Goal: Task Accomplishment & Management: Manage account settings

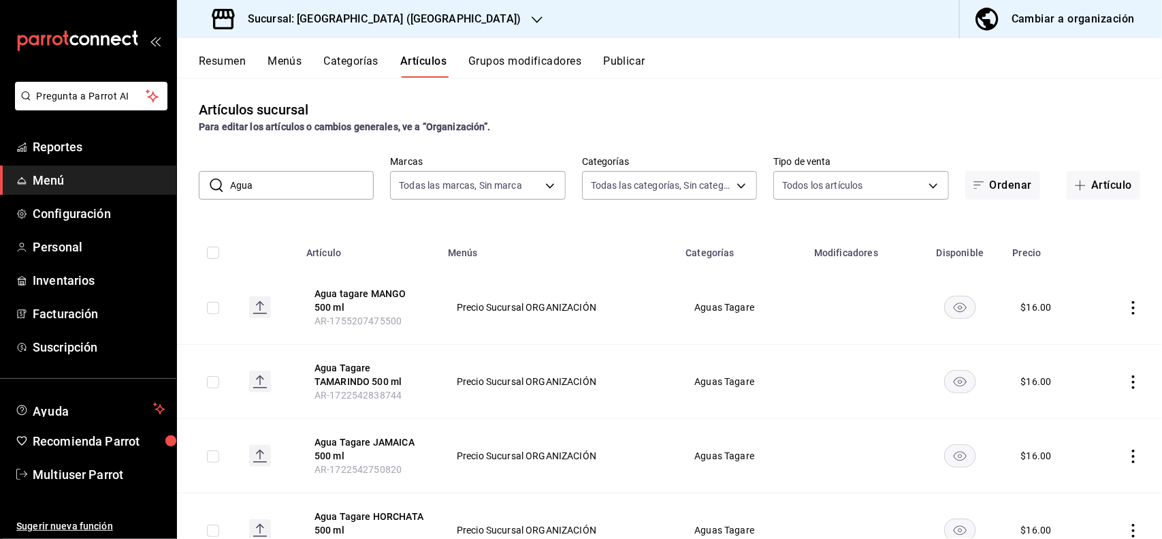
click at [415, 15] on h3 "Sucursal: [GEOGRAPHIC_DATA] ([GEOGRAPHIC_DATA])" at bounding box center [379, 19] width 284 height 16
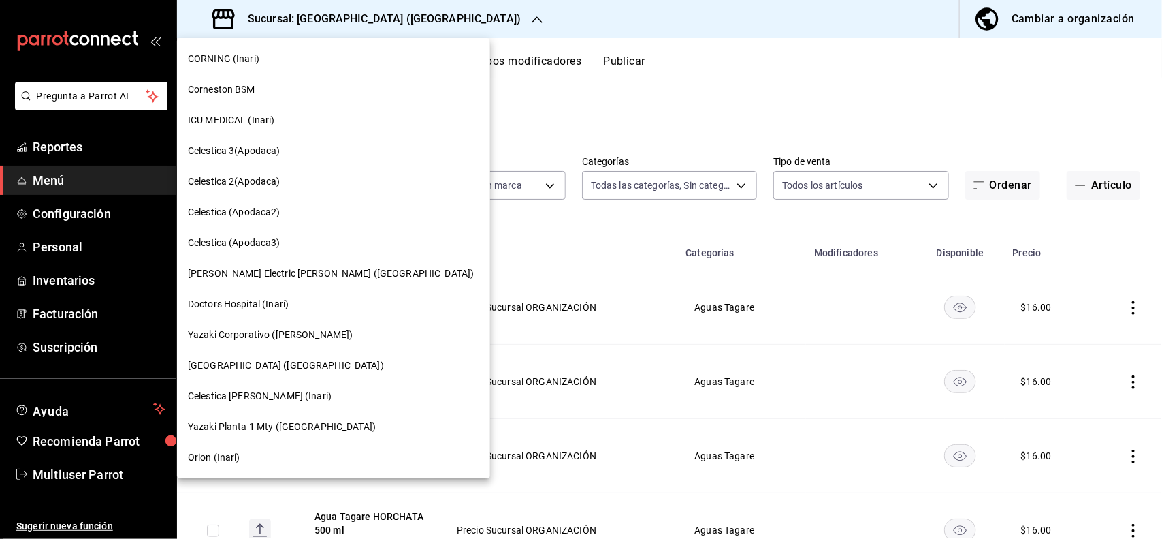
click at [263, 117] on span "ICU MEDICAL (Inari)" at bounding box center [231, 120] width 87 height 14
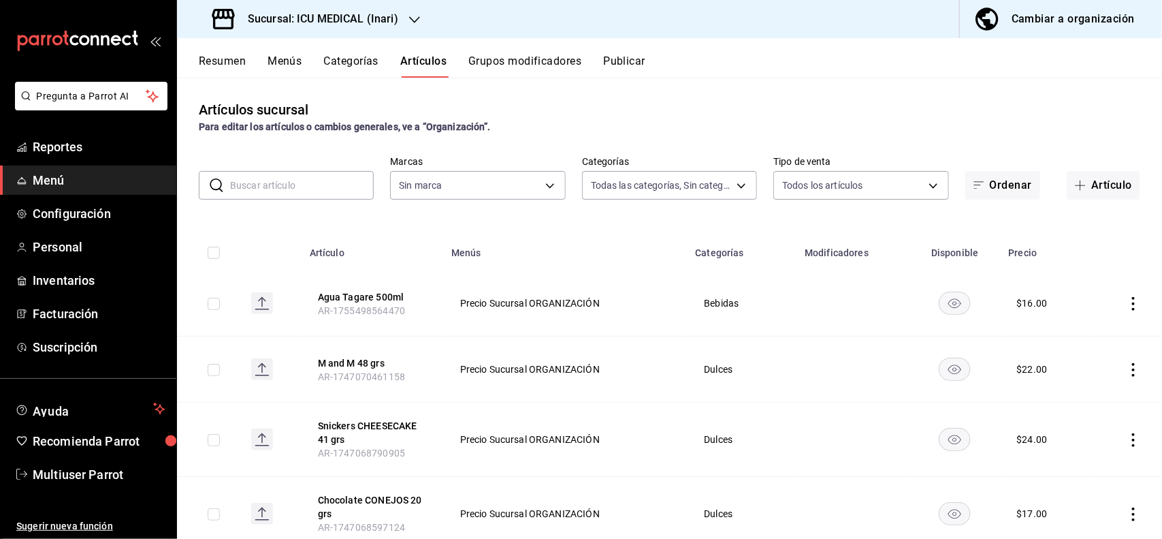
type input "a10f8dc4-f4ac-4df6-9087-22ece15da7be,b06b9a84-1f3a-485d-b23b-ebaef3c7785f,49815…"
type input "5e0c5ccd-8ed1-4969-b390-8db7673d1bf4"
click at [85, 240] on span "Personal" at bounding box center [99, 247] width 133 height 18
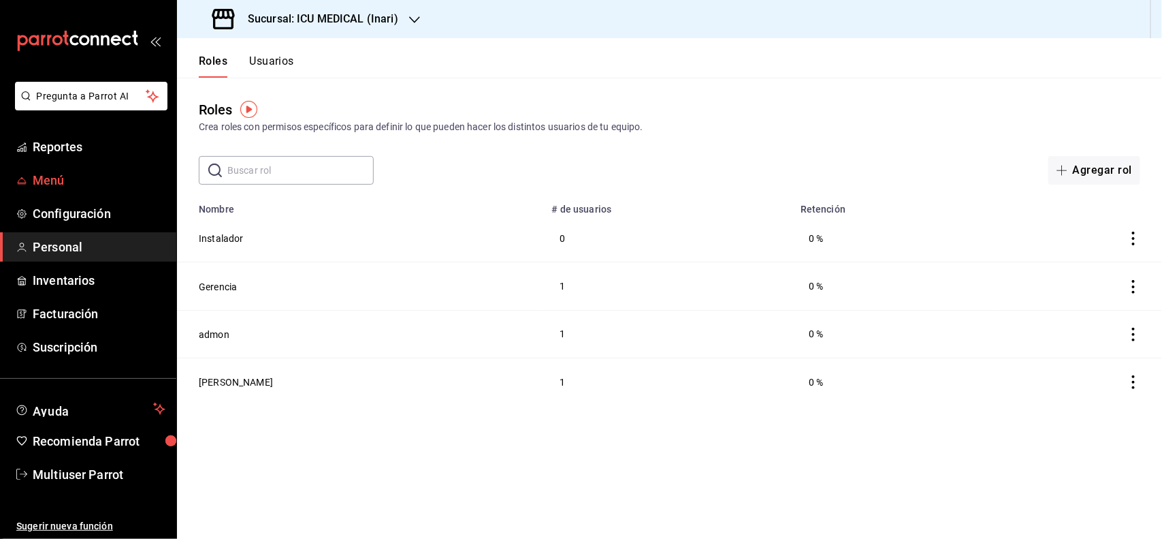
click at [80, 186] on span "Menú" at bounding box center [99, 180] width 133 height 18
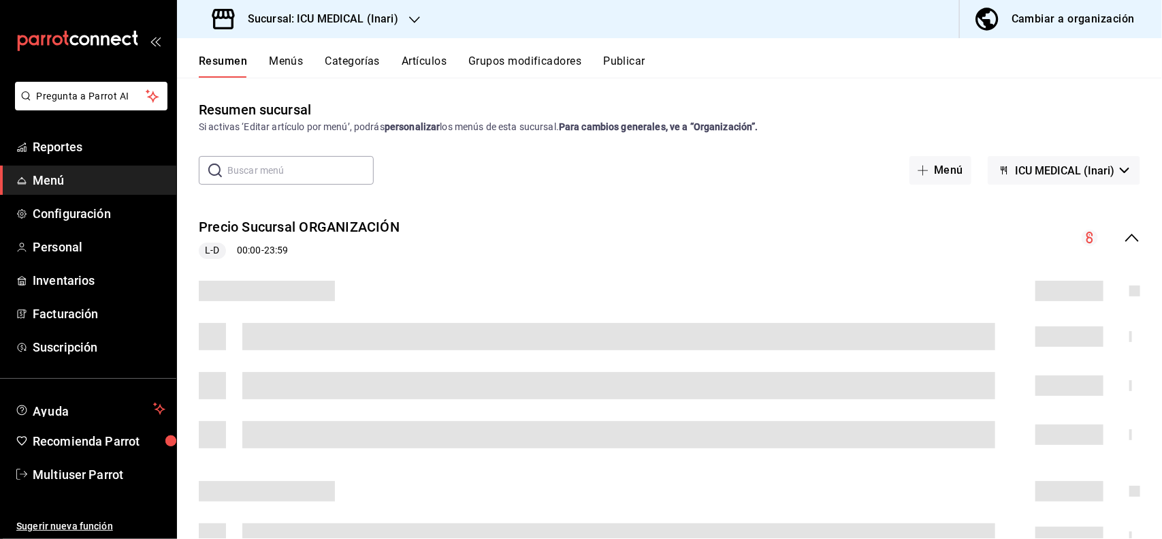
click at [443, 63] on button "Artículos" at bounding box center [424, 65] width 45 height 23
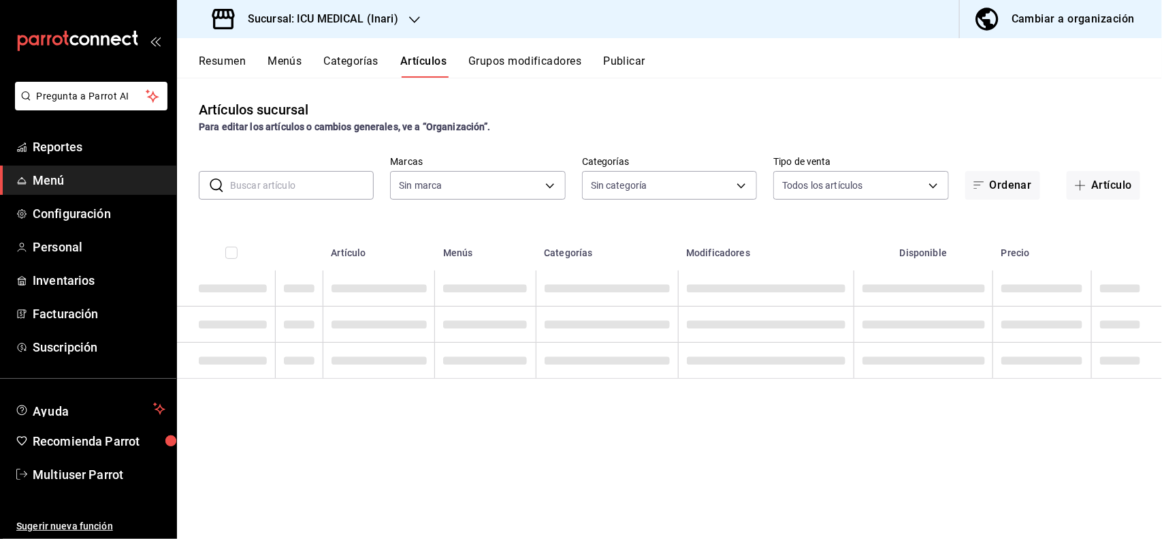
click at [303, 196] on input "text" at bounding box center [302, 185] width 144 height 27
type input "5e0c5ccd-8ed1-4969-b390-8db7673d1bf4"
type input "R"
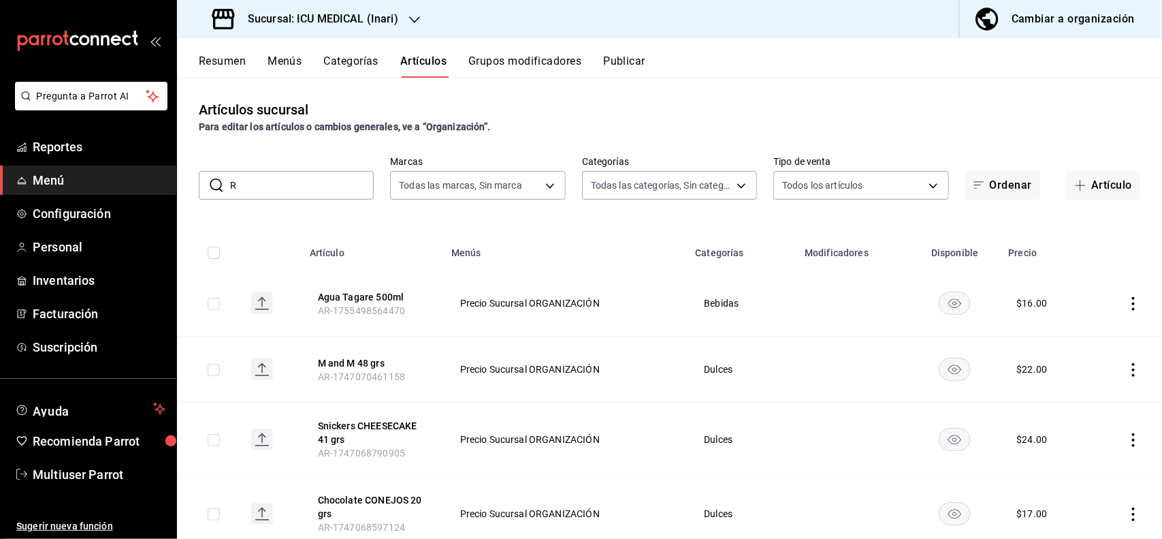
type input "a10f8dc4-f4ac-4df6-9087-22ece15da7be,b06b9a84-1f3a-485d-b23b-ebaef3c7785f,49815…"
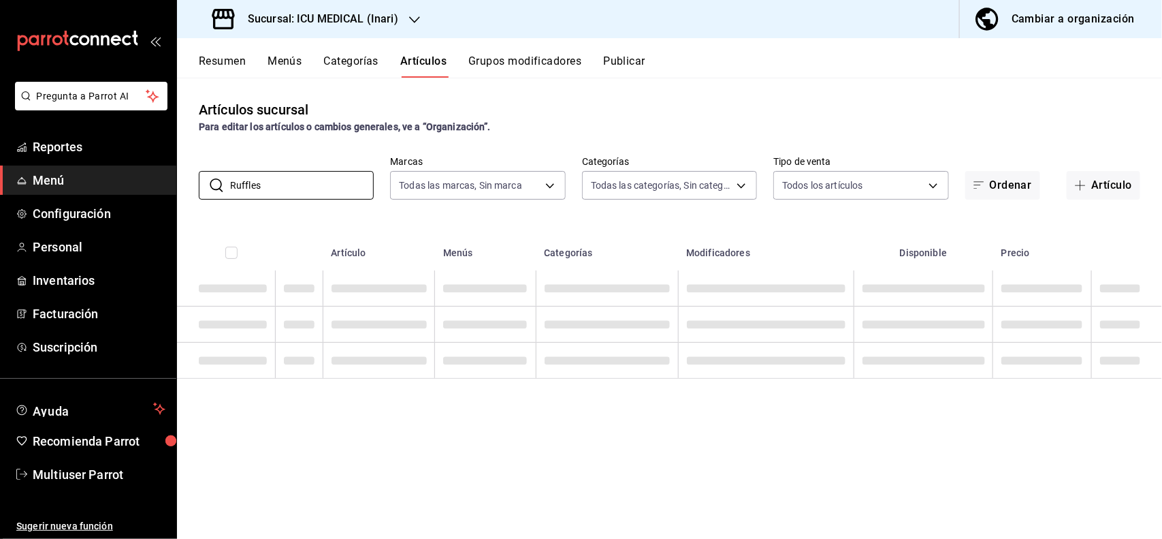
type input "Ruffles"
click at [644, 80] on div "Artículos sucursal Para editar los artículos o cambios generales, ve a “Organiz…" at bounding box center [669, 308] width 985 height 460
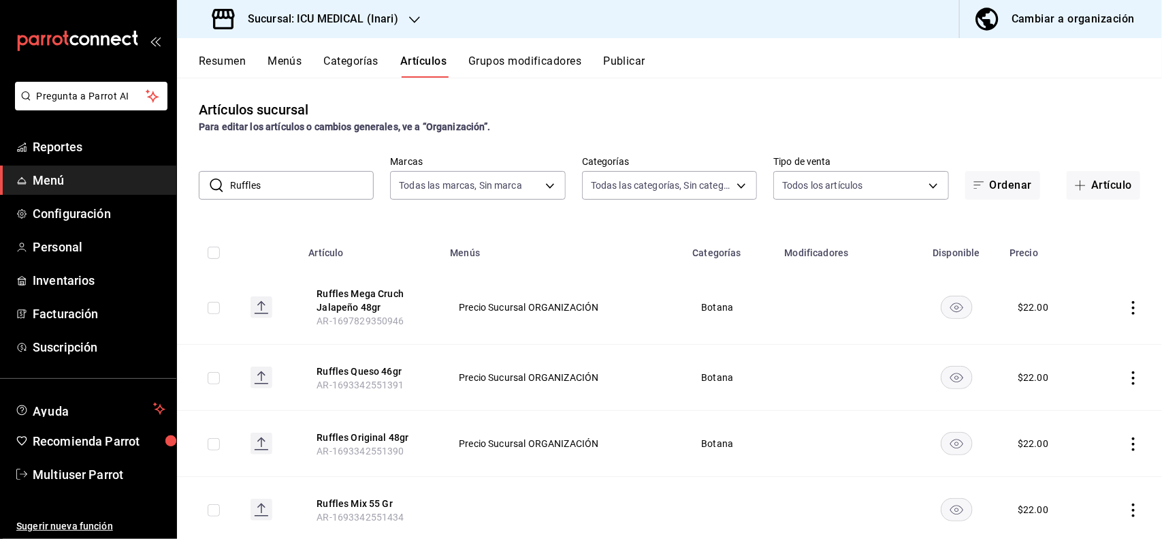
click at [1127, 443] on icon "actions" at bounding box center [1134, 444] width 14 height 14
click at [1087, 444] on span "Editar" at bounding box center [1080, 447] width 35 height 14
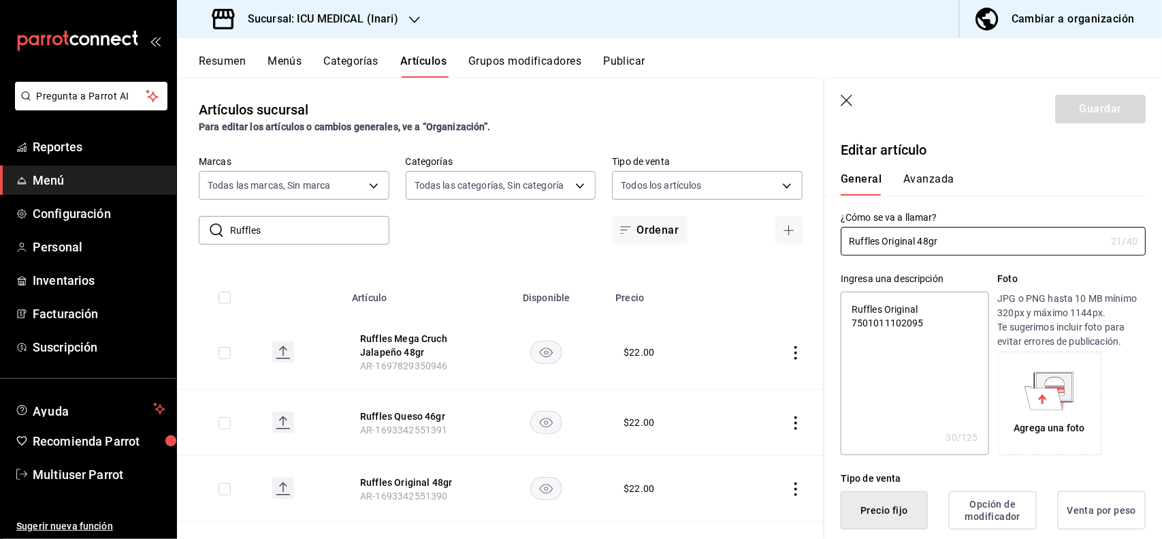
type textarea "x"
type button "1"
click at [937, 186] on button "Avanzada" at bounding box center [929, 183] width 51 height 23
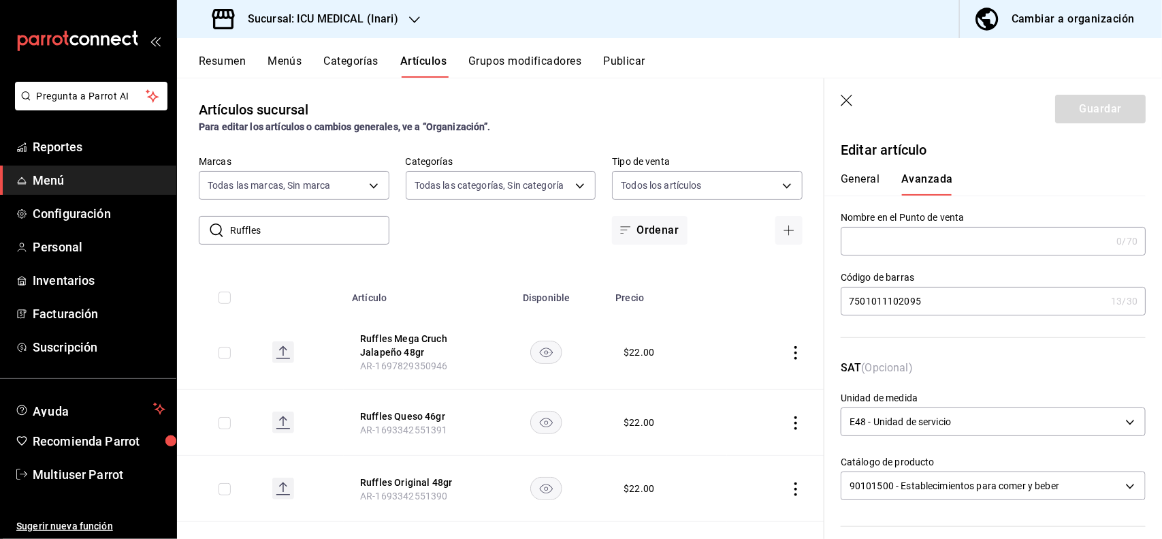
click at [960, 302] on input "7501011102095" at bounding box center [973, 300] width 265 height 27
type input "7"
type input "7500478044221"
click at [1067, 104] on button "Guardar" at bounding box center [1100, 109] width 91 height 29
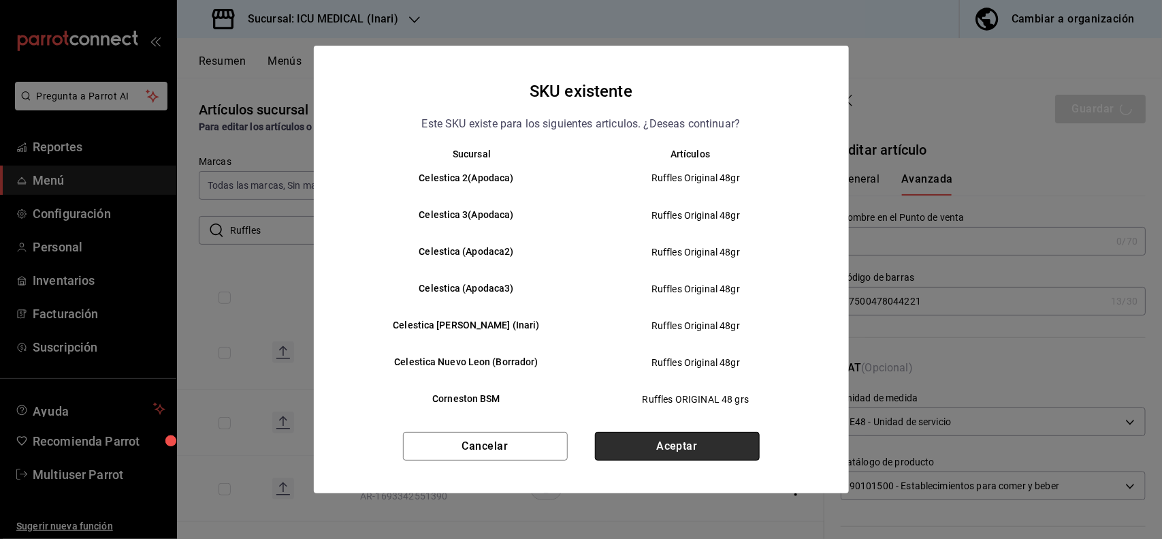
click at [753, 460] on button "Aceptar" at bounding box center [677, 446] width 165 height 29
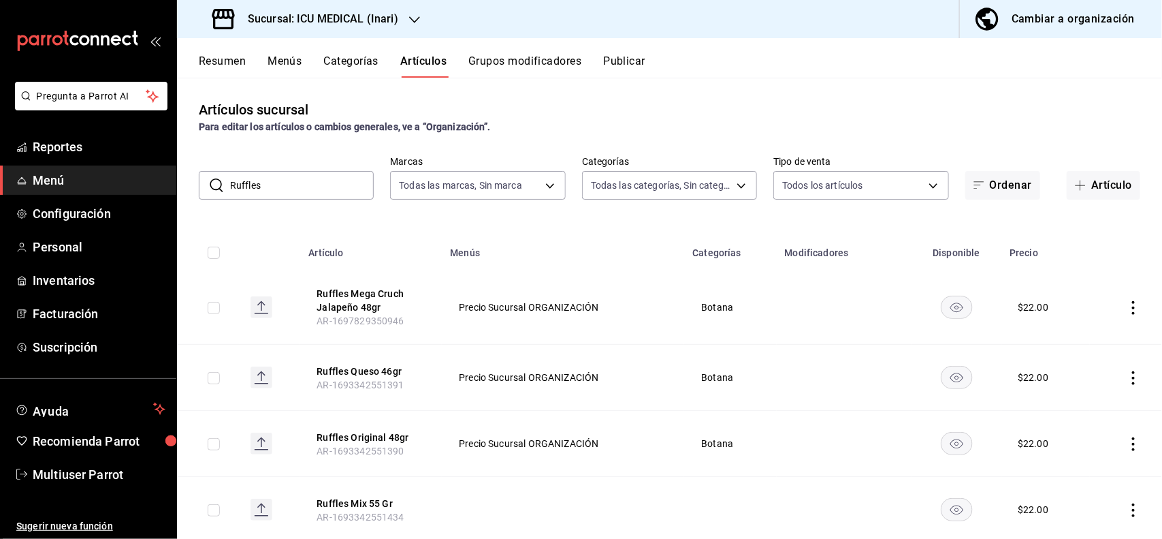
click at [341, 189] on input "Ruffles" at bounding box center [302, 185] width 144 height 27
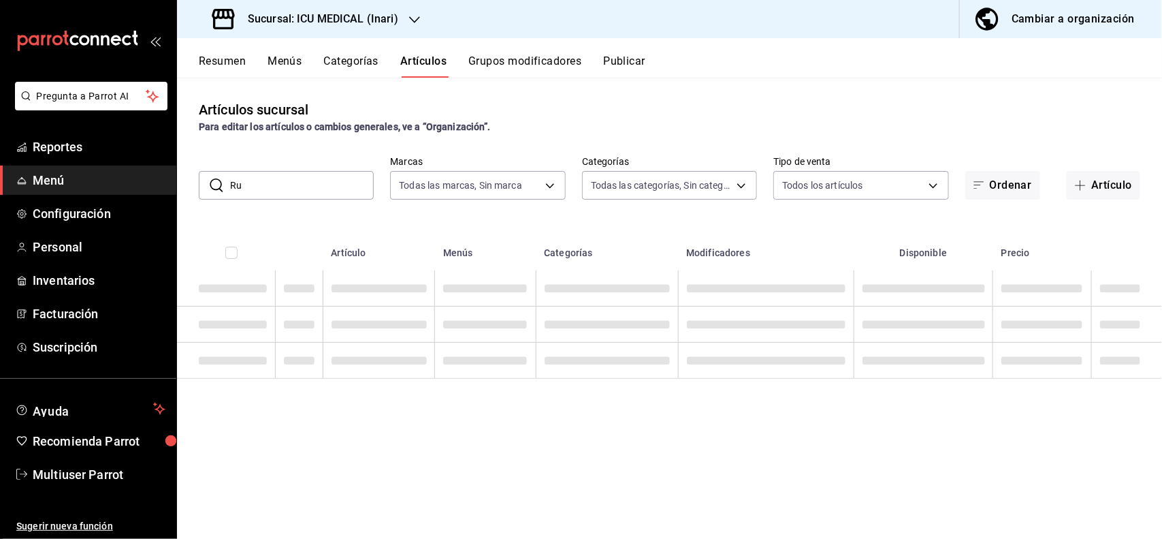
type input "R"
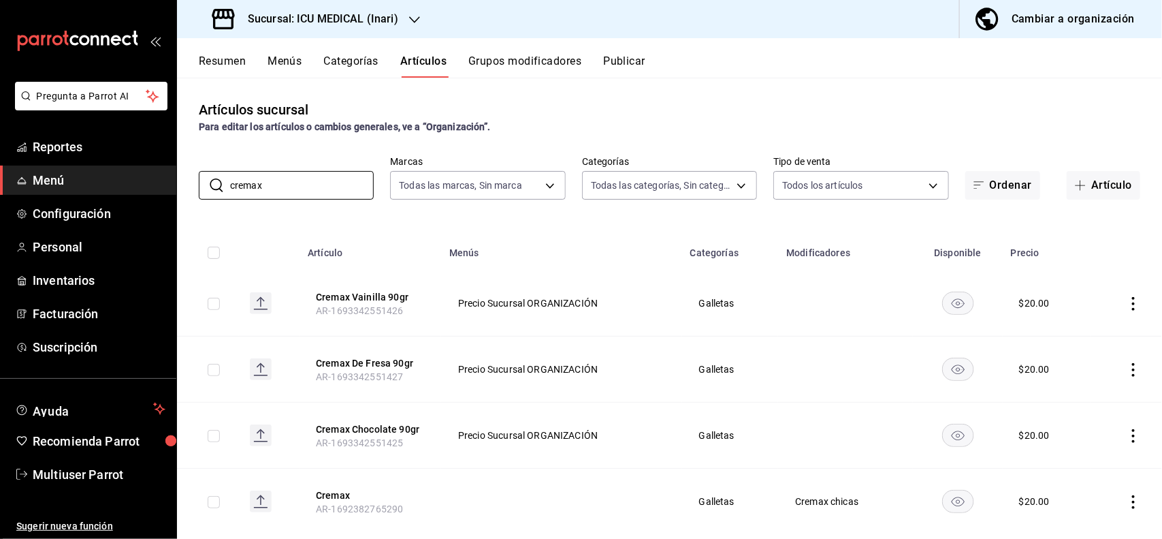
type input "cremax"
click at [603, 107] on div "Artículos sucursal Para editar los artículos o cambios generales, ve a “Organiz…" at bounding box center [669, 116] width 985 height 35
click at [1127, 433] on icon "actions" at bounding box center [1134, 436] width 14 height 14
click at [1070, 443] on span "Editar" at bounding box center [1080, 447] width 35 height 14
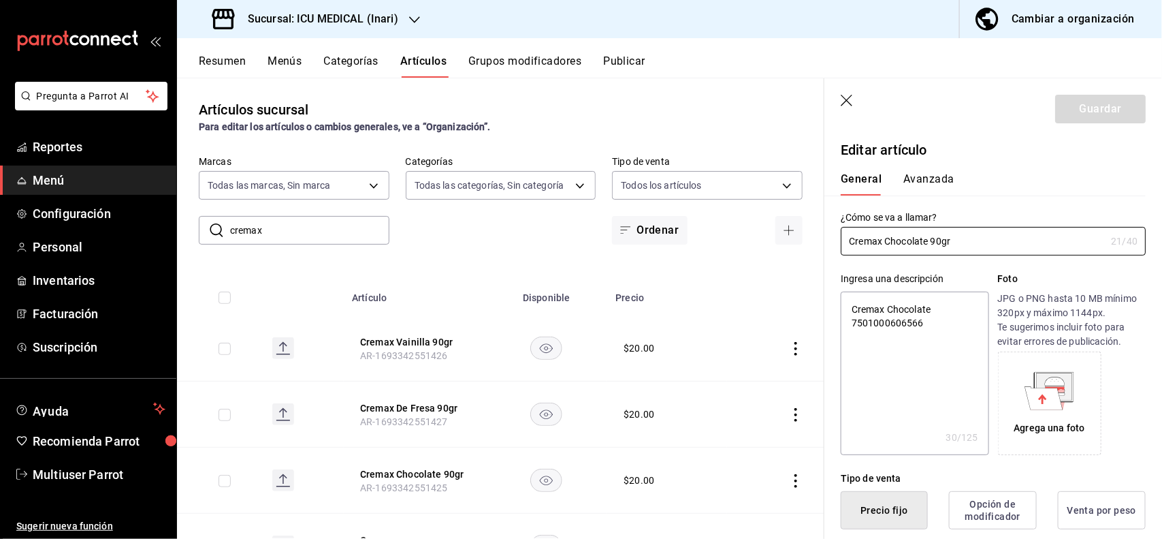
type textarea "x"
type input "$20.00"
type input "E48"
type input "90101500"
radio input "true"
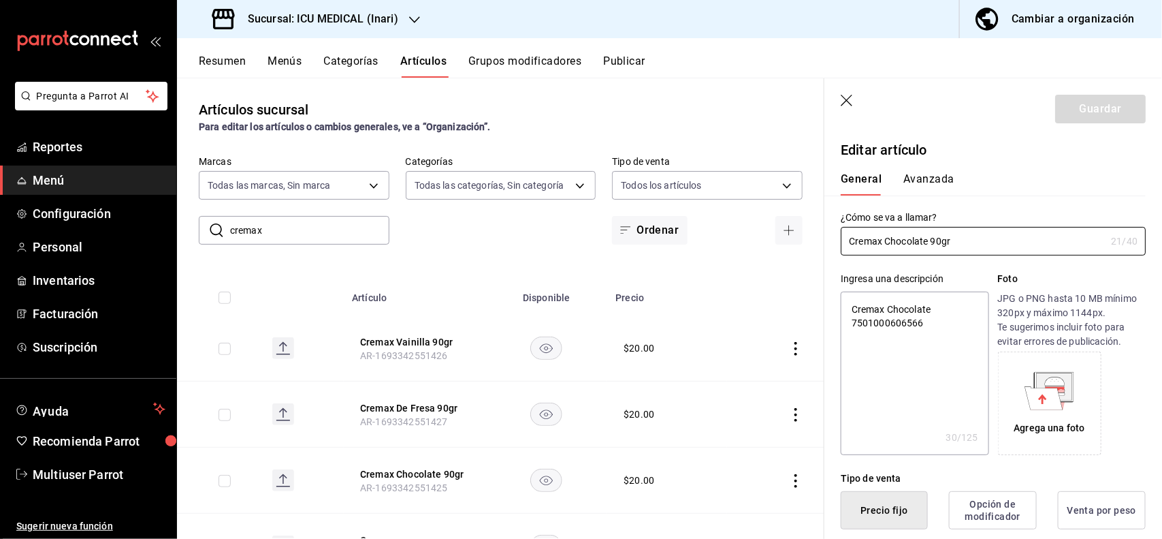
radio input "true"
click at [928, 176] on button "Avanzada" at bounding box center [929, 183] width 51 height 23
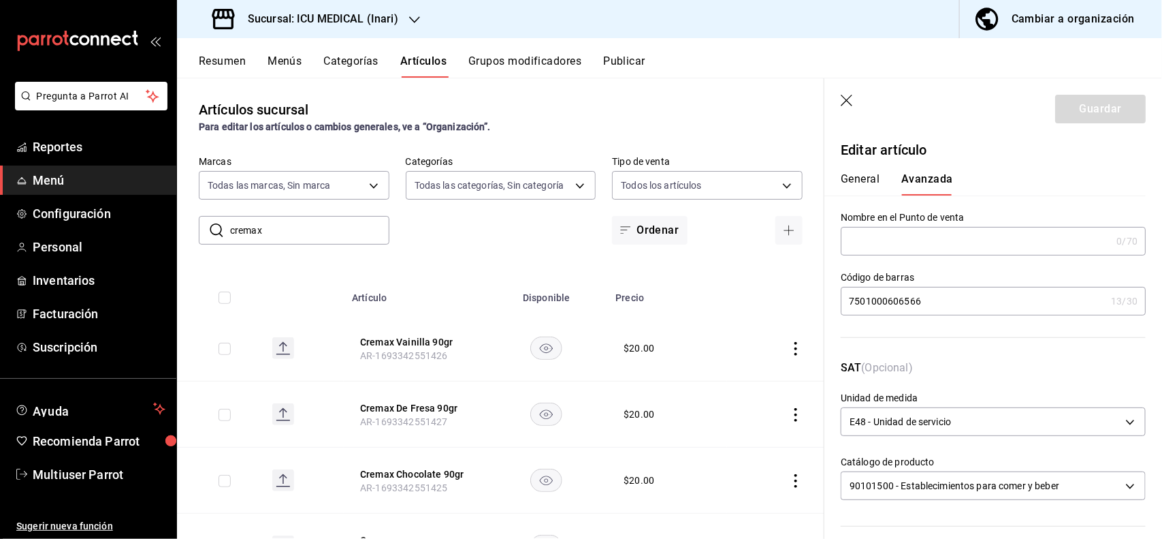
click at [949, 301] on input "7501000606566" at bounding box center [973, 300] width 265 height 27
type input "7"
type input "7500478022885"
click at [1064, 121] on button "Guardar" at bounding box center [1100, 109] width 91 height 29
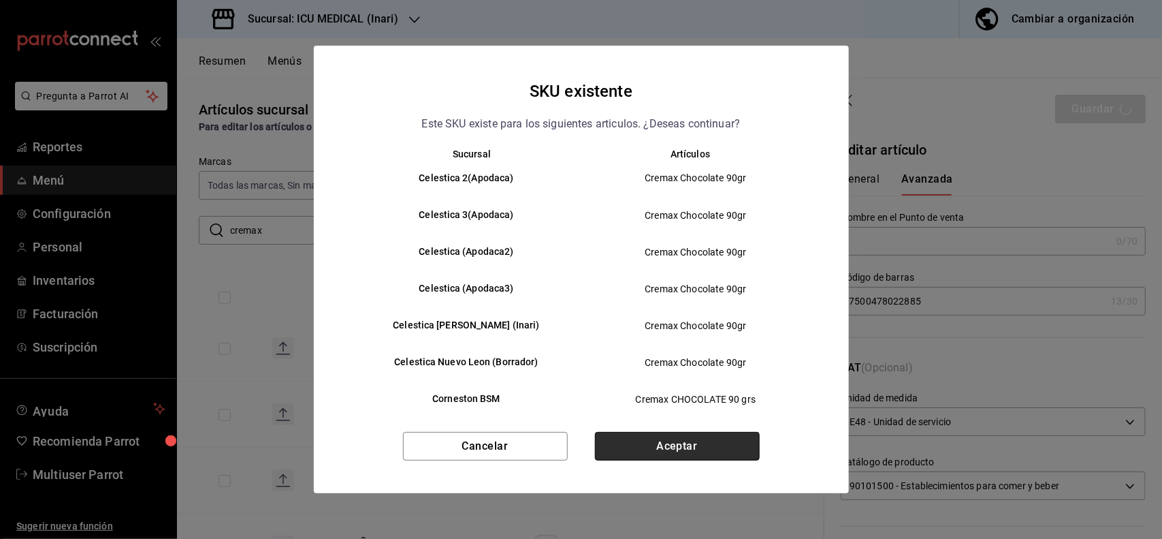
click at [697, 434] on button "Aceptar" at bounding box center [677, 446] width 165 height 29
click at [972, 108] on div "SKU existente Este SKU existe para los siguientes articulos. ¿Deseas continuar?…" at bounding box center [581, 269] width 1162 height 539
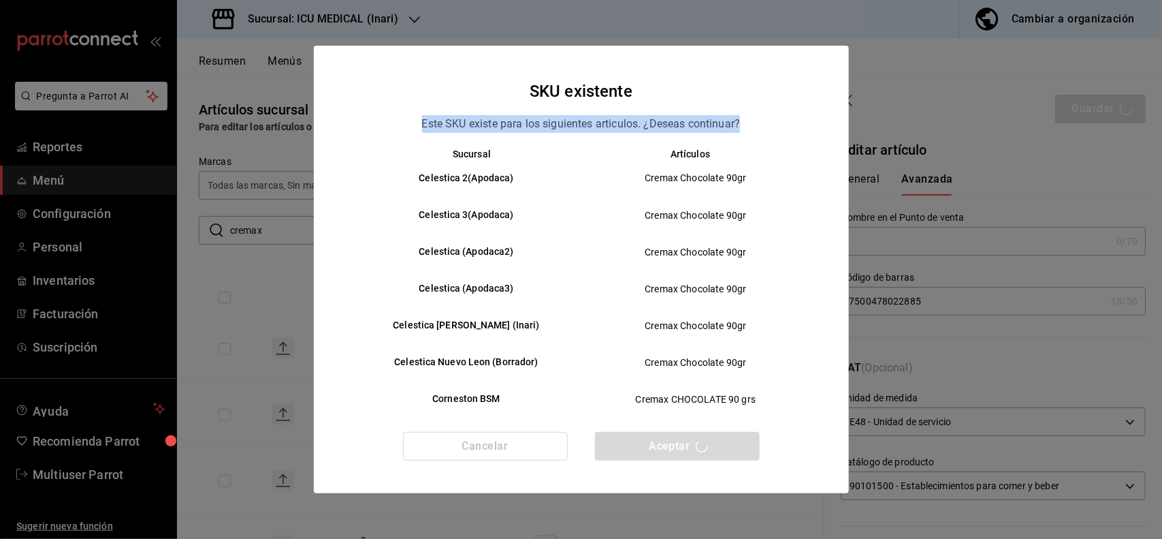
click at [972, 108] on div "SKU existente Este SKU existe para los siguientes articulos. ¿Deseas continuar?…" at bounding box center [581, 269] width 1162 height 539
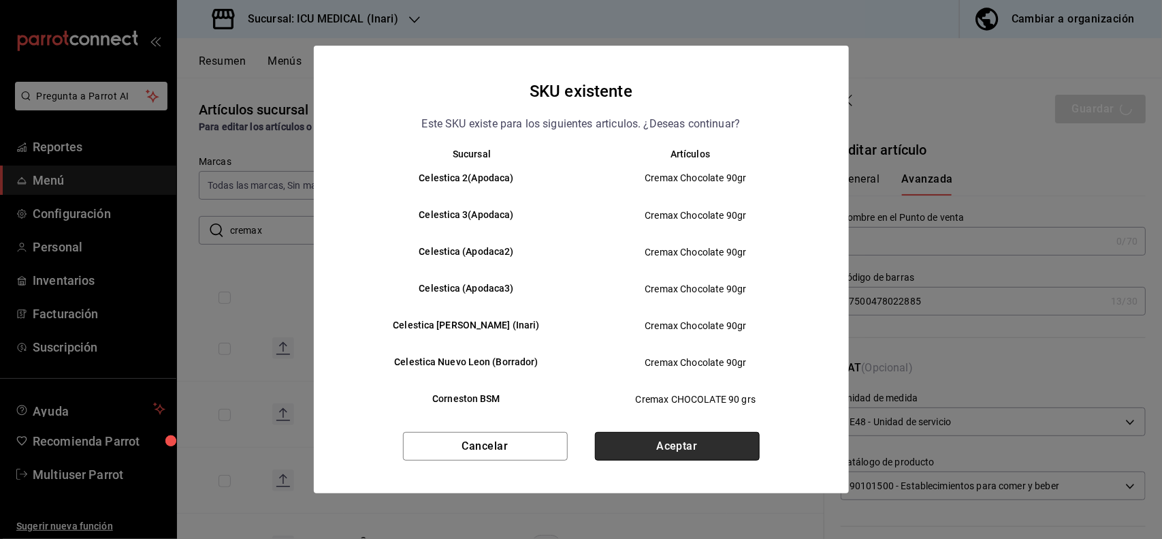
click at [716, 436] on button "Aceptar" at bounding box center [677, 446] width 165 height 29
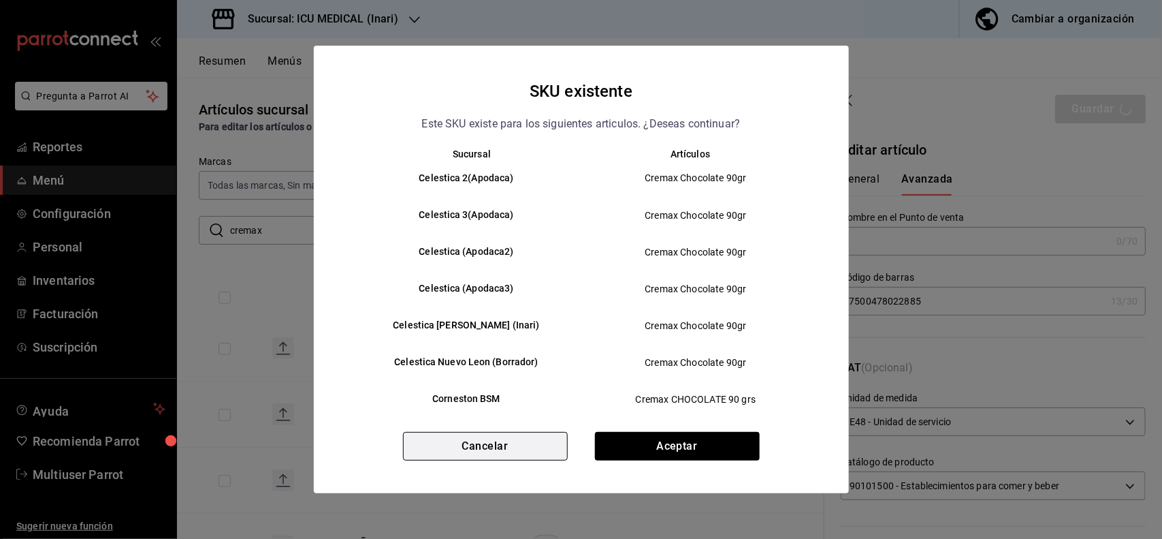
click at [503, 447] on button "Cancelar" at bounding box center [485, 446] width 165 height 29
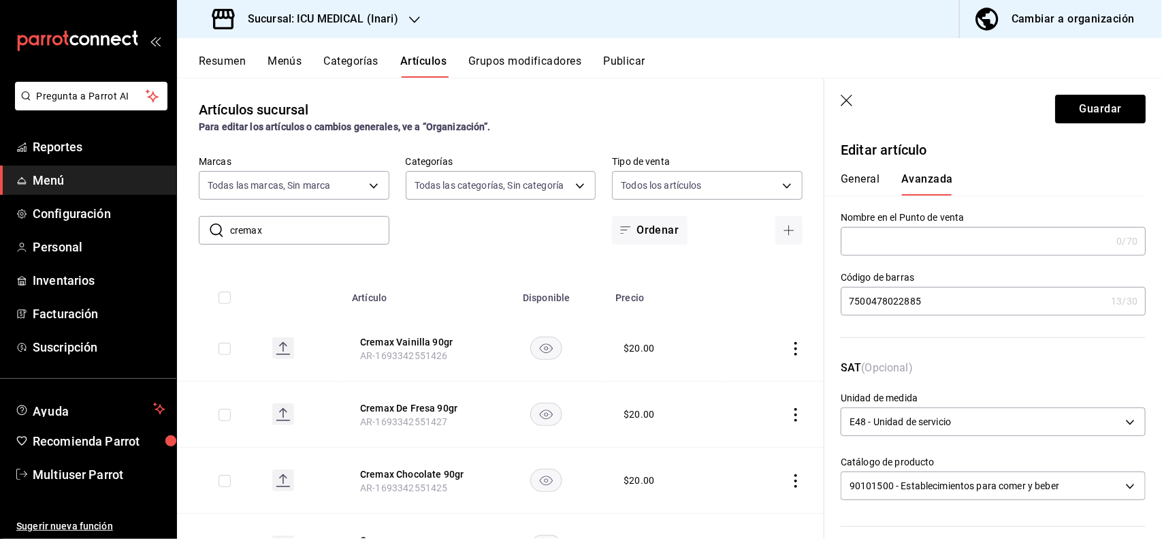
click at [848, 110] on header "Guardar" at bounding box center [994, 106] width 338 height 56
click at [848, 101] on icon "button" at bounding box center [847, 101] width 12 height 12
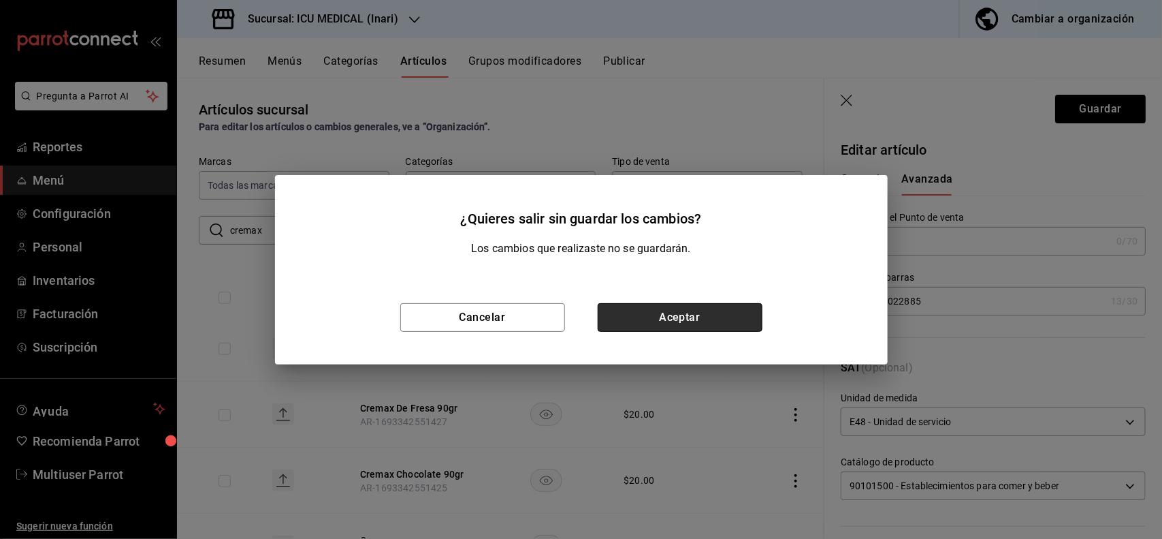
click at [710, 313] on button "Aceptar" at bounding box center [680, 317] width 165 height 29
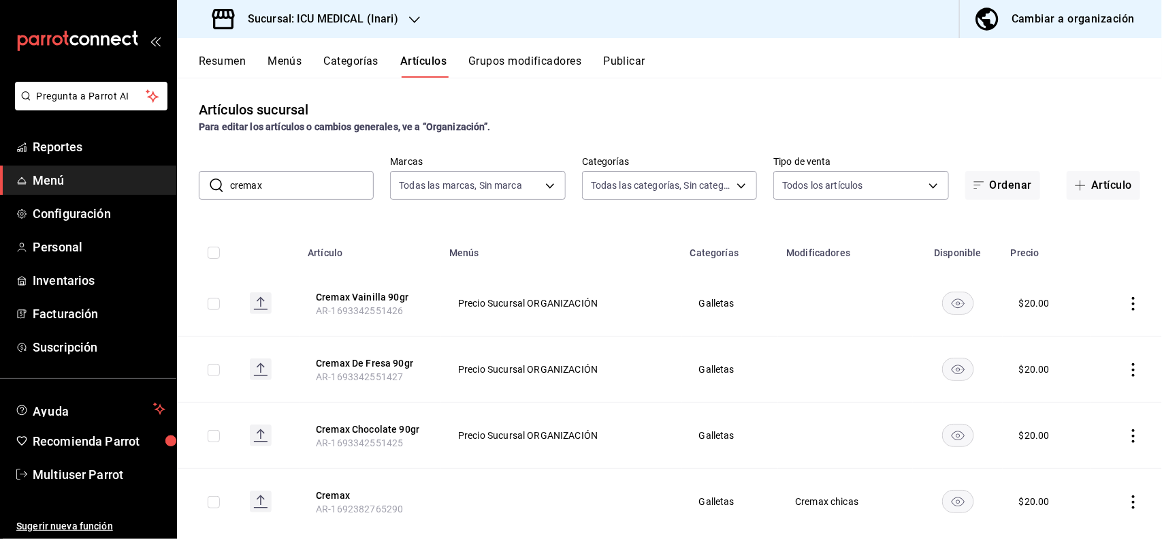
click at [1127, 370] on icon "actions" at bounding box center [1134, 370] width 14 height 14
click at [1069, 394] on span "Editar" at bounding box center [1080, 401] width 35 height 14
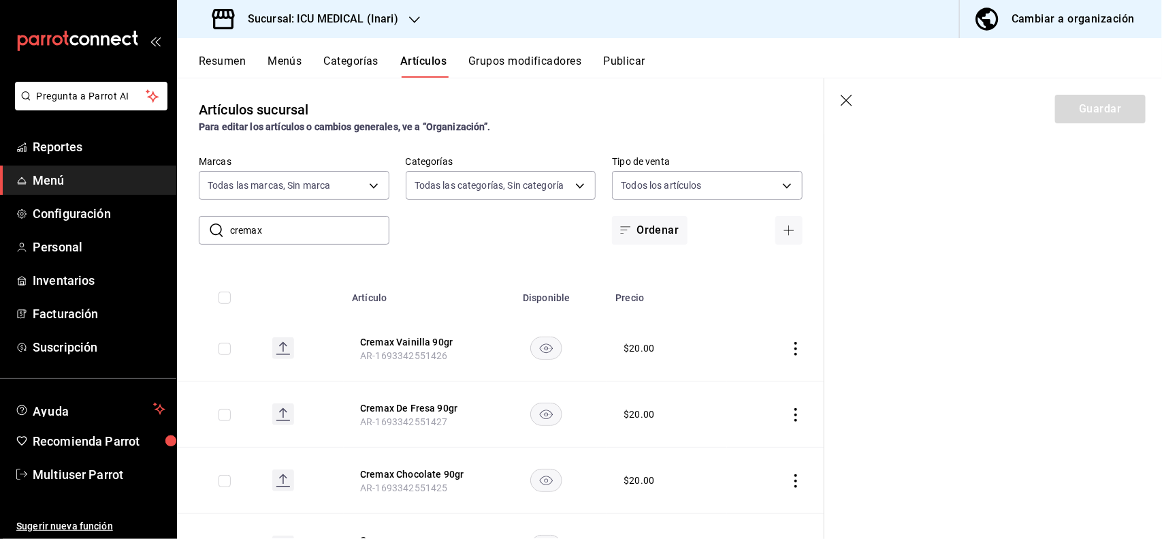
click at [848, 99] on icon "button" at bounding box center [848, 102] width 14 height 14
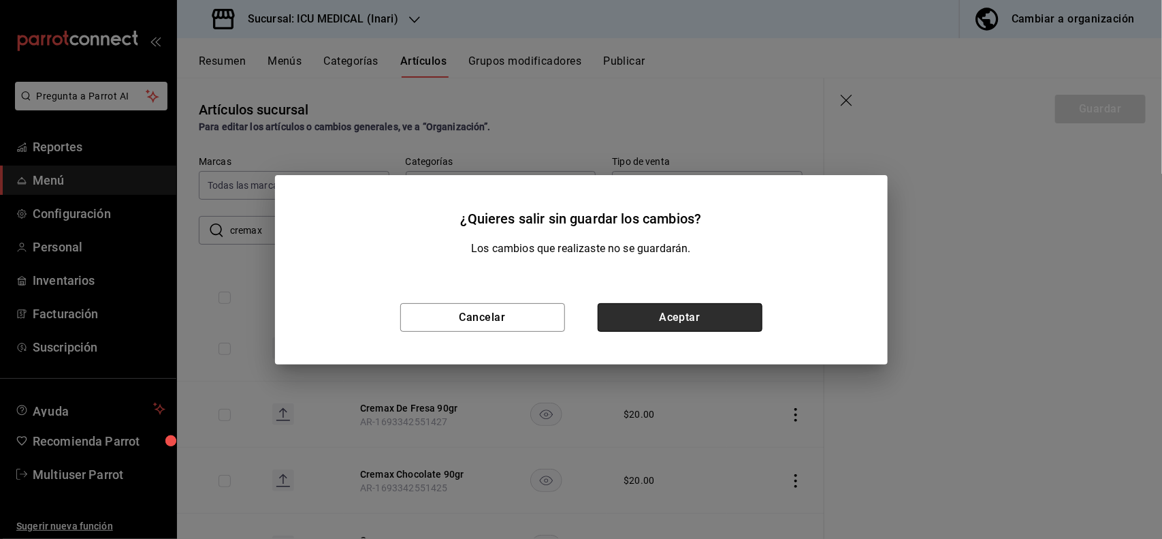
click at [628, 314] on button "Aceptar" at bounding box center [680, 317] width 165 height 29
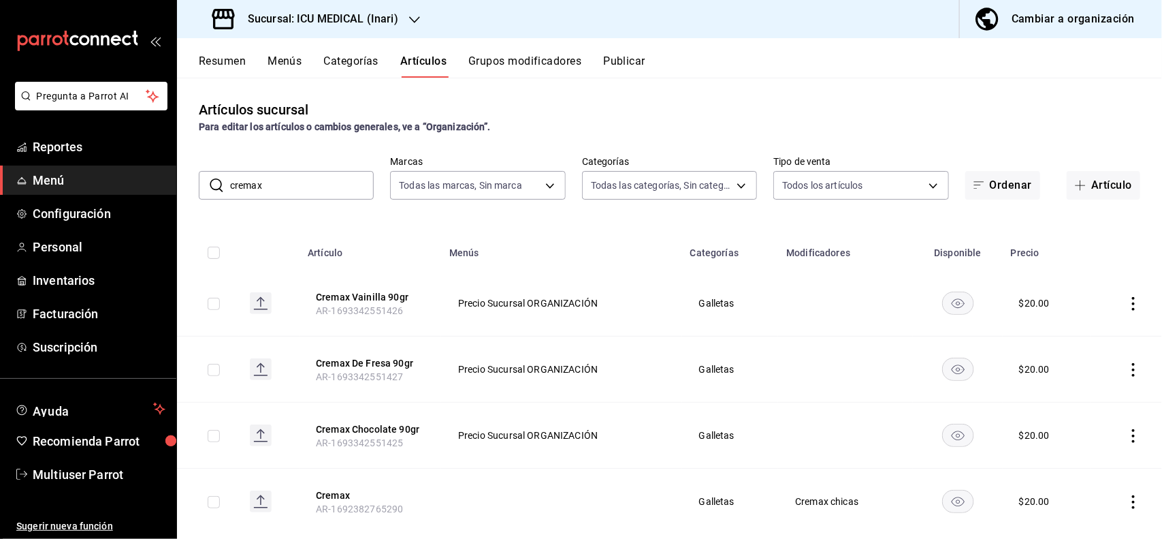
click at [1132, 375] on icon "actions" at bounding box center [1133, 370] width 3 height 14
click at [1070, 407] on span "Editar" at bounding box center [1080, 401] width 35 height 14
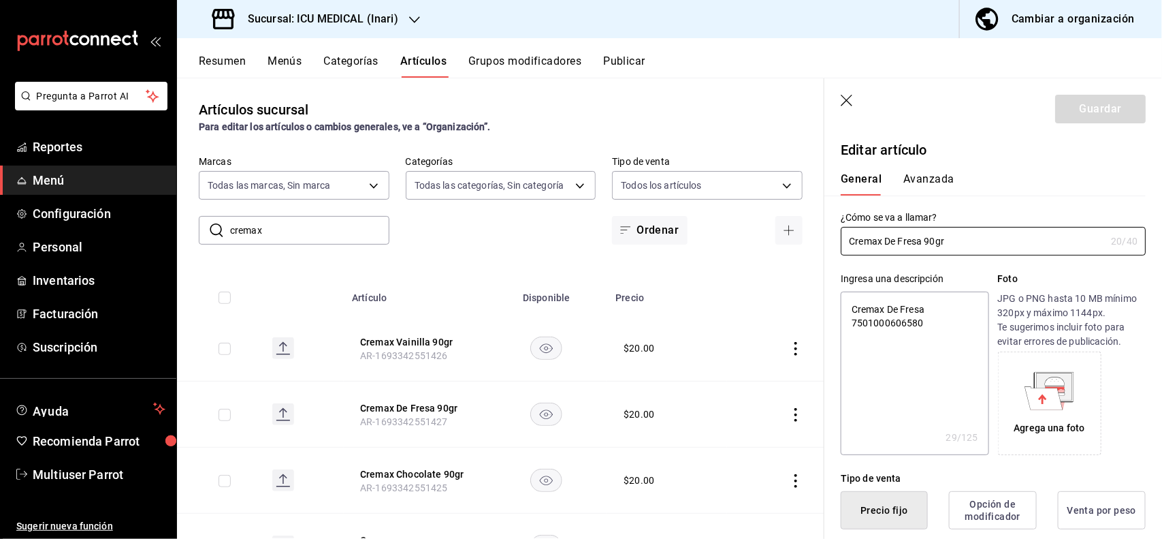
type textarea "x"
type input "$20.00"
type input "E48"
type input "90101500"
radio input "true"
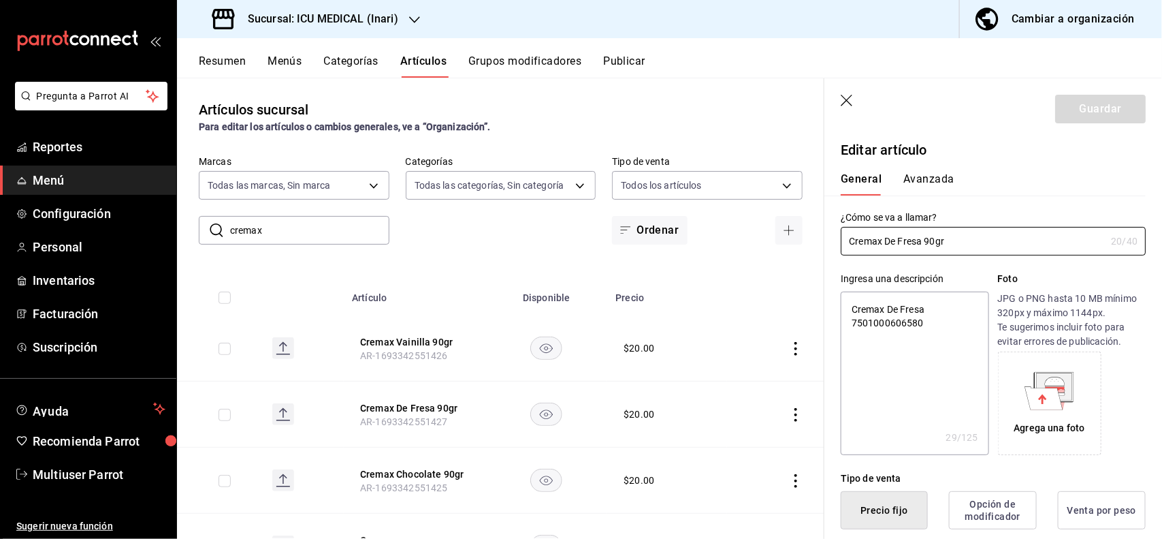
radio input "true"
click at [941, 185] on button "Avanzada" at bounding box center [929, 183] width 51 height 23
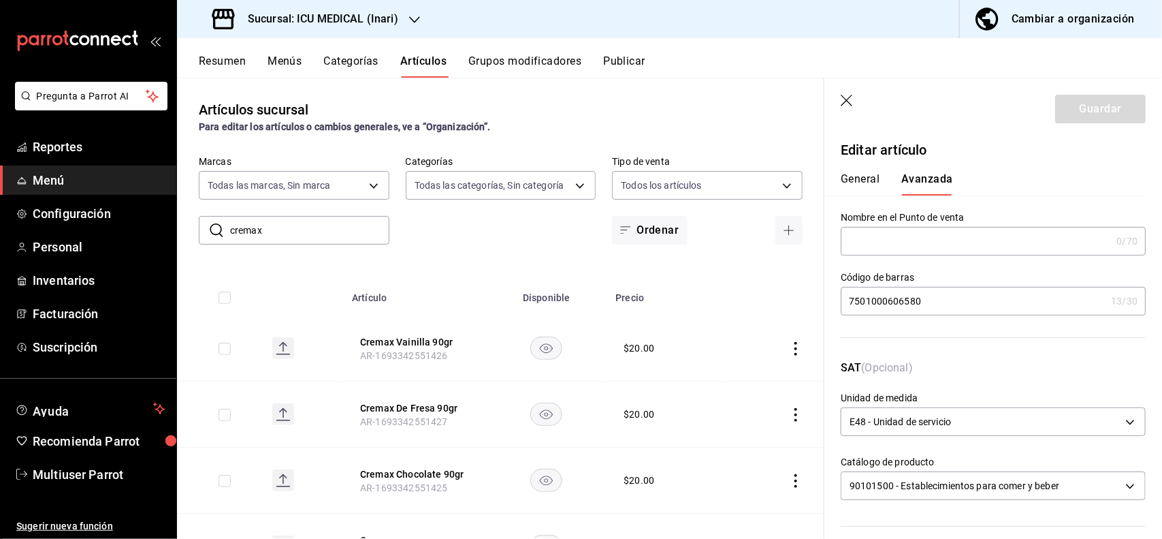
click at [953, 298] on input "7501000606580" at bounding box center [973, 300] width 265 height 27
type input "7"
type input "7500478022908"
click at [1069, 101] on button "Guardar" at bounding box center [1100, 109] width 91 height 29
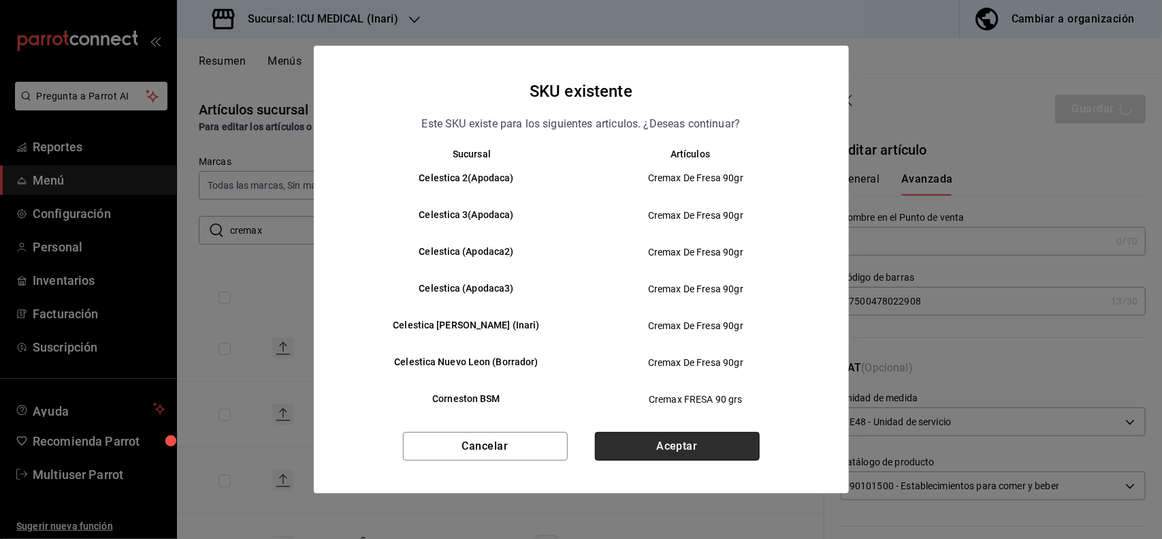
click at [691, 450] on button "Aceptar" at bounding box center [677, 446] width 165 height 29
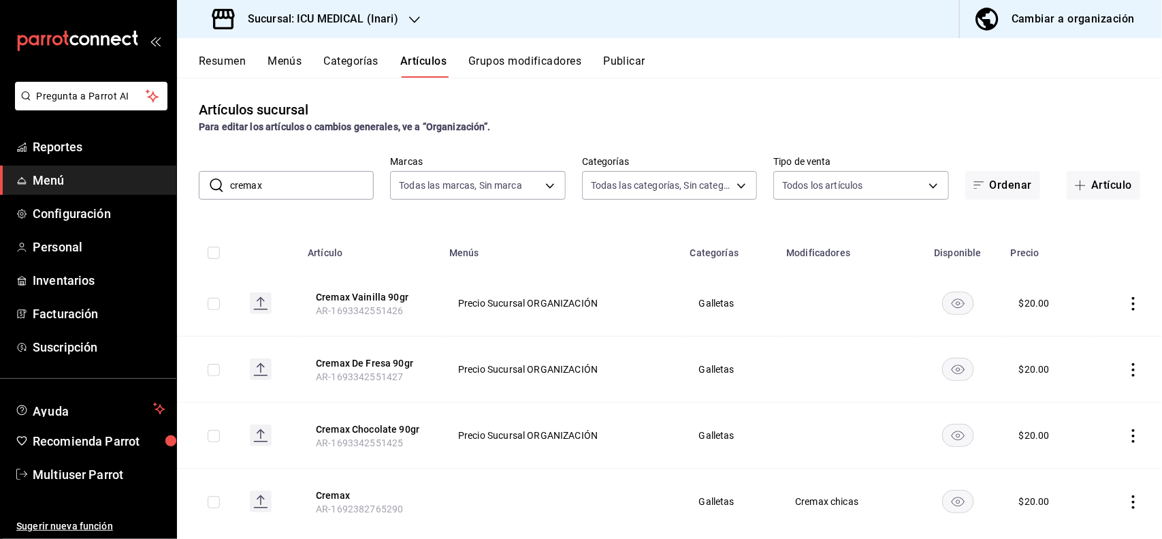
click at [1127, 430] on icon "actions" at bounding box center [1134, 436] width 14 height 14
click at [1096, 445] on span "Editar" at bounding box center [1080, 447] width 35 height 14
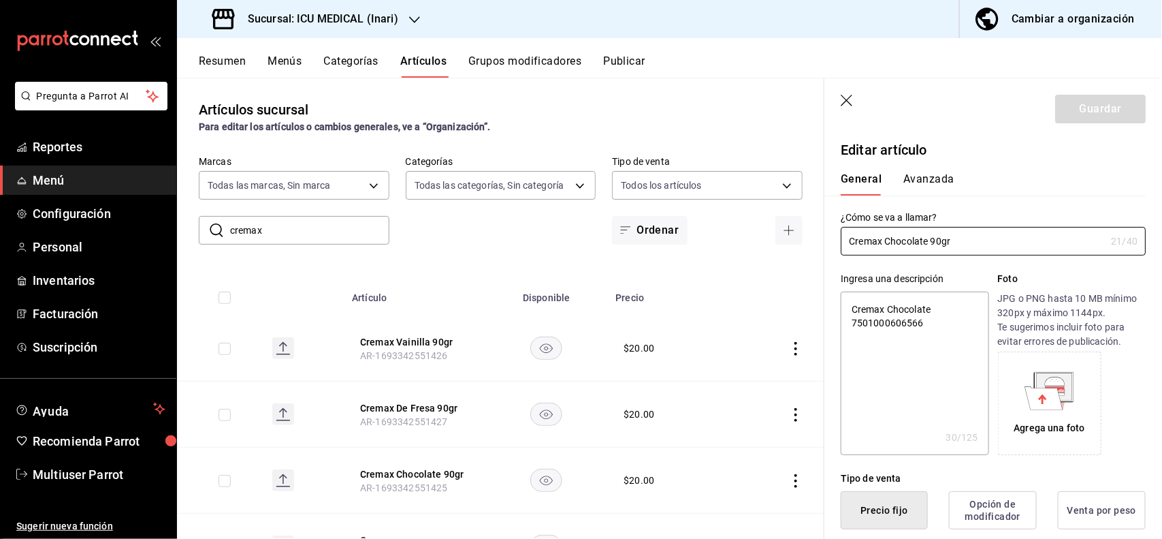
type textarea "x"
type input "$20.00"
type input "E48"
type input "90101500"
radio input "true"
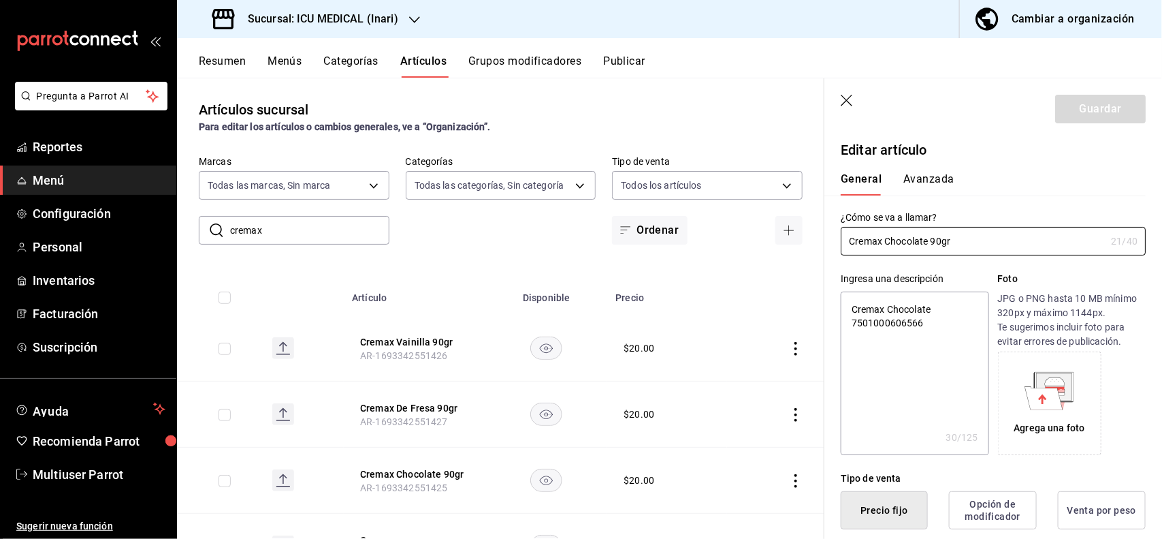
radio input "true"
click at [930, 172] on button "Avanzada" at bounding box center [929, 183] width 51 height 23
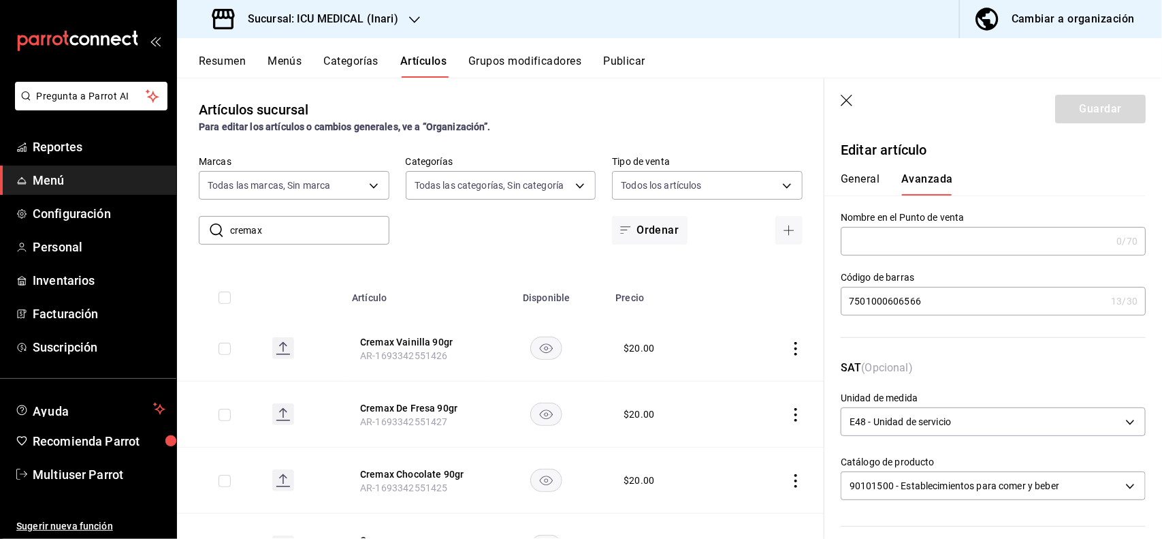
click at [955, 294] on input "7501000606566" at bounding box center [973, 300] width 265 height 27
type input "7"
type input "7500478022885"
click at [1087, 95] on button "Guardar" at bounding box center [1100, 109] width 91 height 29
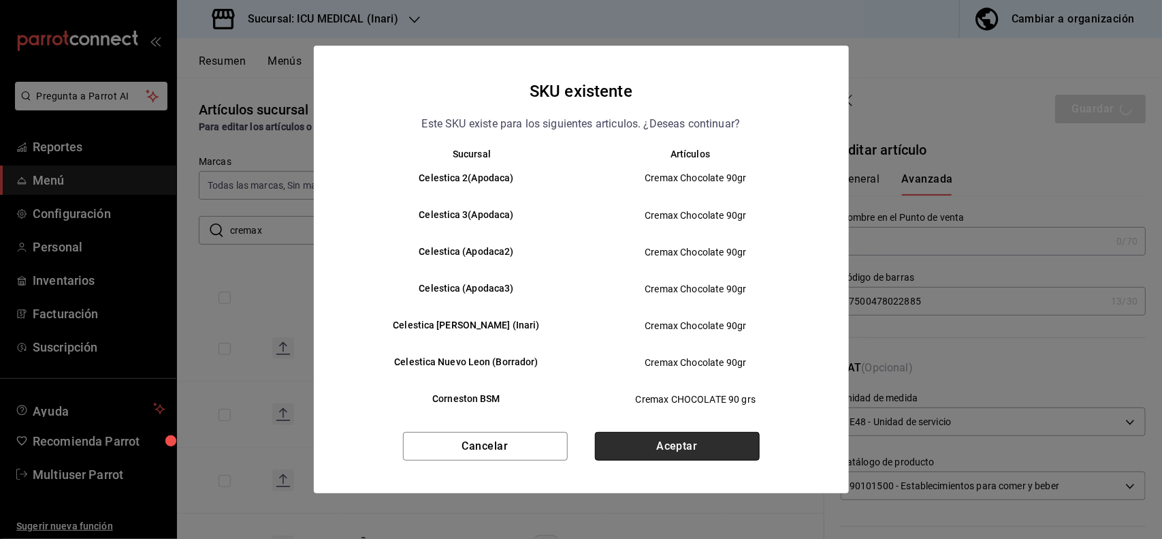
click at [716, 436] on button "Aceptar" at bounding box center [677, 446] width 165 height 29
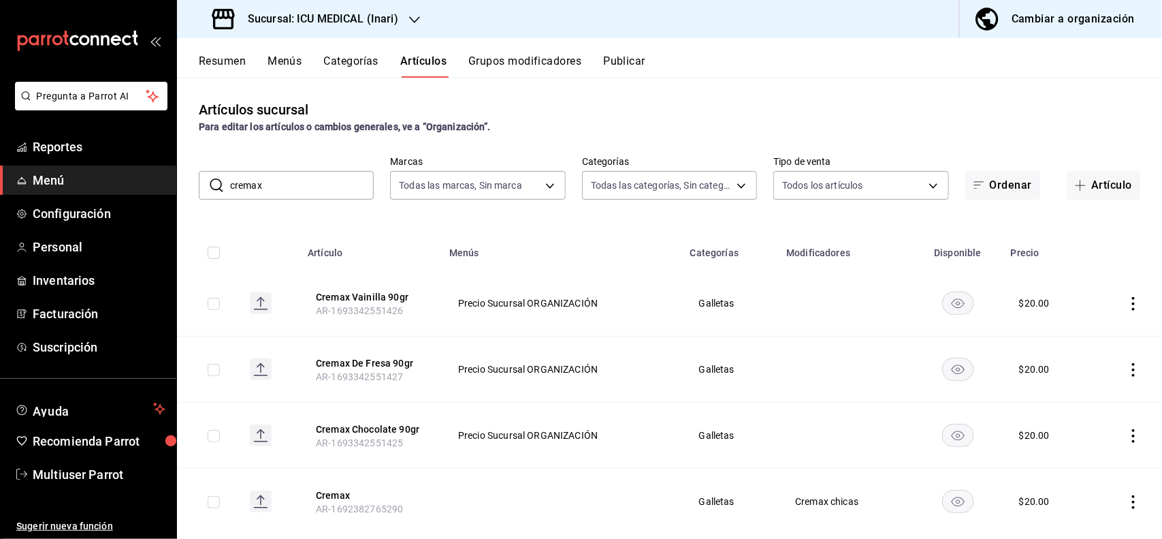
click at [363, 178] on input "cremax" at bounding box center [302, 185] width 144 height 27
type input "c"
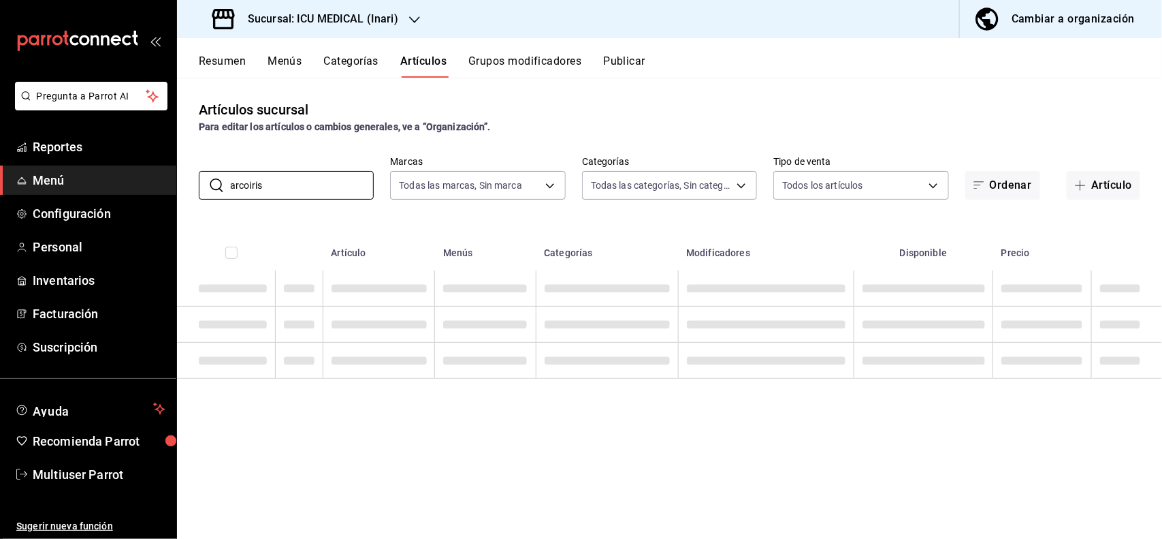
type input "arcoiris"
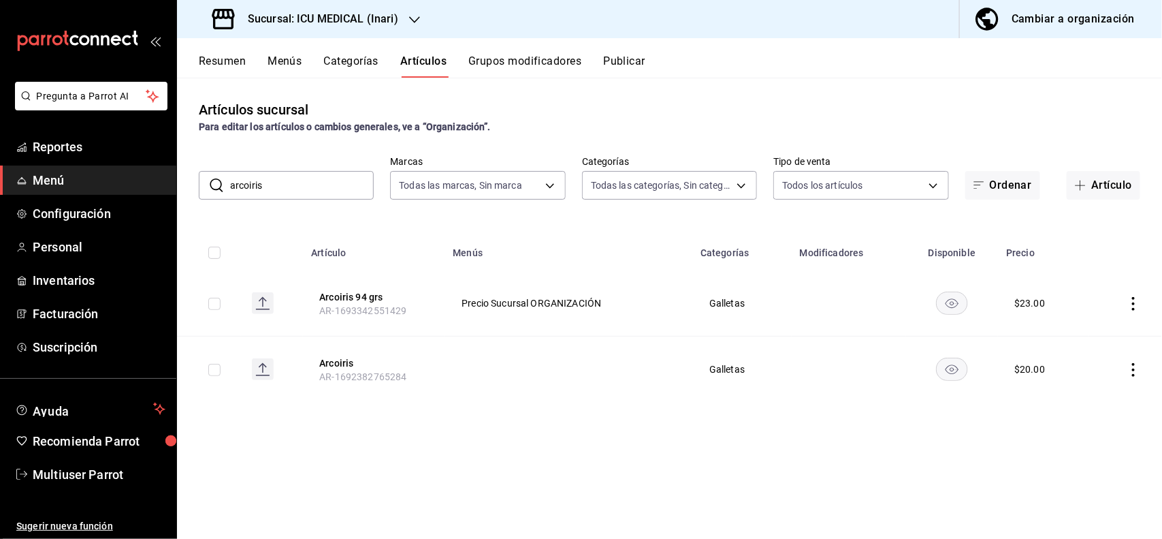
click at [618, 109] on div "Artículos sucursal Para editar los artículos o cambios generales, ve a “Organiz…" at bounding box center [669, 116] width 985 height 35
click at [1135, 308] on icon "actions" at bounding box center [1134, 304] width 14 height 14
click at [1083, 328] on span "Editar" at bounding box center [1093, 335] width 35 height 14
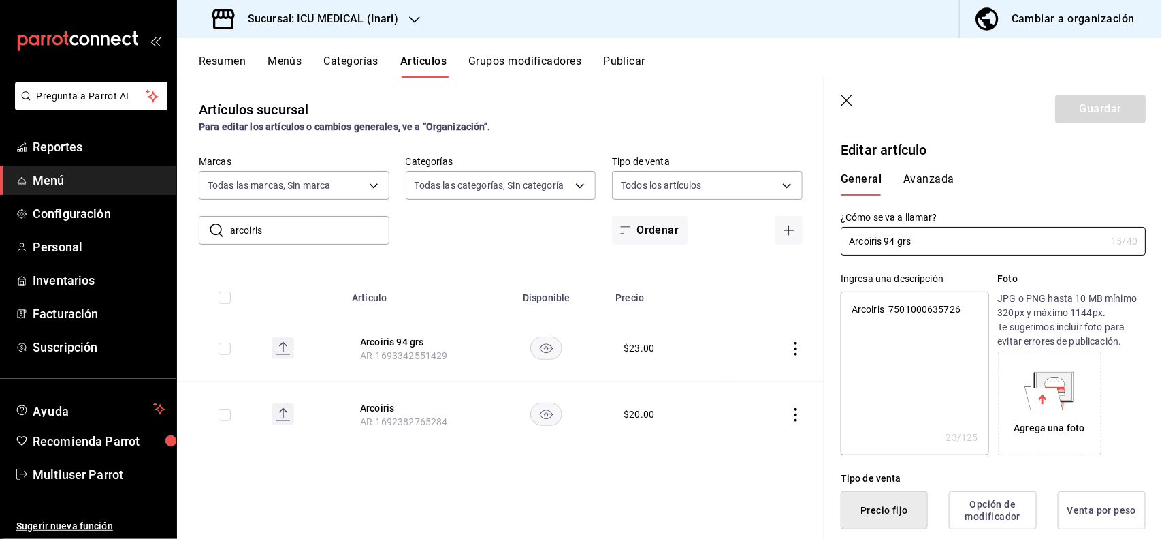
type textarea "x"
type input "$23.00"
click at [925, 187] on button "Avanzada" at bounding box center [929, 183] width 51 height 23
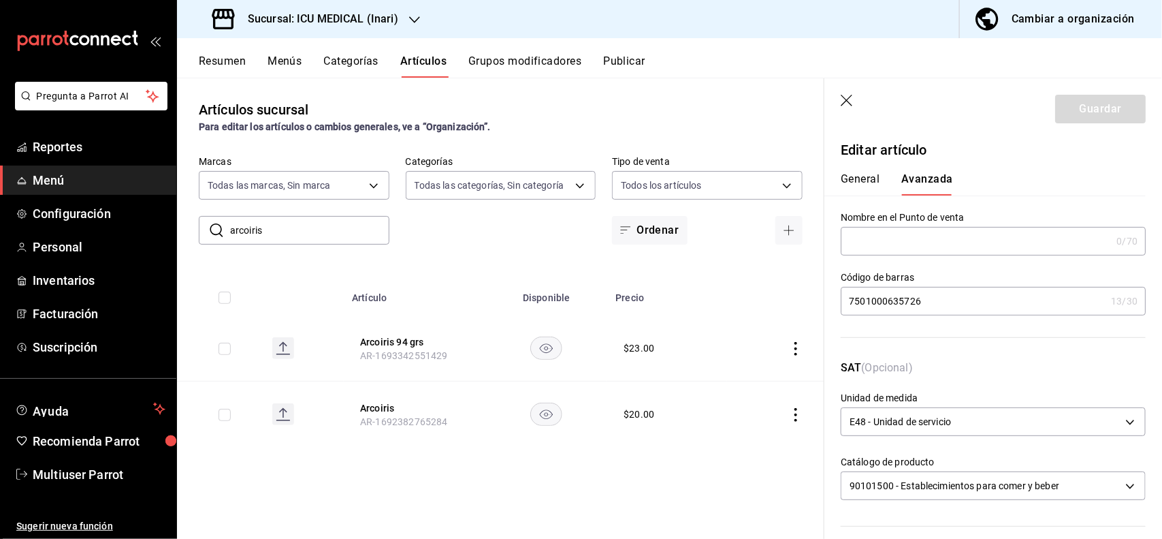
click at [964, 313] on input "7501000635726" at bounding box center [973, 300] width 265 height 27
type input "7"
type input "7500478021079"
click at [1100, 104] on button "Guardar" at bounding box center [1100, 109] width 91 height 29
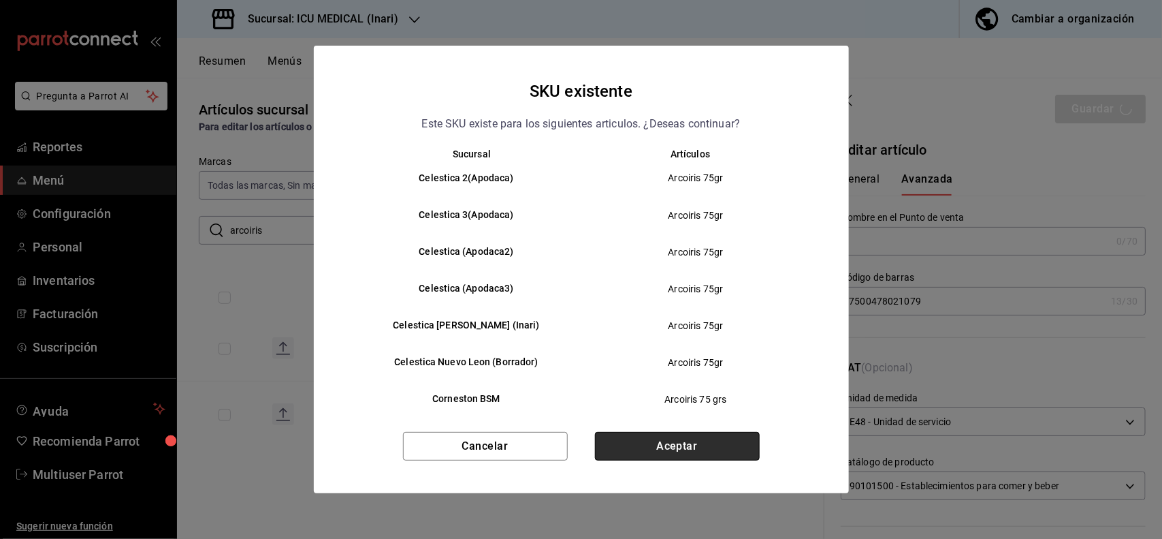
click at [702, 441] on button "Aceptar" at bounding box center [677, 446] width 165 height 29
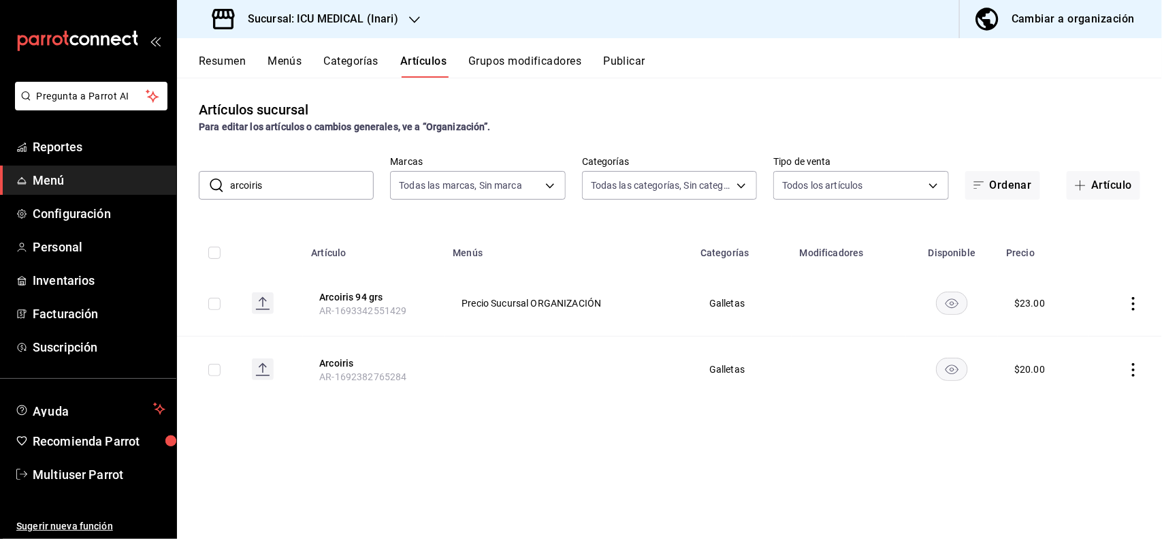
click at [300, 172] on input "arcoiris" at bounding box center [302, 185] width 144 height 27
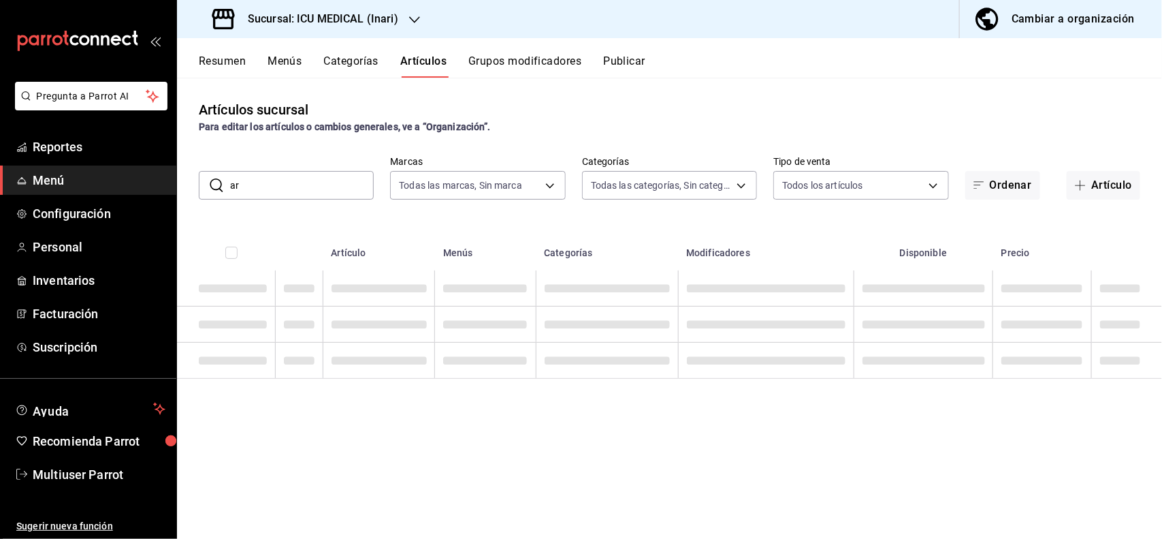
type input "a"
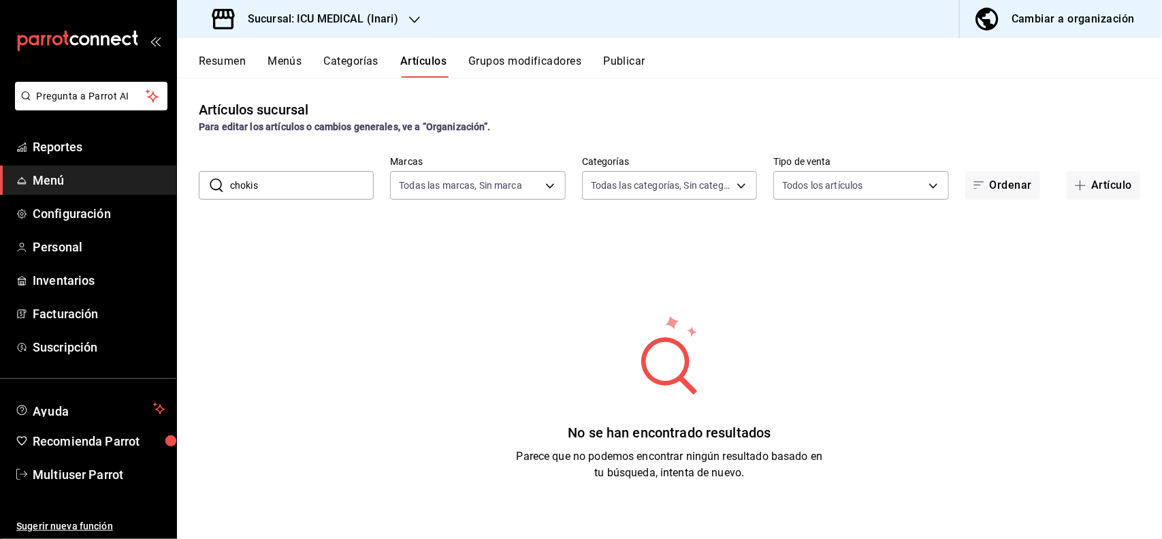
type input "chokis"
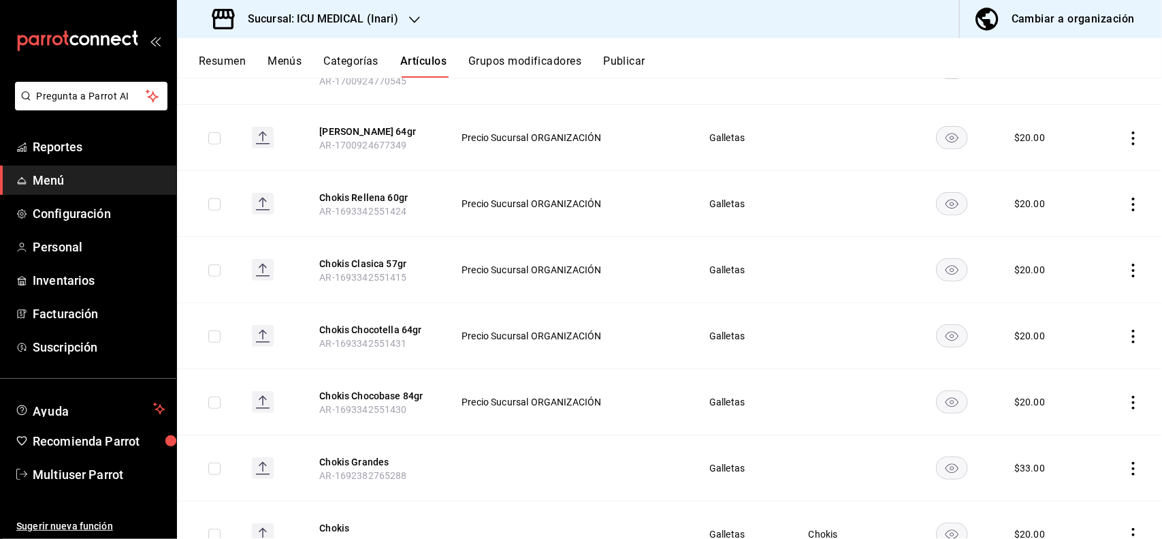
scroll to position [267, 0]
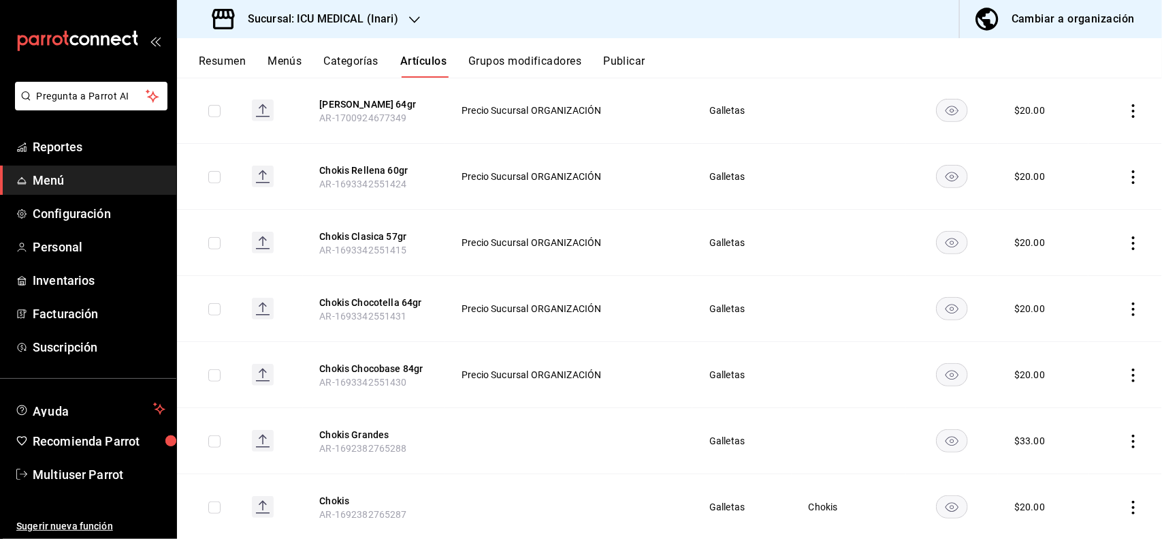
click at [1127, 380] on icon "actions" at bounding box center [1134, 375] width 14 height 14
click at [1093, 406] on span "Editar" at bounding box center [1080, 407] width 35 height 14
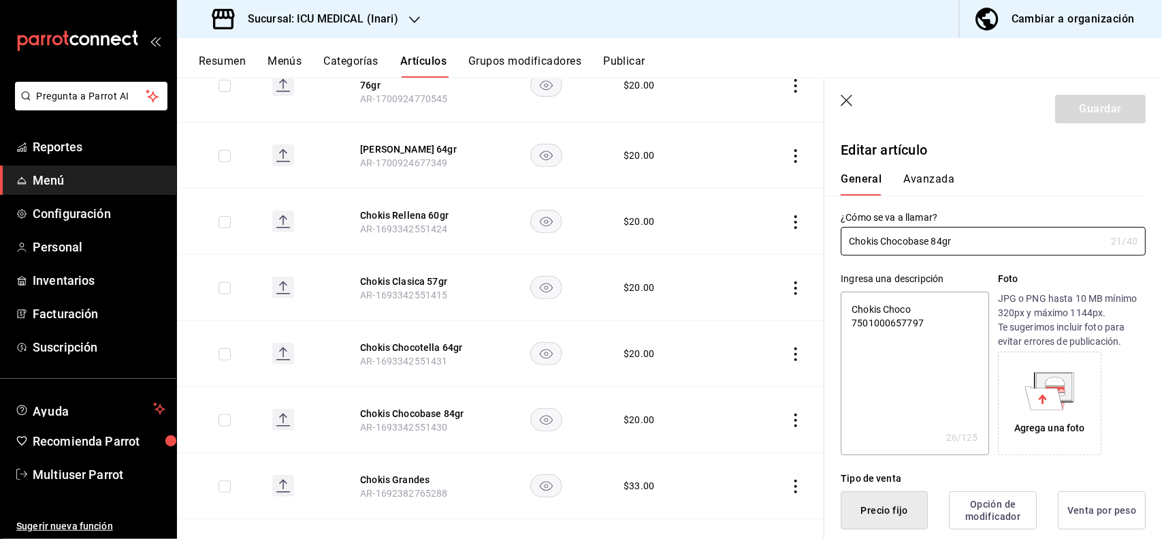
type textarea "x"
type input "$20.00"
type input "Chokis Chocobase 84"
type textarea "x"
type input "Chokis Chocobase 8"
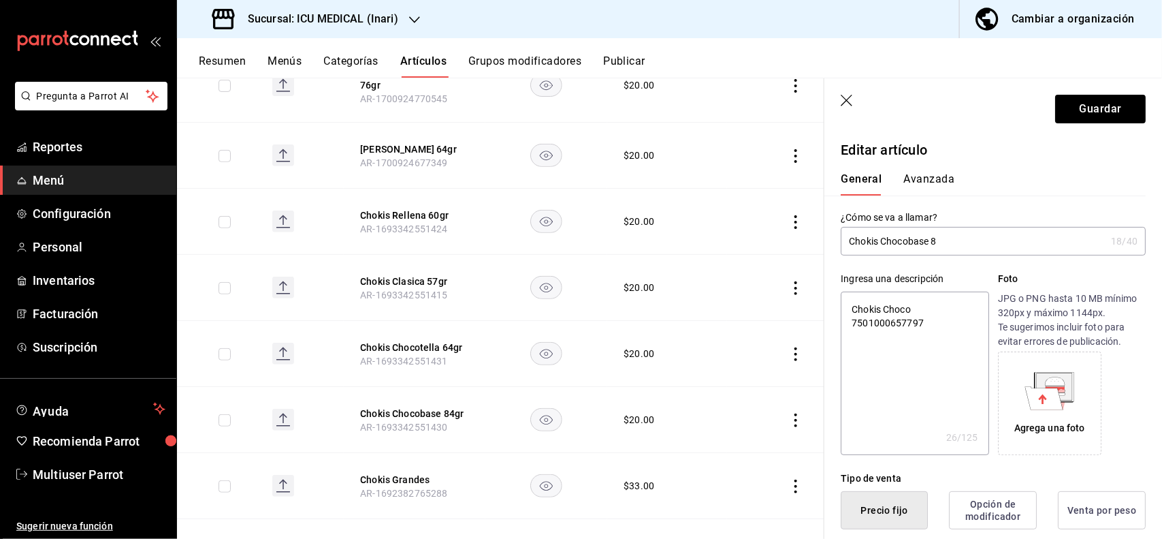
type textarea "x"
type input "Chokis Chocobase"
type textarea "x"
type input "Chokis Chocobase 7"
type textarea "x"
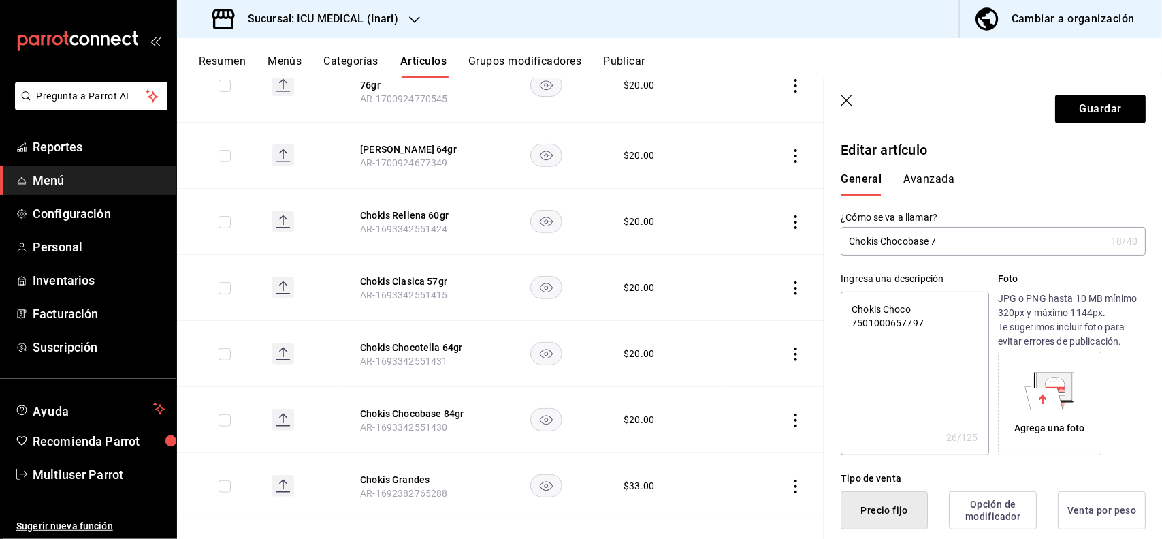
type input "Chokis Chocobase 73"
type textarea "x"
type input "Chokis Chocobase 73."
type textarea "x"
type input "Chokis Chocobase 73.5"
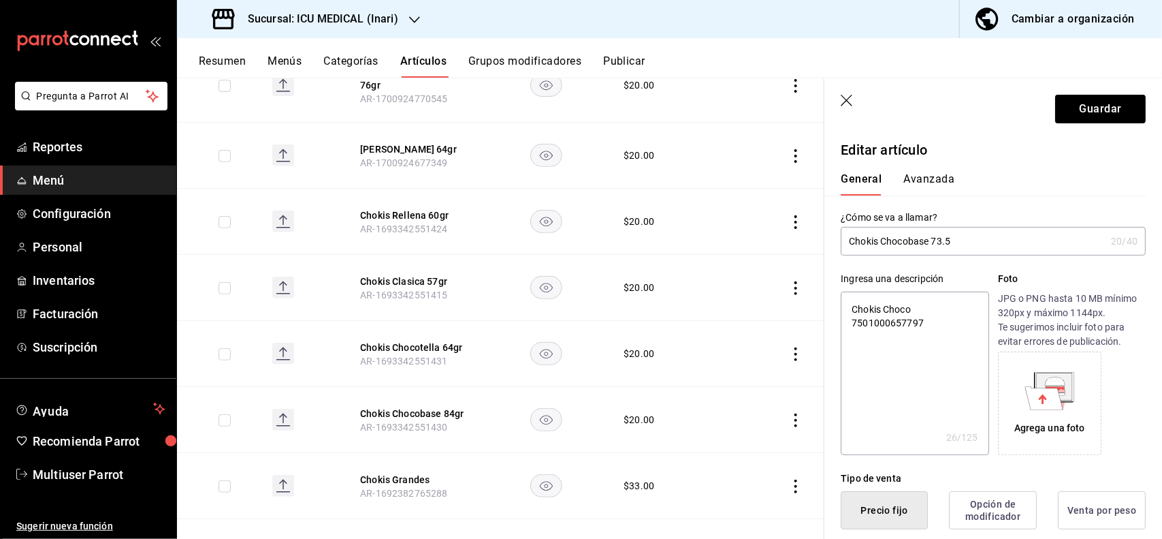
type textarea "x"
type input "Chokis Chocobase 73.5"
type textarea "x"
type input "Chokis Chocobase 73.5 g"
type textarea "x"
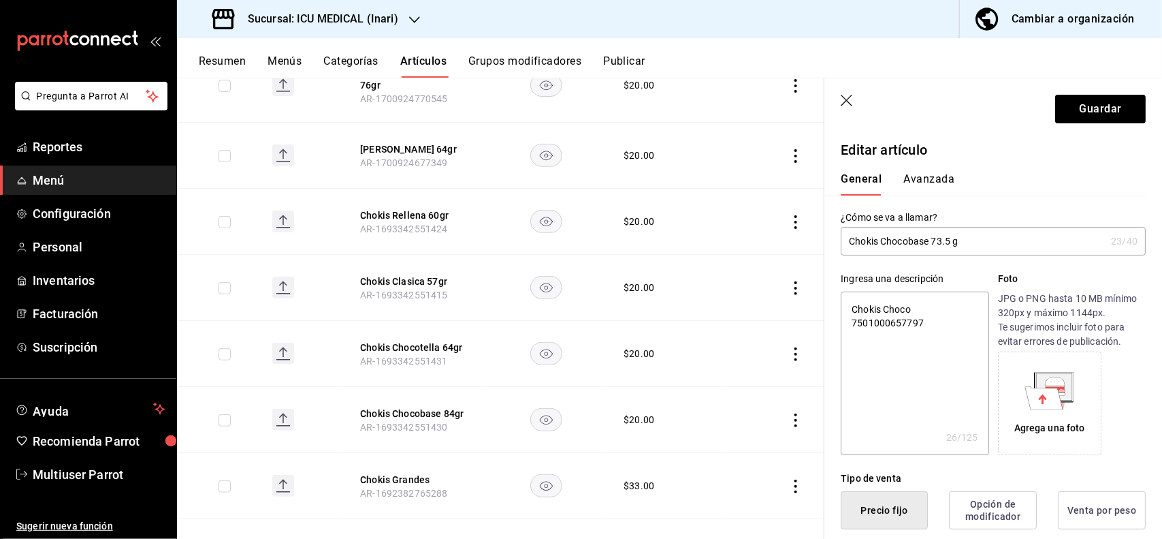
type input "Chokis Chocobase 73.5 gr"
type textarea "x"
type input "Chokis Chocobase 73.5 gr"
type textarea "x"
click at [942, 178] on button "Avanzada" at bounding box center [929, 183] width 51 height 23
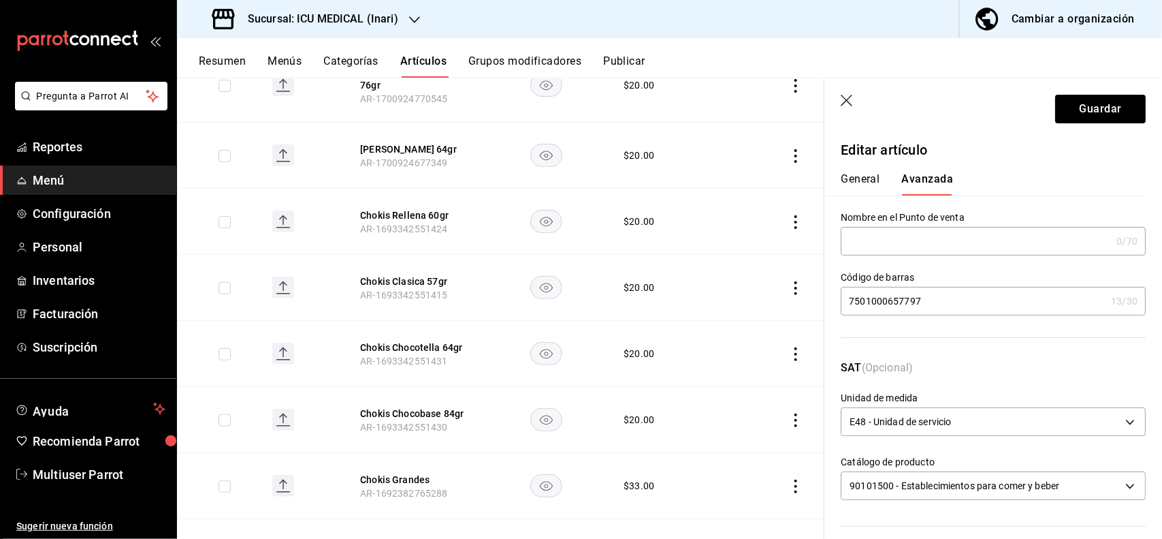
click at [941, 303] on input "7501000657797" at bounding box center [973, 300] width 265 height 27
type input "7"
type input "7500478037421"
click at [1073, 113] on button "Guardar" at bounding box center [1100, 109] width 91 height 29
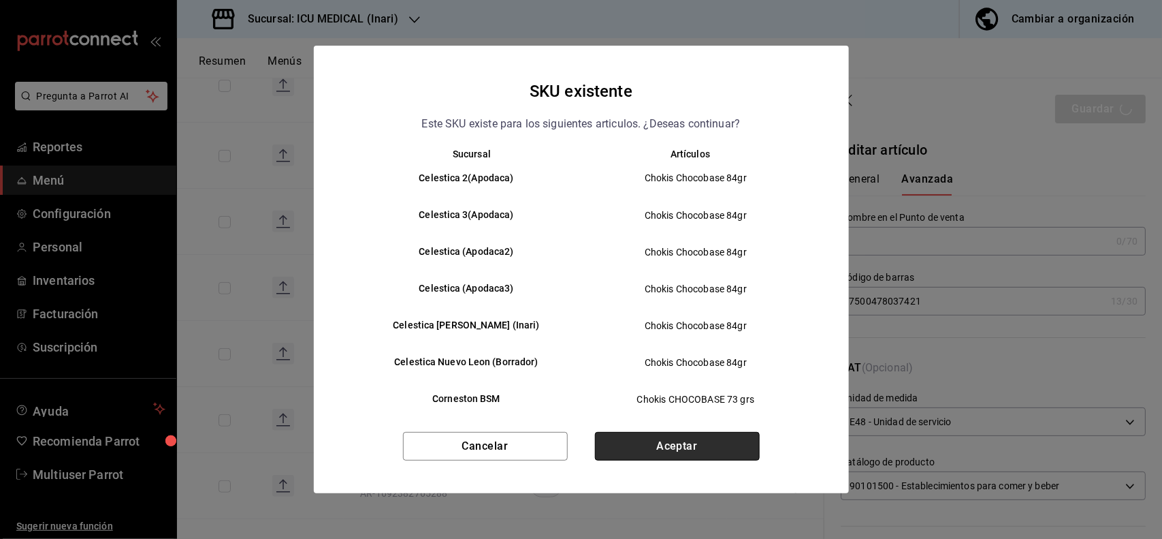
click at [729, 447] on button "Aceptar" at bounding box center [677, 446] width 165 height 29
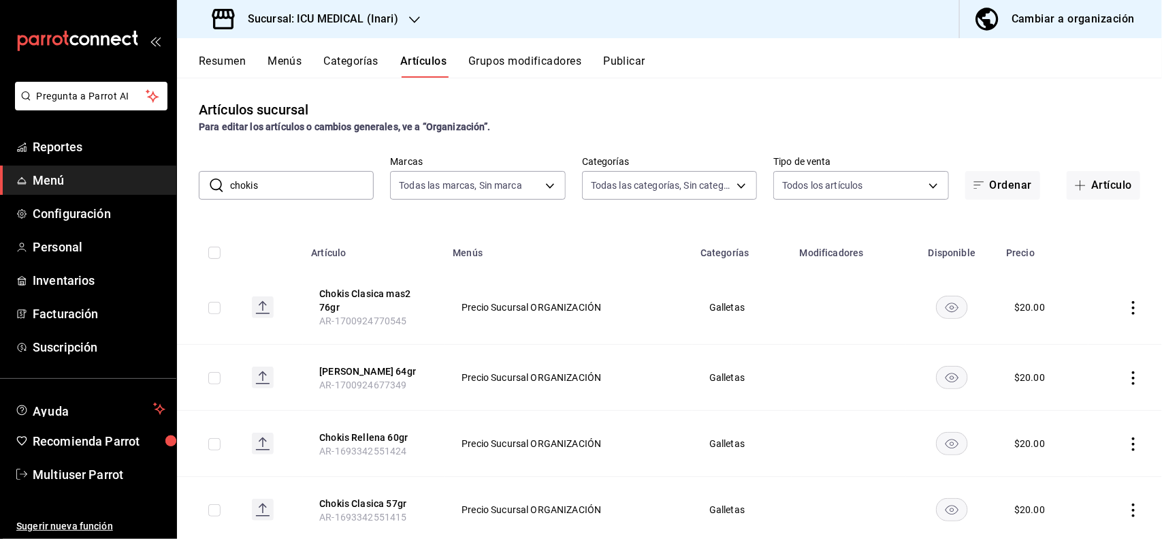
click at [317, 175] on input "chokis" at bounding box center [302, 185] width 144 height 27
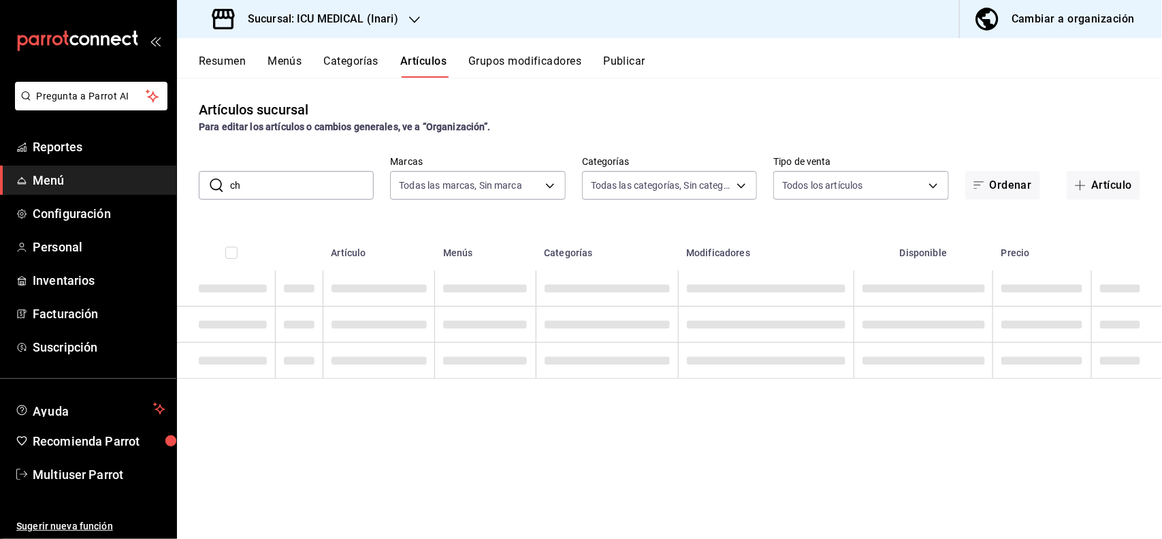
type input "c"
type input "emperador"
click at [863, 69] on div "Resumen Menús Categorías Artículos Grupos modificadores Publicar" at bounding box center [681, 65] width 964 height 23
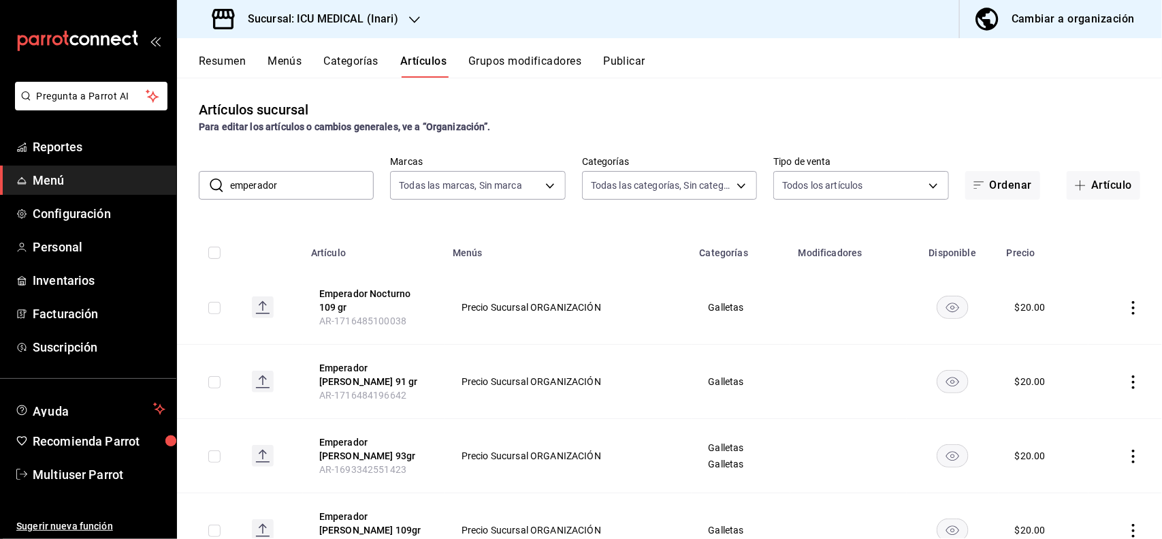
click at [1127, 453] on icon "actions" at bounding box center [1134, 456] width 14 height 14
click at [1091, 449] on span "Editar" at bounding box center [1080, 447] width 35 height 14
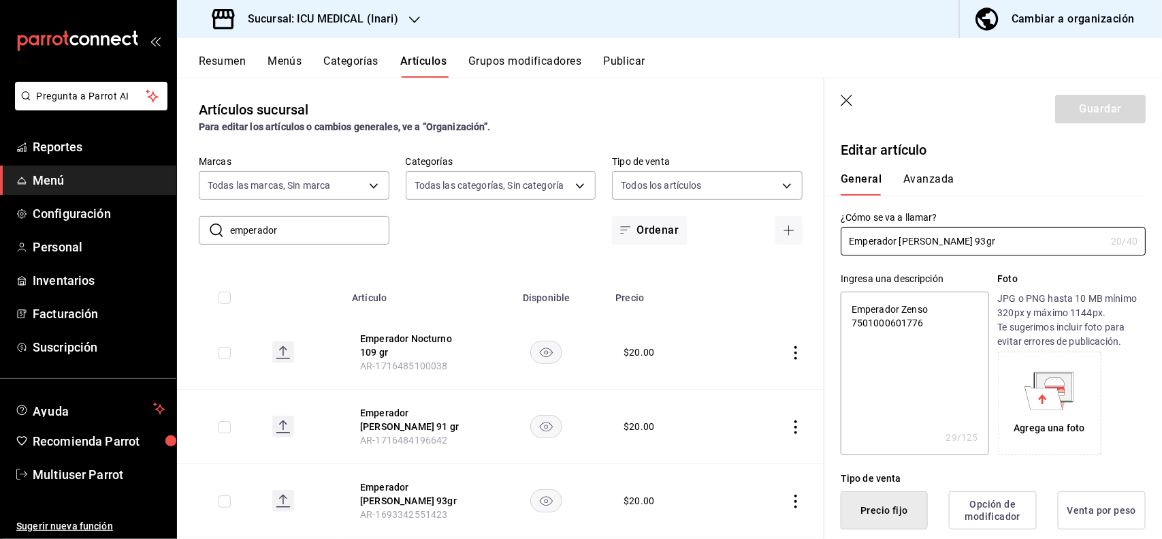
type textarea "x"
type input "$20.00"
type input "Emperador Zenso 93"
type textarea "x"
type input "Emperador Zenso 9"
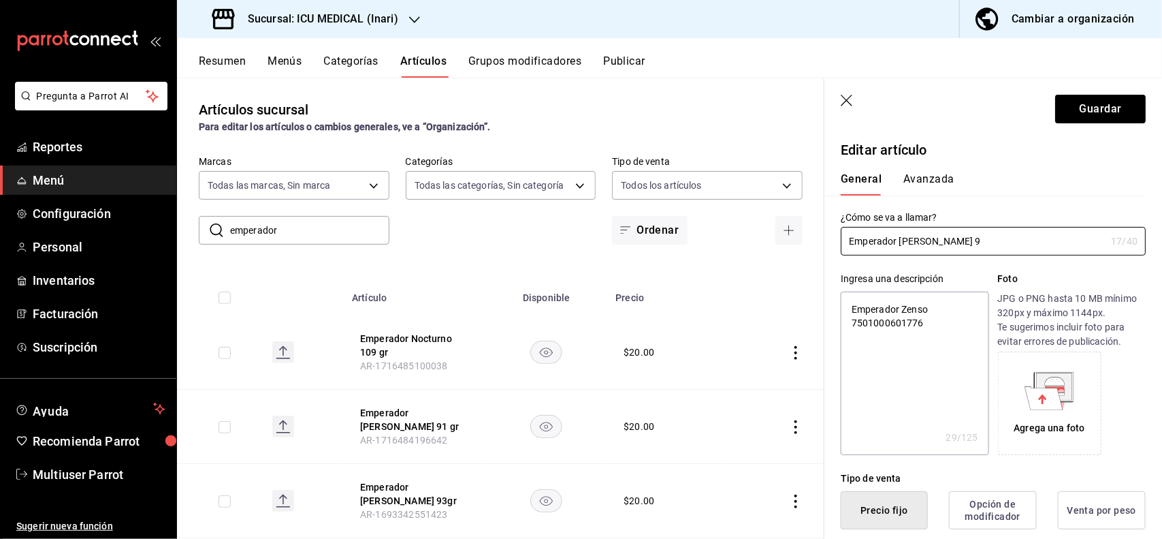
type textarea "x"
type input "Emperador Zenso"
type textarea "x"
type input "Emperador Zenso 11"
type textarea "x"
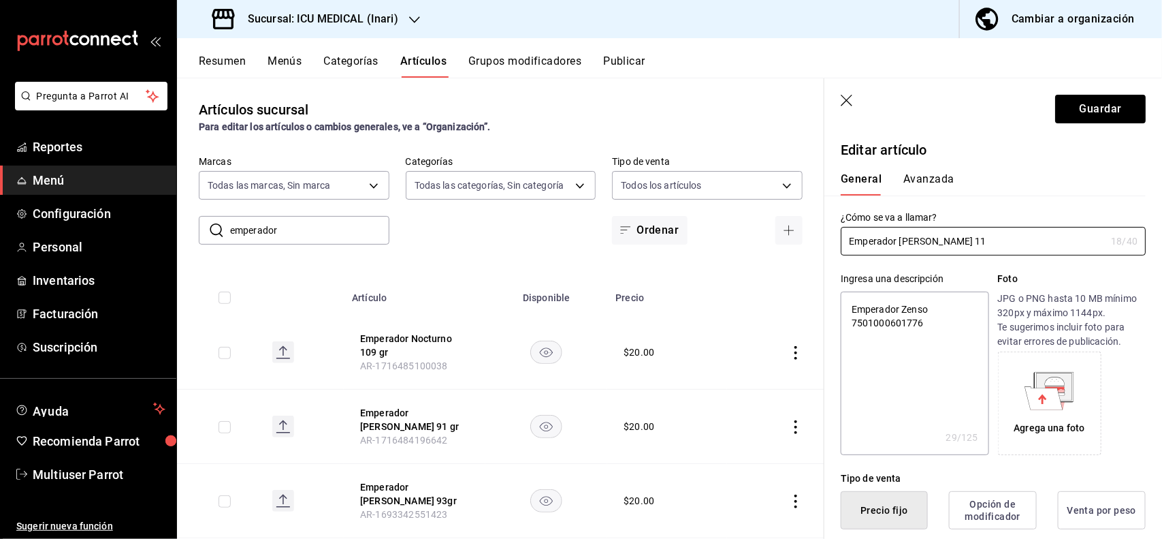
type input "Emperador Zenso 117"
type textarea "x"
type input "Emperador Zenso 117"
type textarea "x"
type input "Emperador Zenso 117 g"
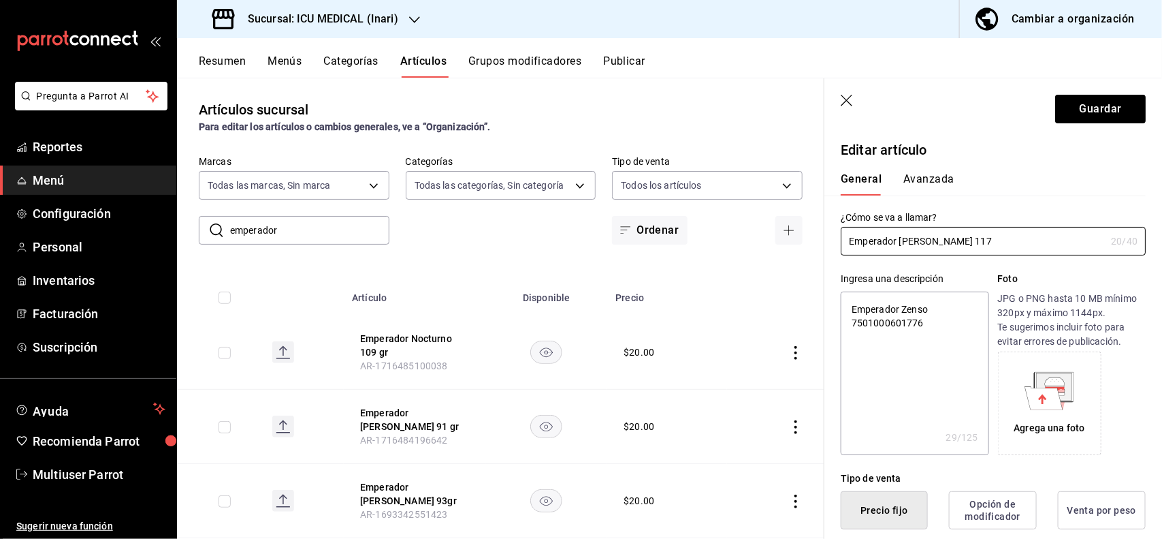
type textarea "x"
type input "Emperador Zenso 117 gr"
type textarea "x"
type input "Emperador Zenso 117 gr"
click at [936, 194] on button "Avanzada" at bounding box center [929, 183] width 51 height 23
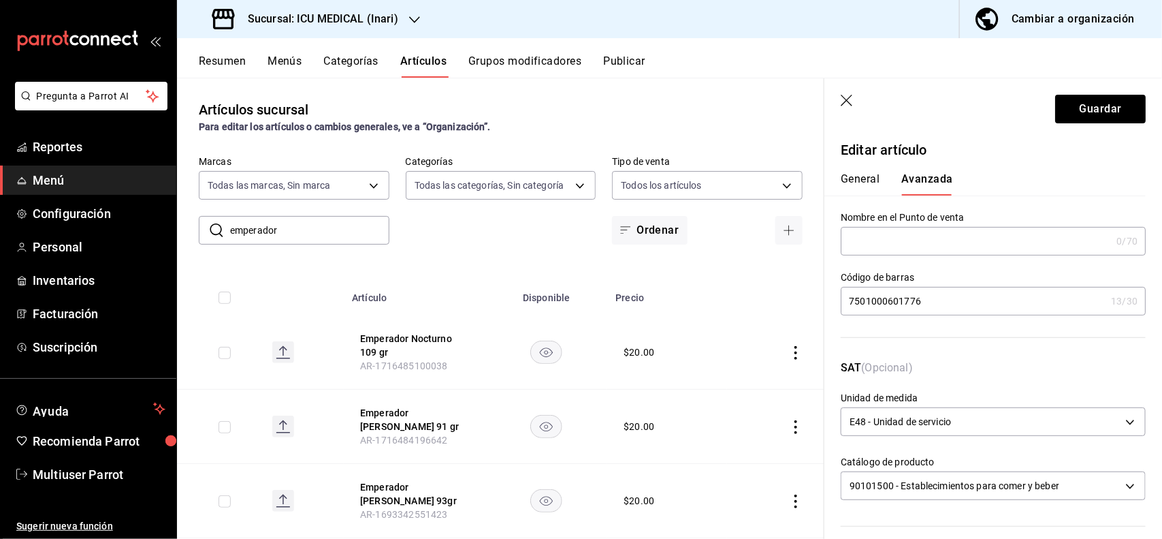
click at [957, 304] on input "7501000601776" at bounding box center [973, 300] width 265 height 27
type input "7"
type input "7500478022373"
click at [1076, 110] on button "Guardar" at bounding box center [1100, 109] width 91 height 29
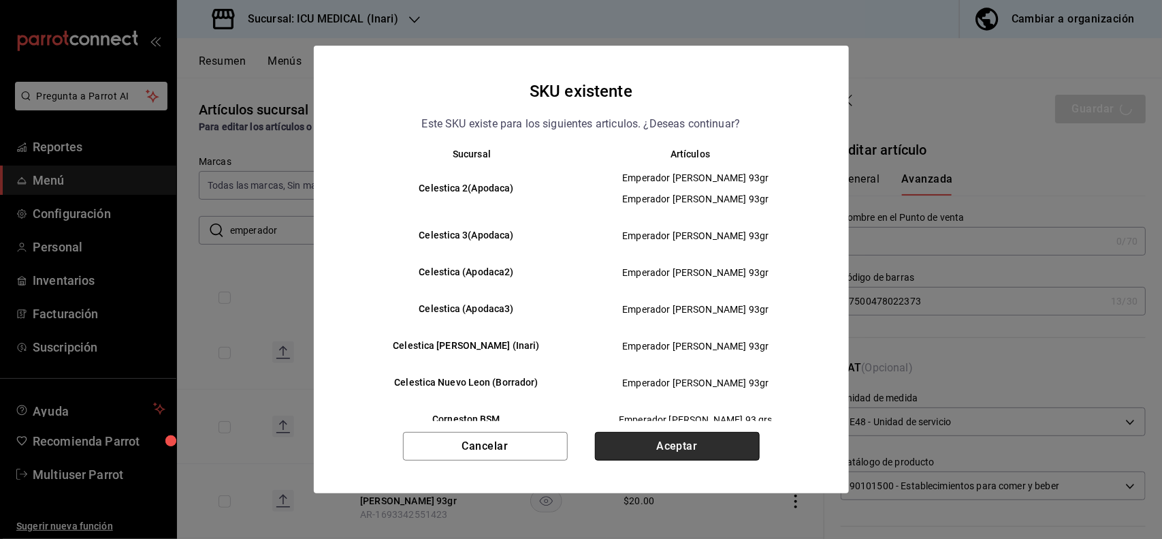
click at [709, 436] on button "Aceptar" at bounding box center [677, 446] width 165 height 29
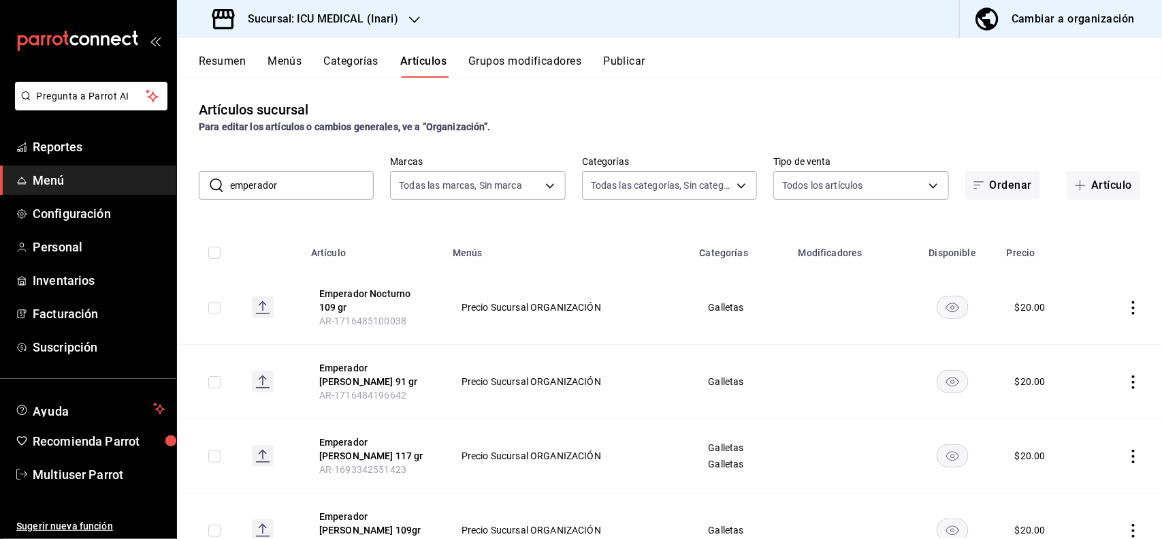
click at [338, 188] on input "emperador" at bounding box center [302, 185] width 144 height 27
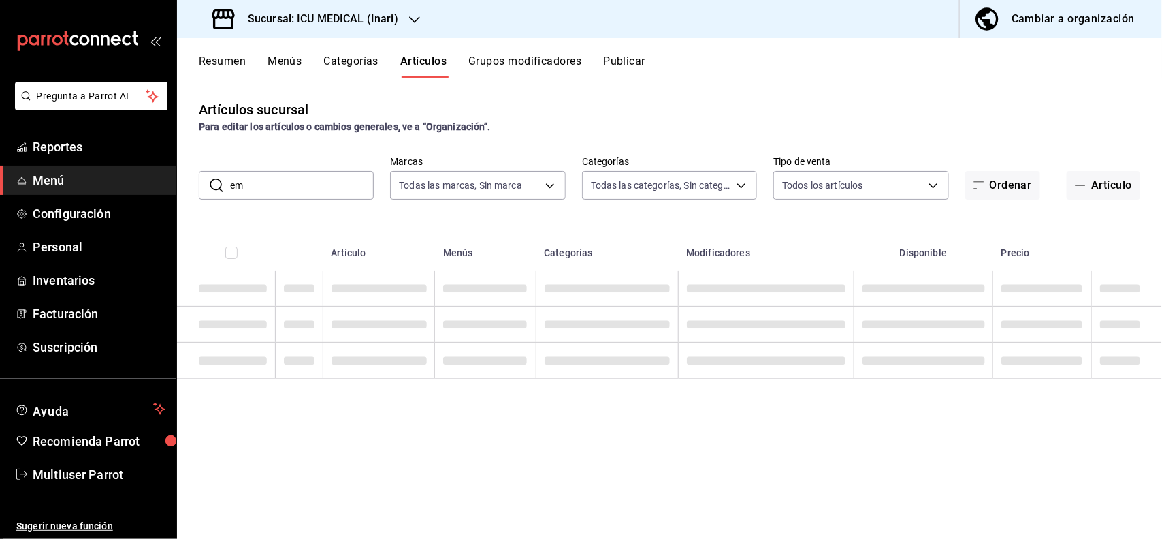
type input "e"
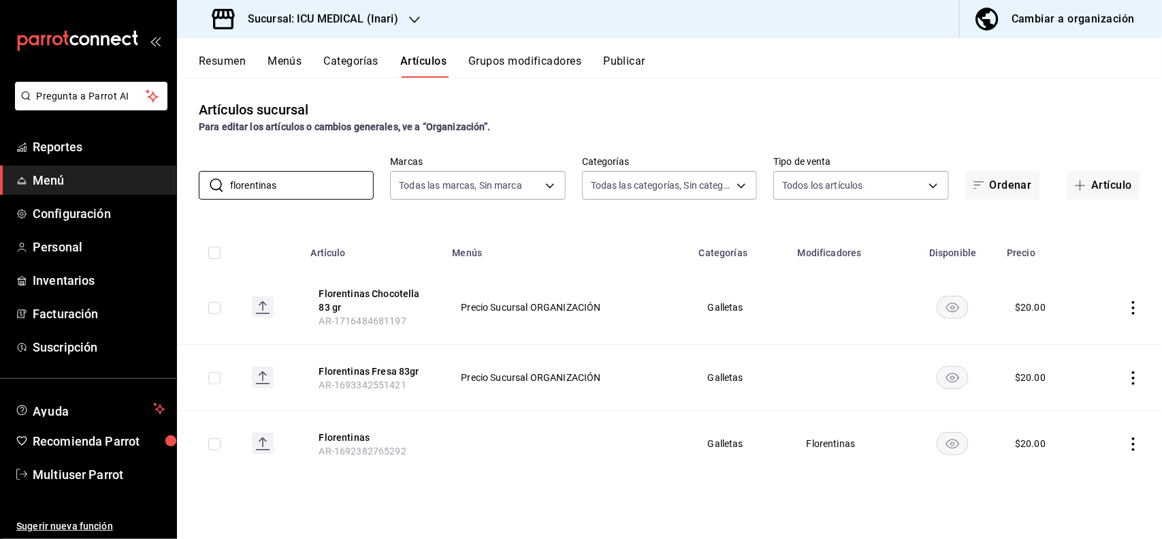
click at [675, 134] on div "Artículos sucursal Para editar los artículos o cambios generales, ve a “Organiz…" at bounding box center [669, 308] width 985 height 460
click at [368, 174] on input "florentinas" at bounding box center [302, 185] width 144 height 27
type input "florentina"
click at [751, 95] on div "Artículos sucursal Para editar los artículos o cambios generales, ve a “Organiz…" at bounding box center [669, 308] width 985 height 460
click at [1085, 191] on button "Artículo" at bounding box center [1104, 185] width 74 height 29
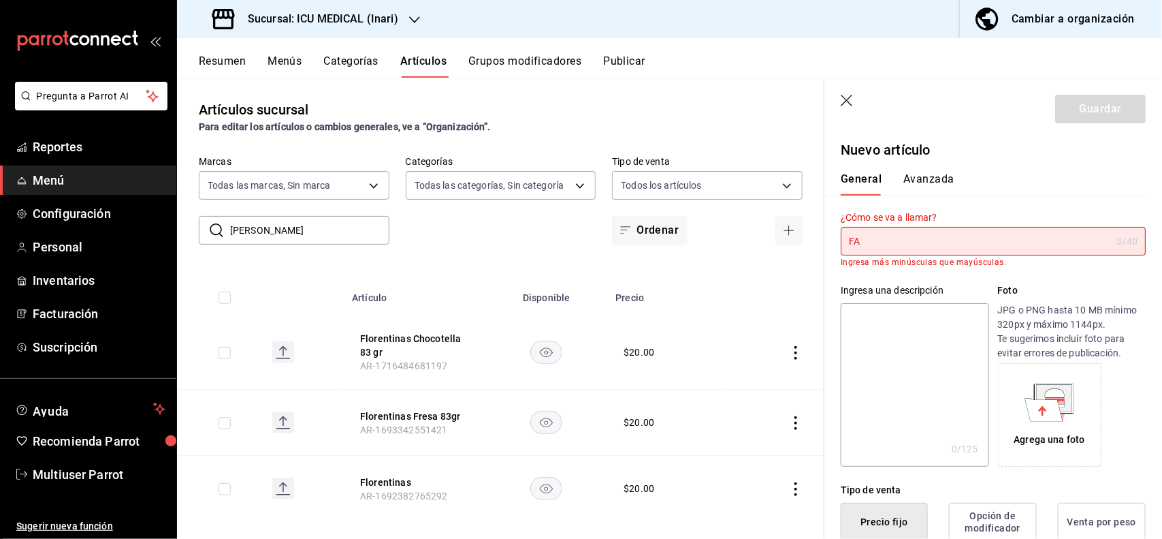
type input "F"
click at [844, 100] on icon "button" at bounding box center [848, 102] width 14 height 14
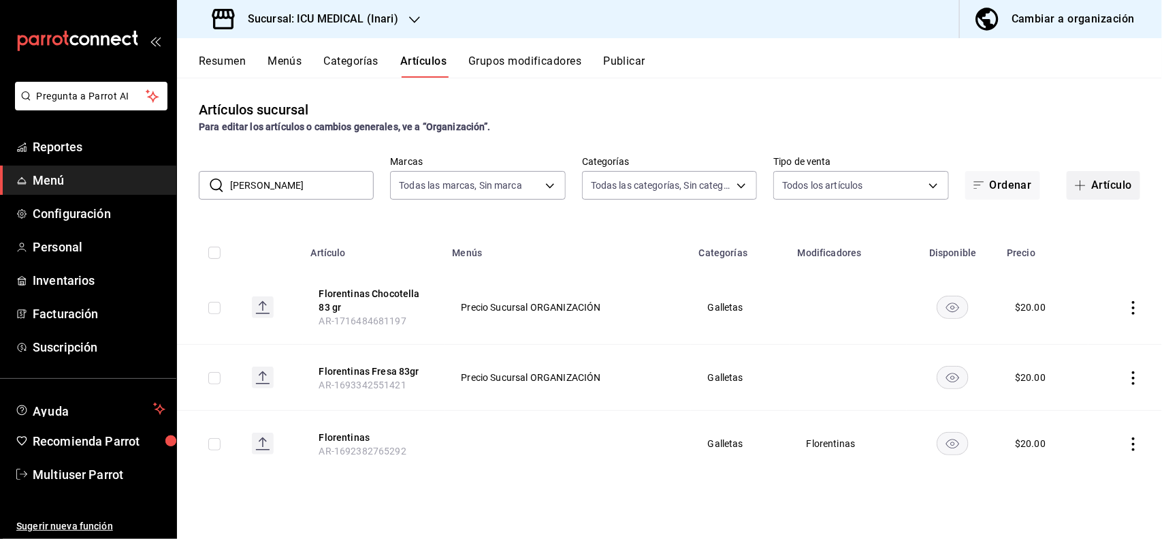
click at [1112, 181] on button "Artículo" at bounding box center [1104, 185] width 74 height 29
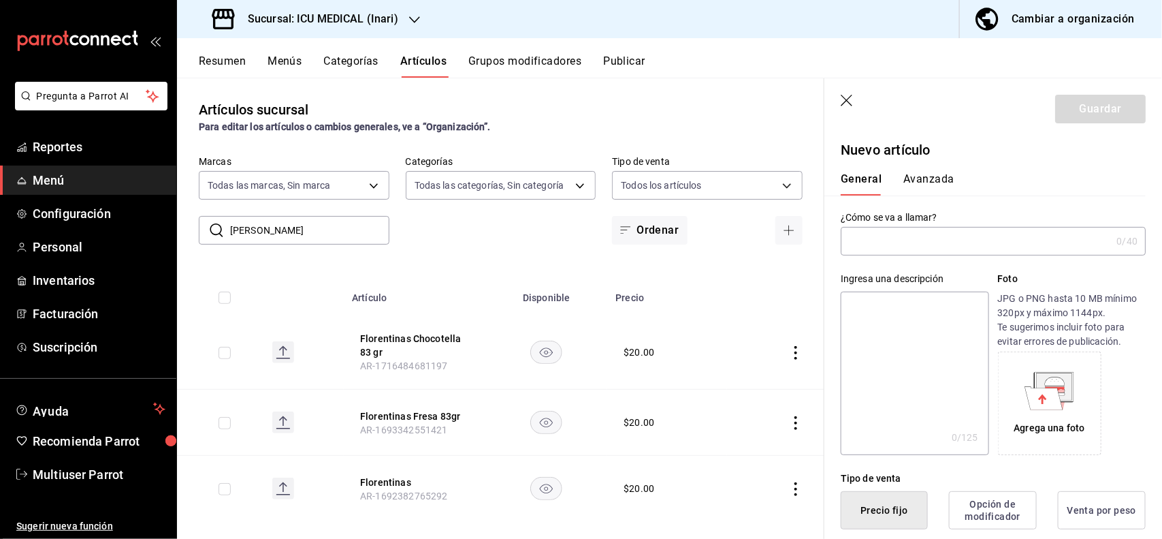
click at [1023, 257] on div "Ingresa una descripción x 0 /125 ​ Foto JPG o PNG hasta 10 MB mínimo 320px y má…" at bounding box center [985, 355] width 321 height 200
click at [1003, 249] on input "text" at bounding box center [976, 240] width 270 height 27
type input "Florentinas Cajeta 110 gr"
type textarea "F"
type textarea "x"
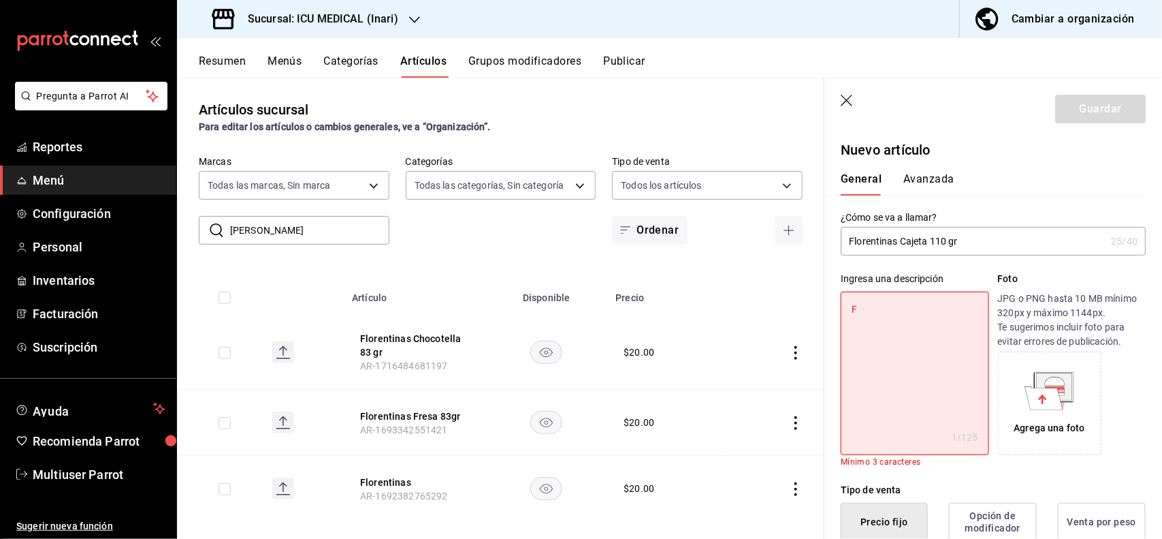
type textarea "Fl"
type textarea "x"
type textarea "Flor"
type textarea "x"
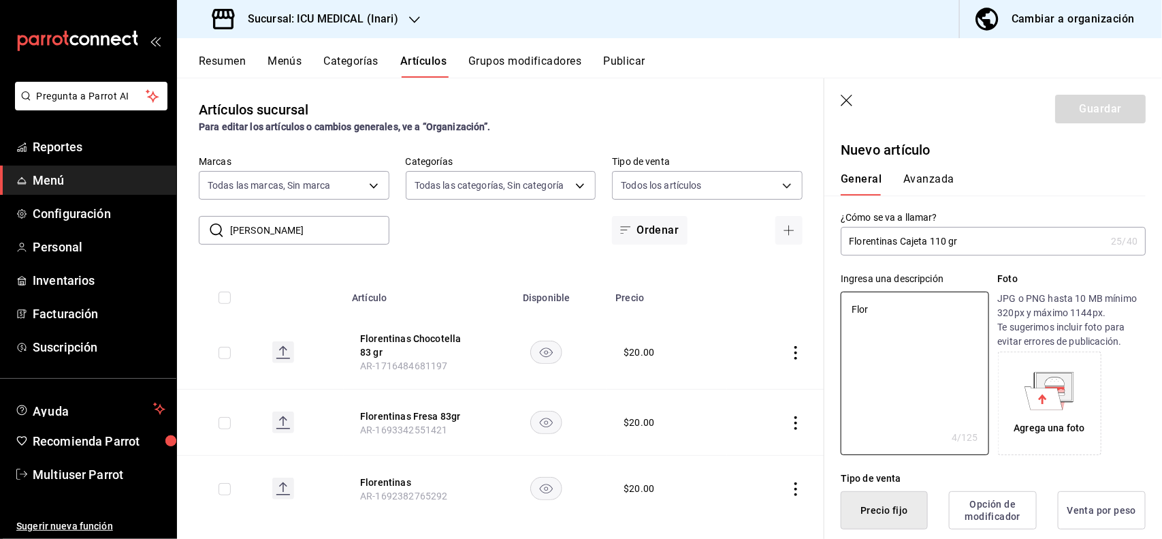
type textarea "Flore"
type textarea "x"
type textarea "Florent"
type textarea "x"
type textarea "Florenti"
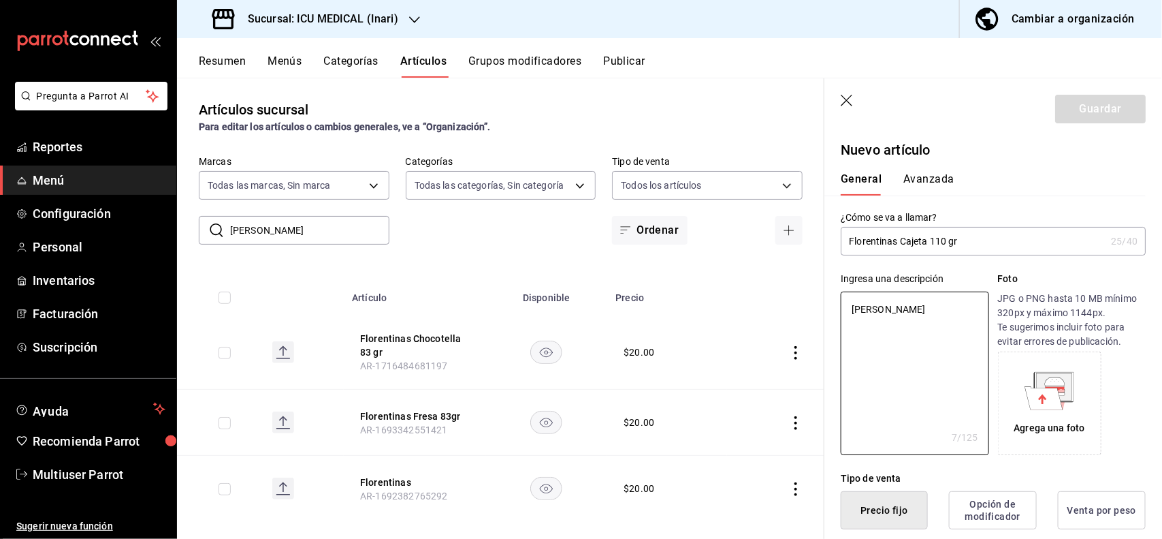
type textarea "x"
type textarea "Florentinas"
type textarea "x"
type textarea "Florentinas"
type textarea "x"
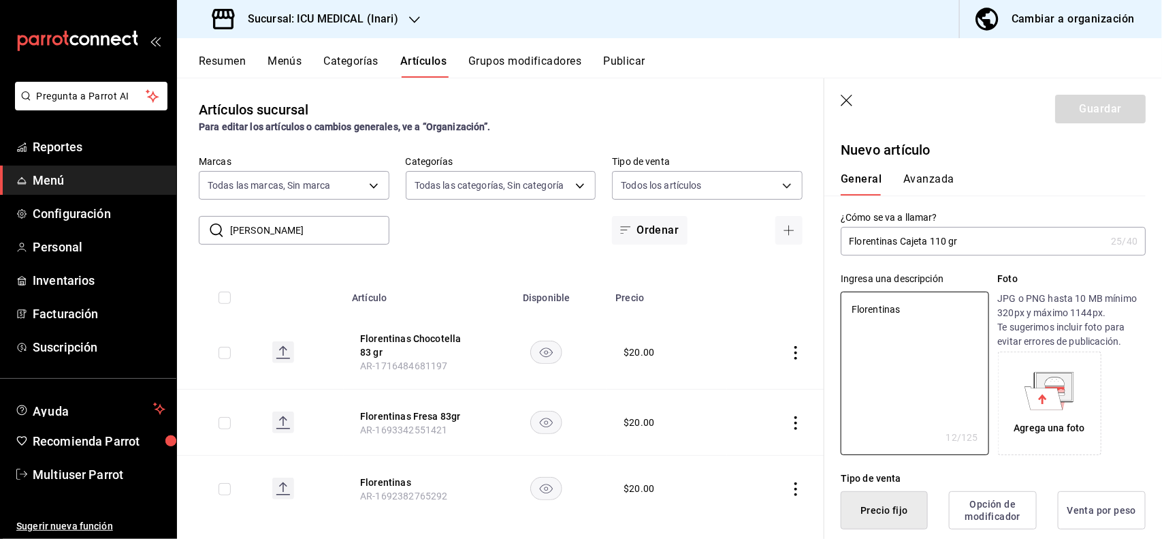
type textarea "Florentinas C"
type textarea "x"
type textarea "Florentinas Ca"
type textarea "x"
type textarea "Florentinas Caje"
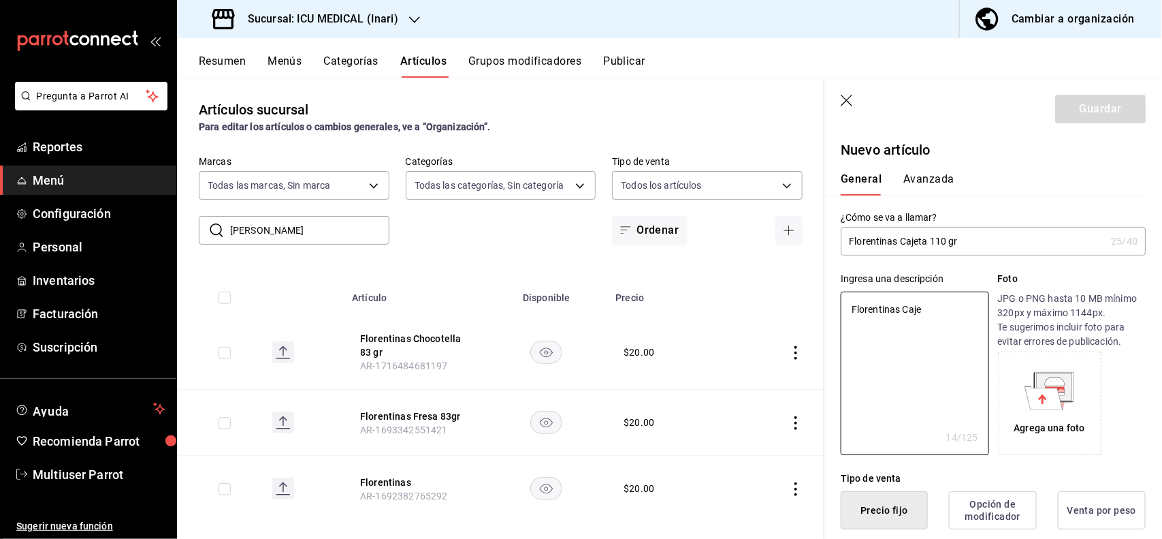
type textarea "x"
type textarea "Florentinas Cajet"
type textarea "x"
type textarea "Florentinas Cajeta"
type textarea "x"
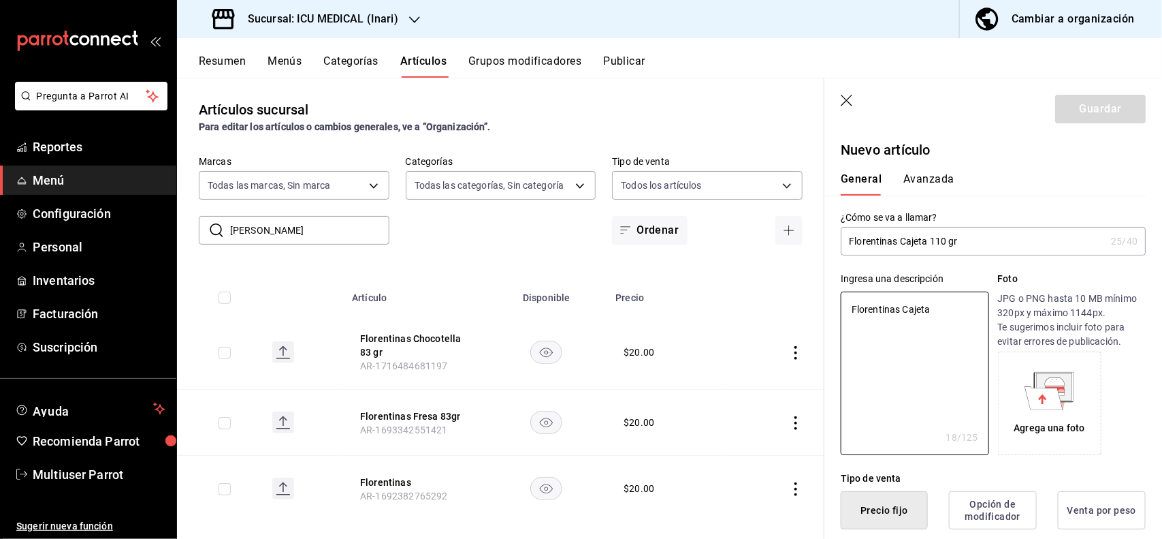
type textarea "Florentinas Cajeta"
type textarea "x"
type textarea "Florentinas Cajeta 1"
type textarea "x"
type textarea "Florentinas Cajeta 11"
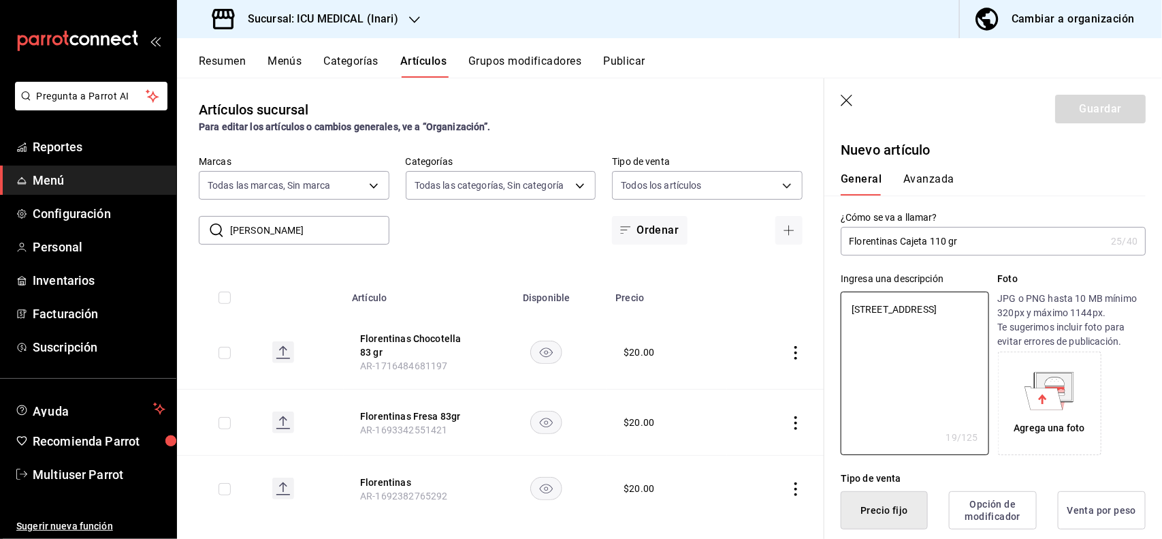
type textarea "x"
type textarea "Florentinas Cajeta 110"
type textarea "x"
type textarea "Florentinas Cajeta 110"
type textarea "x"
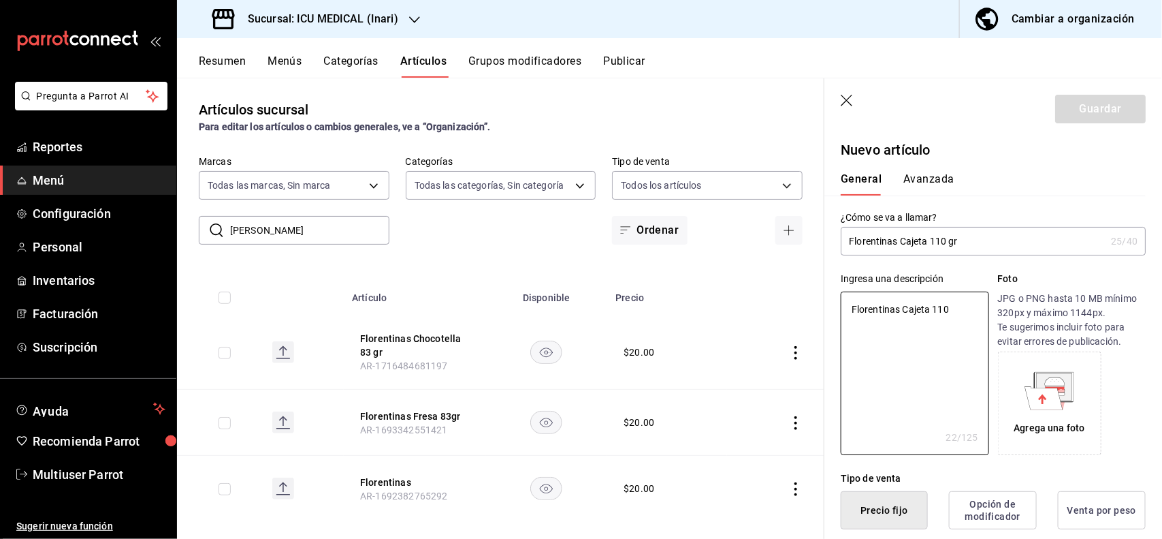
type textarea "Florentinas Cajeta 110 g"
type textarea "x"
type textarea "Florentinas Cajeta 110 gr"
type textarea "x"
type textarea "Florentinas Cajeta 110 gr"
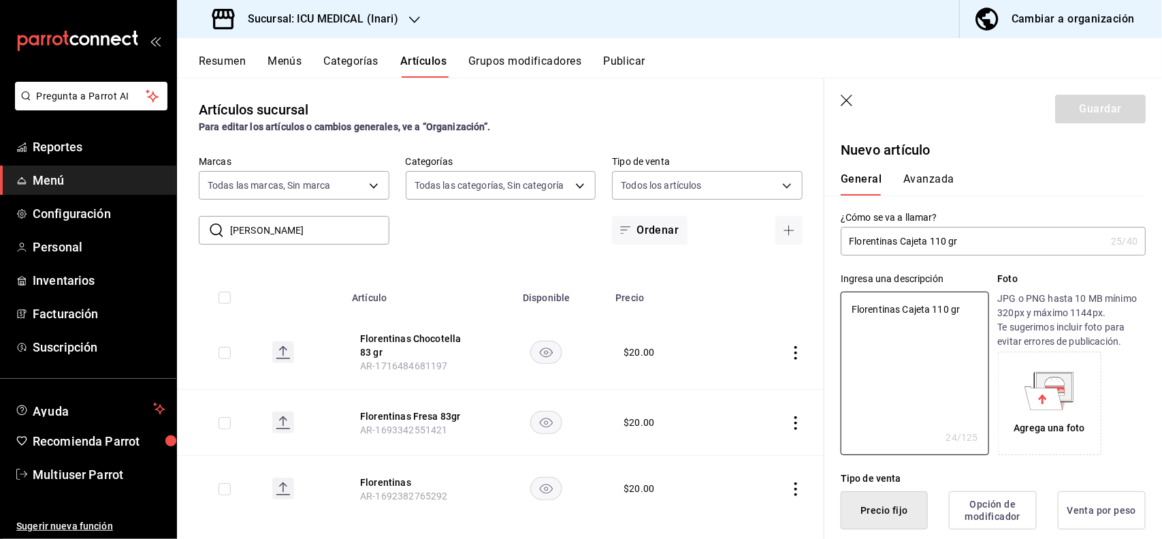
type textarea "x"
type button "1"
type button "0"
type button "2"
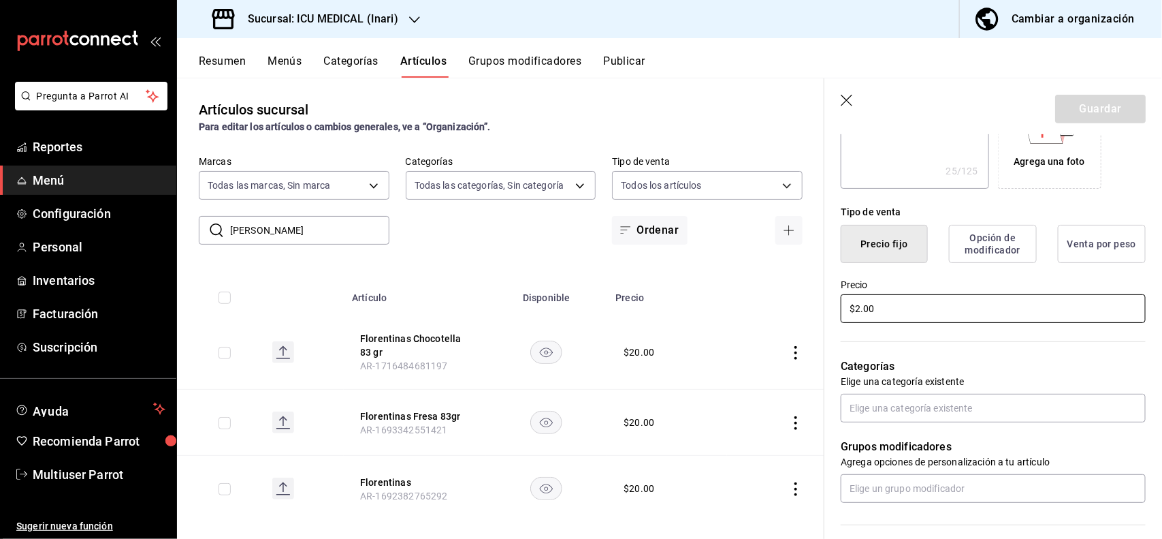
type input "$20.00"
type textarea "x"
type input "$20.00"
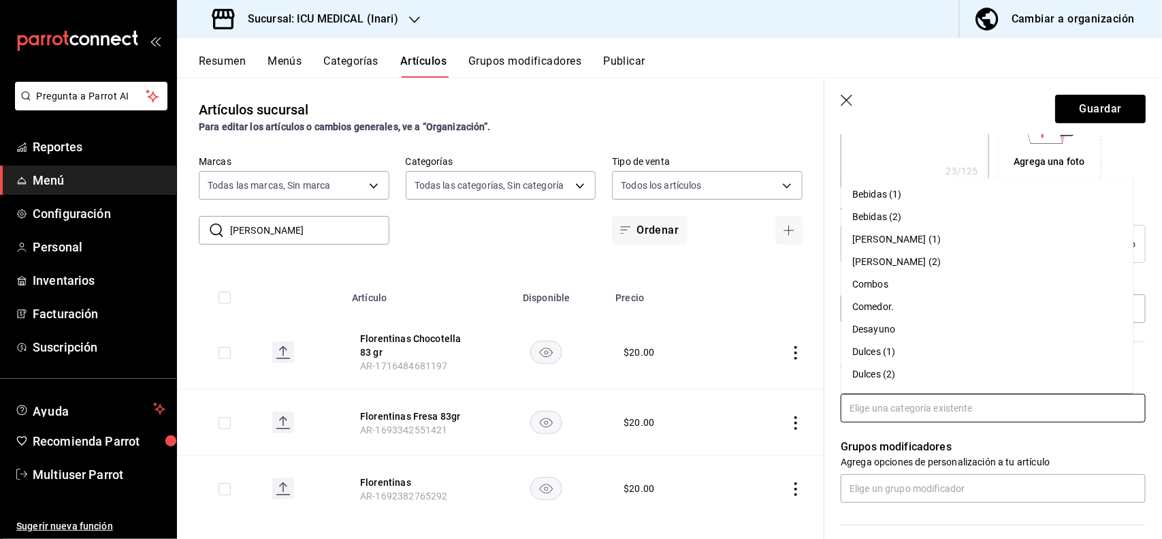
click at [1064, 405] on input "text" at bounding box center [993, 408] width 305 height 29
type input "ga"
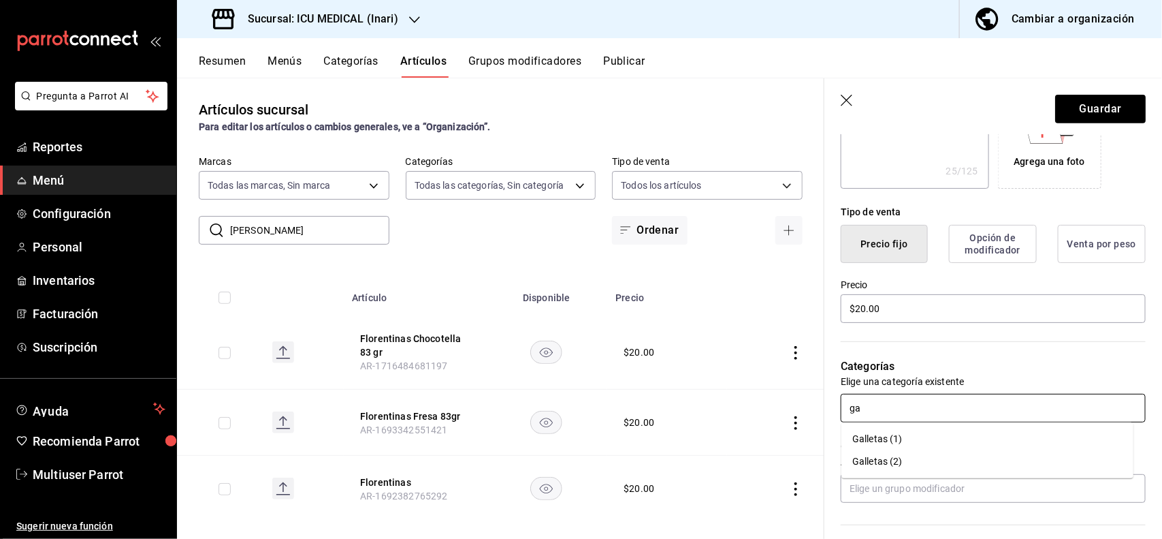
click at [954, 444] on li "Galletas (1)" at bounding box center [988, 439] width 292 height 22
type textarea "x"
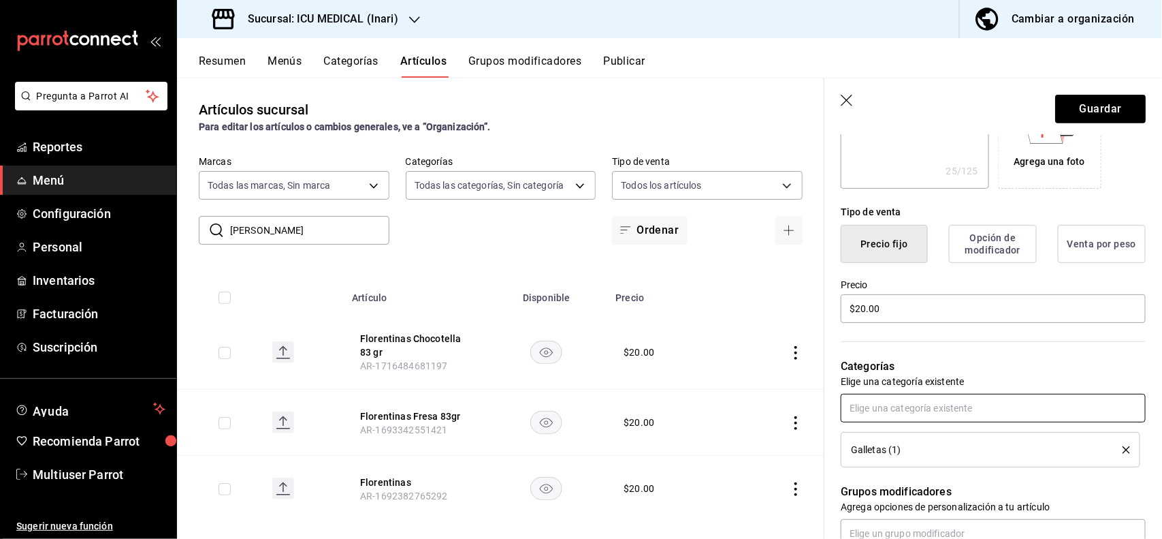
scroll to position [0, 0]
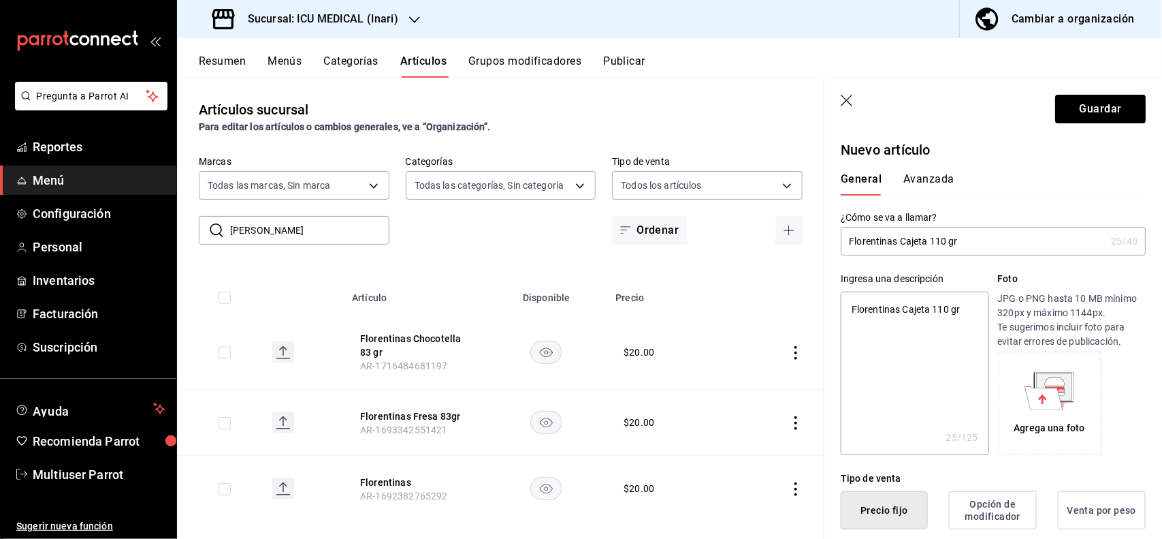
click at [917, 172] on button "Avanzada" at bounding box center [929, 183] width 51 height 23
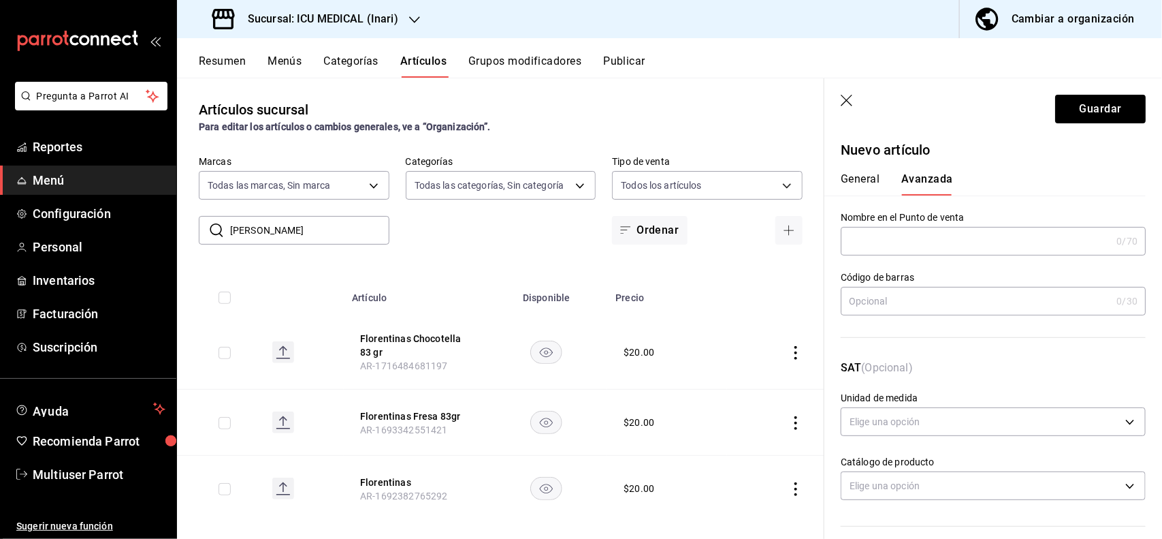
click at [904, 297] on input "text" at bounding box center [976, 300] width 270 height 27
type input "7500478026579"
click at [1067, 121] on button "Guardar" at bounding box center [1100, 109] width 91 height 29
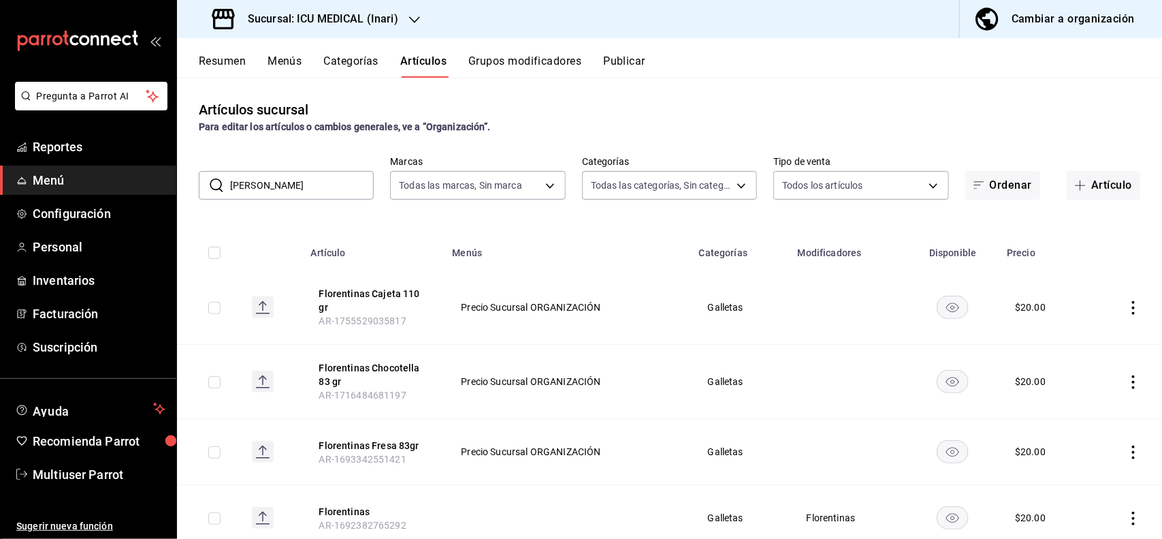
click at [1127, 449] on icon "actions" at bounding box center [1134, 452] width 14 height 14
click at [1093, 450] on span "Editar" at bounding box center [1080, 447] width 35 height 14
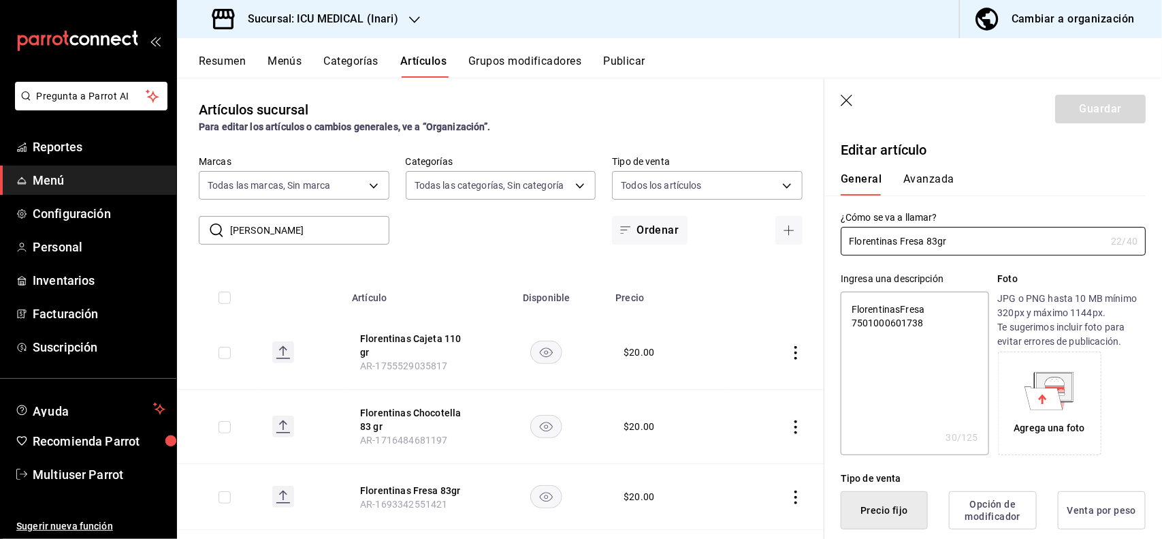
type textarea "x"
type input "$20.00"
type input "Florentinas Fresa 83g"
type textarea "x"
type input "Florentinas Fresa 83"
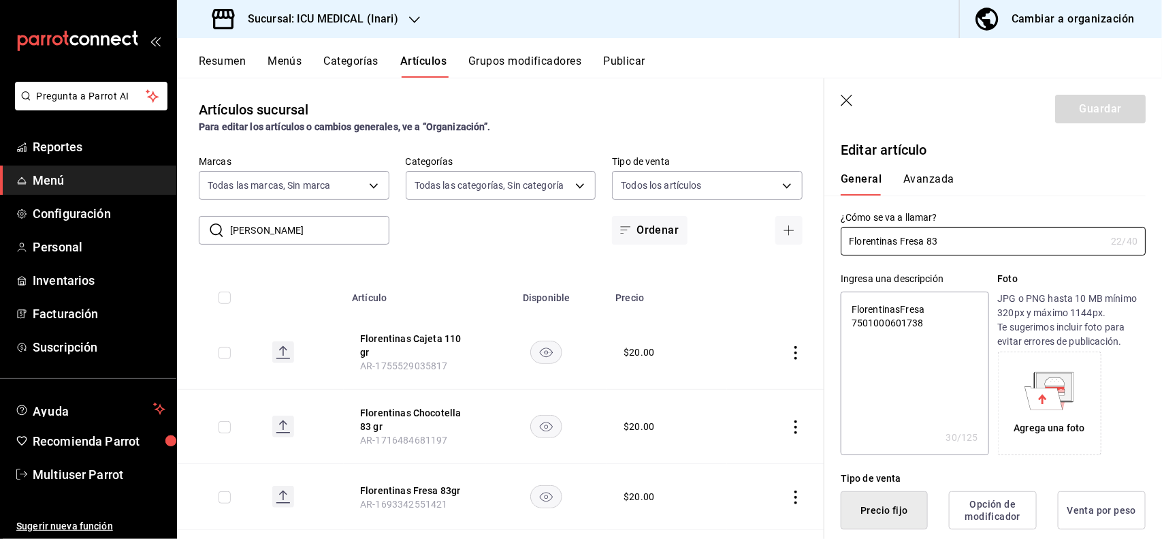
type textarea "x"
type input "Florentinas Fresa 8"
type textarea "x"
type input "Florentinas Fresa"
type textarea "x"
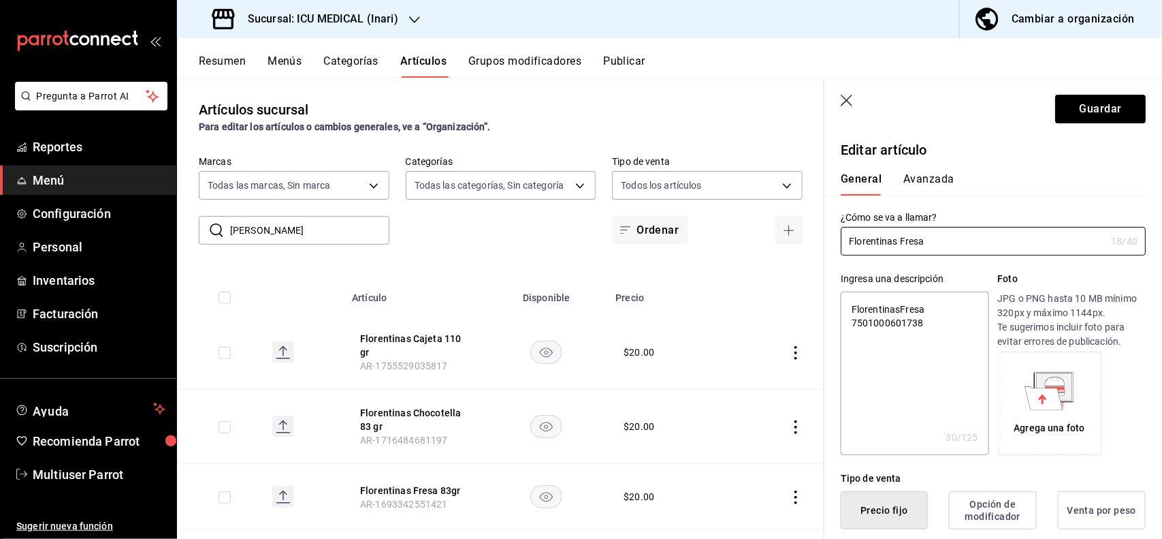
type input "Florentinas Fresa 1"
type textarea "x"
type input "Florentinas Fresa 100"
type textarea "x"
type input "Florentinas Fresa 10"
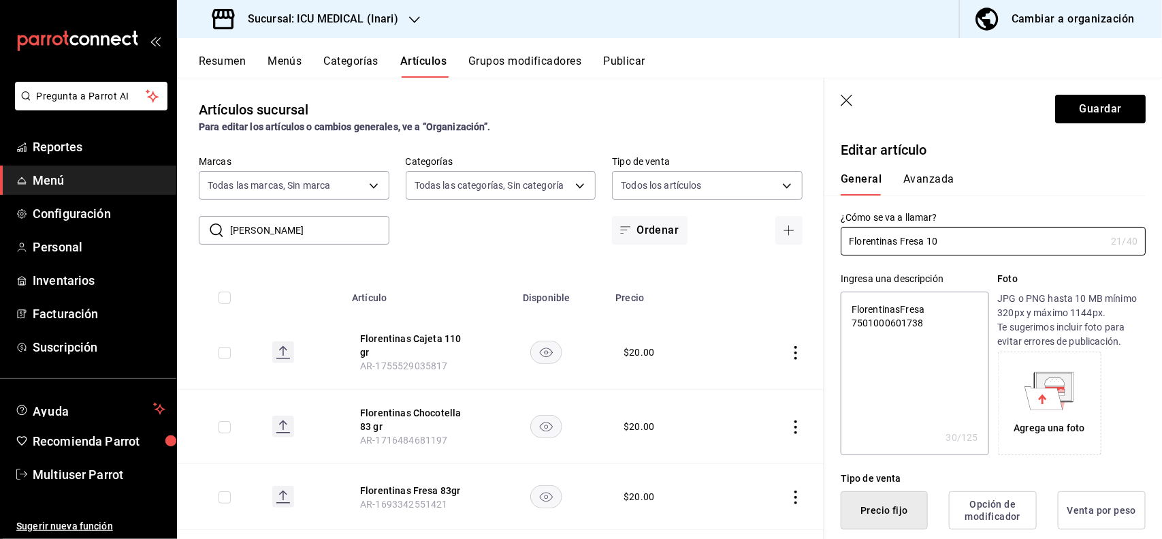
type textarea "x"
type input "Florentinas Fresa 1"
type textarea "x"
type input "Florentinas Fresa 11"
type textarea "x"
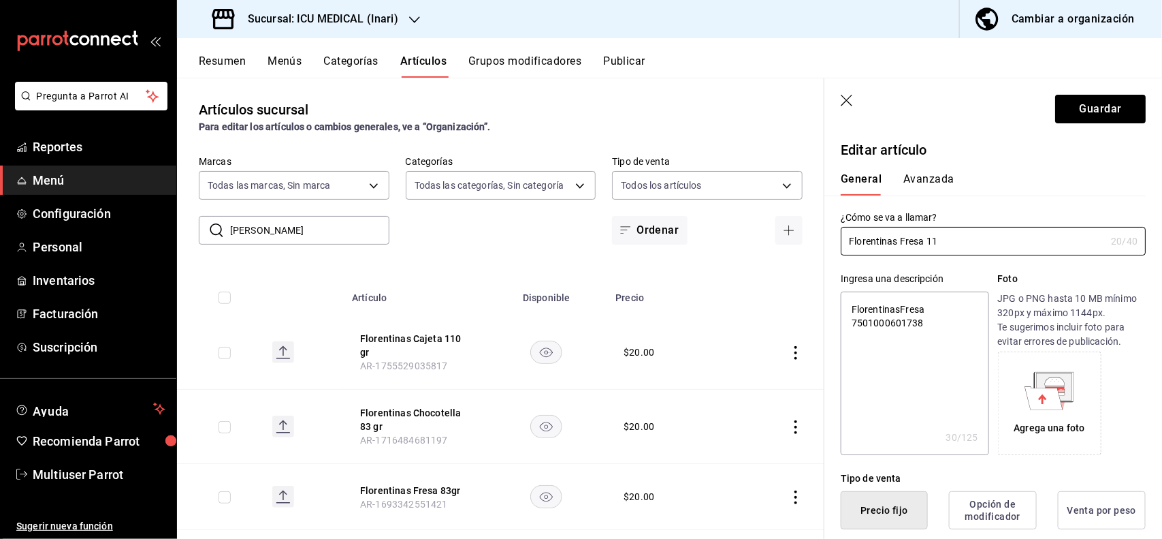
type input "Florentinas Fresa 110"
type textarea "x"
type input "Florentinas Fresa 110 gr"
type textarea "x"
type input "Florentinas Fresa 110 gr"
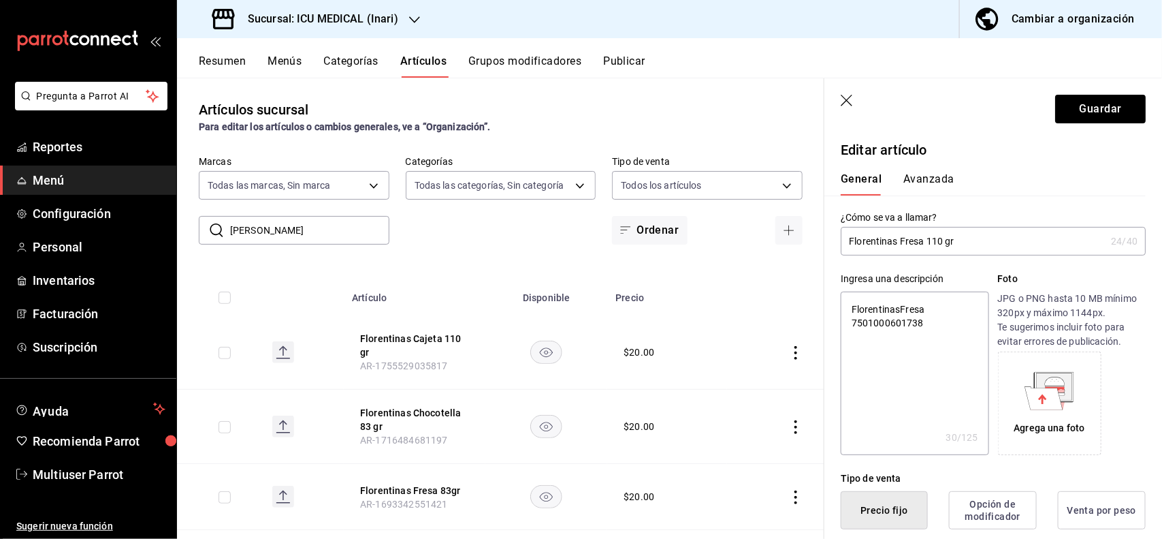
type textarea "x"
type button "1"
type button "0"
type button "2"
click at [938, 188] on button "Avanzada" at bounding box center [929, 183] width 51 height 23
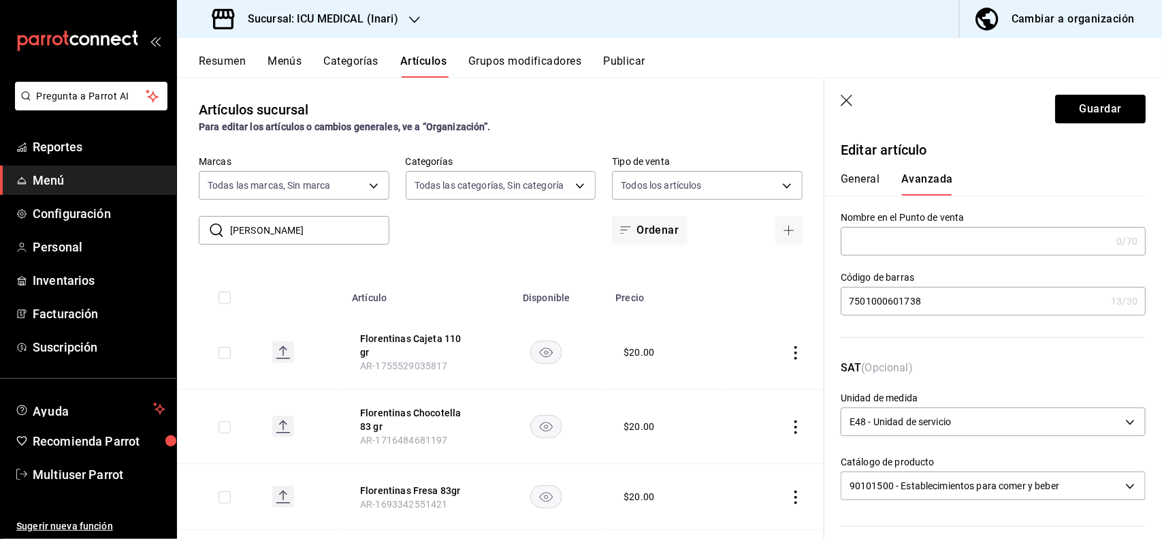
click at [981, 287] on input "7501000601738" at bounding box center [973, 300] width 265 height 27
type input "7"
type input "7500478026562"
click at [1055, 117] on button "Guardar" at bounding box center [1100, 109] width 91 height 29
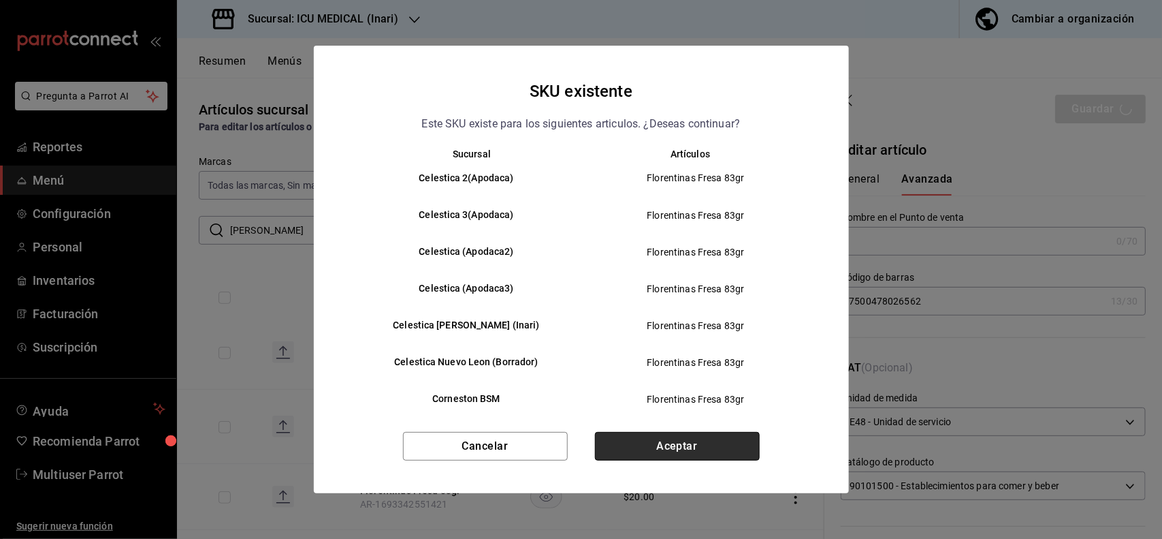
click at [710, 447] on button "Aceptar" at bounding box center [677, 446] width 165 height 29
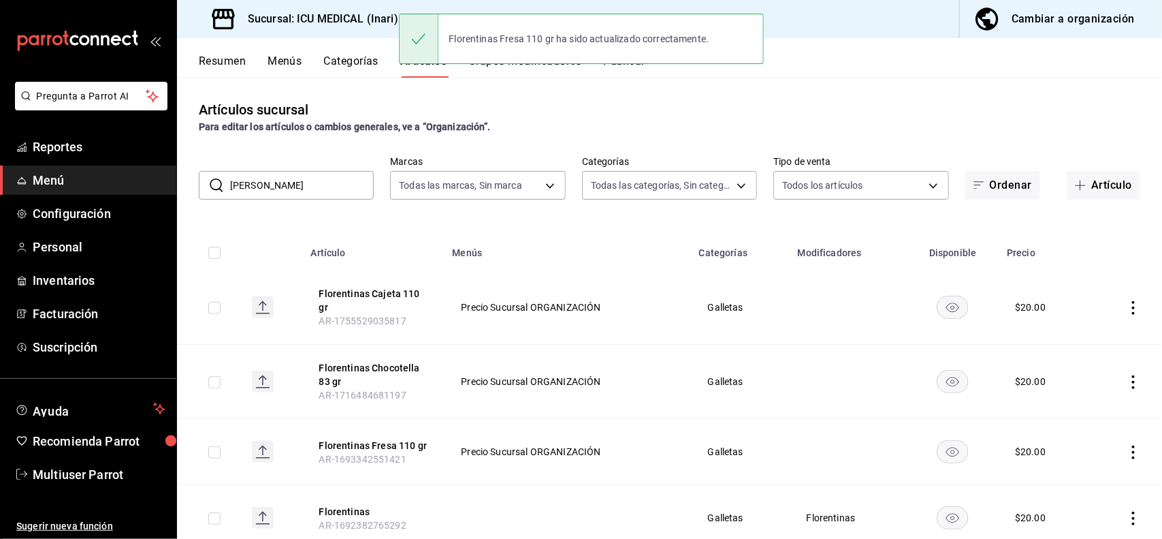
click at [342, 179] on input "florentina" at bounding box center [302, 185] width 144 height 27
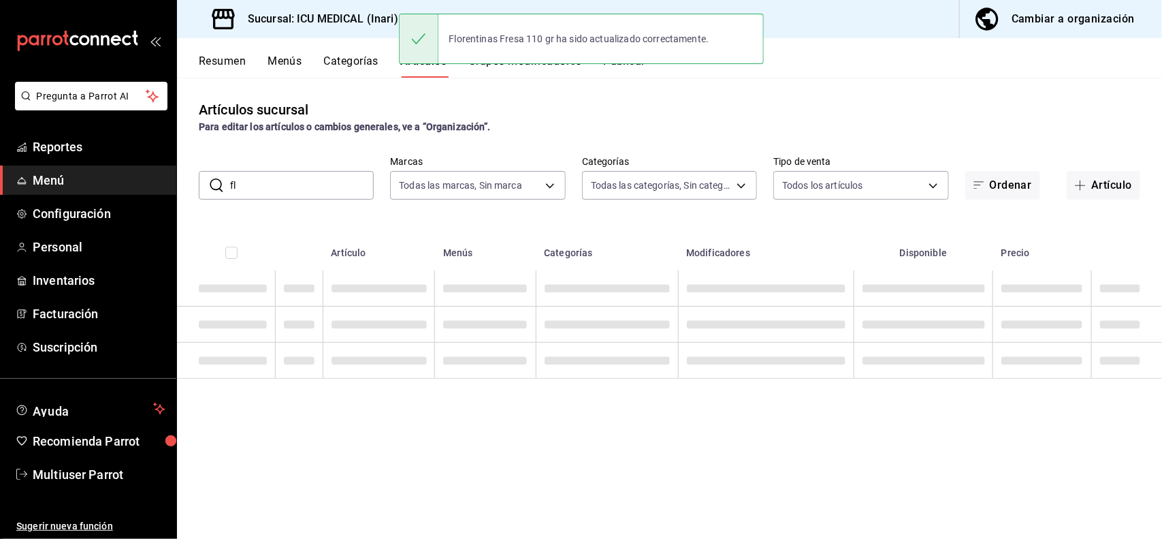
type input "f"
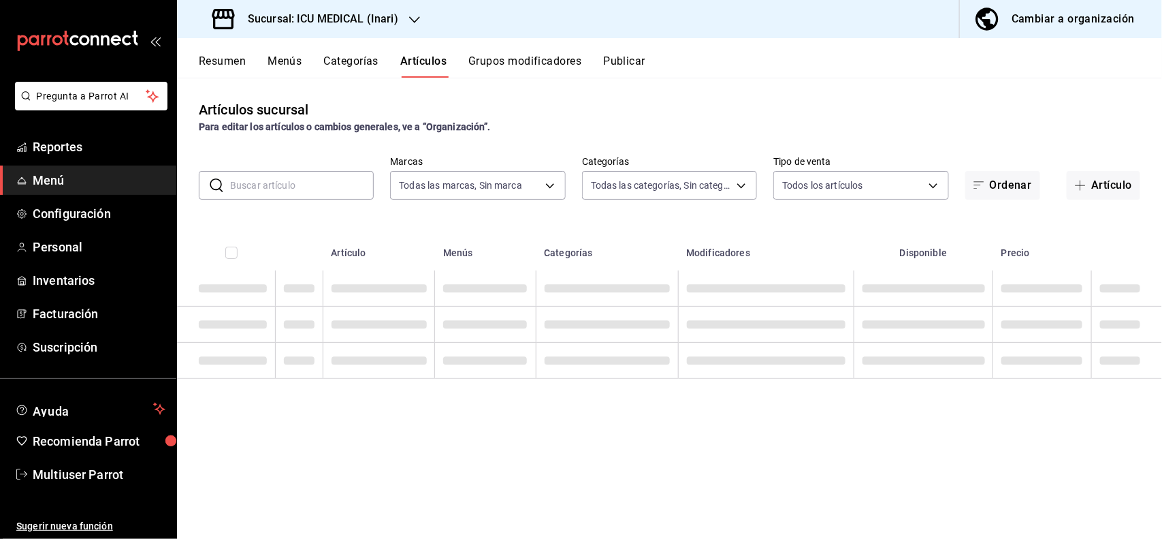
type input "n"
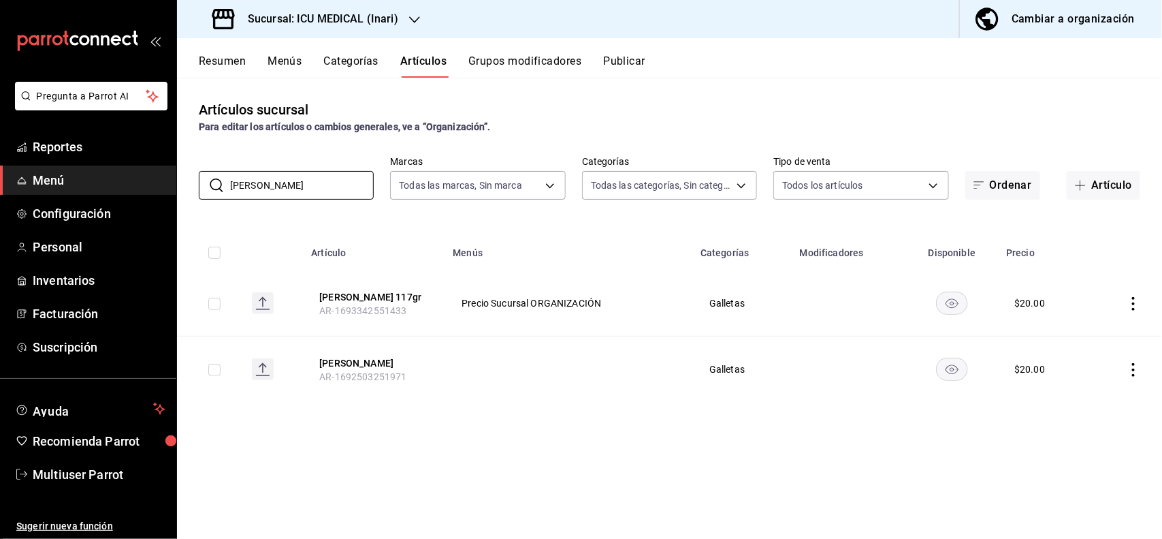
type input "barras de coco"
click at [1132, 303] on icon "actions" at bounding box center [1134, 304] width 14 height 14
click at [1066, 331] on icon at bounding box center [1059, 336] width 16 height 16
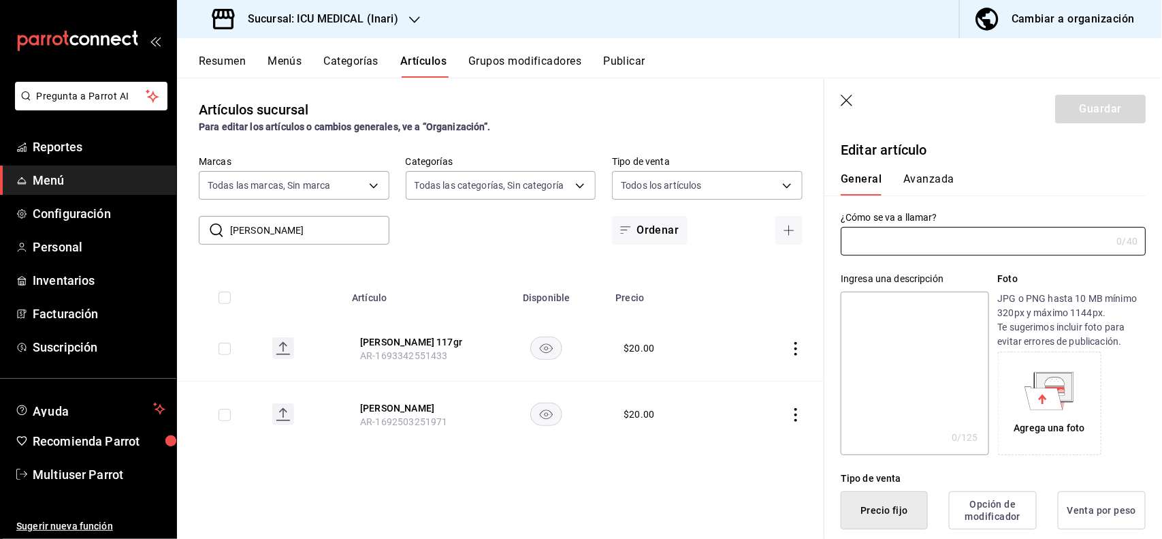
type input "Barras De Coco 117gr"
type textarea "Barras De Coco 7501000669509"
type textarea "x"
type input "AR-1693342551433"
type textarea "x"
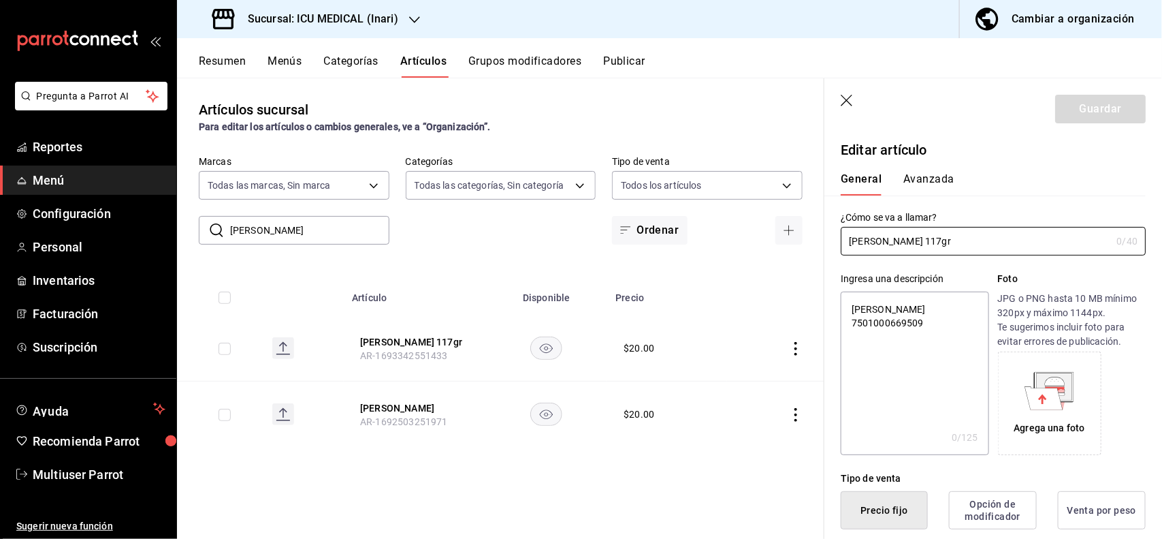
type input "$20.00"
type textarea "x"
type button "1"
type button "0"
click at [999, 239] on input "Barras De Coco 117gr" at bounding box center [973, 240] width 265 height 27
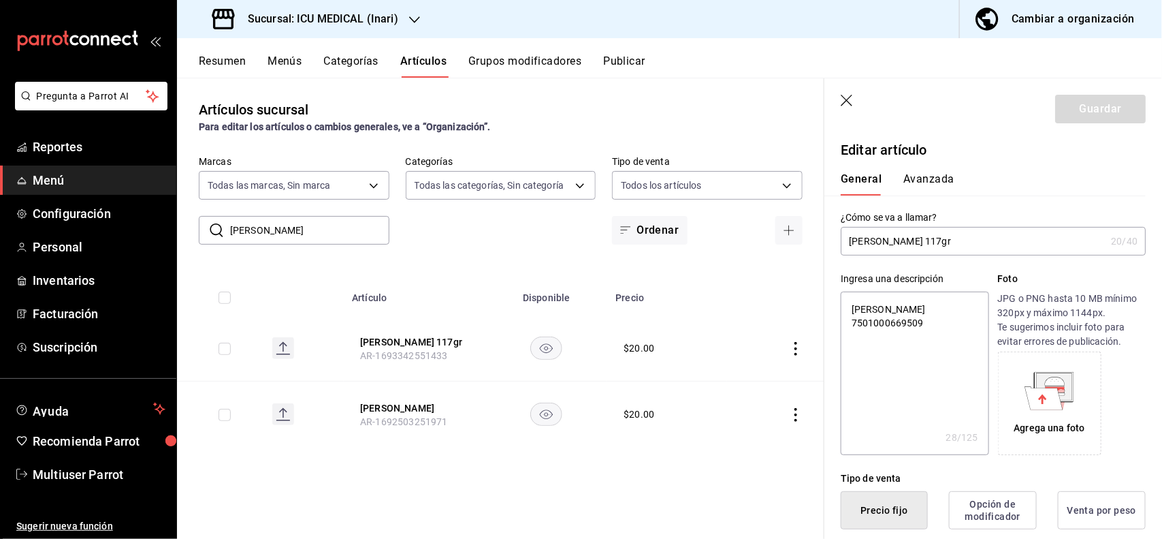
type input "Barras De Coco 117g"
type textarea "x"
type input "Barras De Coco 11"
type textarea "x"
click at [938, 184] on button "Avanzada" at bounding box center [929, 183] width 51 height 23
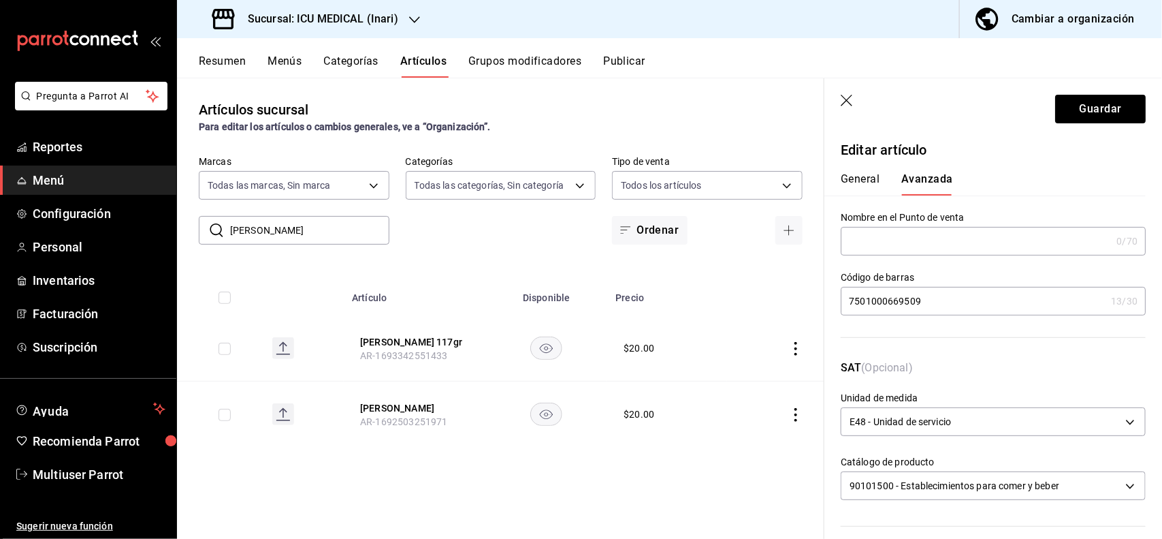
click at [930, 308] on input "7501000669509" at bounding box center [973, 300] width 265 height 27
click at [1055, 110] on button "Guardar" at bounding box center [1100, 109] width 91 height 29
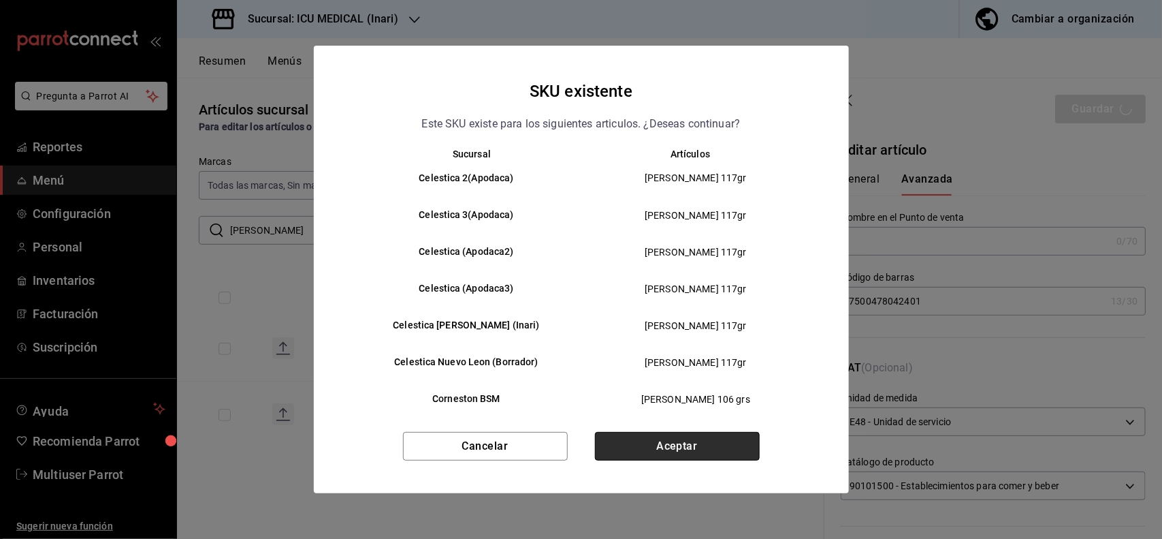
click at [709, 455] on button "Aceptar" at bounding box center [677, 446] width 165 height 29
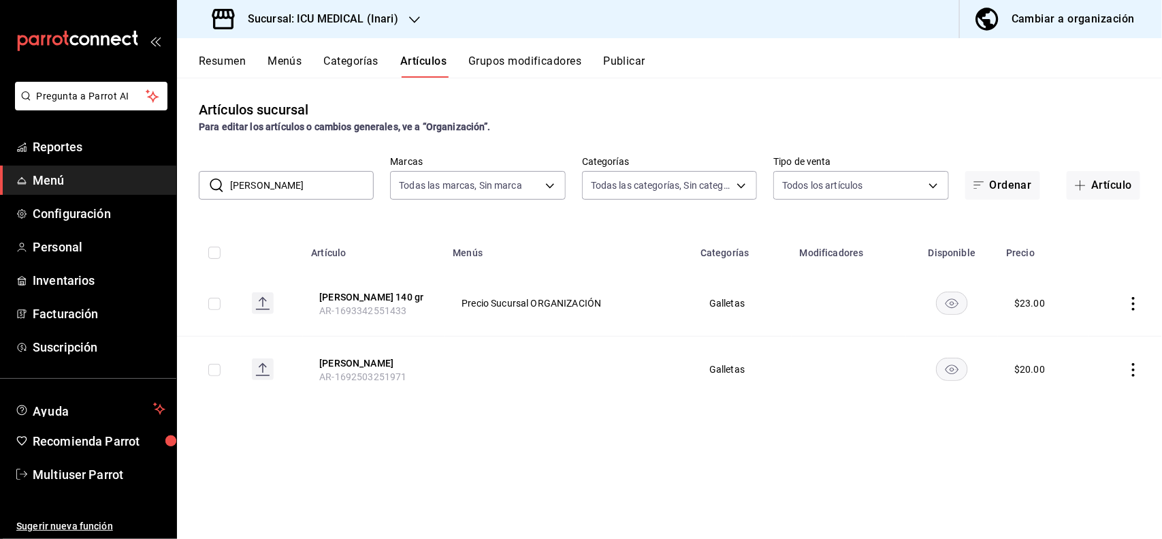
click at [334, 179] on input "barras de coco" at bounding box center [302, 185] width 144 height 27
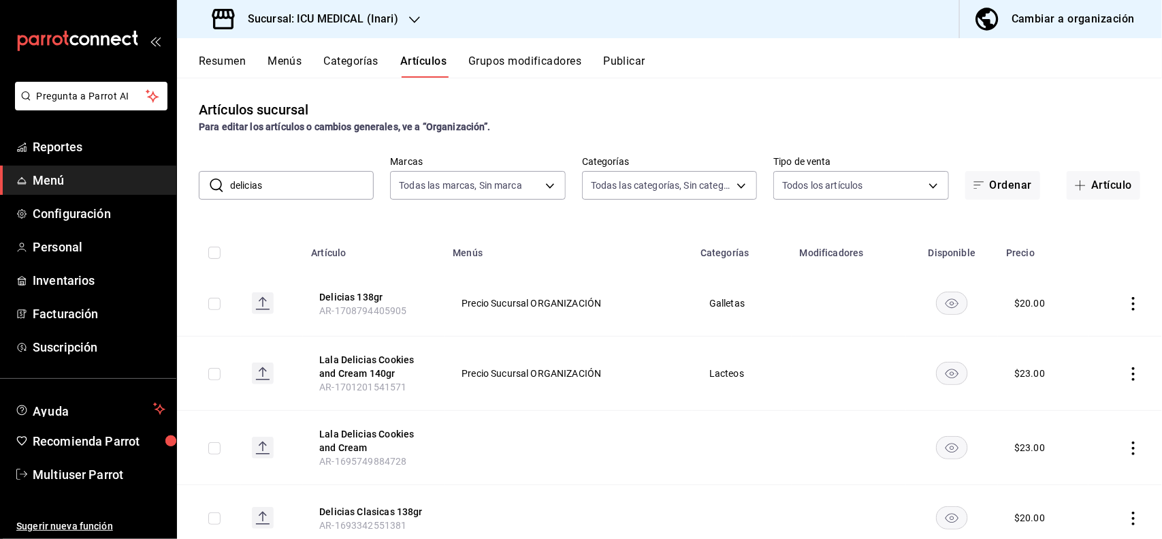
click at [520, 134] on div "Artículos sucursal Para editar los artículos o cambios generales, ve a “Organiz…" at bounding box center [669, 308] width 985 height 460
click at [1127, 301] on icon "actions" at bounding box center [1134, 304] width 14 height 14
click at [1081, 324] on li "Editar" at bounding box center [1069, 335] width 82 height 28
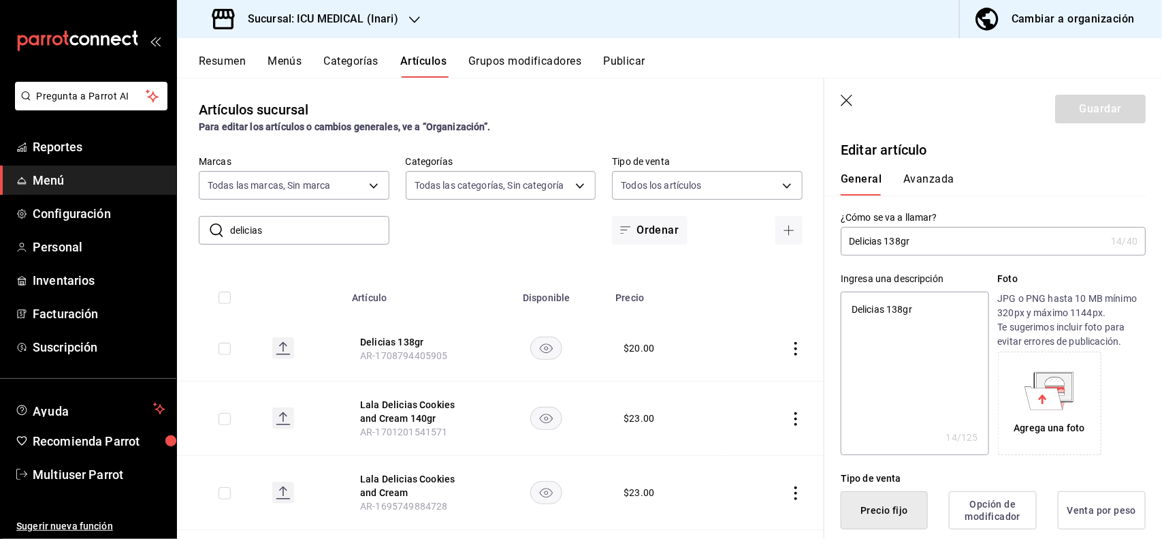
click at [1040, 229] on input "Delicias 138gr" at bounding box center [973, 240] width 265 height 27
click at [948, 175] on button "Avanzada" at bounding box center [929, 183] width 51 height 23
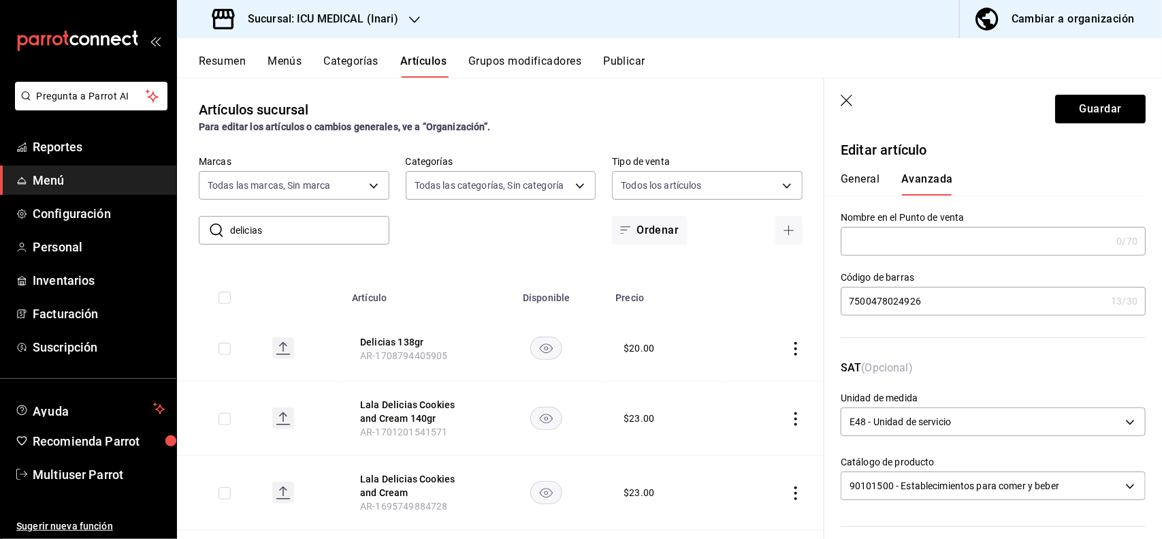
click at [959, 304] on input "7500478024926" at bounding box center [973, 300] width 265 height 27
click at [1107, 97] on button "Guardar" at bounding box center [1100, 109] width 91 height 29
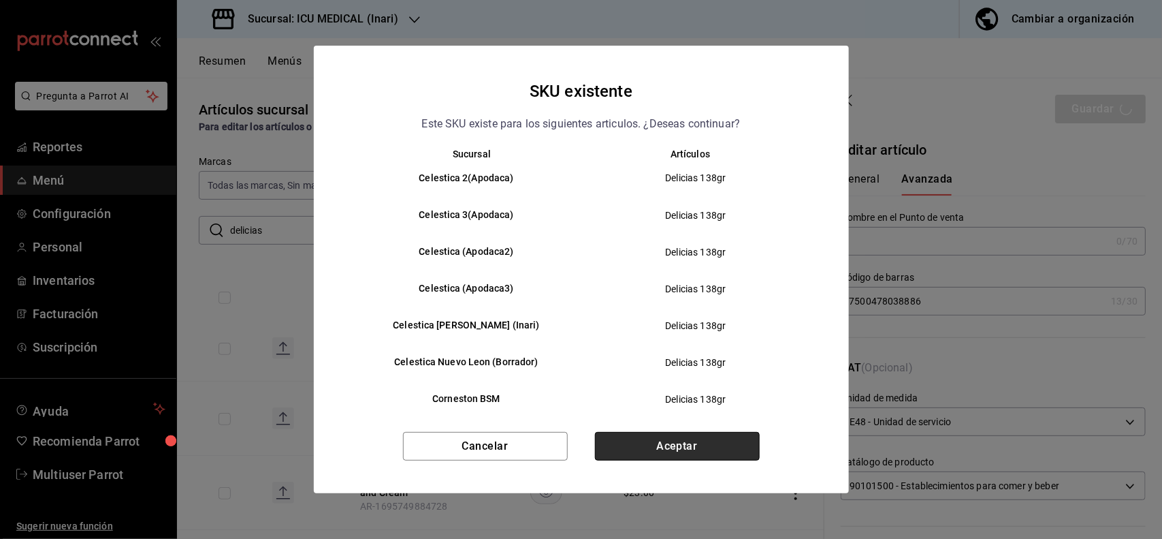
click at [701, 445] on button "Aceptar" at bounding box center [677, 446] width 165 height 29
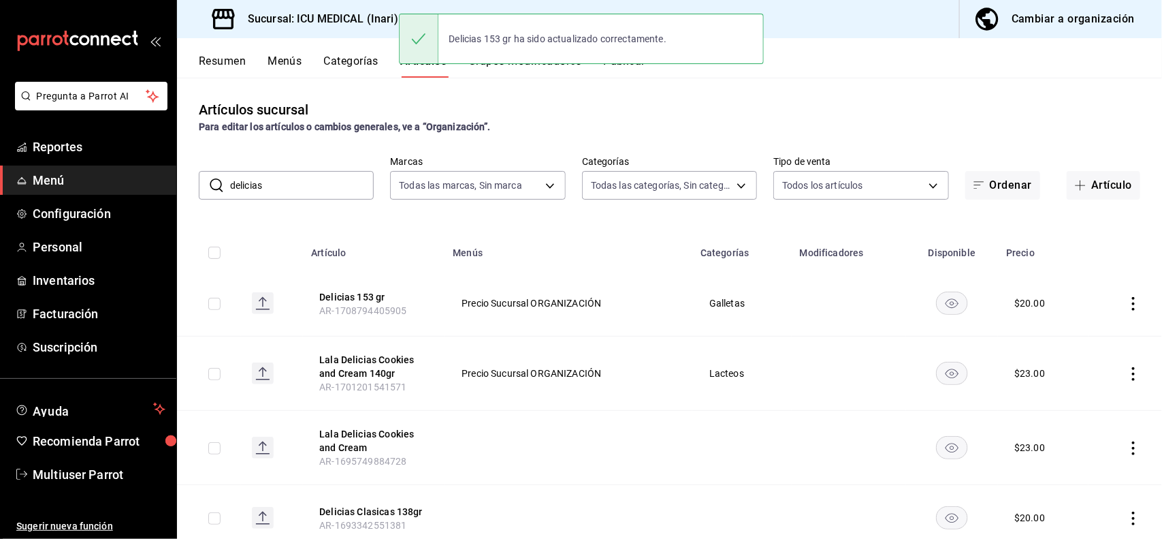
click at [360, 178] on input "delicias" at bounding box center [302, 185] width 144 height 27
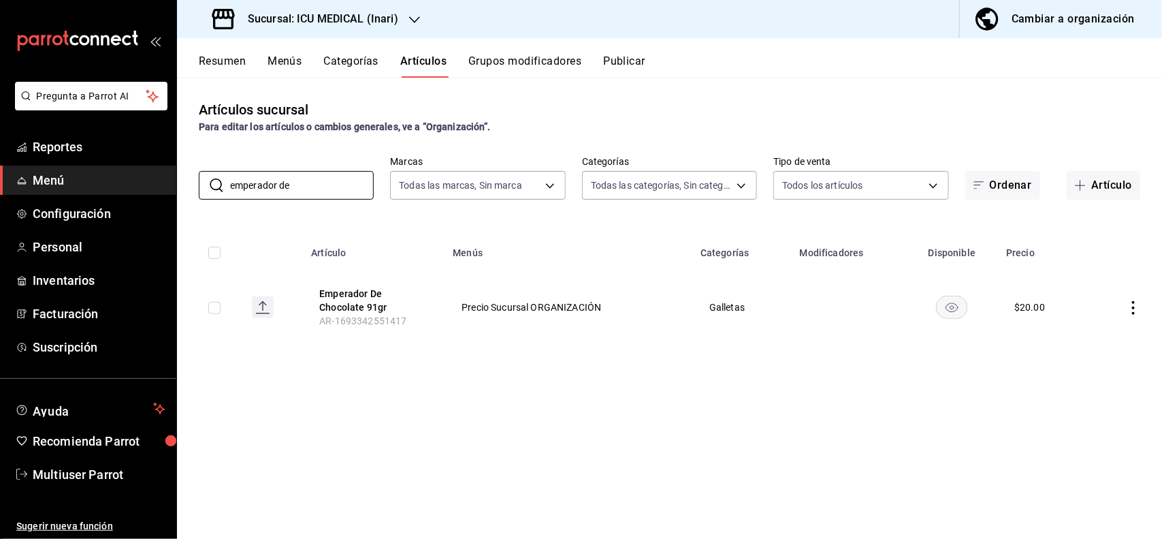
click at [1132, 306] on icon "actions" at bounding box center [1134, 308] width 14 height 14
click at [1085, 328] on li "Editar" at bounding box center [1081, 339] width 82 height 28
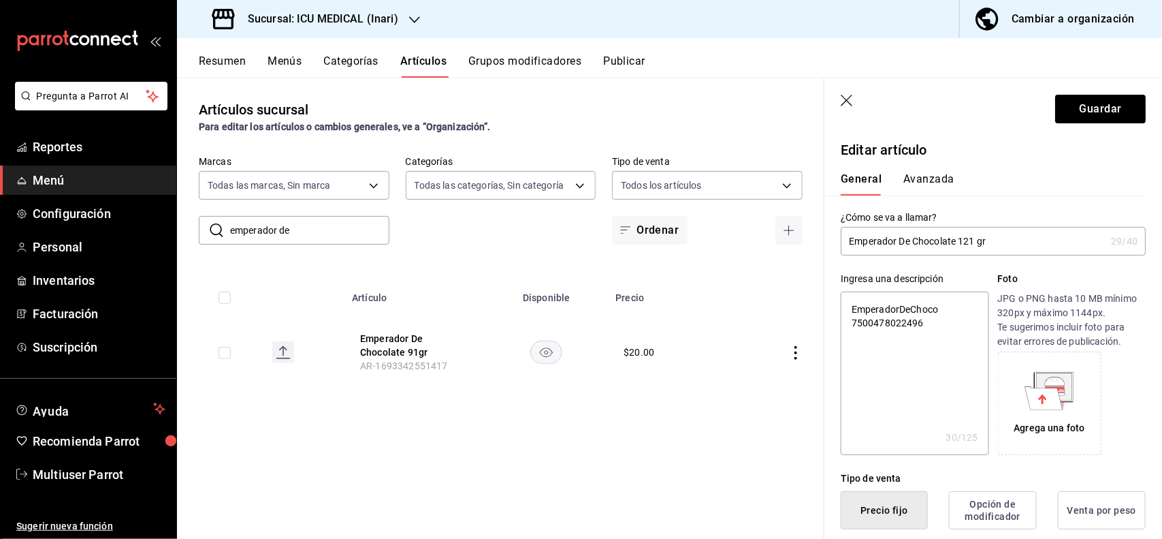
click at [934, 174] on button "Avanzada" at bounding box center [929, 183] width 51 height 23
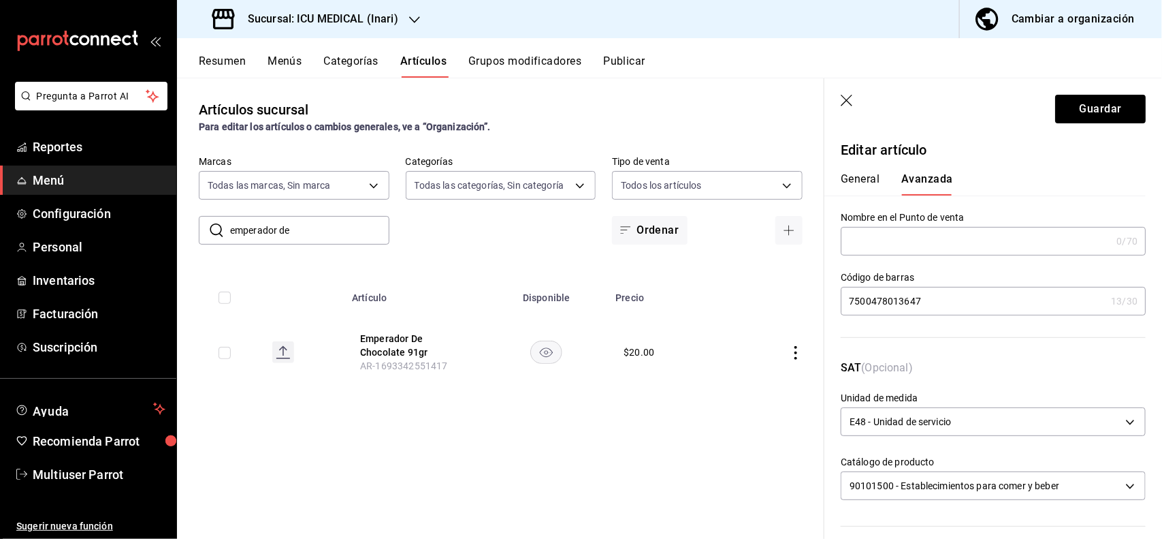
click at [965, 310] on input "7500478013647" at bounding box center [973, 300] width 265 height 27
click at [1089, 117] on button "Guardar" at bounding box center [1100, 109] width 91 height 29
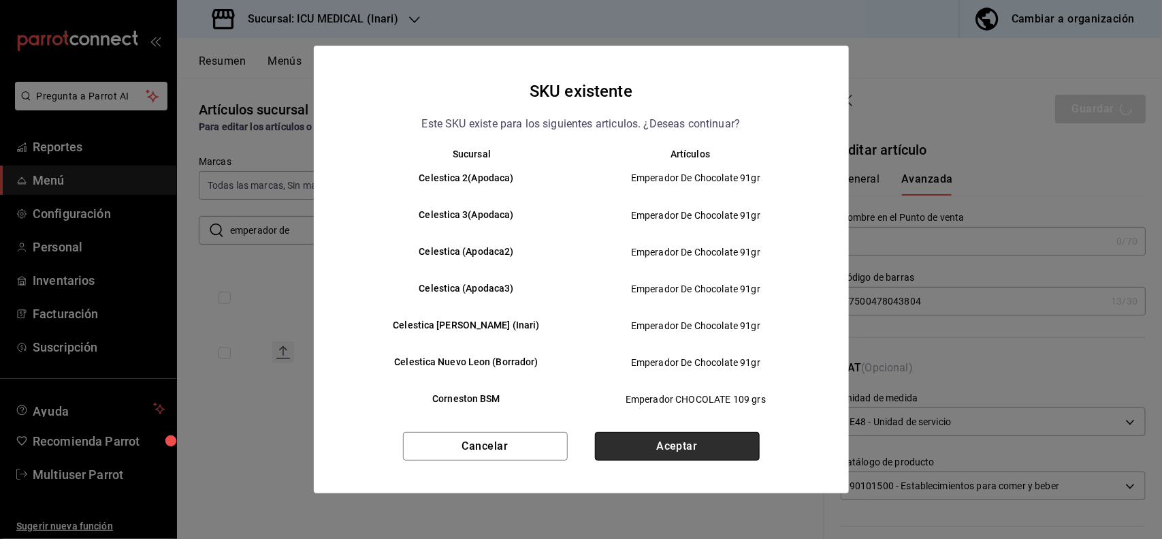
click at [727, 436] on button "Aceptar" at bounding box center [677, 446] width 165 height 29
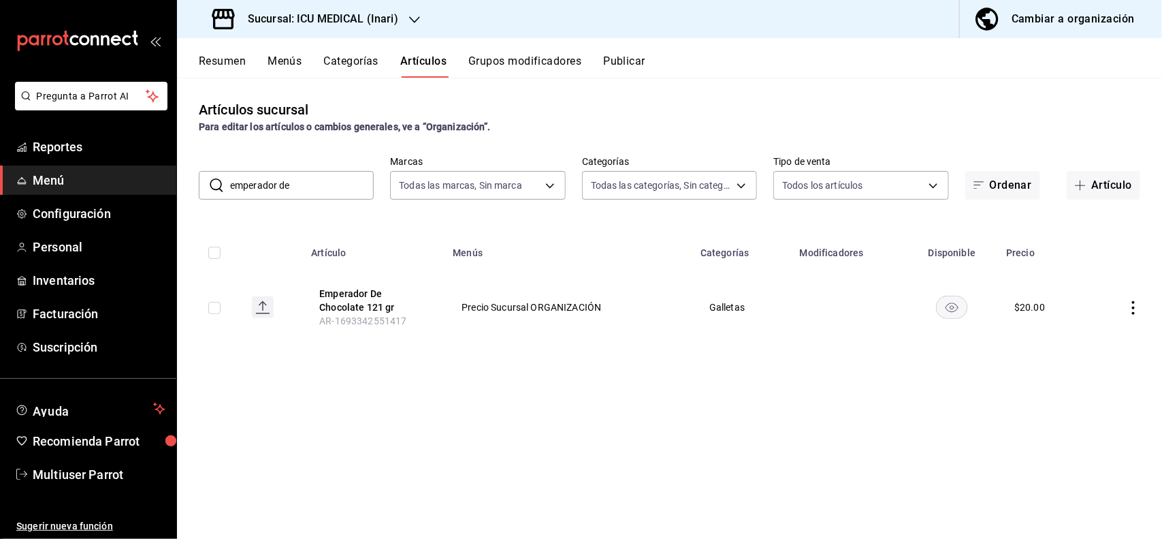
click at [304, 171] on div "​ emperador de ​" at bounding box center [286, 185] width 175 height 29
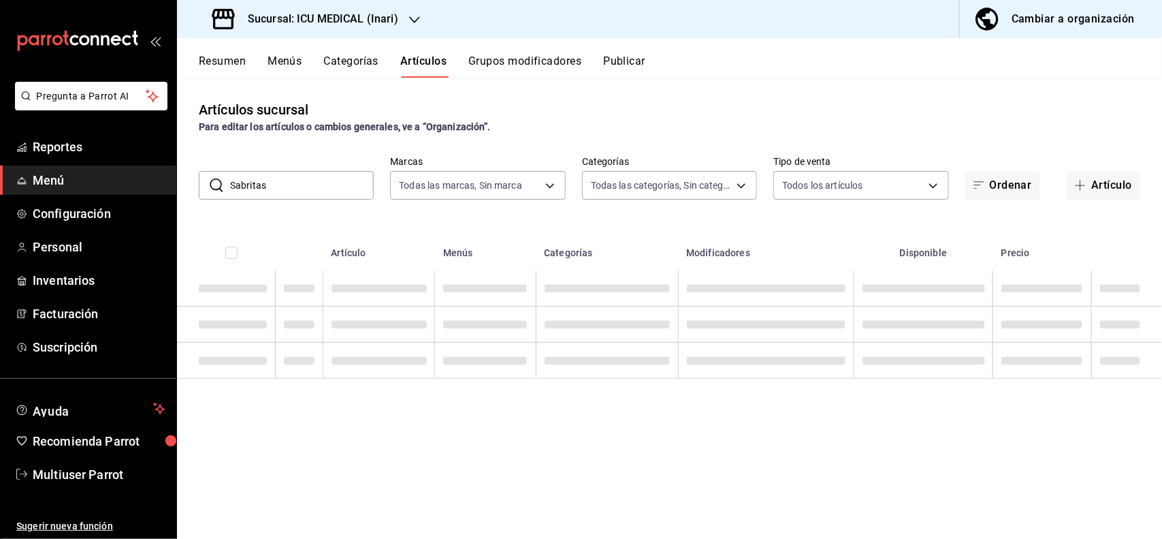
click at [703, 101] on div "Artículos sucursal Para editar los artículos o cambios generales, ve a “Organiz…" at bounding box center [669, 116] width 985 height 35
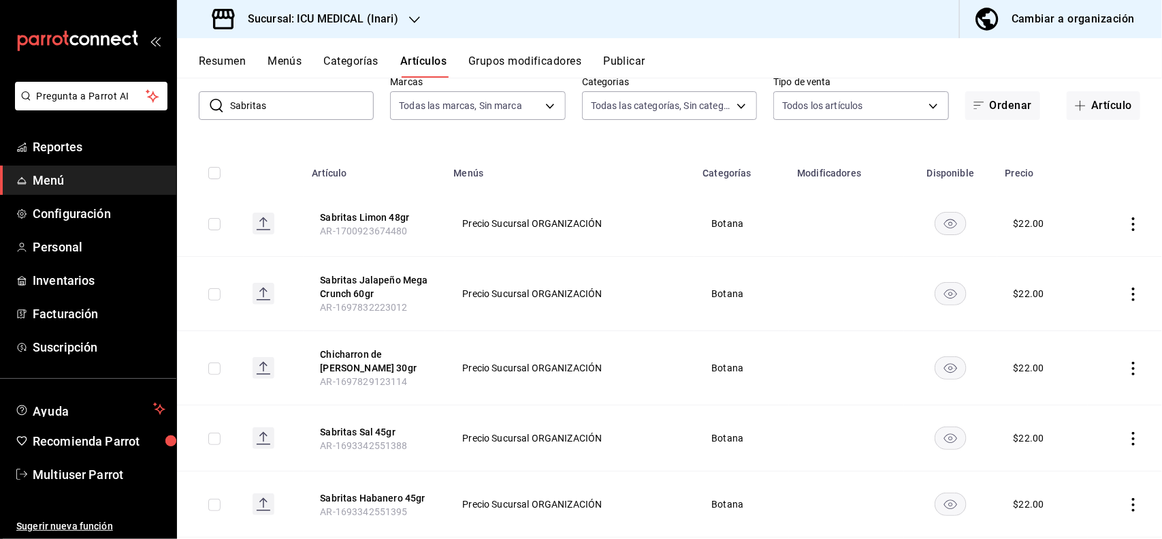
scroll to position [171, 0]
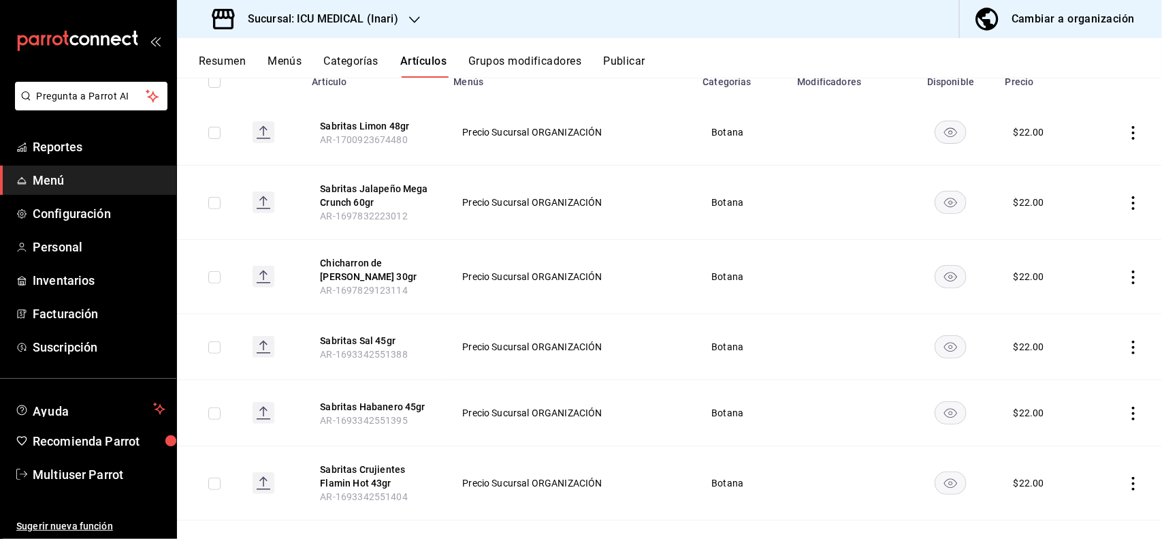
click at [1127, 348] on icon "actions" at bounding box center [1134, 347] width 14 height 14
click at [1094, 379] on span "Editar" at bounding box center [1080, 379] width 35 height 14
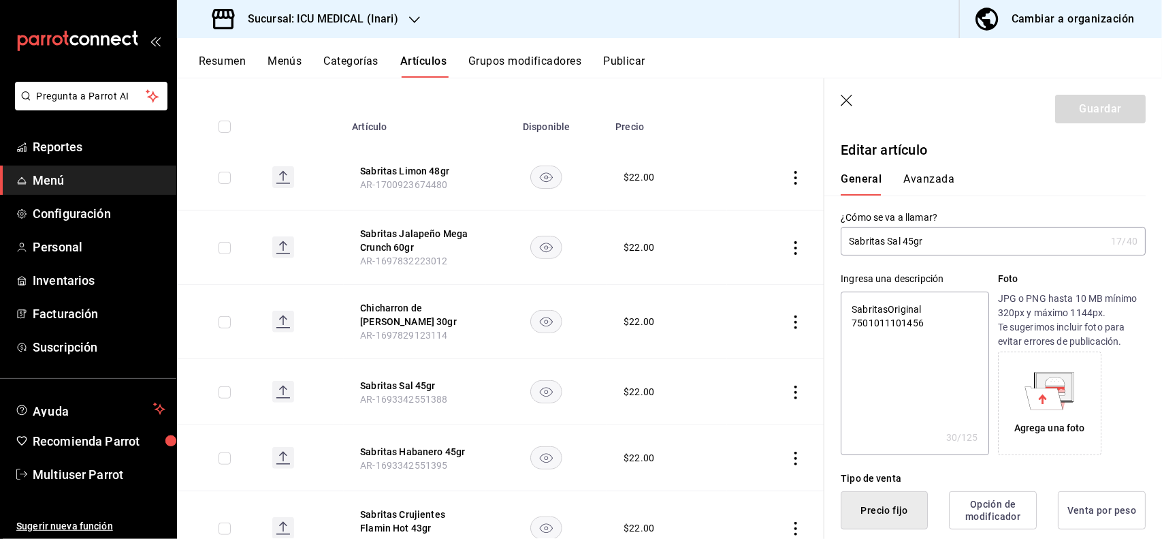
click at [1009, 242] on input "Sabritas Sal 45gr" at bounding box center [973, 240] width 265 height 27
click at [934, 177] on button "Avanzada" at bounding box center [929, 183] width 51 height 23
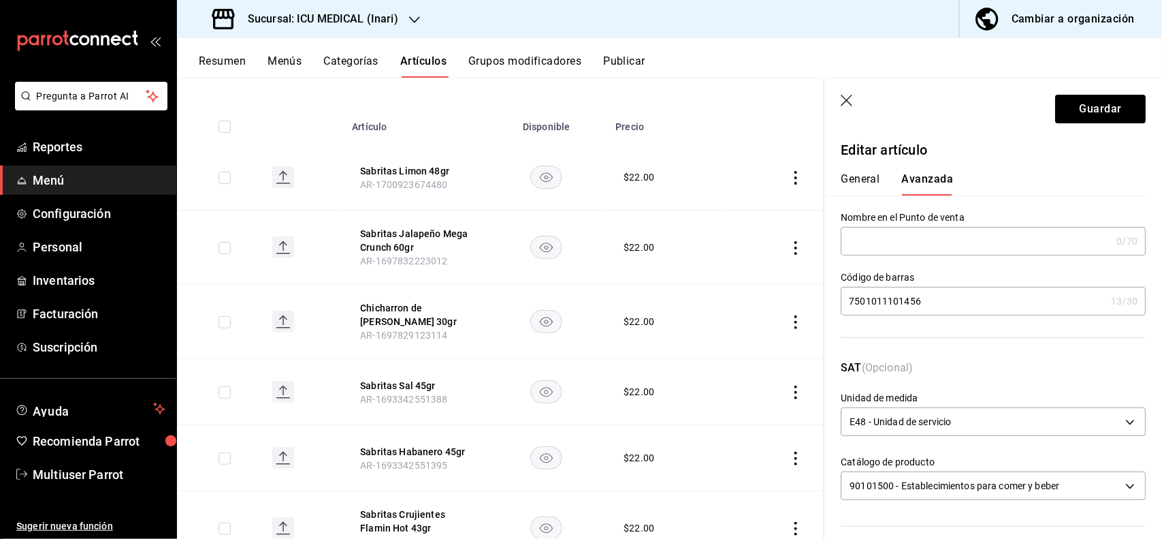
click at [970, 289] on input "7501011101456" at bounding box center [973, 300] width 265 height 27
click at [1091, 110] on button "Guardar" at bounding box center [1100, 109] width 91 height 29
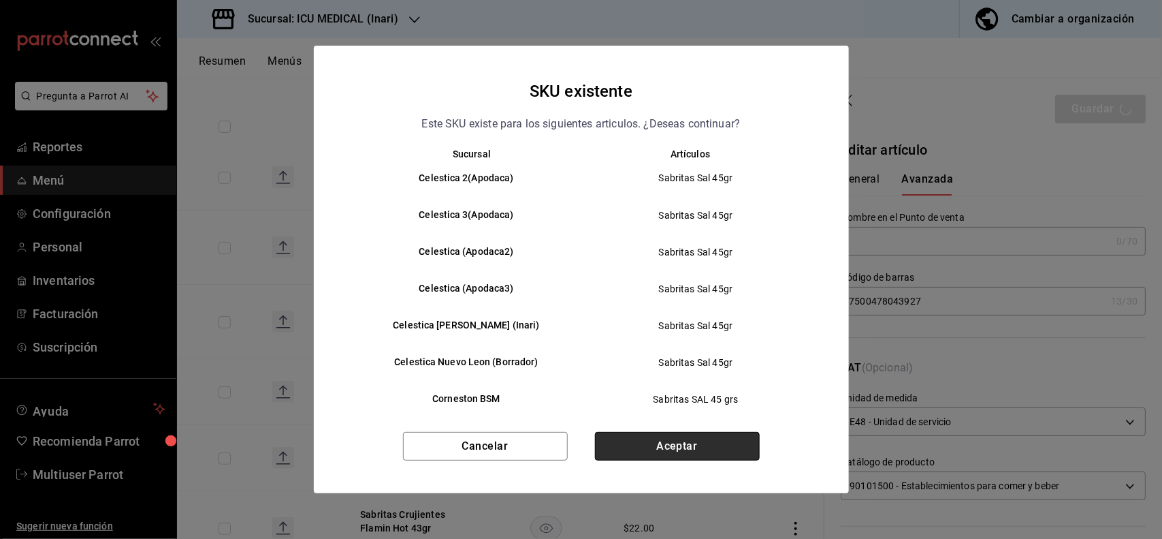
click at [720, 447] on button "Aceptar" at bounding box center [677, 446] width 165 height 29
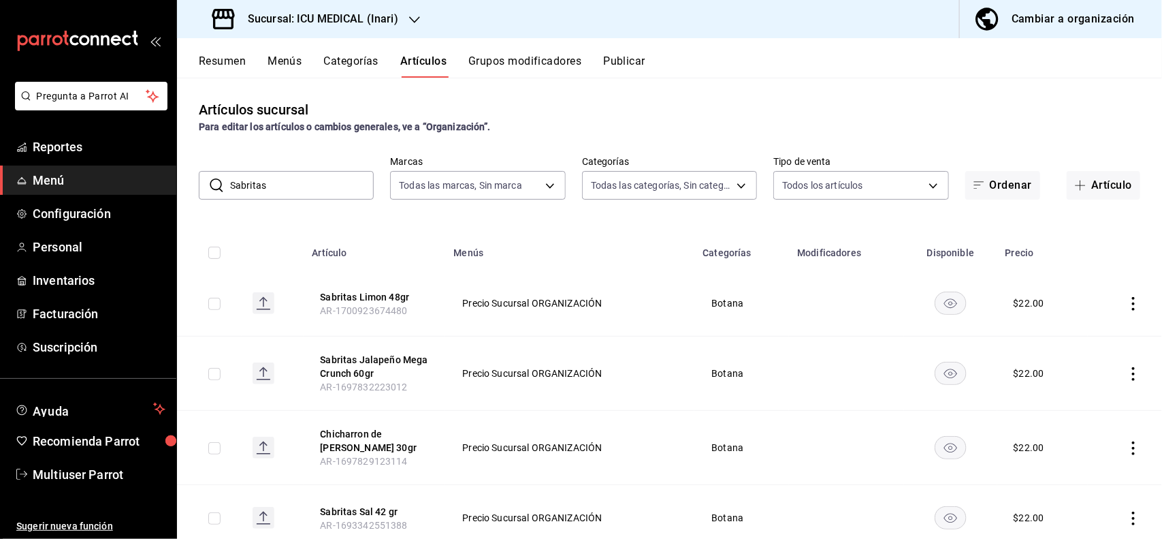
click at [1127, 303] on icon "actions" at bounding box center [1134, 304] width 14 height 14
click at [1091, 332] on span "Editar" at bounding box center [1080, 335] width 35 height 14
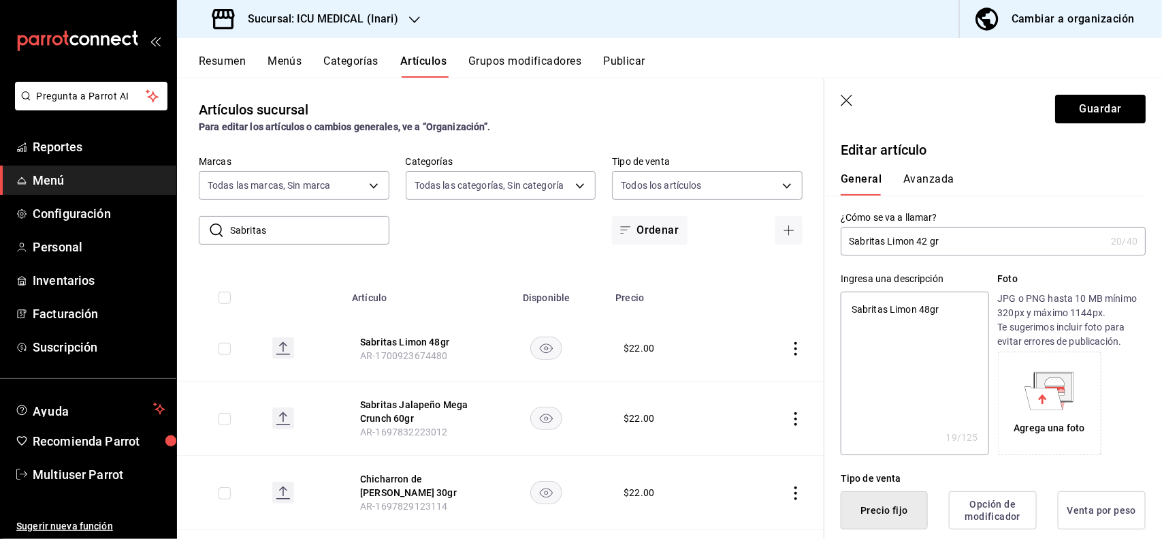
click at [943, 181] on button "Avanzada" at bounding box center [929, 183] width 51 height 23
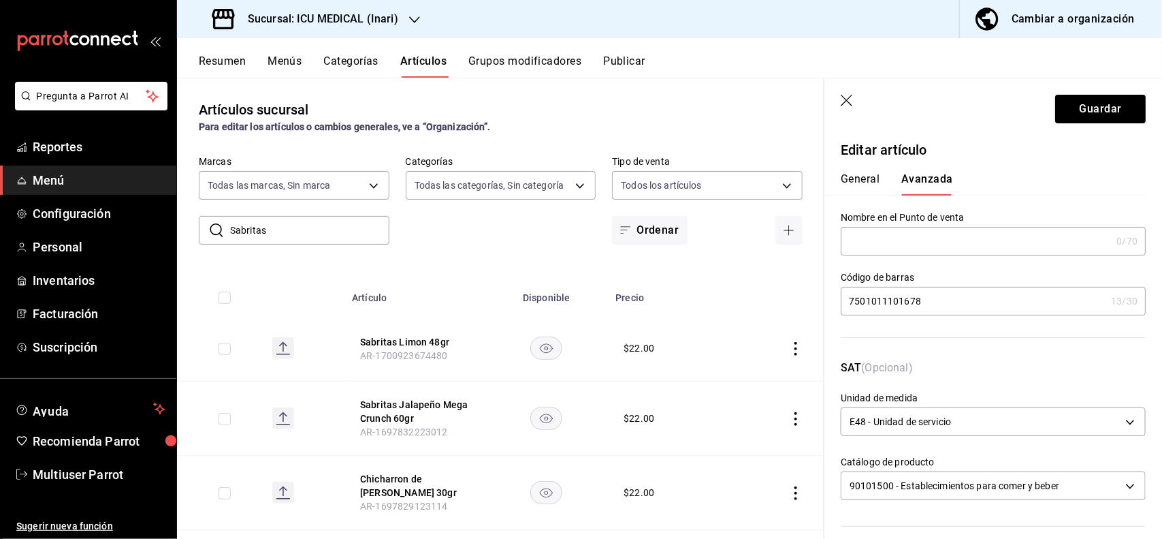
click at [987, 300] on input "7501011101678" at bounding box center [973, 300] width 265 height 27
click at [1070, 114] on button "Guardar" at bounding box center [1100, 109] width 91 height 29
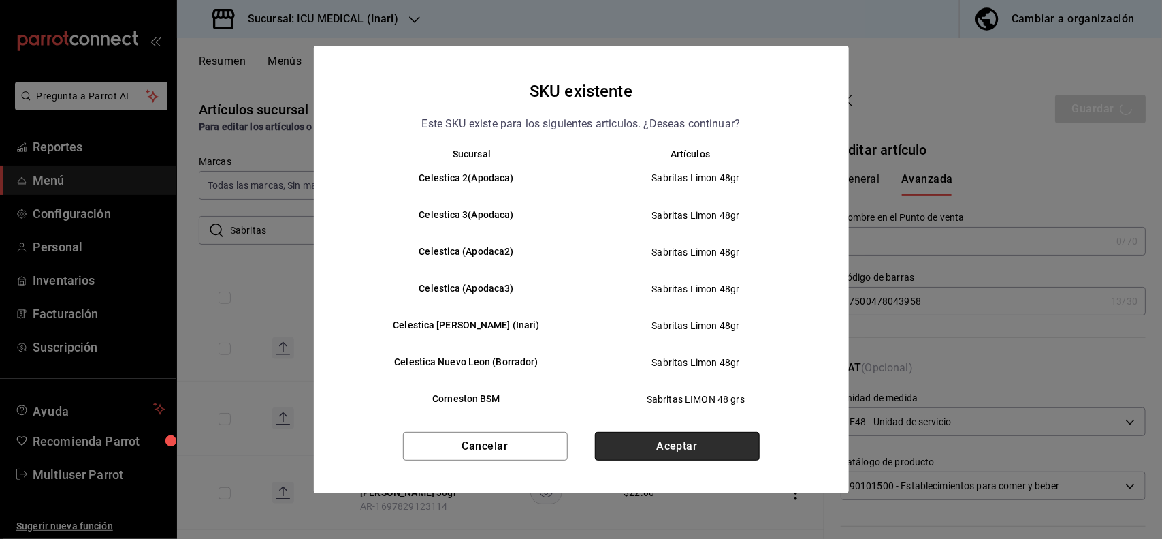
click at [744, 434] on button "Aceptar" at bounding box center [677, 446] width 165 height 29
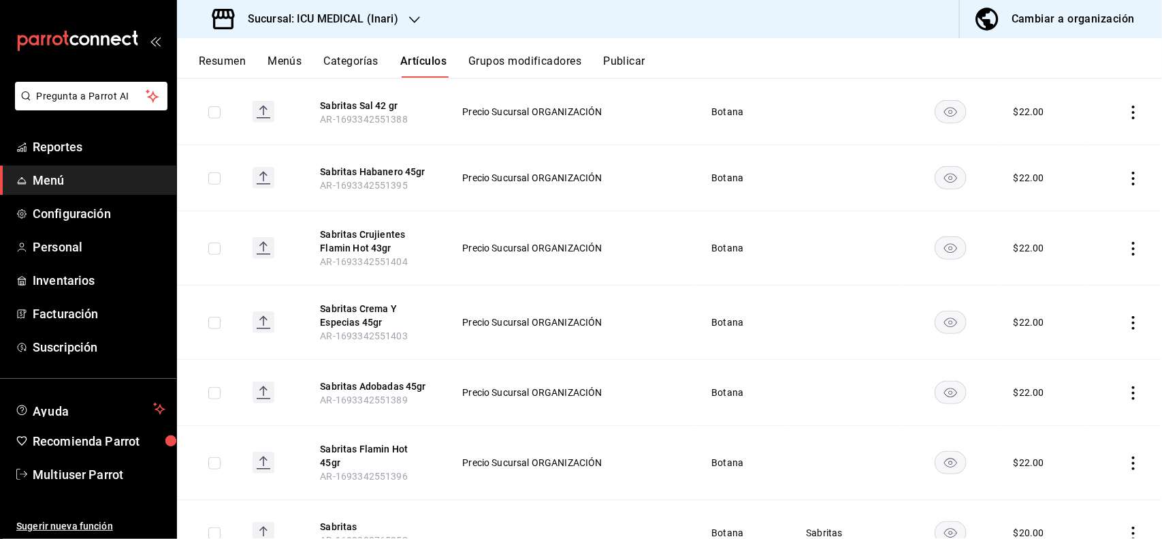
scroll to position [407, 0]
click at [1127, 396] on icon "actions" at bounding box center [1134, 392] width 14 height 14
click at [1071, 421] on span "Editar" at bounding box center [1080, 424] width 35 height 14
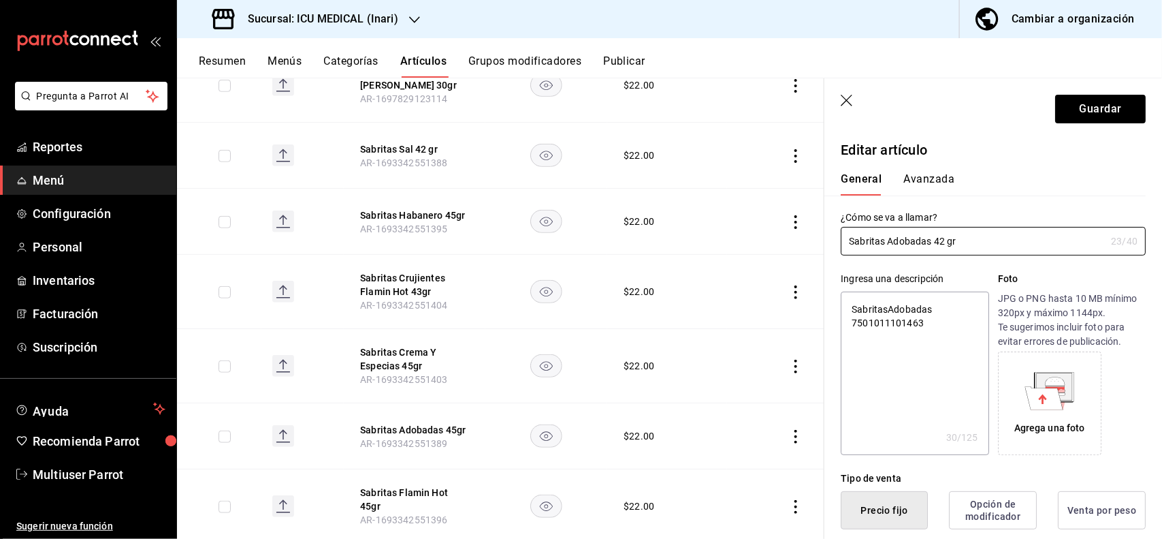
click at [942, 182] on button "Avanzada" at bounding box center [929, 183] width 51 height 23
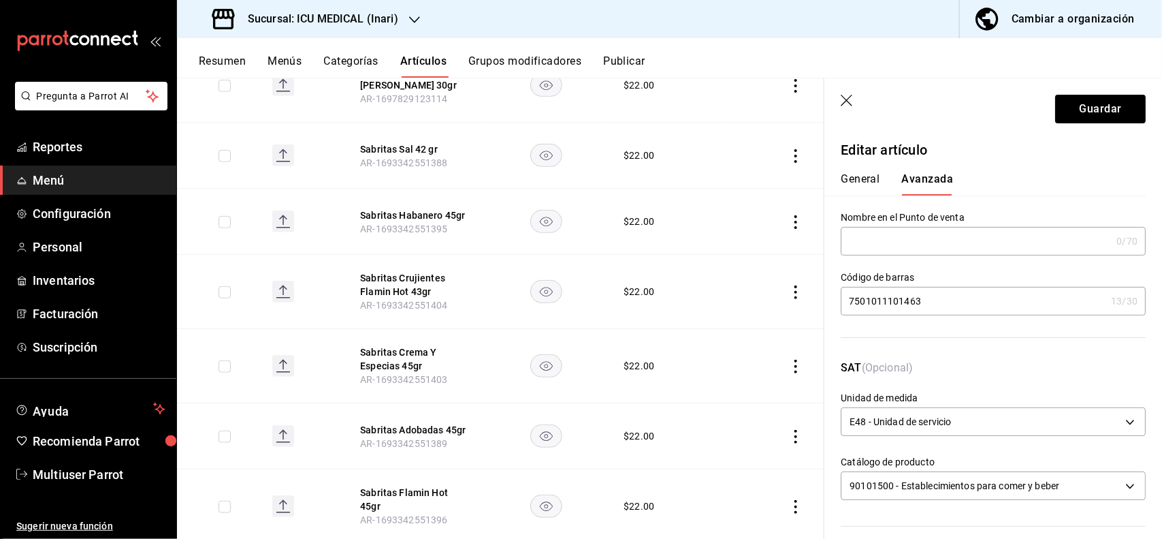
click at [961, 300] on input "7501011101463" at bounding box center [973, 300] width 265 height 27
click at [1077, 112] on button "Guardar" at bounding box center [1100, 109] width 91 height 29
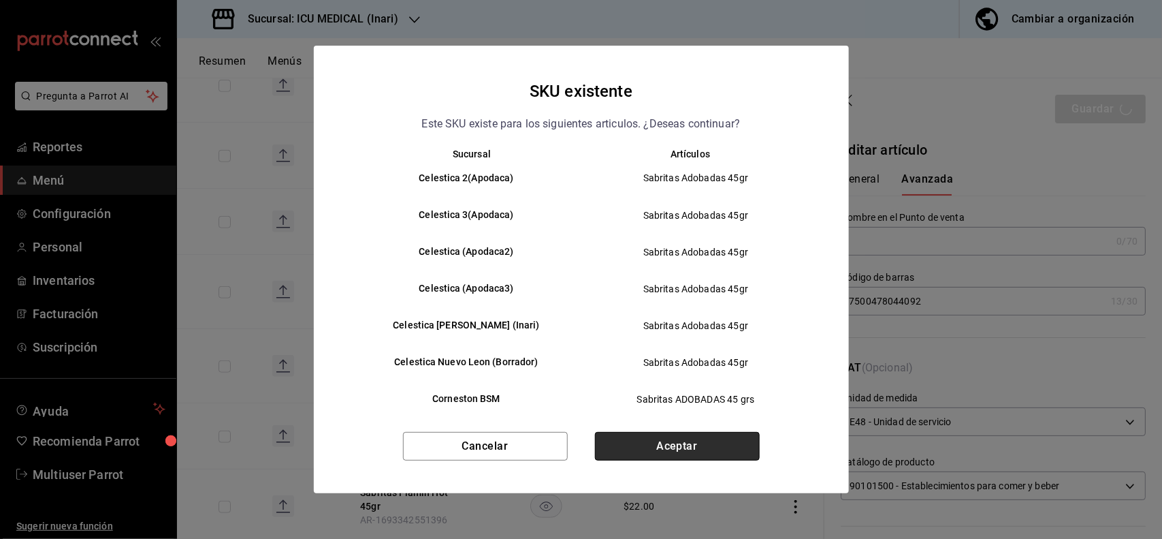
click at [731, 443] on button "Aceptar" at bounding box center [677, 446] width 165 height 29
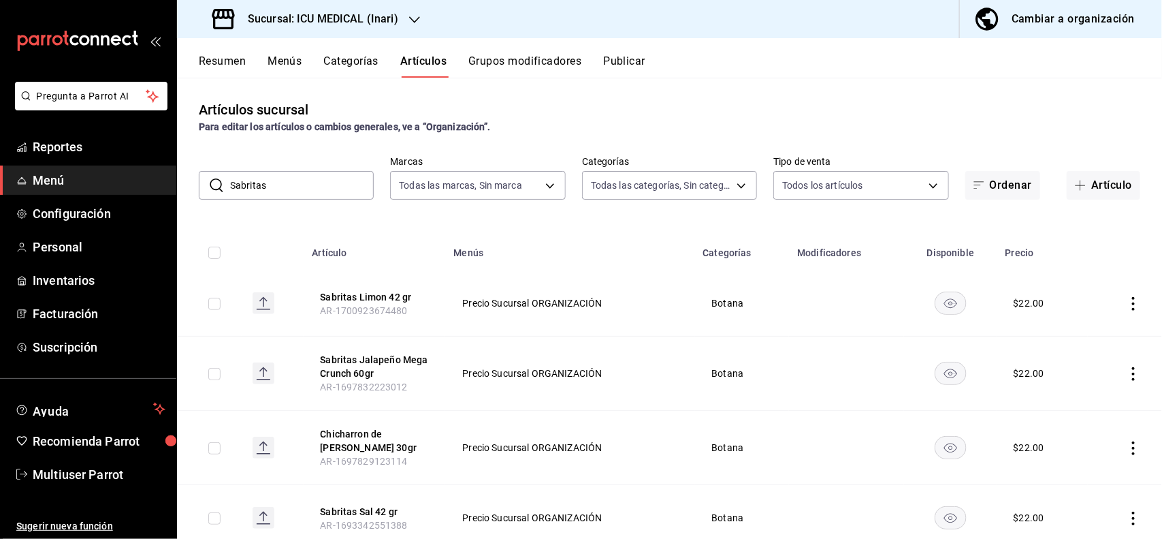
click at [318, 189] on input "Sabritas" at bounding box center [302, 185] width 144 height 27
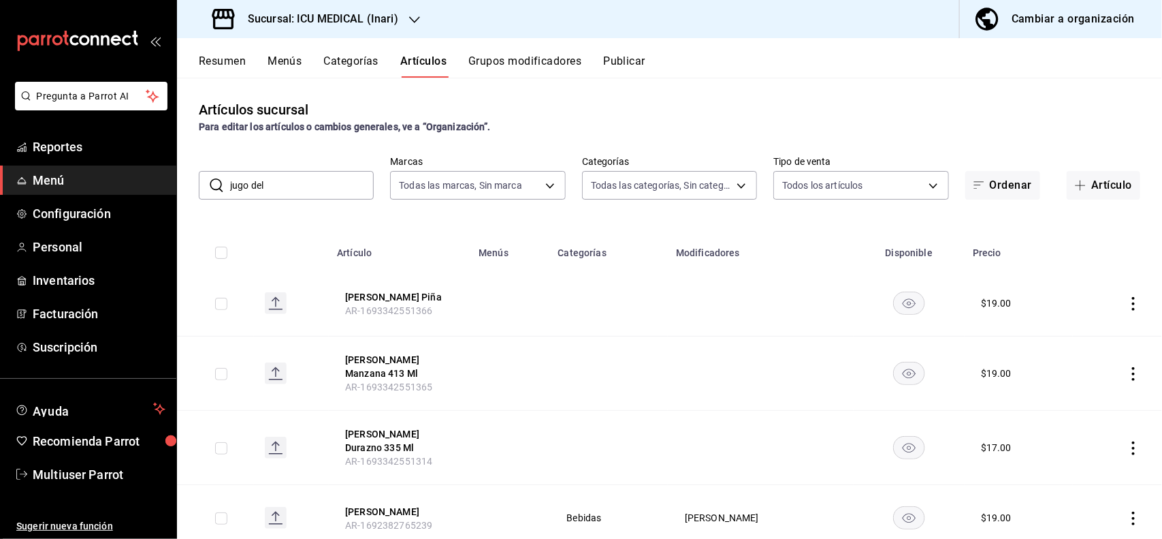
click at [346, 192] on input "jugo del" at bounding box center [302, 185] width 144 height 27
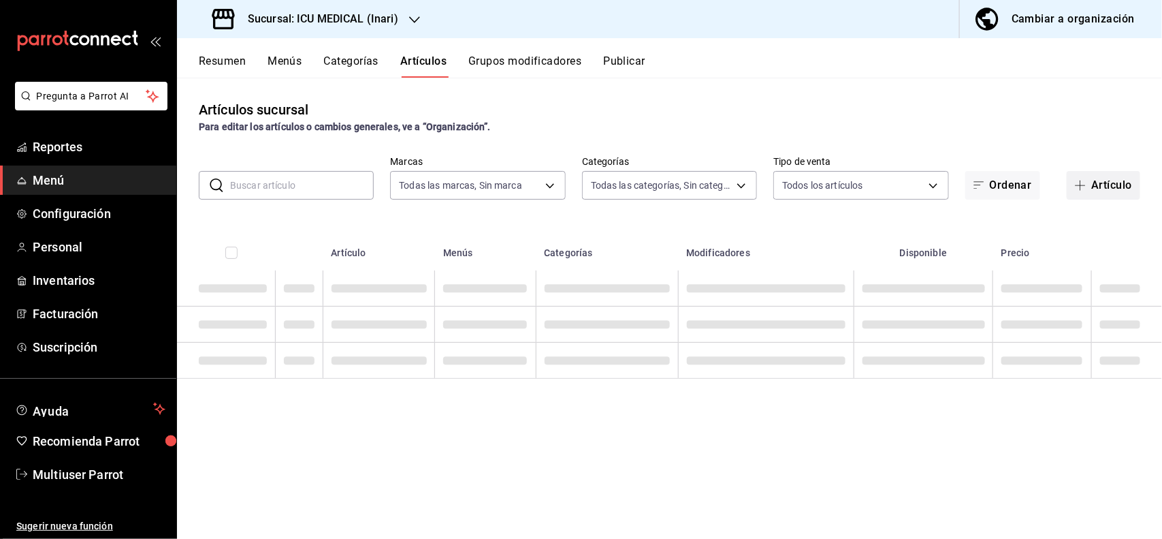
click at [1103, 195] on button "Artículo" at bounding box center [1104, 185] width 74 height 29
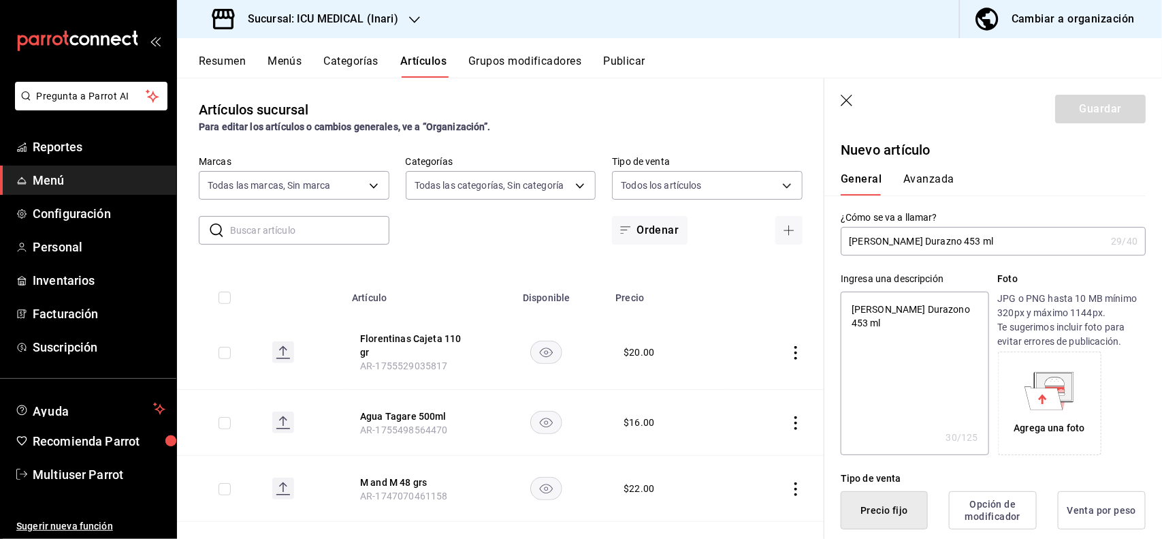
scroll to position [266, 0]
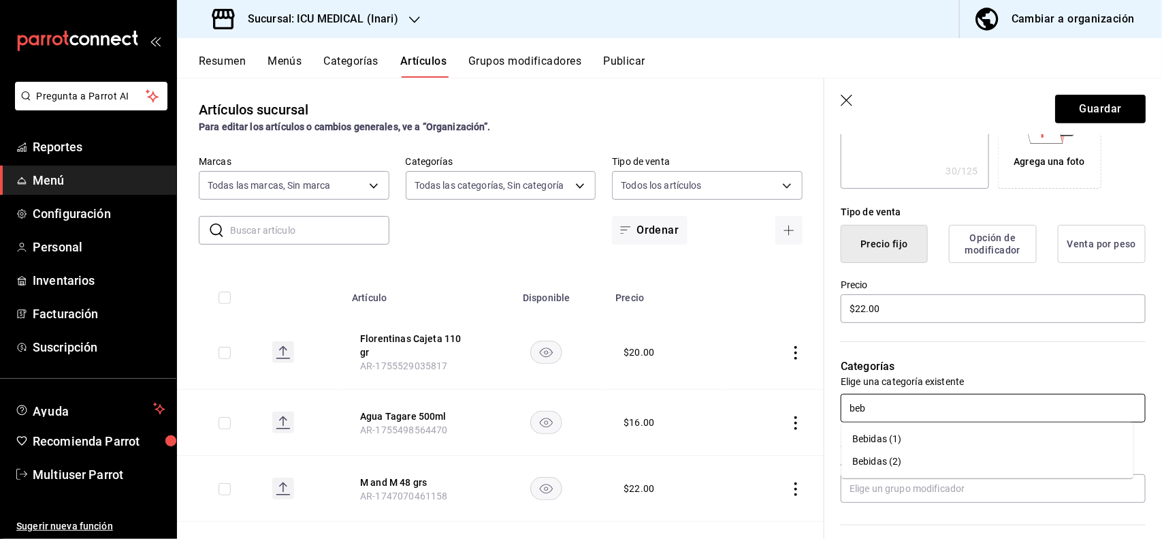
click at [893, 438] on li "Bebidas (1)" at bounding box center [988, 439] width 292 height 22
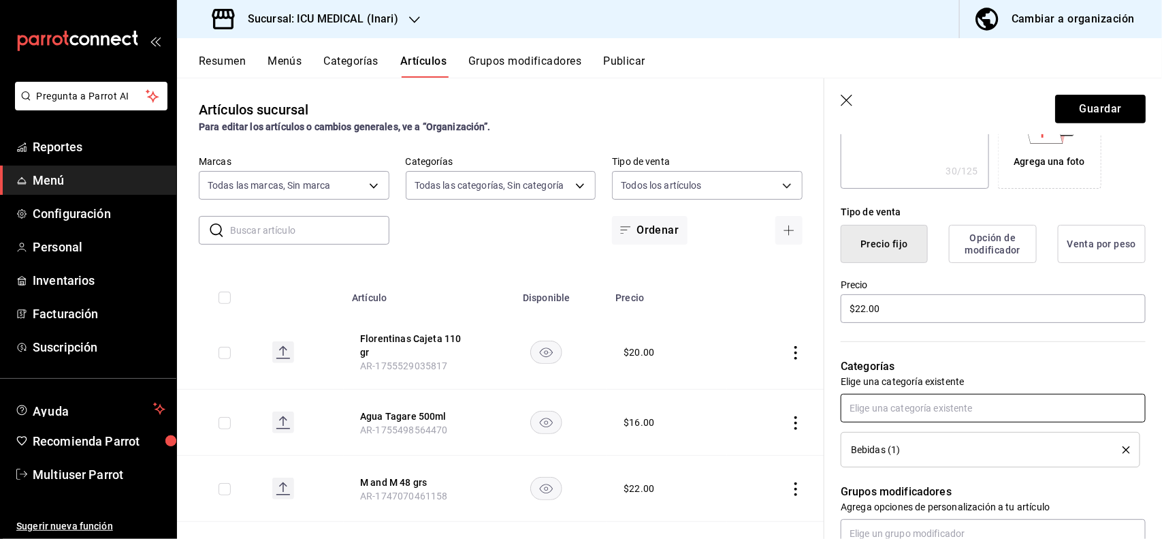
scroll to position [0, 0]
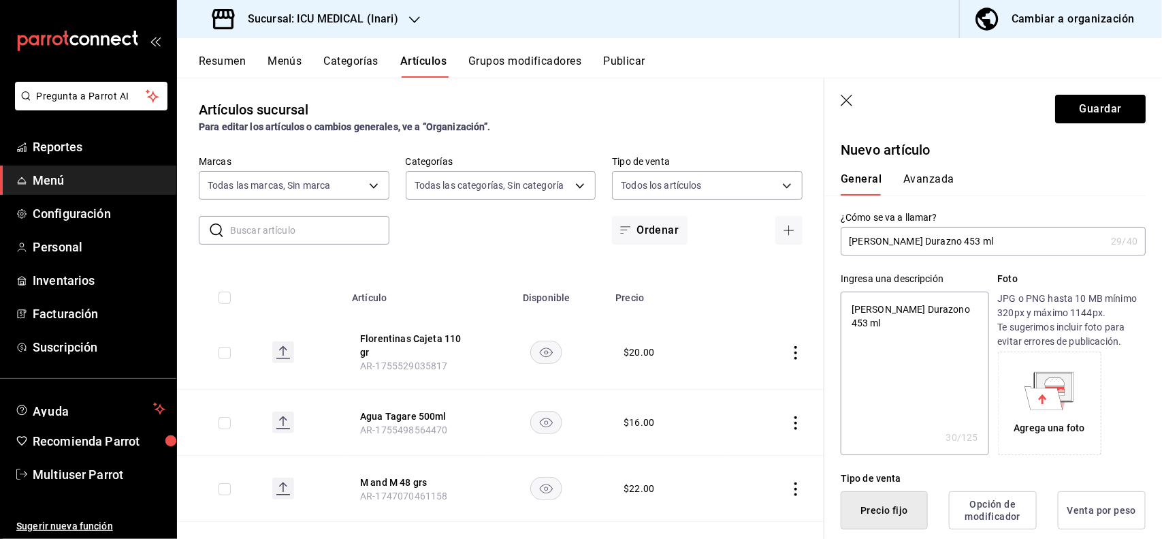
click at [914, 180] on button "Avanzada" at bounding box center [929, 183] width 51 height 23
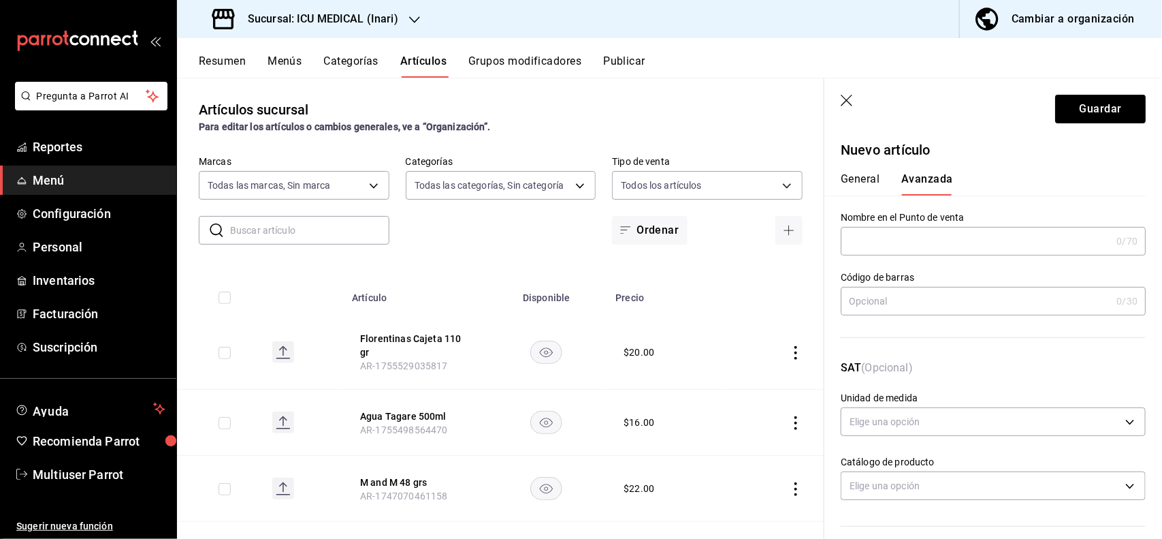
click at [921, 298] on input "text" at bounding box center [976, 300] width 270 height 27
click at [1094, 114] on button "Guardar" at bounding box center [1100, 109] width 91 height 29
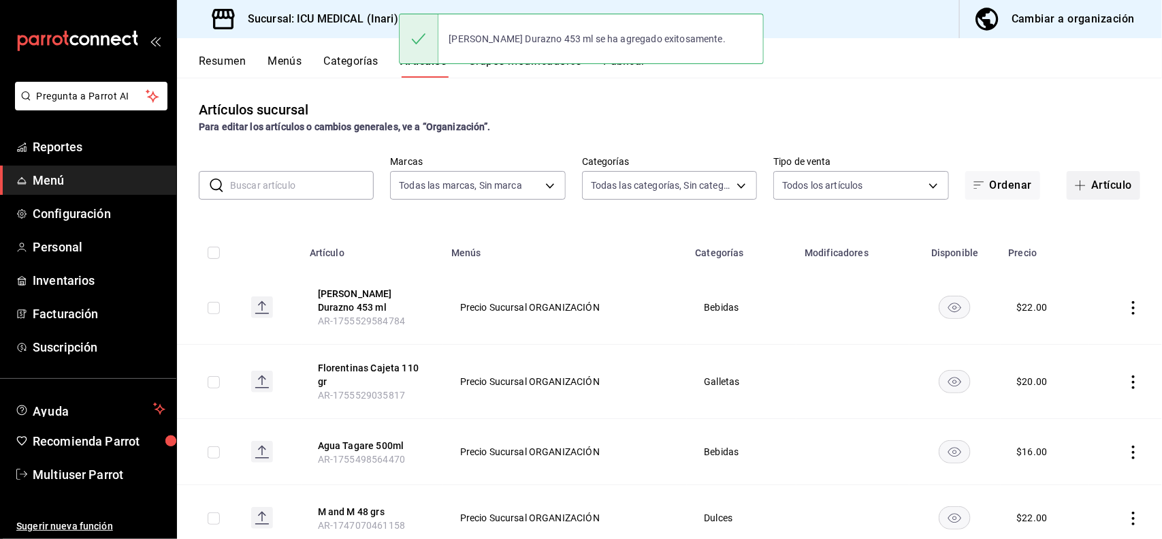
click at [1096, 174] on button "Artículo" at bounding box center [1104, 185] width 74 height 29
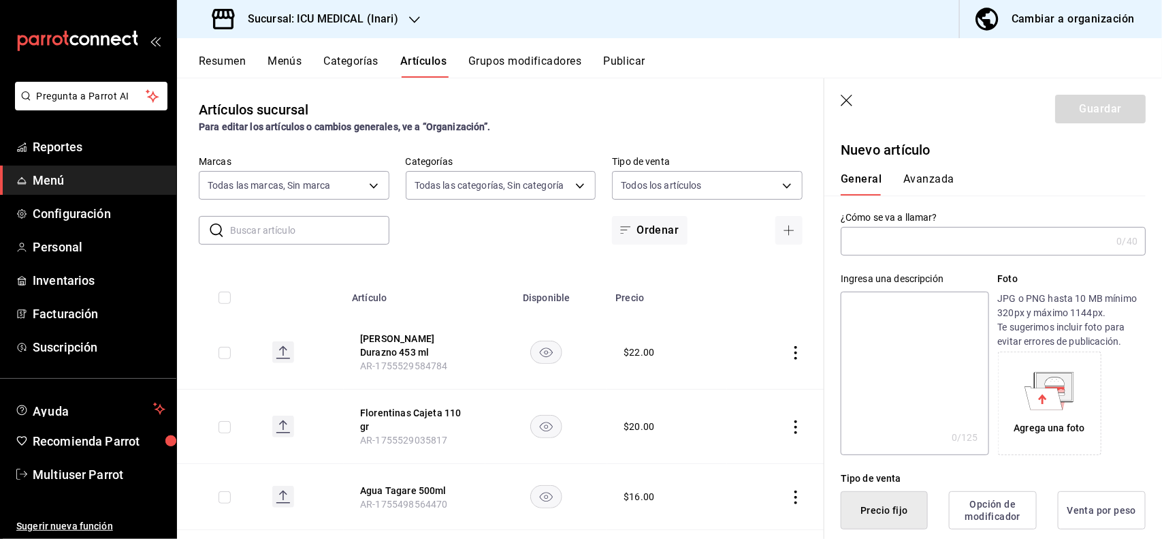
click at [994, 246] on input "text" at bounding box center [976, 240] width 270 height 27
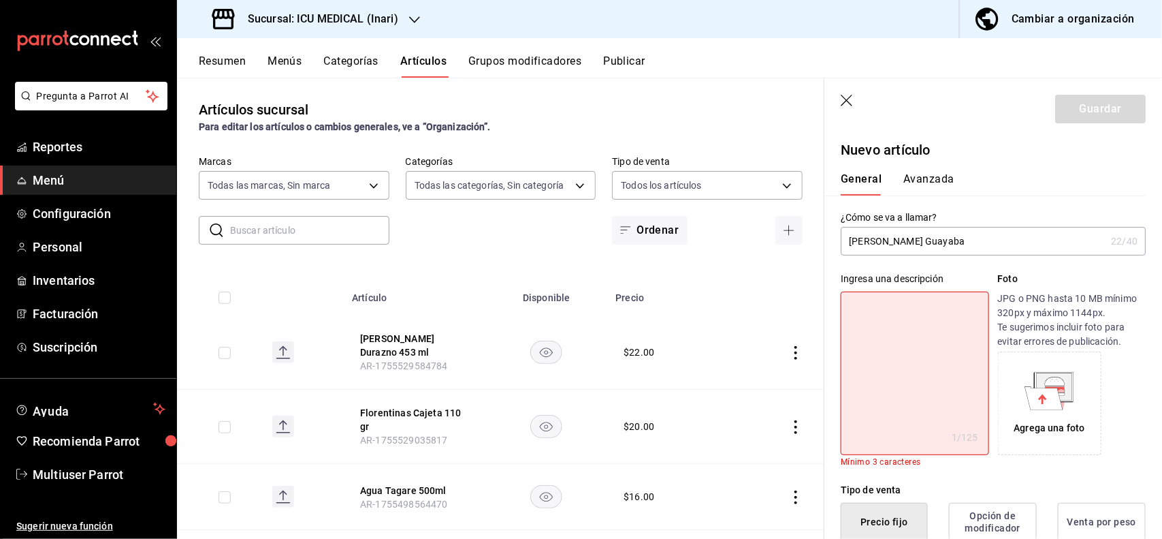
click at [994, 246] on input "Jugo del Valle Guayaba" at bounding box center [973, 240] width 265 height 27
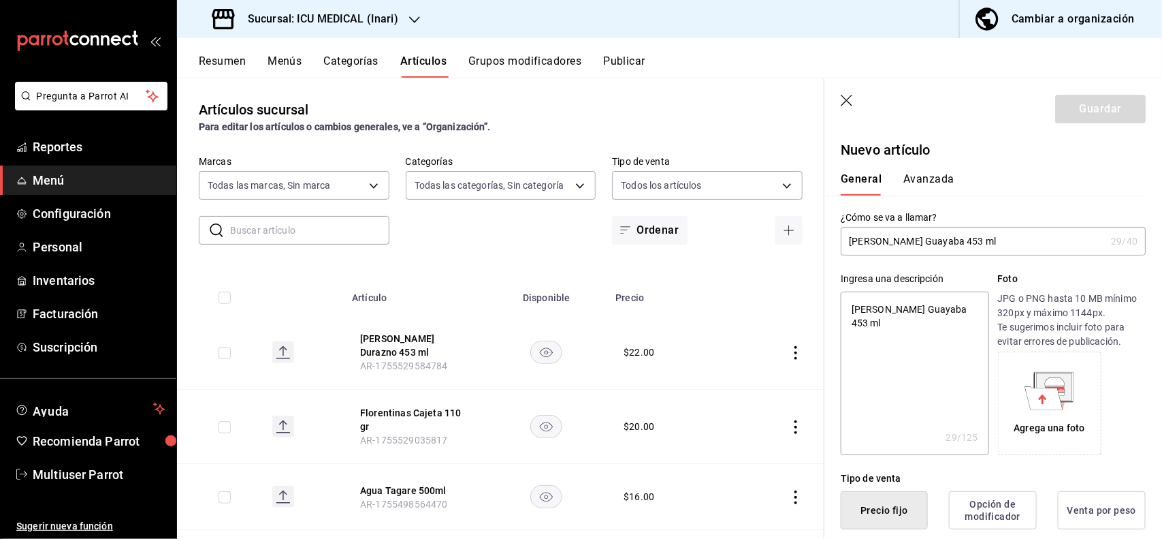
scroll to position [266, 0]
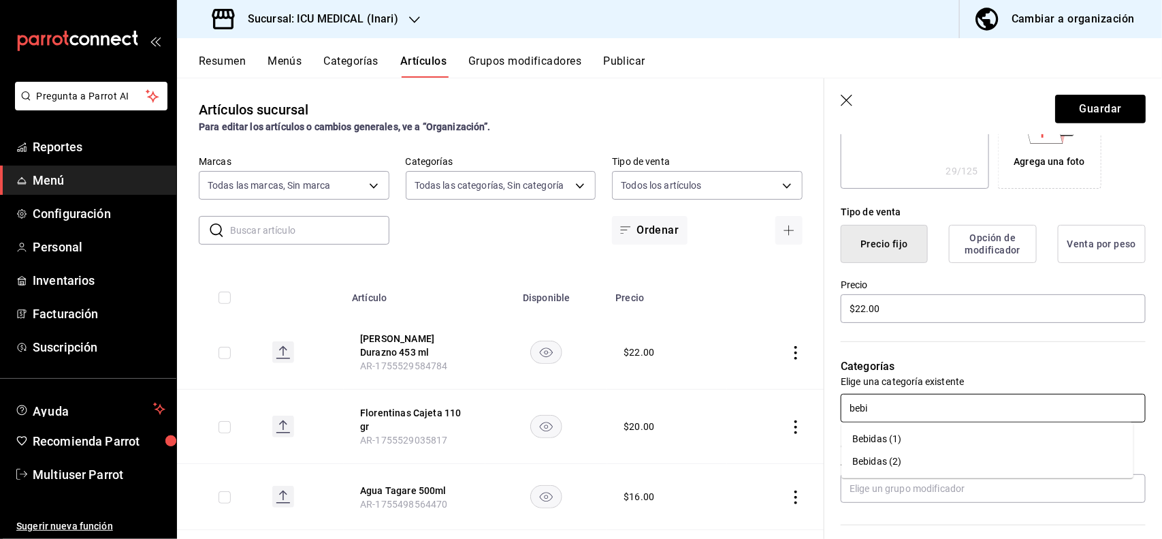
click at [904, 432] on li "Bebidas (1)" at bounding box center [988, 439] width 292 height 22
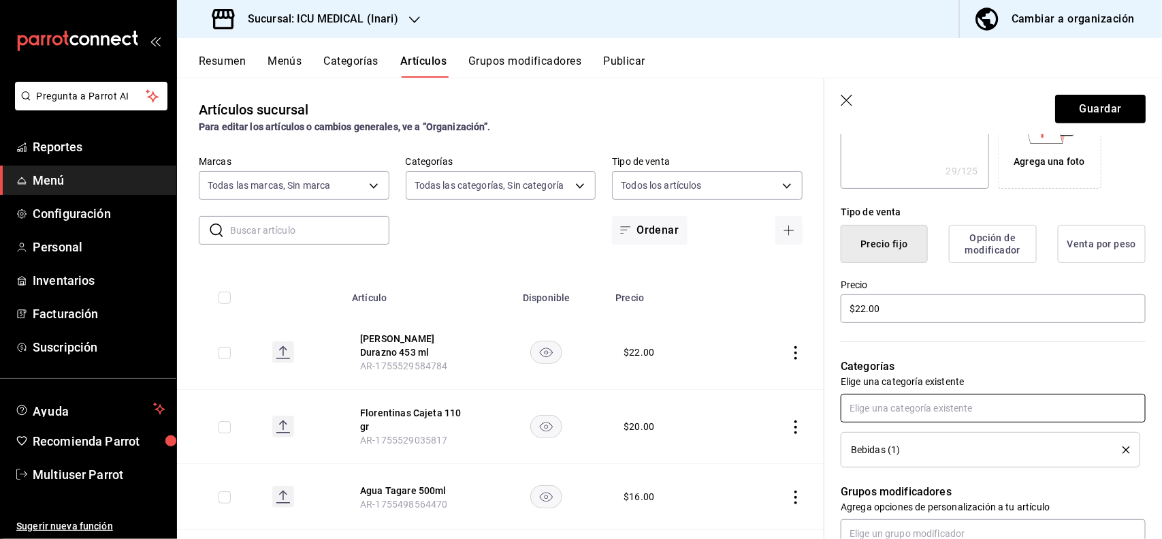
scroll to position [0, 0]
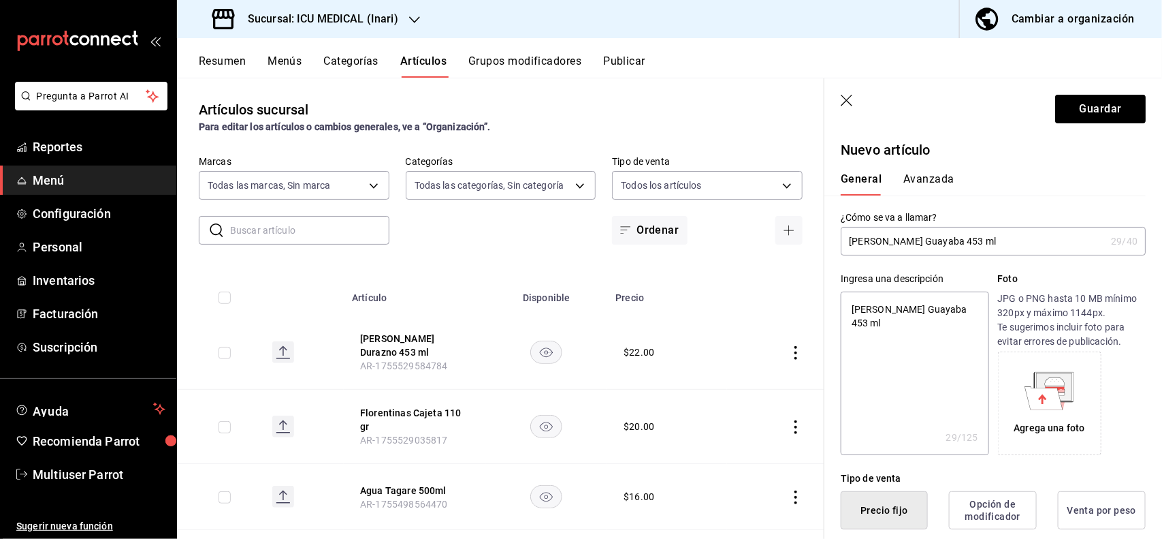
click at [916, 186] on button "Avanzada" at bounding box center [929, 183] width 51 height 23
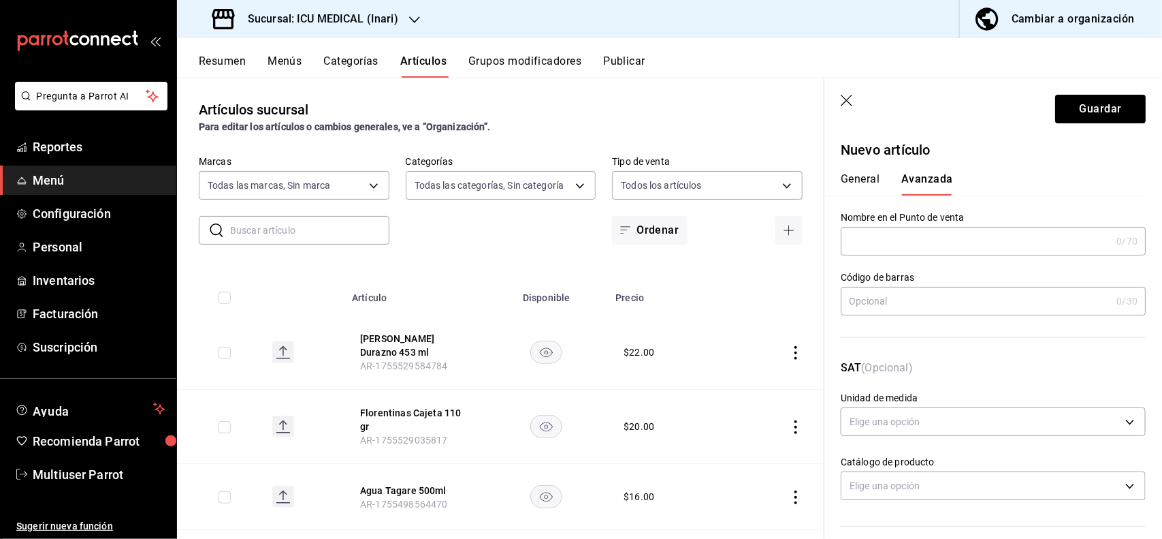
click at [924, 291] on input "text" at bounding box center [976, 300] width 270 height 27
click at [1066, 96] on button "Guardar" at bounding box center [1100, 109] width 91 height 29
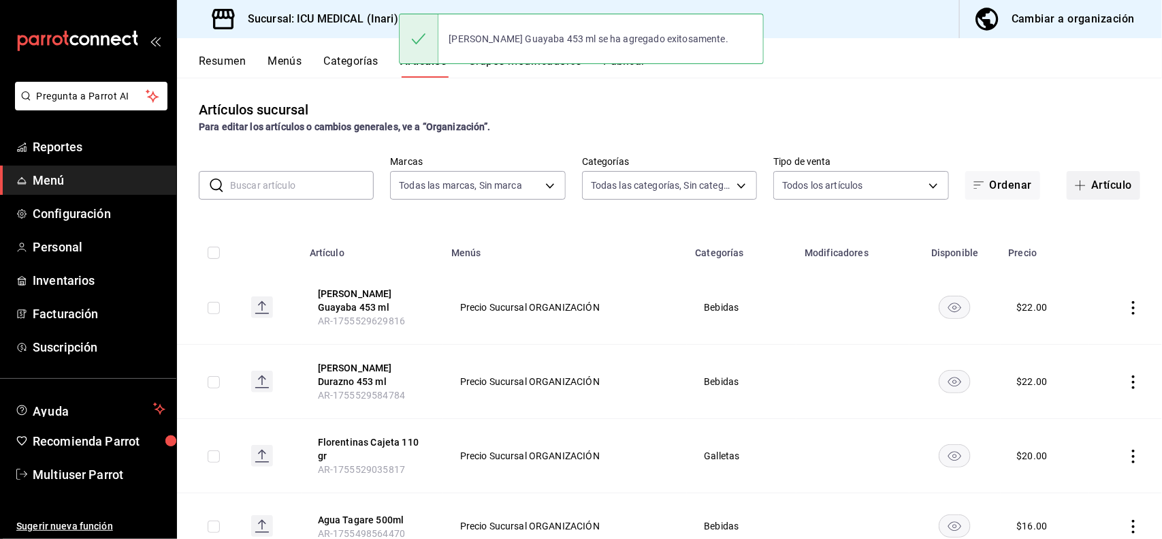
click at [1088, 185] on button "Artículo" at bounding box center [1104, 185] width 74 height 29
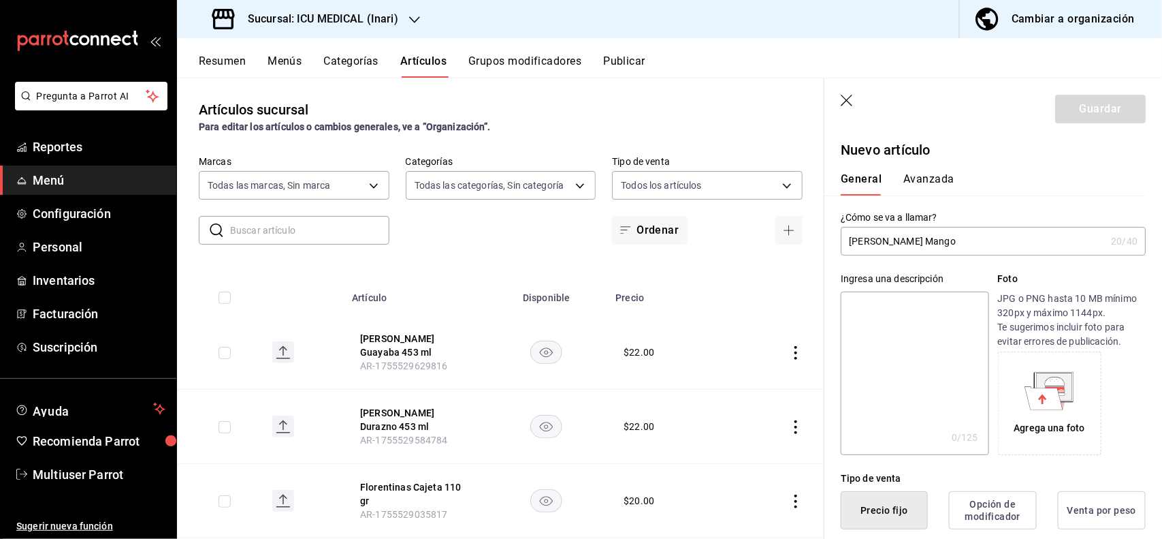
click at [1006, 238] on input "Jugo del Valle Mango" at bounding box center [973, 240] width 265 height 27
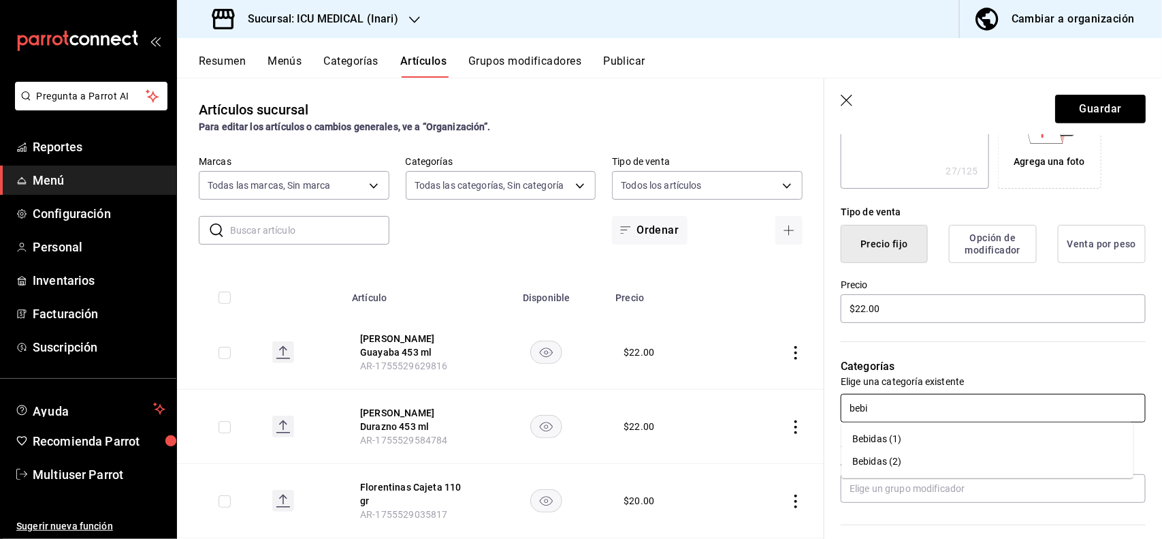
click at [890, 438] on li "Bebidas (1)" at bounding box center [988, 439] width 292 height 22
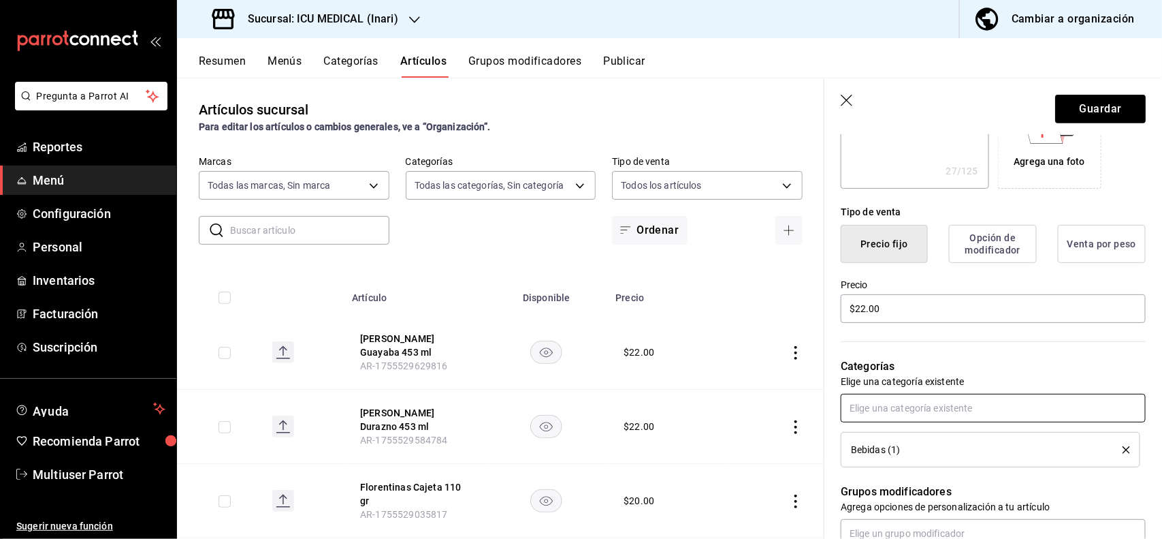
scroll to position [0, 0]
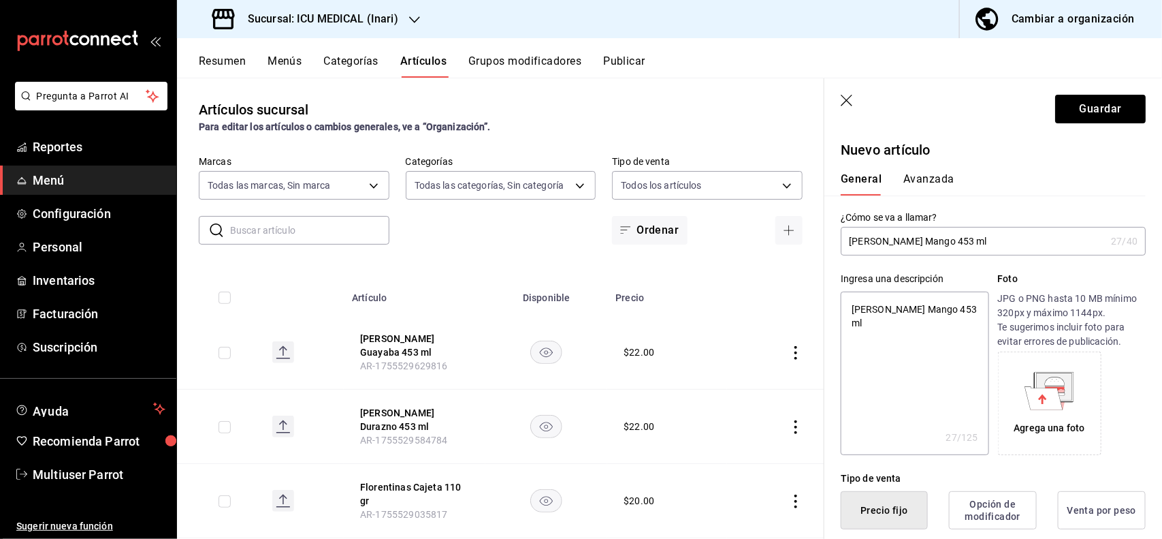
click at [938, 181] on button "Avanzada" at bounding box center [929, 183] width 51 height 23
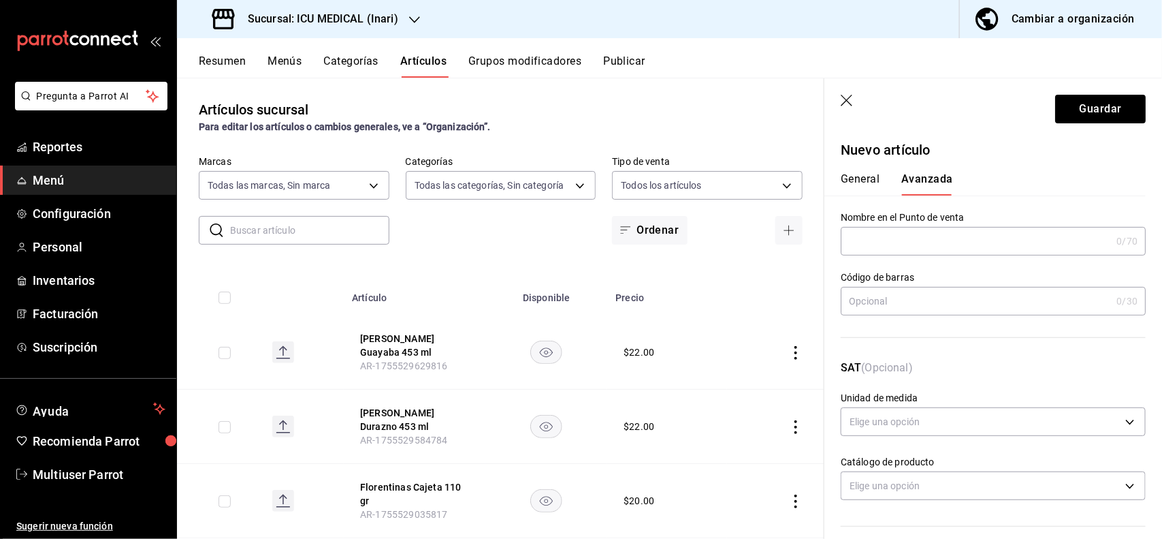
click at [910, 304] on input "text" at bounding box center [976, 300] width 270 height 27
click at [1090, 104] on button "Guardar" at bounding box center [1100, 109] width 91 height 29
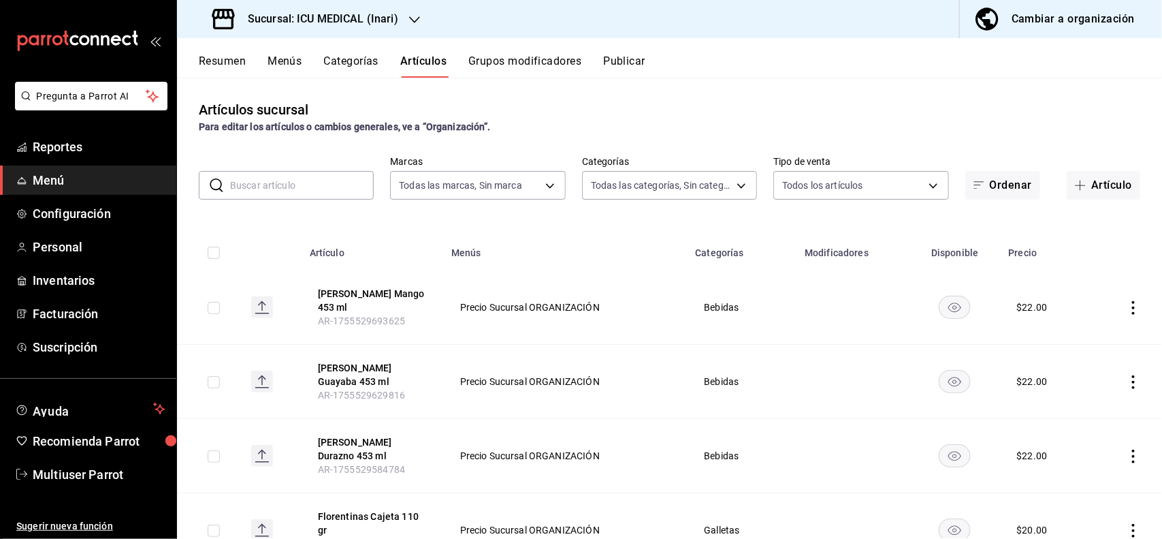
click at [354, 177] on input "text" at bounding box center [302, 185] width 144 height 27
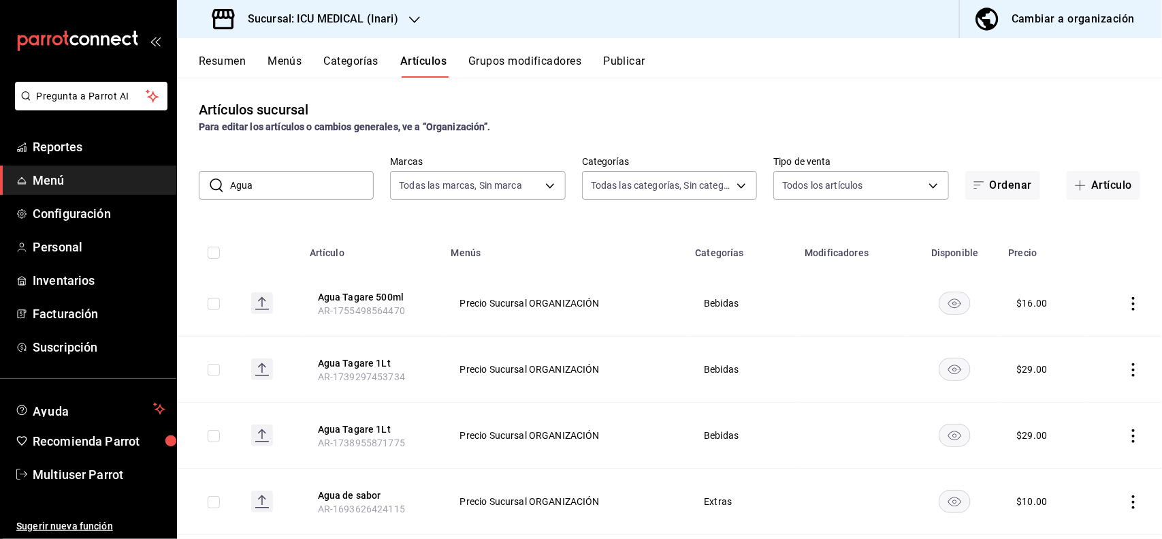
click at [661, 82] on div "Artículos sucursal Para editar los artículos o cambios generales, ve a “Organiz…" at bounding box center [669, 308] width 985 height 460
click at [1127, 308] on icon "actions" at bounding box center [1134, 304] width 14 height 14
click at [1094, 330] on span "Editar" at bounding box center [1080, 335] width 35 height 14
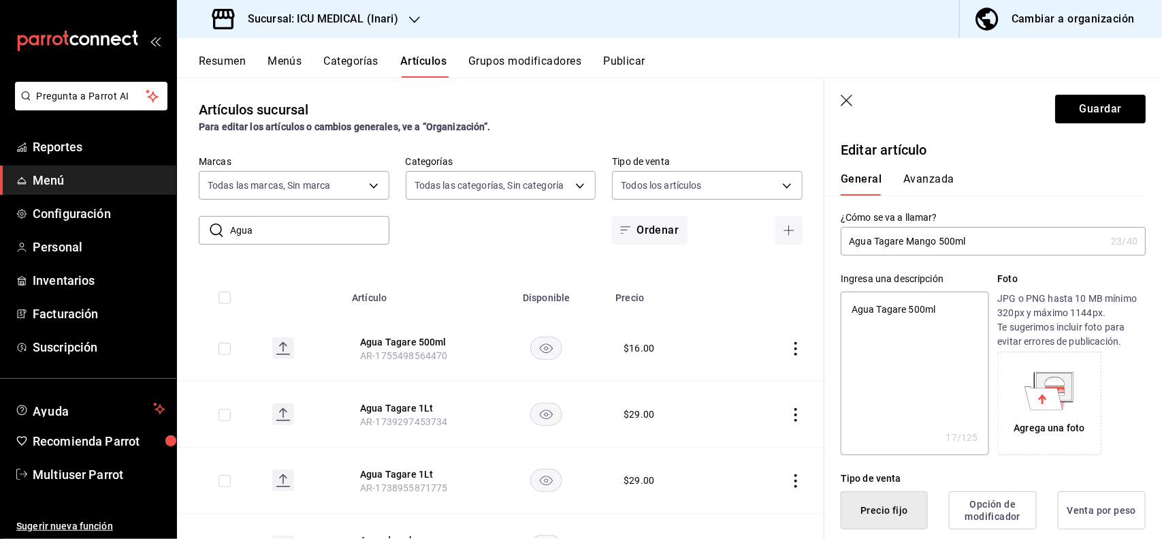
click at [910, 310] on textarea "Agua Tagare 500ml" at bounding box center [915, 372] width 148 height 163
click at [940, 172] on button "Avanzada" at bounding box center [929, 183] width 51 height 23
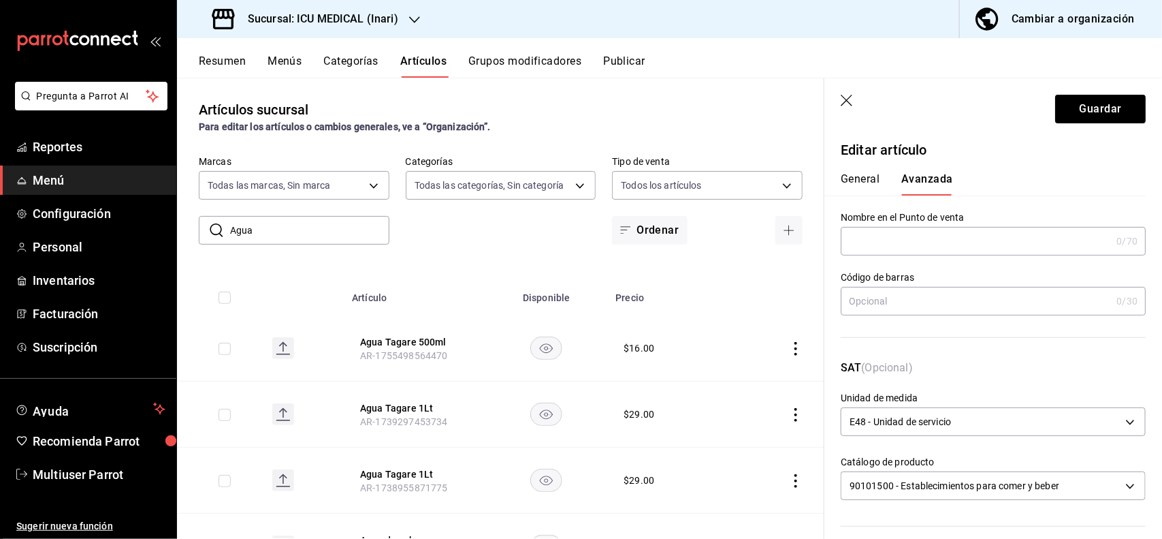
click at [938, 306] on input "text" at bounding box center [976, 300] width 270 height 27
click at [1111, 116] on button "Guardar" at bounding box center [1100, 109] width 91 height 29
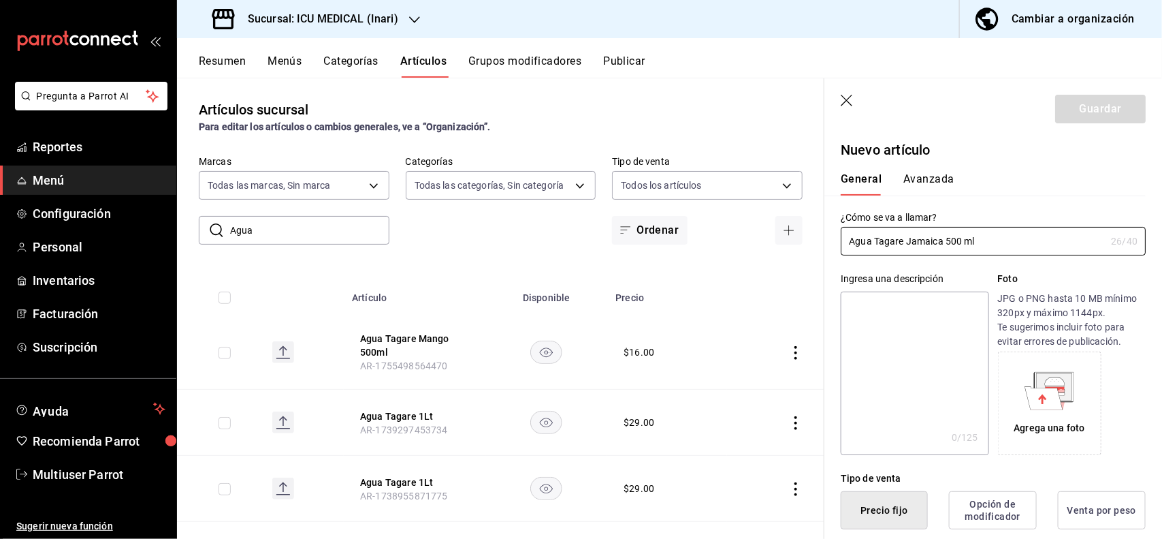
type input "Agua Tagare Jamaica 500 ml"
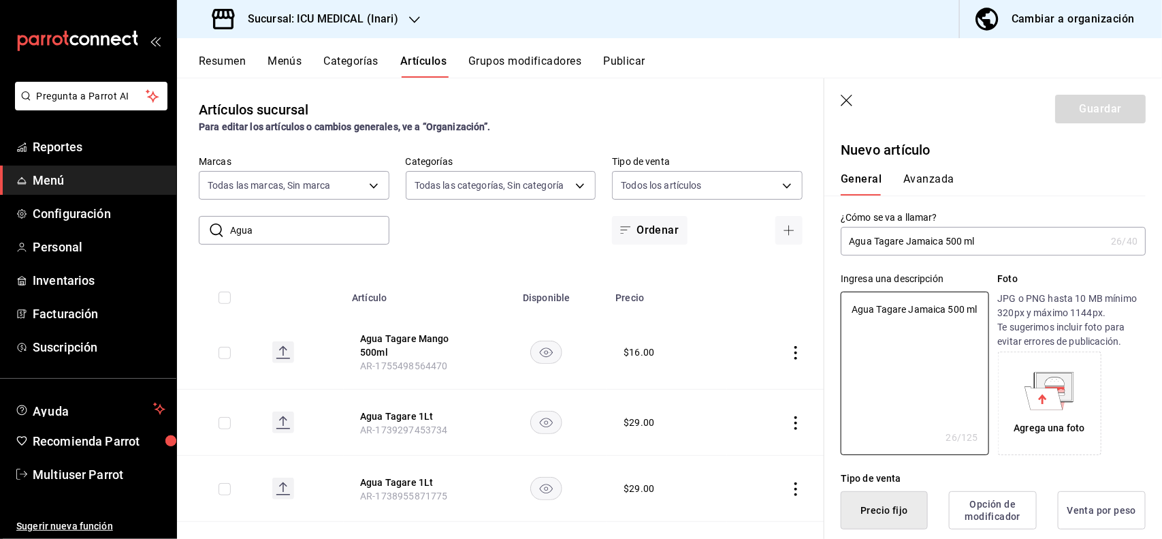
type textarea "Agua Tagare Jamaica 500 ml"
type button "1"
type button "0"
type button "2"
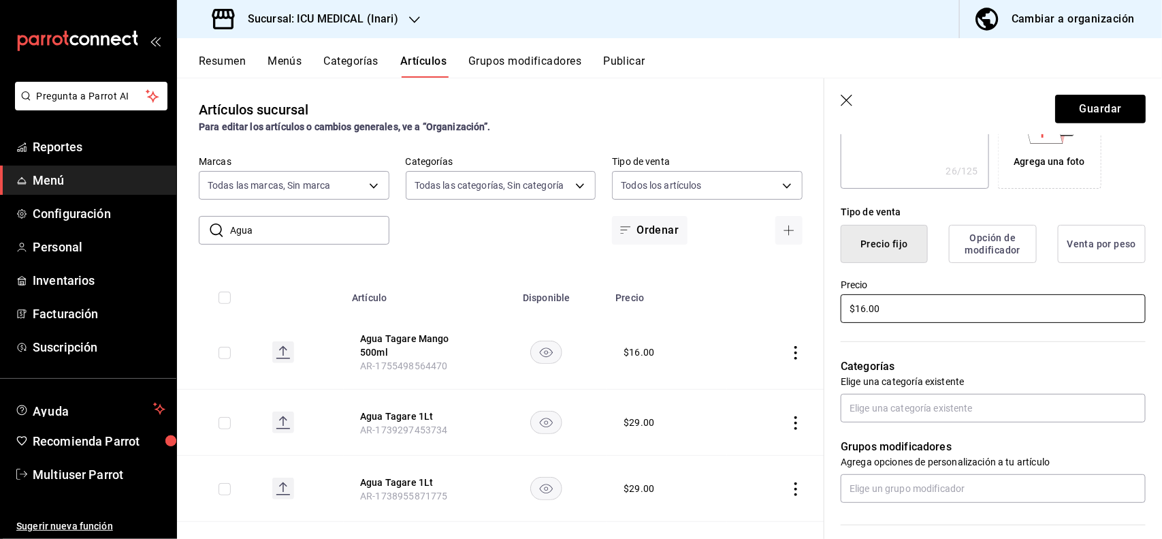
type input "$16.00"
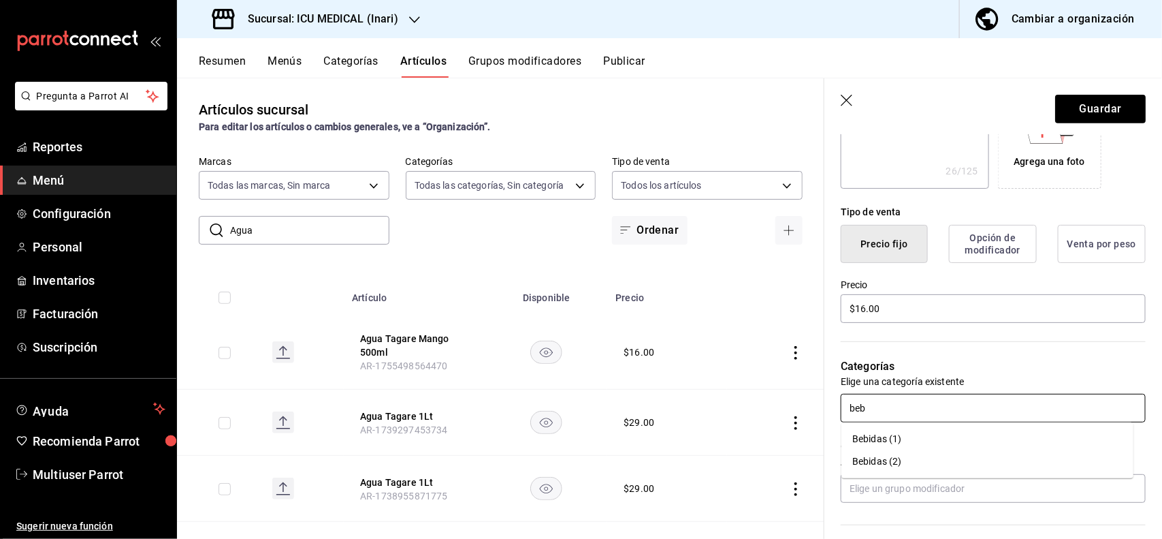
type input "bebi"
click at [914, 441] on li "Bebidas (1)" at bounding box center [988, 439] width 292 height 22
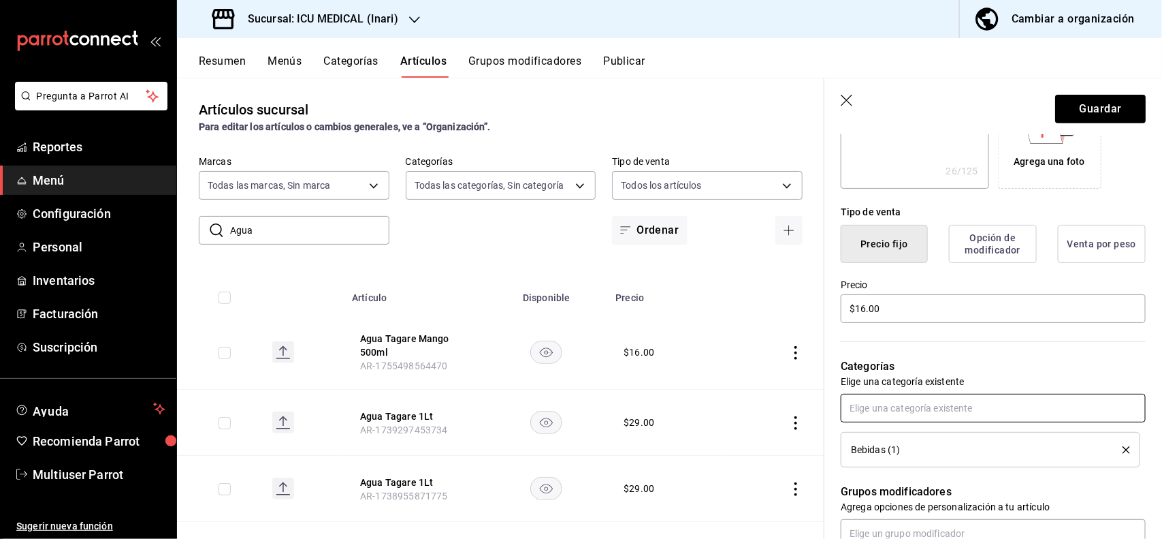
scroll to position [0, 0]
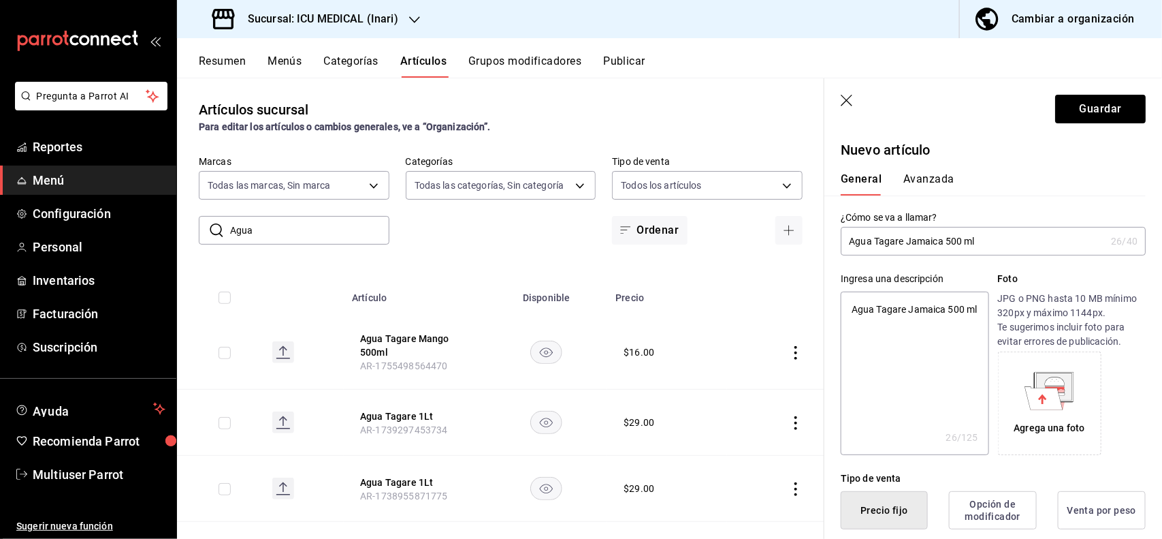
click at [937, 177] on button "Avanzada" at bounding box center [929, 183] width 51 height 23
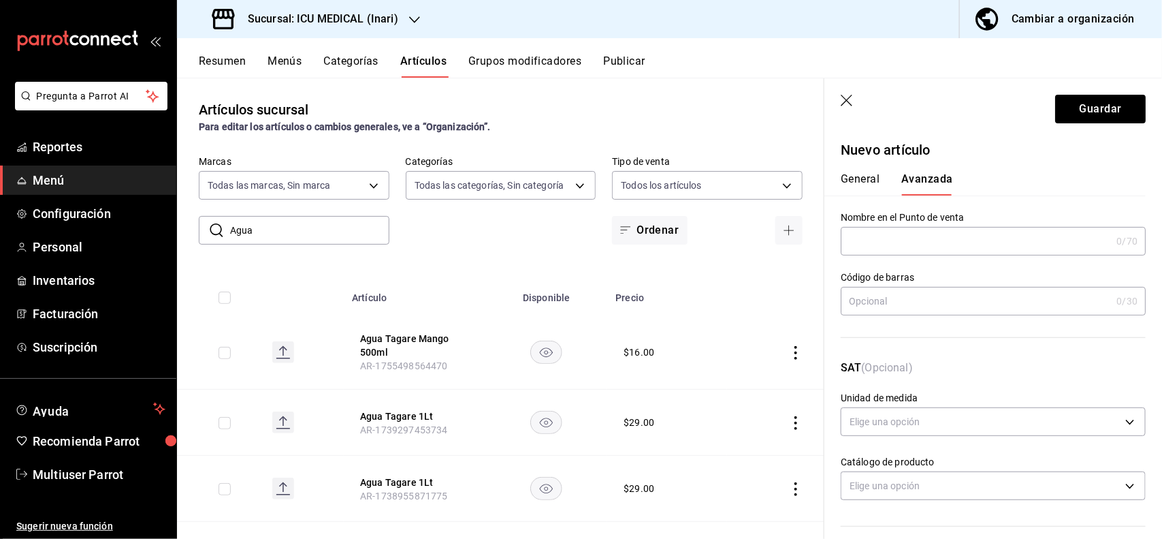
click at [938, 291] on input "text" at bounding box center [976, 300] width 270 height 27
type input "7500462898311"
click at [1076, 104] on button "Guardar" at bounding box center [1100, 109] width 91 height 29
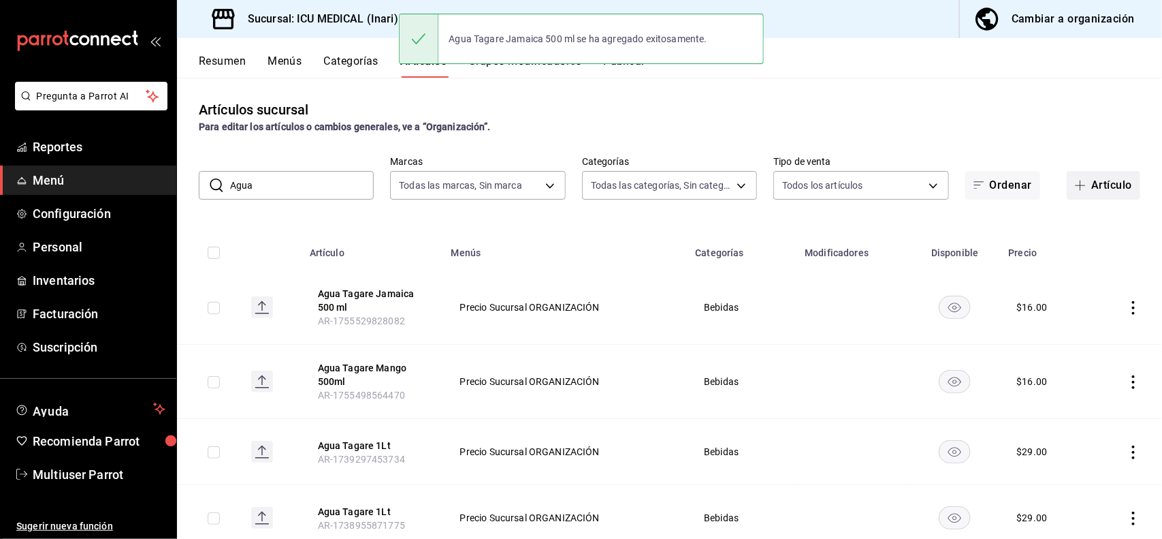
click at [1094, 185] on button "Artículo" at bounding box center [1104, 185] width 74 height 29
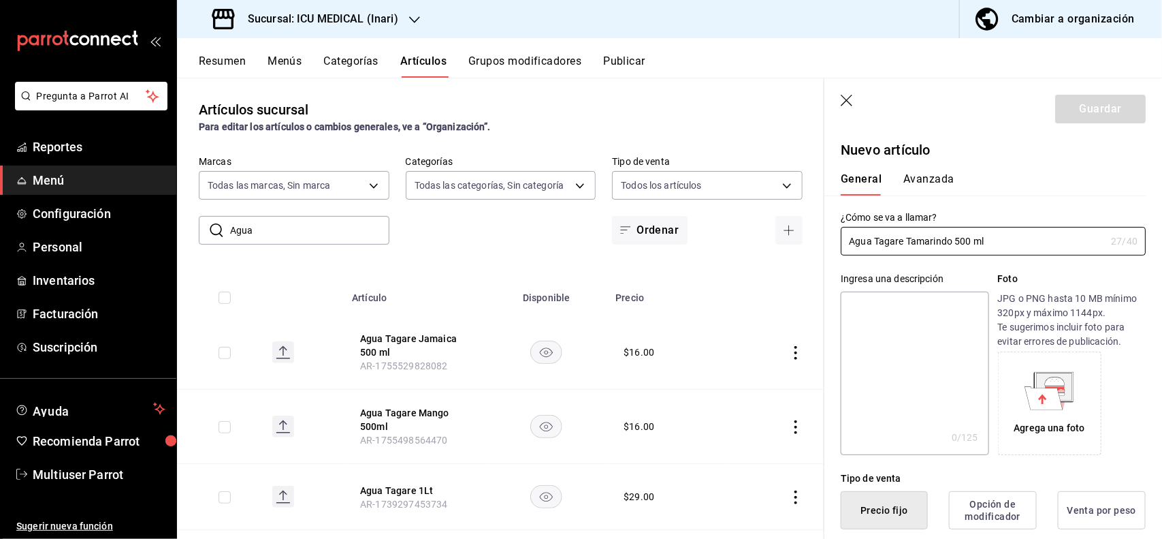
type input "Agua Tagare Tamarindo 500 ml"
type textarea "A"
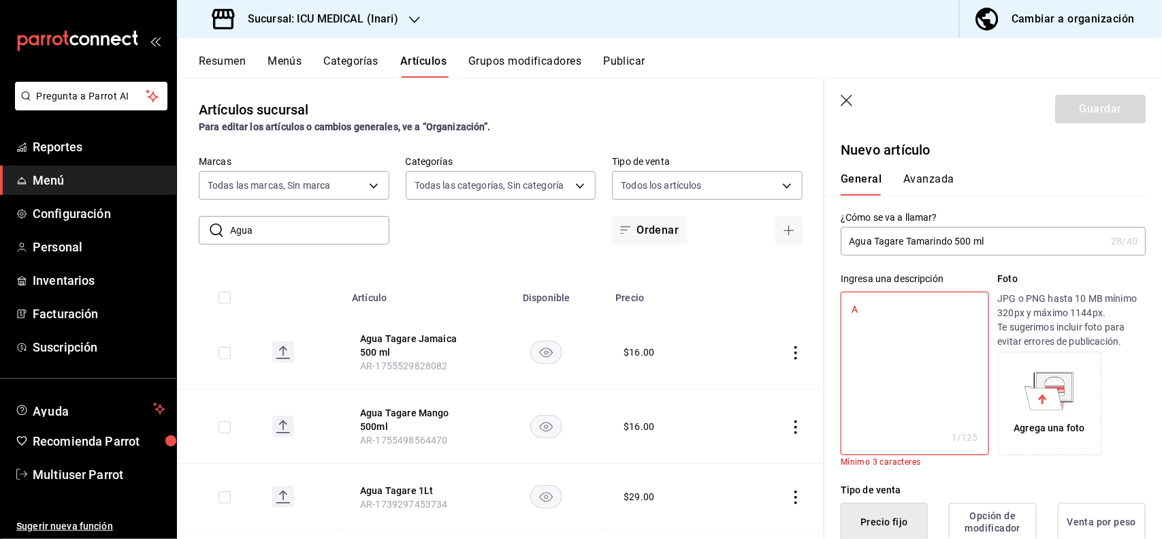
type textarea "x"
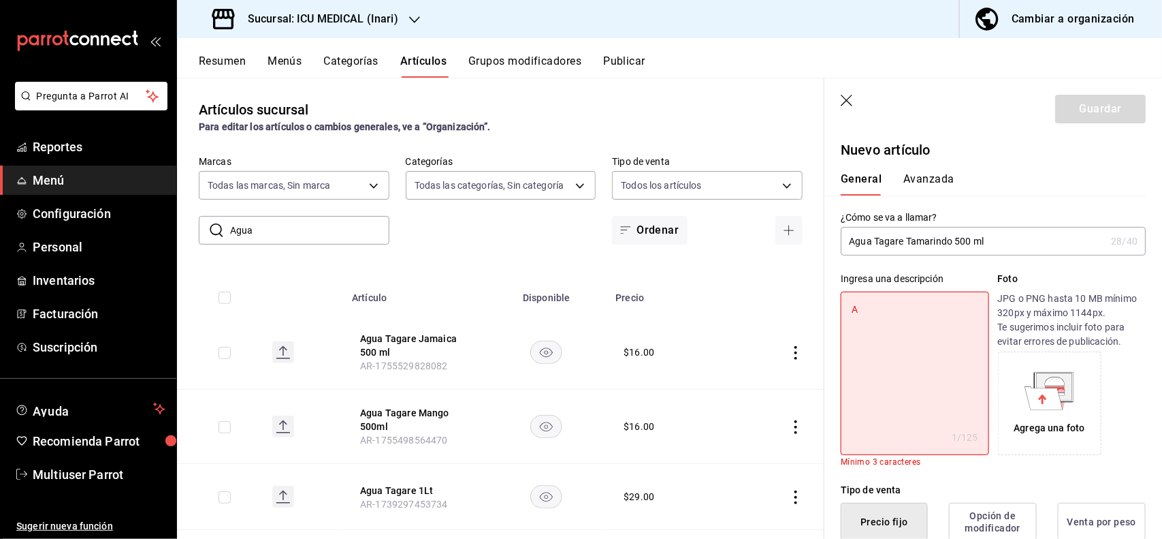
type textarea "Aa"
type textarea "x"
type textarea "Aag"
type textarea "x"
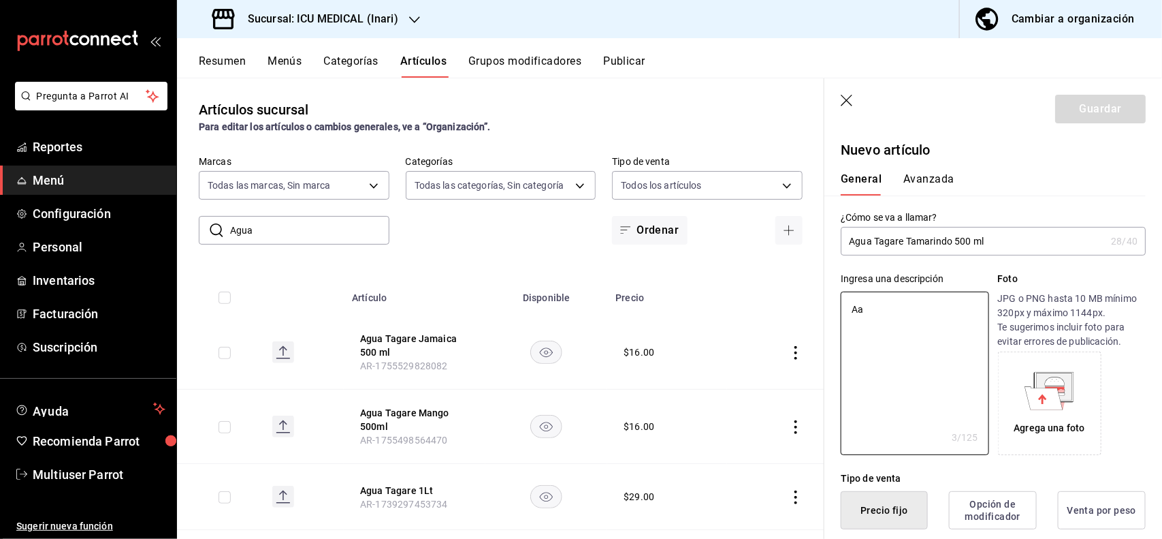
type textarea "A"
type textarea "x"
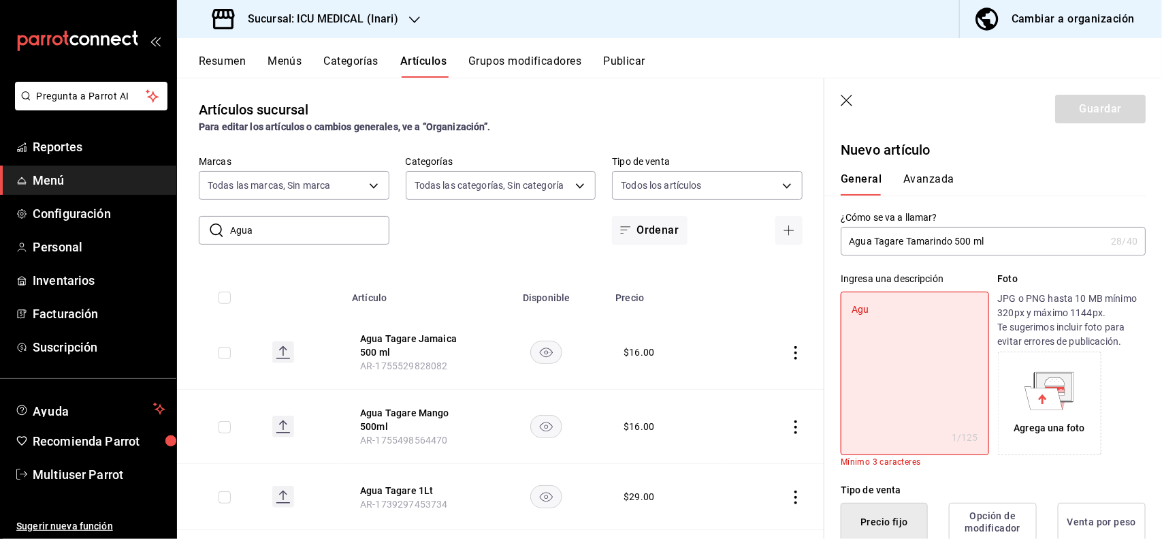
type textarea "Agua"
type textarea "x"
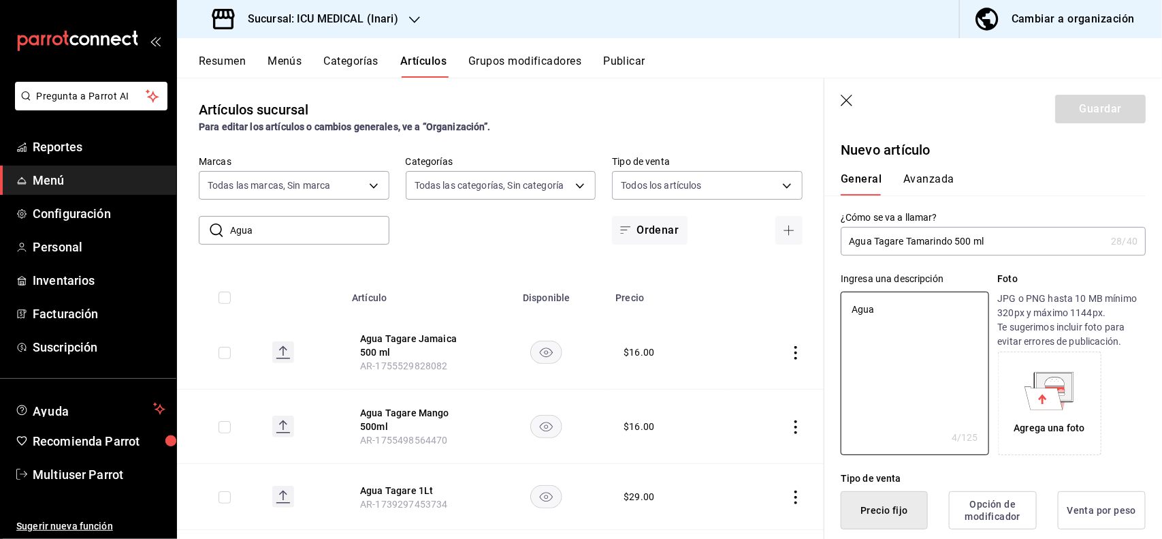
type textarea "Agua"
type textarea "x"
type textarea "Agua T"
type textarea "x"
type textarea "Agua Ta"
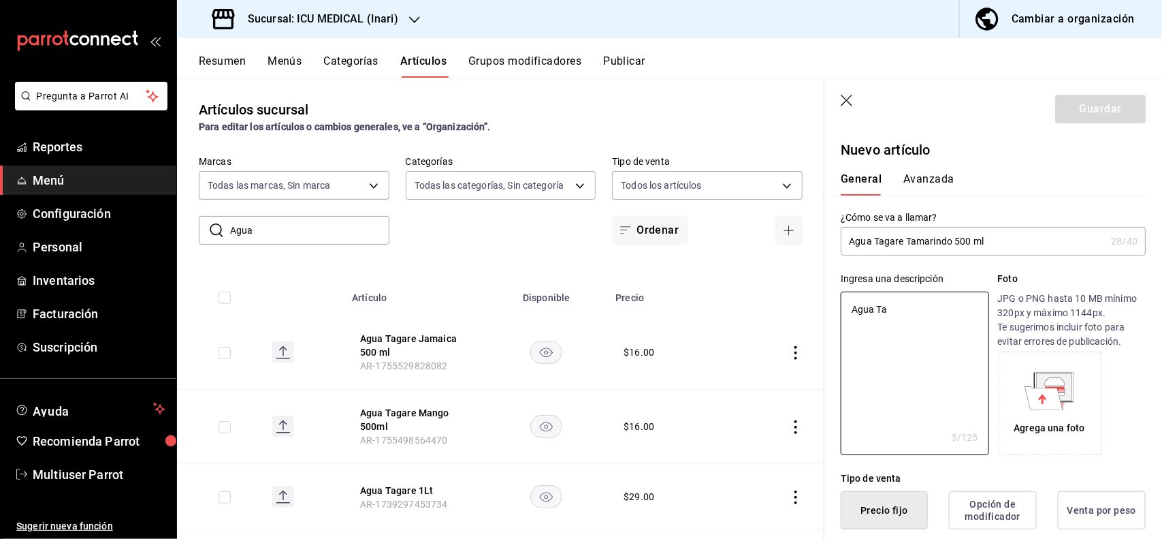
type textarea "x"
type textarea "Agua Taga"
type textarea "x"
type textarea "Agua Tagar"
type textarea "x"
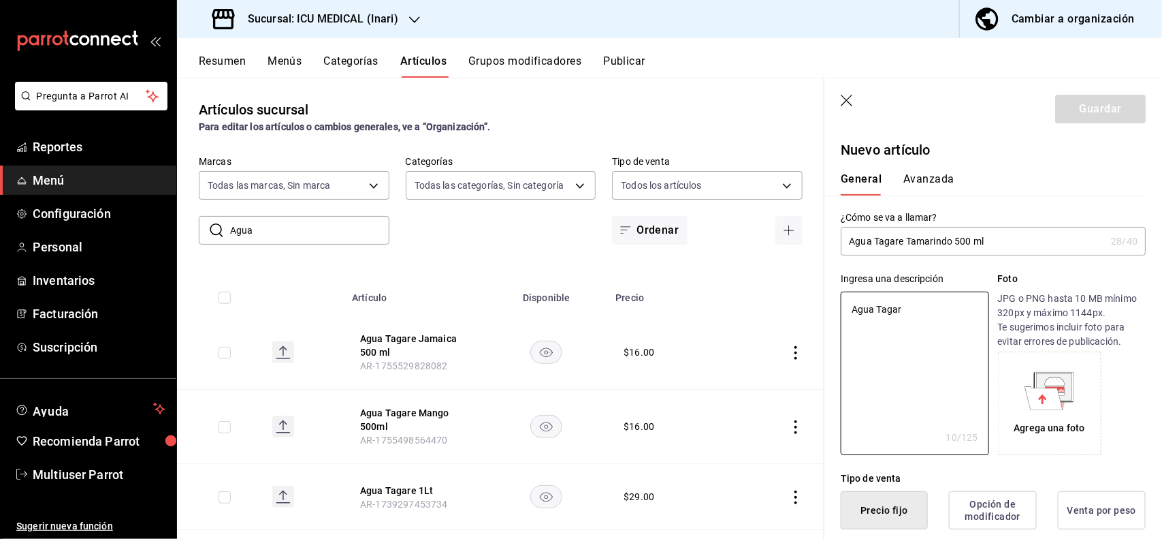
type textarea "Agua Tagare"
type textarea "x"
type textarea "Agua Tagare"
type textarea "x"
type textarea "Agua Tagare T"
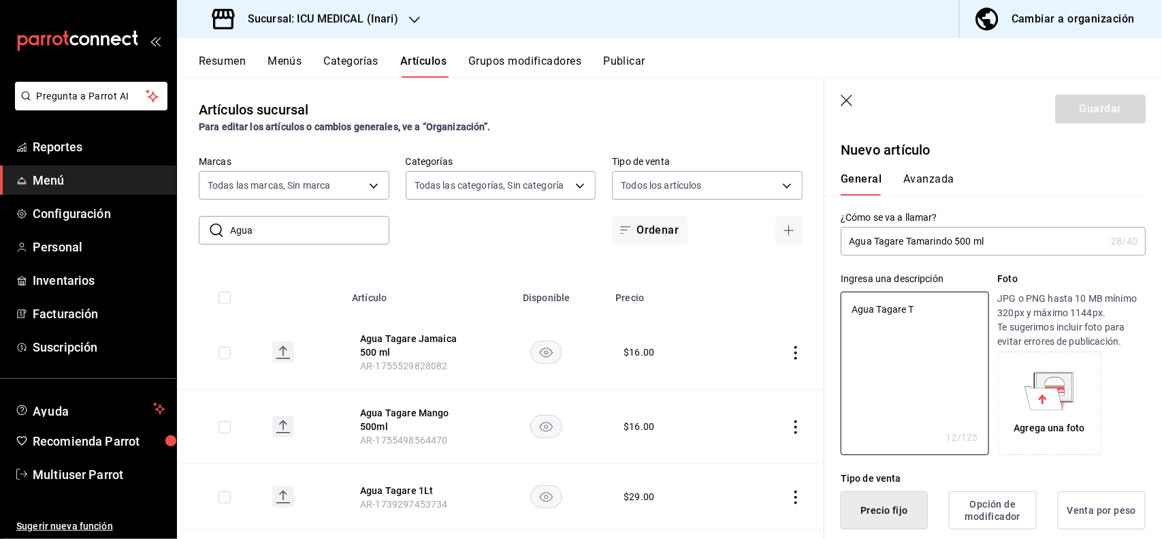
type textarea "x"
type textarea "Agua Tagare Tma"
type textarea "x"
type textarea "Agua Tagare Tmari"
type textarea "x"
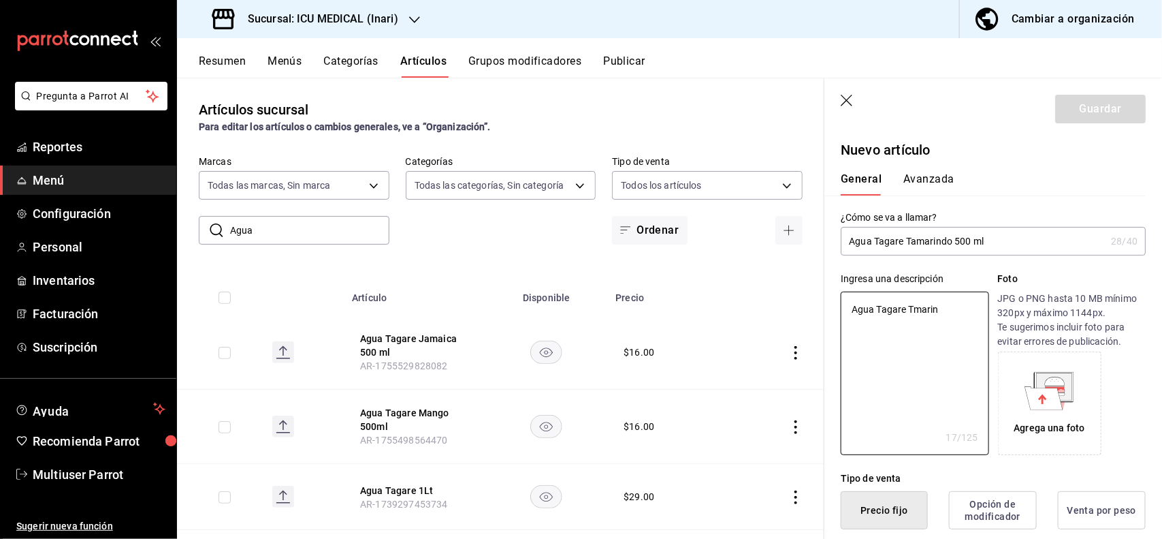
type textarea "Agua Tagare Tmarind"
type textarea "x"
type textarea "Agua Tagare Tmarindo"
type textarea "x"
type textarea "Agua Tagare Tmarindo"
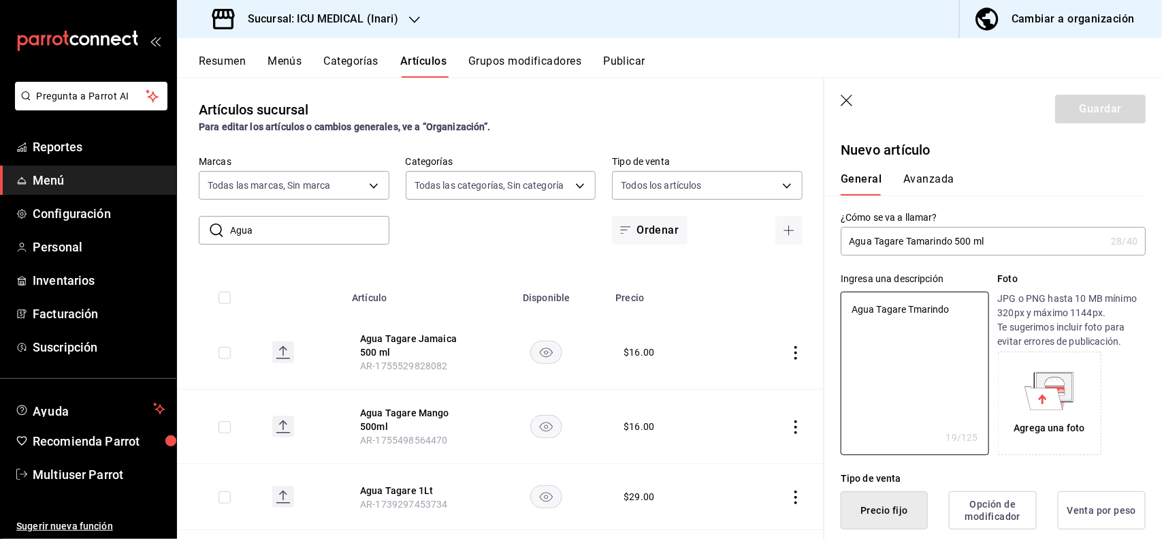
type textarea "x"
type textarea "Agua Tagare Tmarindo"
type textarea "x"
type textarea "Agua Tagare Tmarind"
type textarea "x"
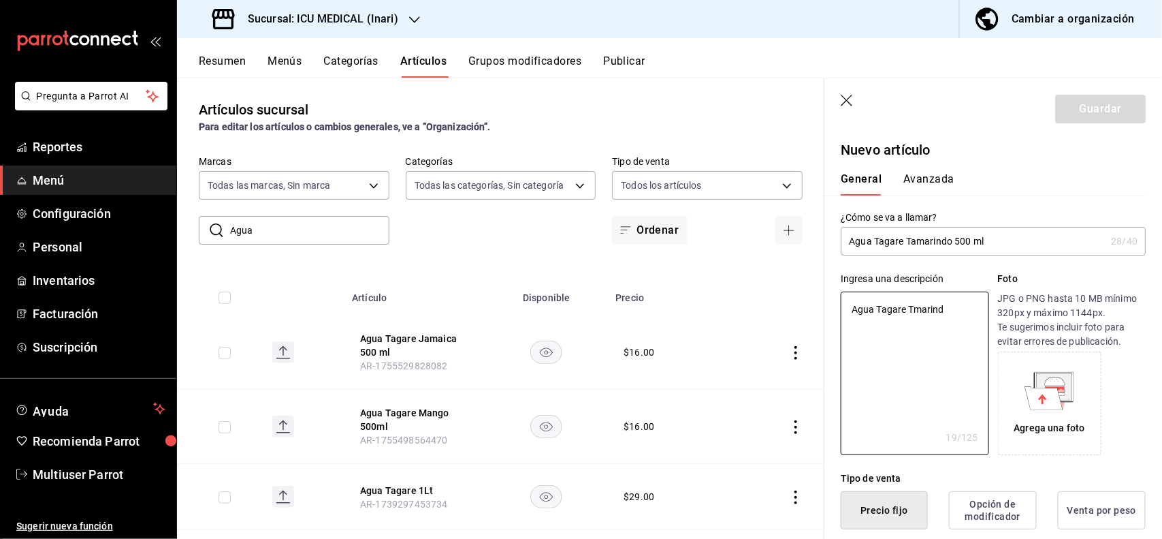
type textarea "Agua Tagare Tmarin"
type textarea "x"
type textarea "Agua Tagare Tmari"
type textarea "x"
type textarea "Agua Tagare Tmar"
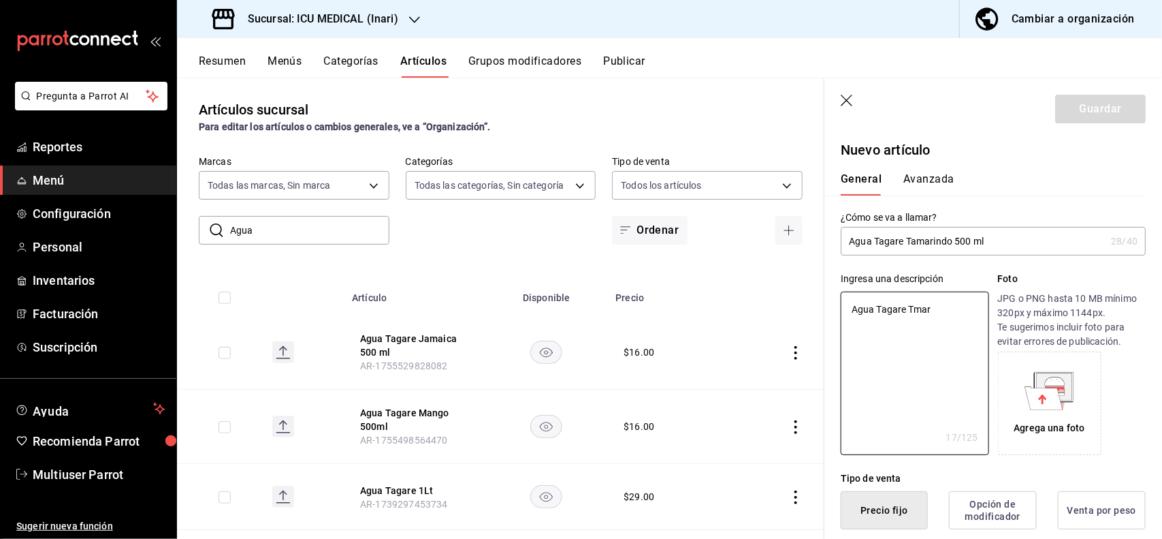
type textarea "x"
type textarea "Agua Tagare Tma"
type textarea "x"
type textarea "Agua Tagare Tm"
type textarea "x"
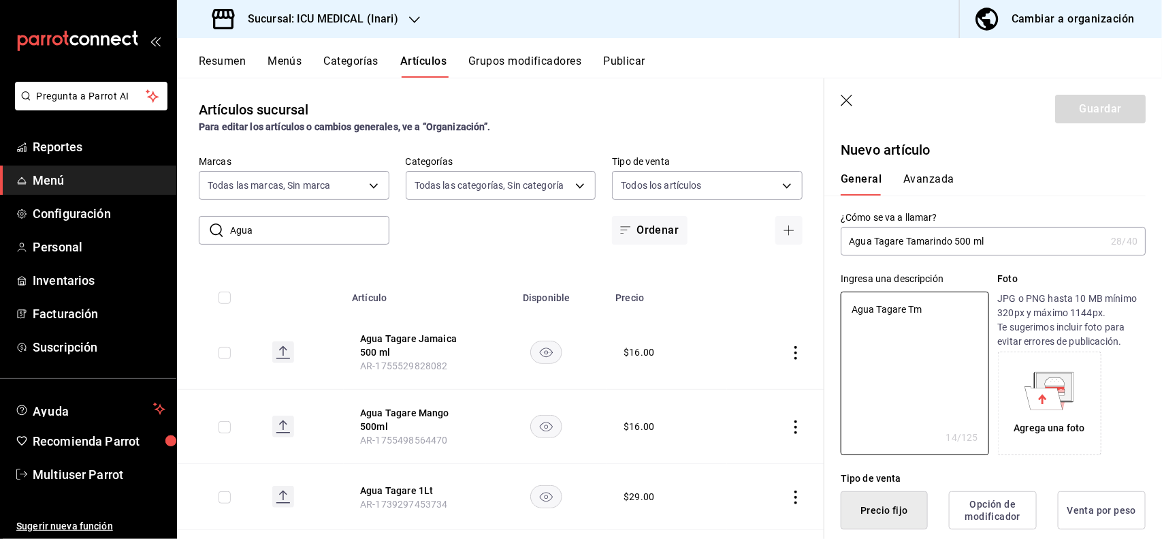
type textarea "Agua Tagare T"
type textarea "x"
type textarea "Agua Tagare Tam"
type textarea "x"
type textarea "Agua Tagare Tama"
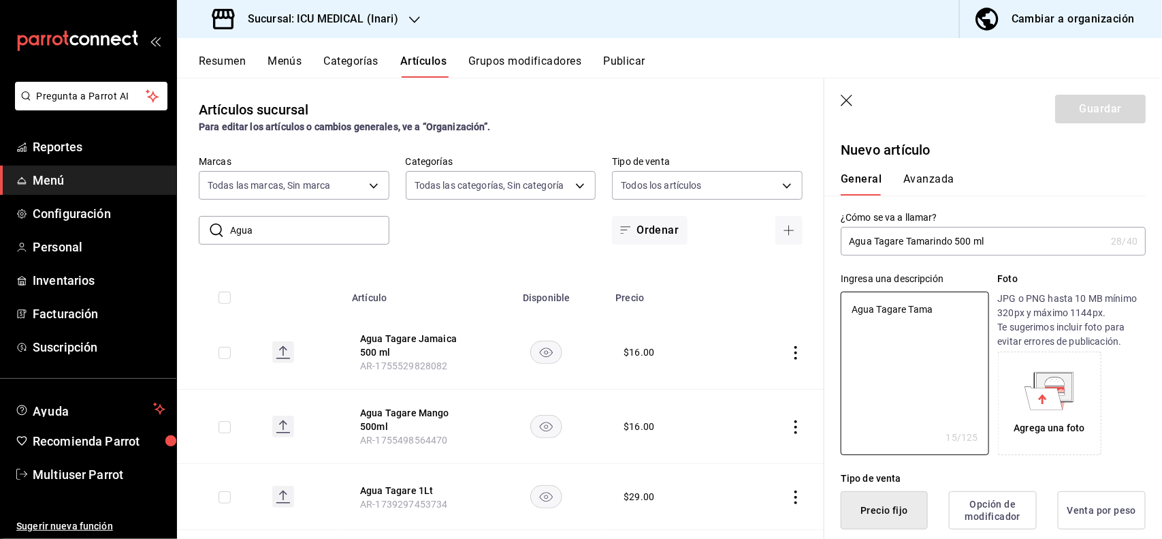
type textarea "x"
type textarea "Agua Tagare Tamar"
type textarea "x"
type textarea "Agua Tagare Tamarin"
type textarea "x"
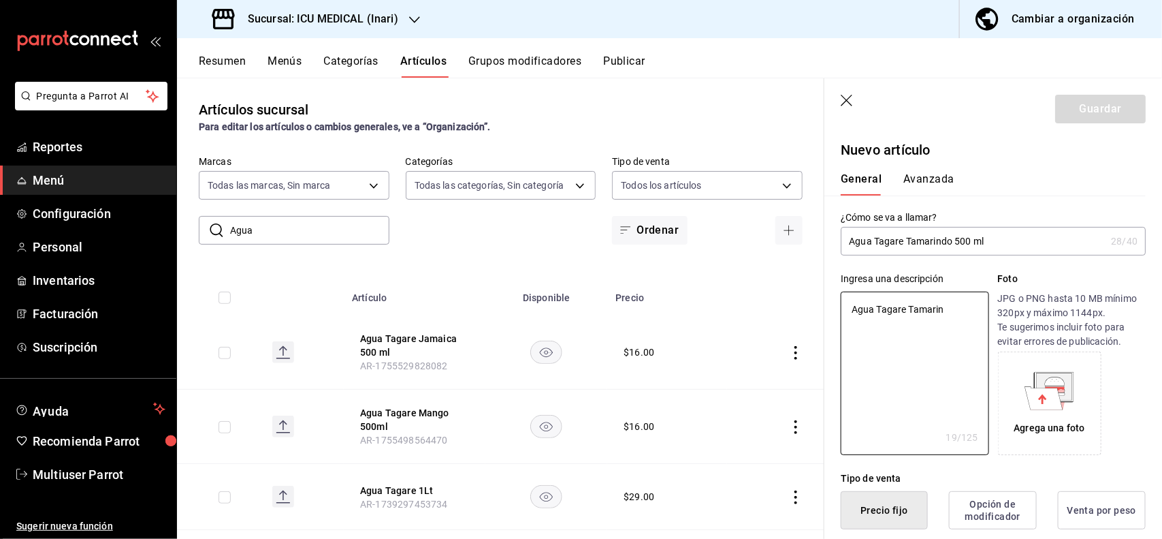
type textarea "Agua Tagare Tamarind"
type textarea "x"
type textarea "Agua Tagare Tamarindo"
type textarea "x"
type textarea "Agua Tagare Tamarindo"
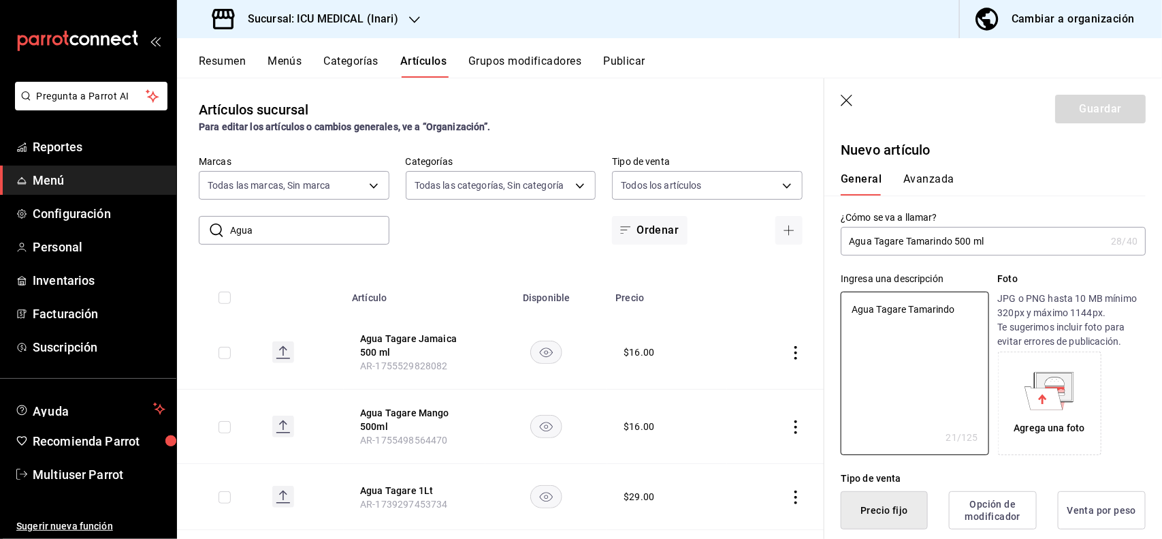
type textarea "x"
type textarea "Agua Tagare Tamarindo 5"
type textarea "x"
type textarea "Agua Tagare Tamarindo 50"
type textarea "x"
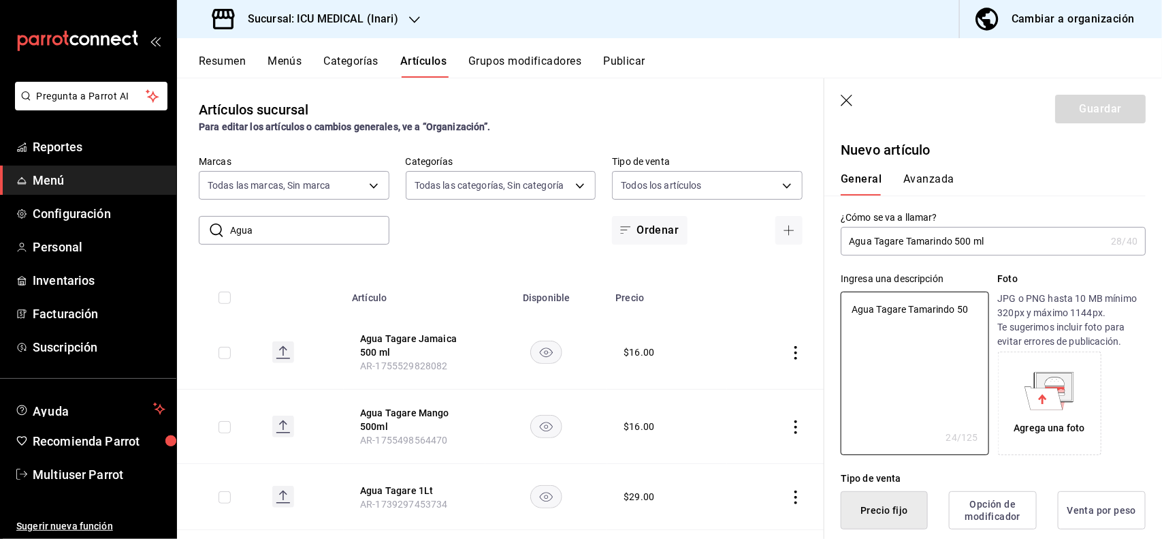
type textarea "Agua Tagare Tamarindo 500"
type textarea "x"
type textarea "Agua Tagare Tamarindo 500"
type textarea "x"
type textarea "Agua Tagare Tamarindo 500 ml"
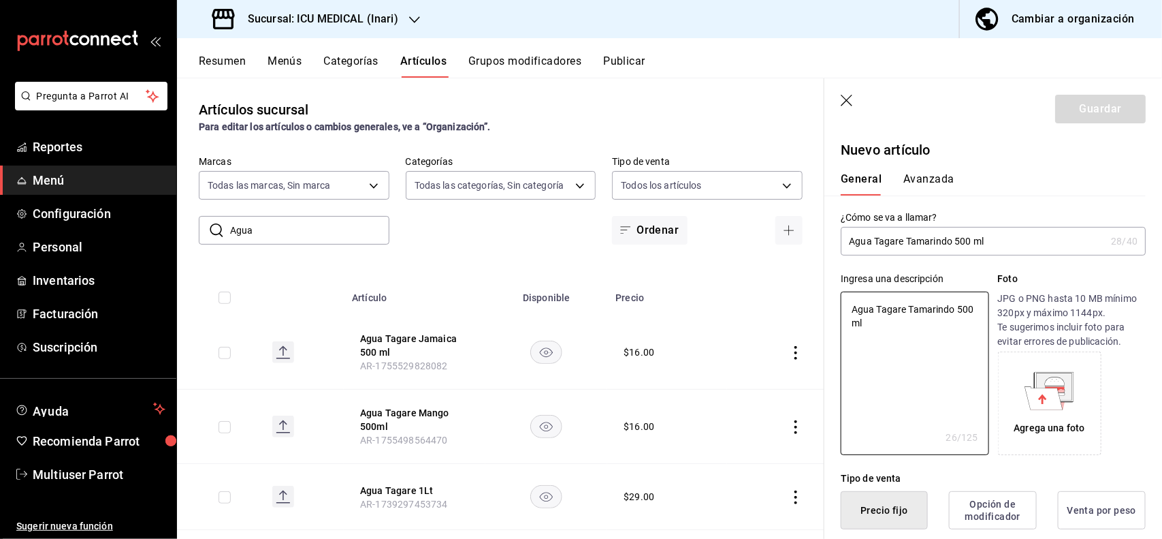
type textarea "x"
type textarea "Agua Tagare Tamarindo 500 ml"
type textarea "x"
type button "1"
type button "0"
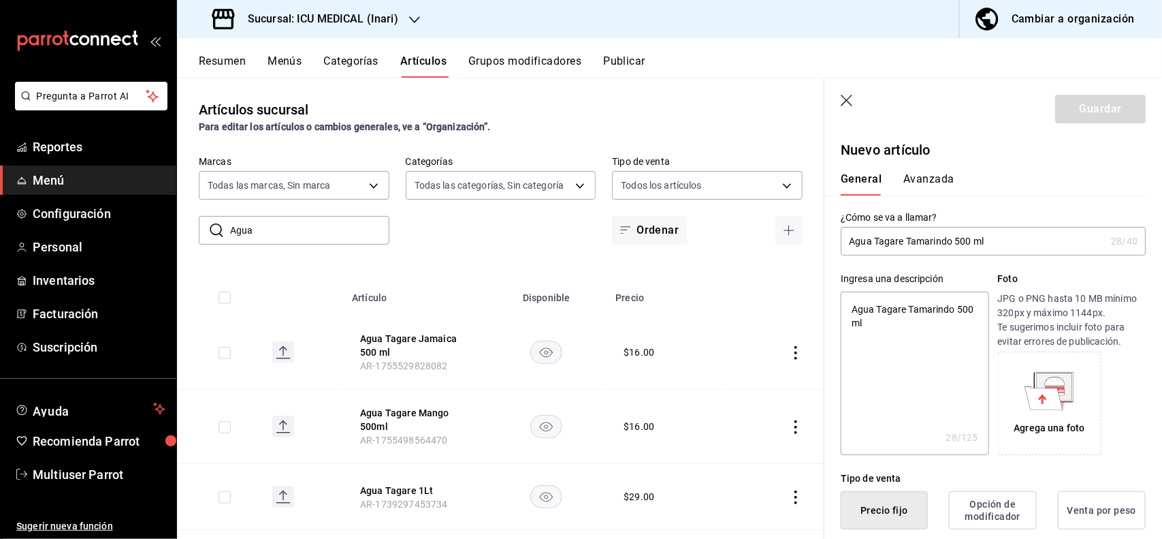
type button "2"
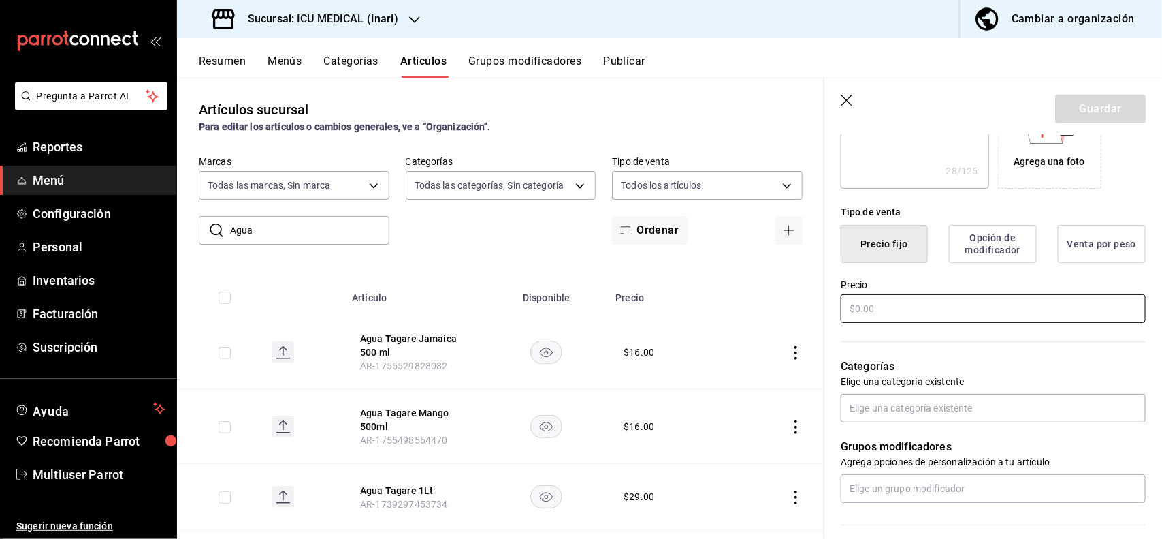
type input "$1.00"
type textarea "x"
type input "$16.00"
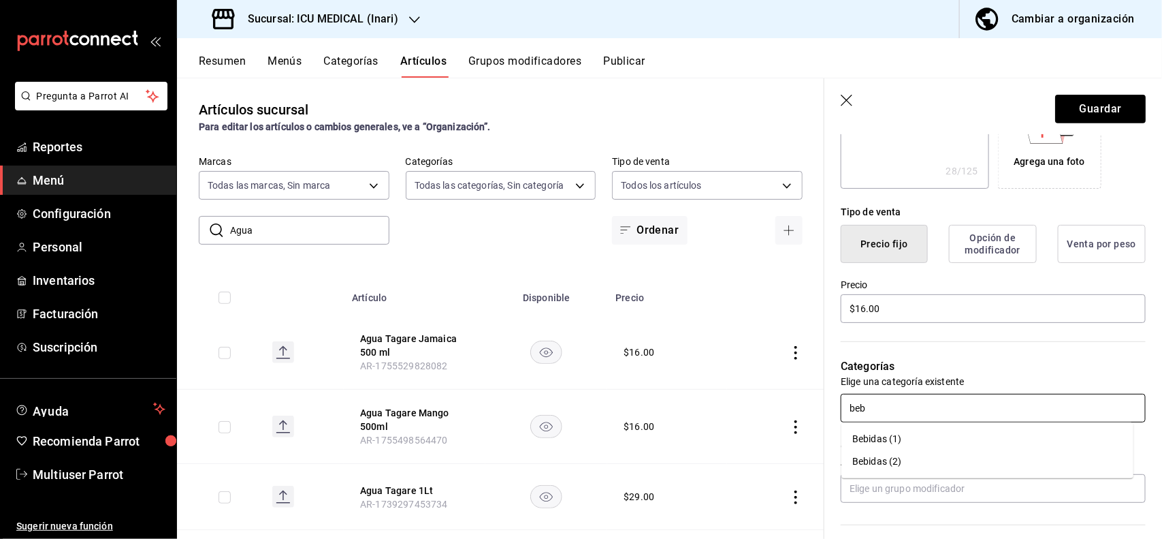
type input "bebi"
click at [880, 439] on li "Bebidas (1)" at bounding box center [988, 439] width 292 height 22
type textarea "x"
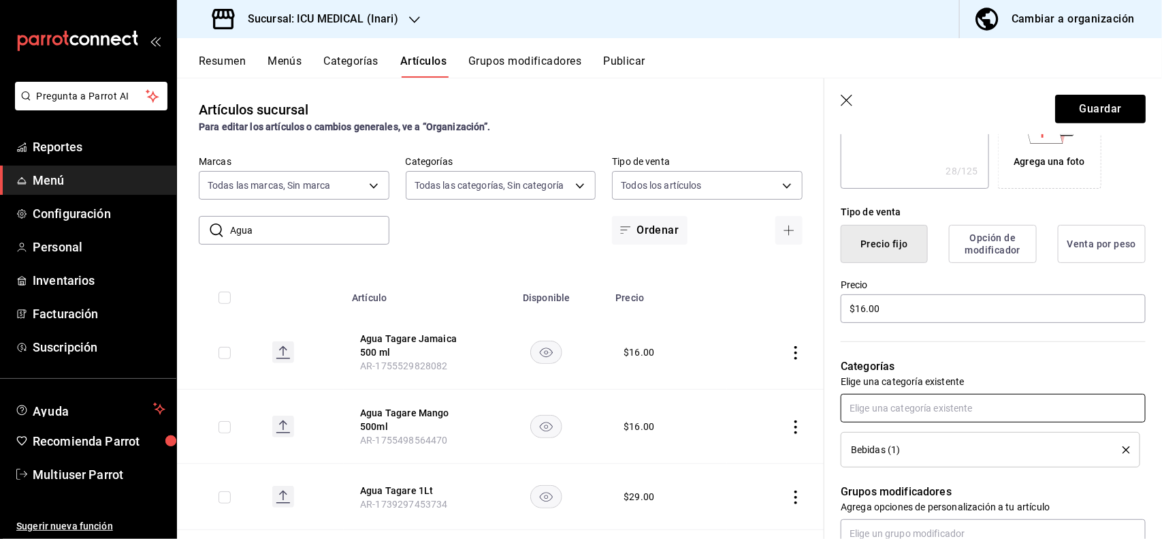
scroll to position [0, 0]
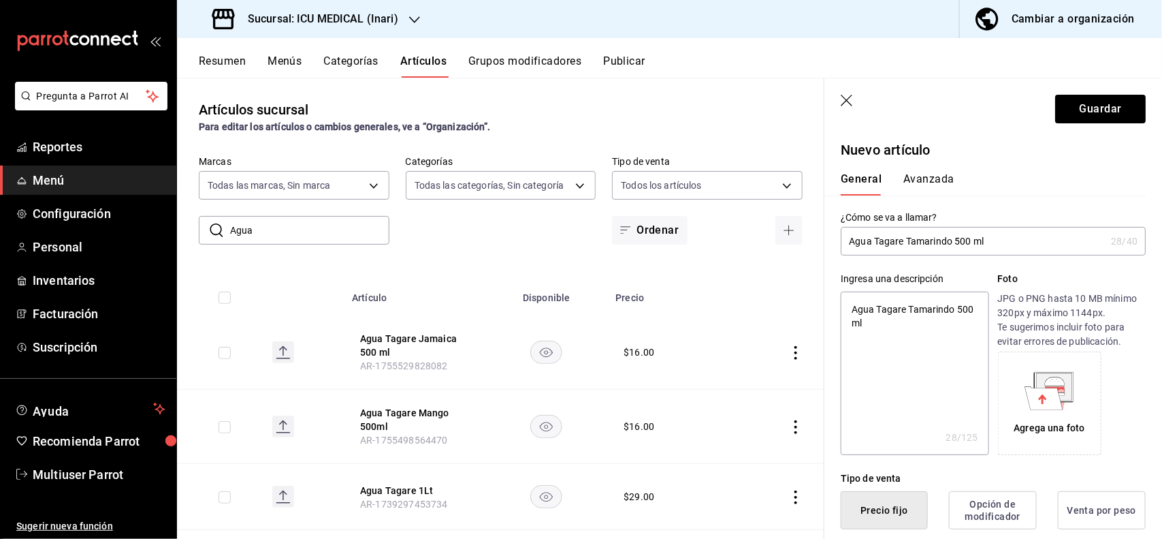
click at [944, 189] on button "Avanzada" at bounding box center [929, 183] width 51 height 23
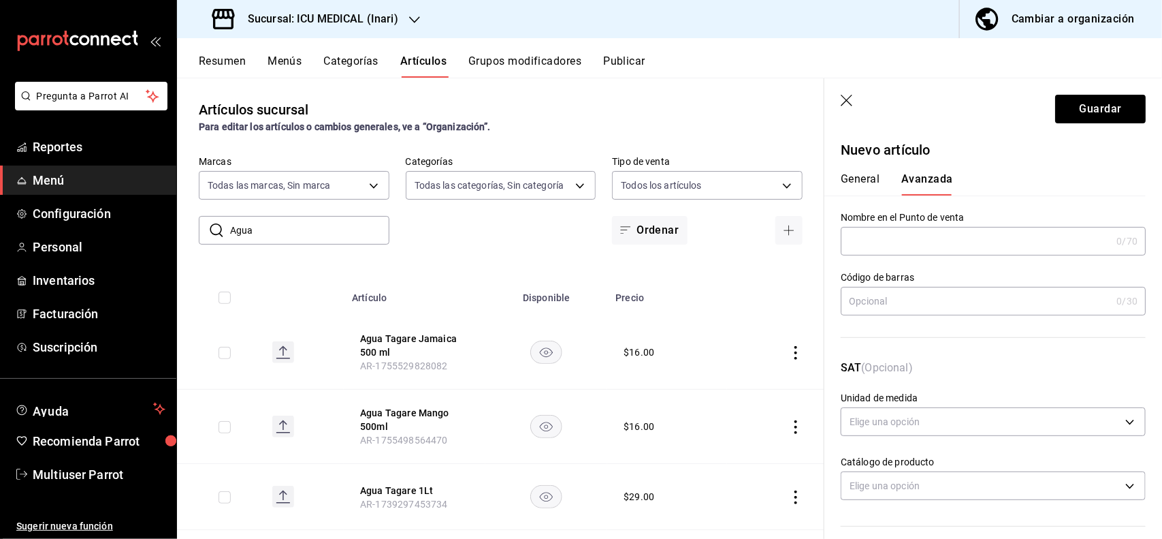
click at [926, 308] on input "text" at bounding box center [976, 300] width 270 height 27
type input "7500462898328"
click at [1087, 102] on button "Guardar" at bounding box center [1100, 109] width 91 height 29
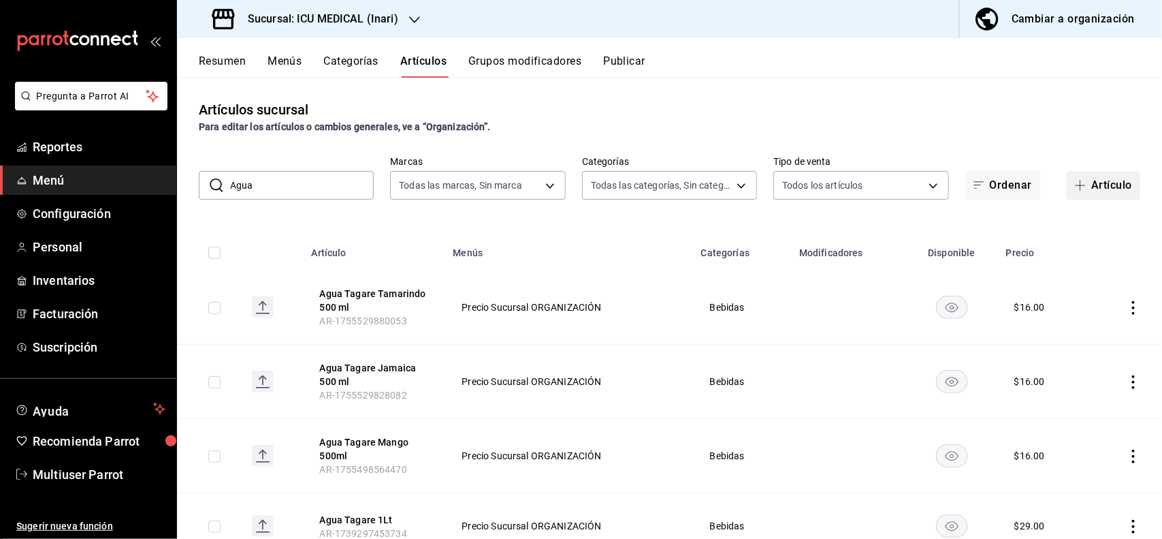
click at [1089, 186] on button "Artículo" at bounding box center [1104, 185] width 74 height 29
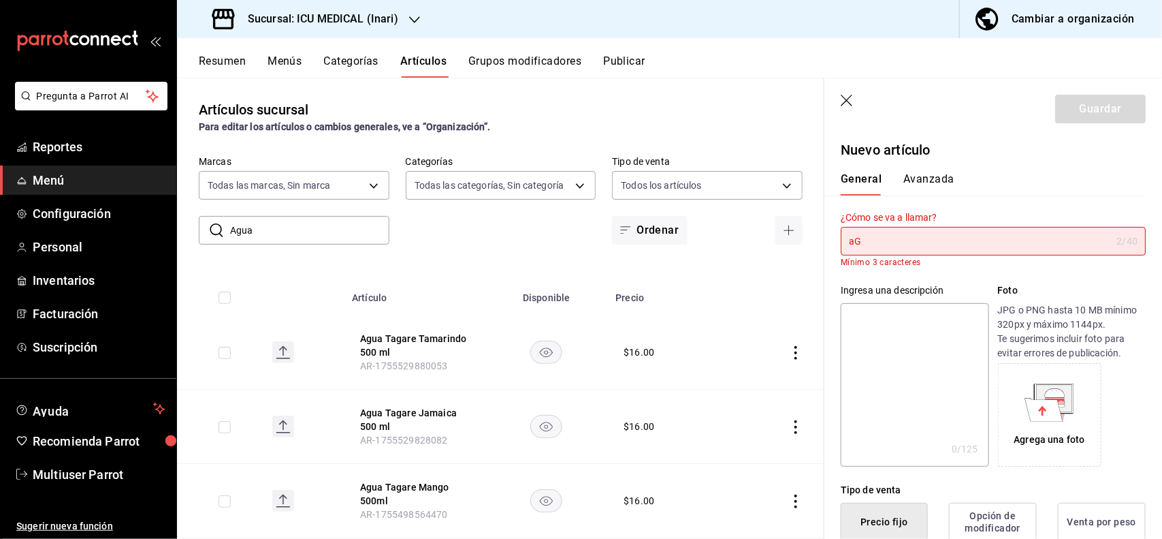
type input "a"
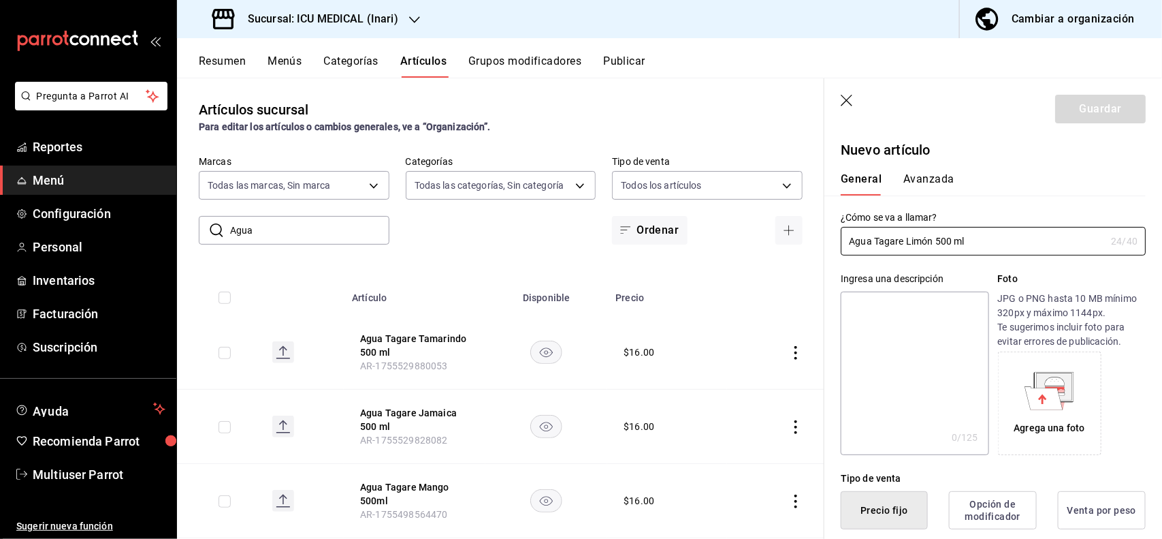
type input "Agua Tagare Limón 500 ml"
type textarea "A"
type textarea "x"
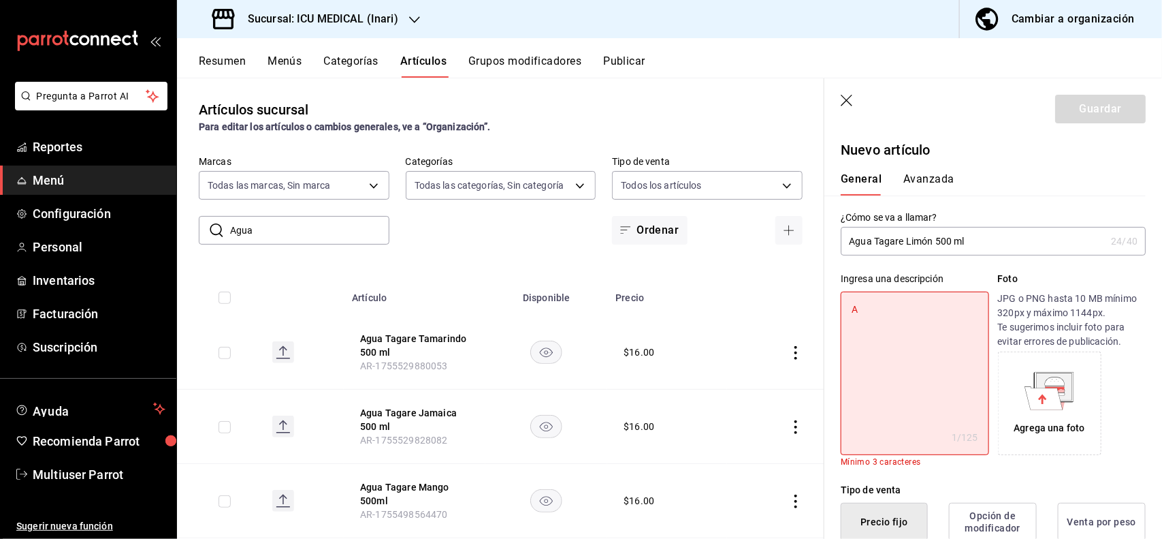
type textarea "Ag"
type textarea "x"
type textarea "Agu"
type textarea "x"
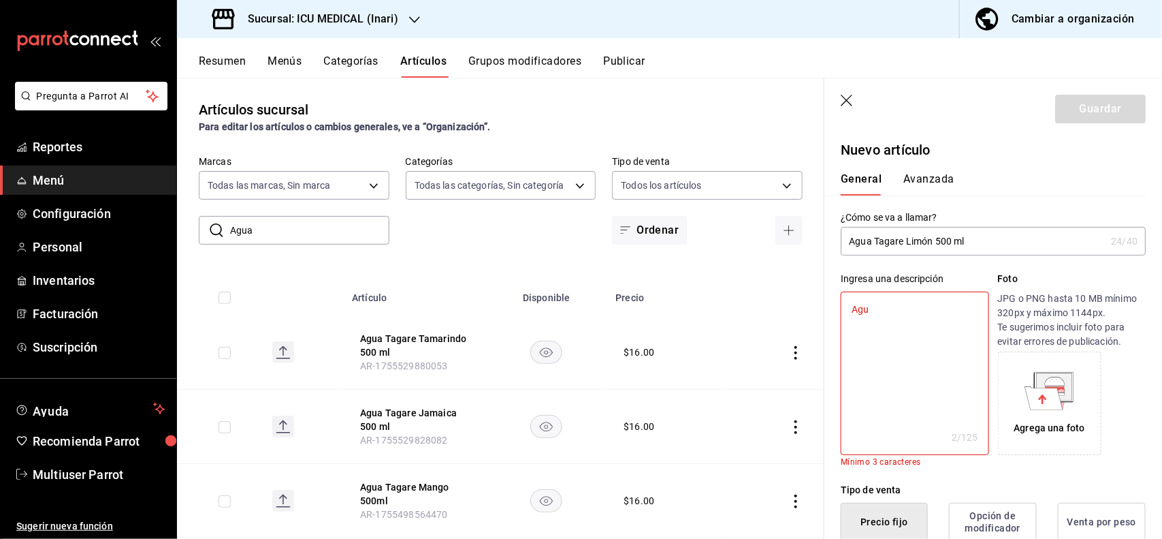
type textarea "Agua"
type textarea "x"
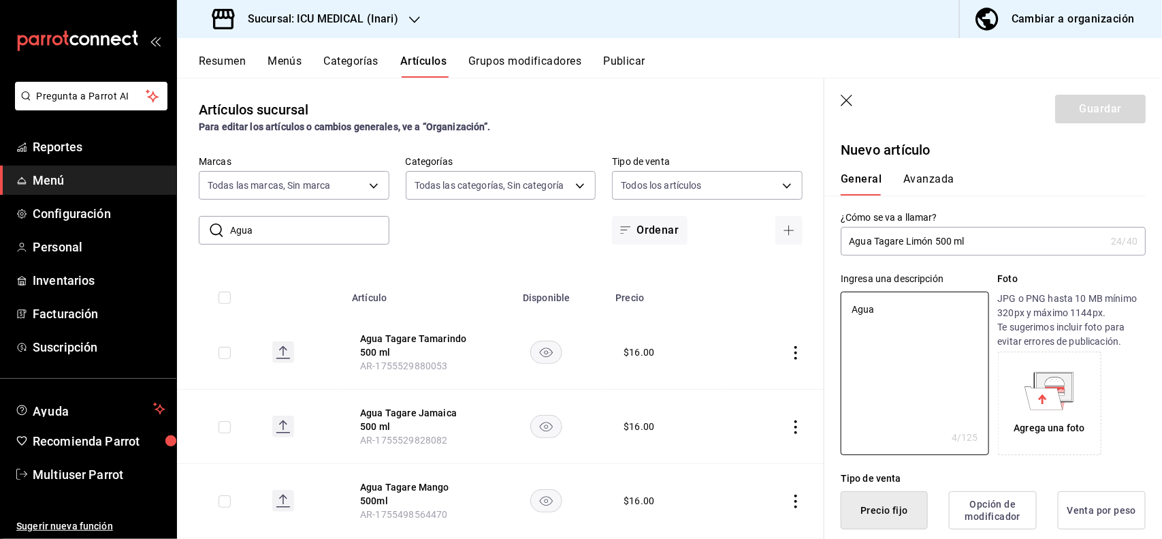
type textarea "Agua"
type textarea "x"
type textarea "Agua T"
type textarea "x"
type textarea "Agua Ta"
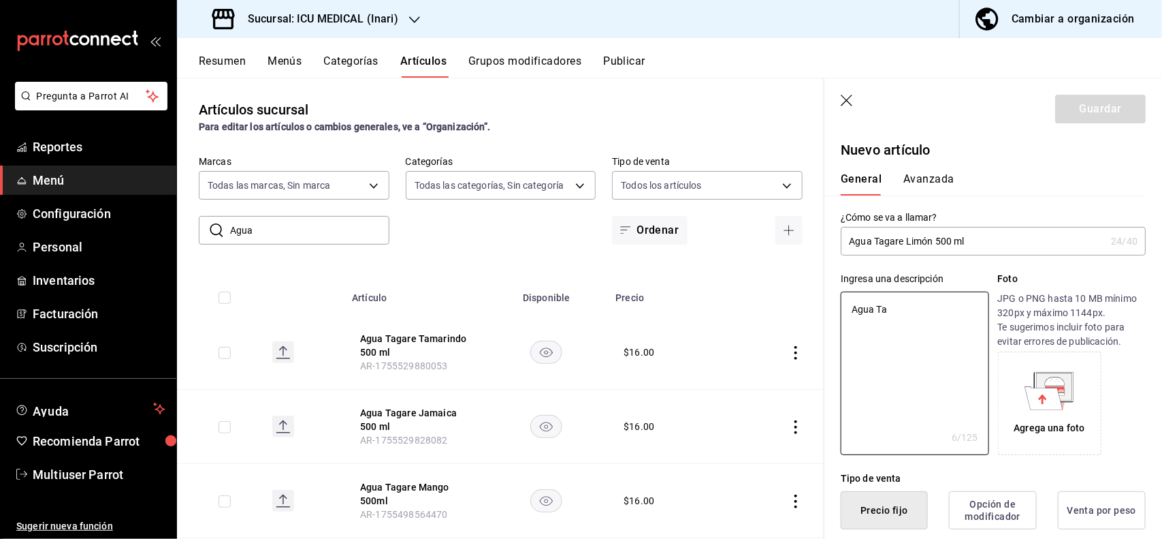
type textarea "x"
type textarea "Agua Taga"
type textarea "x"
type textarea "Agua Tagar"
type textarea "x"
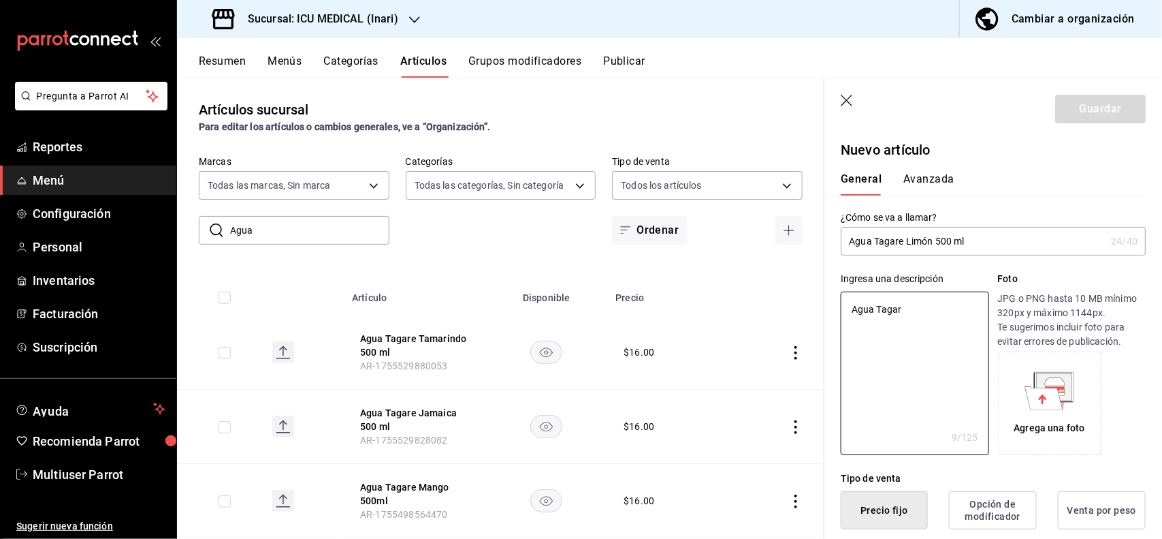
type textarea "Agua Tagare"
type textarea "x"
type textarea "Agua Tagare"
type textarea "x"
type textarea "Agua Tagare L"
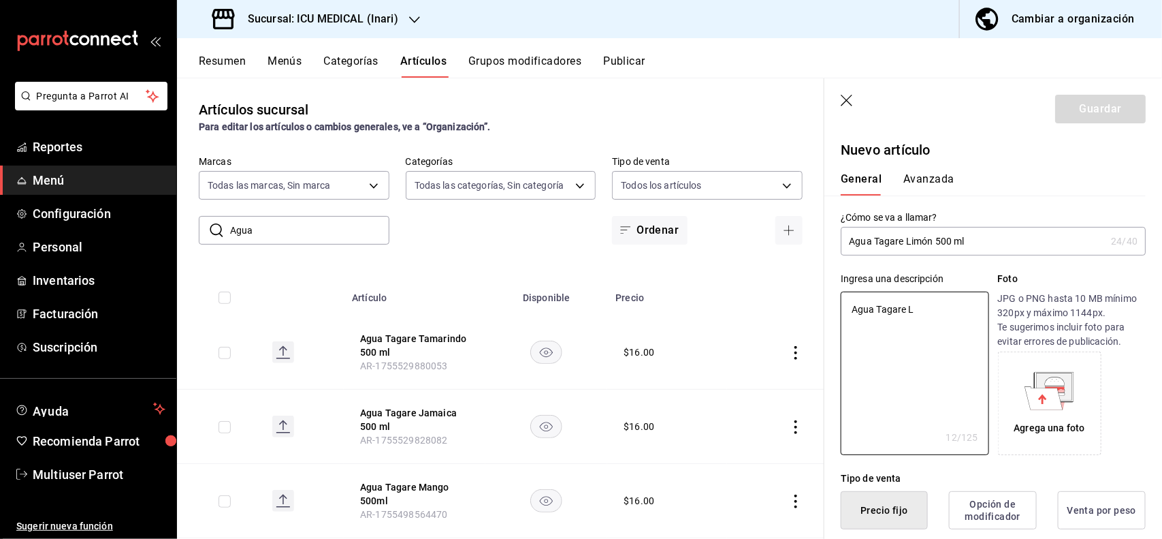
type textarea "x"
type textarea "Agua Tagare Li"
type textarea "x"
type textarea "Agua Tagare Lim"
type textarea "x"
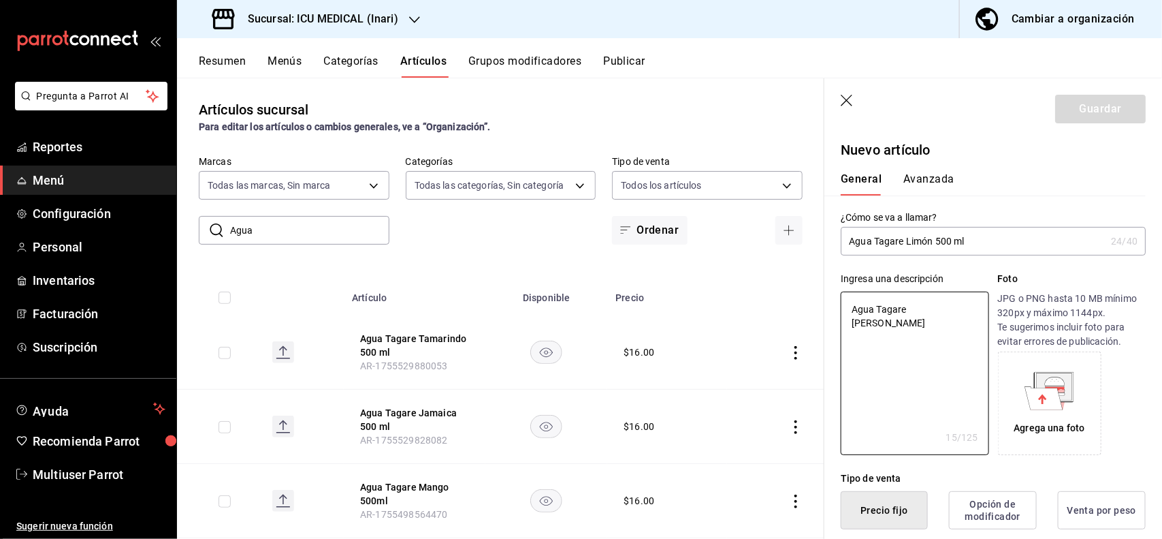
type textarea "Agua Tagare Limó"
type textarea "x"
type textarea "Agua Tagare Limón"
type textarea "x"
type textarea "Agua Tagare Limón"
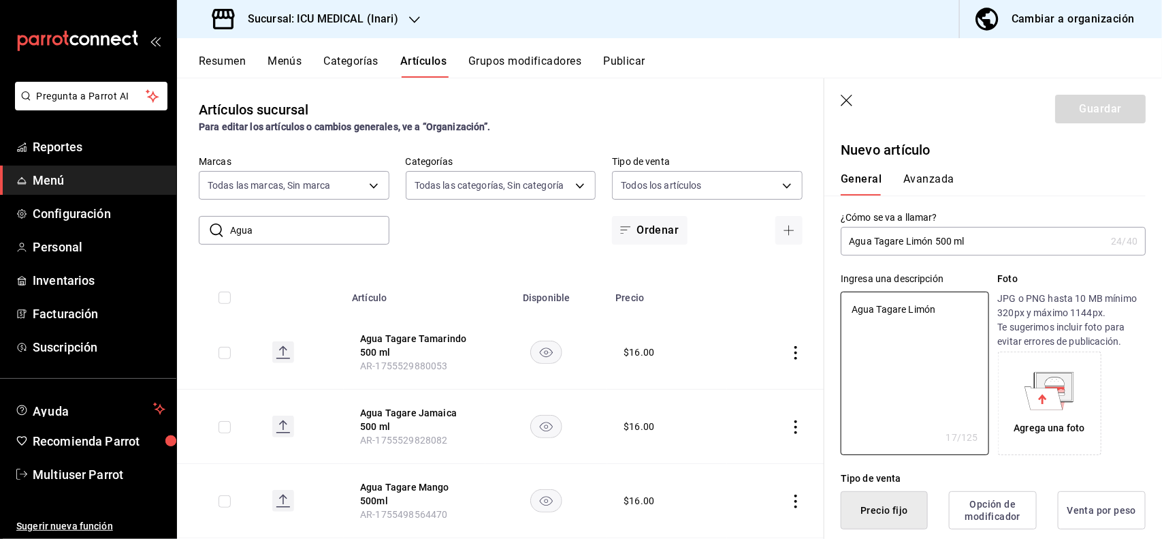
type textarea "x"
type textarea "Agua Tagare Limón 5"
type textarea "x"
type textarea "Agua Tagare Limón 50"
type textarea "x"
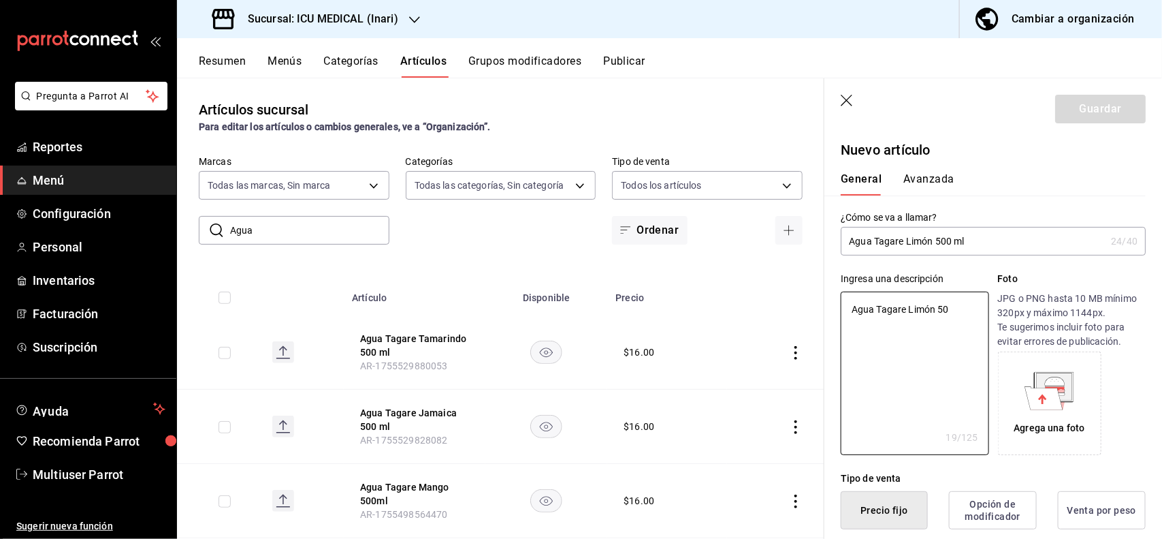
type textarea "Agua Tagare Limón 500"
type textarea "x"
type textarea "Agua Tagare Limón 500m"
type textarea "x"
type textarea "Agua Tagare Limón 500"
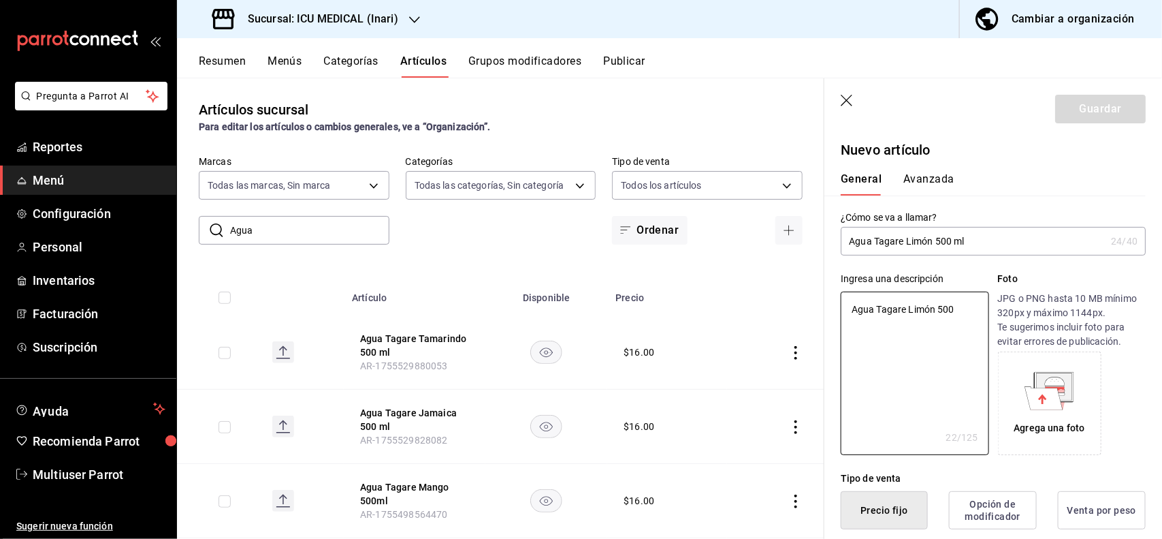
type textarea "x"
type textarea "Agua Tagare Limón 500 m,l"
type textarea "x"
type textarea "Agua Tagare Limón 500 m"
type textarea "x"
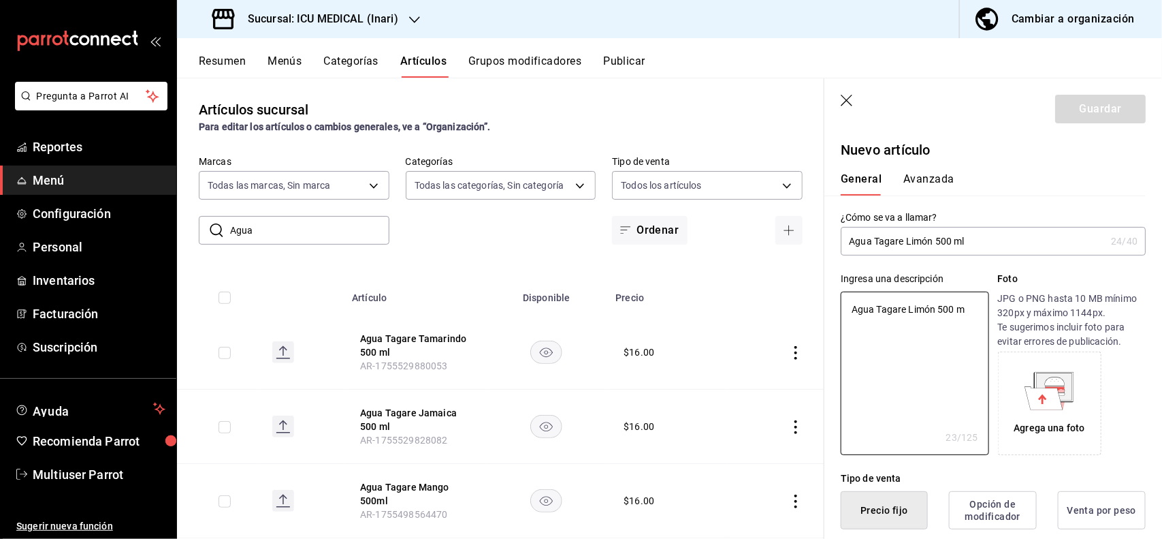
type textarea "Agua Tagare Limón 500 ml"
type textarea "x"
type textarea "Agua Tagare Limón 500 ml"
type textarea "x"
type button "1"
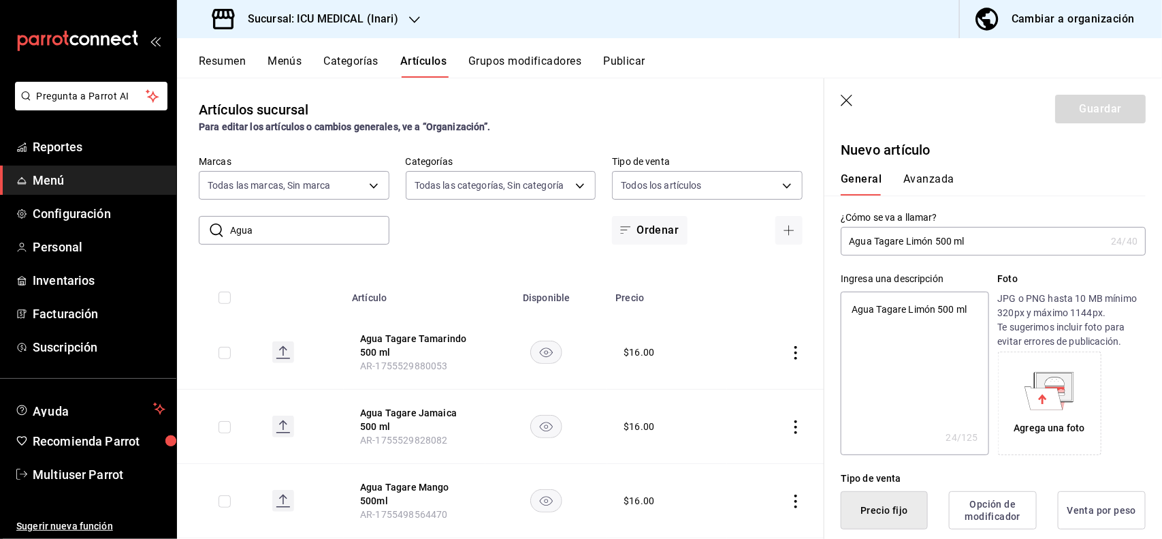
type button "0"
type button "2"
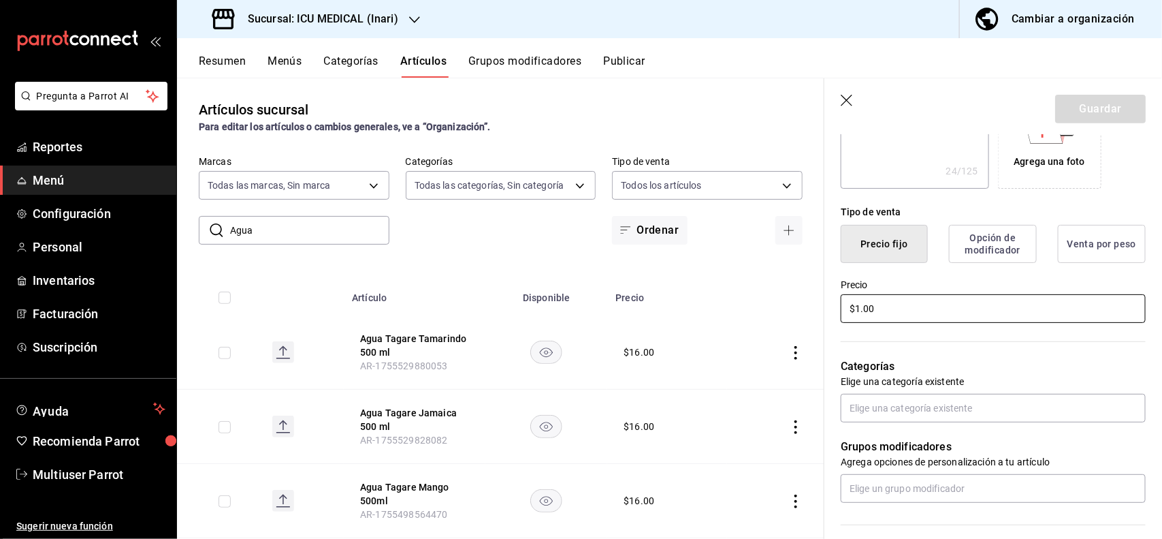
type input "$16.00"
type textarea "x"
type input "$16.00"
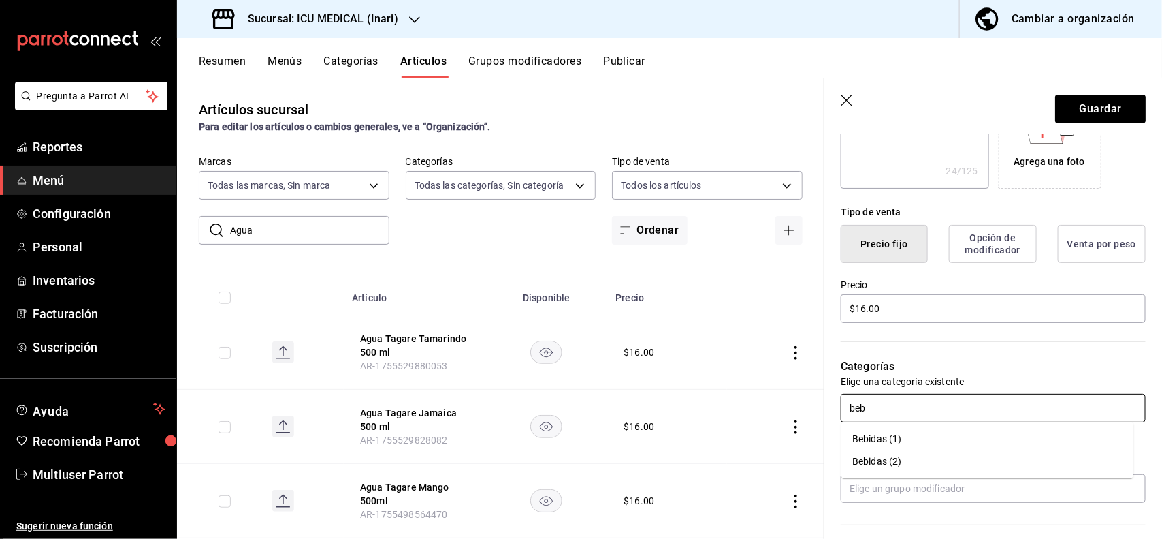
type input "bebi"
click at [880, 436] on li "Bebidas (1)" at bounding box center [988, 439] width 292 height 22
type textarea "x"
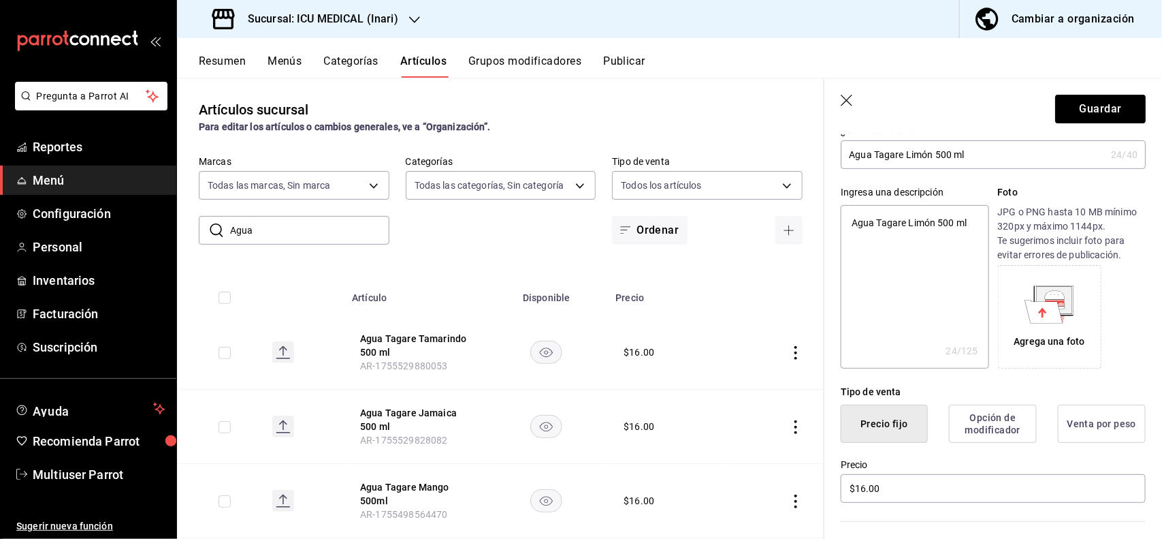
scroll to position [0, 0]
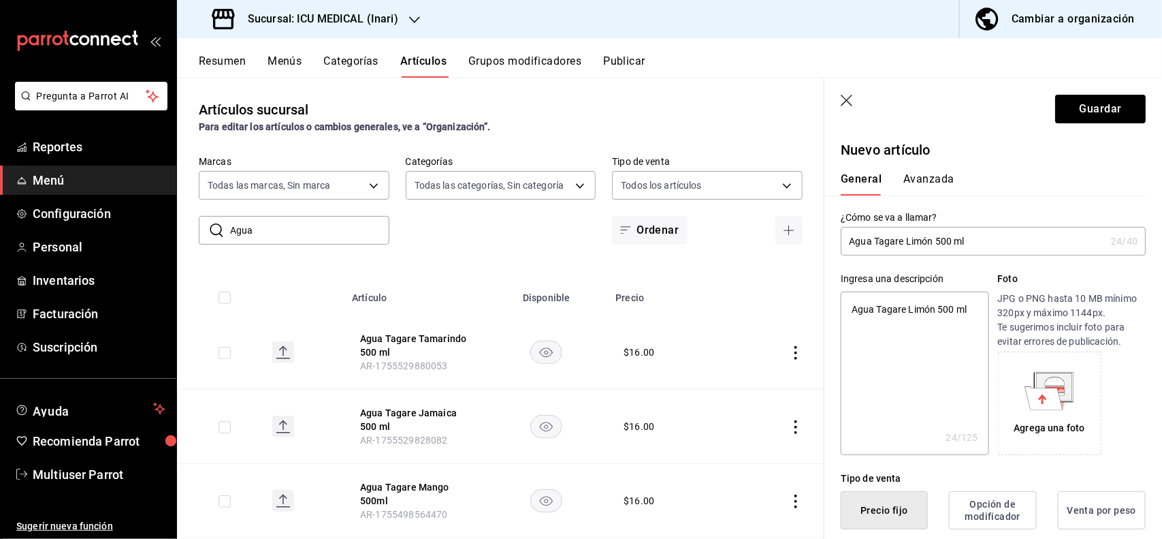
click at [913, 187] on button "Avanzada" at bounding box center [929, 183] width 51 height 23
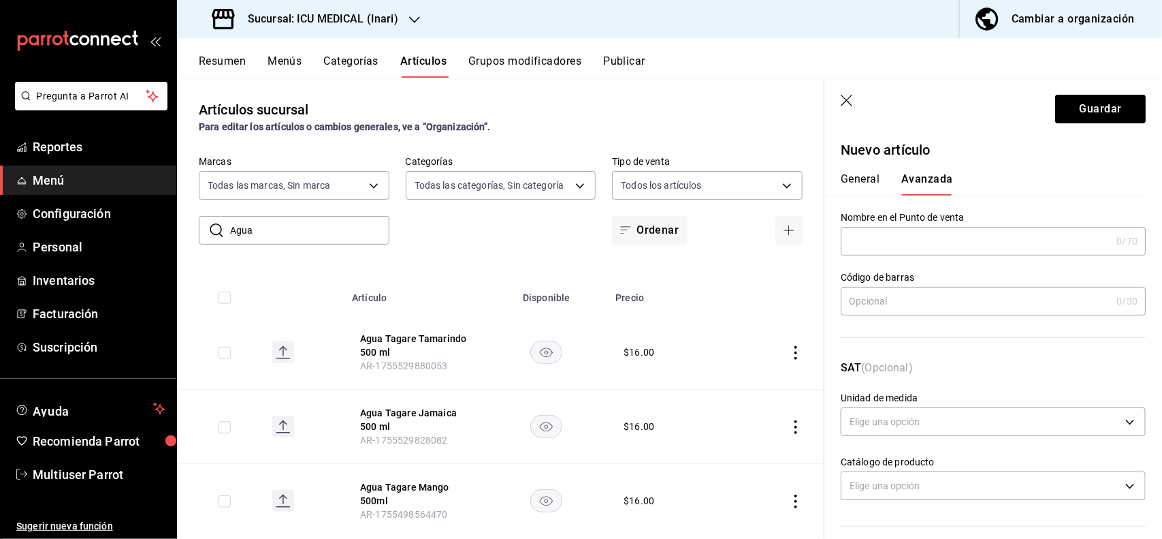
click at [894, 314] on input "text" at bounding box center [976, 300] width 270 height 27
type input "7500462898304"
click at [1073, 119] on header "Guardar" at bounding box center [994, 106] width 338 height 56
click at [1073, 119] on button "Guardar" at bounding box center [1100, 109] width 91 height 29
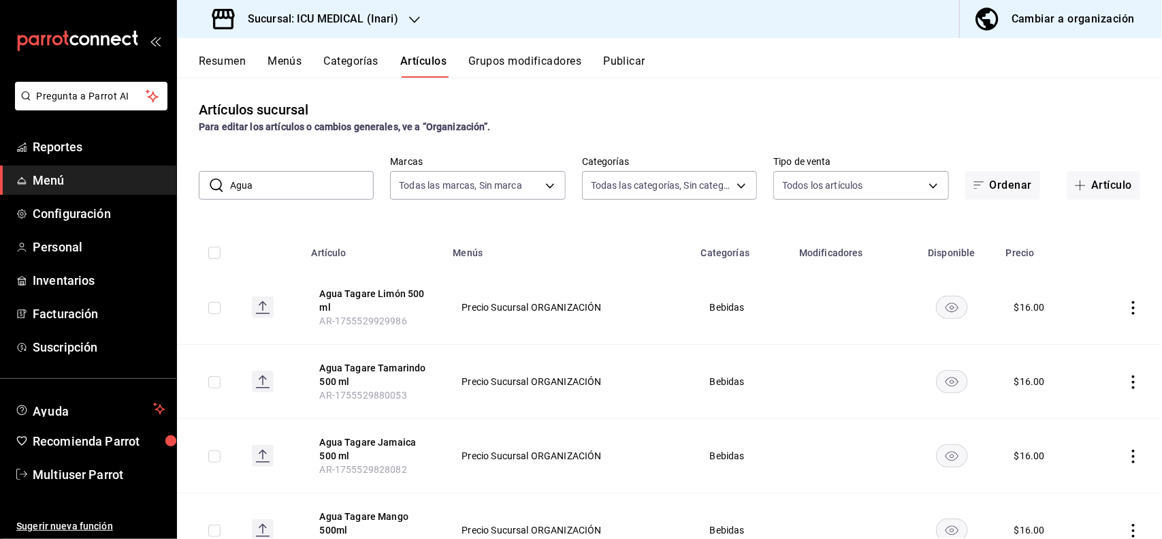
click at [1127, 311] on icon "actions" at bounding box center [1134, 308] width 14 height 14
click at [1079, 335] on span "Editar" at bounding box center [1080, 339] width 35 height 14
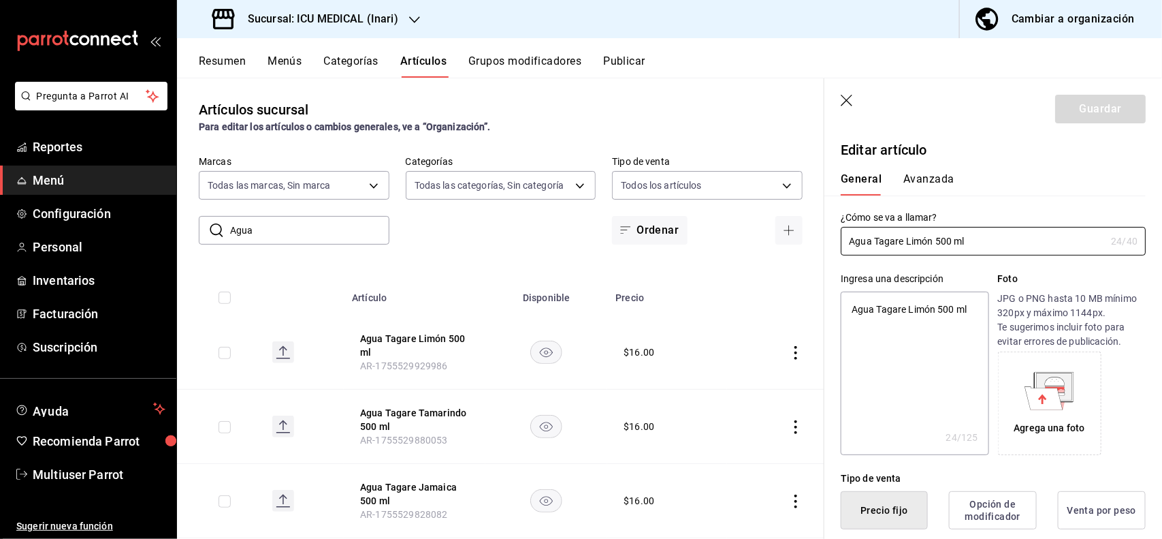
type textarea "x"
type input "$16.00"
type textarea "x"
type button "1"
type button "0"
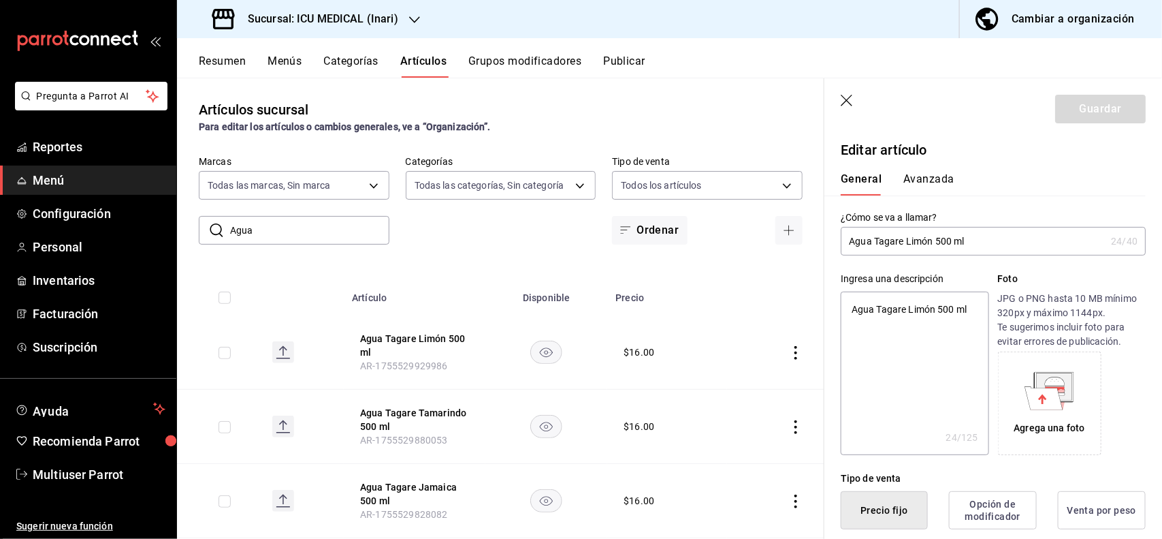
type button "2"
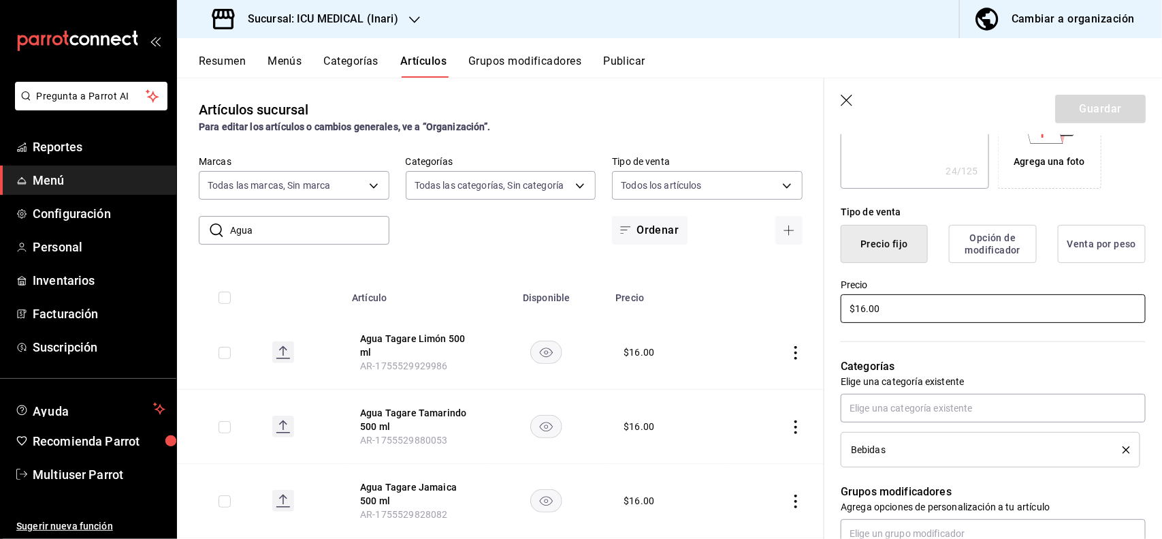
type textarea "x"
type input "$24.00"
type textarea "x"
type input "$24.00"
click at [1098, 116] on button "Guardar" at bounding box center [1100, 109] width 91 height 29
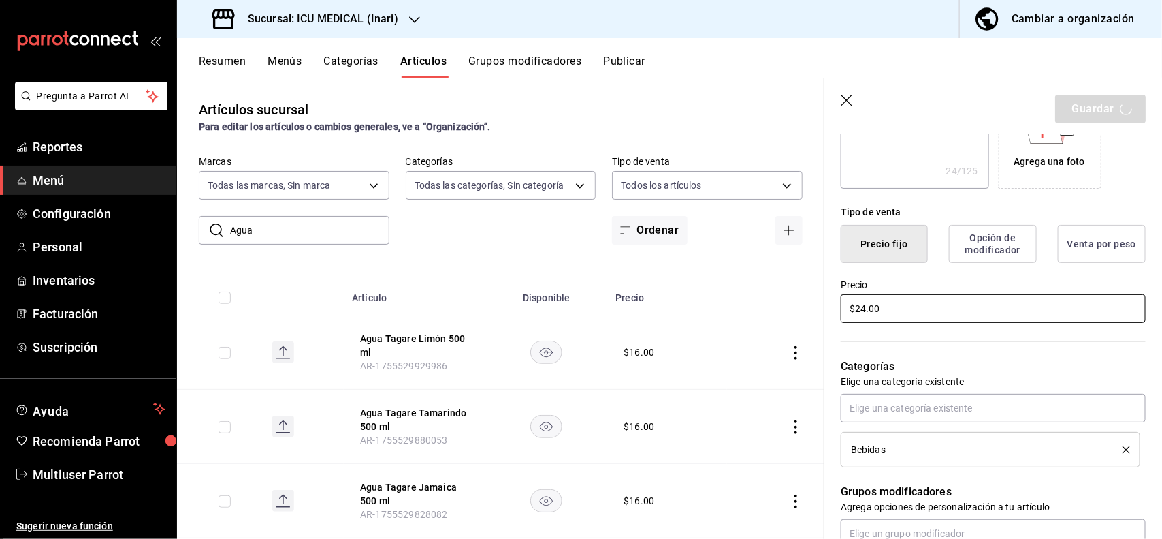
type textarea "x"
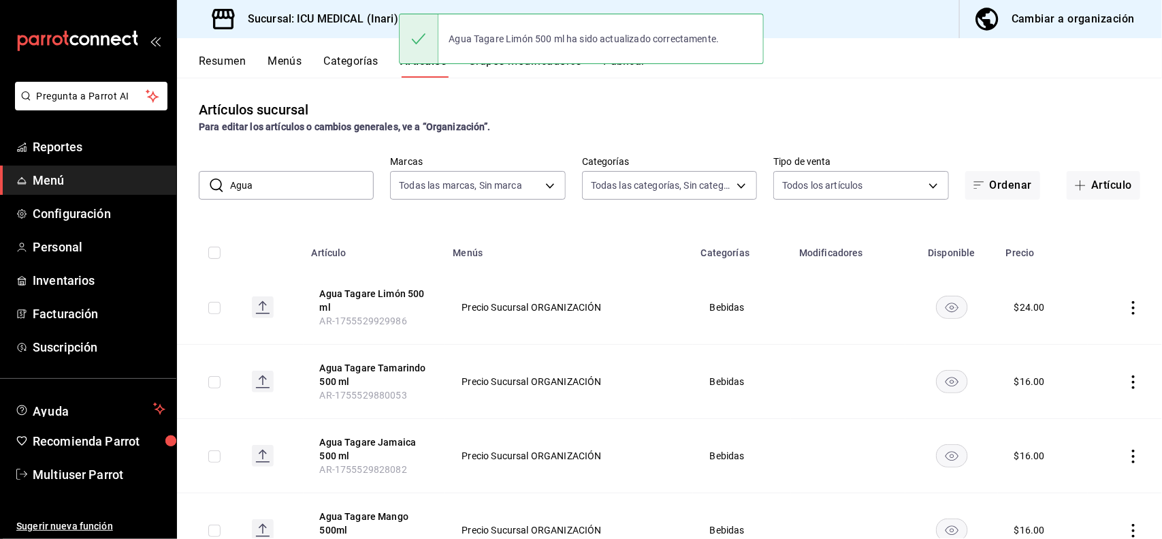
click at [1127, 377] on icon "actions" at bounding box center [1134, 382] width 14 height 14
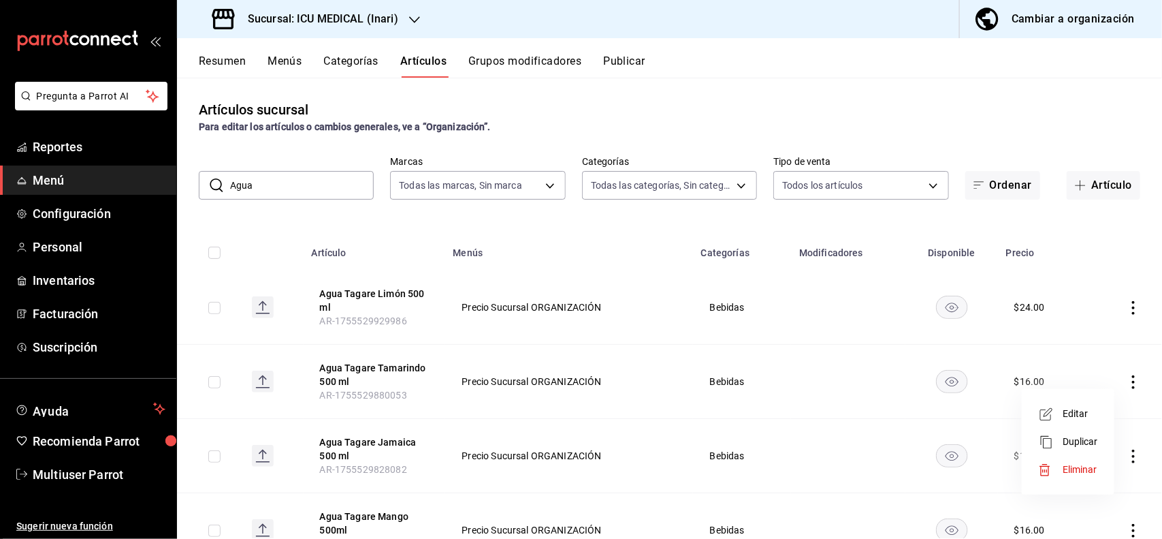
click at [1084, 400] on li "Editar" at bounding box center [1069, 414] width 82 height 28
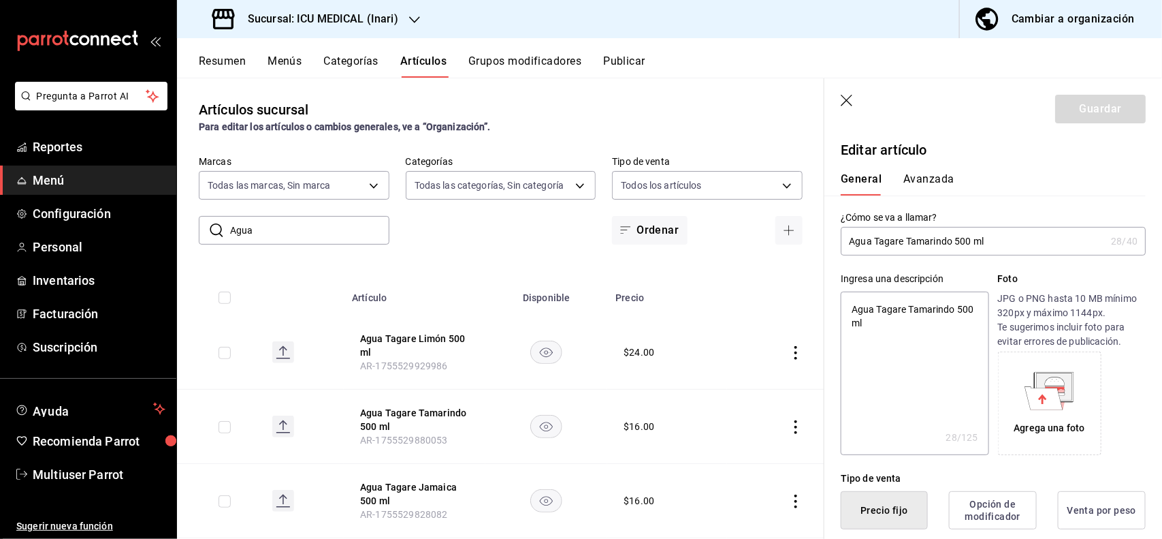
type textarea "x"
type input "$16.00"
type button "1"
type button "0"
type button "2"
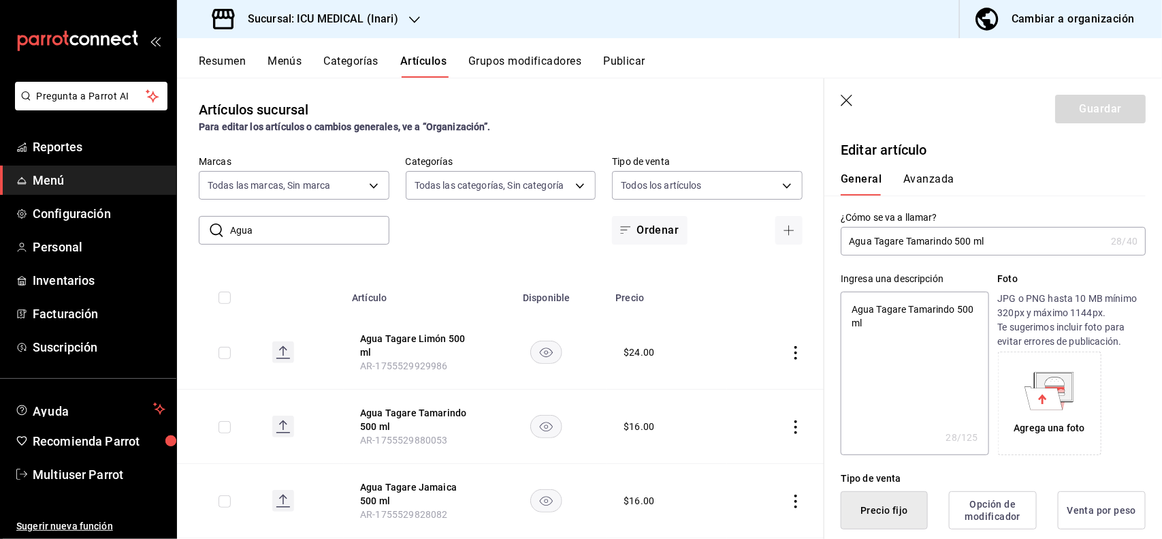
scroll to position [266, 0]
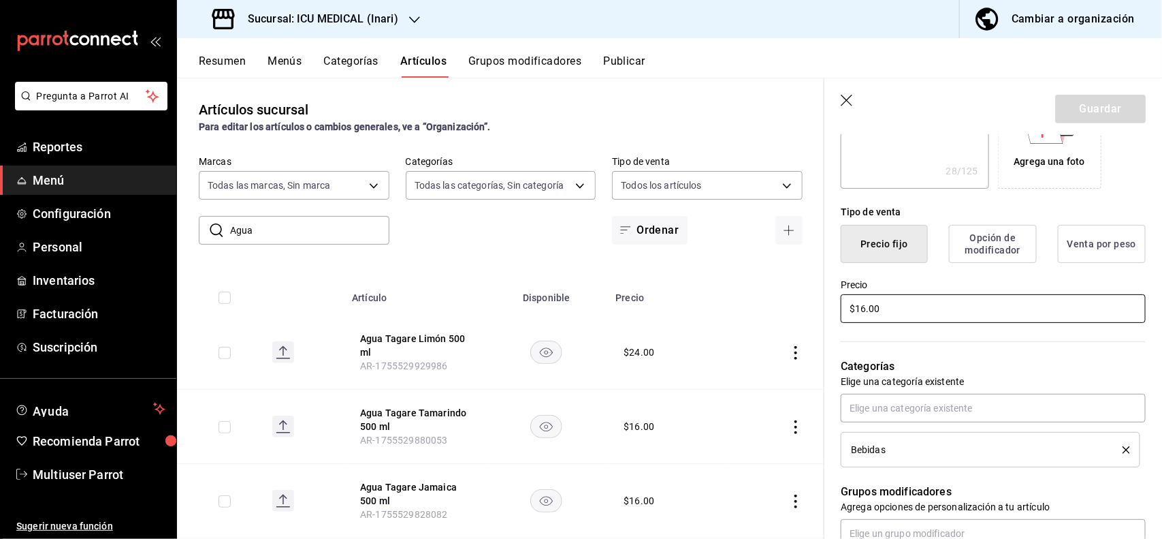
type textarea "x"
type input "$2.00"
type textarea "x"
type input "$24.00"
type textarea "x"
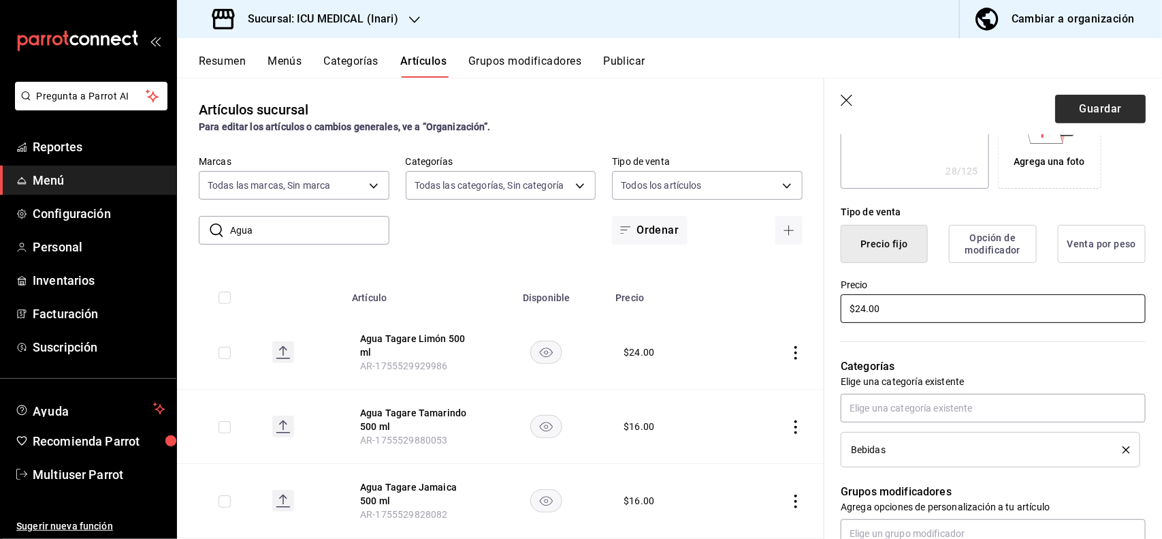
type input "$24.00"
click at [1111, 116] on button "Guardar" at bounding box center [1100, 109] width 91 height 29
type textarea "x"
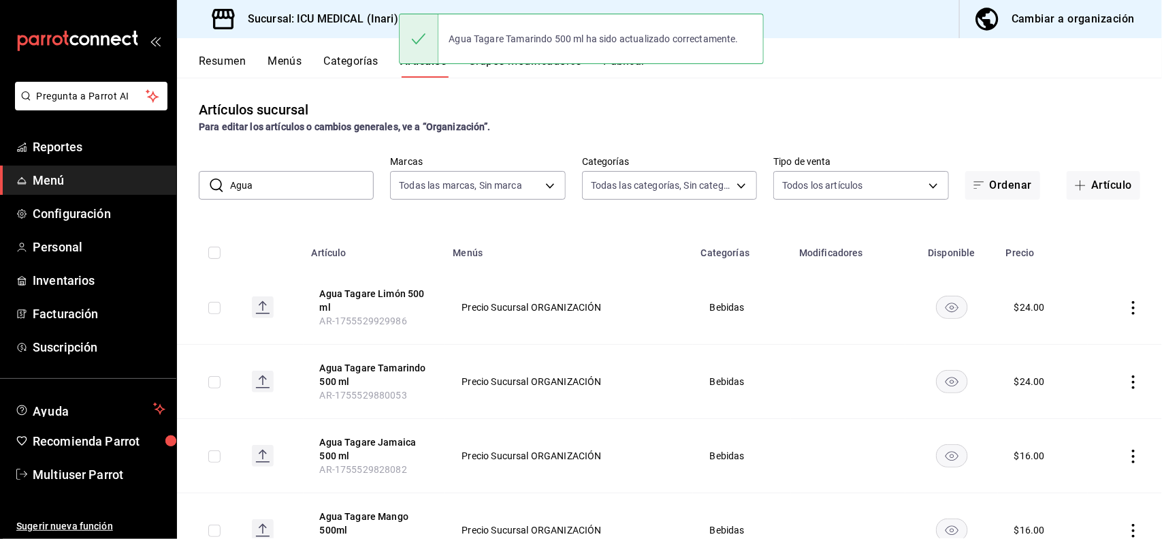
click at [1127, 458] on icon "actions" at bounding box center [1134, 456] width 14 height 14
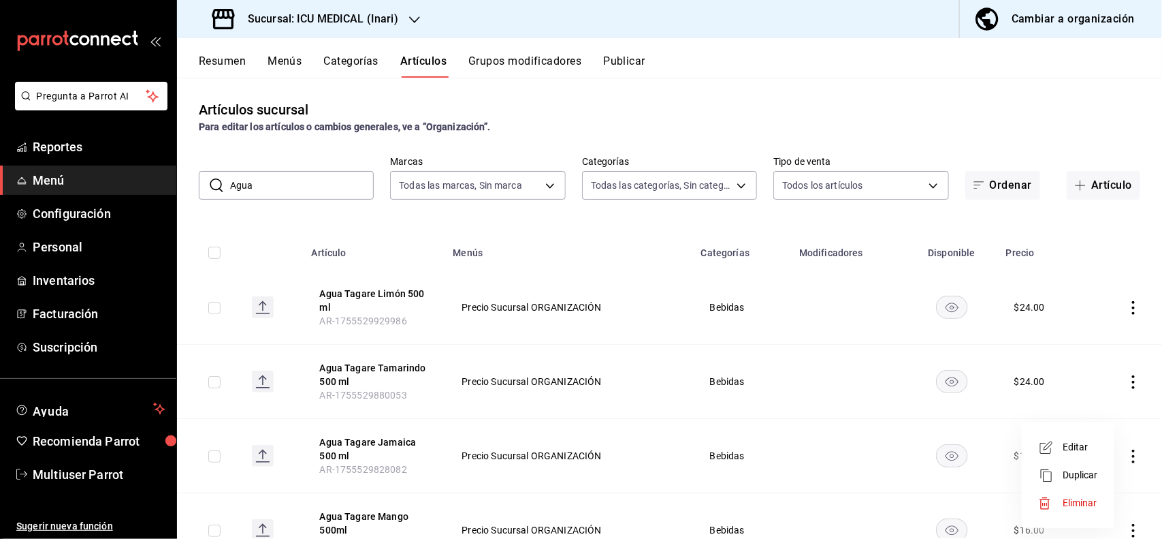
click at [1083, 450] on span "Editar" at bounding box center [1080, 447] width 35 height 14
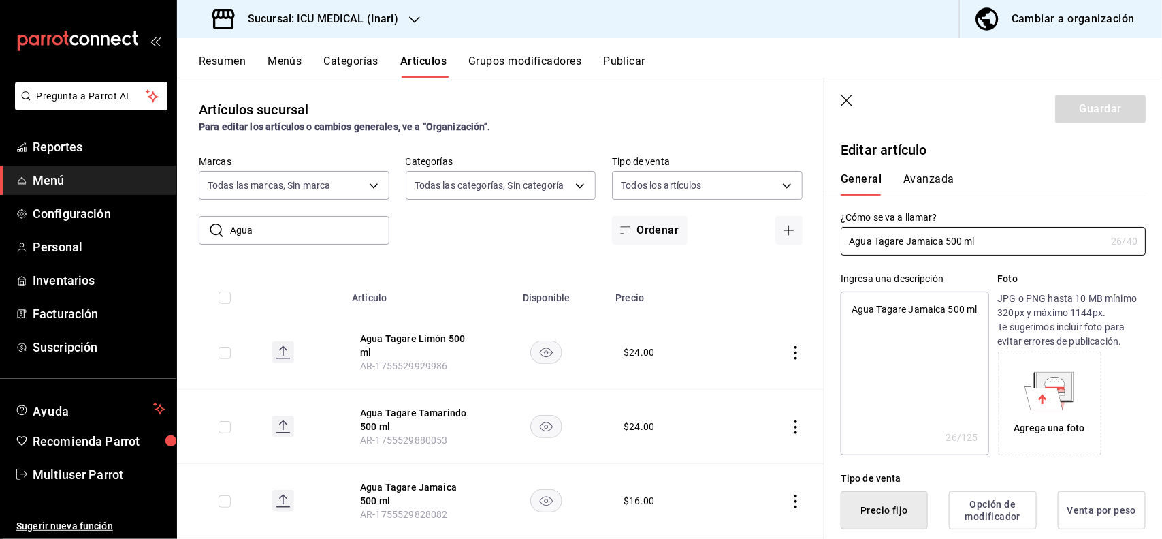
type textarea "x"
type input "$16.00"
type textarea "x"
type button "1"
type button "0"
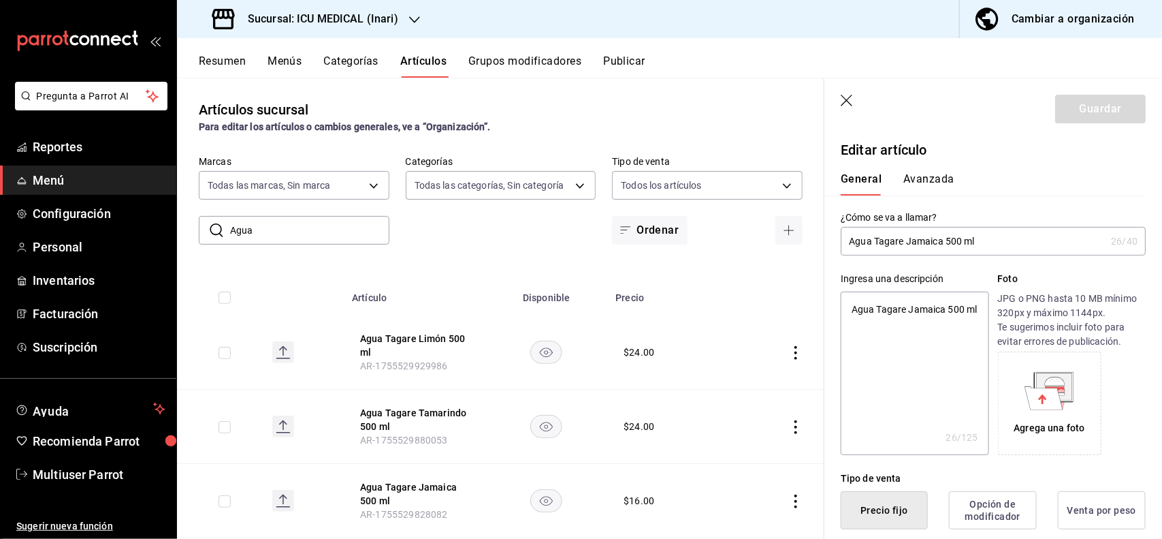
type button "2"
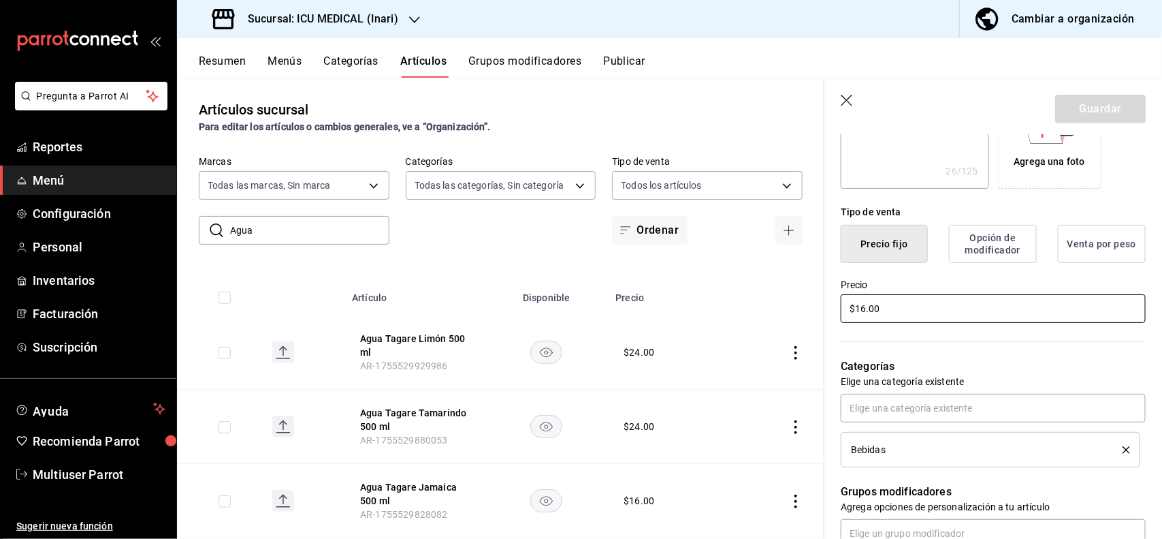
type textarea "x"
type input "$2.00"
type textarea "x"
type input "$24.00"
type textarea "x"
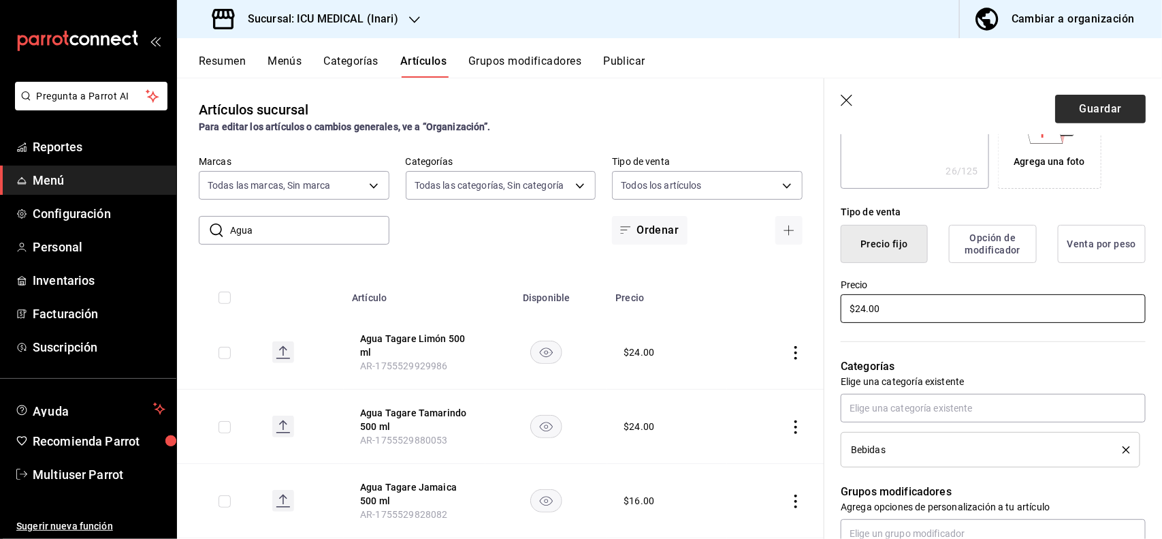
type input "$24.00"
click at [1083, 116] on button "Guardar" at bounding box center [1100, 109] width 91 height 29
type textarea "x"
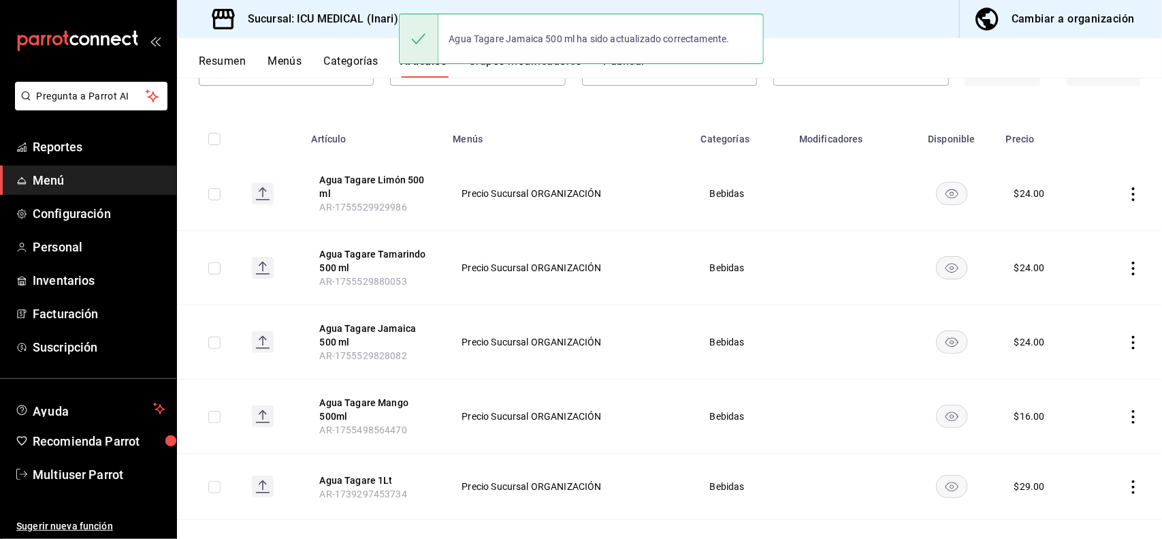
scroll to position [247, 0]
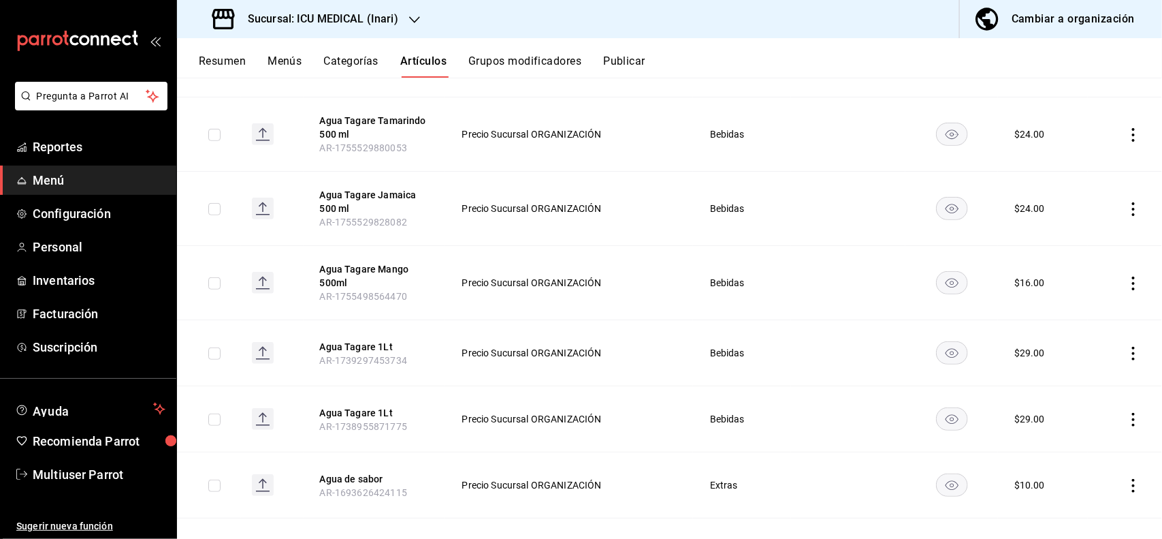
click at [1124, 274] on td at bounding box center [1125, 283] width 74 height 74
click at [1127, 287] on icon "actions" at bounding box center [1134, 283] width 14 height 14
click at [1094, 306] on li "Editar" at bounding box center [1069, 315] width 82 height 28
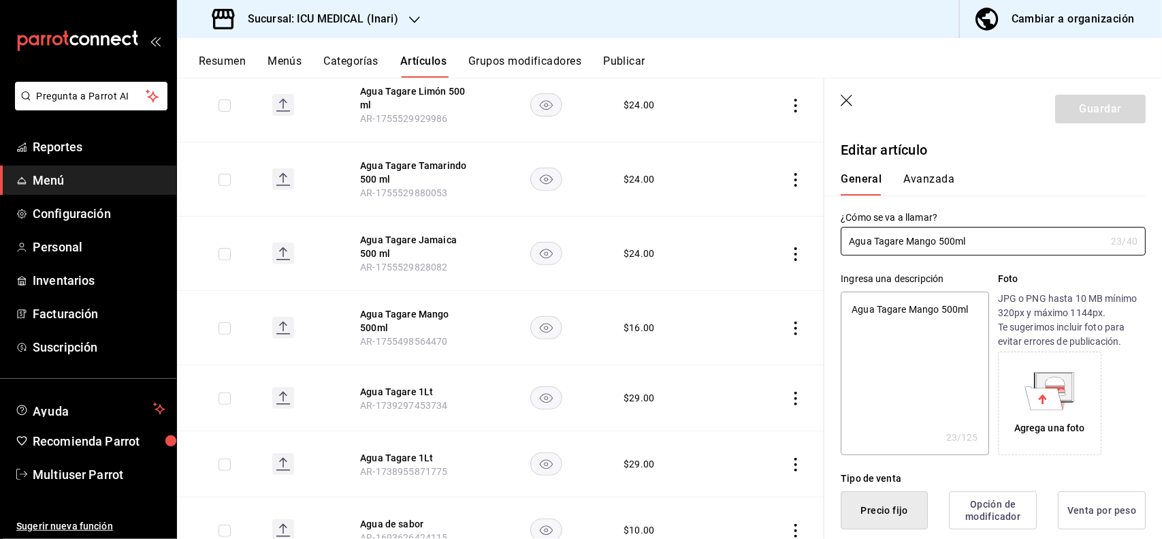
type textarea "x"
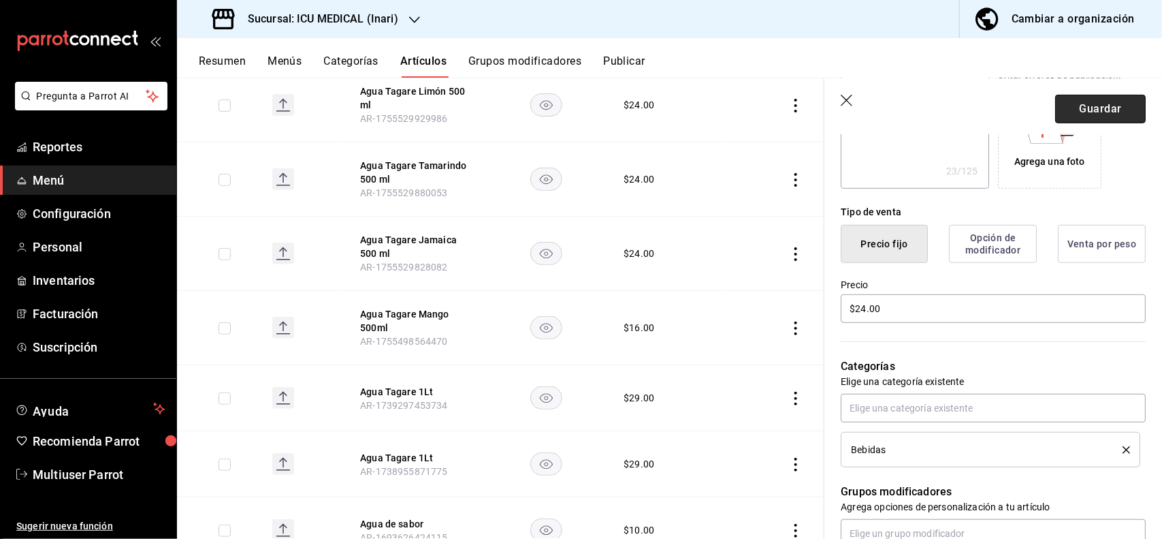
click at [1105, 123] on button "Guardar" at bounding box center [1100, 109] width 91 height 29
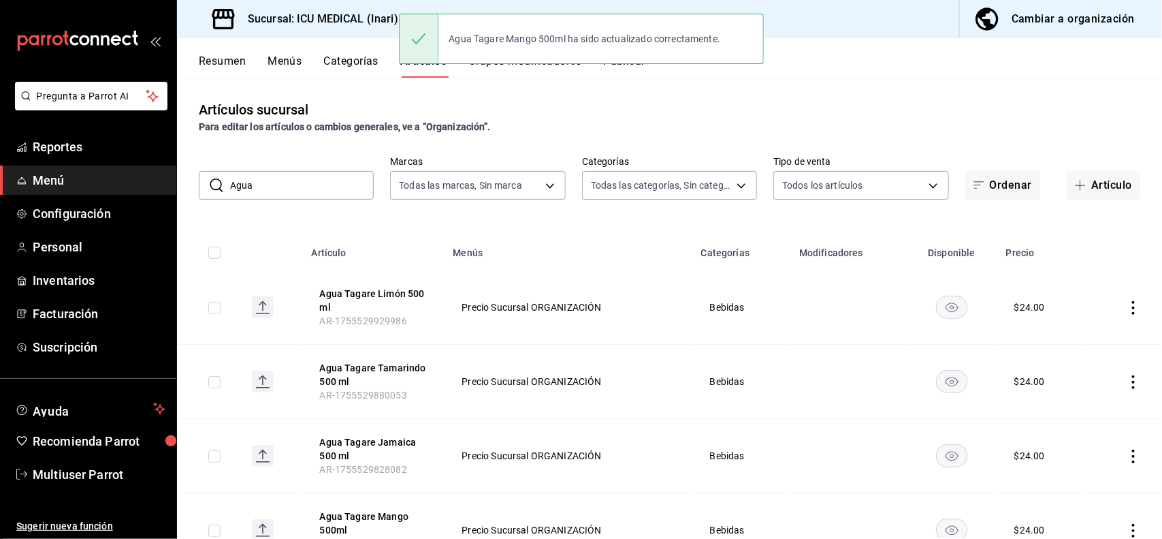
click at [287, 185] on input "Agua" at bounding box center [302, 185] width 144 height 27
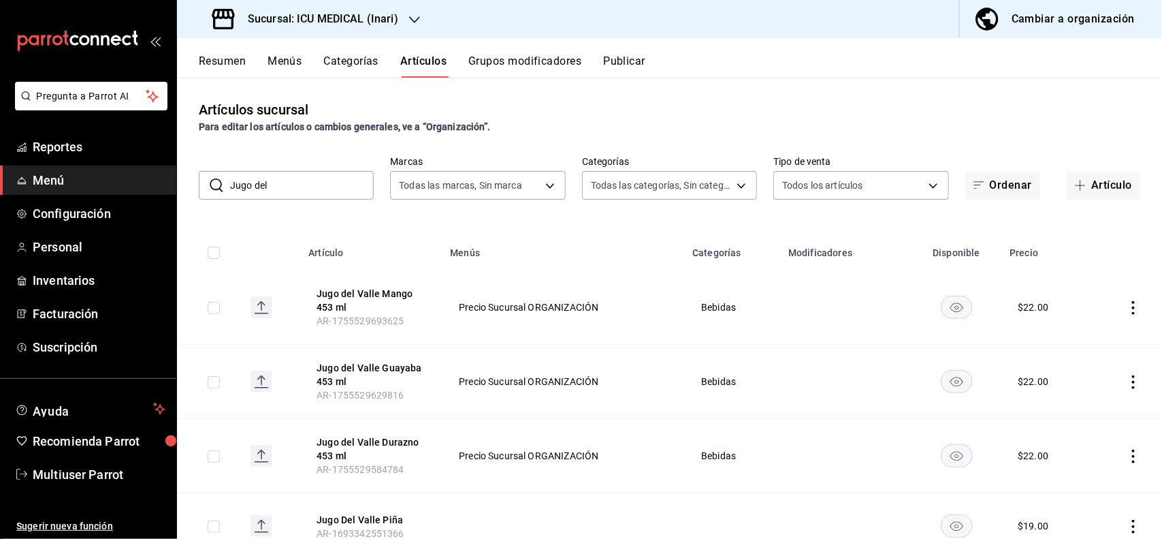
click at [1127, 308] on icon "actions" at bounding box center [1134, 308] width 14 height 14
click at [1083, 337] on span "Editar" at bounding box center [1080, 339] width 35 height 14
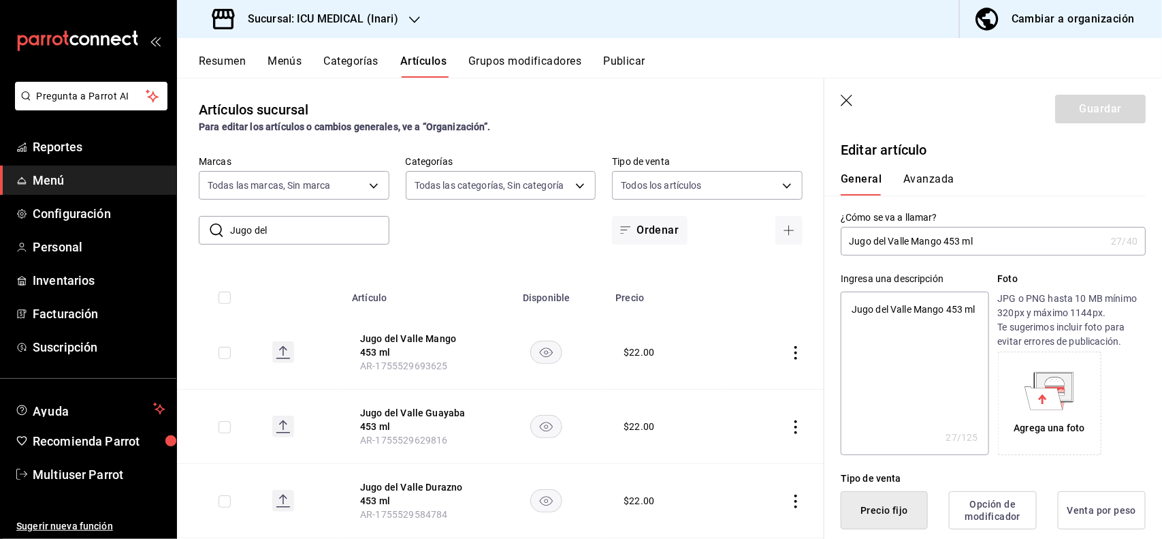
scroll to position [266, 0]
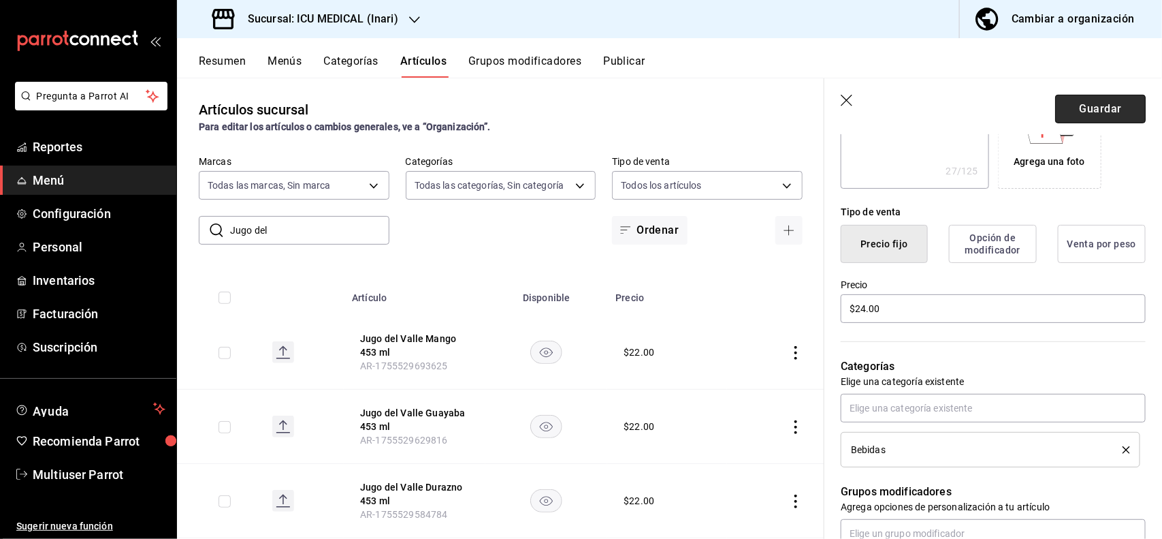
click at [1081, 121] on button "Guardar" at bounding box center [1100, 109] width 91 height 29
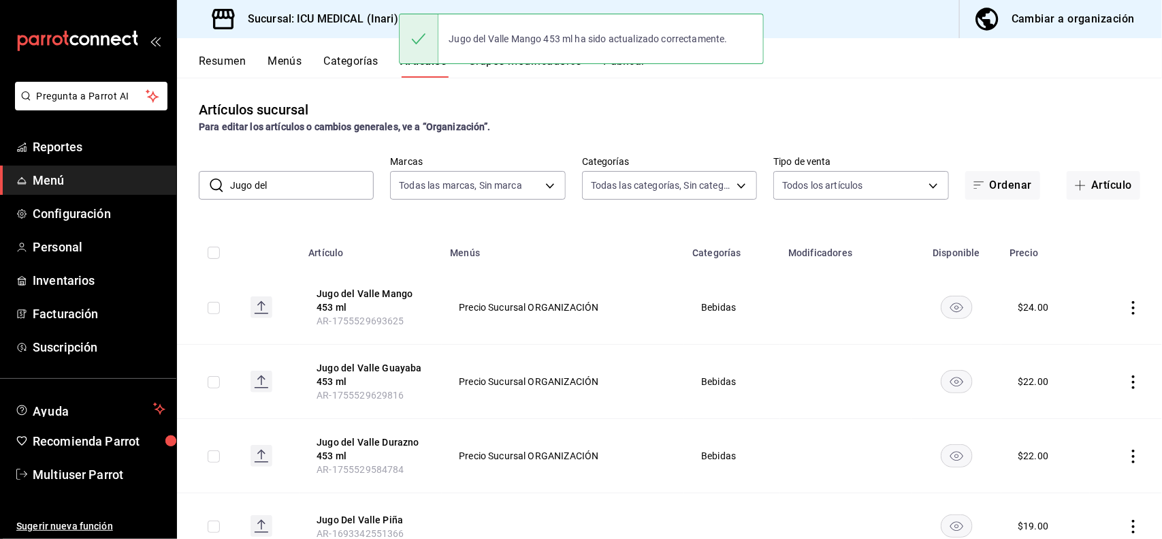
click at [1127, 376] on icon "actions" at bounding box center [1134, 382] width 14 height 14
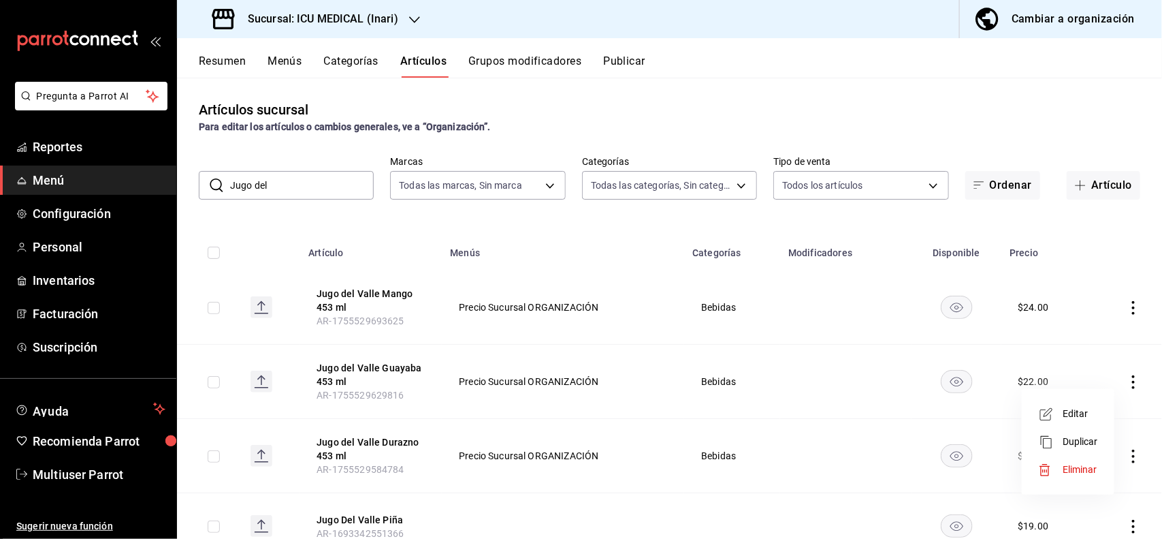
click at [1073, 409] on span "Editar" at bounding box center [1080, 414] width 35 height 14
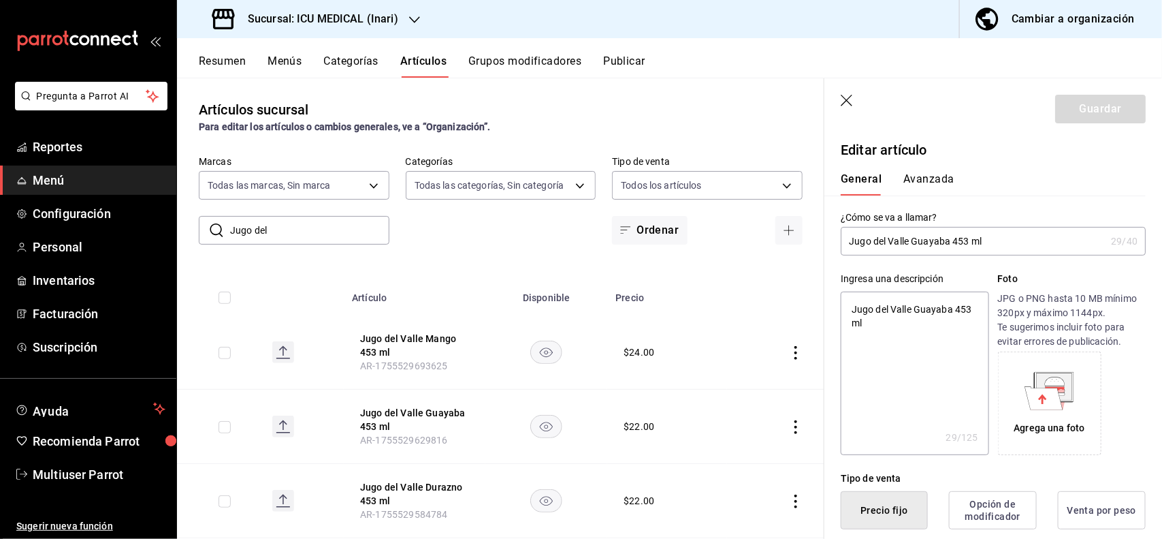
scroll to position [266, 0]
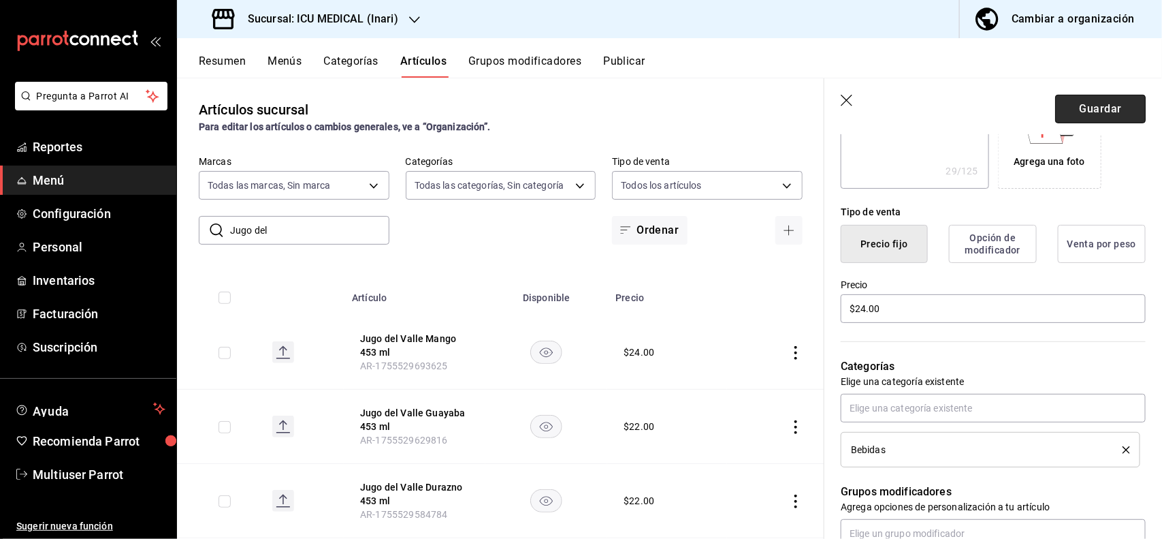
click at [1094, 97] on button "Guardar" at bounding box center [1100, 109] width 91 height 29
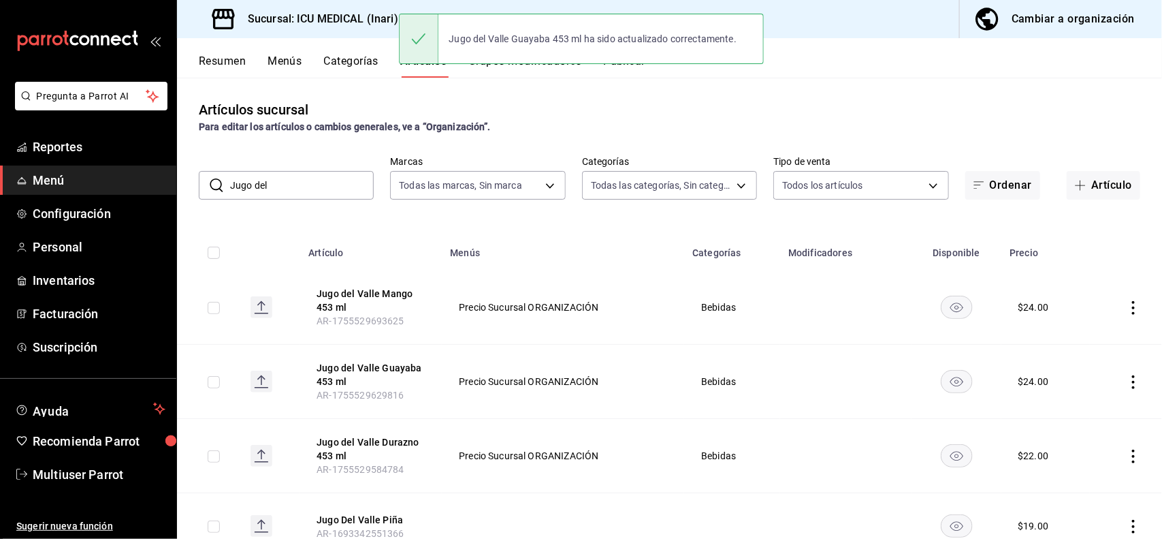
click at [1127, 449] on icon "actions" at bounding box center [1134, 456] width 14 height 14
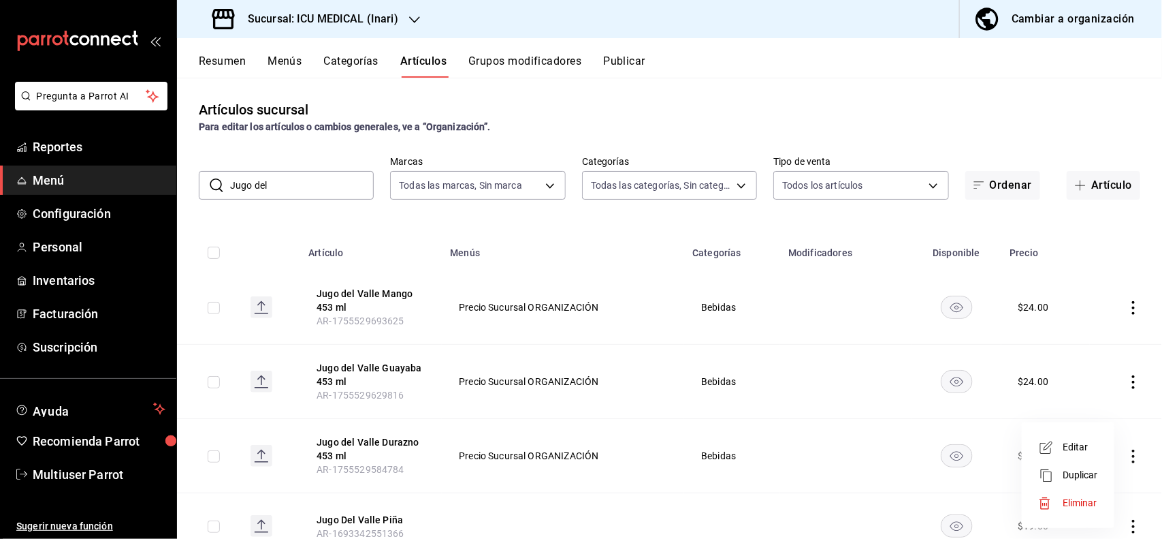
click at [1077, 446] on span "Editar" at bounding box center [1080, 447] width 35 height 14
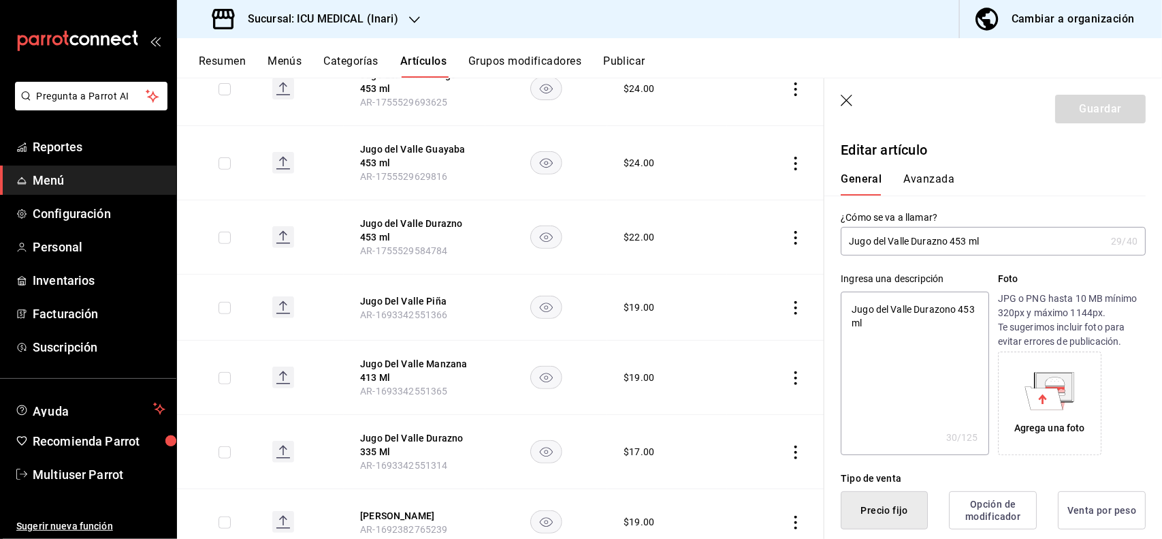
scroll to position [266, 0]
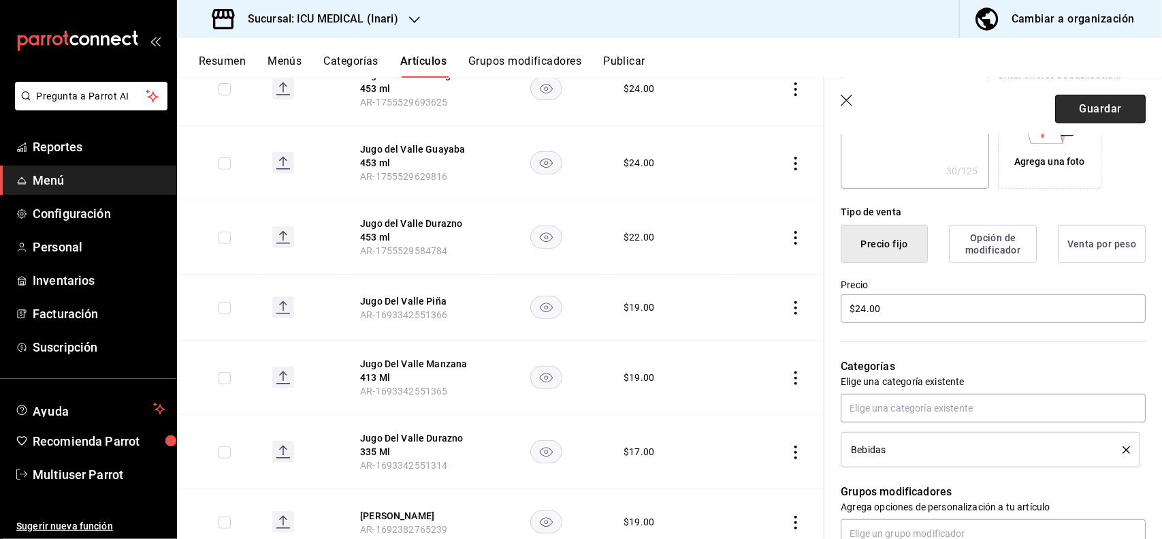
click at [1089, 109] on button "Guardar" at bounding box center [1100, 109] width 91 height 29
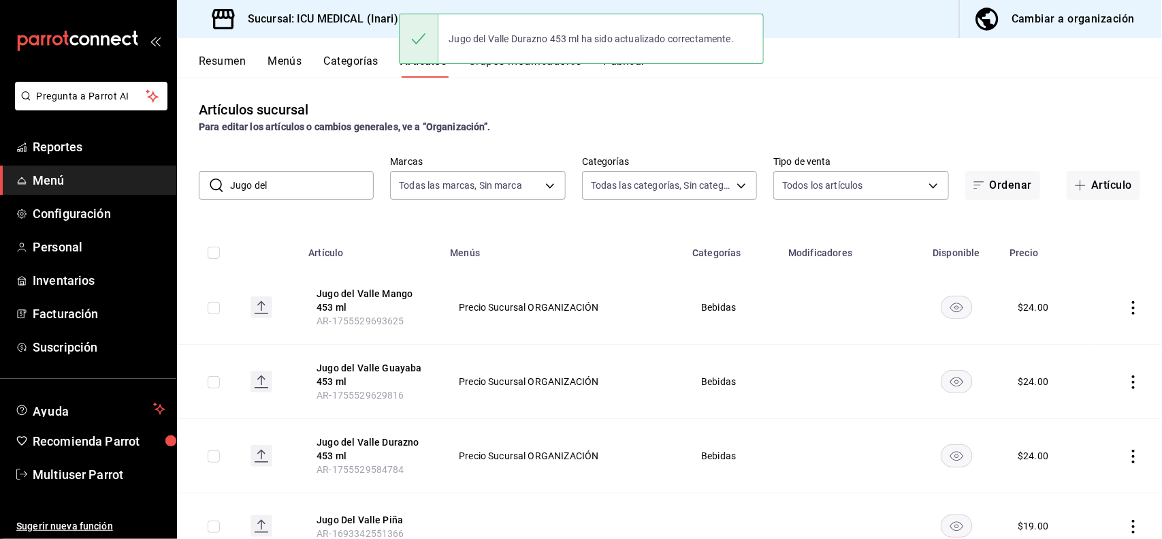
click at [338, 180] on input "Jugo del" at bounding box center [302, 185] width 144 height 27
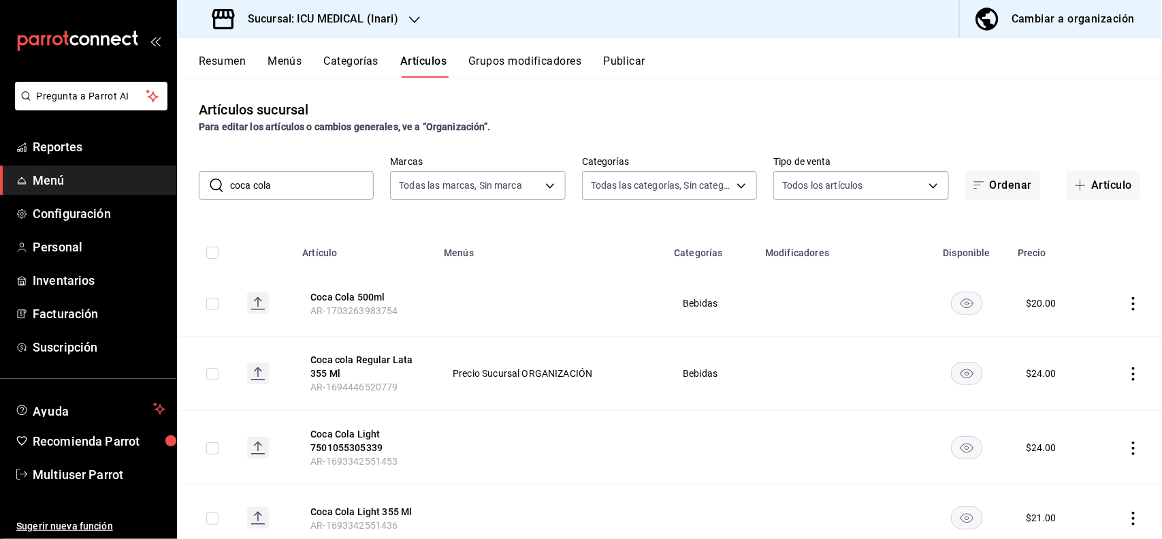
click at [559, 134] on div "Artículos sucursal Para editar los artículos o cambios generales, ve a “Organiz…" at bounding box center [669, 308] width 985 height 460
click at [304, 179] on input "coca cola" at bounding box center [302, 185] width 144 height 27
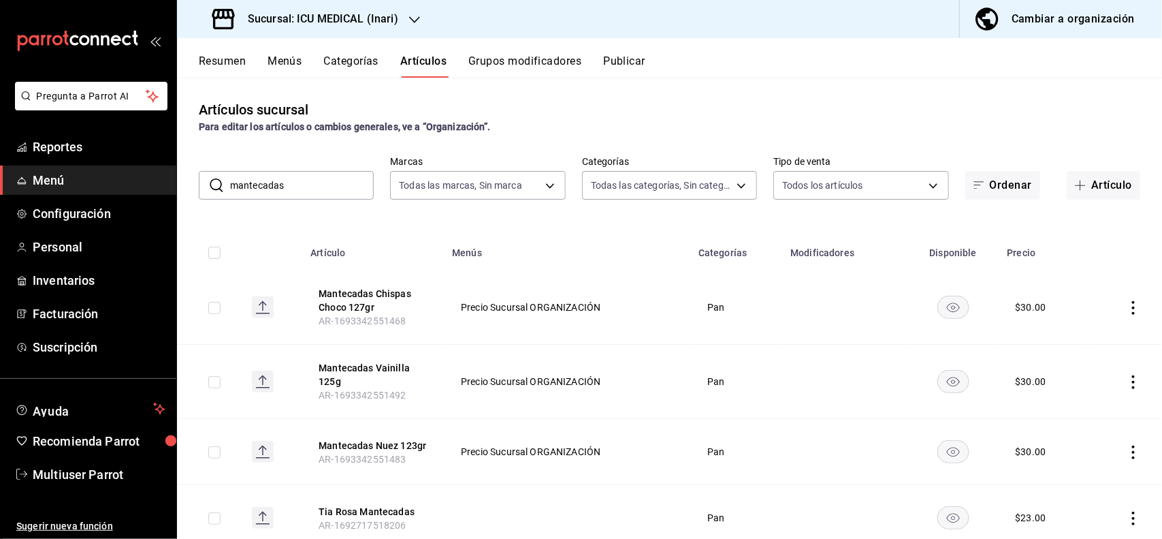
click at [1127, 455] on icon "actions" at bounding box center [1134, 452] width 14 height 14
click at [1084, 443] on span "Editar" at bounding box center [1080, 447] width 35 height 14
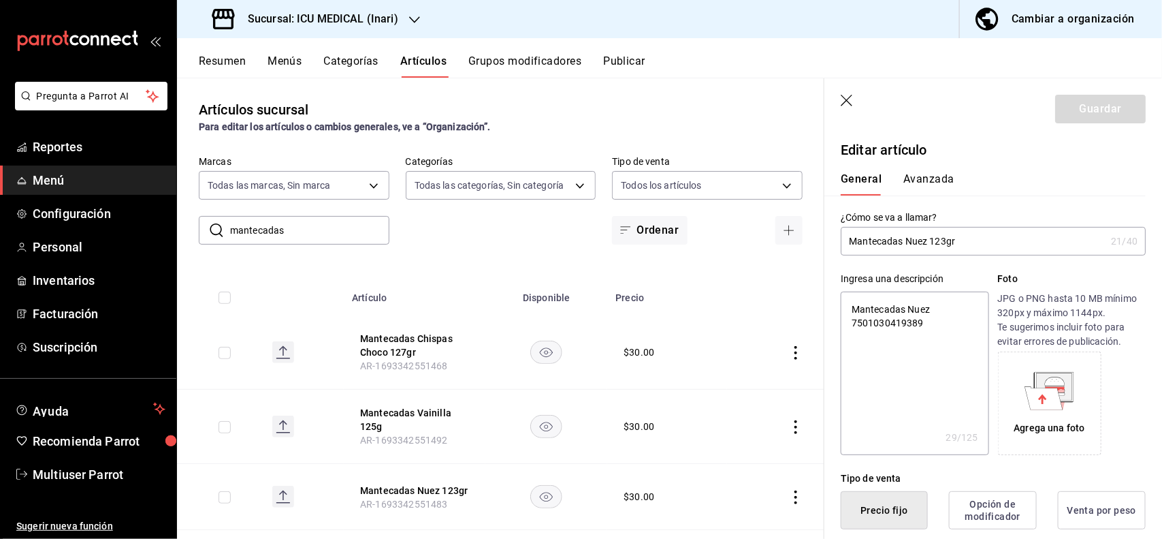
scroll to position [266, 0]
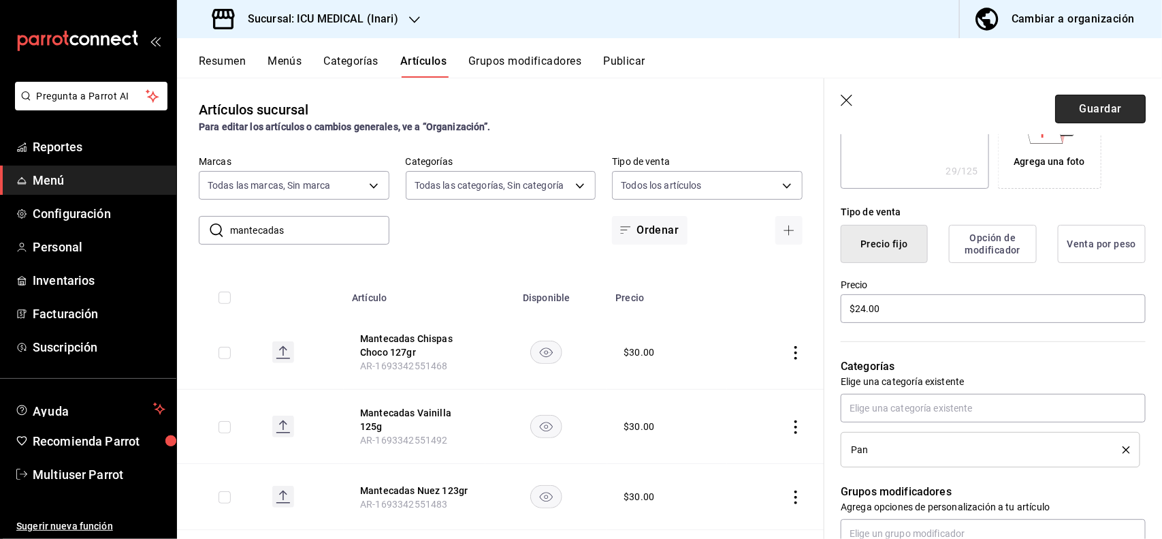
click at [1092, 116] on button "Guardar" at bounding box center [1100, 109] width 91 height 29
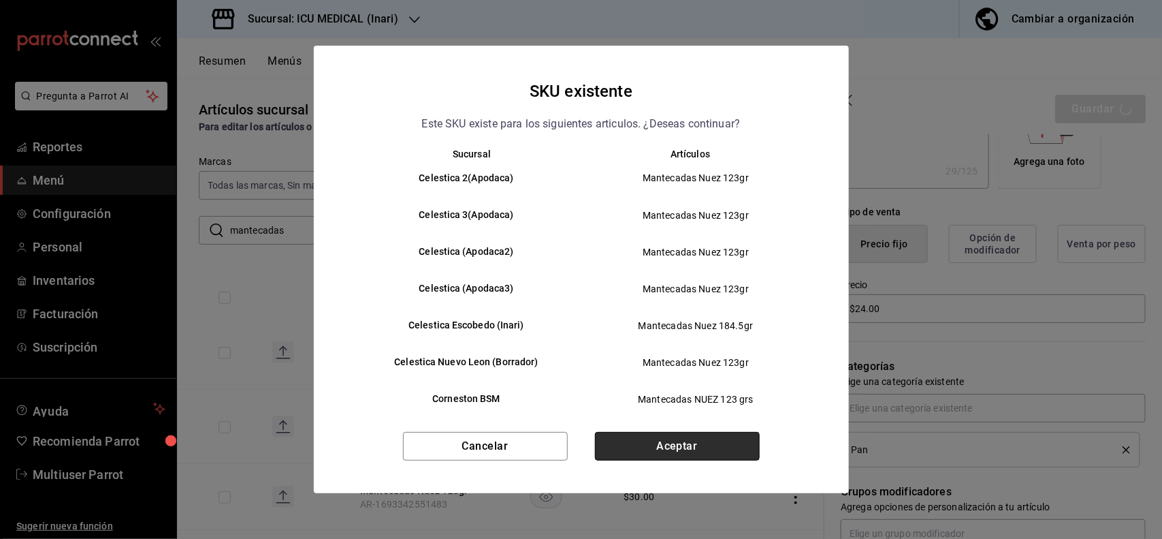
click at [695, 443] on button "Aceptar" at bounding box center [677, 446] width 165 height 29
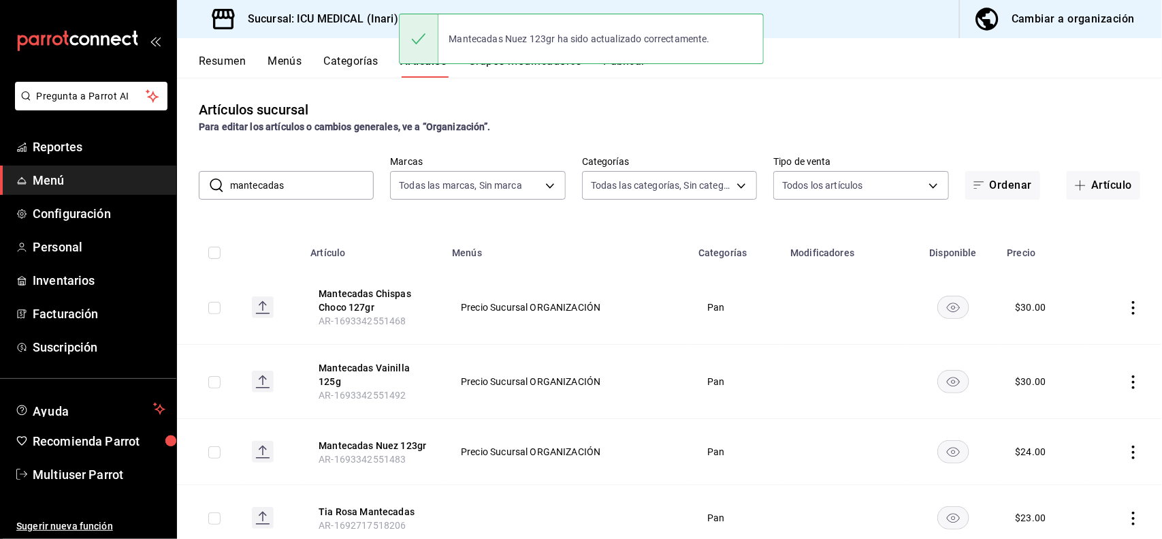
click at [323, 189] on input "mantecadas" at bounding box center [302, 185] width 144 height 27
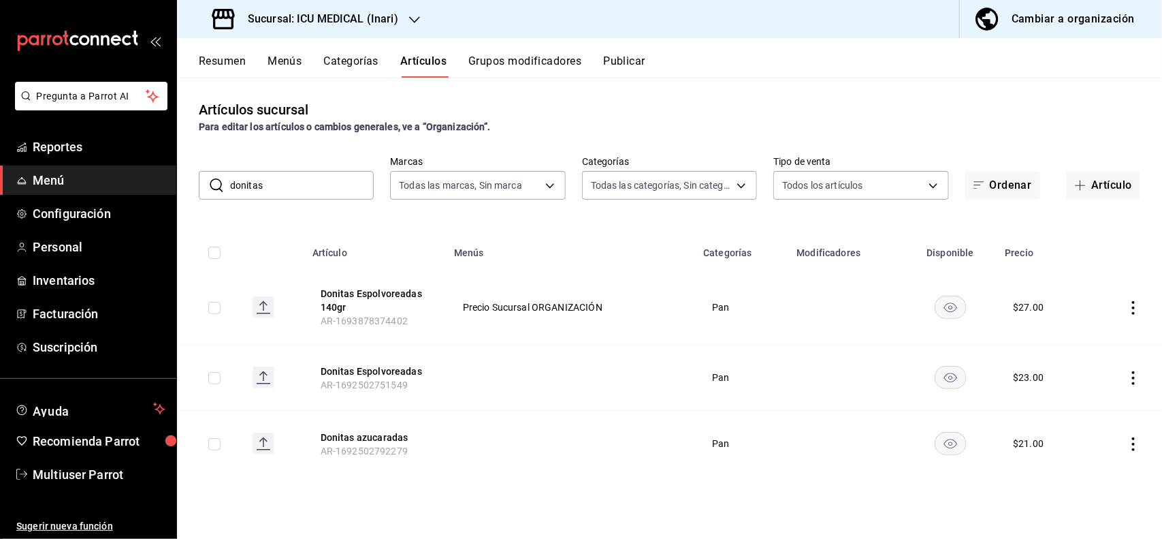
click at [778, 99] on div "Artículos sucursal Para editar los artículos o cambios generales, ve a “Organiz…" at bounding box center [669, 116] width 985 height 35
click at [1132, 306] on icon "actions" at bounding box center [1134, 308] width 14 height 14
click at [1103, 338] on span "Editar" at bounding box center [1093, 339] width 35 height 14
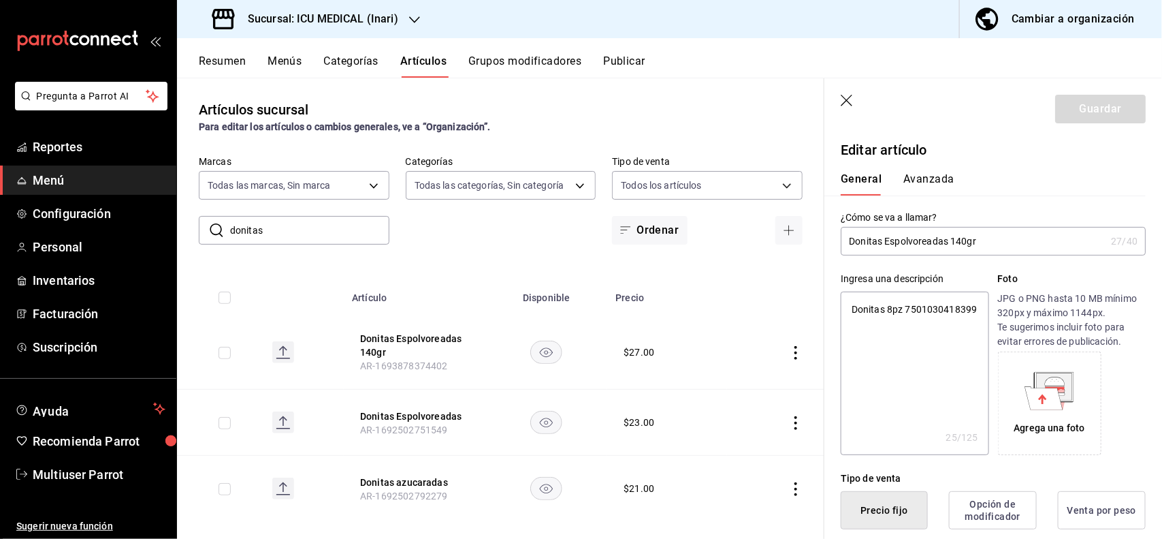
scroll to position [266, 0]
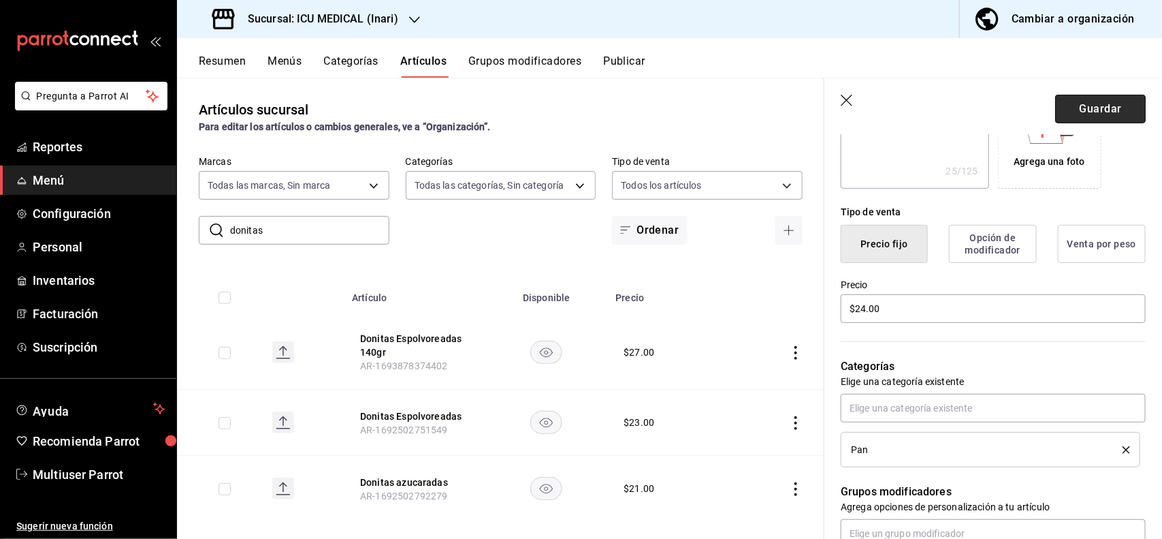
click at [1101, 99] on button "Guardar" at bounding box center [1100, 109] width 91 height 29
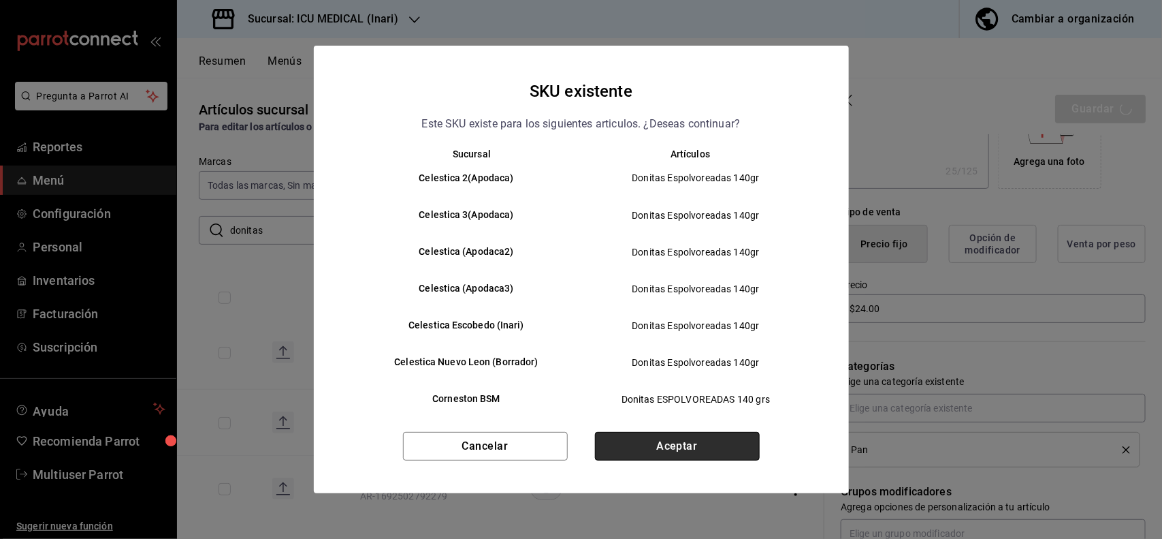
click at [716, 445] on button "Aceptar" at bounding box center [677, 446] width 165 height 29
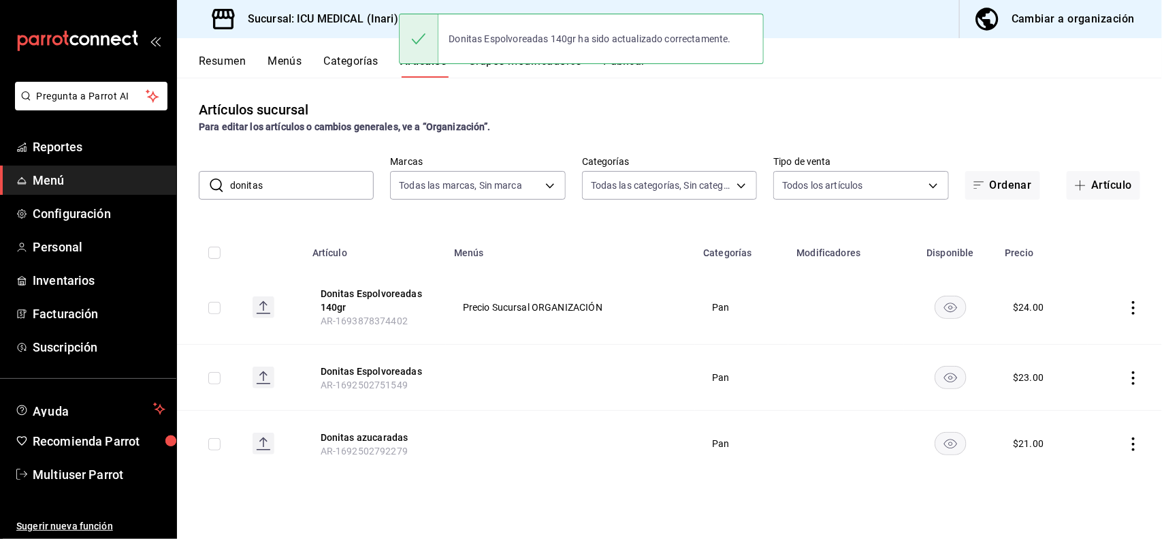
click at [348, 174] on input "donitas" at bounding box center [302, 185] width 144 height 27
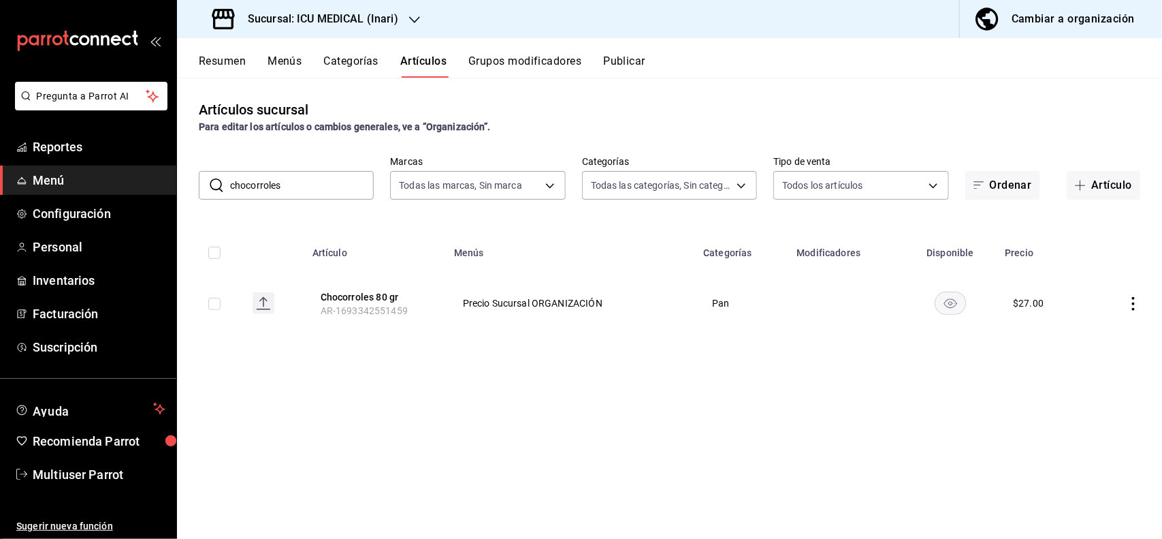
click at [502, 113] on div "Artículos sucursal Para editar los artículos o cambios generales, ve a “Organiz…" at bounding box center [669, 116] width 985 height 35
click at [1137, 300] on icon "actions" at bounding box center [1134, 304] width 14 height 14
click at [1102, 324] on li "Editar" at bounding box center [1081, 335] width 82 height 28
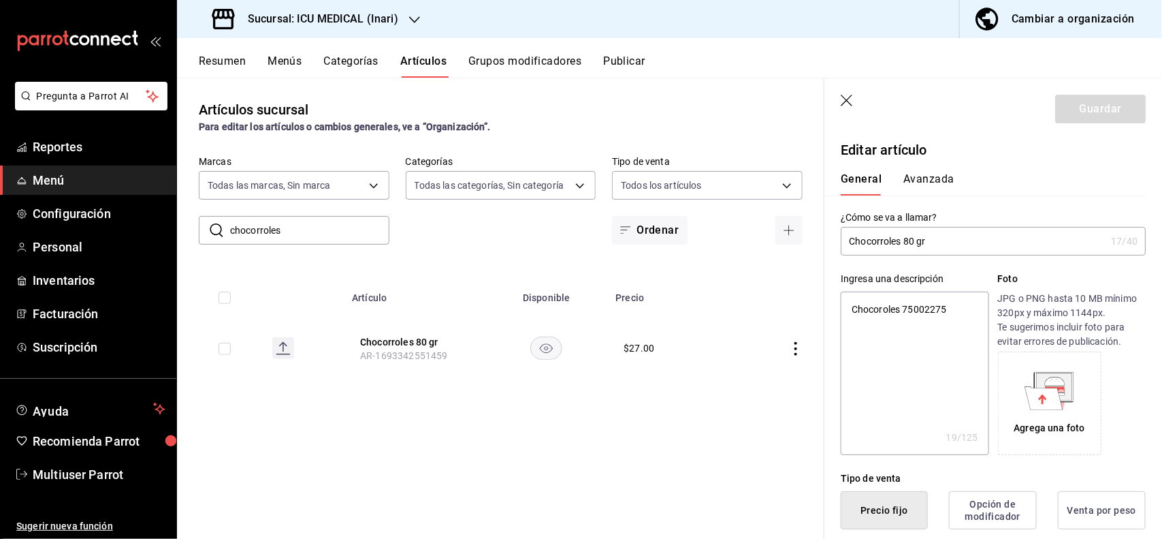
click at [1032, 249] on input "Chocorroles 80 gr" at bounding box center [973, 240] width 265 height 27
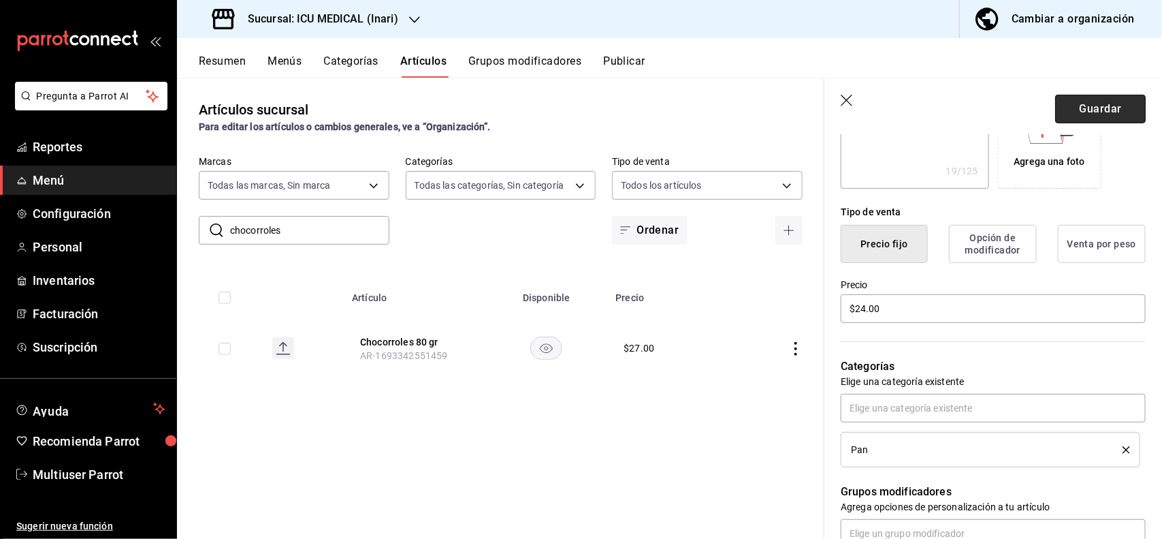
click at [1061, 109] on button "Guardar" at bounding box center [1100, 109] width 91 height 29
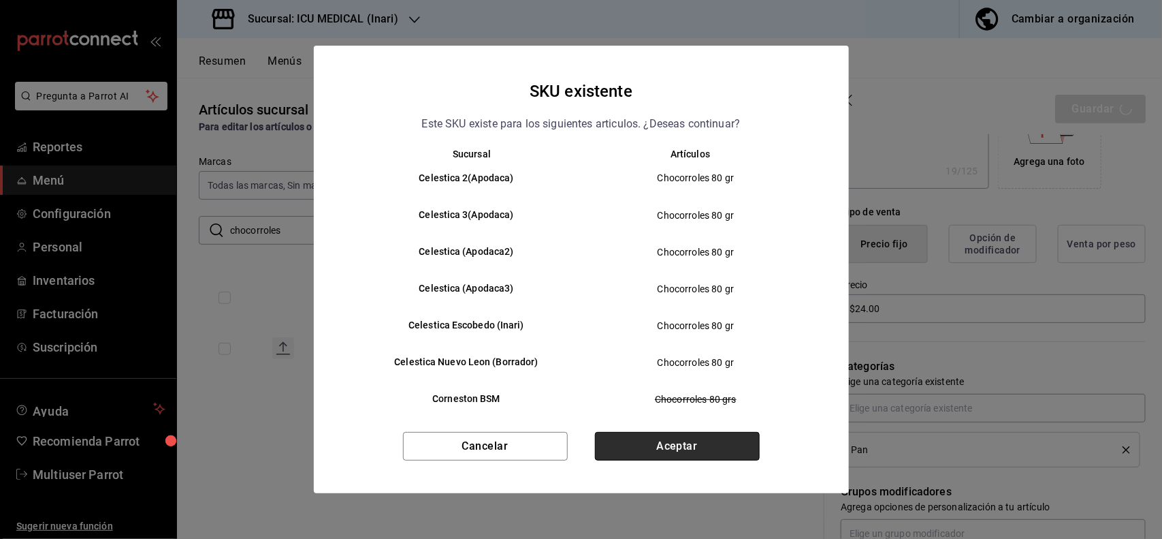
click at [643, 449] on button "Aceptar" at bounding box center [677, 446] width 165 height 29
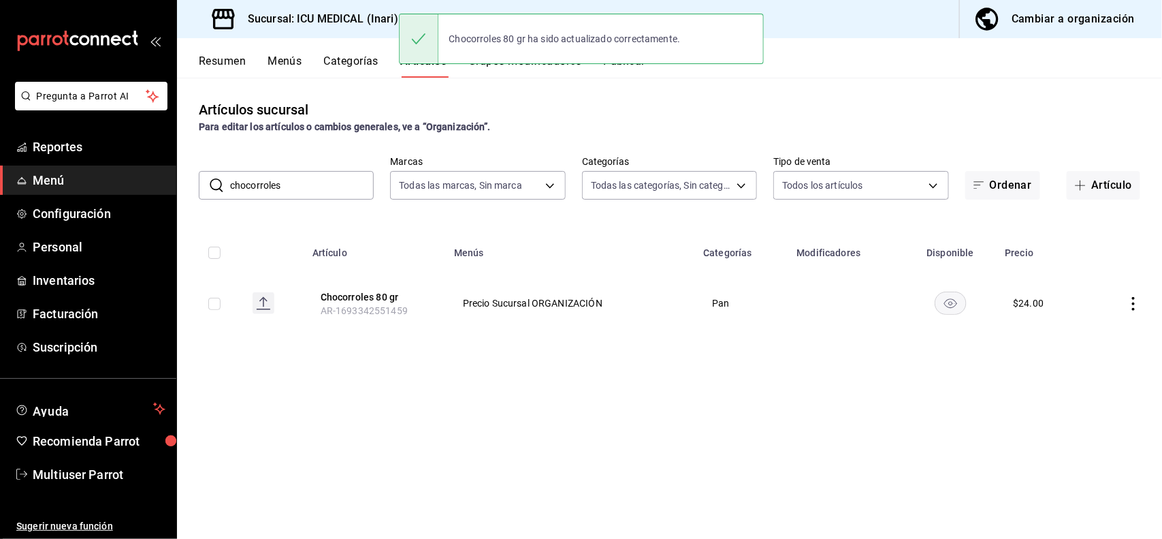
click at [332, 186] on input "chocorroles" at bounding box center [302, 185] width 144 height 27
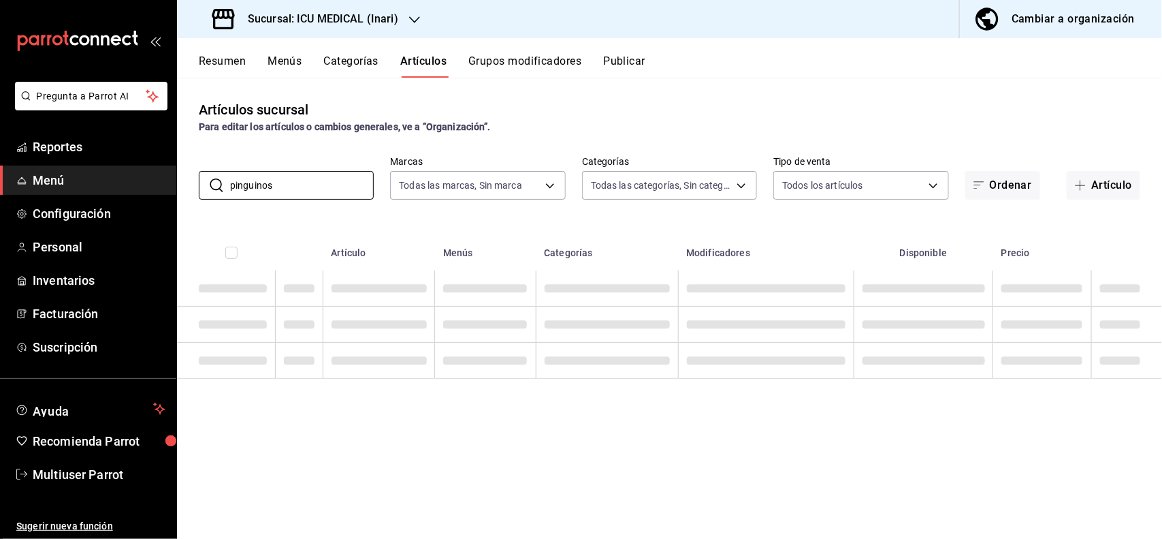
click at [590, 126] on div "Para editar los artículos o cambios generales, ve a “Organización”." at bounding box center [670, 127] width 942 height 14
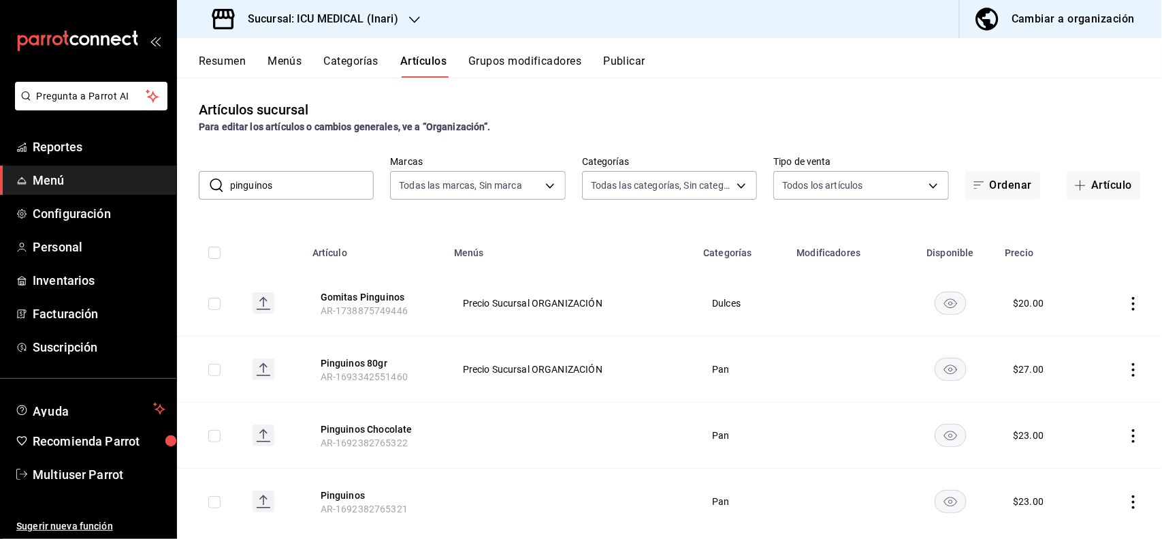
click at [1127, 366] on icon "actions" at bounding box center [1134, 370] width 14 height 14
click at [1077, 395] on span "Editar" at bounding box center [1080, 401] width 35 height 14
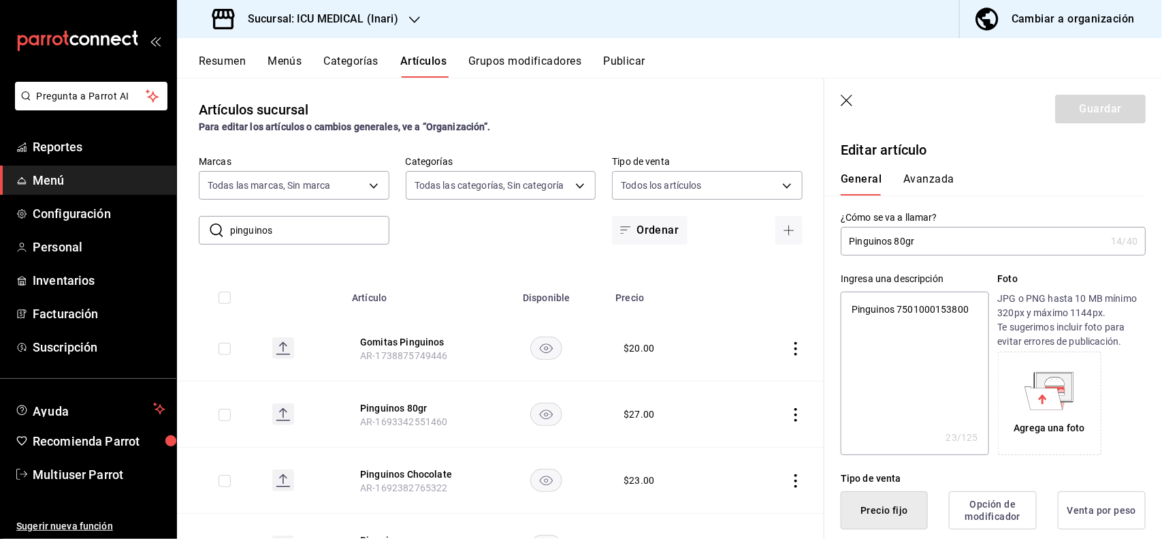
scroll to position [266, 0]
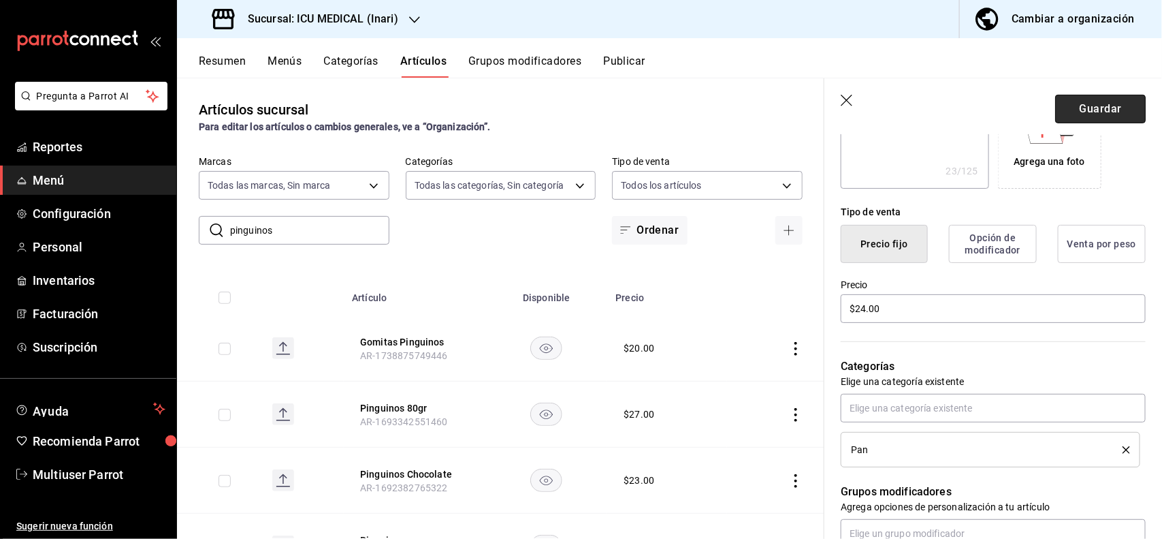
click at [1094, 101] on button "Guardar" at bounding box center [1100, 109] width 91 height 29
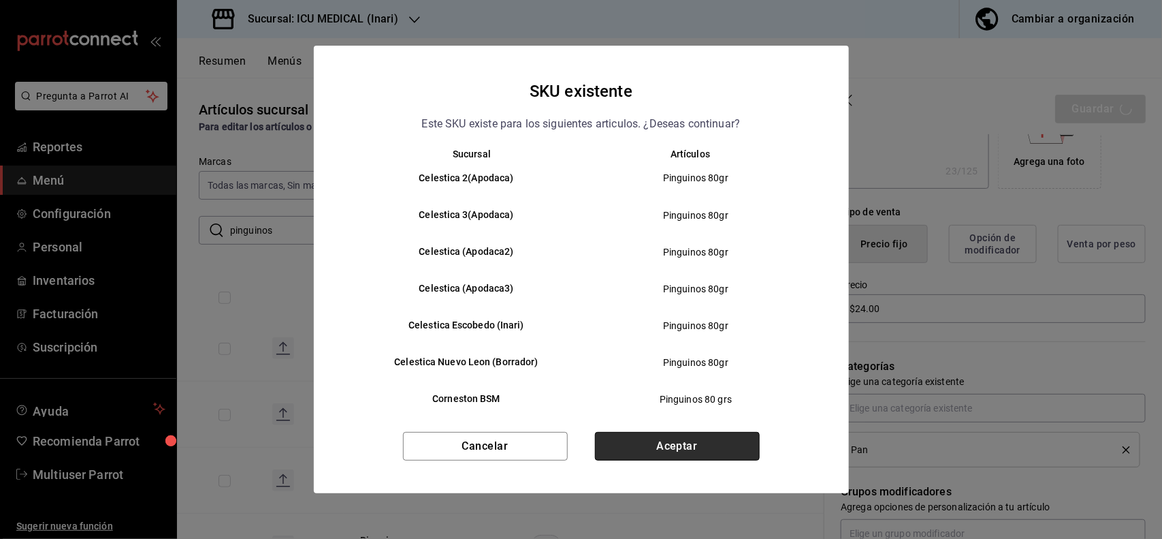
click at [703, 447] on button "Aceptar" at bounding box center [677, 446] width 165 height 29
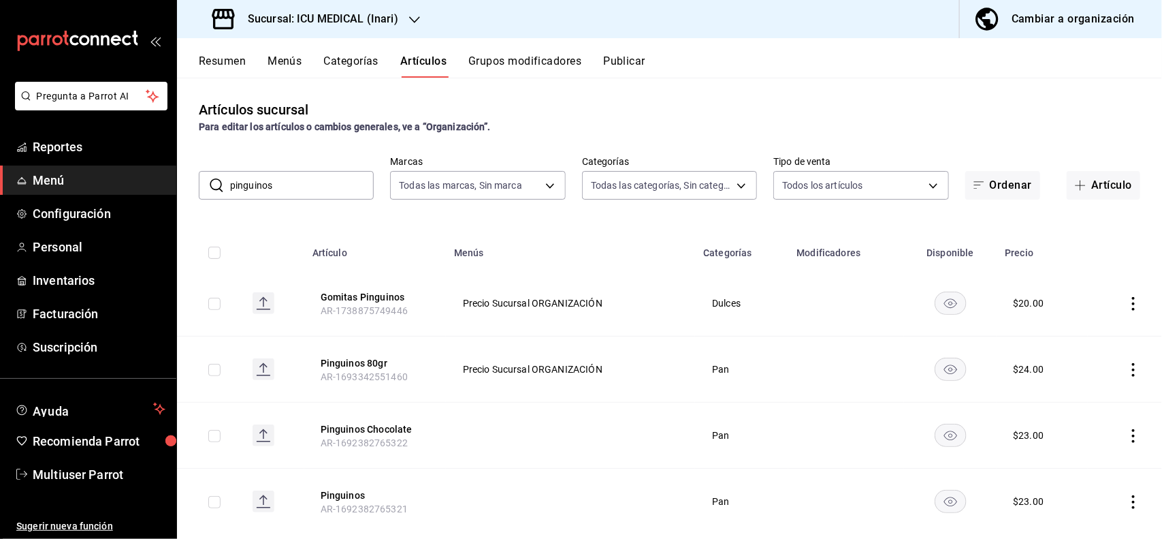
click at [334, 178] on input "pinguinos" at bounding box center [302, 185] width 144 height 27
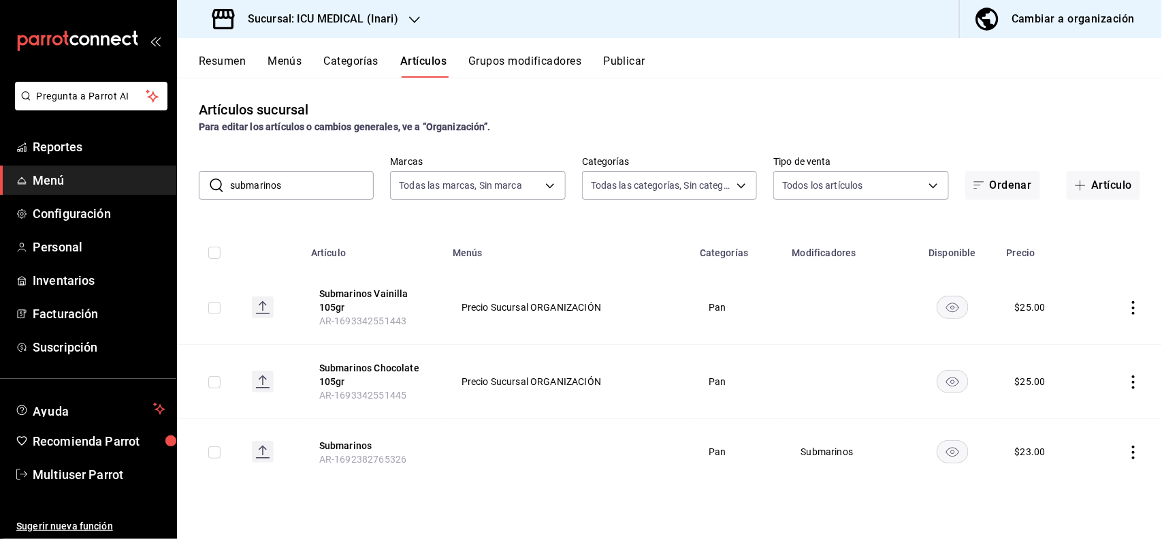
click at [564, 124] on div "Para editar los artículos o cambios generales, ve a “Organización”." at bounding box center [670, 127] width 942 height 14
click at [1132, 314] on icon "actions" at bounding box center [1134, 308] width 14 height 14
click at [1103, 344] on span "Editar" at bounding box center [1093, 339] width 35 height 14
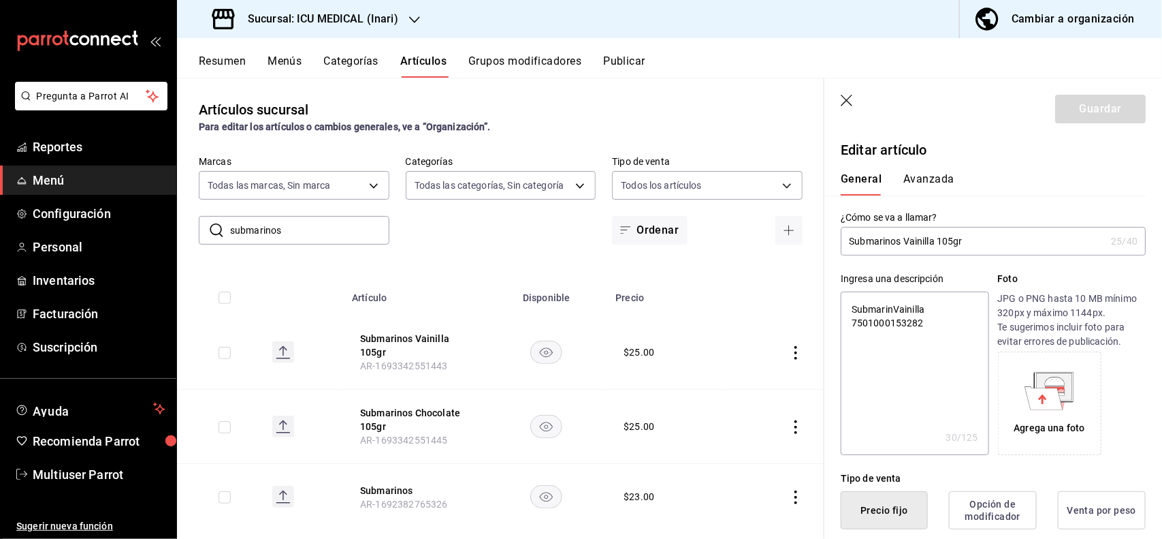
scroll to position [266, 0]
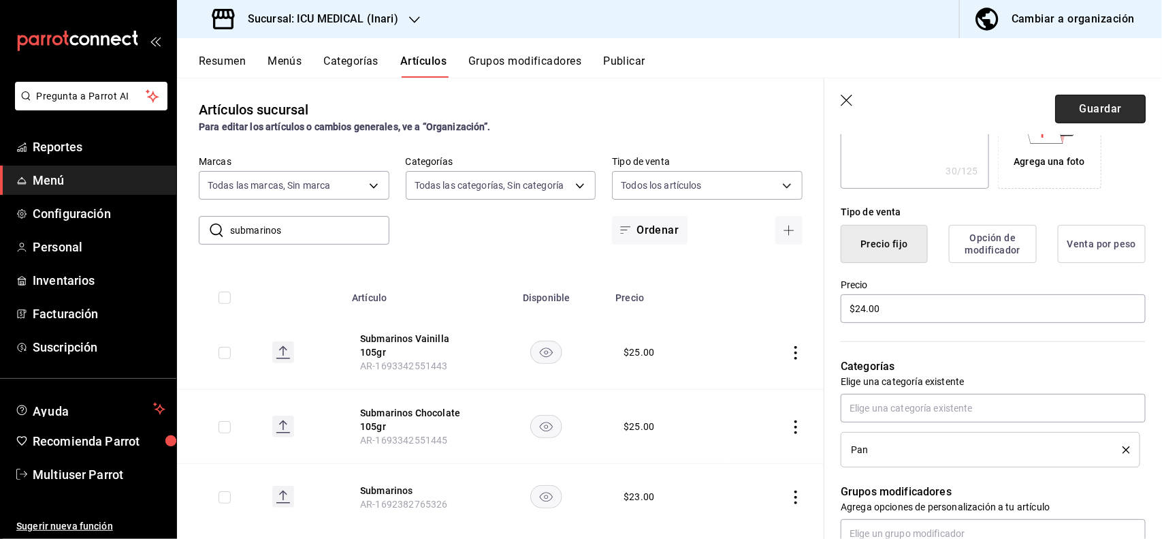
click at [1083, 107] on button "Guardar" at bounding box center [1100, 109] width 91 height 29
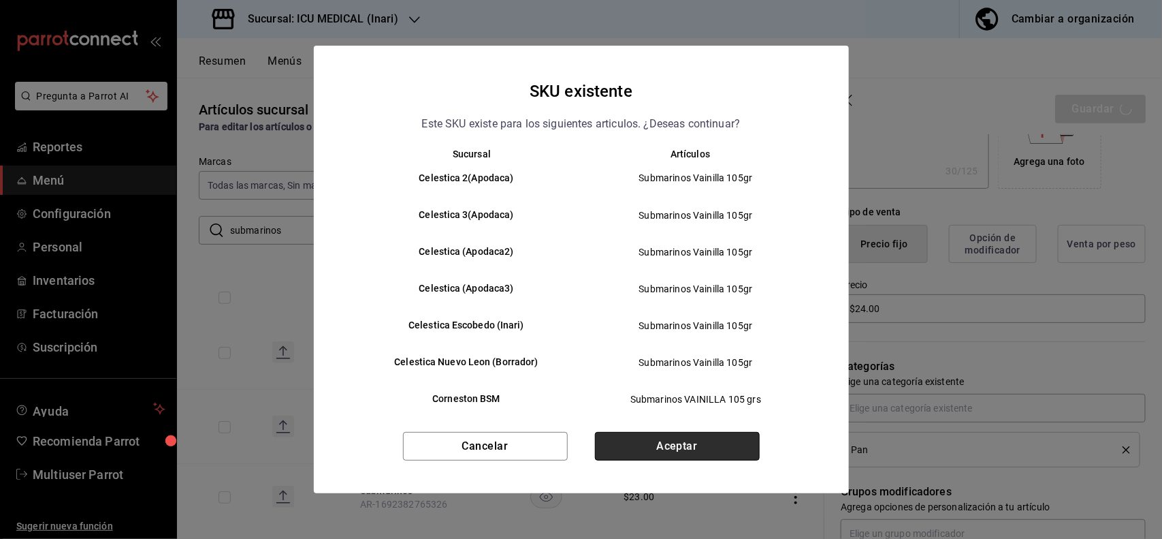
click at [701, 443] on button "Aceptar" at bounding box center [677, 446] width 165 height 29
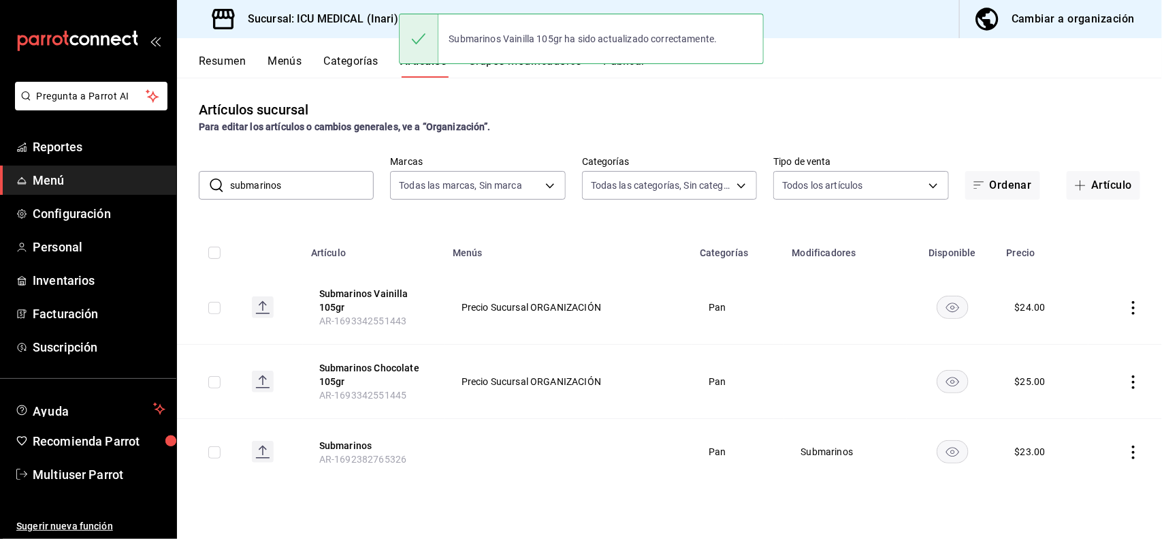
click at [1128, 386] on icon "actions" at bounding box center [1134, 382] width 14 height 14
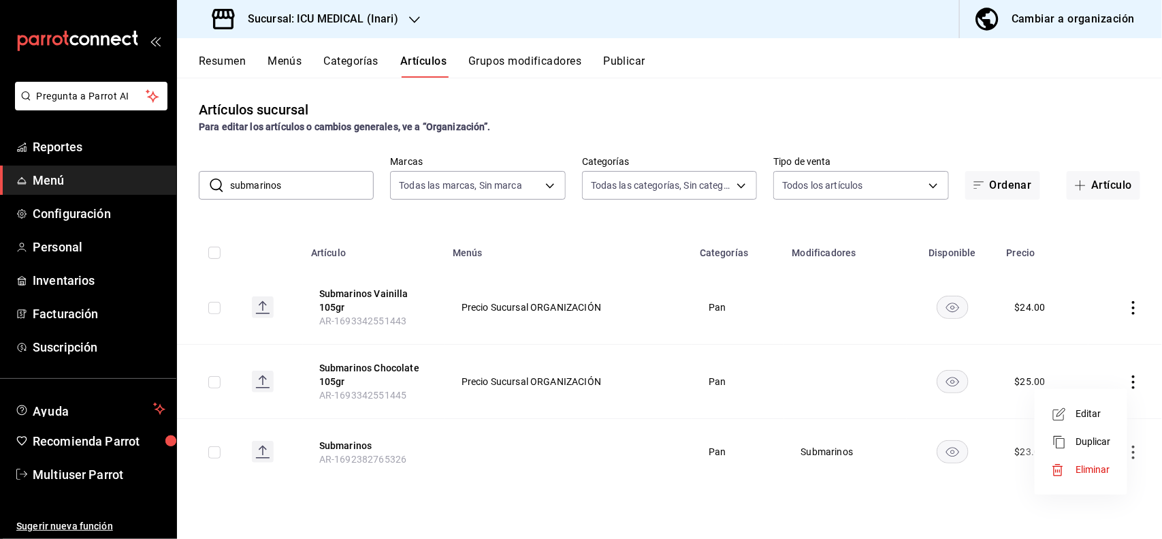
click at [1079, 411] on span "Editar" at bounding box center [1093, 414] width 35 height 14
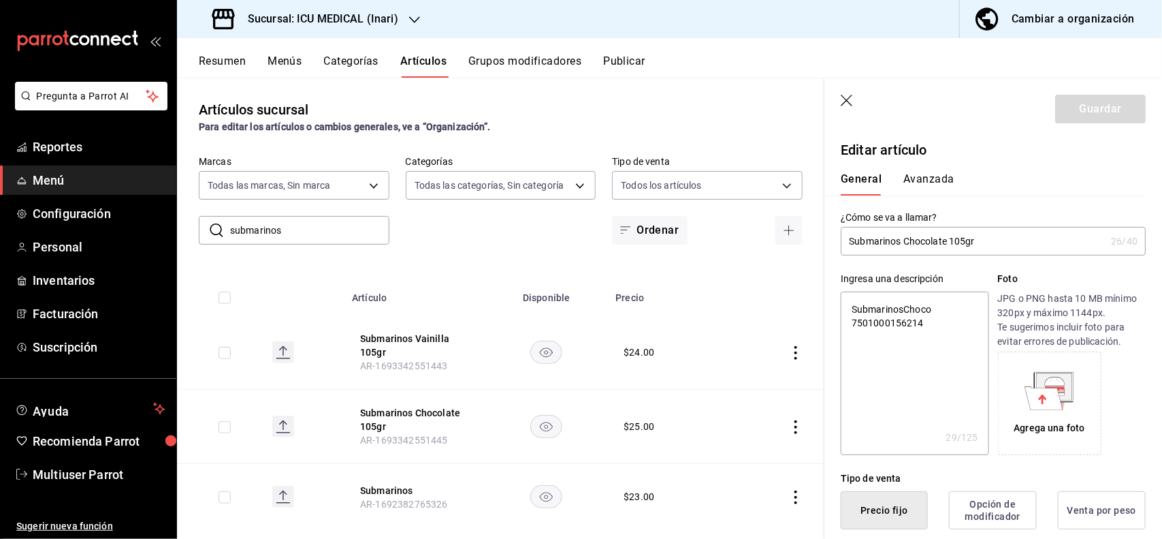
scroll to position [266, 0]
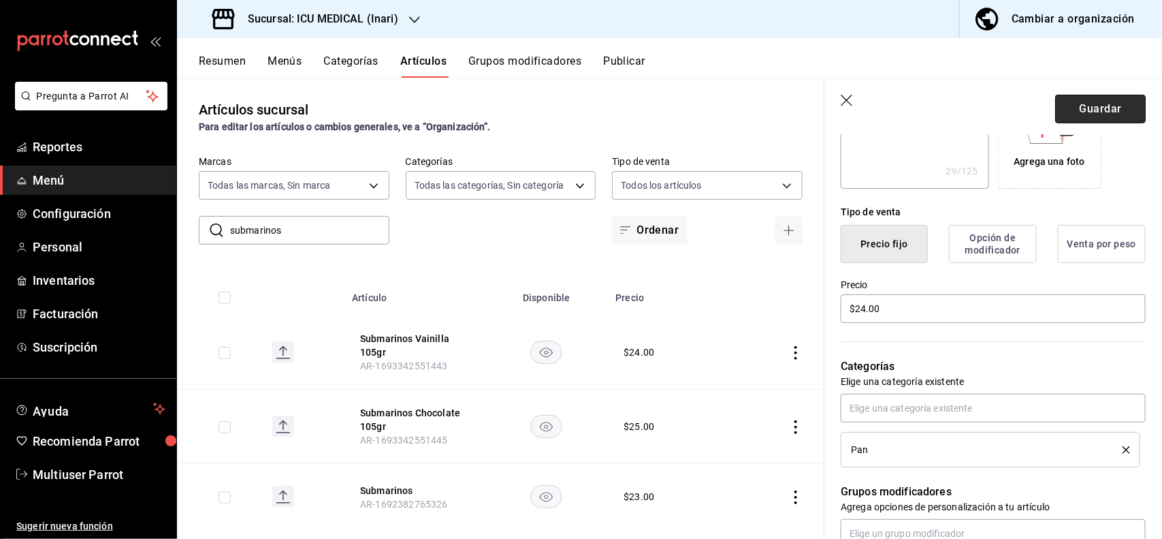
click at [1104, 106] on button "Guardar" at bounding box center [1100, 109] width 91 height 29
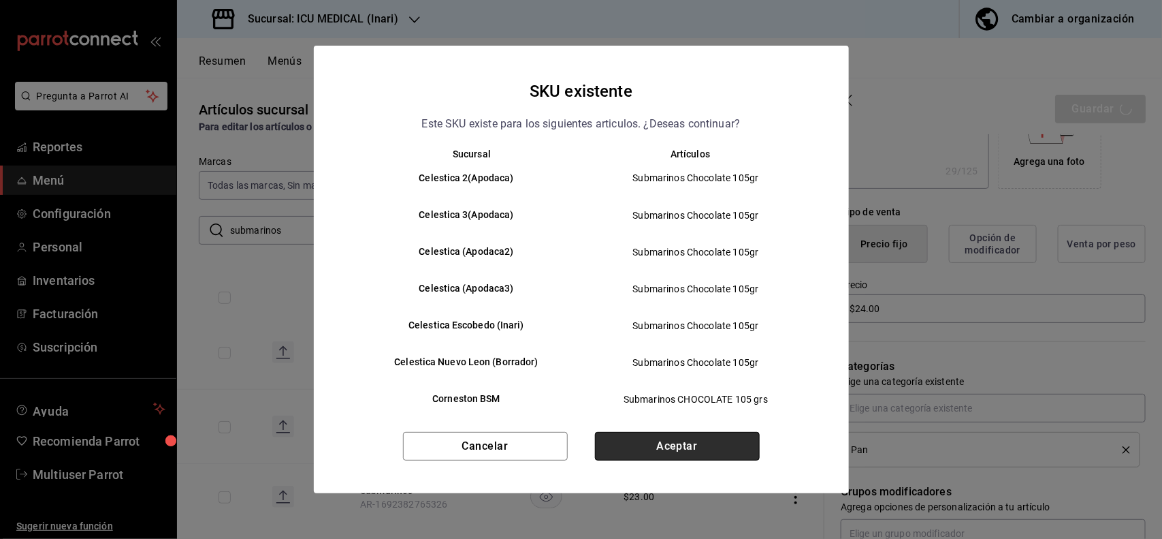
click at [714, 458] on button "Aceptar" at bounding box center [677, 446] width 165 height 29
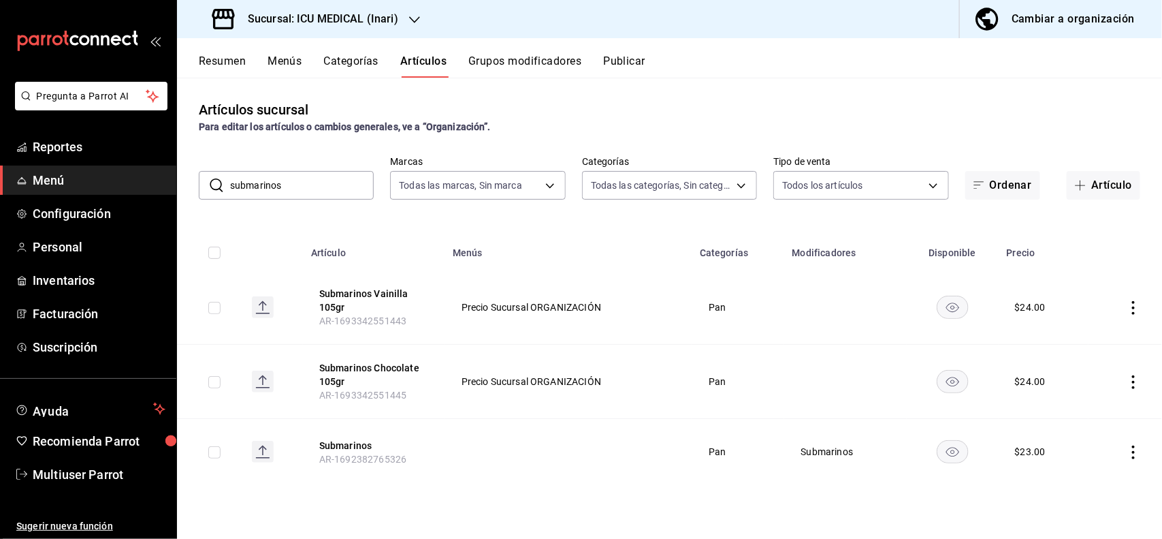
click at [355, 194] on input "submarinos" at bounding box center [302, 185] width 144 height 27
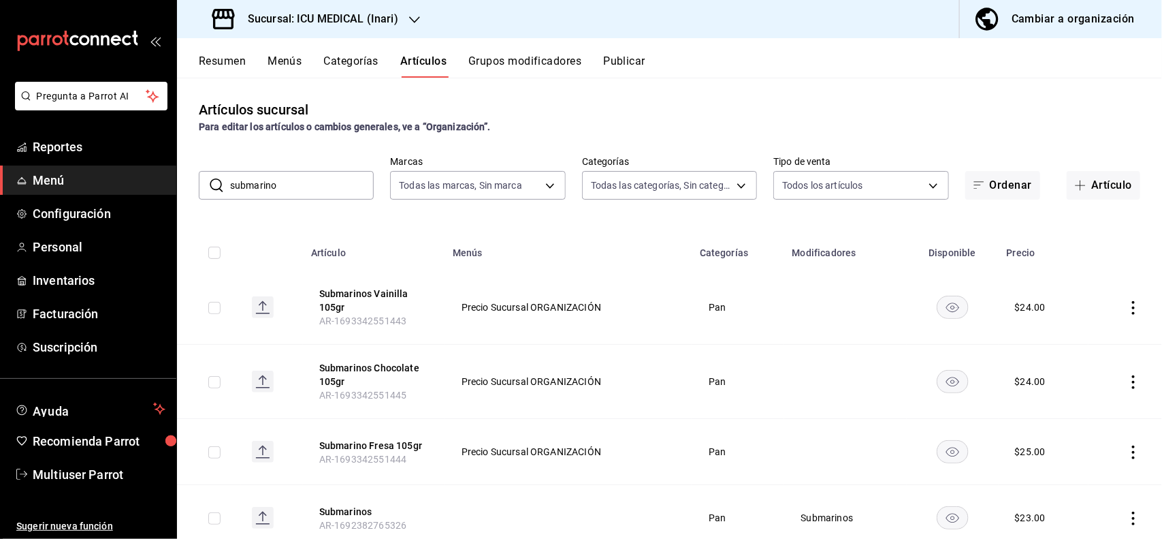
click at [572, 138] on div "Artículos sucursal Para editar los artículos o cambios generales, ve a “Organiz…" at bounding box center [669, 308] width 985 height 460
click at [1127, 456] on icon "actions" at bounding box center [1134, 452] width 14 height 14
click at [1075, 450] on span "Editar" at bounding box center [1080, 447] width 35 height 14
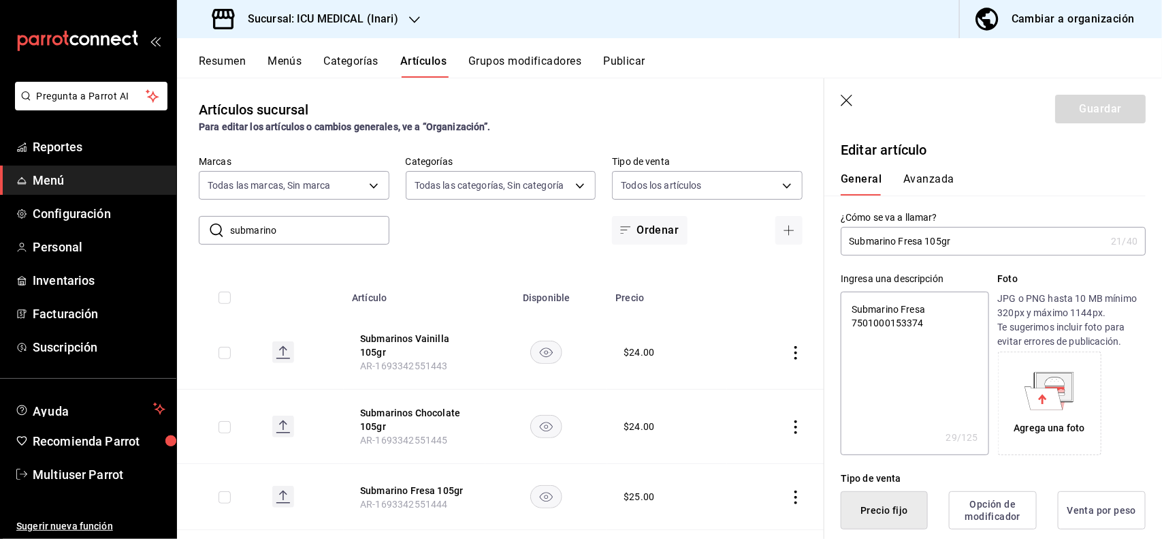
scroll to position [266, 0]
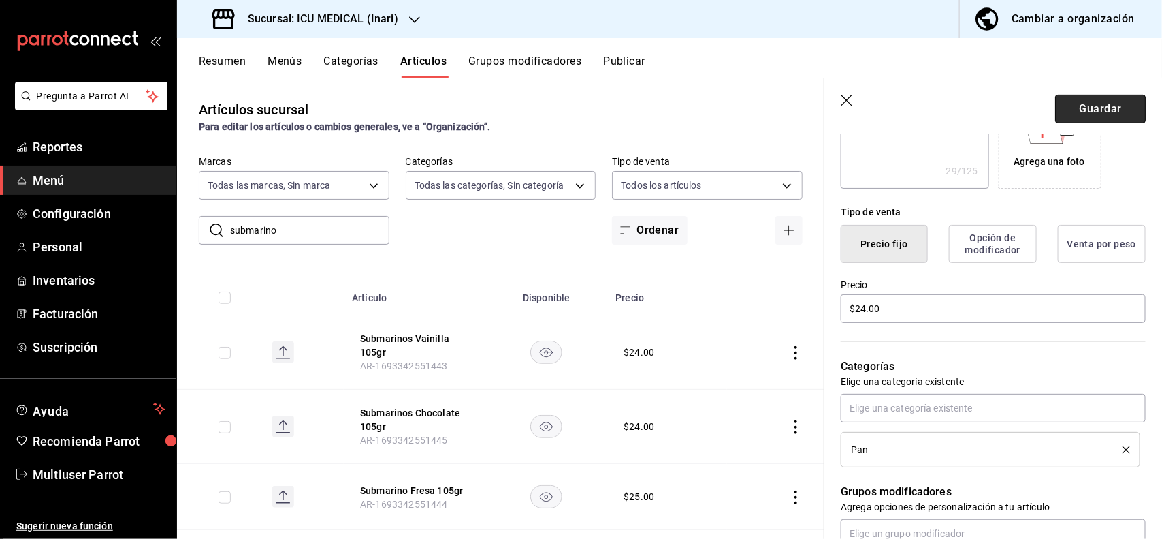
click at [1115, 97] on button "Guardar" at bounding box center [1100, 109] width 91 height 29
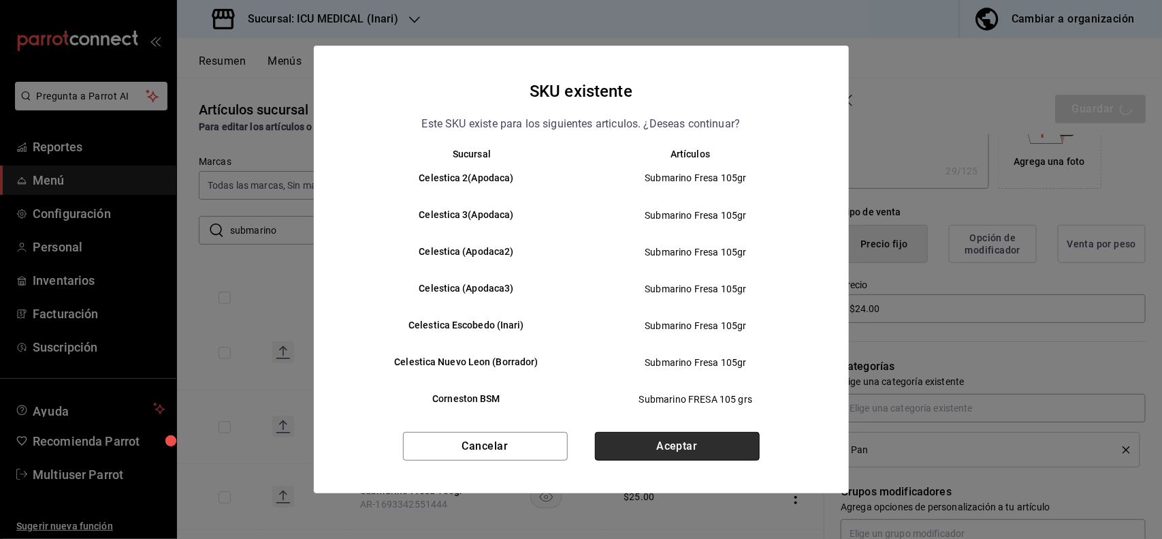
click at [693, 441] on button "Aceptar" at bounding box center [677, 446] width 165 height 29
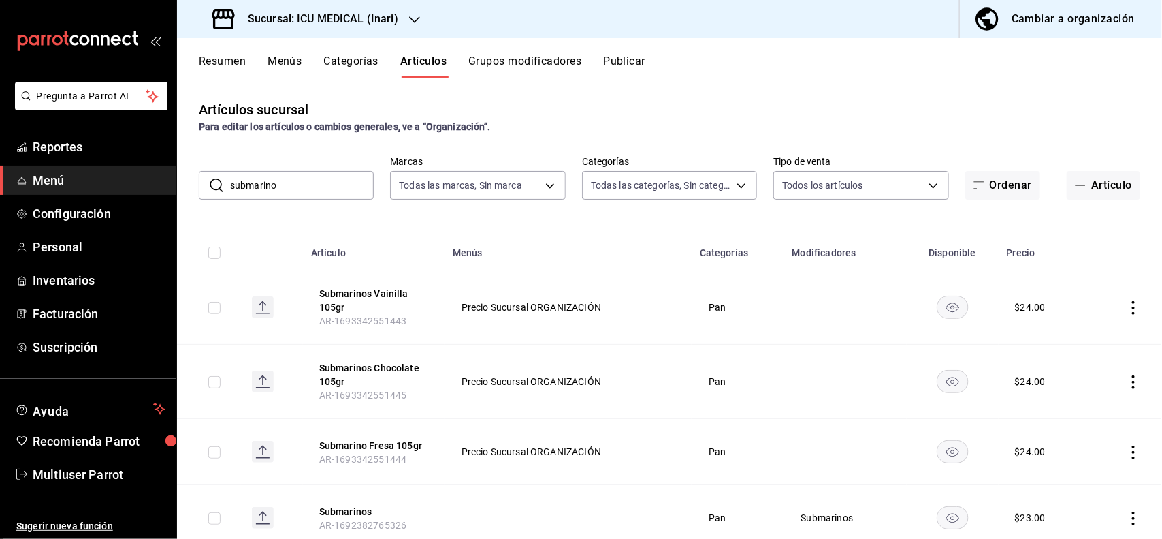
click at [325, 197] on input "submarino" at bounding box center [302, 185] width 144 height 27
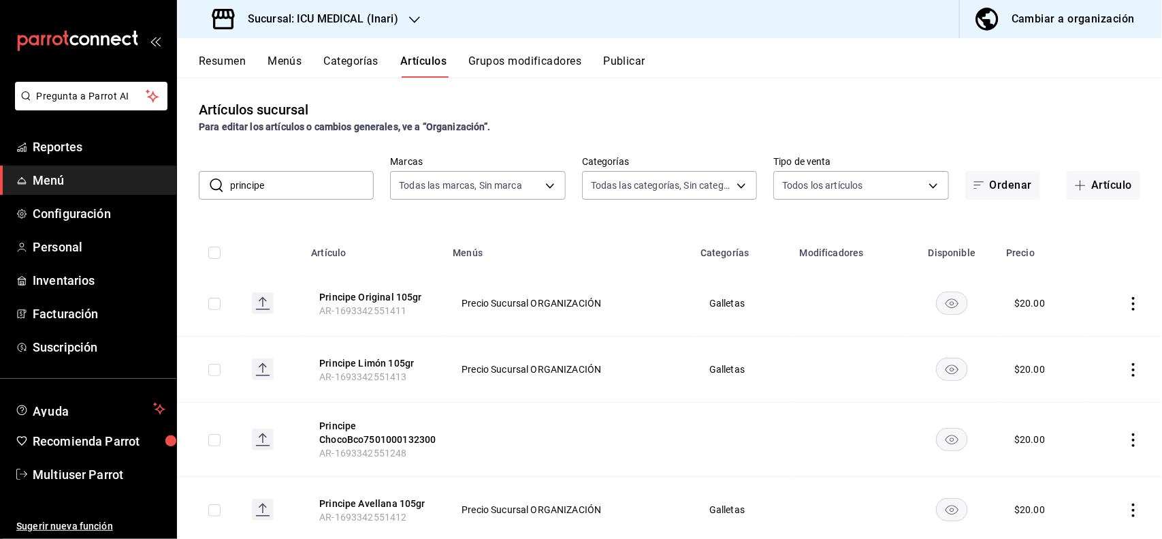
click at [710, 75] on div "Resumen Menús Categorías Artículos Grupos modificadores Publicar" at bounding box center [681, 65] width 964 height 23
click at [1127, 308] on icon "actions" at bounding box center [1134, 304] width 14 height 14
click at [1087, 336] on span "Editar" at bounding box center [1080, 335] width 35 height 14
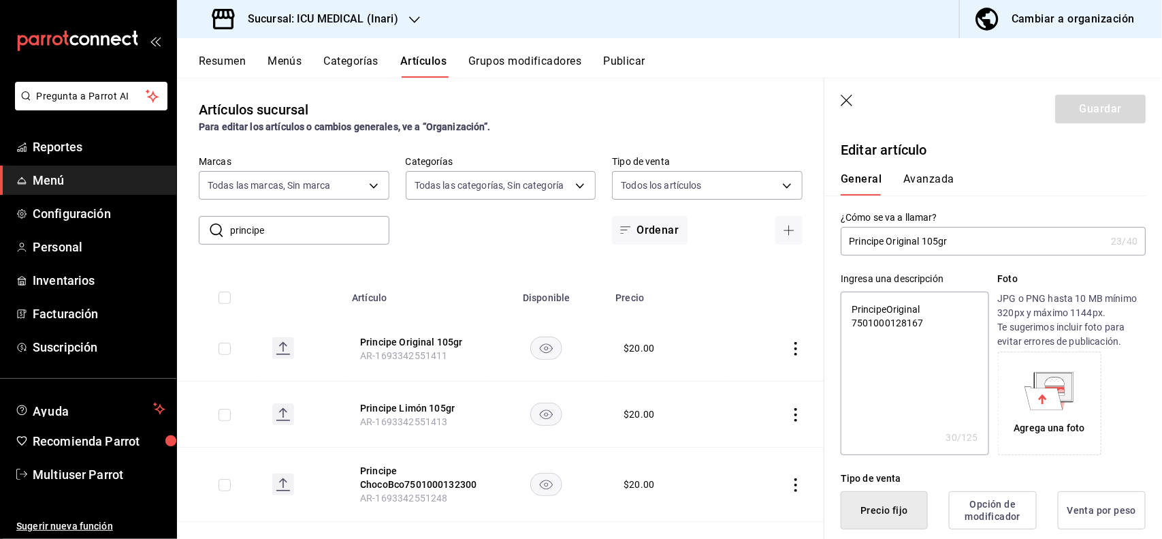
scroll to position [266, 0]
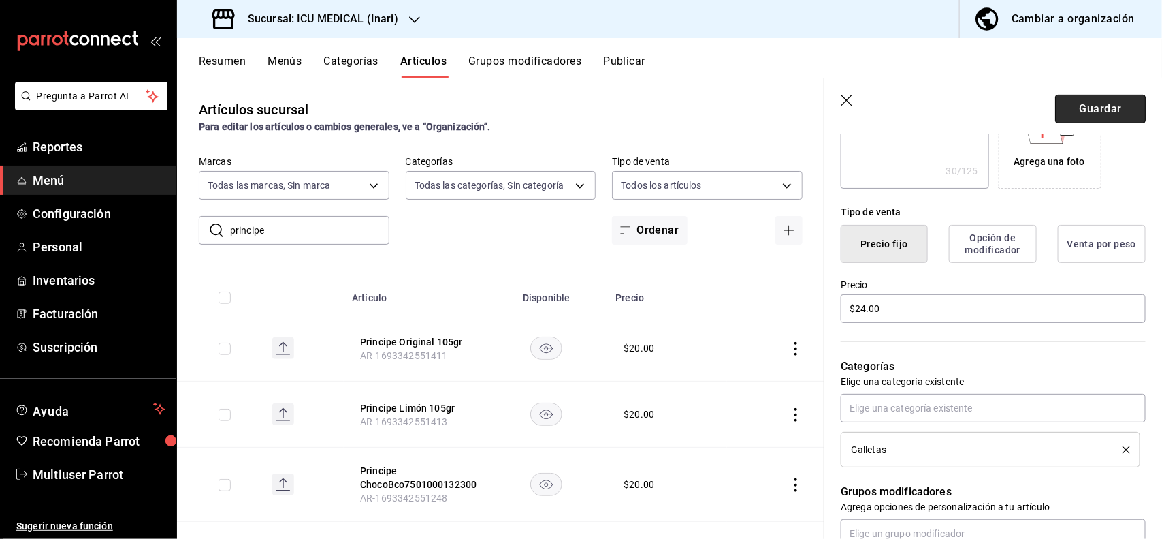
click at [1081, 117] on button "Guardar" at bounding box center [1100, 109] width 91 height 29
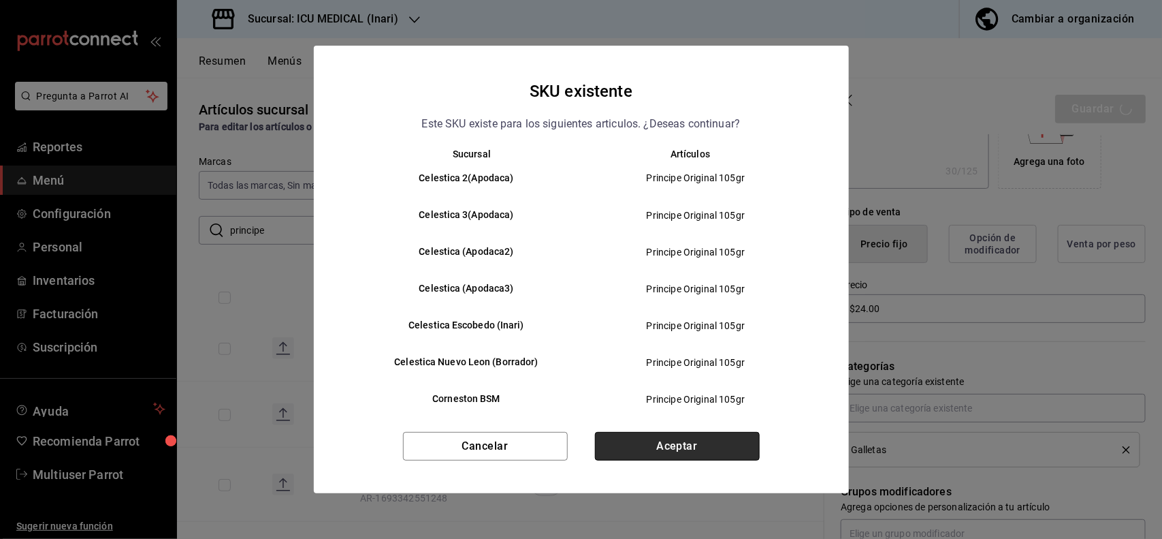
click at [752, 436] on button "Aceptar" at bounding box center [677, 446] width 165 height 29
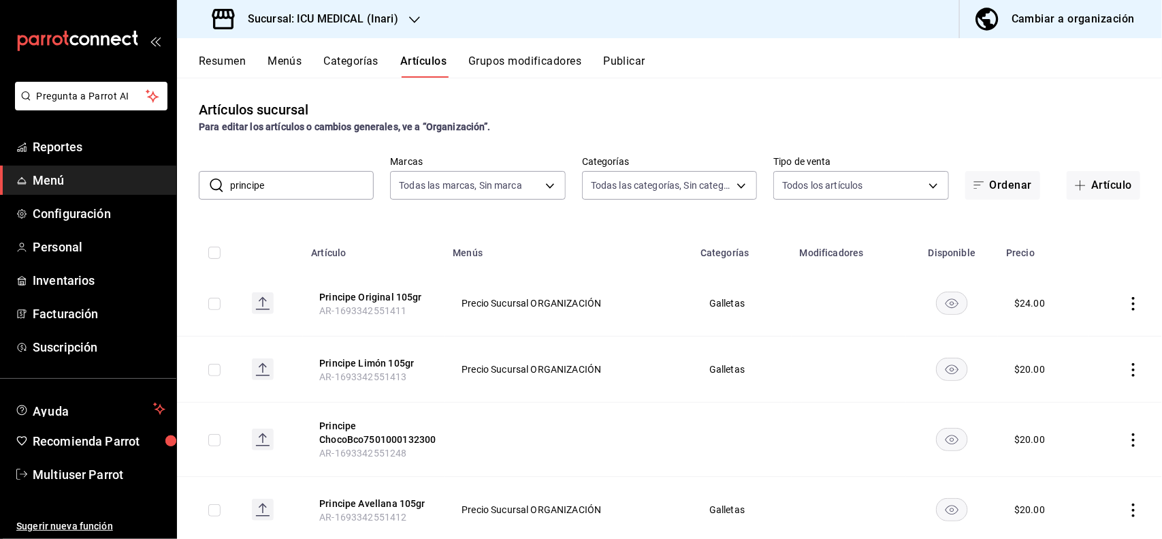
click at [323, 175] on input "principe" at bounding box center [302, 185] width 144 height 27
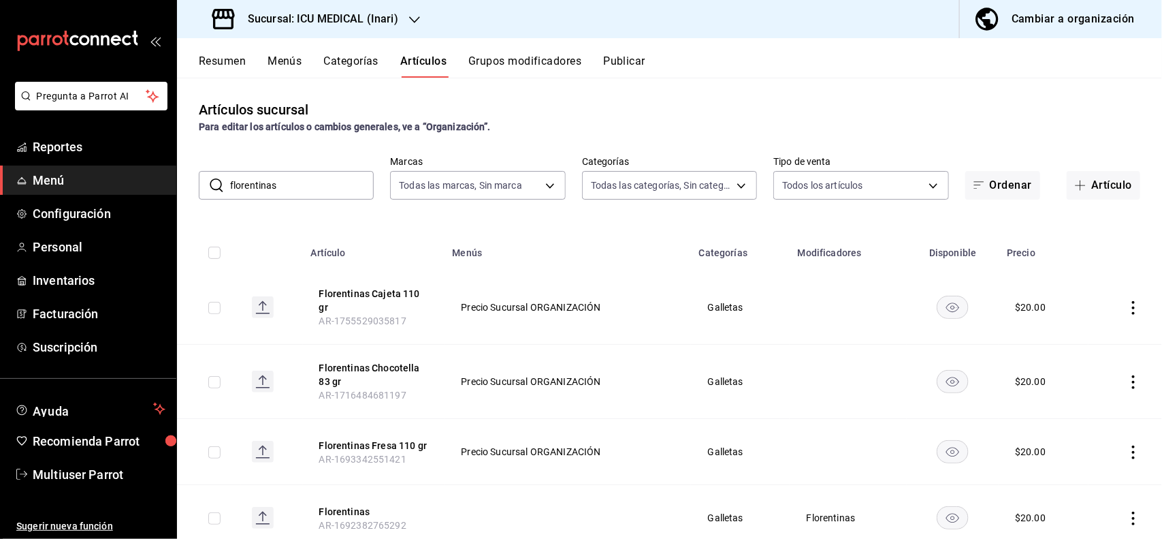
click at [1119, 315] on td at bounding box center [1126, 307] width 74 height 74
click at [1127, 310] on icon "actions" at bounding box center [1134, 308] width 14 height 14
click at [1092, 329] on li "Editar" at bounding box center [1069, 339] width 82 height 28
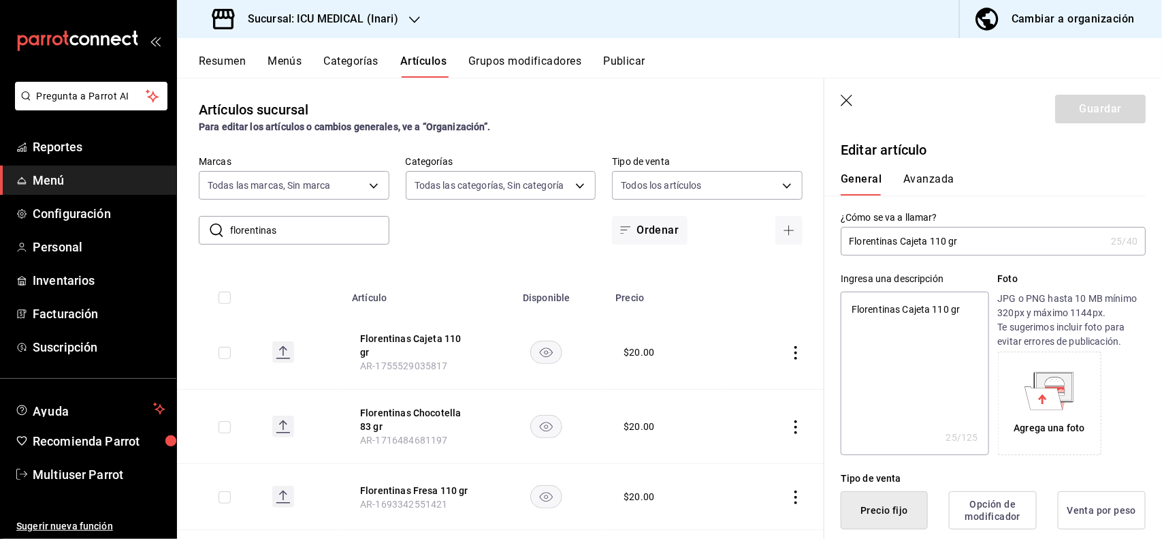
scroll to position [266, 0]
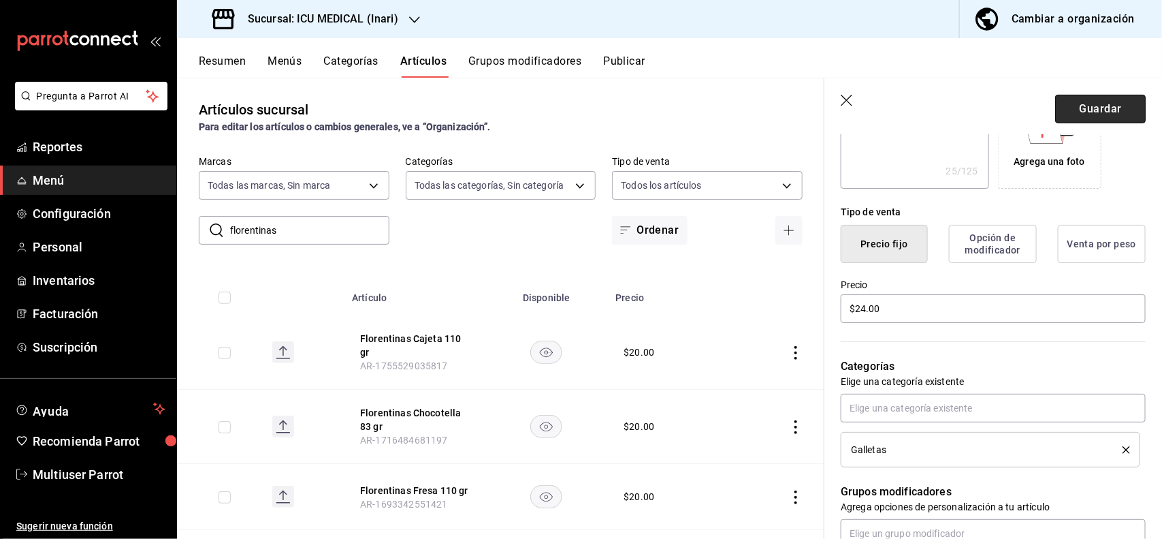
click at [1098, 110] on button "Guardar" at bounding box center [1100, 109] width 91 height 29
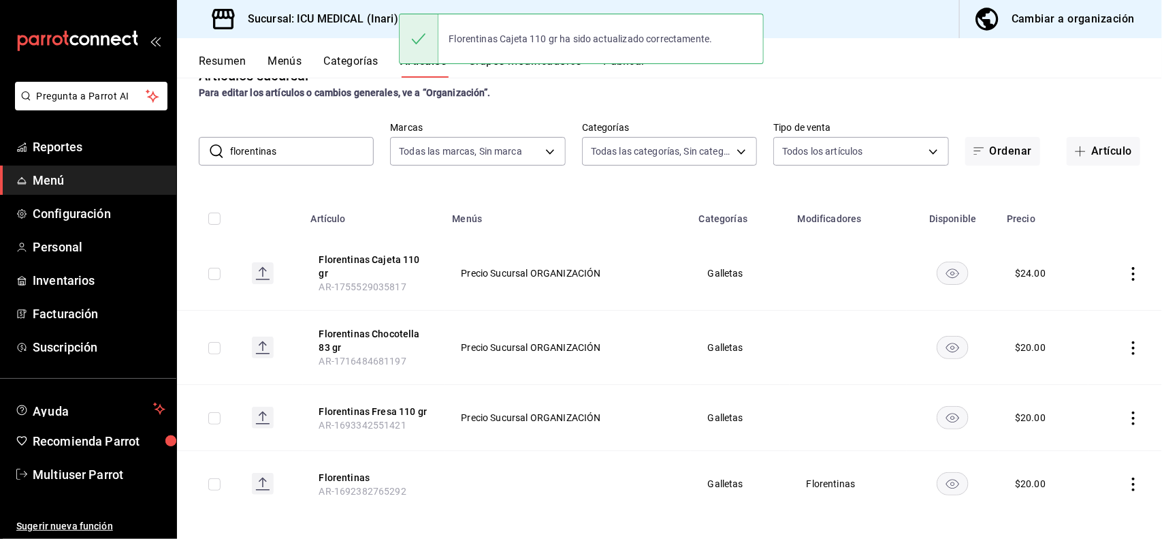
scroll to position [45, 0]
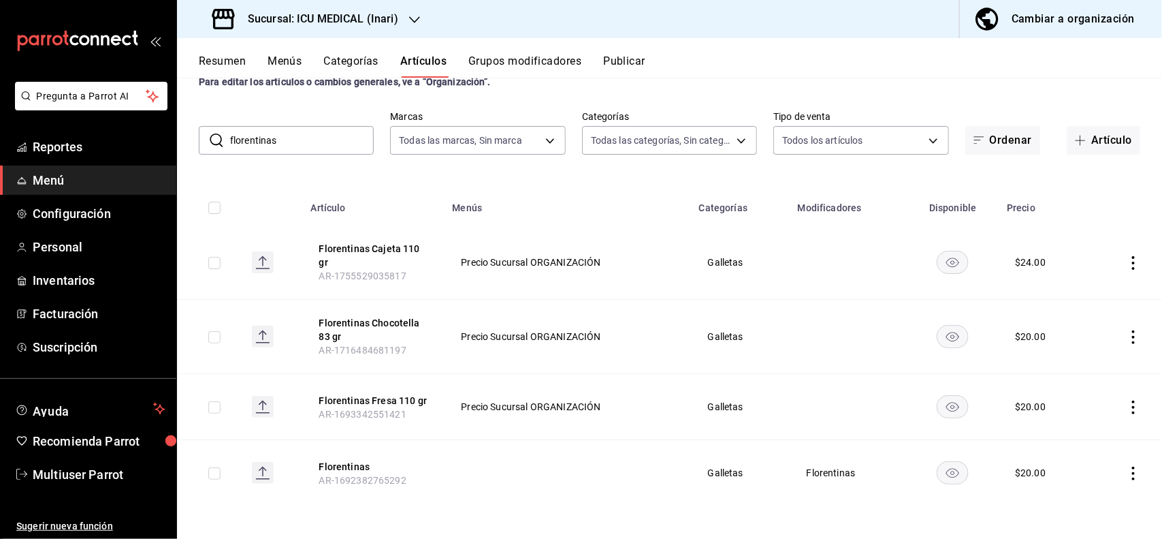
click at [1119, 415] on td at bounding box center [1126, 407] width 74 height 66
click at [1127, 338] on icon "actions" at bounding box center [1134, 337] width 14 height 14
click at [1073, 368] on span "Editar" at bounding box center [1080, 369] width 35 height 14
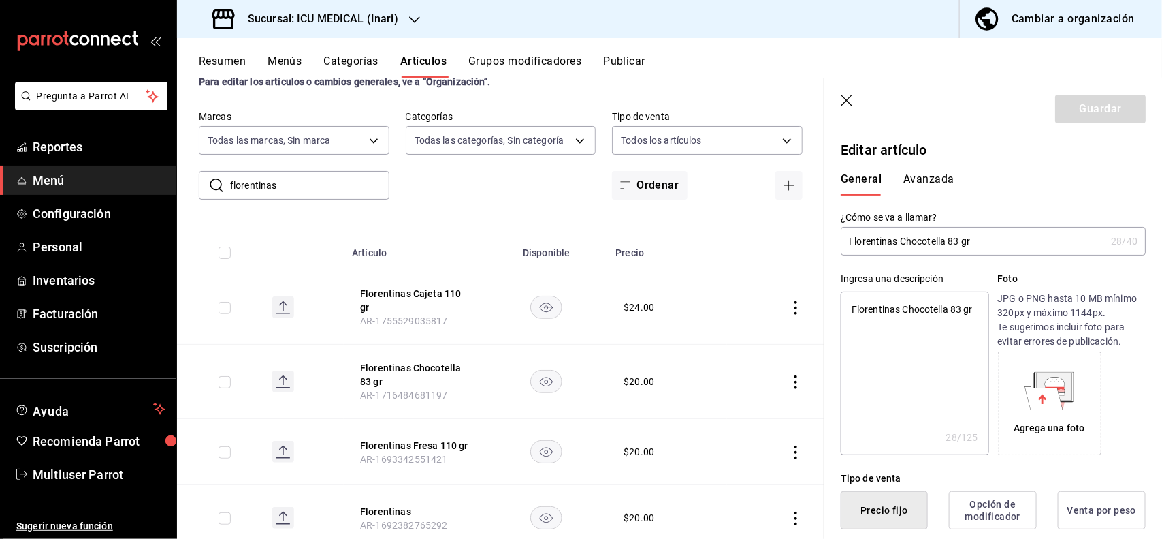
scroll to position [266, 0]
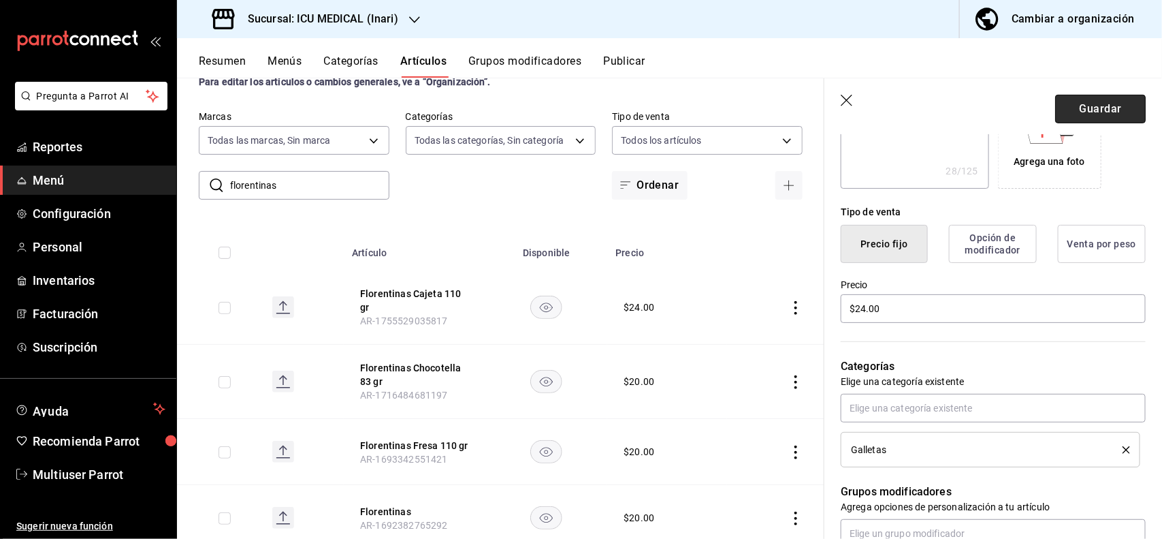
click at [1104, 110] on button "Guardar" at bounding box center [1100, 109] width 91 height 29
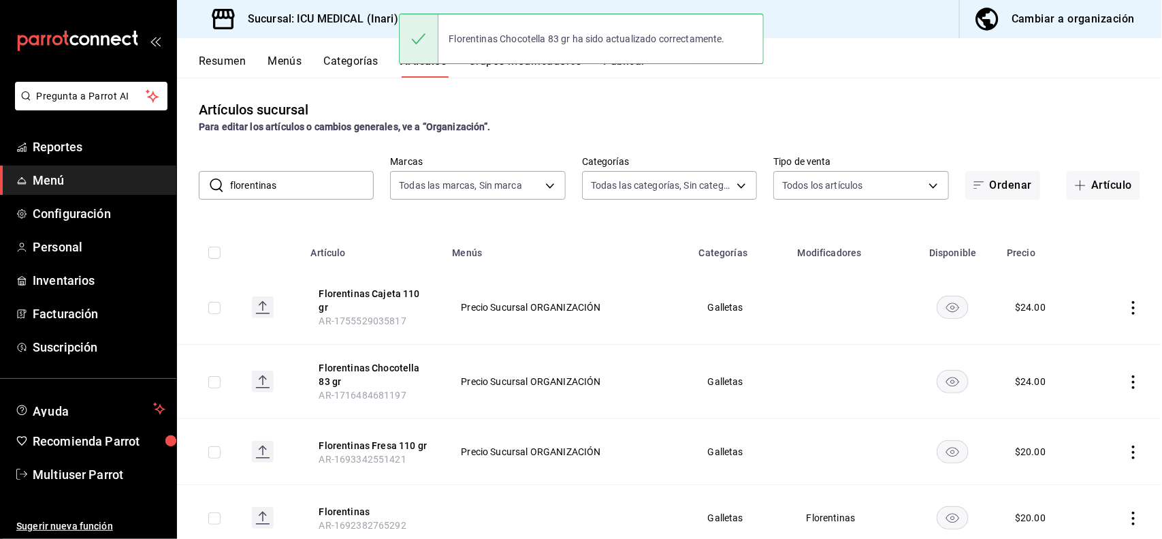
click at [1132, 458] on icon "actions" at bounding box center [1133, 452] width 3 height 14
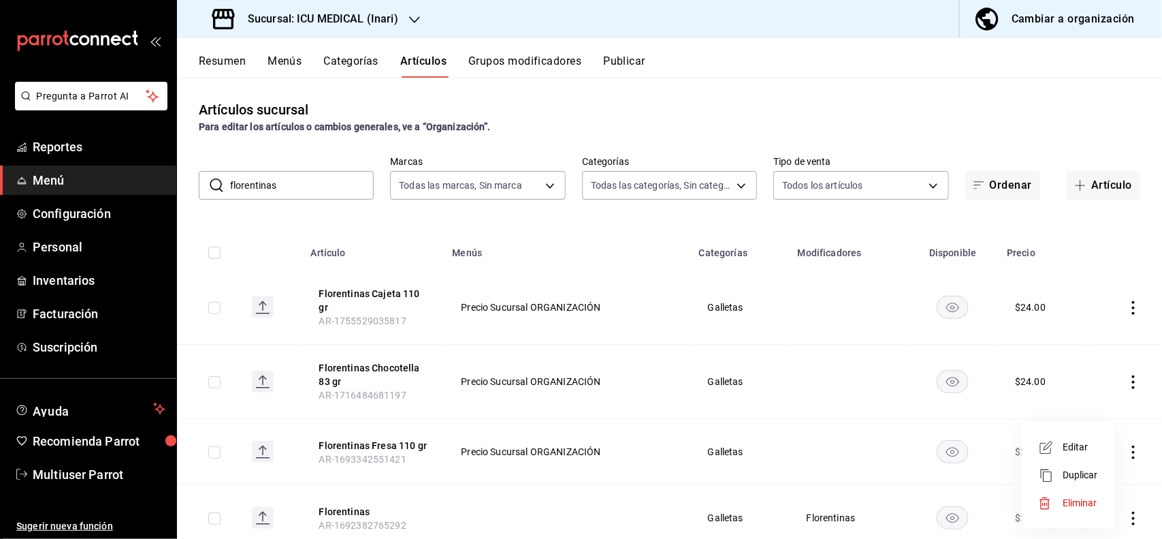
click at [1083, 450] on span "Editar" at bounding box center [1080, 447] width 35 height 14
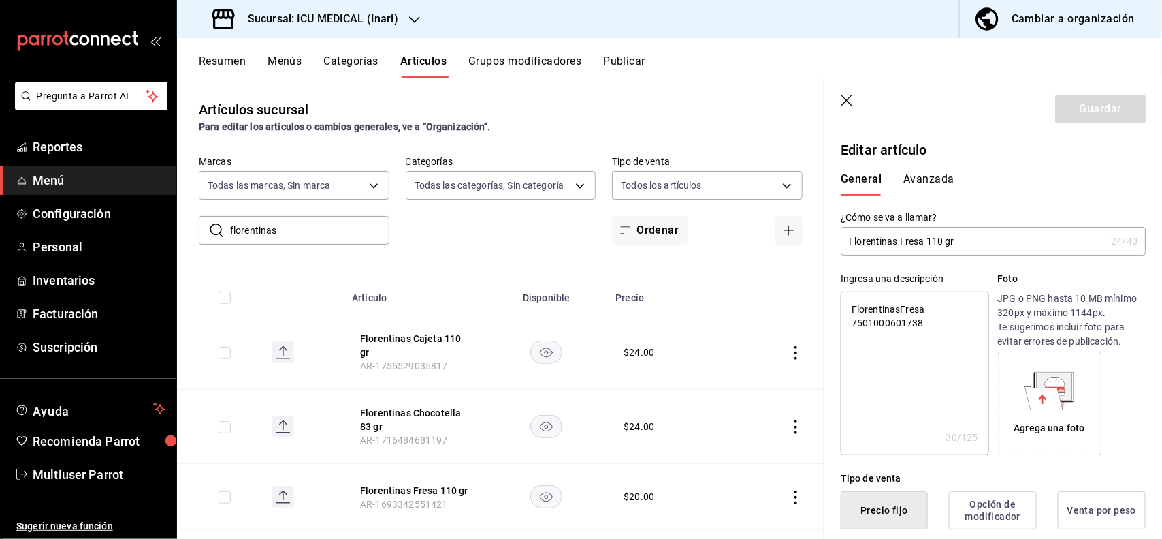
scroll to position [266, 0]
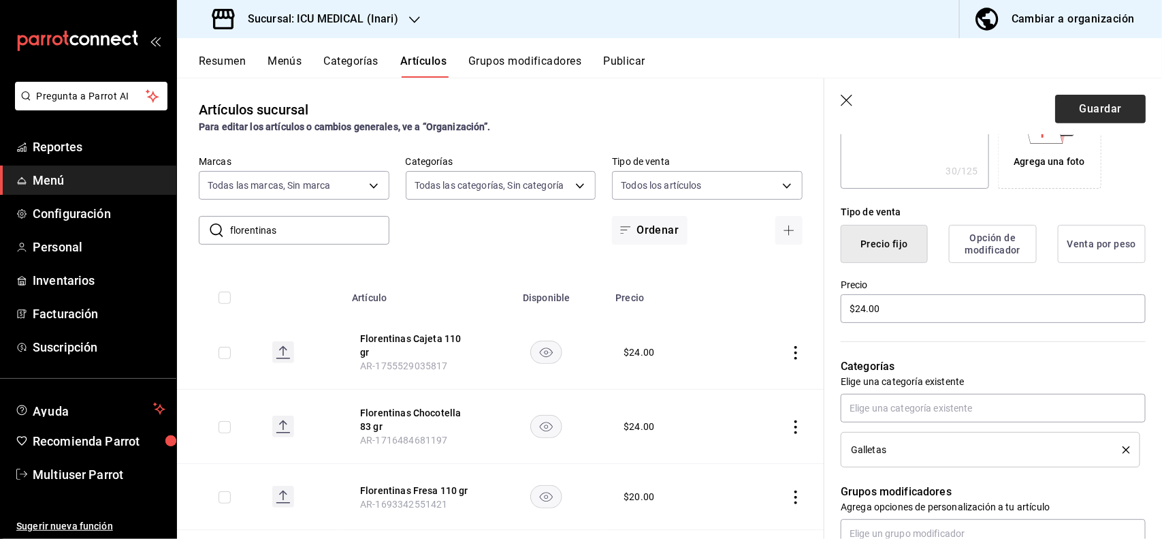
click at [1087, 118] on header "Guardar" at bounding box center [994, 106] width 338 height 56
click at [1087, 118] on button "Guardar" at bounding box center [1100, 109] width 91 height 29
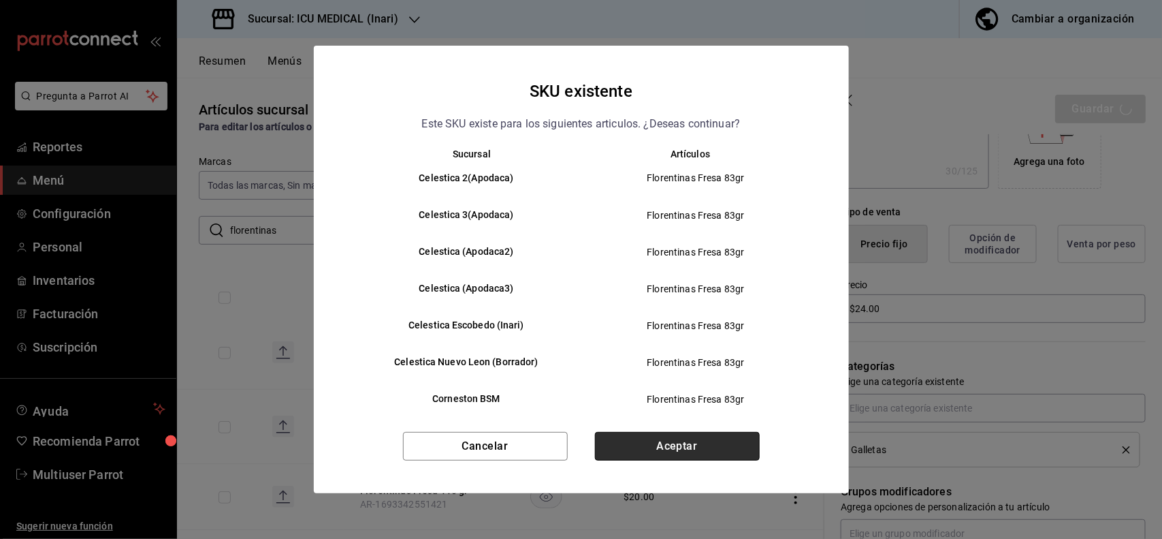
click at [742, 449] on button "Aceptar" at bounding box center [677, 446] width 165 height 29
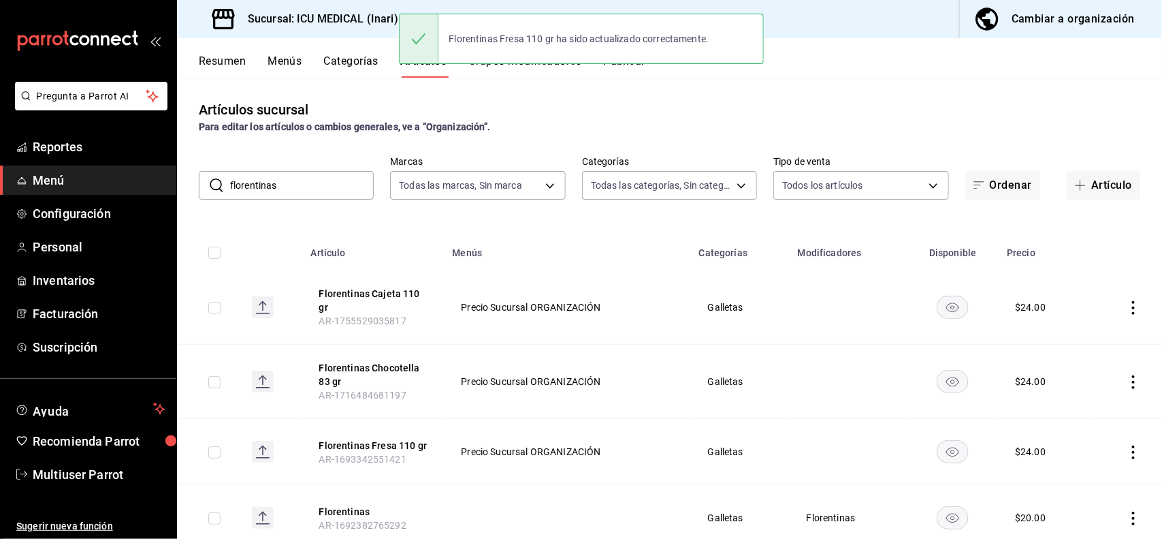
click at [332, 181] on input "florentinas" at bounding box center [302, 185] width 144 height 27
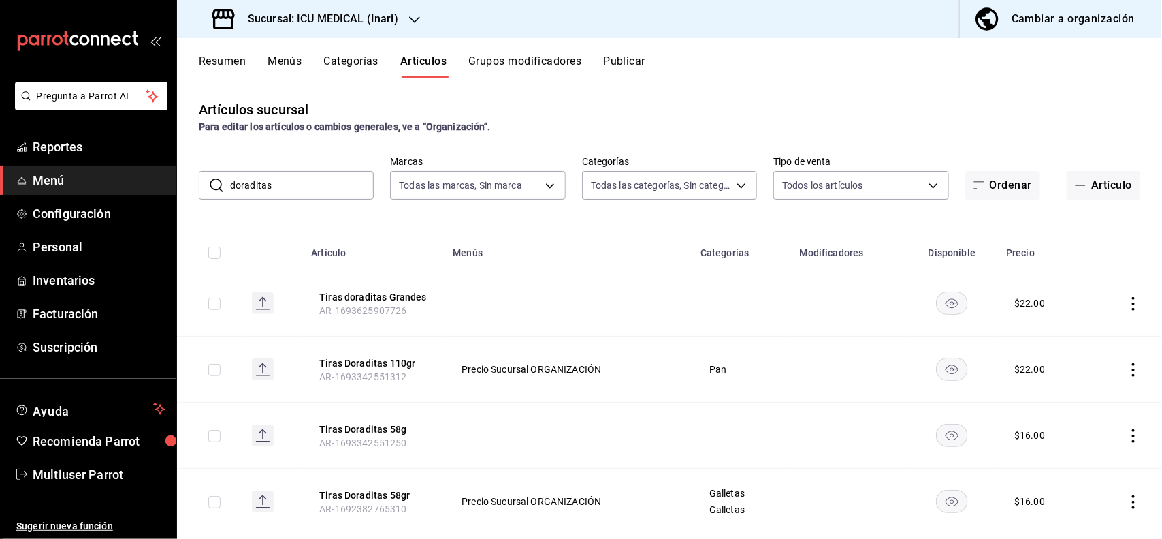
click at [1111, 369] on td at bounding box center [1126, 369] width 74 height 66
click at [1127, 372] on icon "actions" at bounding box center [1134, 370] width 14 height 14
click at [1066, 399] on span "Editar" at bounding box center [1080, 401] width 35 height 14
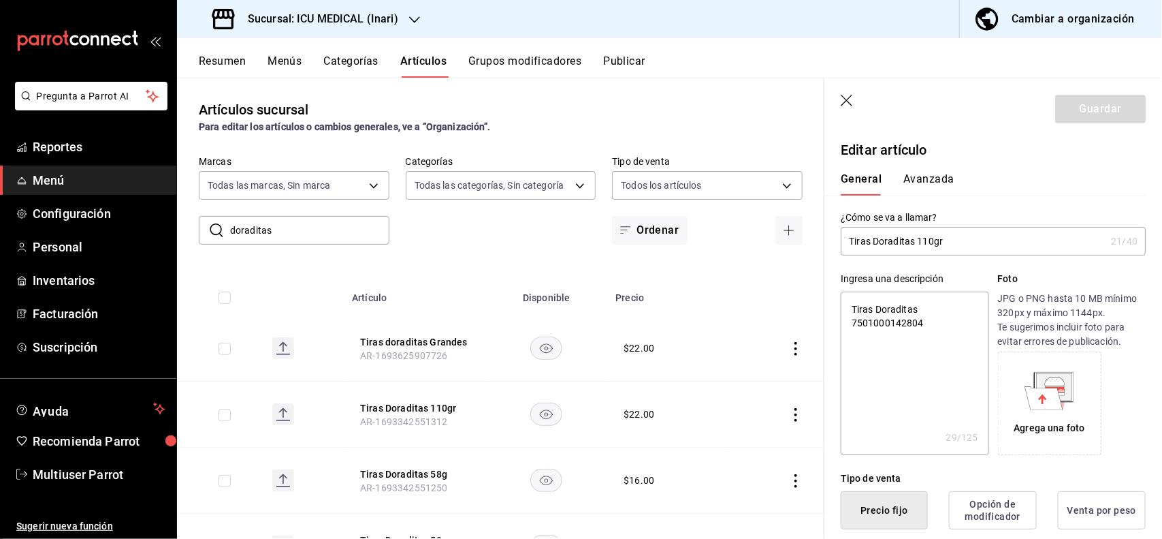
scroll to position [266, 0]
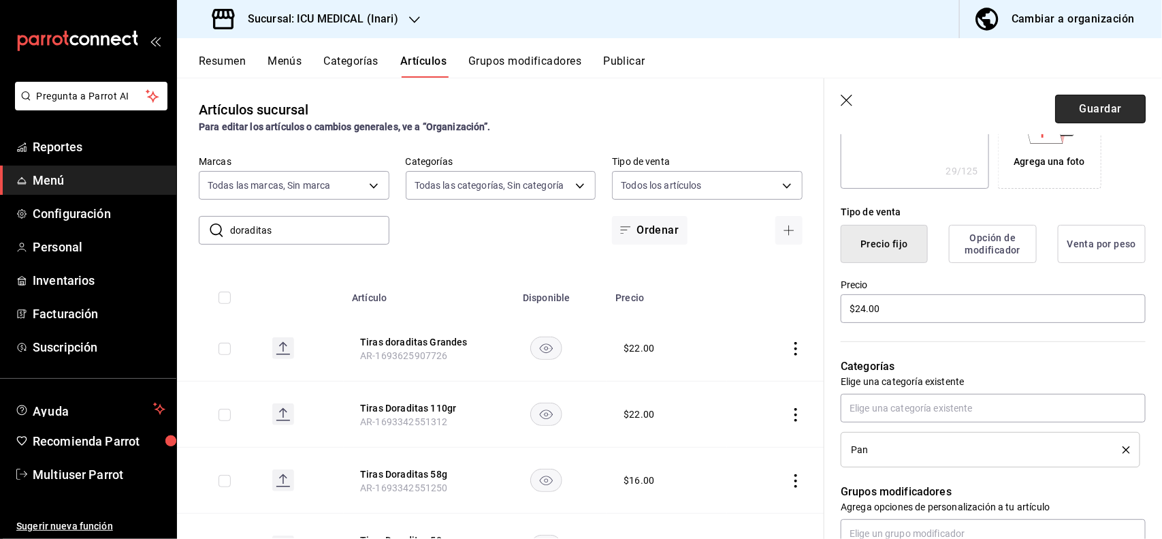
click at [1098, 104] on button "Guardar" at bounding box center [1100, 109] width 91 height 29
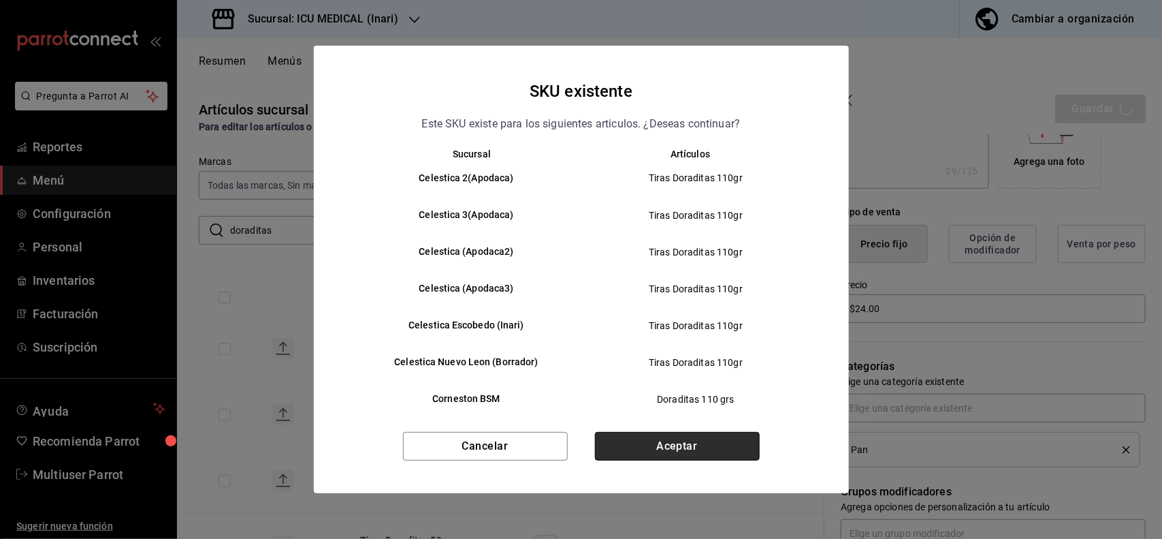
click at [705, 441] on button "Aceptar" at bounding box center [677, 446] width 165 height 29
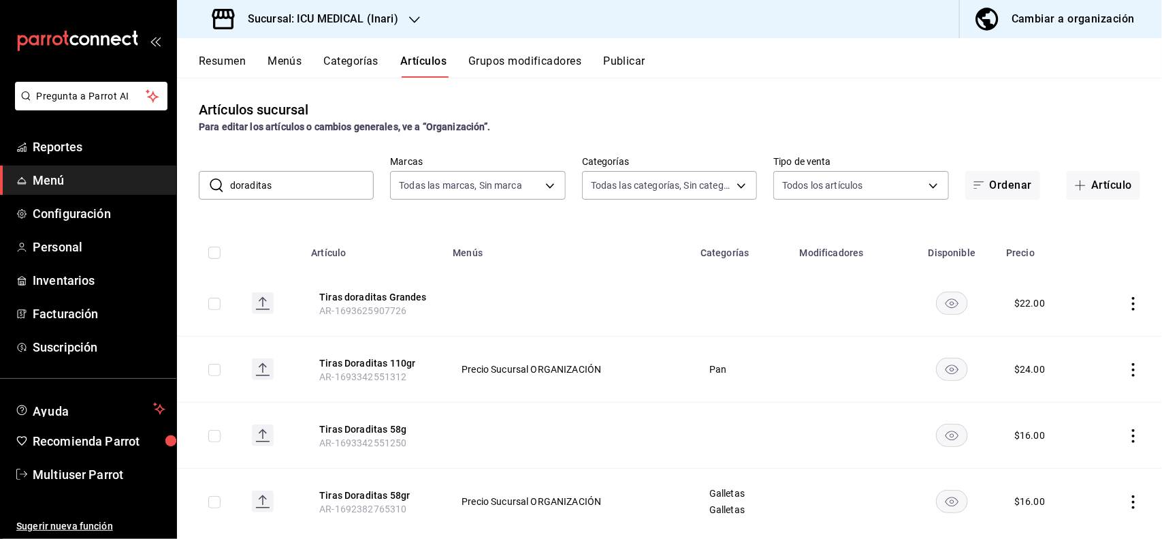
click at [335, 182] on input "doraditas" at bounding box center [302, 185] width 144 height 27
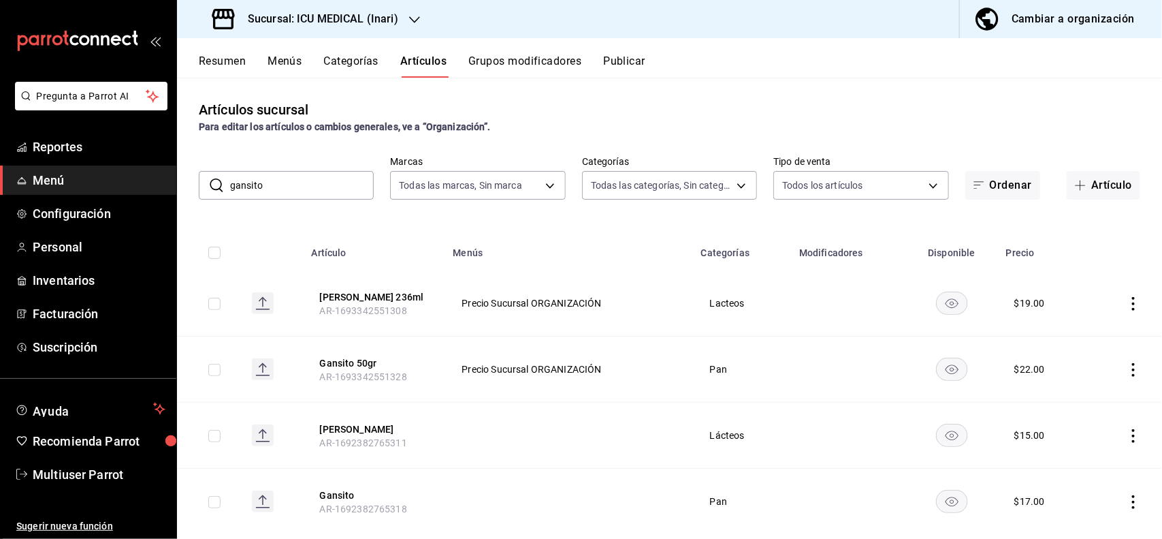
click at [1127, 371] on icon "actions" at bounding box center [1134, 370] width 14 height 14
click at [1063, 397] on span "Editar" at bounding box center [1080, 401] width 35 height 14
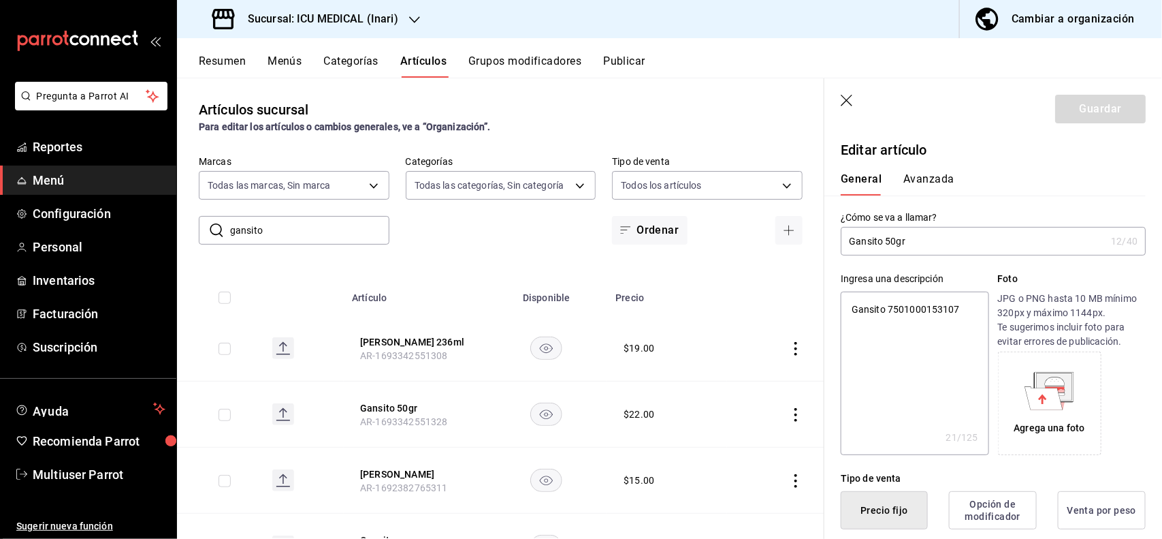
scroll to position [266, 0]
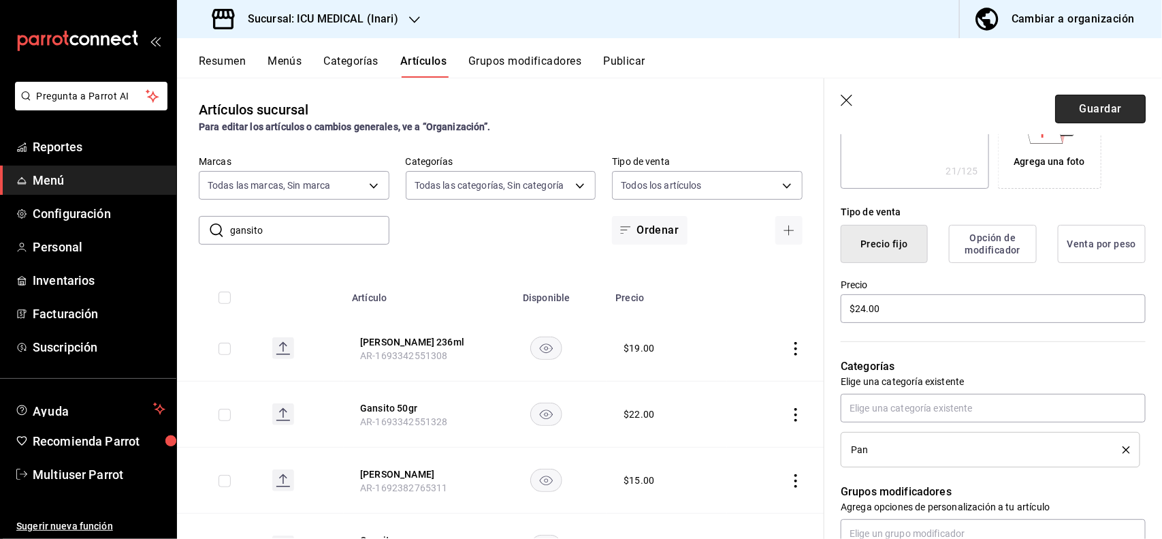
click at [1107, 111] on button "Guardar" at bounding box center [1100, 109] width 91 height 29
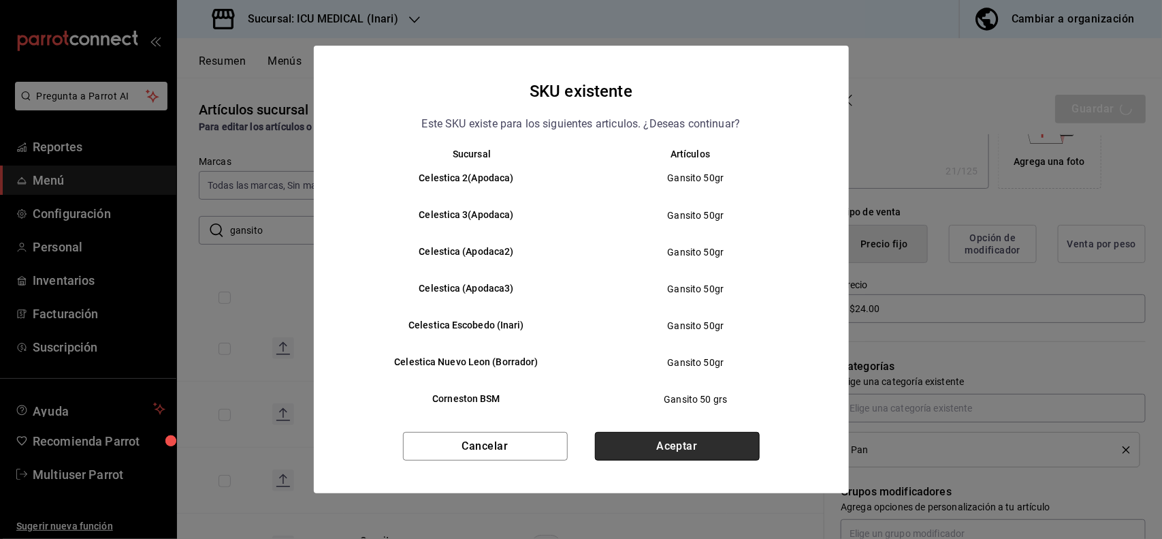
click at [720, 437] on button "Aceptar" at bounding box center [677, 446] width 165 height 29
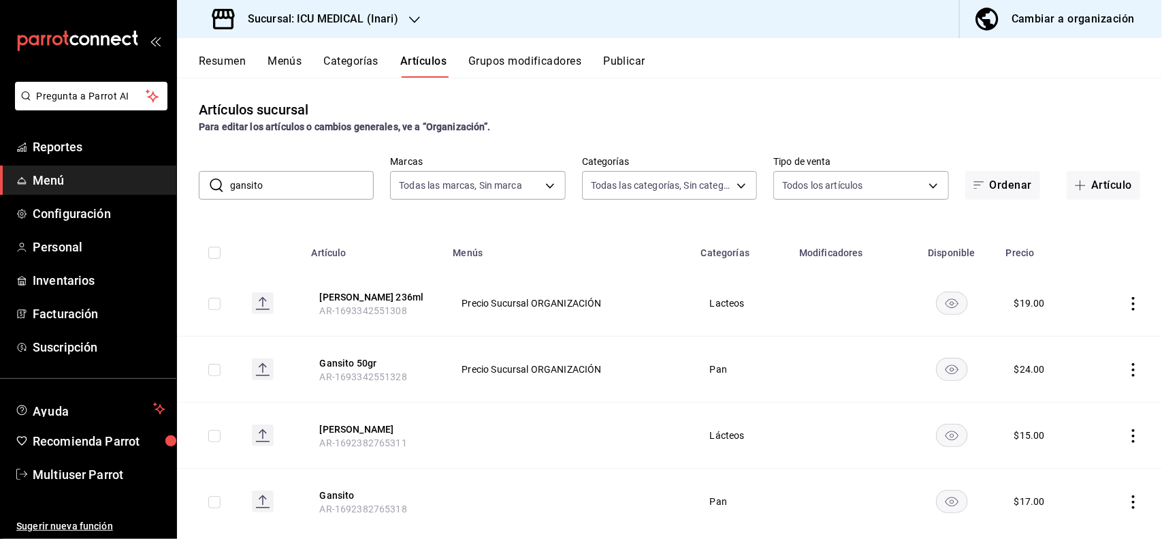
click at [352, 191] on input "gansito" at bounding box center [302, 185] width 144 height 27
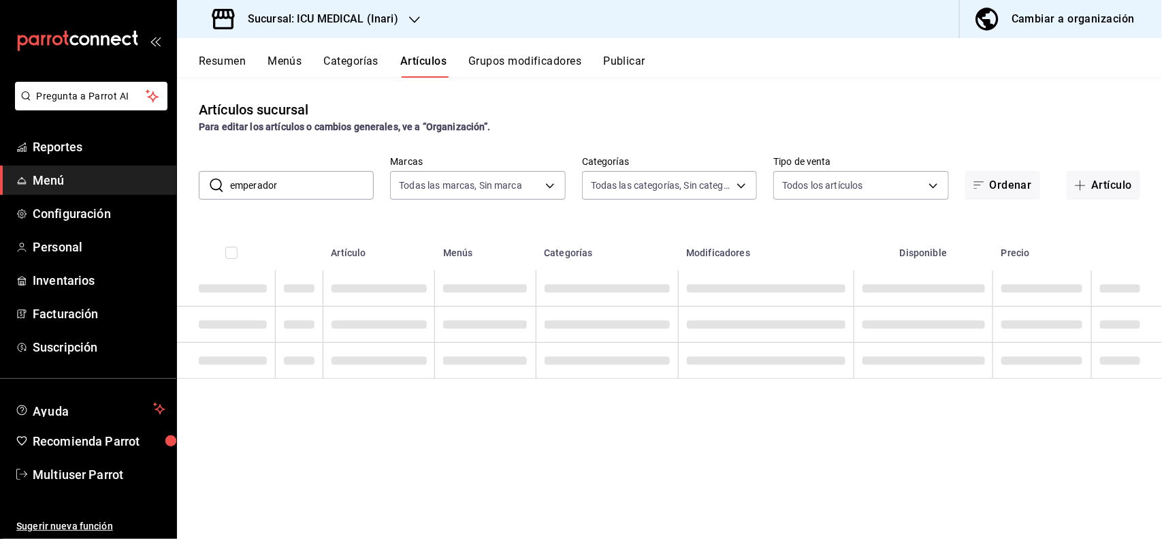
click at [634, 121] on div "Para editar los artículos o cambios generales, ve a “Organización”." at bounding box center [670, 127] width 942 height 14
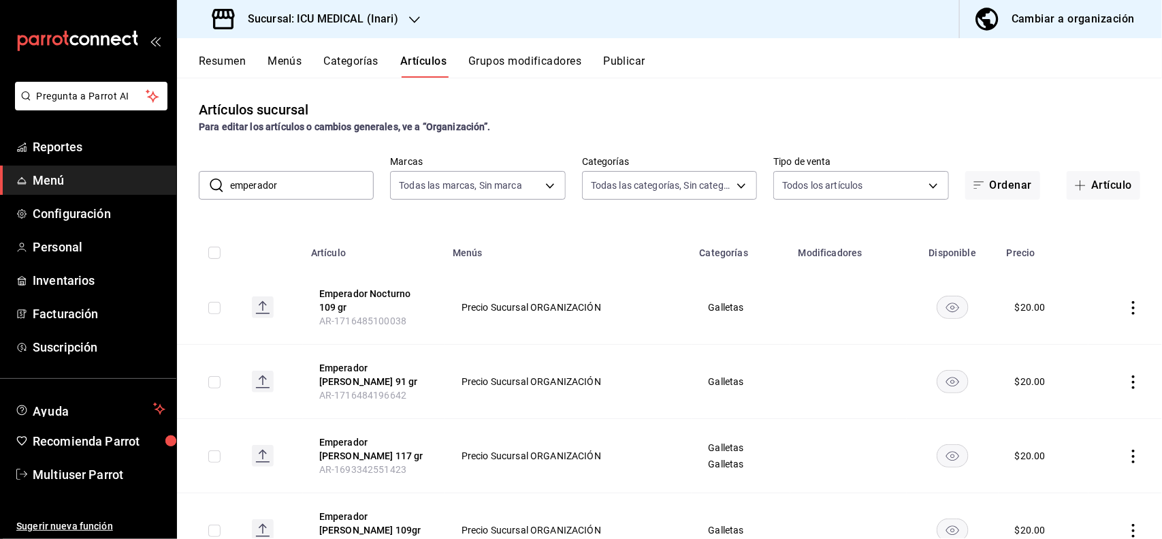
click at [1127, 305] on icon "actions" at bounding box center [1134, 308] width 14 height 14
click at [1083, 345] on span "Editar" at bounding box center [1080, 339] width 35 height 14
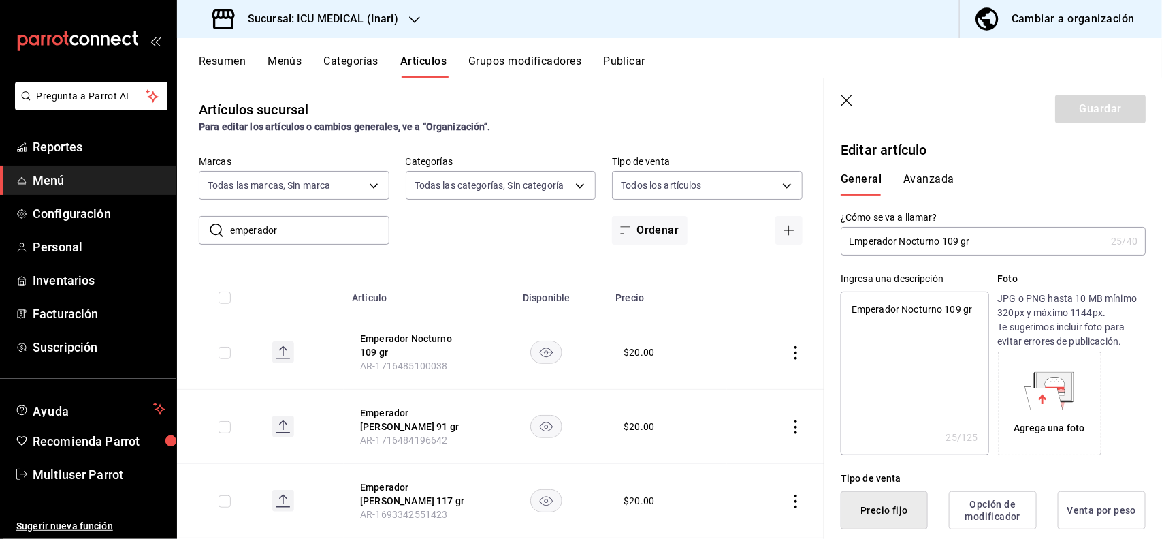
scroll to position [266, 0]
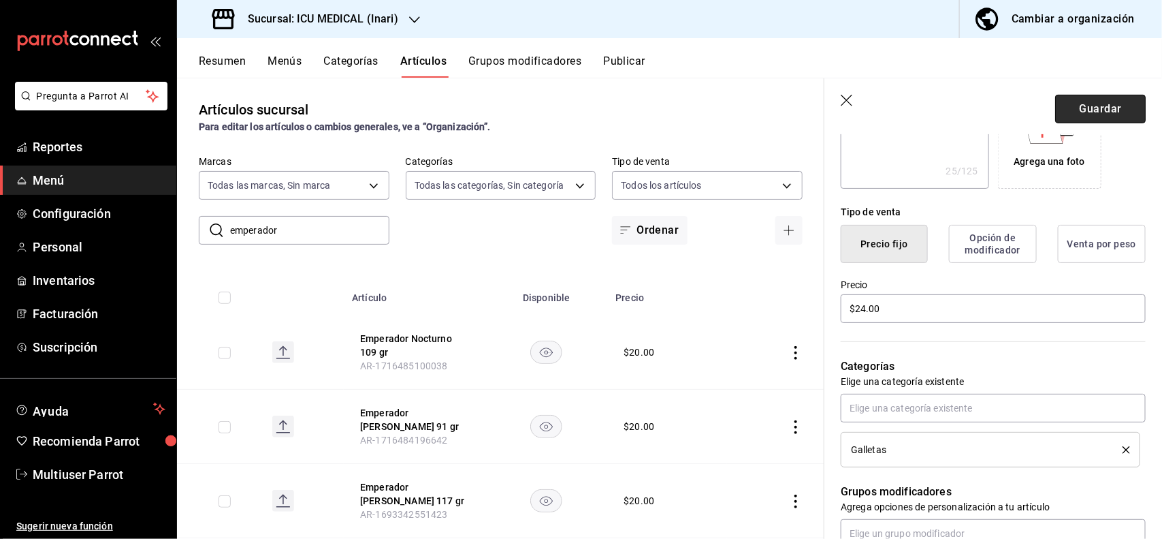
click at [1076, 95] on button "Guardar" at bounding box center [1100, 109] width 91 height 29
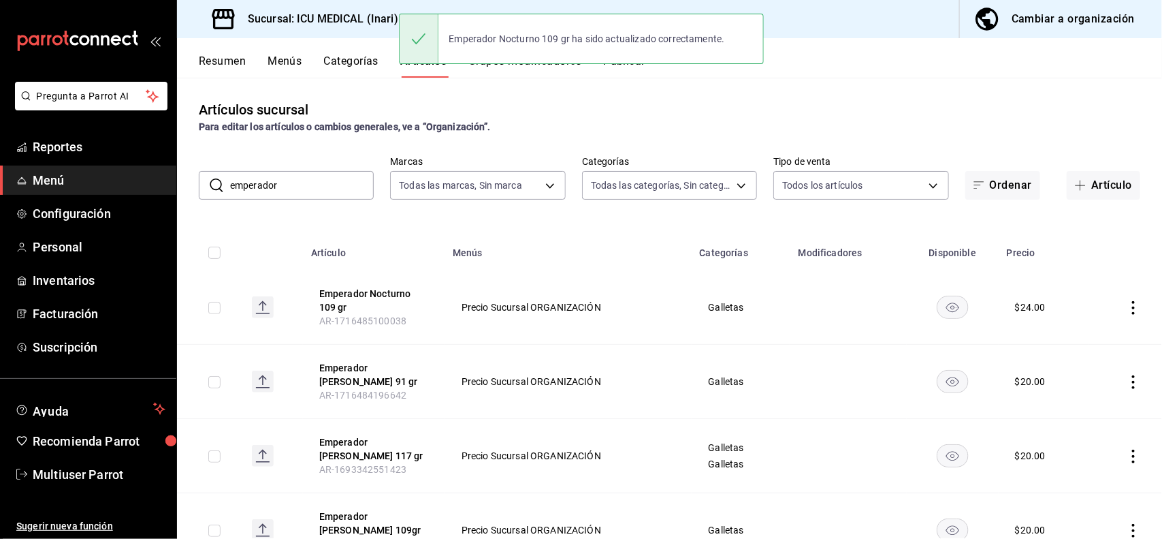
click at [1127, 382] on icon "actions" at bounding box center [1134, 382] width 14 height 14
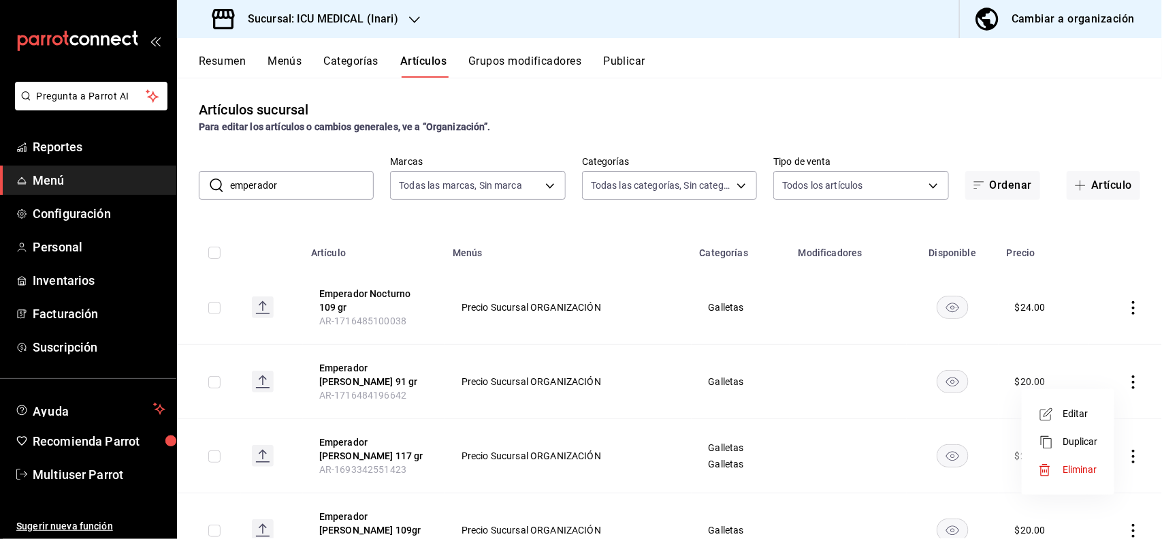
click at [1080, 407] on span "Editar" at bounding box center [1080, 414] width 35 height 14
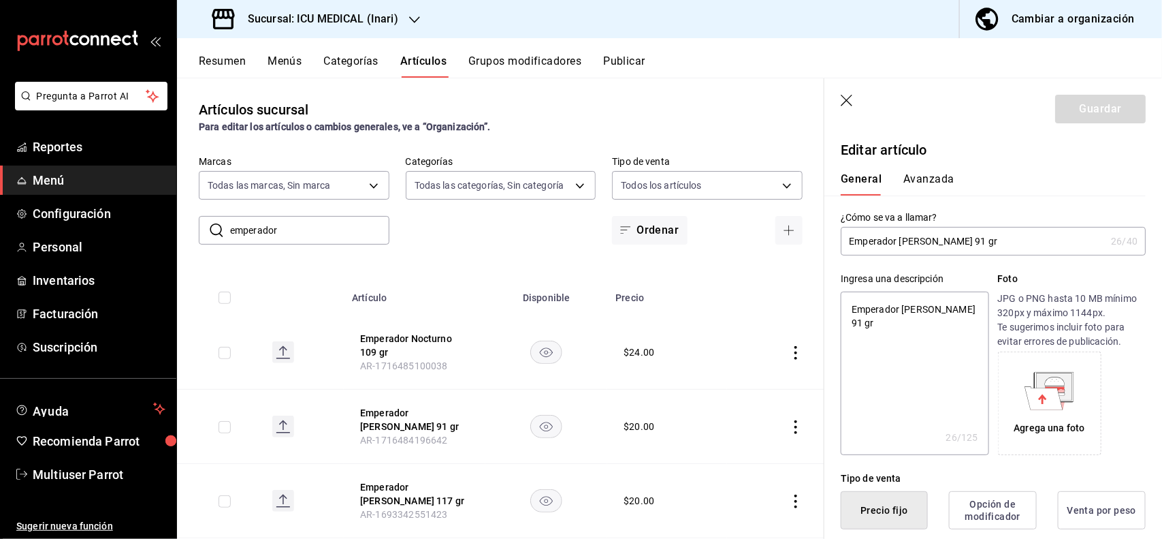
scroll to position [266, 0]
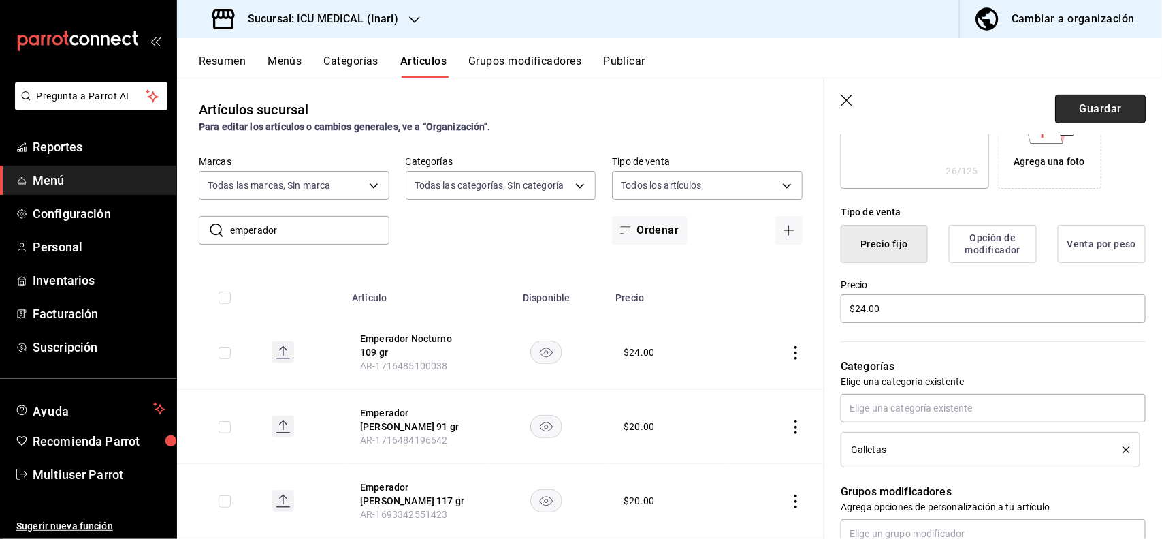
click at [1089, 112] on button "Guardar" at bounding box center [1100, 109] width 91 height 29
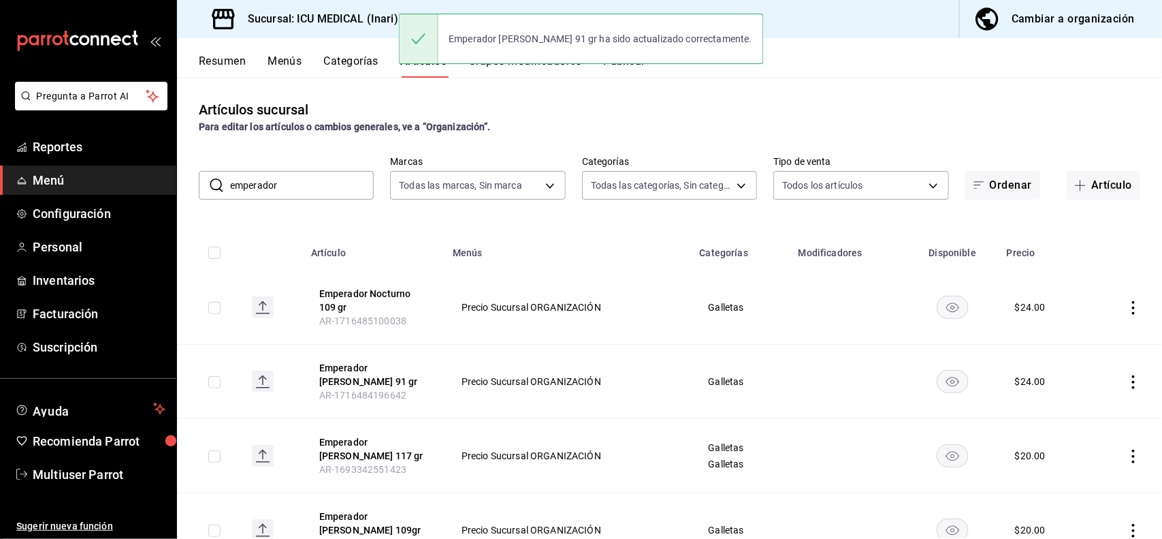
click at [1127, 451] on icon "actions" at bounding box center [1134, 456] width 14 height 14
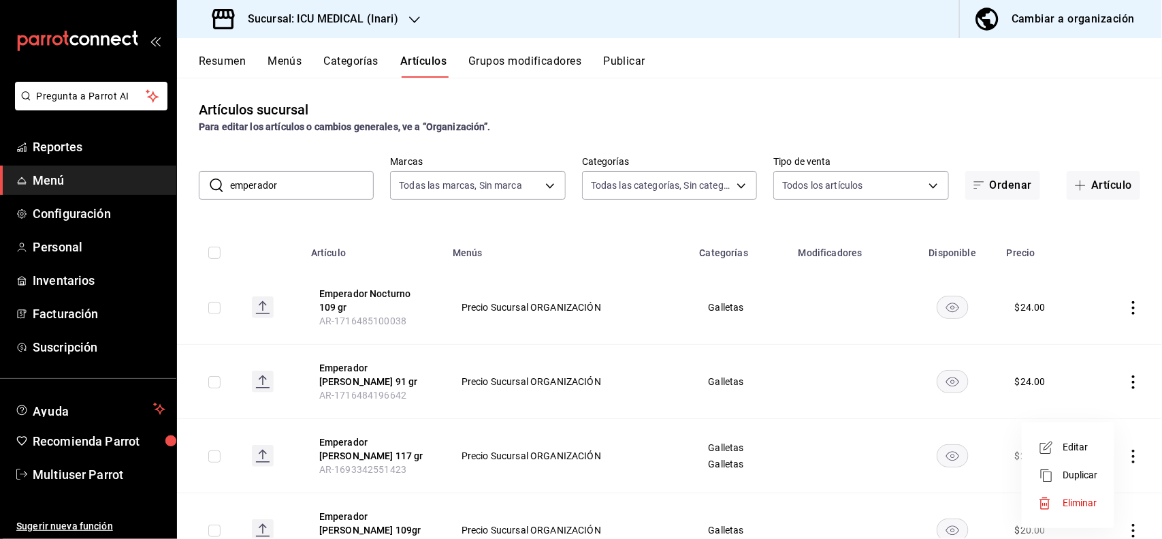
click at [1092, 443] on span "Editar" at bounding box center [1080, 447] width 35 height 14
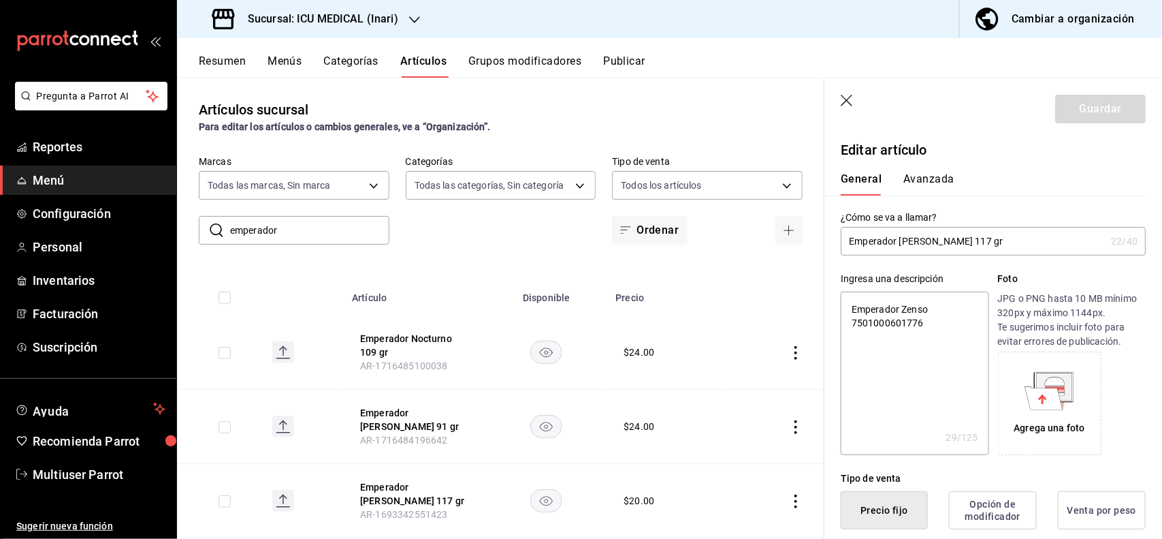
scroll to position [266, 0]
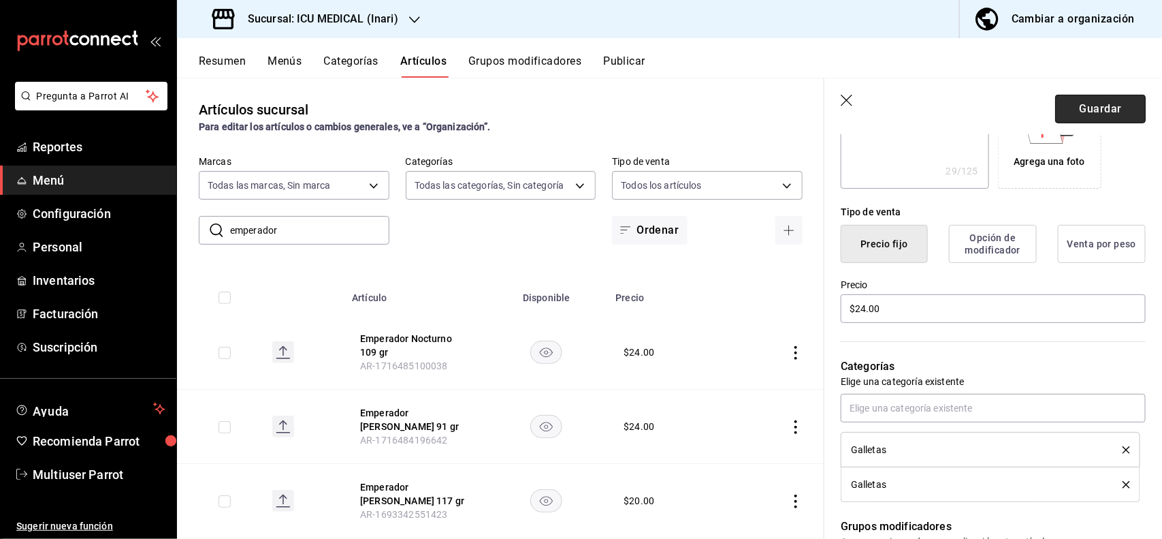
click at [1105, 114] on button "Guardar" at bounding box center [1100, 109] width 91 height 29
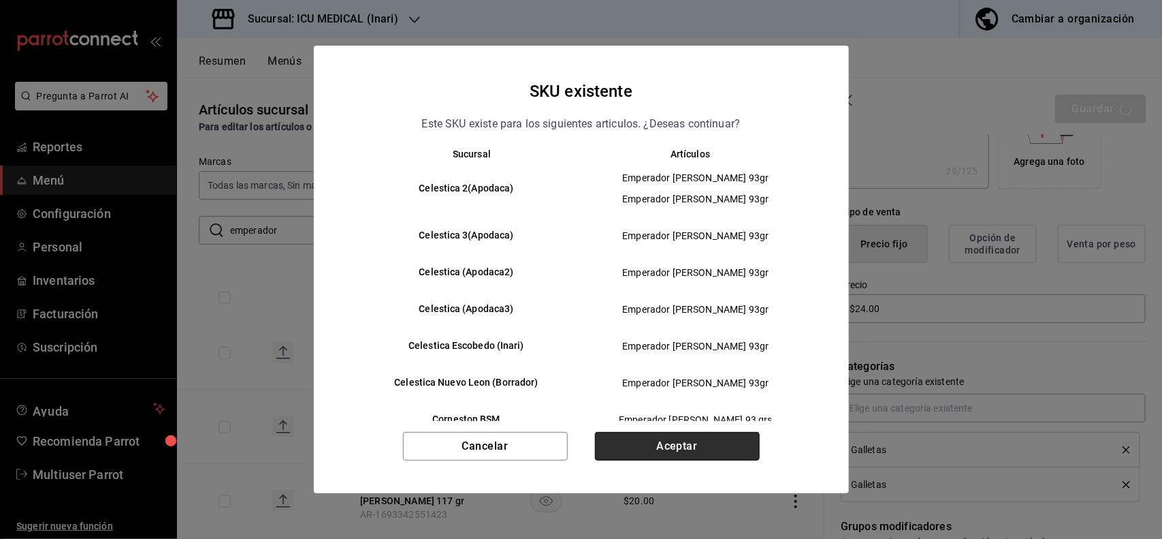
click at [699, 454] on button "Aceptar" at bounding box center [677, 446] width 165 height 29
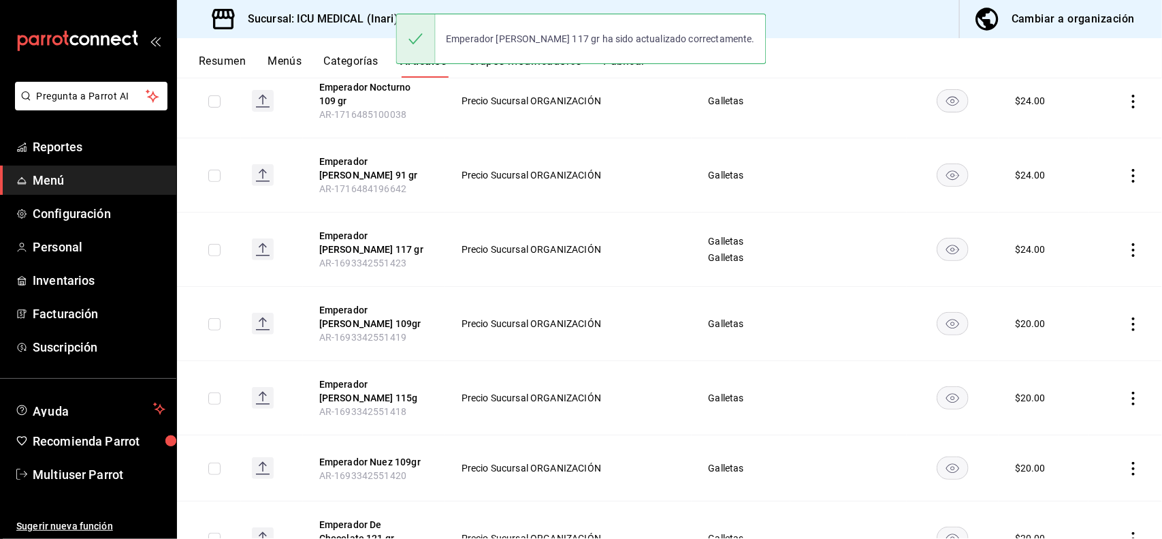
scroll to position [237, 0]
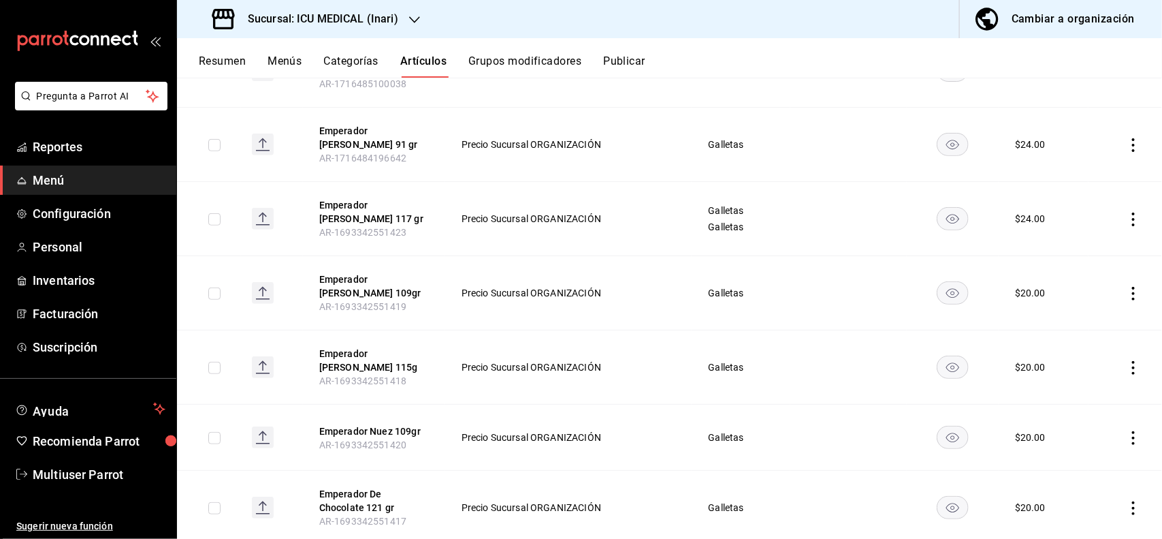
click at [1127, 287] on icon "actions" at bounding box center [1134, 294] width 14 height 14
click at [1077, 317] on span "Editar" at bounding box center [1080, 317] width 35 height 14
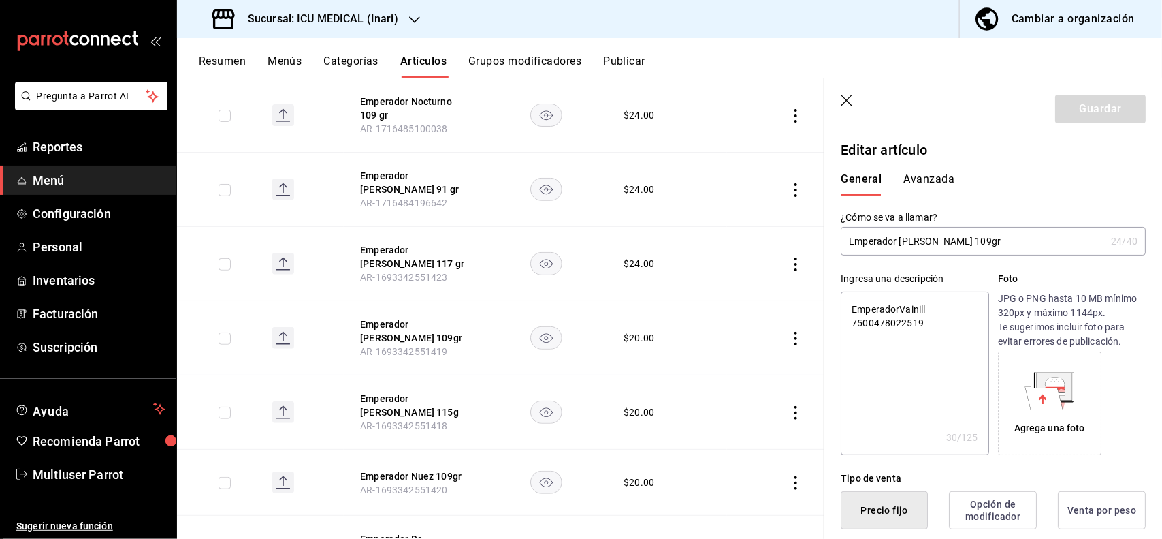
scroll to position [266, 0]
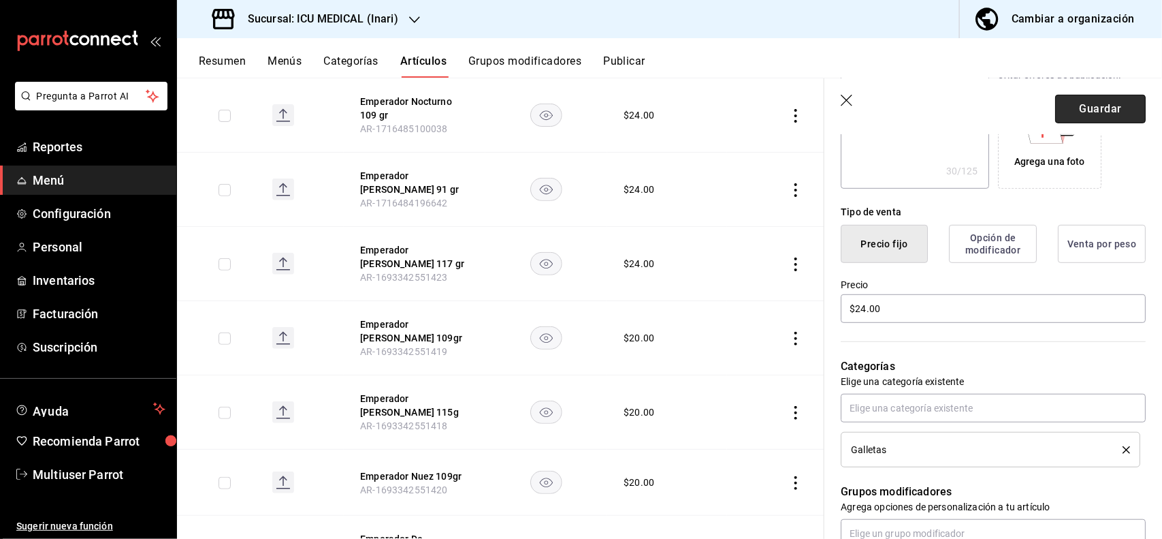
click at [1100, 108] on button "Guardar" at bounding box center [1100, 109] width 91 height 29
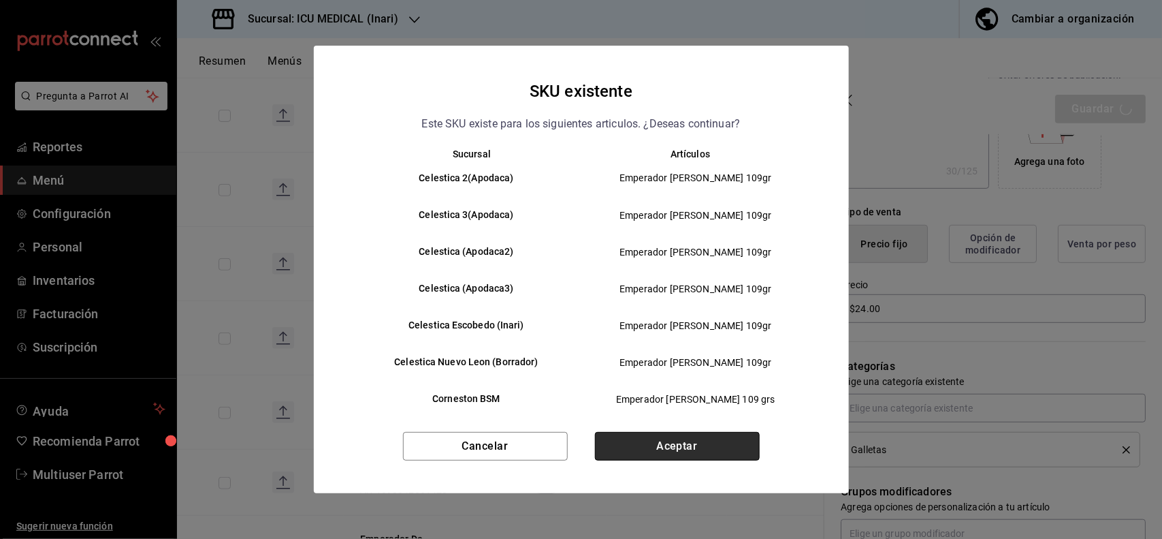
click at [729, 450] on button "Aceptar" at bounding box center [677, 446] width 165 height 29
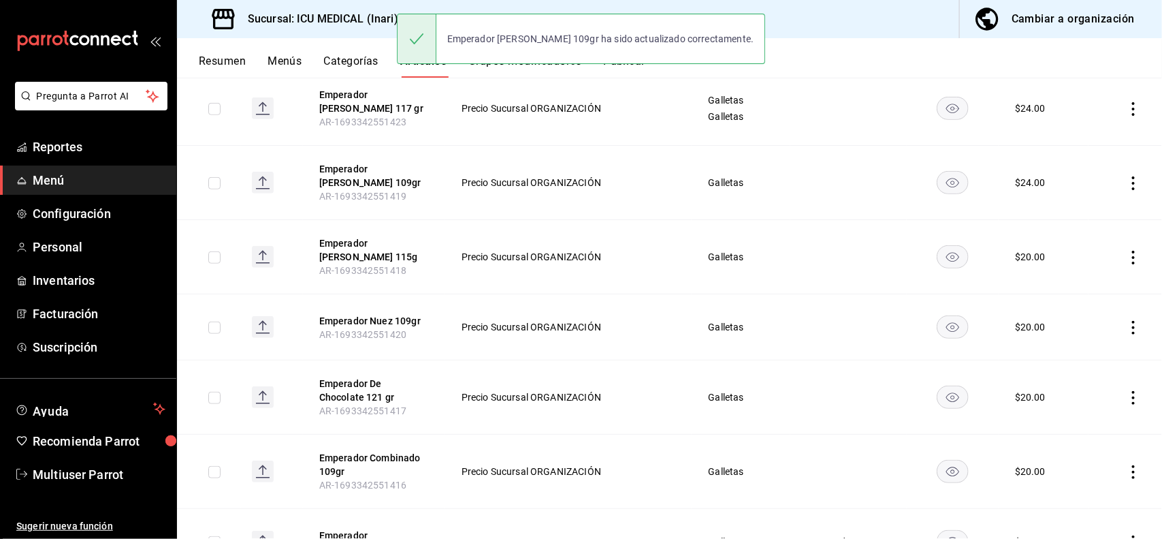
scroll to position [351, 0]
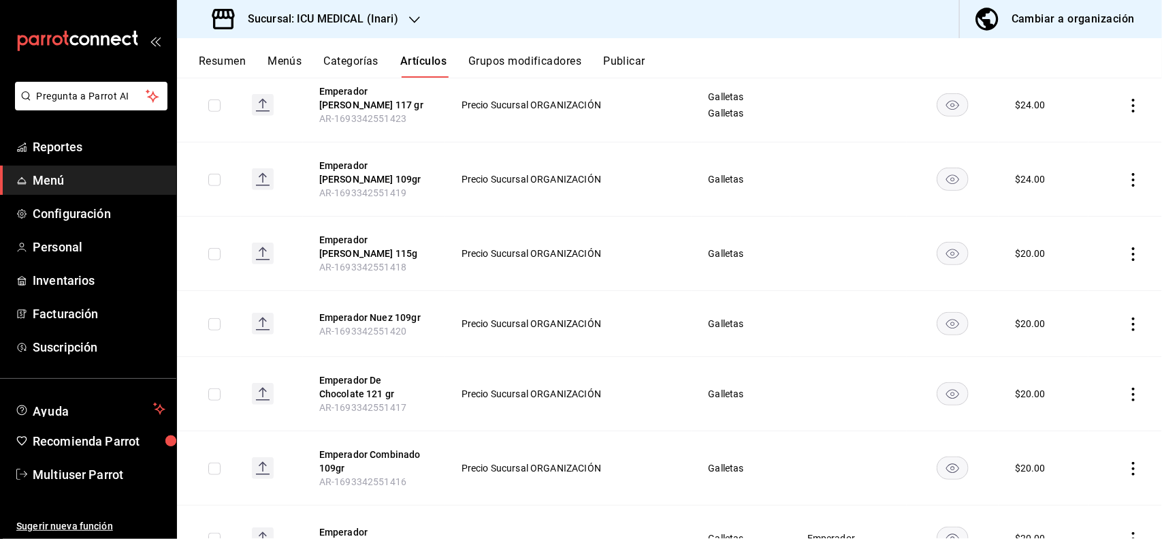
click at [1127, 247] on icon "actions" at bounding box center [1134, 254] width 14 height 14
click at [1081, 280] on span "Editar" at bounding box center [1080, 278] width 35 height 14
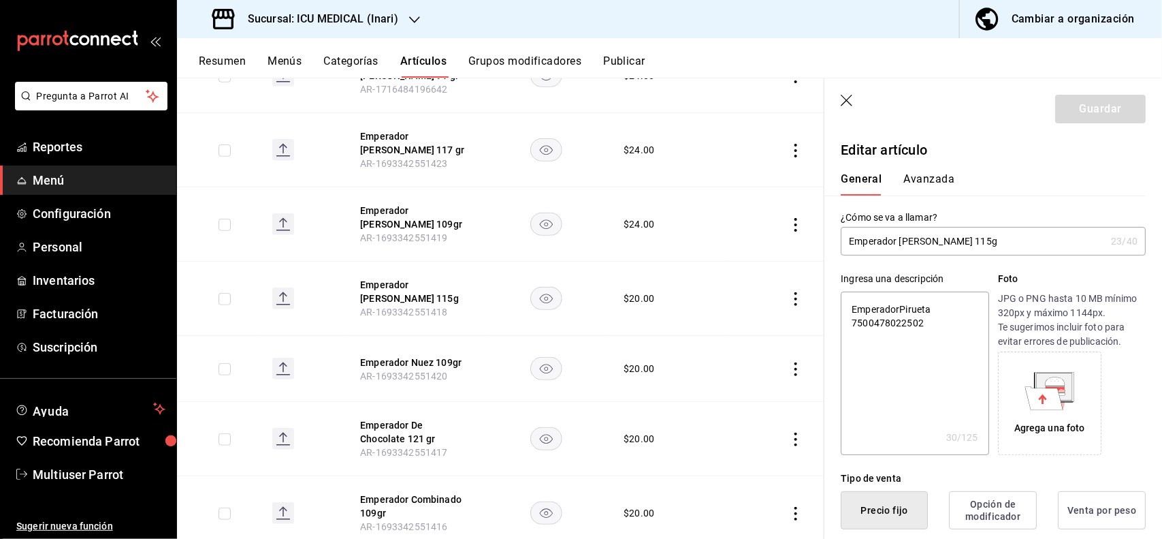
scroll to position [266, 0]
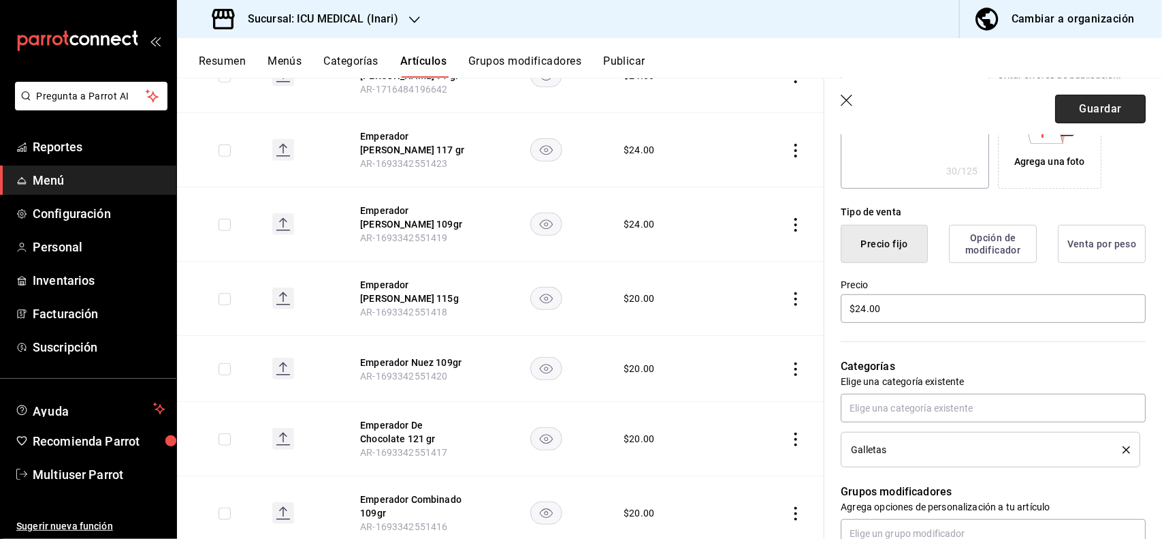
click at [1098, 114] on button "Guardar" at bounding box center [1100, 109] width 91 height 29
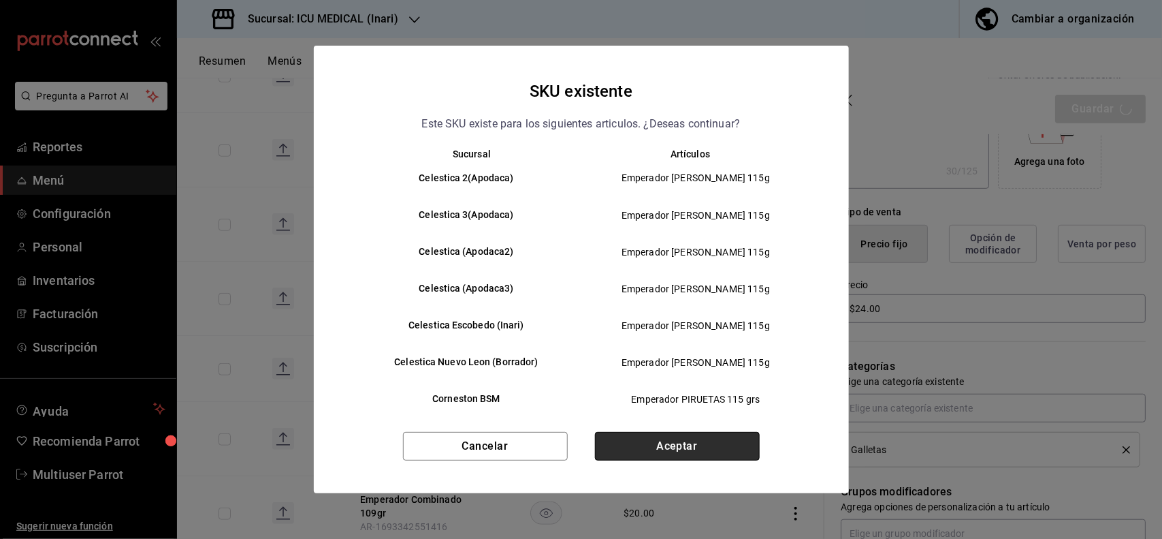
click at [698, 434] on button "Aceptar" at bounding box center [677, 446] width 165 height 29
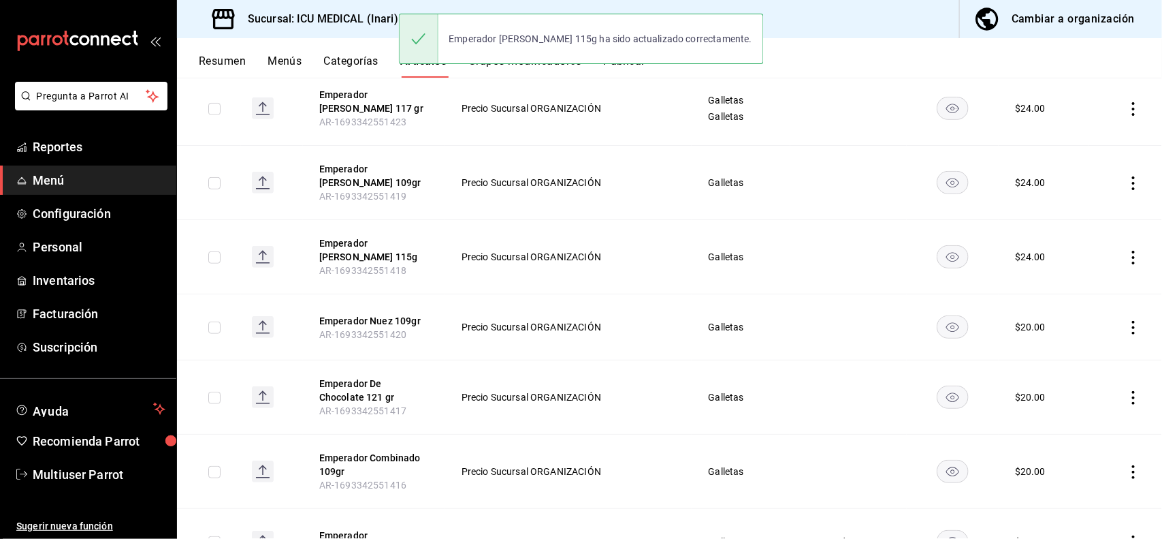
scroll to position [370, 0]
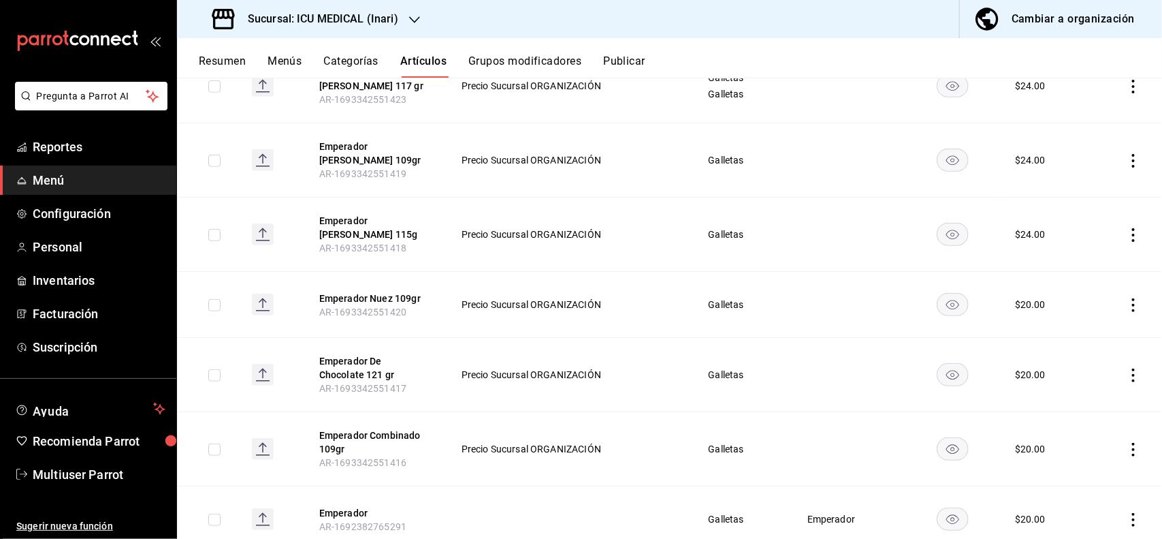
click at [1127, 298] on icon "actions" at bounding box center [1134, 305] width 14 height 14
click at [1084, 330] on span "Editar" at bounding box center [1080, 328] width 35 height 14
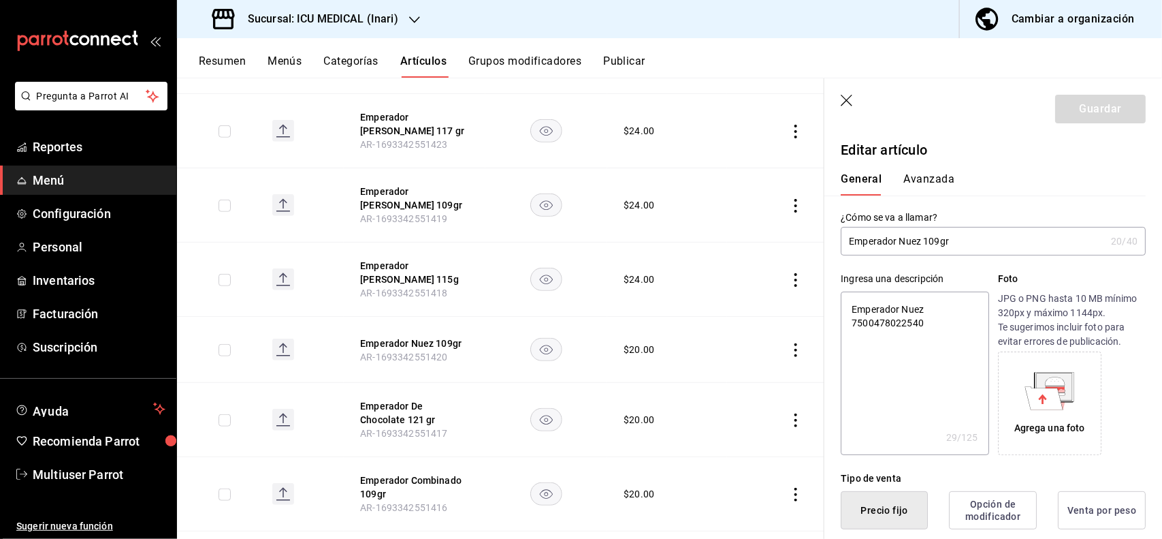
scroll to position [266, 0]
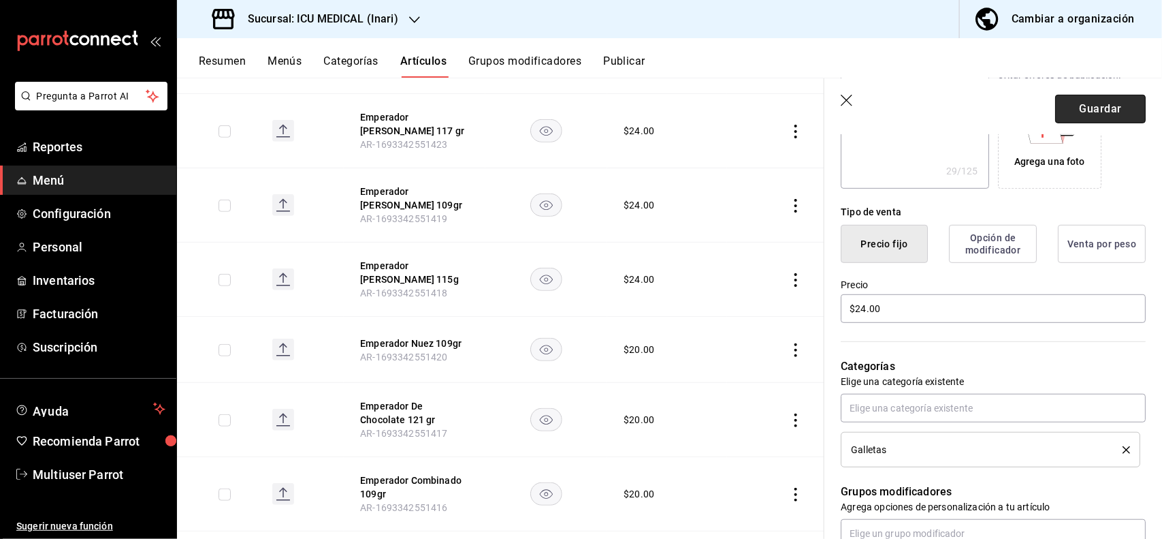
click at [1084, 117] on button "Guardar" at bounding box center [1100, 109] width 91 height 29
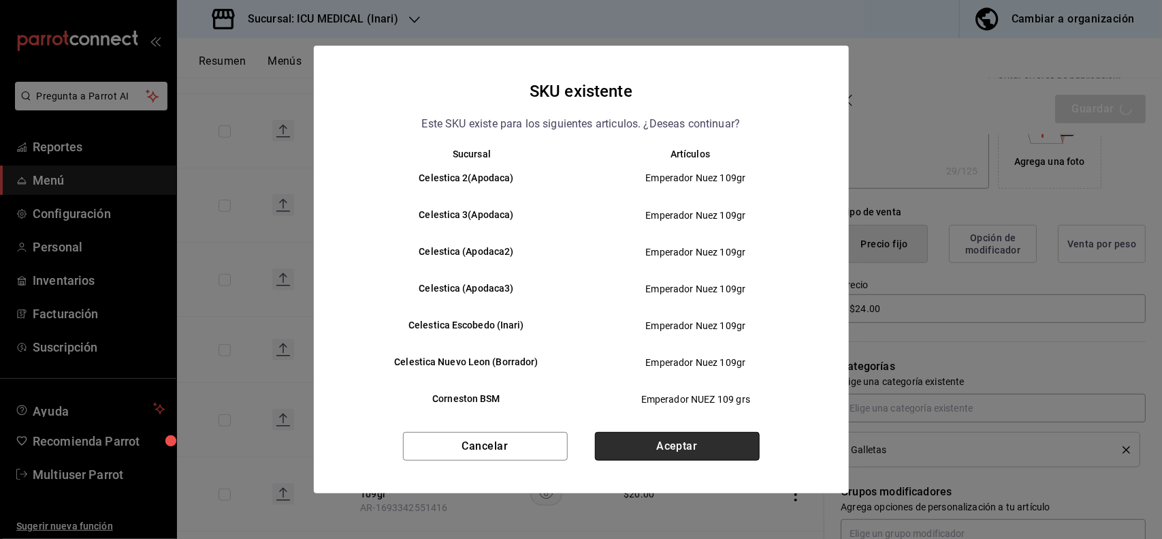
click at [746, 447] on button "Aceptar" at bounding box center [677, 446] width 165 height 29
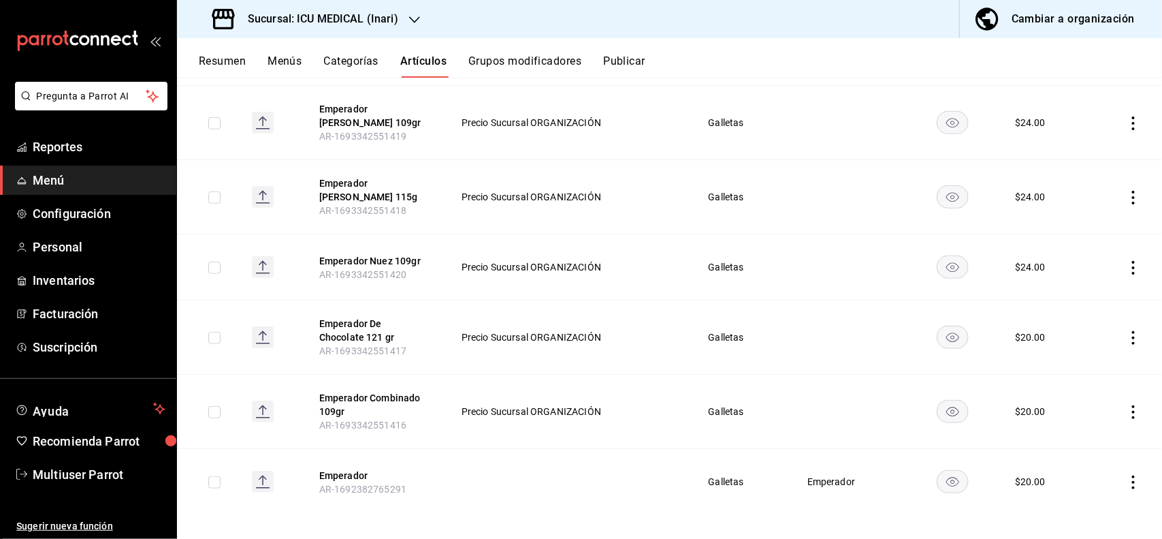
scroll to position [409, 0]
click at [1132, 329] on icon "actions" at bounding box center [1133, 336] width 3 height 14
click at [1088, 353] on span "Editar" at bounding box center [1080, 360] width 35 height 14
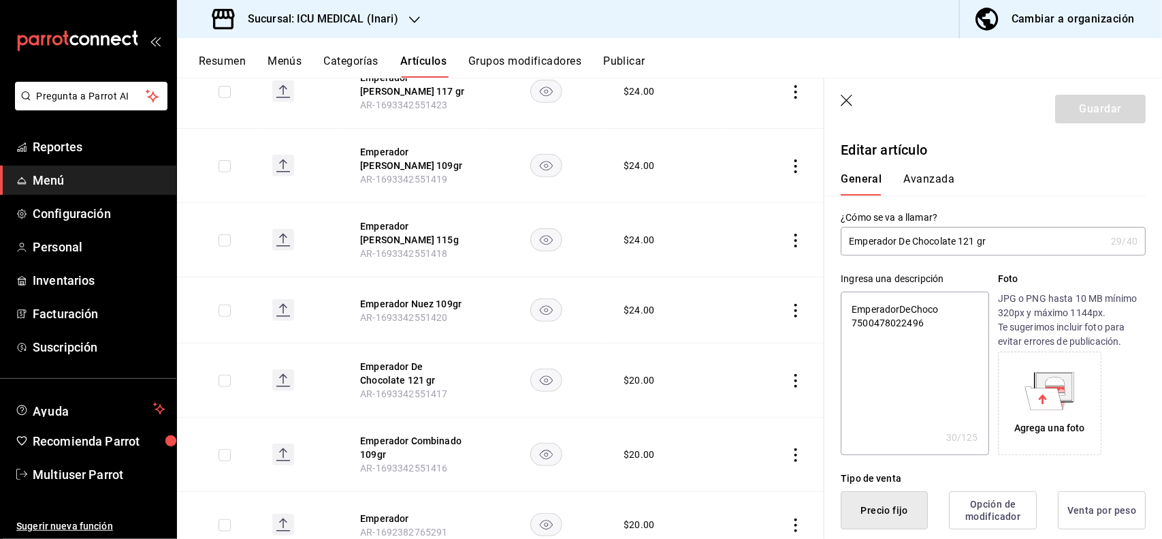
scroll to position [266, 0]
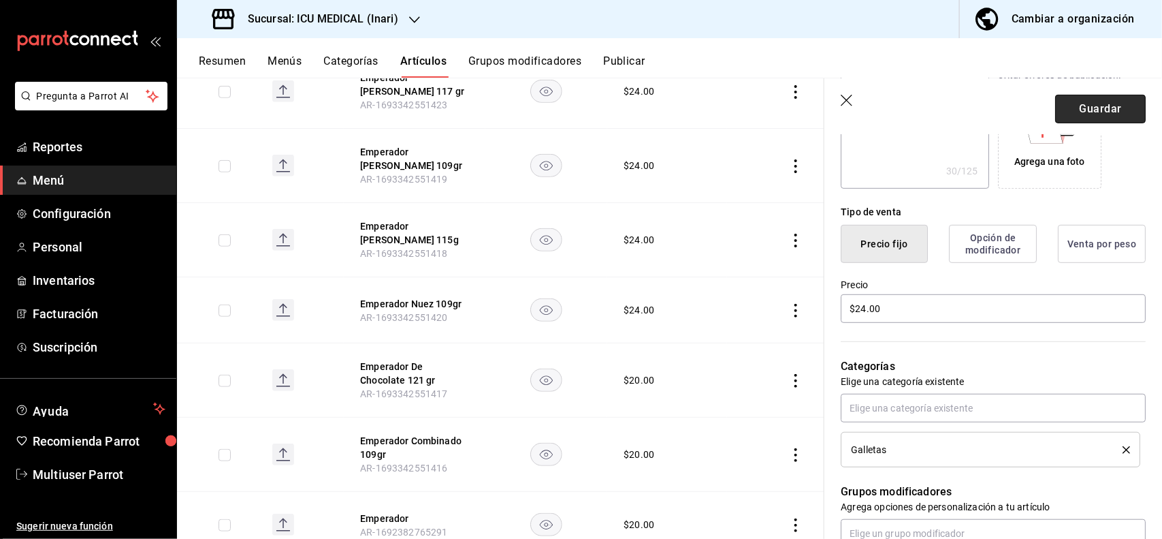
click at [1081, 104] on button "Guardar" at bounding box center [1100, 109] width 91 height 29
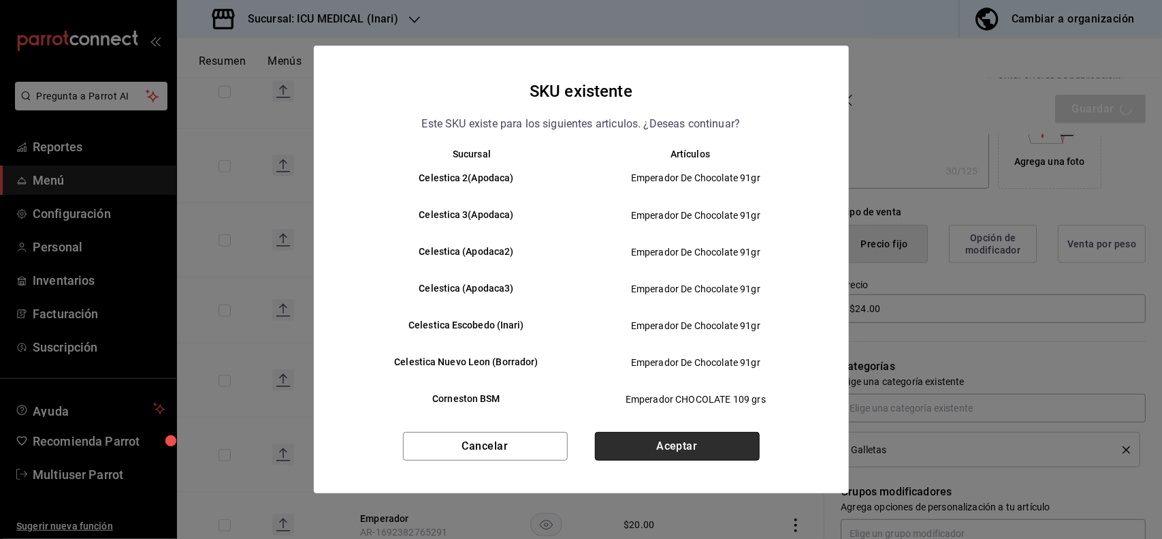
click at [700, 445] on button "Aceptar" at bounding box center [677, 446] width 165 height 29
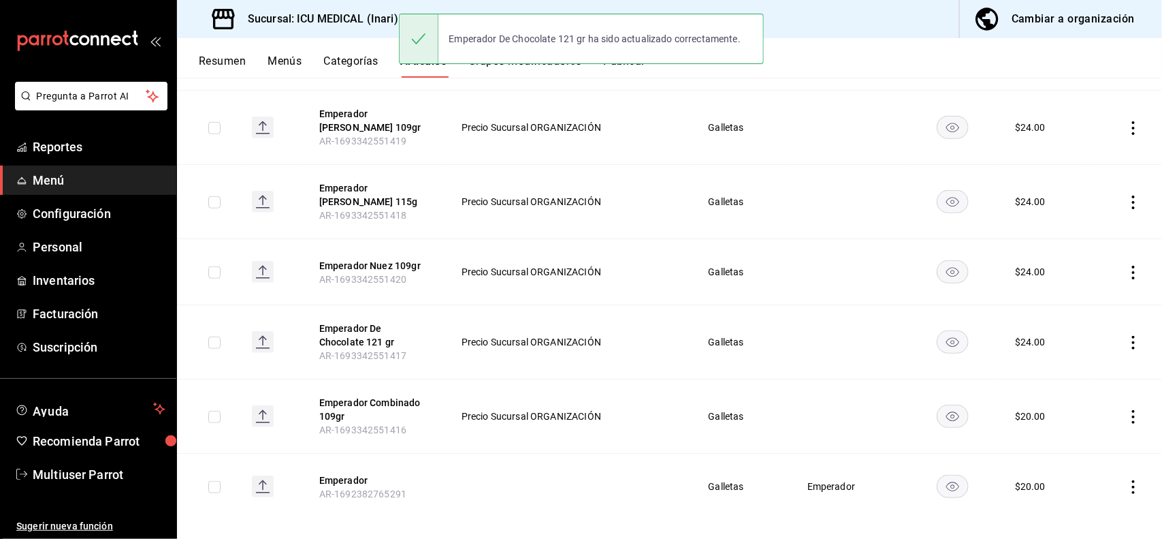
scroll to position [409, 0]
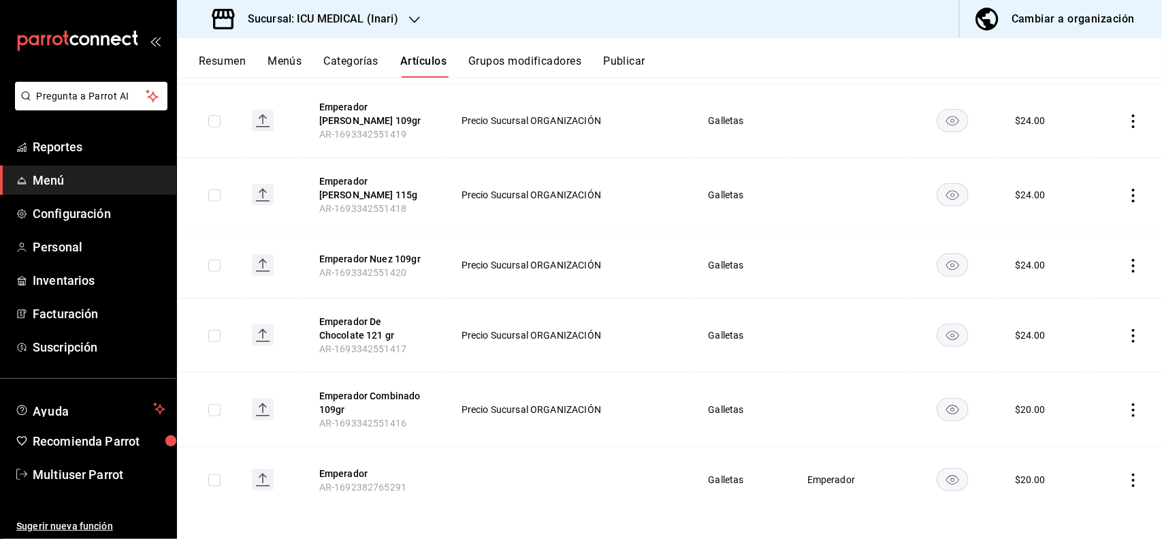
click at [1127, 405] on icon "actions" at bounding box center [1134, 410] width 14 height 14
click at [1069, 433] on span "Editar" at bounding box center [1080, 434] width 35 height 14
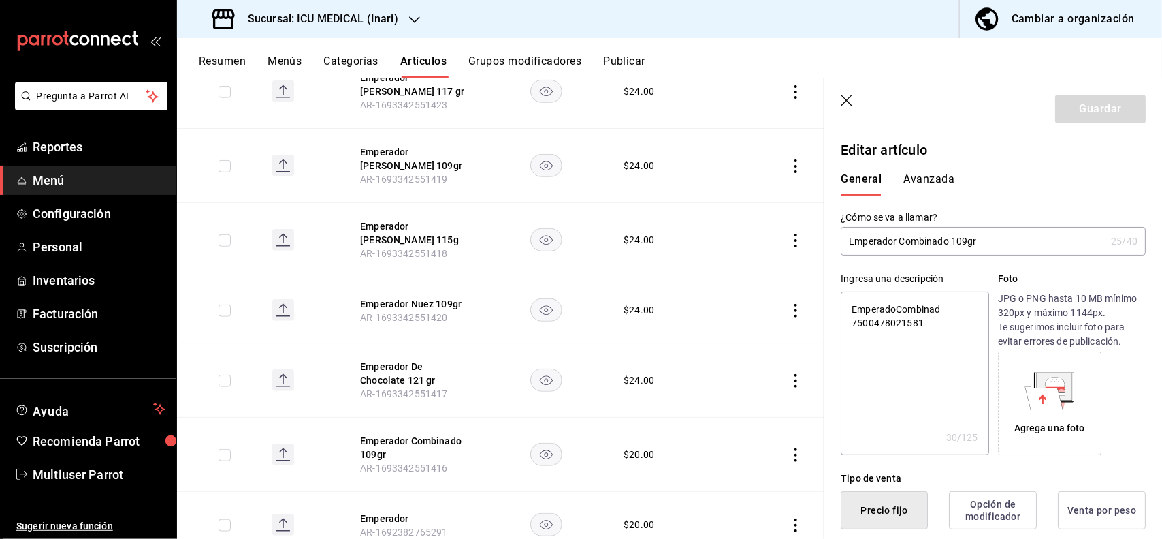
scroll to position [266, 0]
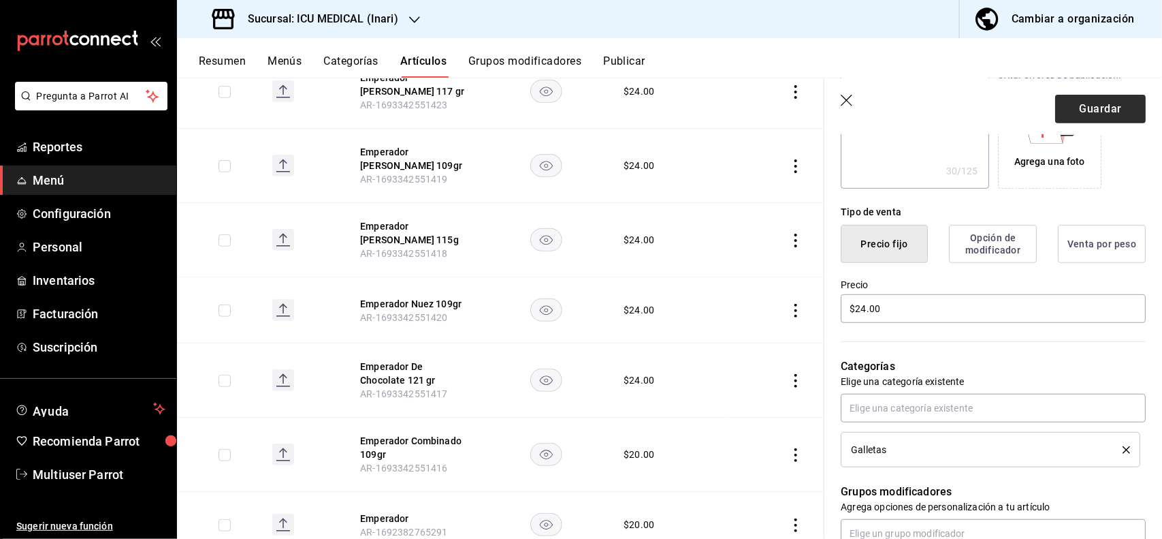
drag, startPoint x: 1100, startPoint y: 93, endPoint x: 1091, endPoint y: 111, distance: 20.4
click at [1091, 111] on header "Guardar" at bounding box center [994, 106] width 338 height 56
click at [1091, 111] on button "Guardar" at bounding box center [1100, 109] width 91 height 29
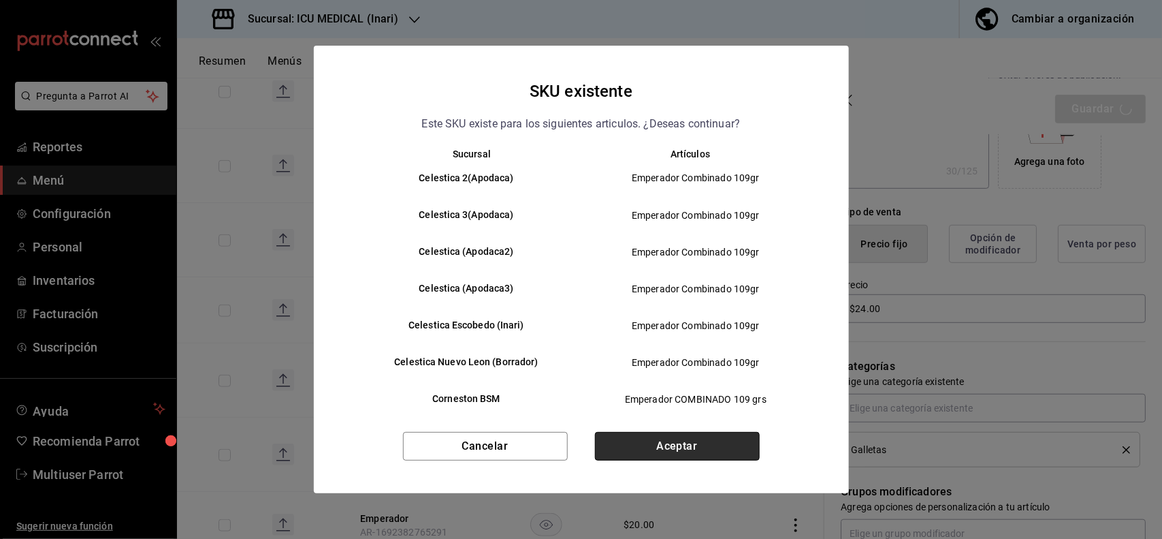
click at [699, 449] on button "Aceptar" at bounding box center [677, 446] width 165 height 29
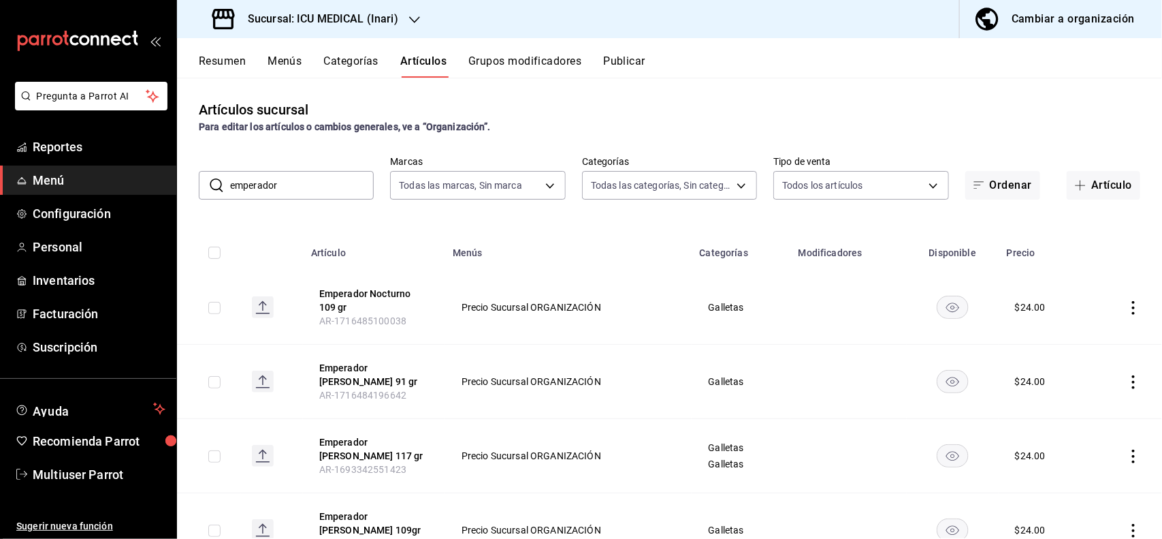
click at [354, 177] on input "emperador" at bounding box center [302, 185] width 144 height 27
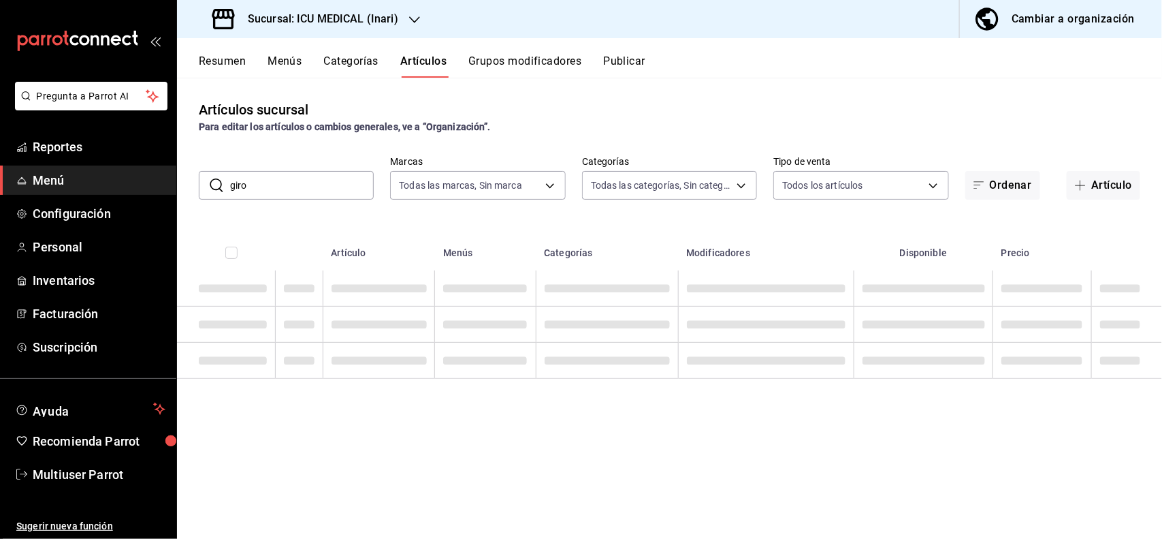
click at [781, 116] on div "Artículos sucursal Para editar los artículos o cambios generales, ve a “Organiz…" at bounding box center [669, 116] width 985 height 35
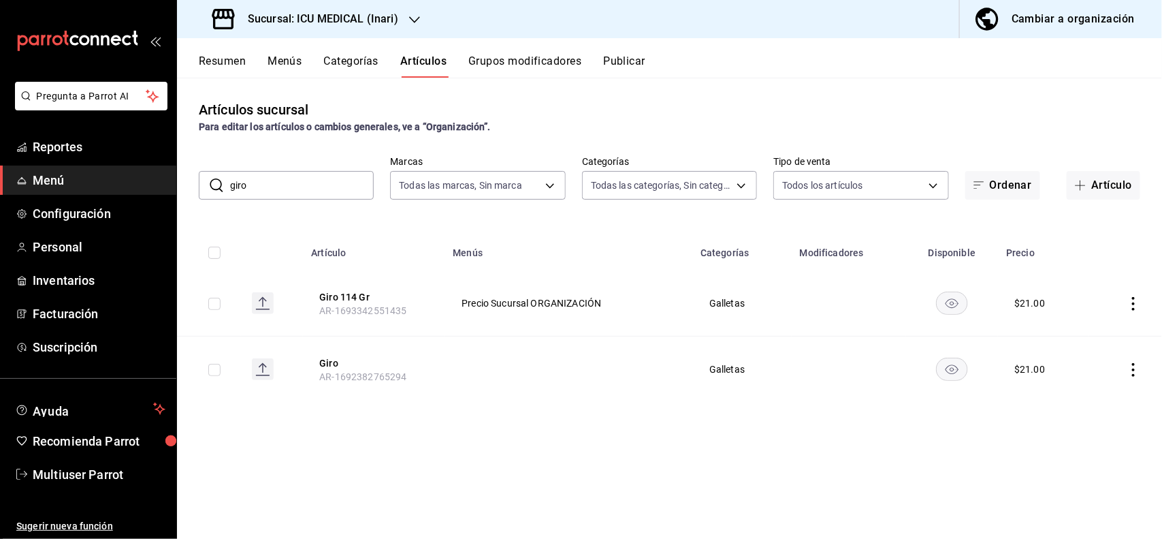
click at [1132, 304] on icon "actions" at bounding box center [1134, 304] width 14 height 14
click at [1100, 328] on span "Editar" at bounding box center [1093, 335] width 35 height 14
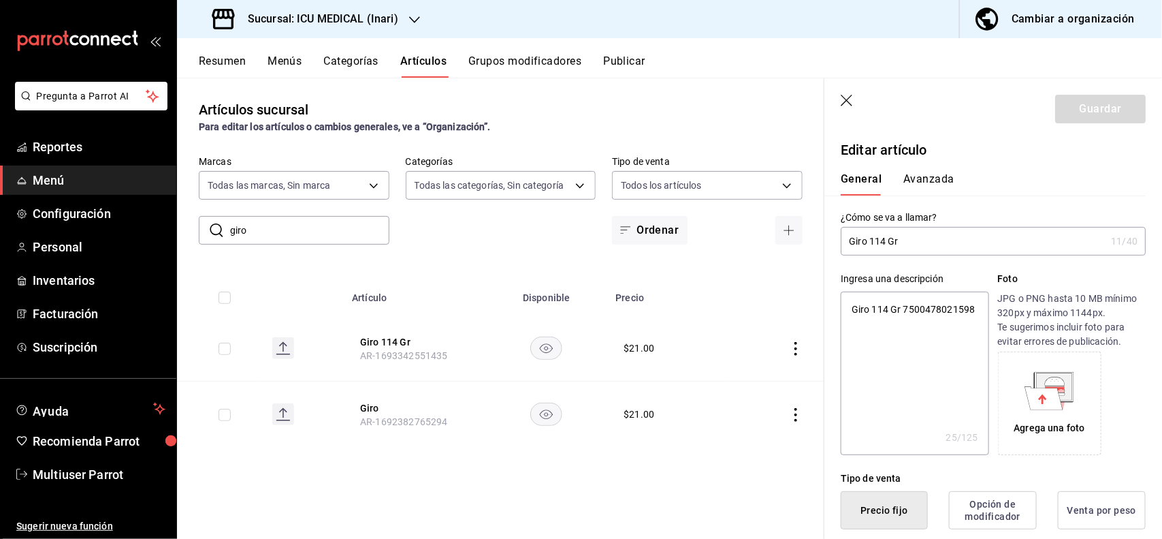
scroll to position [266, 0]
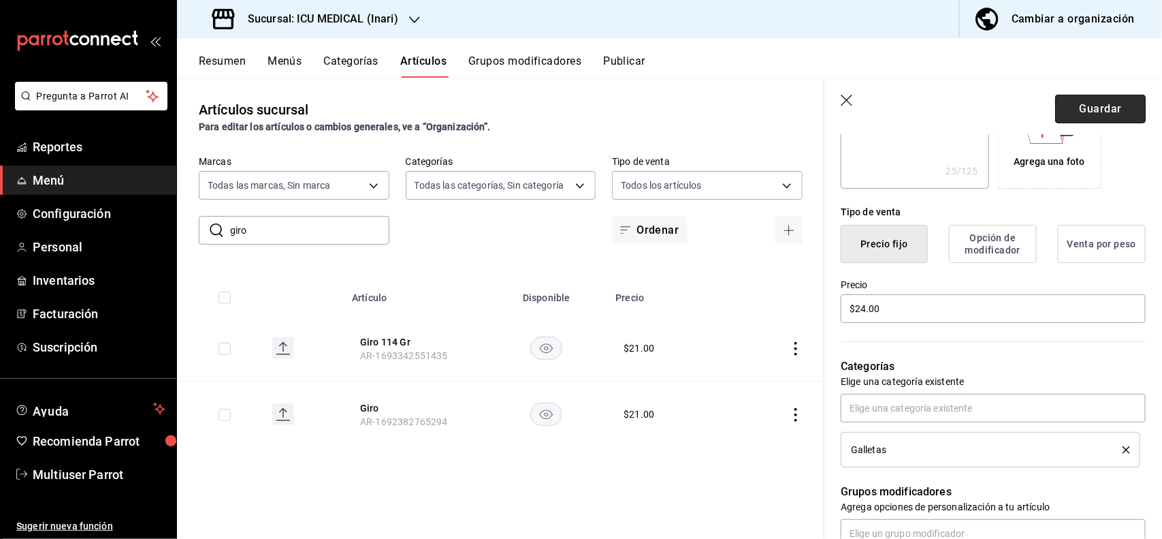
click at [1095, 110] on button "Guardar" at bounding box center [1100, 109] width 91 height 29
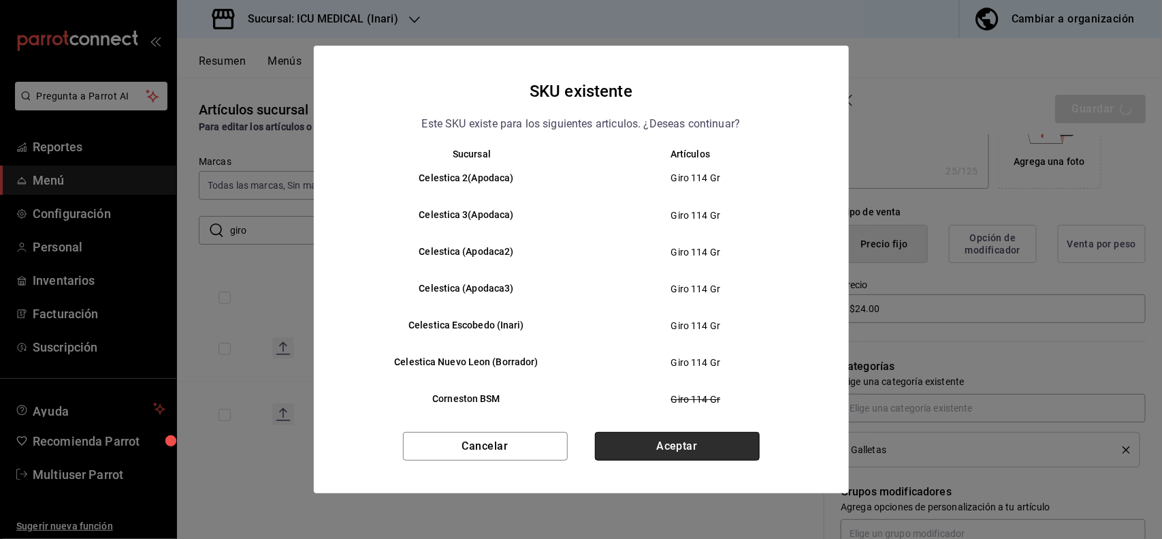
click at [706, 438] on button "Aceptar" at bounding box center [677, 446] width 165 height 29
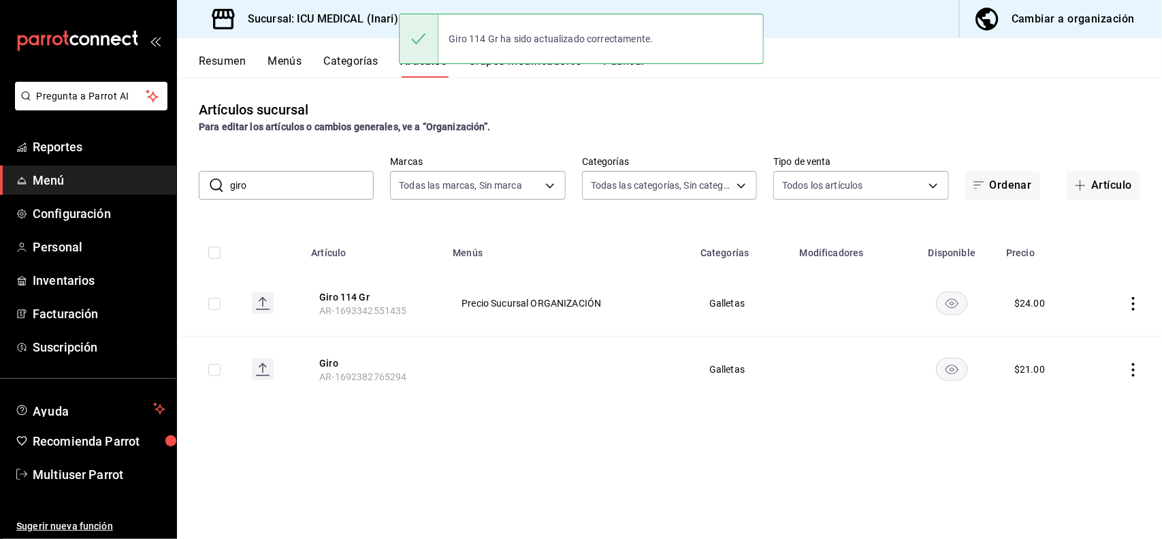
click at [352, 189] on input "giro" at bounding box center [302, 185] width 144 height 27
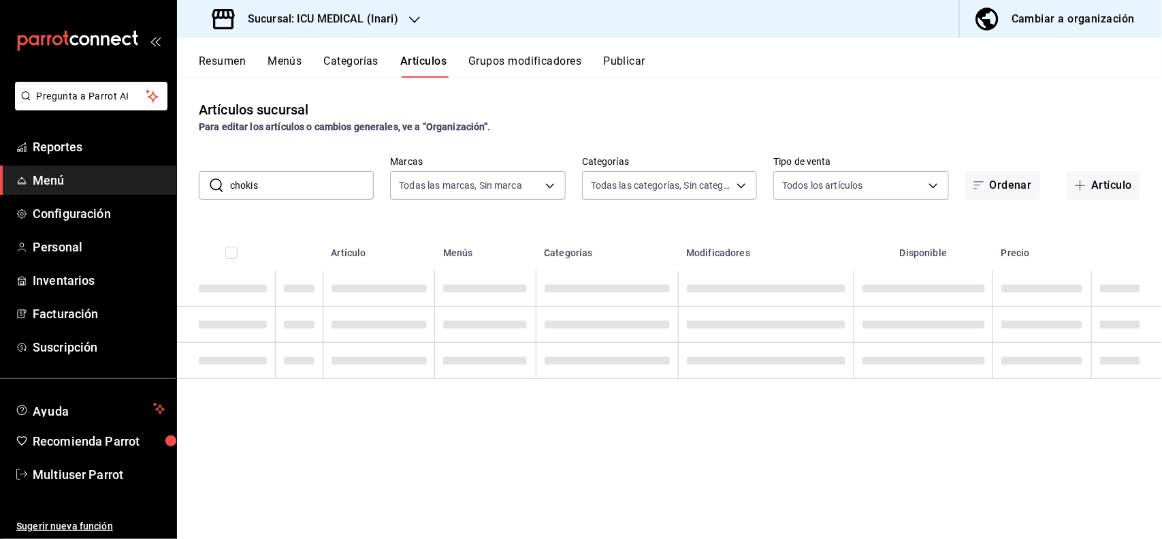
click at [794, 97] on div "Artículos sucursal Para editar los artículos o cambios generales, ve a “Organiz…" at bounding box center [669, 308] width 985 height 460
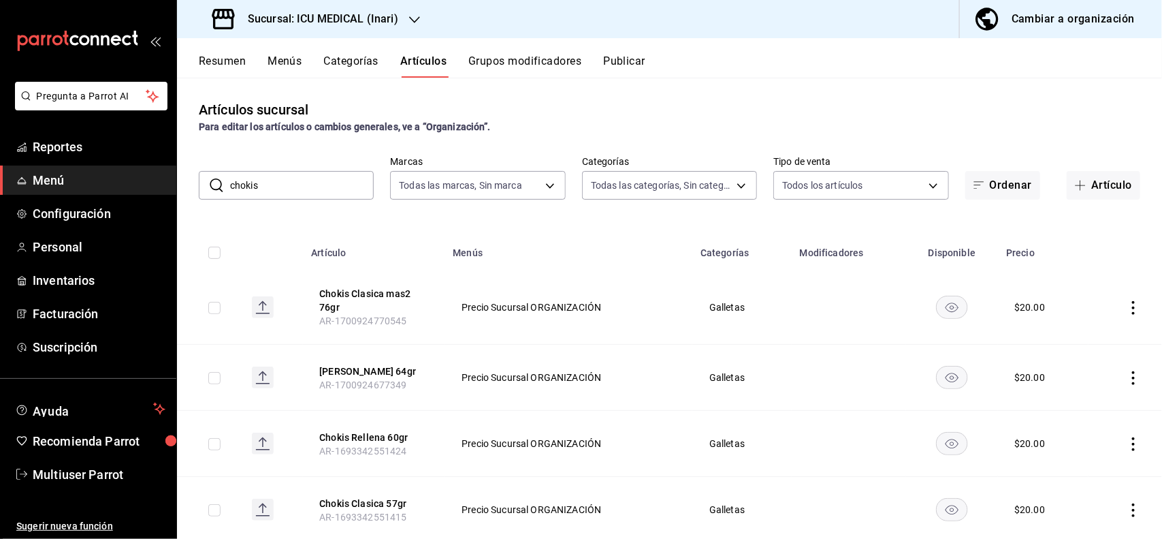
click at [1127, 376] on icon "actions" at bounding box center [1134, 378] width 14 height 14
click at [1063, 406] on span "Editar" at bounding box center [1080, 409] width 35 height 14
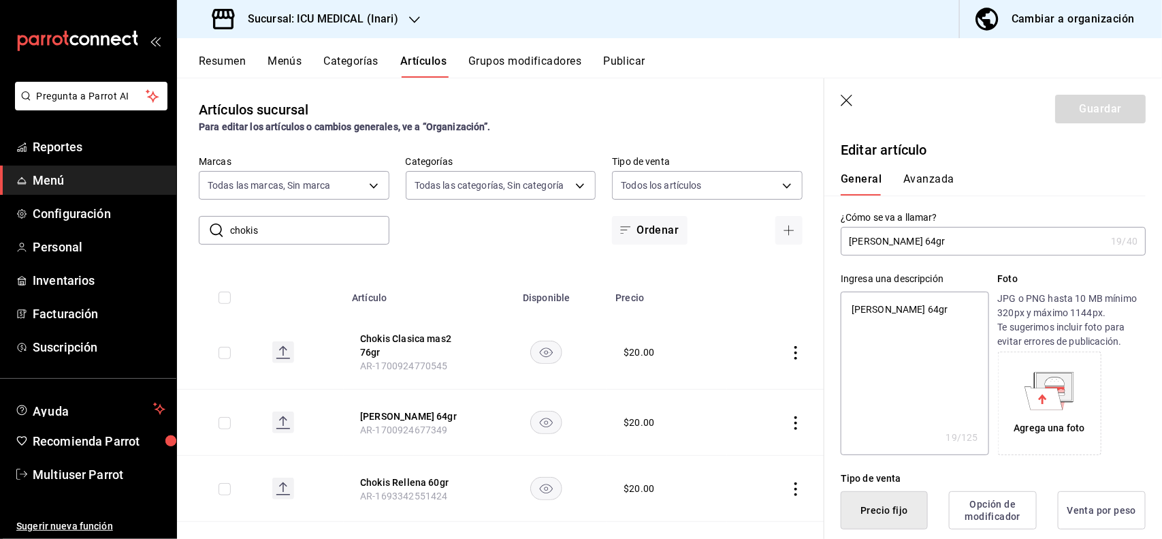
scroll to position [266, 0]
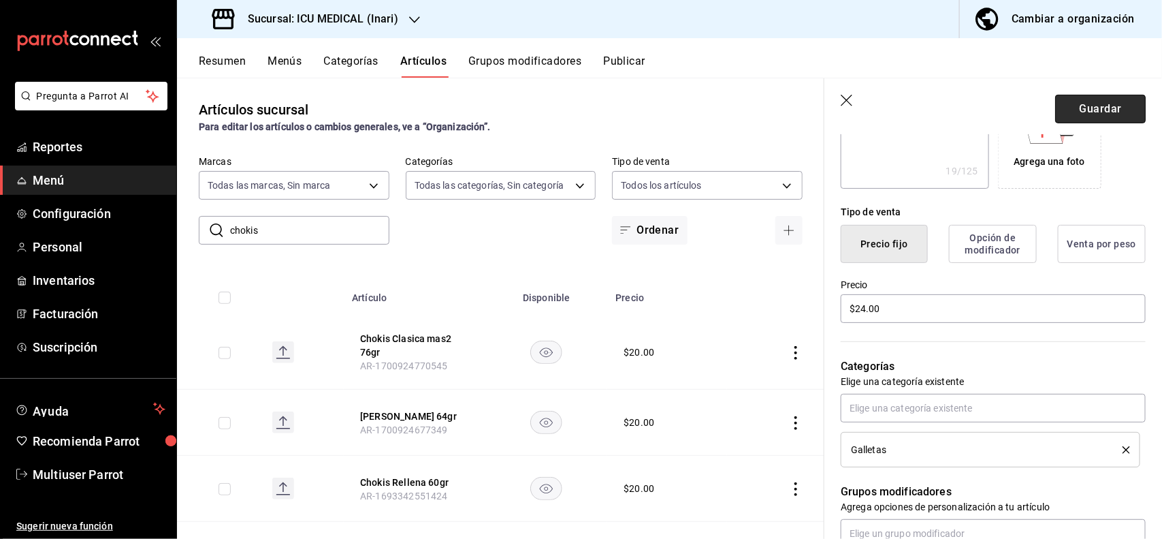
click at [1081, 114] on button "Guardar" at bounding box center [1100, 109] width 91 height 29
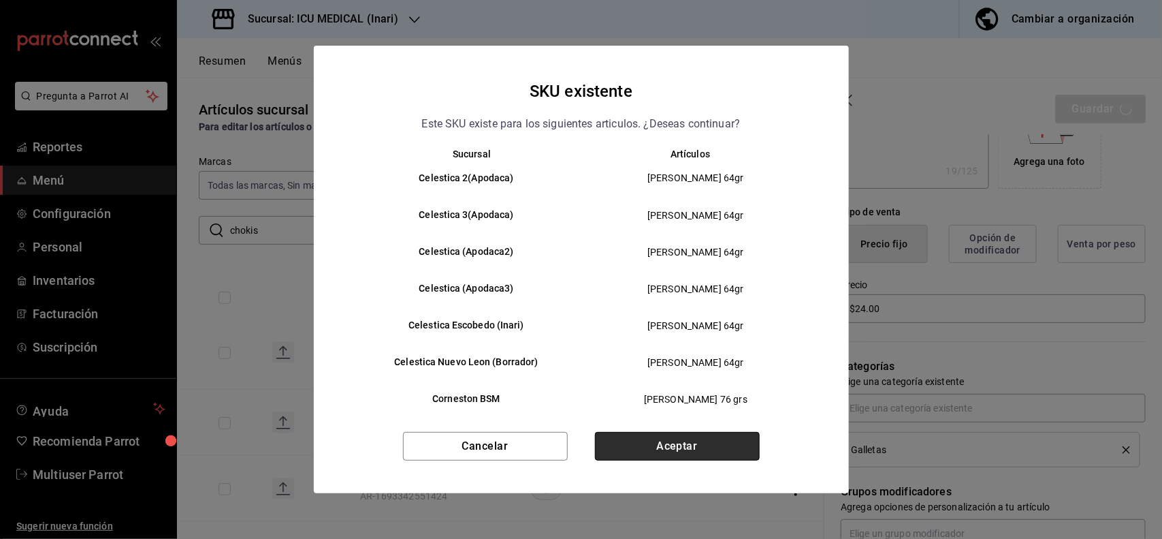
click at [714, 440] on button "Aceptar" at bounding box center [677, 446] width 165 height 29
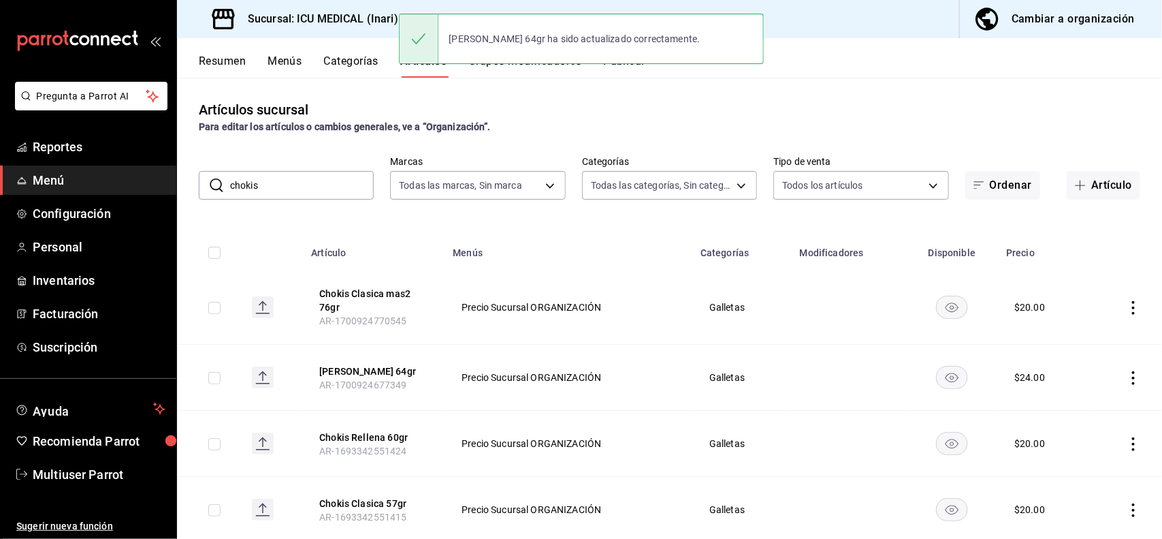
click at [1127, 312] on icon "actions" at bounding box center [1134, 308] width 14 height 14
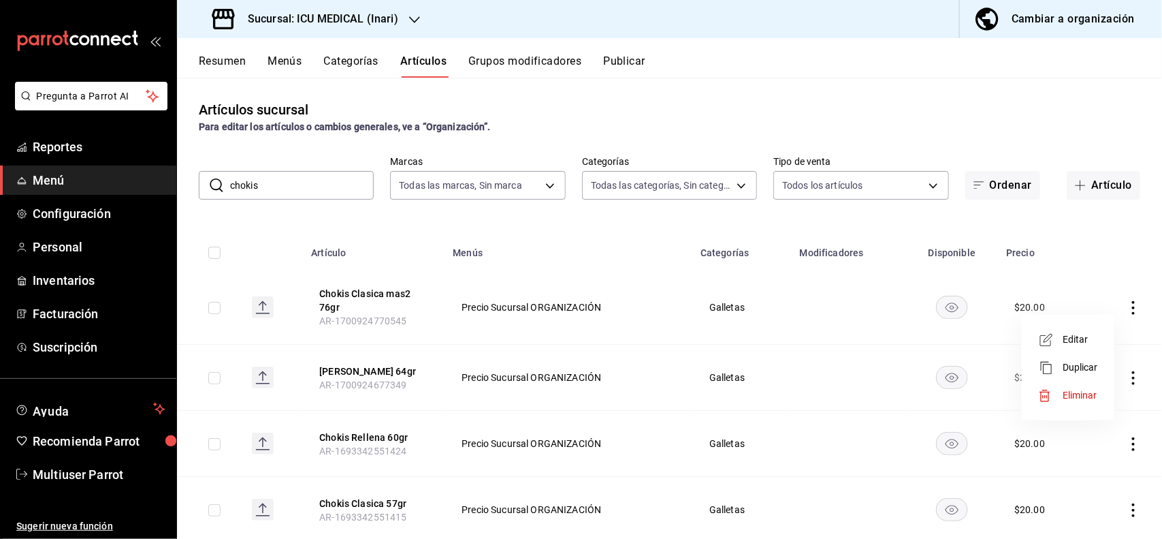
click at [1069, 228] on div at bounding box center [581, 269] width 1162 height 539
click at [1127, 311] on icon "actions" at bounding box center [1134, 308] width 14 height 14
click at [1087, 337] on span "Editar" at bounding box center [1080, 339] width 35 height 14
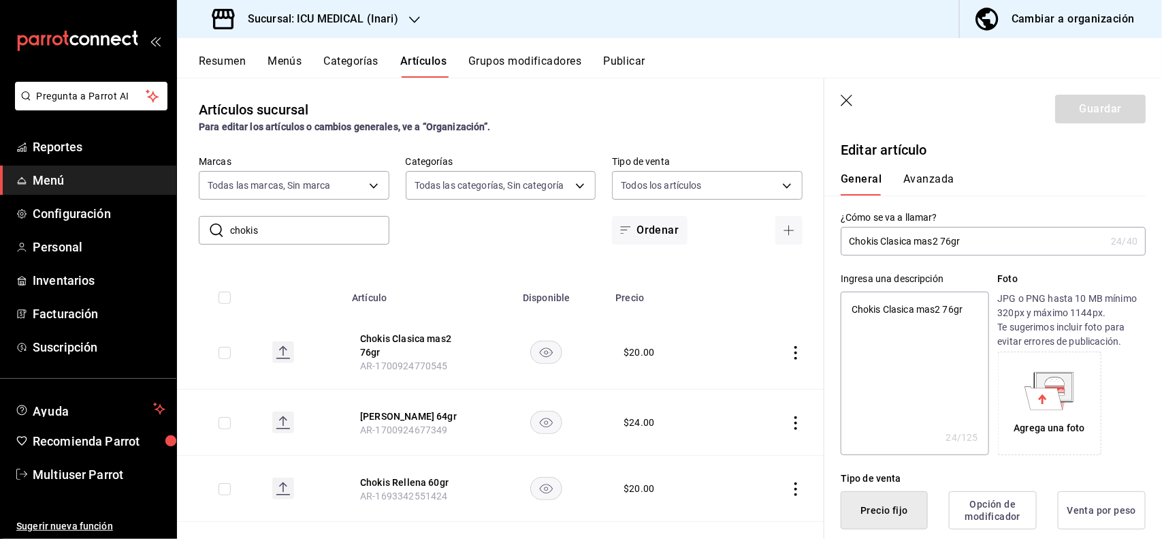
scroll to position [266, 0]
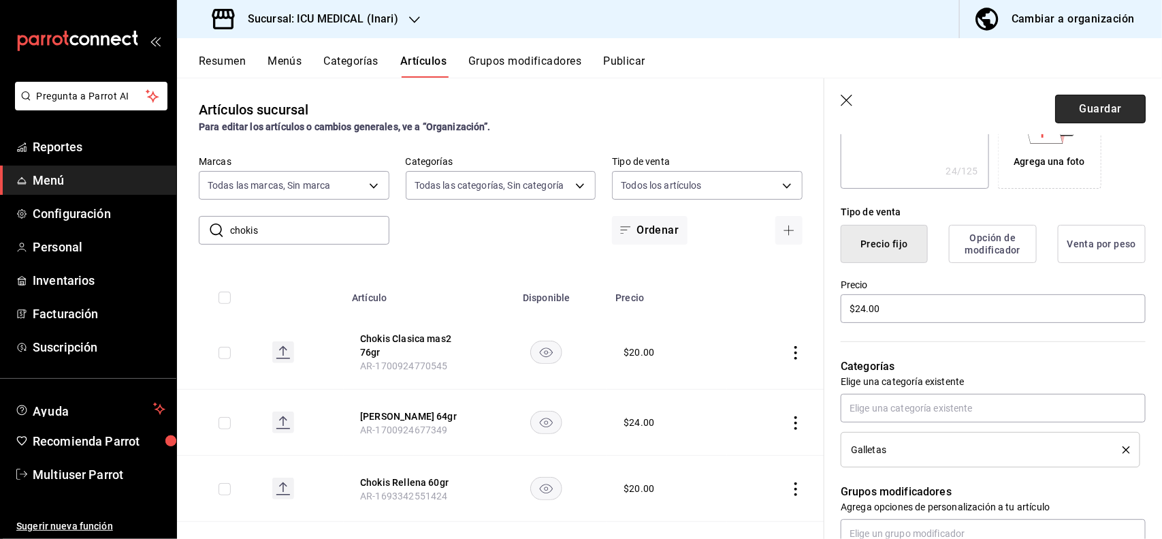
click at [1087, 97] on button "Guardar" at bounding box center [1100, 109] width 91 height 29
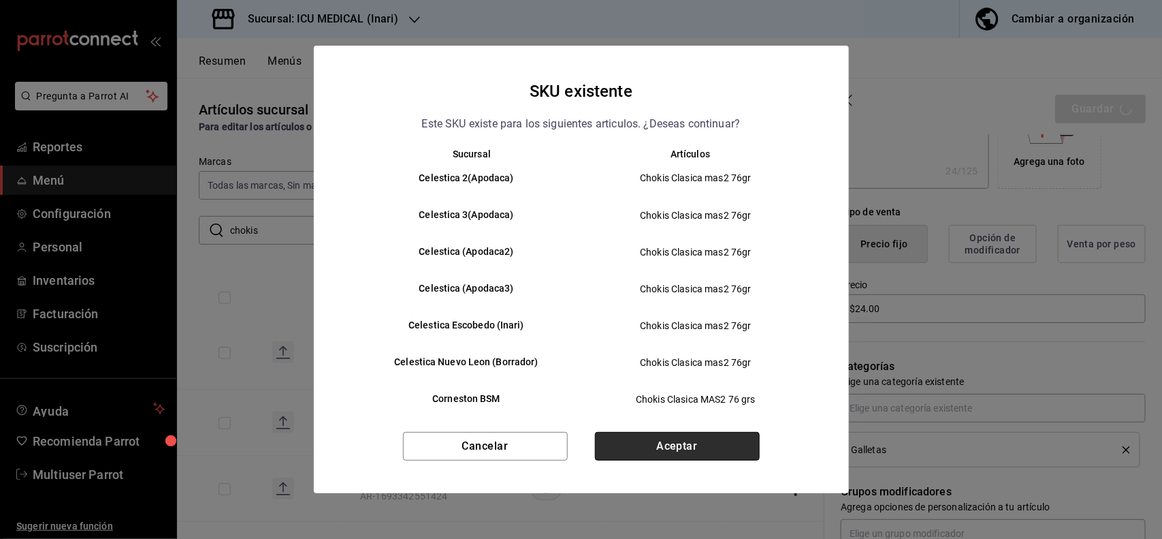
click at [726, 451] on button "Aceptar" at bounding box center [677, 446] width 165 height 29
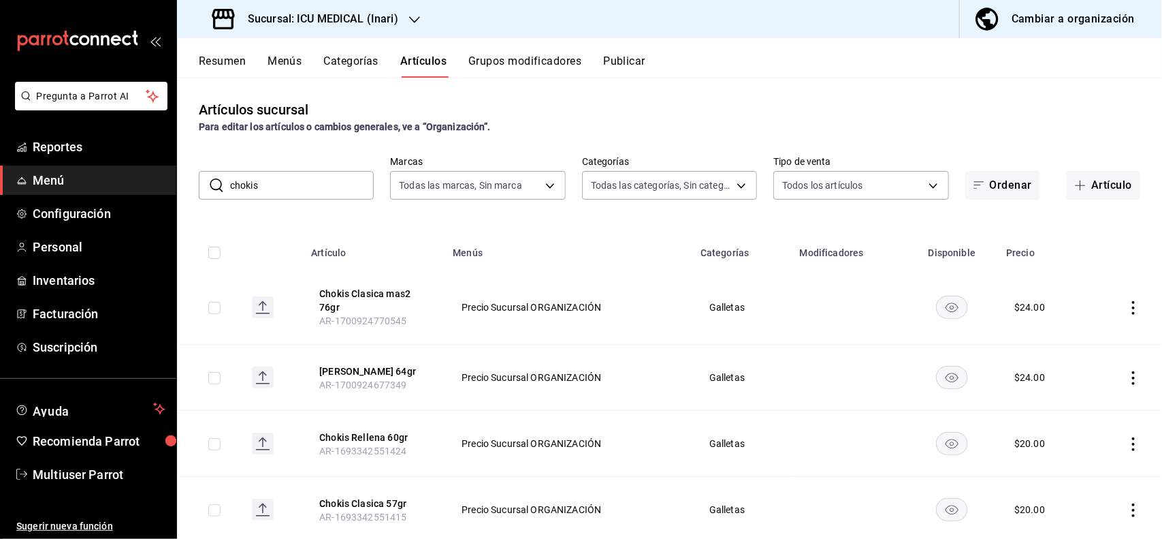
click at [1132, 445] on icon "actions" at bounding box center [1133, 444] width 3 height 14
click at [1085, 458] on li "Editar" at bounding box center [1069, 447] width 82 height 28
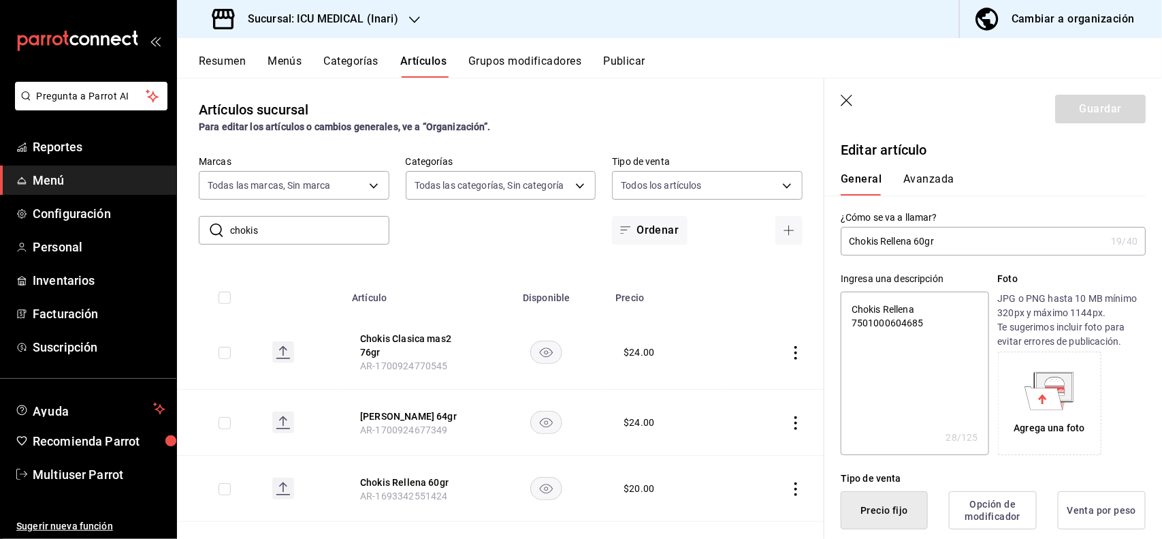
scroll to position [266, 0]
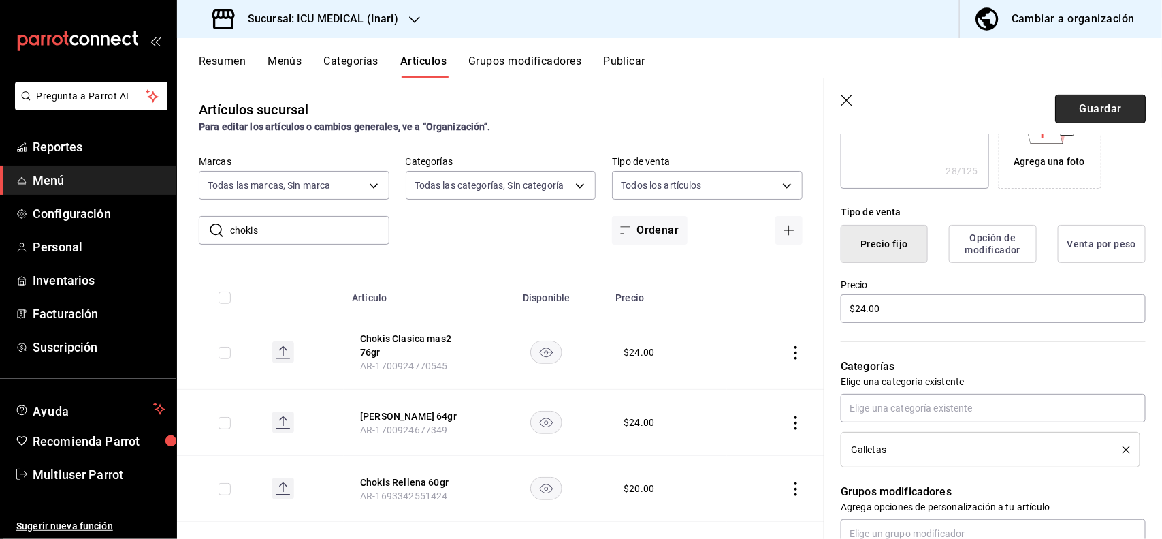
click at [1086, 114] on button "Guardar" at bounding box center [1100, 109] width 91 height 29
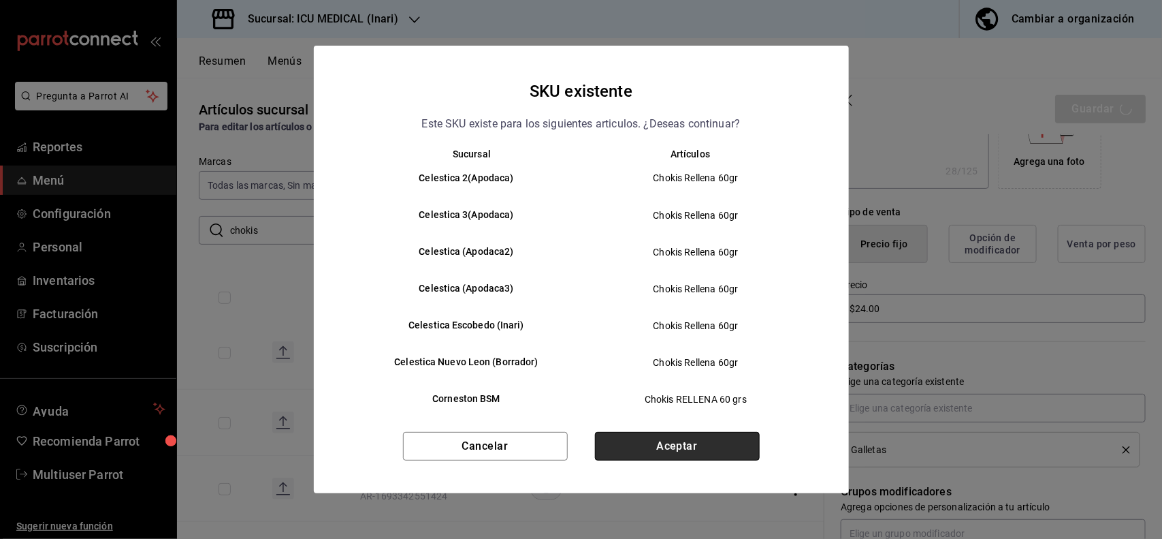
click at [673, 443] on button "Aceptar" at bounding box center [677, 446] width 165 height 29
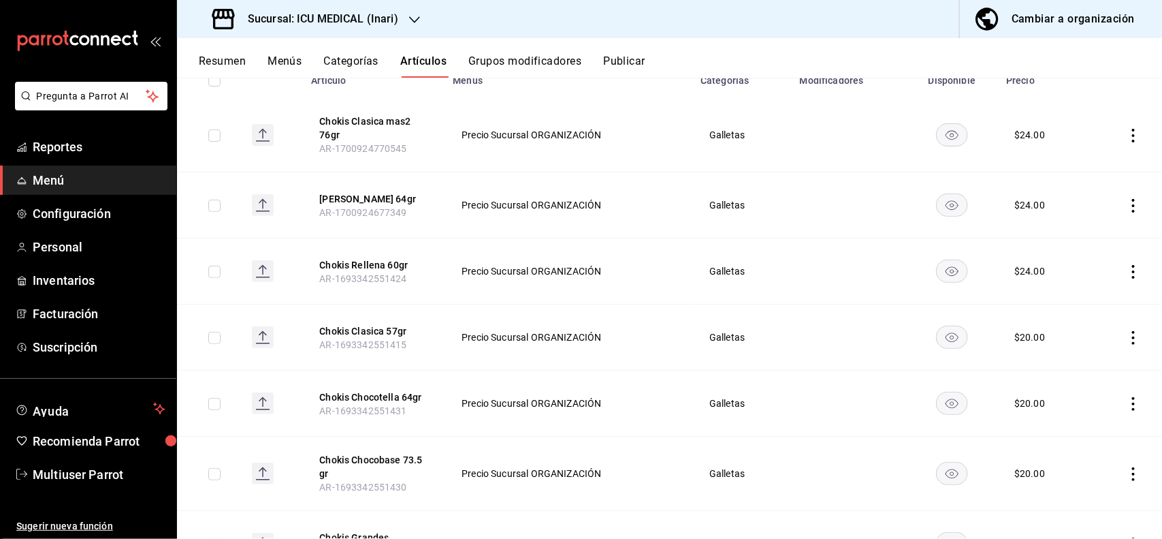
scroll to position [208, 0]
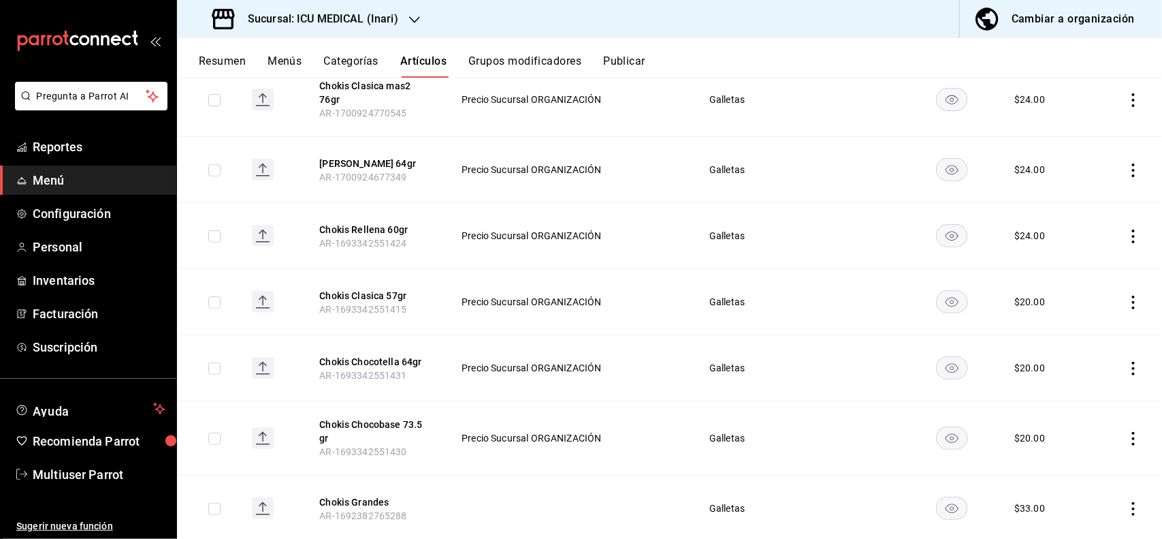
click at [1120, 294] on td at bounding box center [1126, 302] width 74 height 66
click at [1127, 302] on icon "actions" at bounding box center [1134, 303] width 14 height 14
click at [1084, 331] on span "Editar" at bounding box center [1080, 334] width 35 height 14
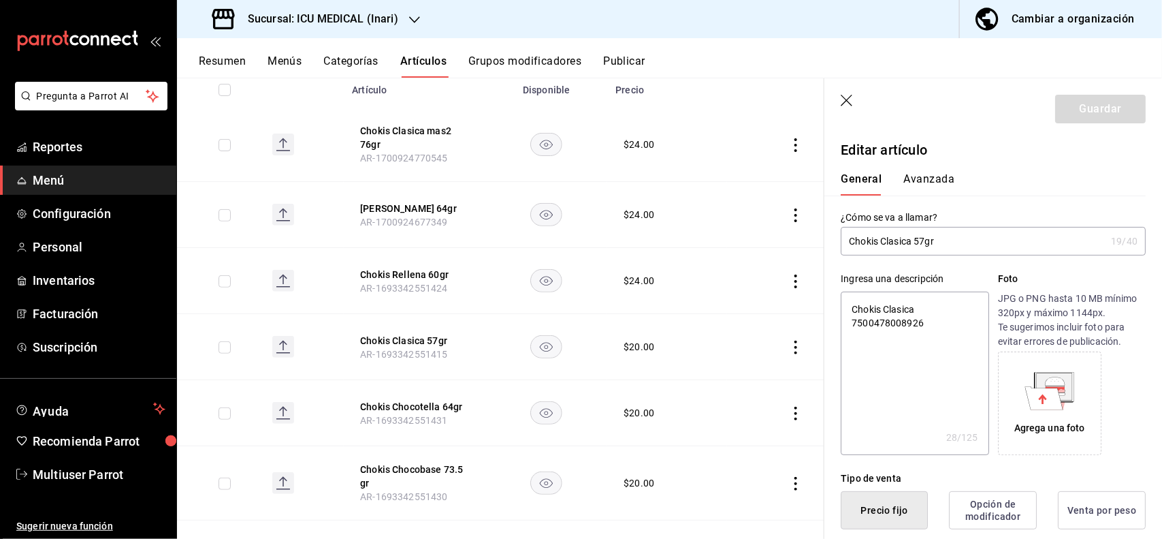
scroll to position [266, 0]
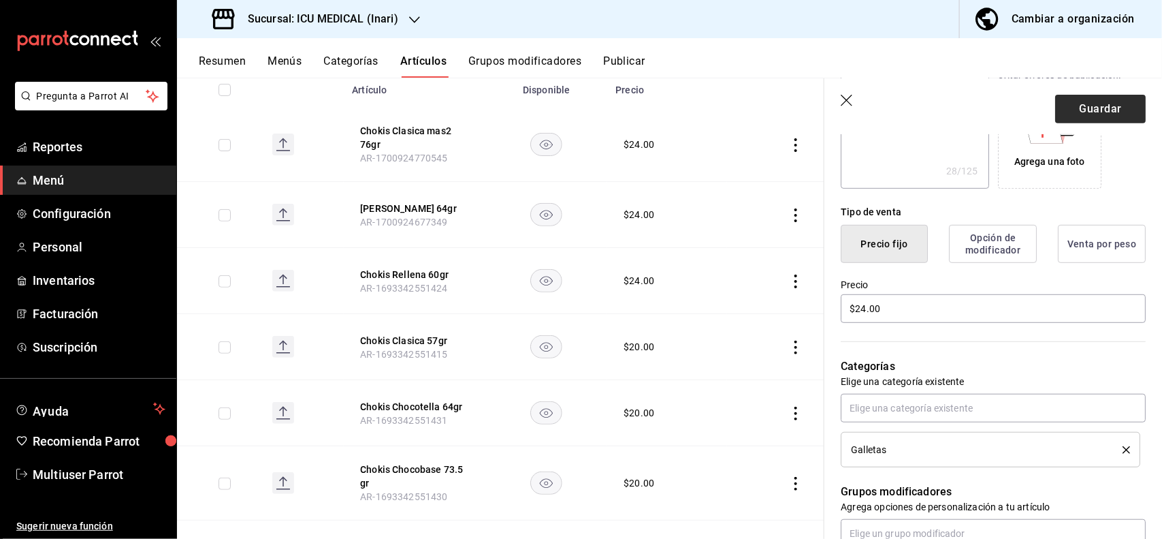
drag, startPoint x: 1083, startPoint y: 92, endPoint x: 1078, endPoint y: 106, distance: 15.3
click at [1078, 106] on header "Guardar" at bounding box center [994, 106] width 338 height 56
click at [1078, 106] on button "Guardar" at bounding box center [1100, 109] width 91 height 29
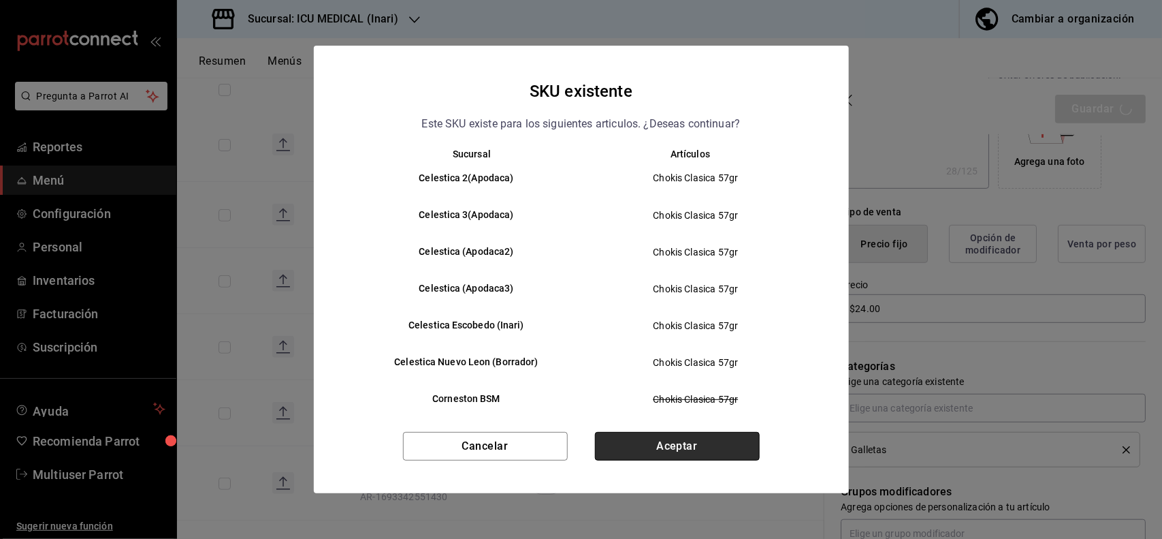
click at [702, 436] on button "Aceptar" at bounding box center [677, 446] width 165 height 29
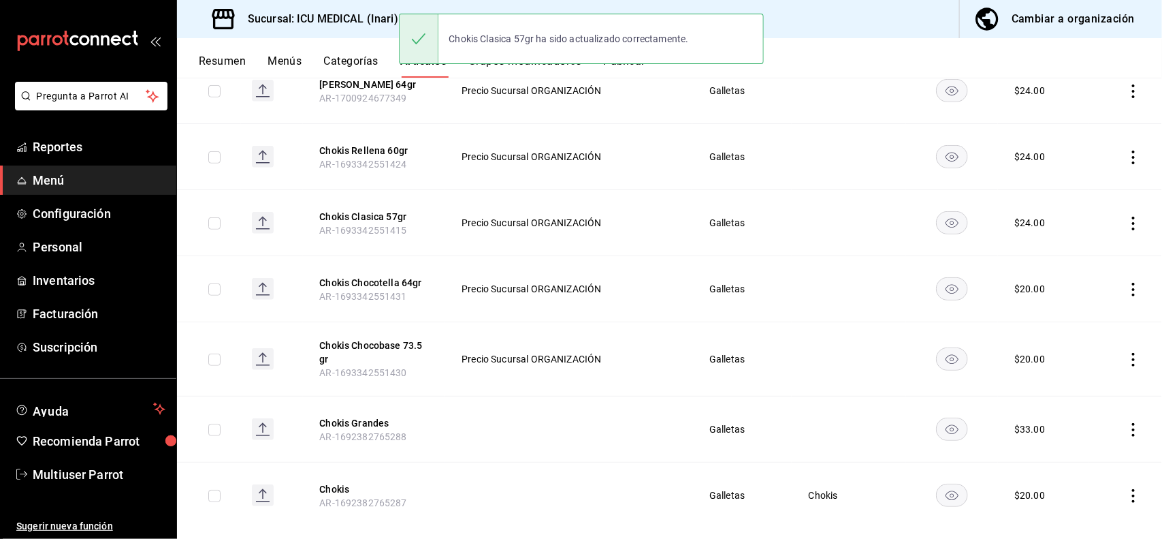
scroll to position [296, 0]
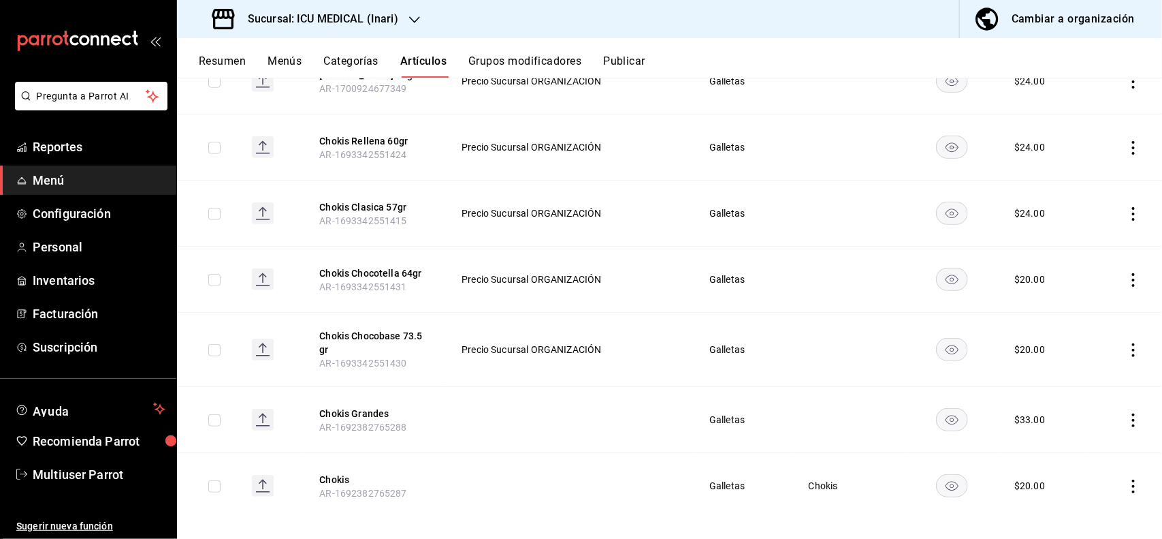
click at [1127, 278] on icon "actions" at bounding box center [1134, 280] width 14 height 14
click at [1081, 317] on span "Editar" at bounding box center [1080, 311] width 35 height 14
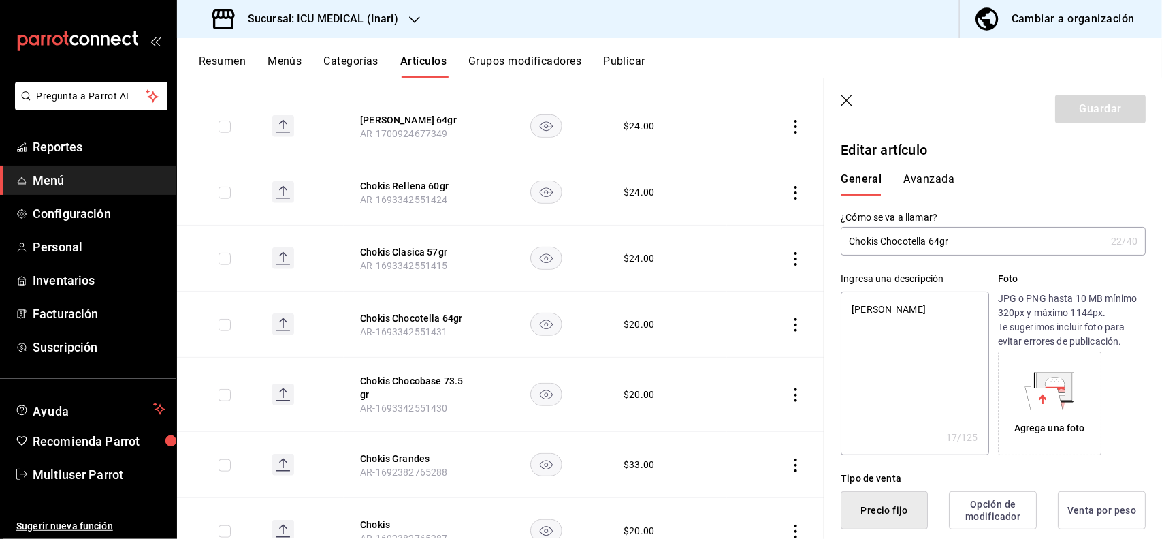
scroll to position [266, 0]
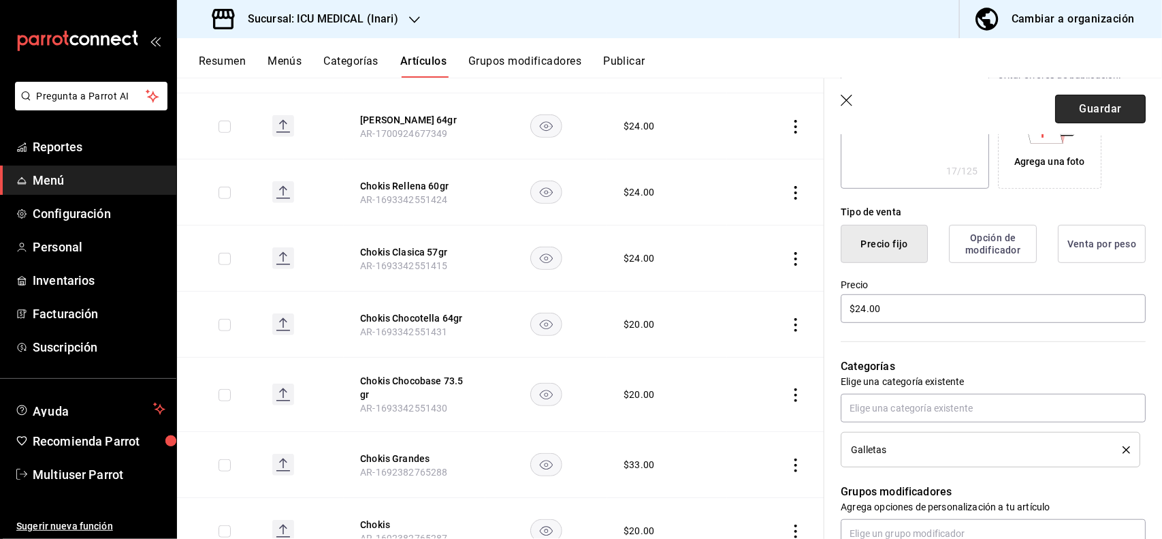
click at [1109, 116] on button "Guardar" at bounding box center [1100, 109] width 91 height 29
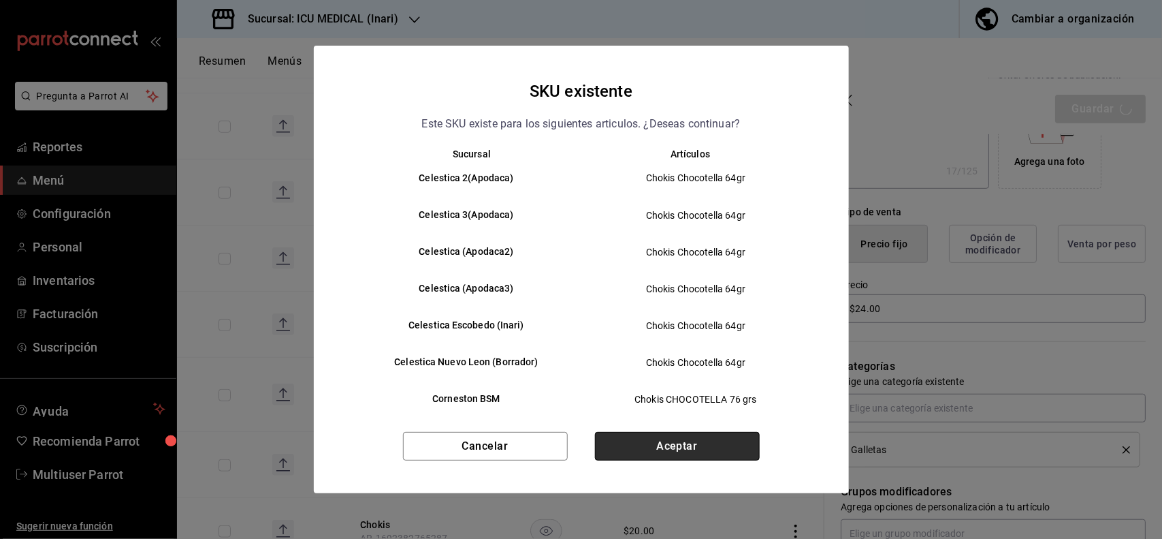
click at [733, 454] on button "Aceptar" at bounding box center [677, 446] width 165 height 29
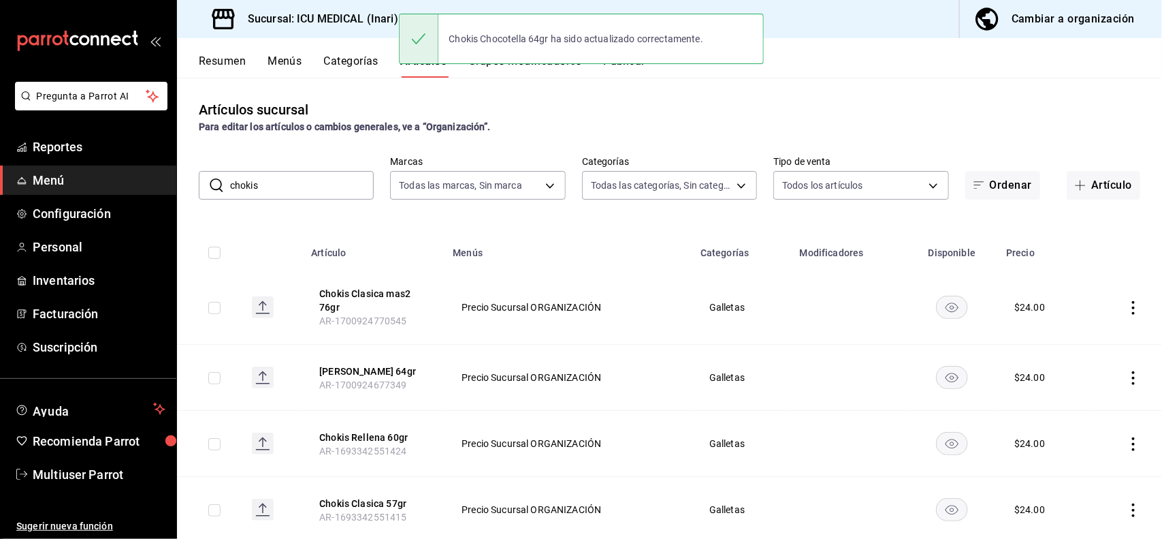
scroll to position [310, 0]
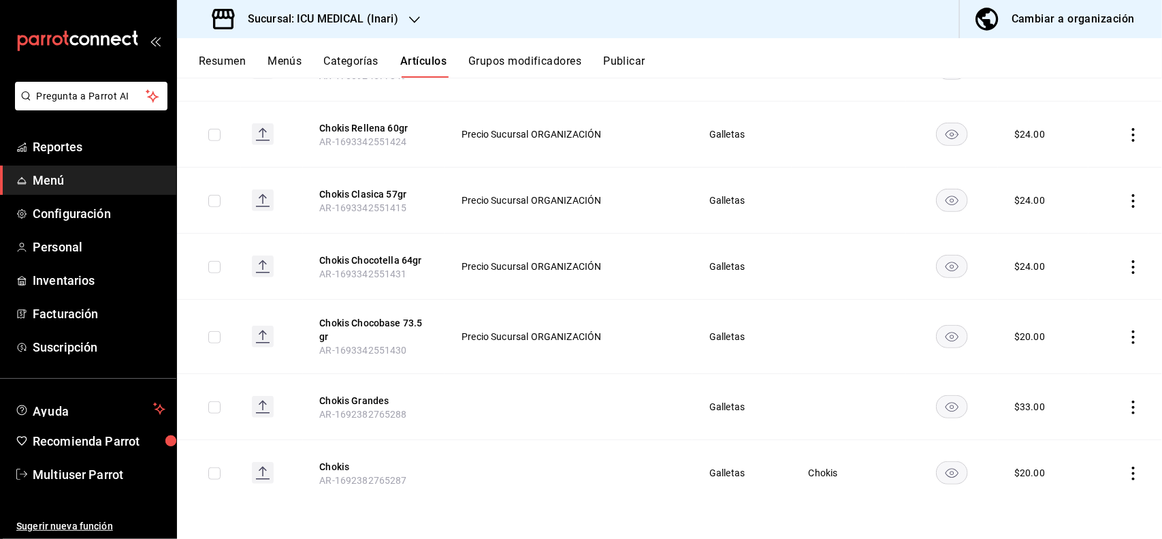
click at [1132, 337] on icon "actions" at bounding box center [1133, 337] width 3 height 14
click at [1087, 365] on span "Editar" at bounding box center [1080, 369] width 35 height 14
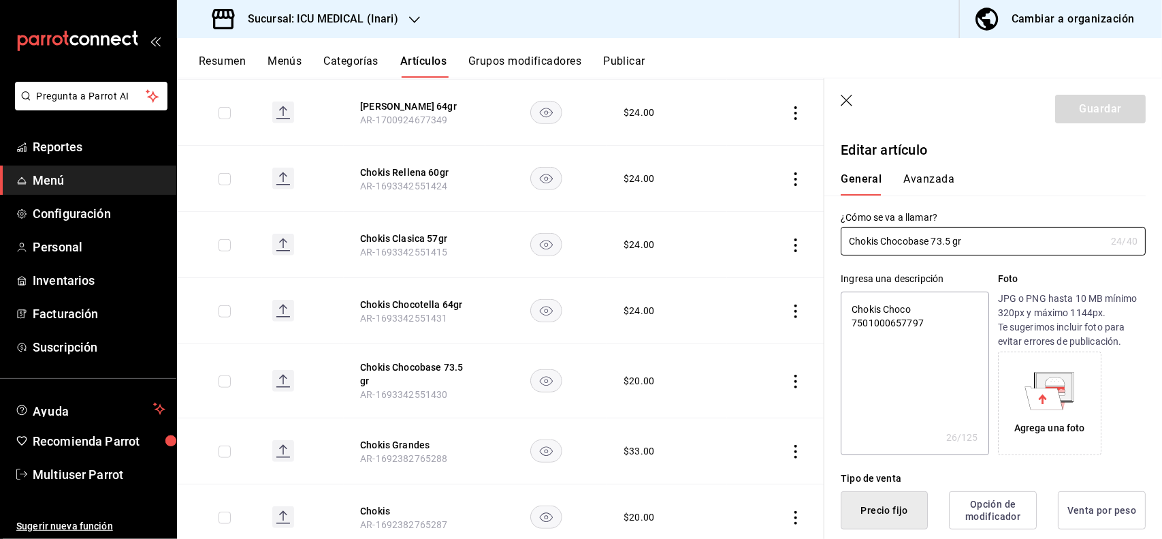
type textarea "x"
type input "$20.00"
type textarea "x"
type button "1"
type button "0"
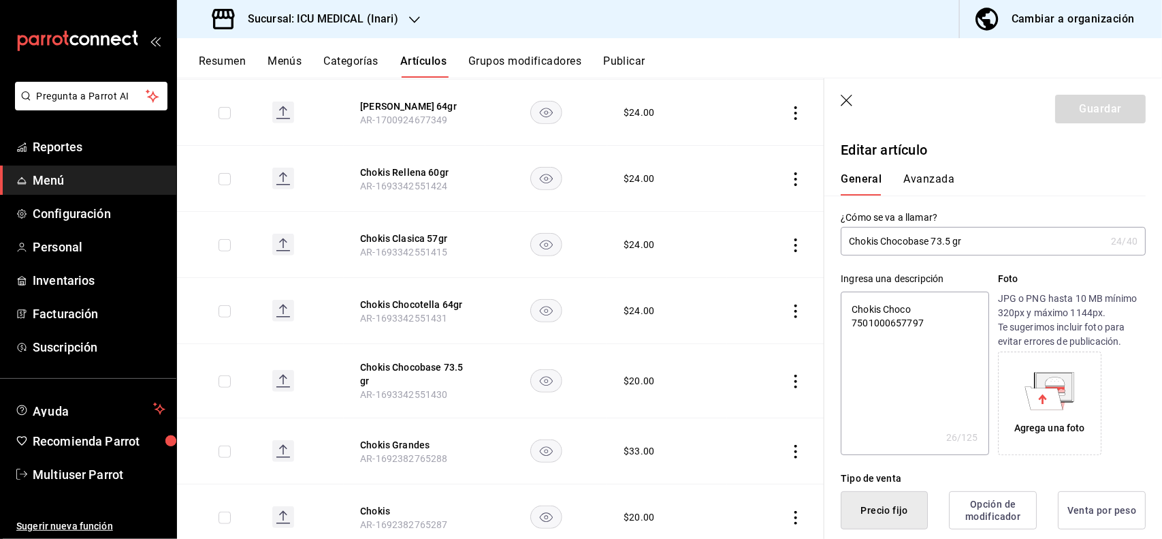
type button "2"
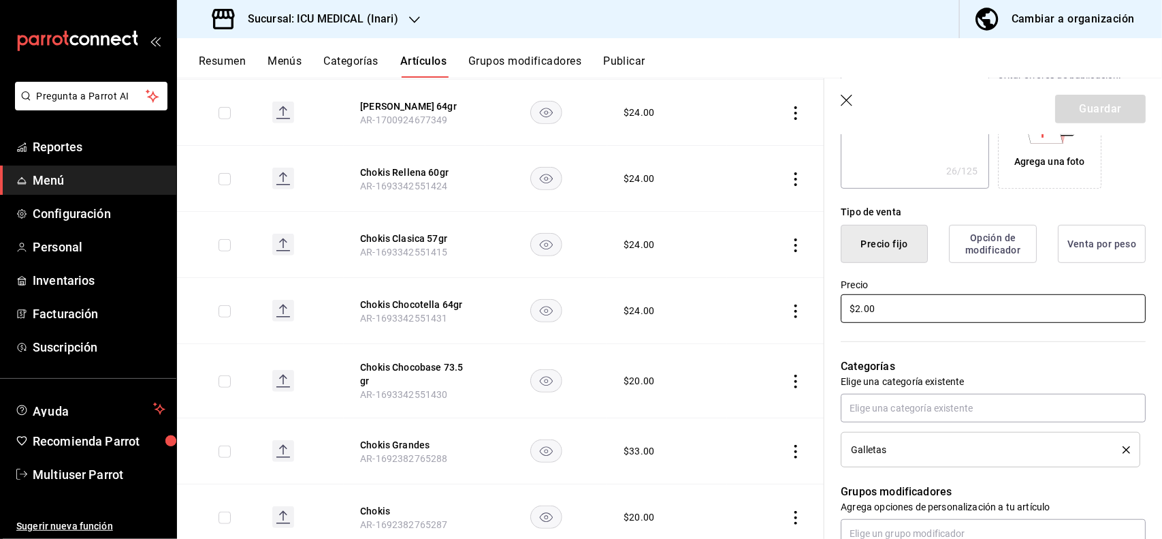
type input "$24.00"
type textarea "x"
type input "$24.00"
click at [1100, 110] on button "Guardar" at bounding box center [1100, 109] width 91 height 29
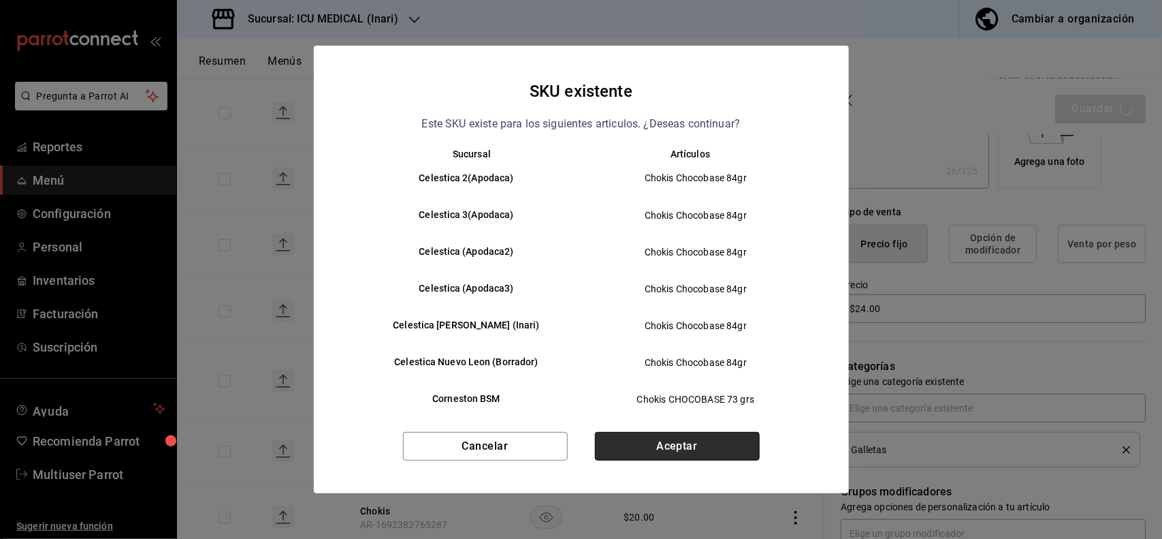
click at [717, 441] on button "Aceptar" at bounding box center [677, 446] width 165 height 29
type textarea "x"
type input "AR-1755531071145"
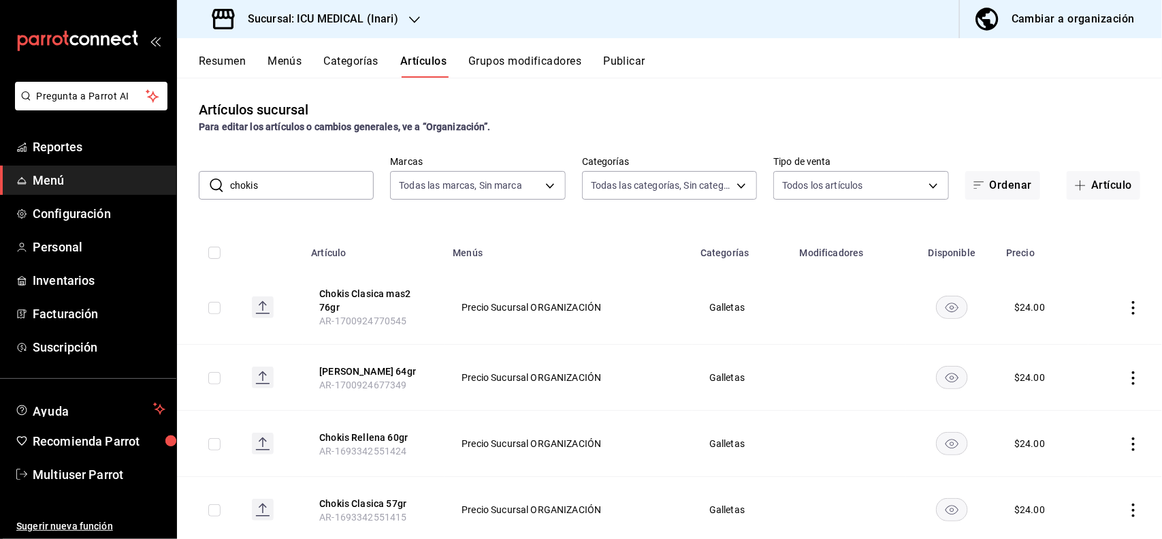
click at [342, 180] on input "chokis" at bounding box center [302, 185] width 144 height 27
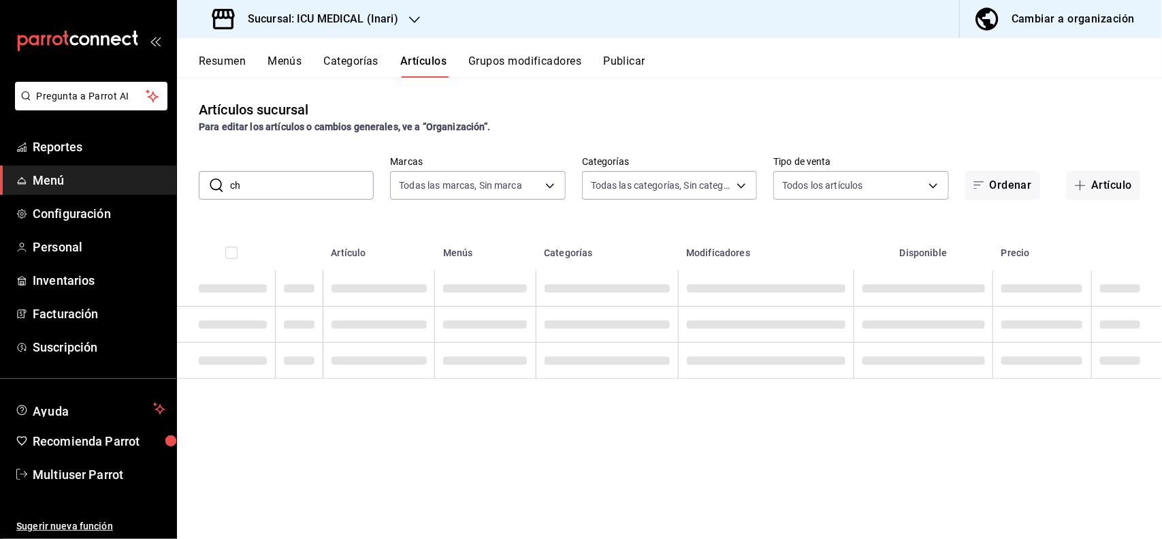
type input "c"
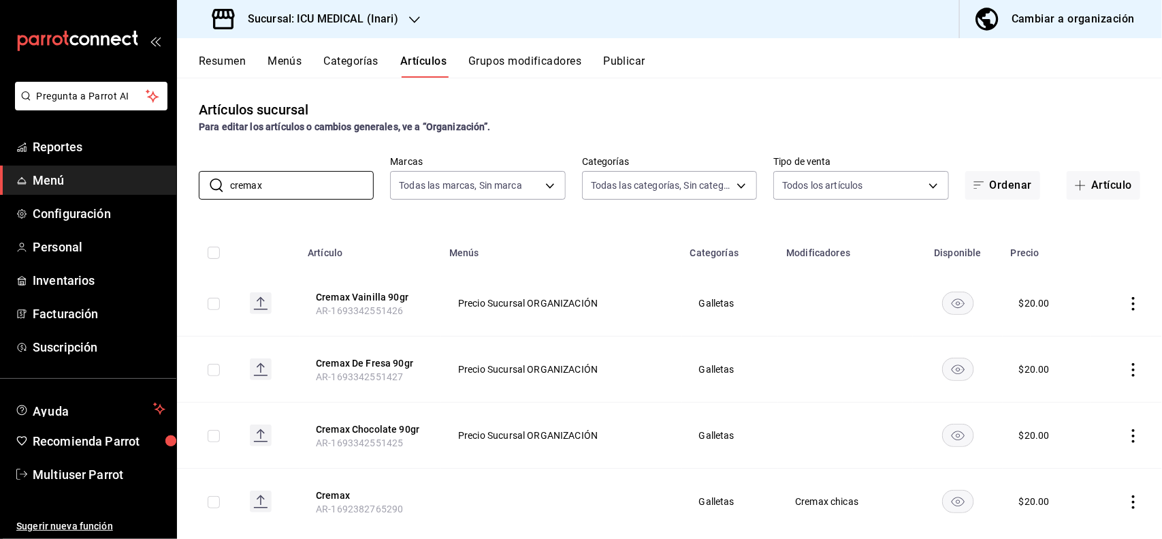
type input "cremax"
click at [719, 92] on div "Artículos sucursal Para editar los artículos o cambios generales, ve a “Organiz…" at bounding box center [669, 308] width 985 height 460
click at [1127, 301] on icon "actions" at bounding box center [1134, 304] width 14 height 14
click at [1075, 341] on span "Editar" at bounding box center [1080, 335] width 35 height 14
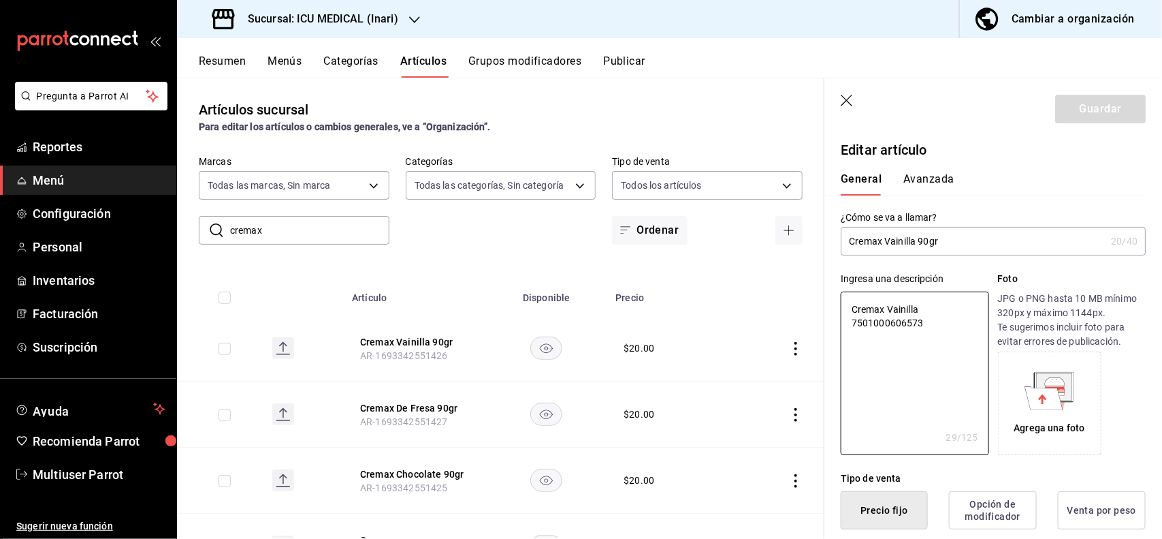
type textarea "x"
type button "1"
type button "0"
type button "2"
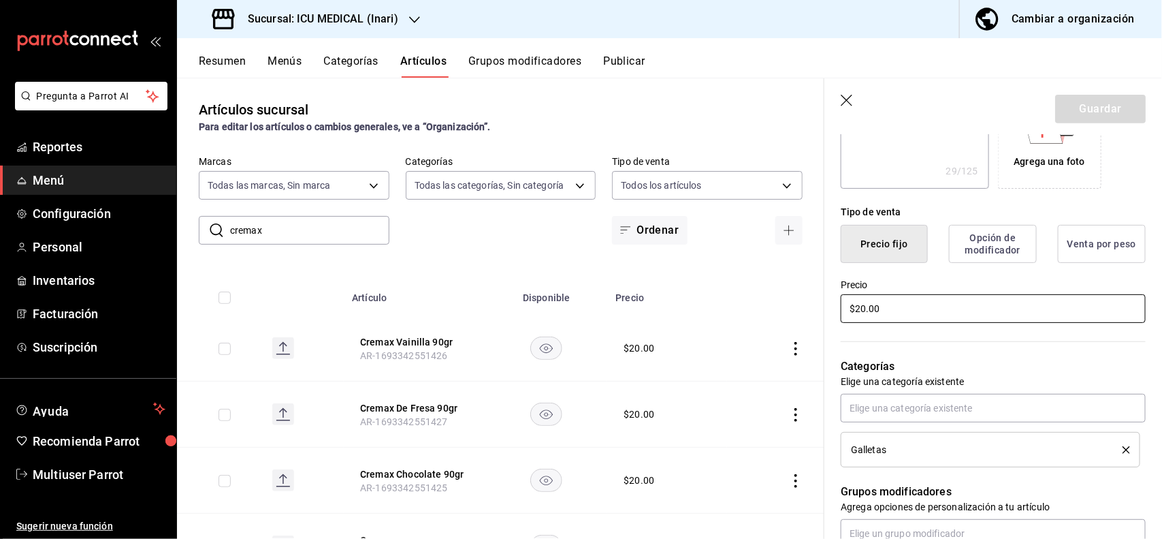
type textarea "x"
type input "$24.00"
type textarea "x"
type input "$24.00"
click at [1095, 104] on button "Guardar" at bounding box center [1100, 109] width 91 height 29
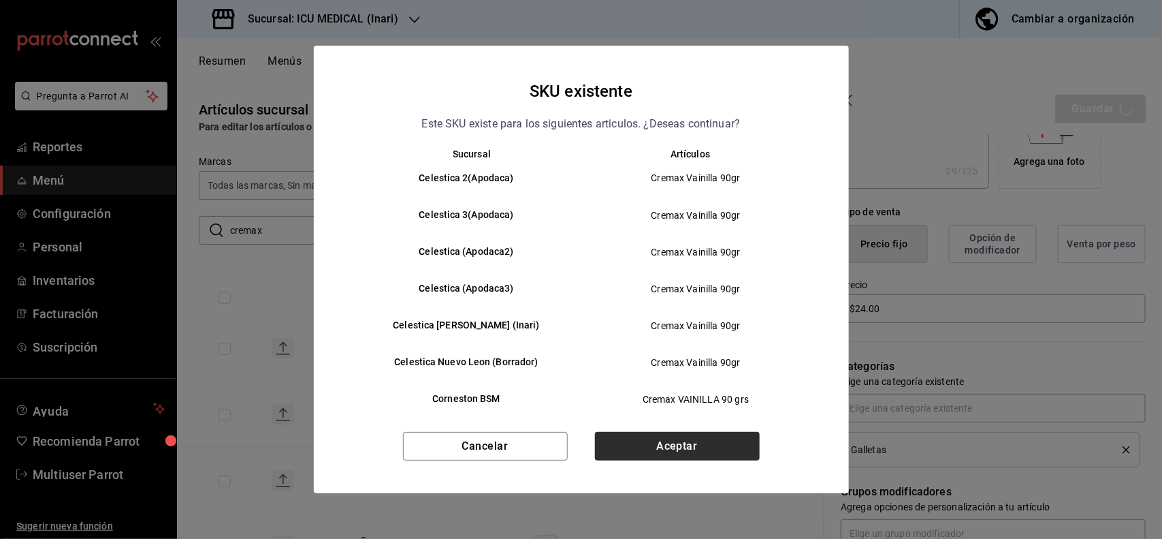
click at [686, 439] on div "SKU existente Este SKU existe para los siguientes articulos. ¿Deseas continuar?…" at bounding box center [581, 269] width 1162 height 539
click at [686, 439] on button "Aceptar" at bounding box center [677, 446] width 165 height 29
type textarea "x"
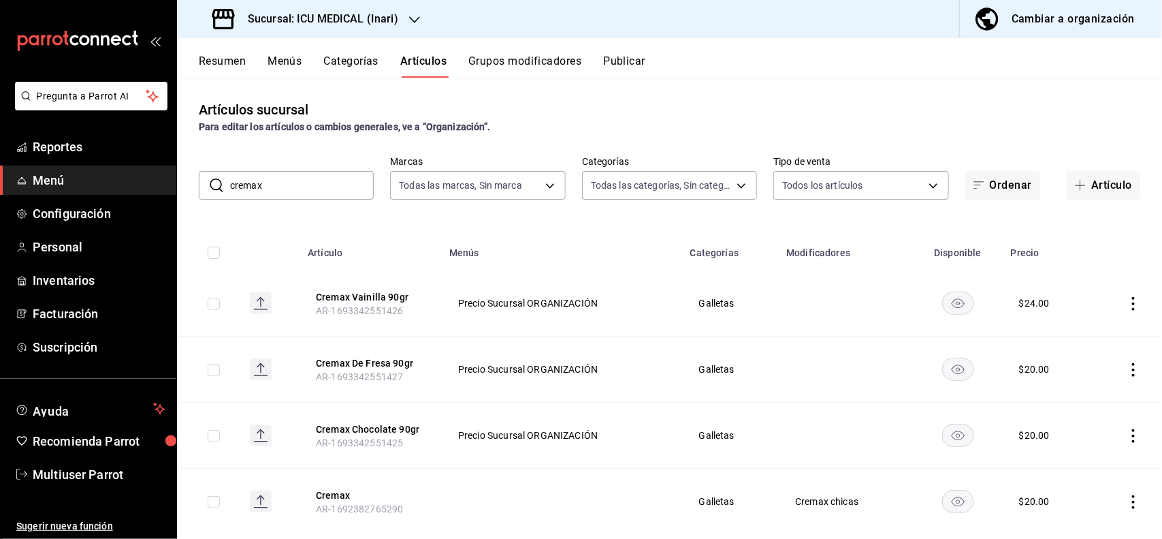
click at [1127, 366] on icon "actions" at bounding box center [1134, 370] width 14 height 14
click at [1078, 400] on span "Editar" at bounding box center [1080, 401] width 35 height 14
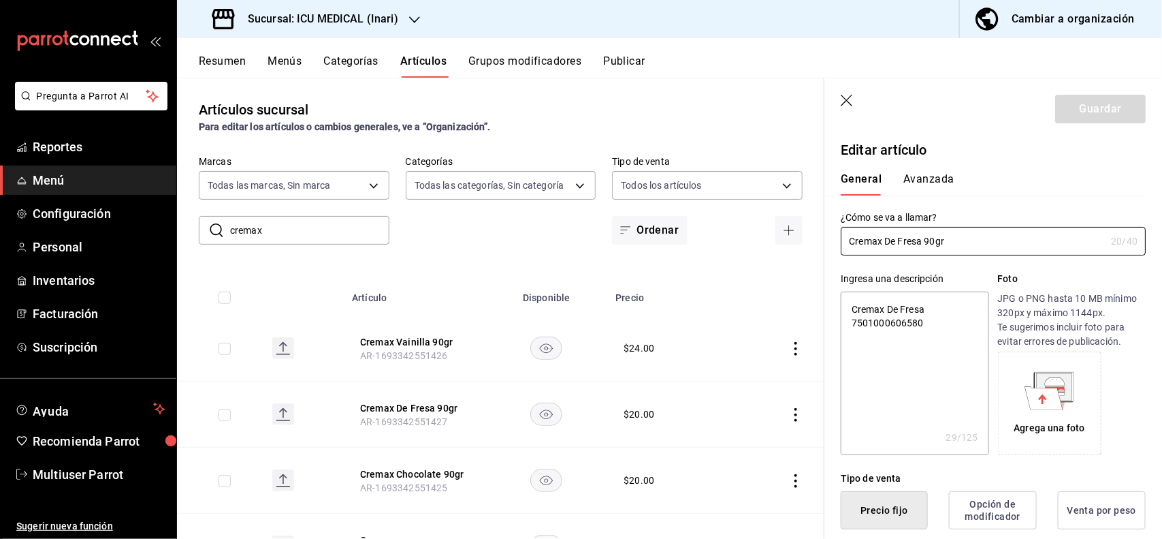
type textarea "x"
type input "$20.00"
type textarea "x"
type button "1"
type button "0"
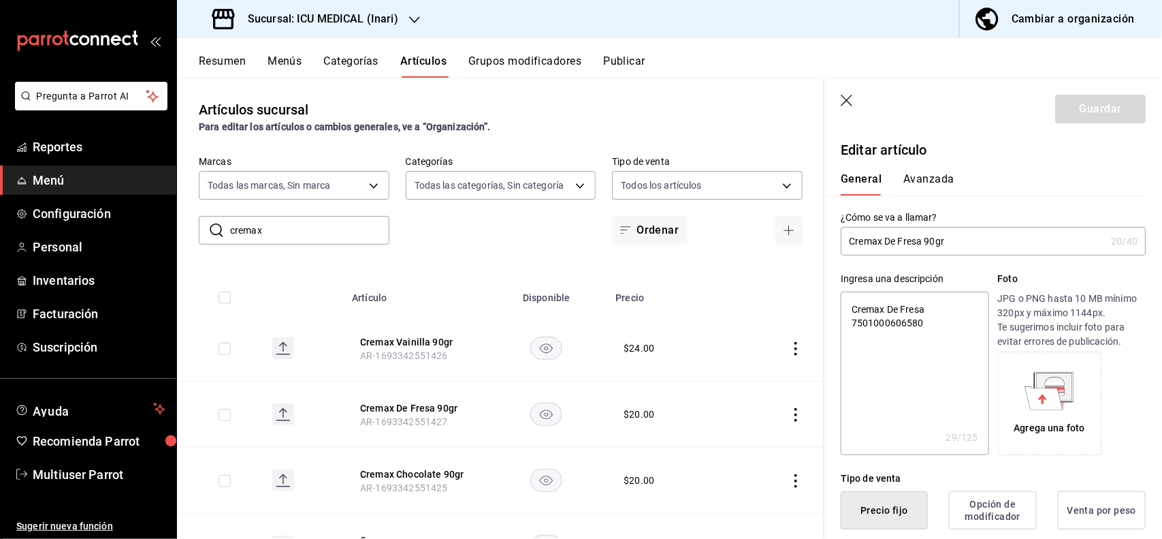
type button "2"
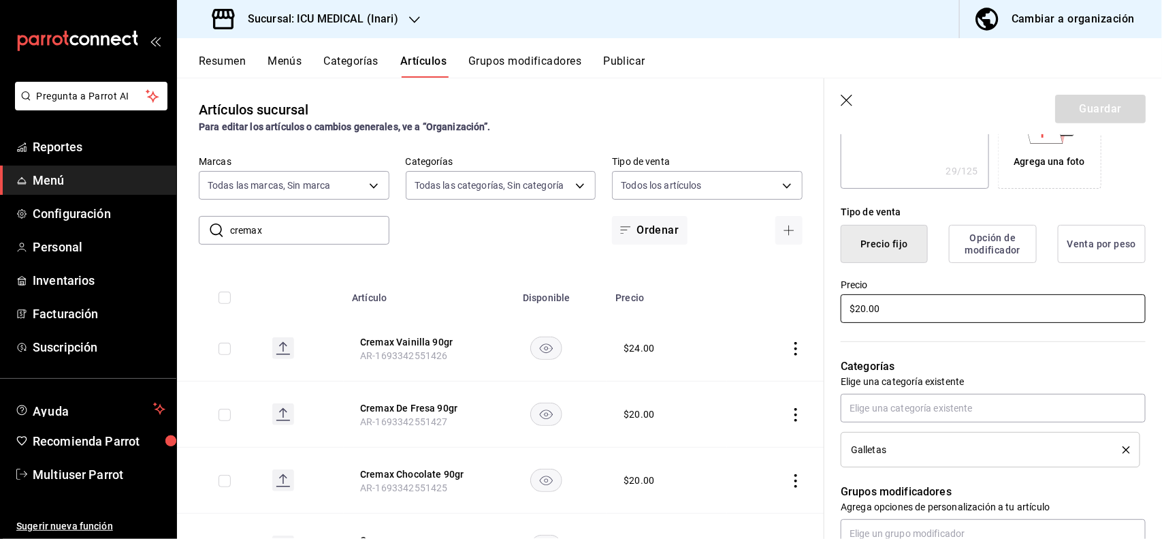
click at [993, 304] on input "$20.00" at bounding box center [993, 308] width 305 height 29
type textarea "x"
type input "$20.00"
type textarea "x"
type input "$20.00"
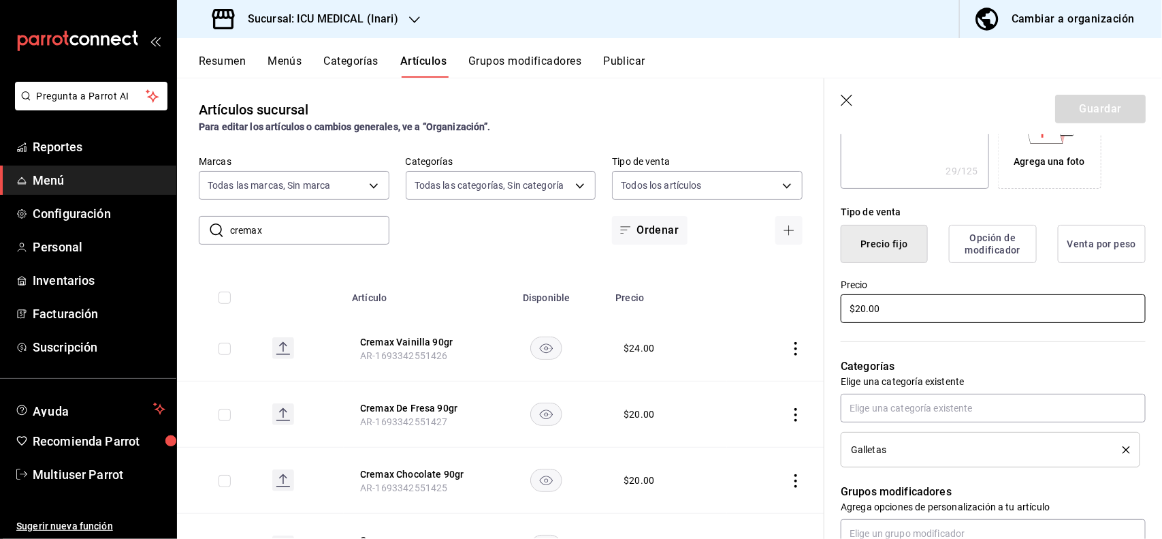
type textarea "x"
type input "$20.00"
type textarea "x"
type input "$2.00"
type textarea "x"
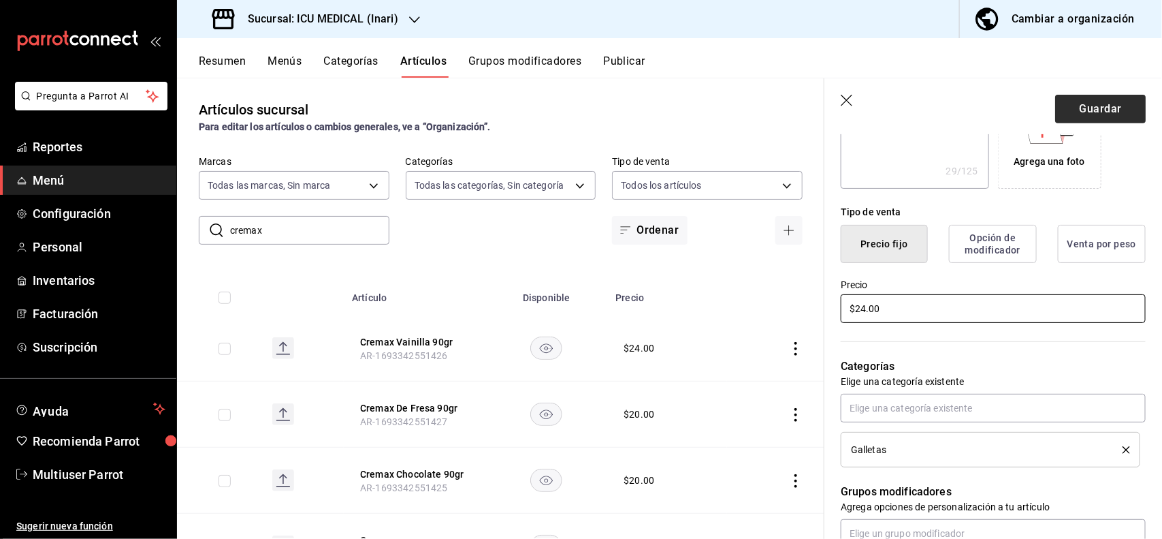
type input "$24.00"
click at [1089, 104] on button "Guardar" at bounding box center [1100, 109] width 91 height 29
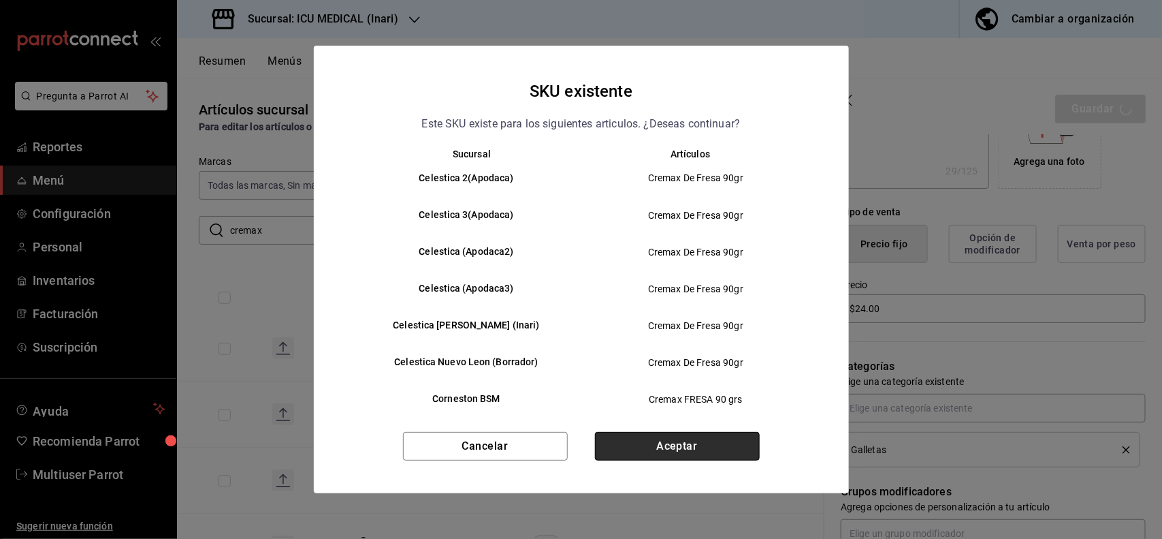
click at [709, 440] on button "Aceptar" at bounding box center [677, 446] width 165 height 29
type textarea "x"
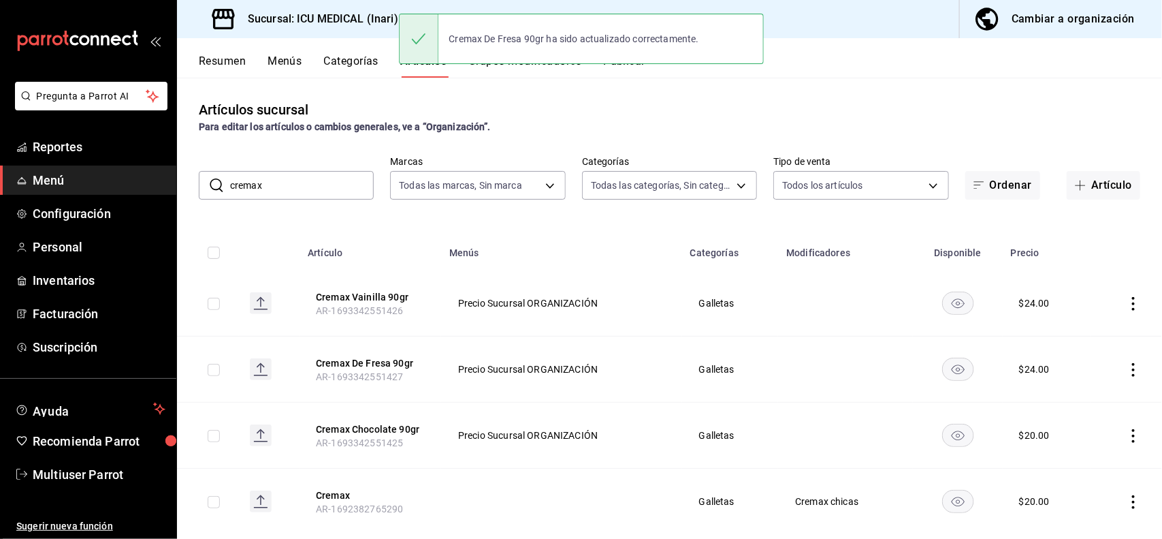
click at [1127, 433] on icon "actions" at bounding box center [1134, 436] width 14 height 14
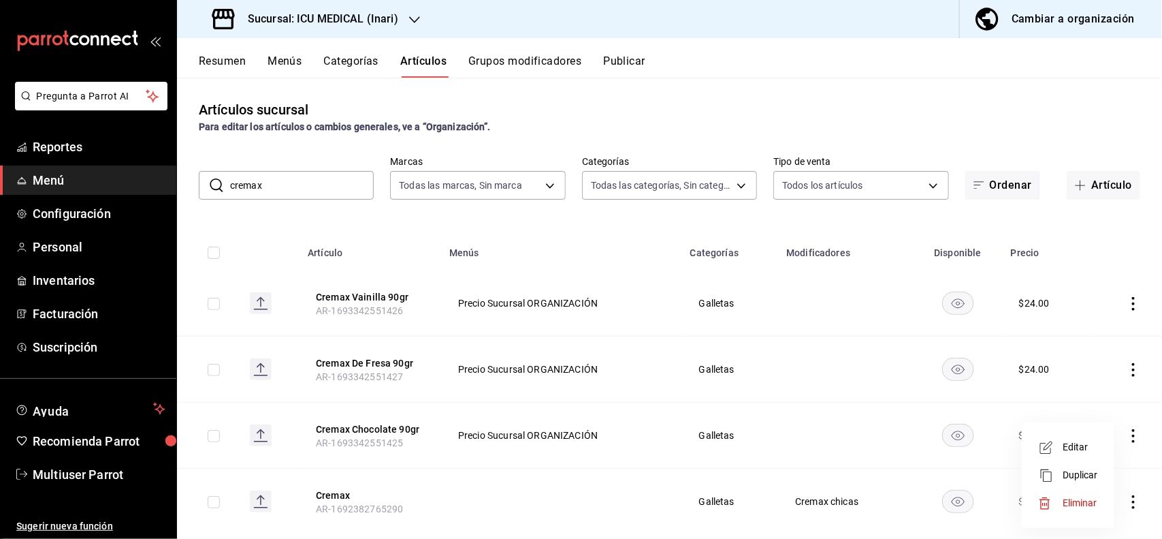
click at [1085, 444] on span "Editar" at bounding box center [1080, 447] width 35 height 14
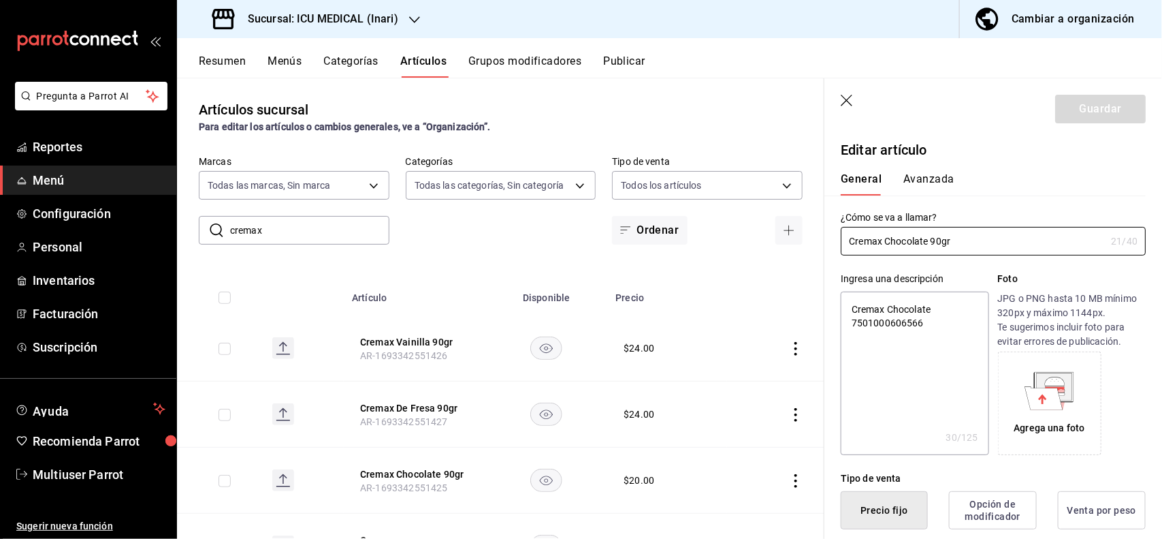
type textarea "x"
type input "$20.00"
type textarea "x"
type button "1"
type button "0"
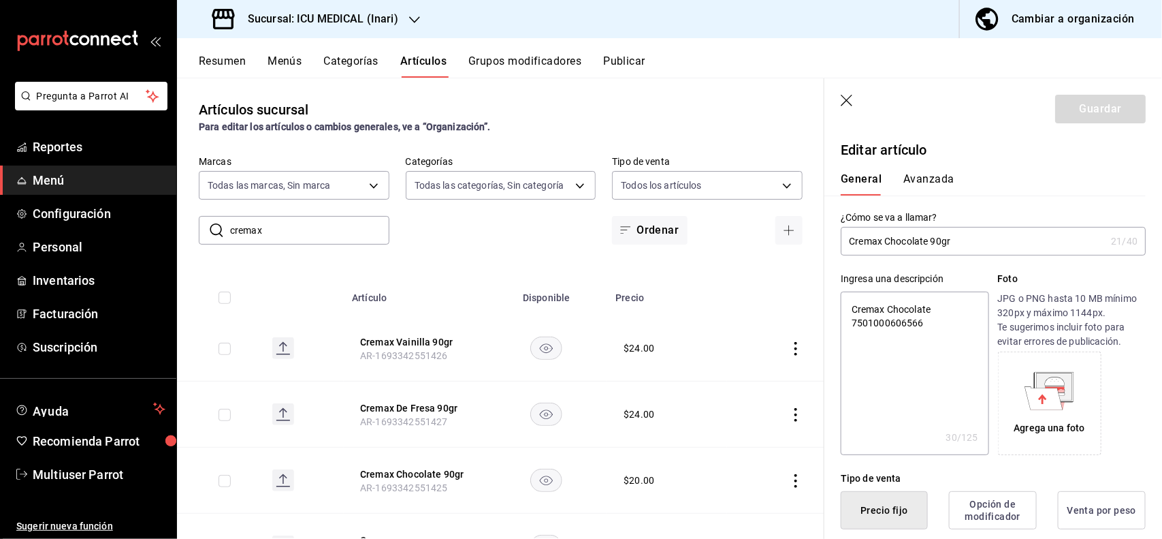
type button "2"
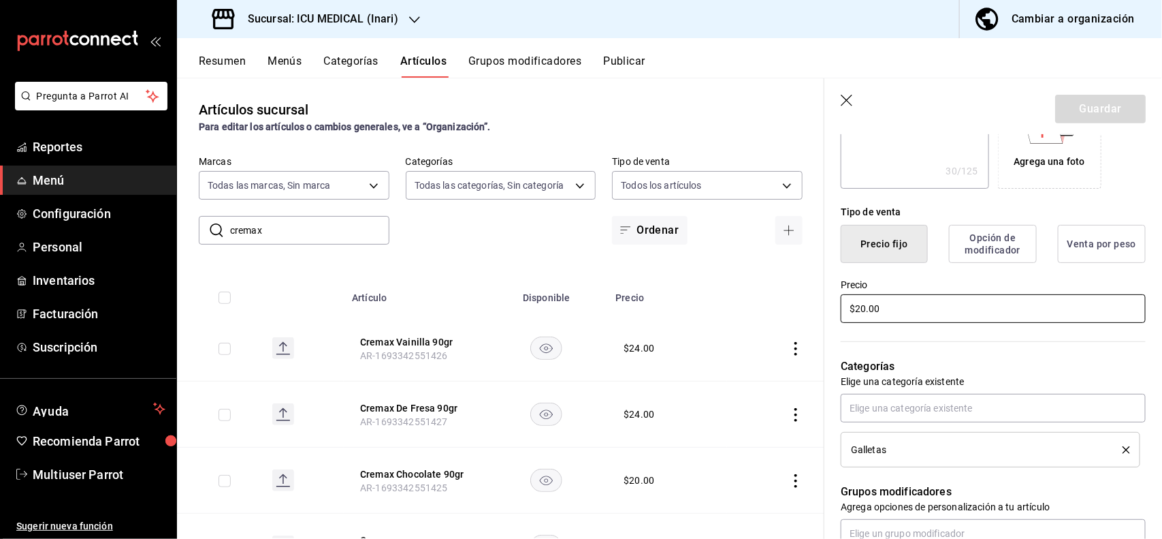
type textarea "x"
type input "$24.00"
type textarea "x"
type input "$24.00"
click at [1109, 113] on button "Guardar" at bounding box center [1100, 109] width 91 height 29
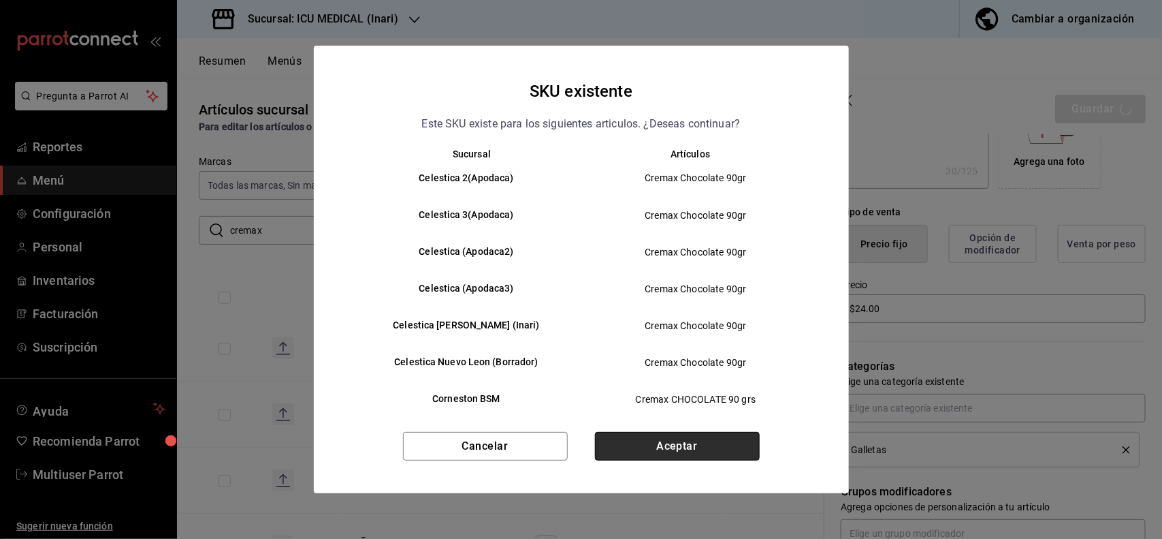
click at [693, 443] on button "Aceptar" at bounding box center [677, 446] width 165 height 29
type textarea "x"
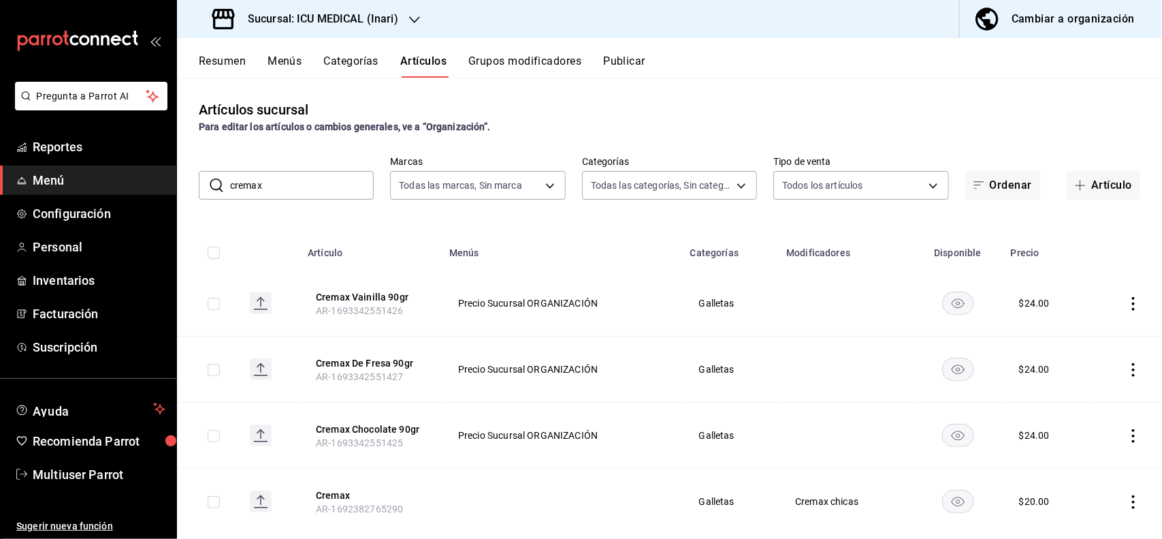
click at [362, 185] on input "cremax" at bounding box center [302, 185] width 144 height 27
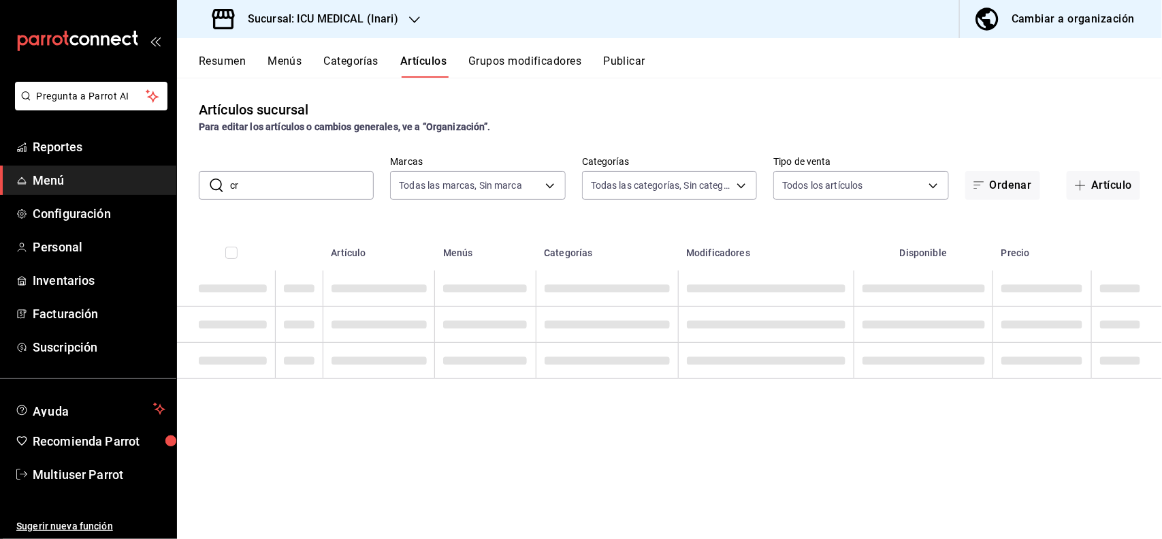
type input "c"
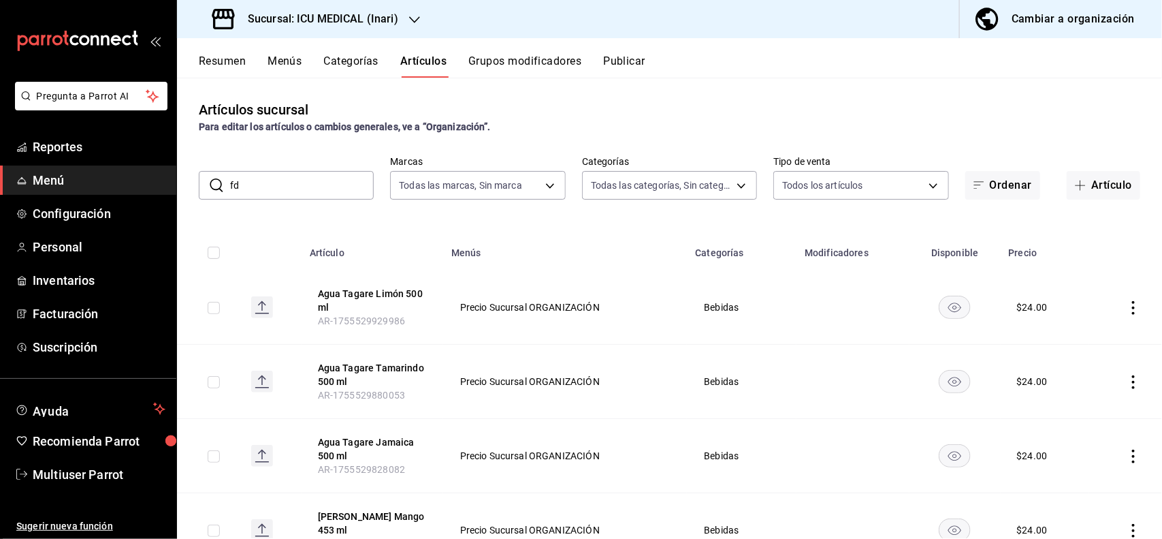
type input "f"
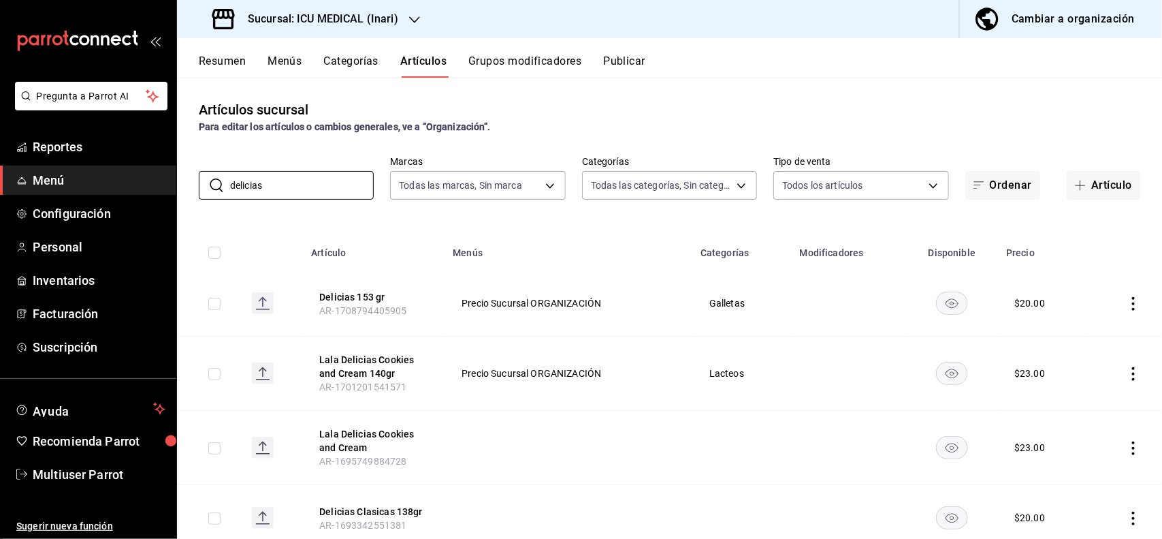
type input "delicias"
click at [564, 107] on div "Artículos sucursal Para editar los artículos o cambios generales, ve a “Organiz…" at bounding box center [669, 116] width 985 height 35
click at [1127, 304] on icon "actions" at bounding box center [1134, 304] width 14 height 14
click at [1081, 330] on span "Editar" at bounding box center [1080, 335] width 35 height 14
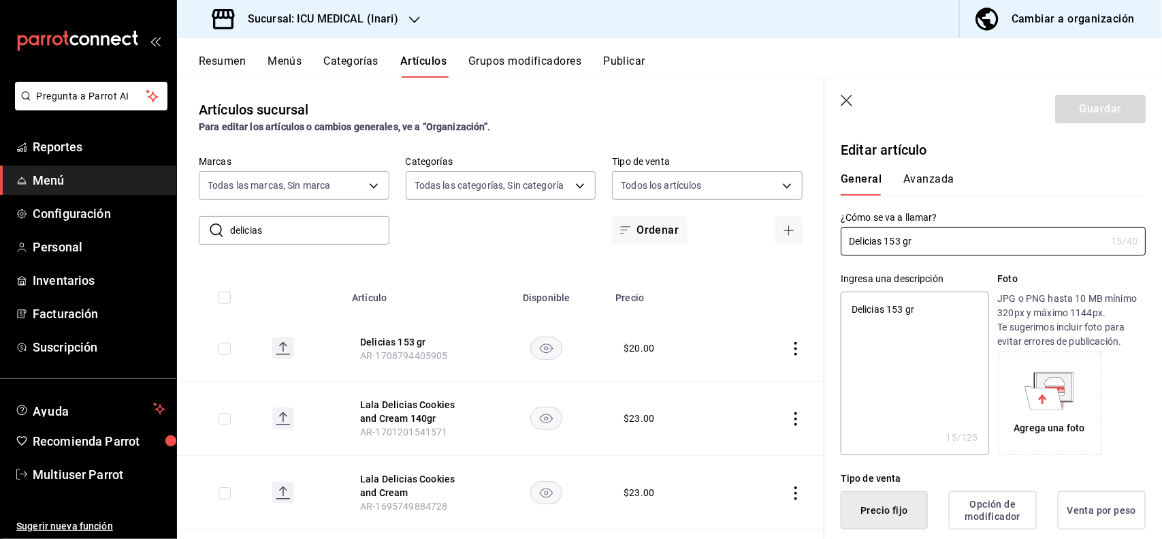
type textarea "x"
type input "$20.00"
type textarea "x"
type button "1"
type button "0"
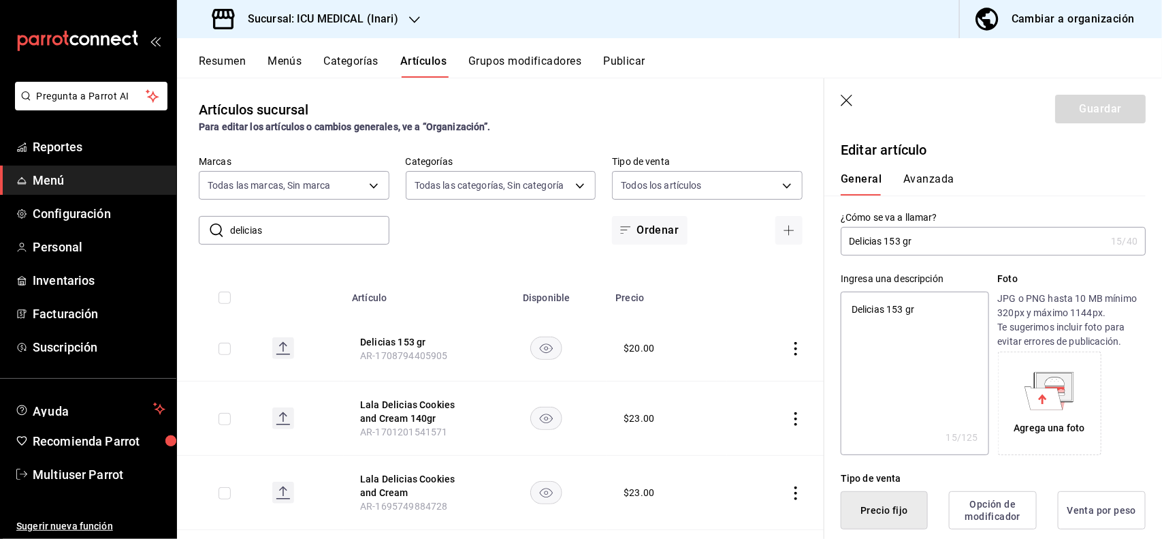
type button "2"
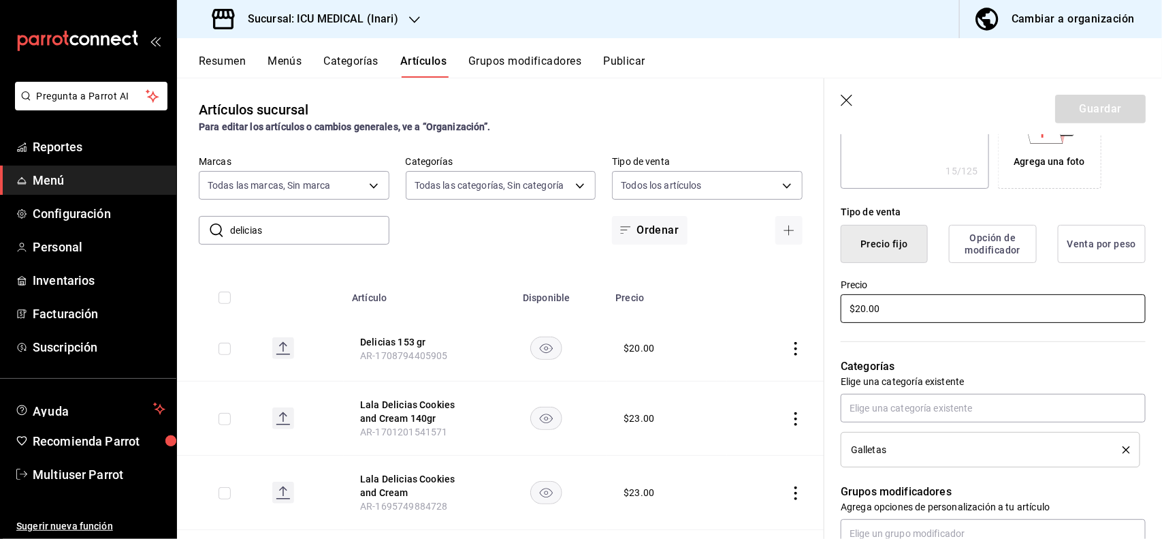
type textarea "x"
type input "$24.00"
type textarea "x"
type input "$24.00"
click at [1090, 99] on button "Guardar" at bounding box center [1100, 109] width 91 height 29
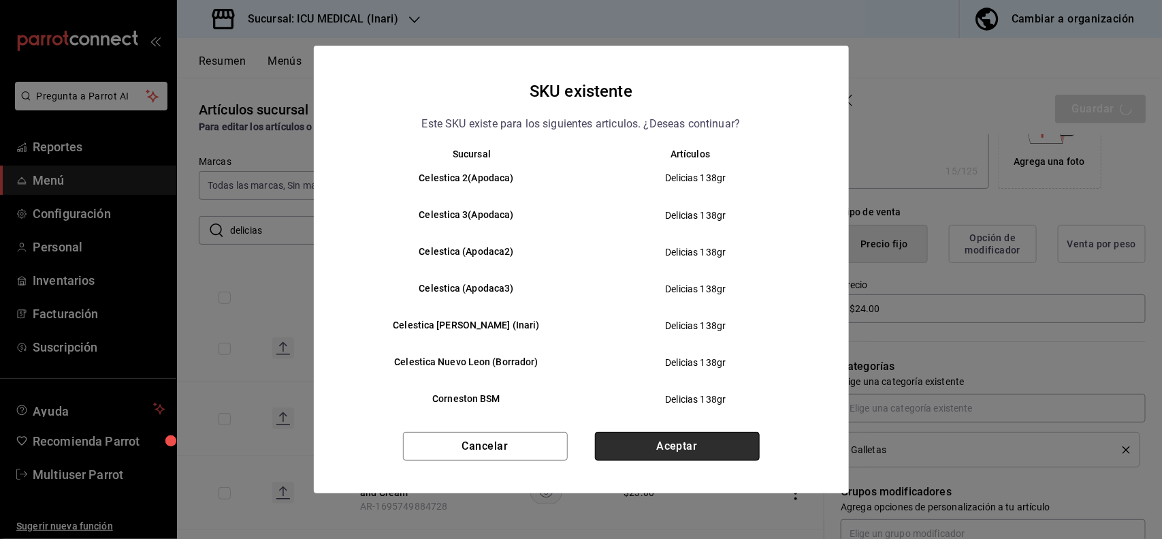
click at [682, 454] on button "Aceptar" at bounding box center [677, 446] width 165 height 29
type textarea "x"
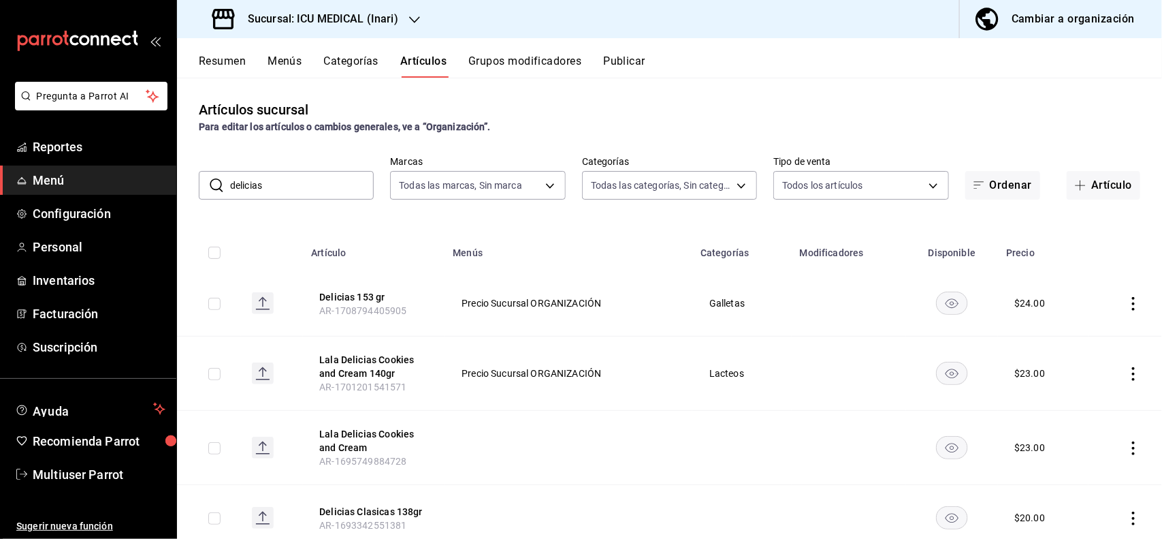
click at [348, 181] on input "delicias" at bounding box center [302, 185] width 144 height 27
type input "d"
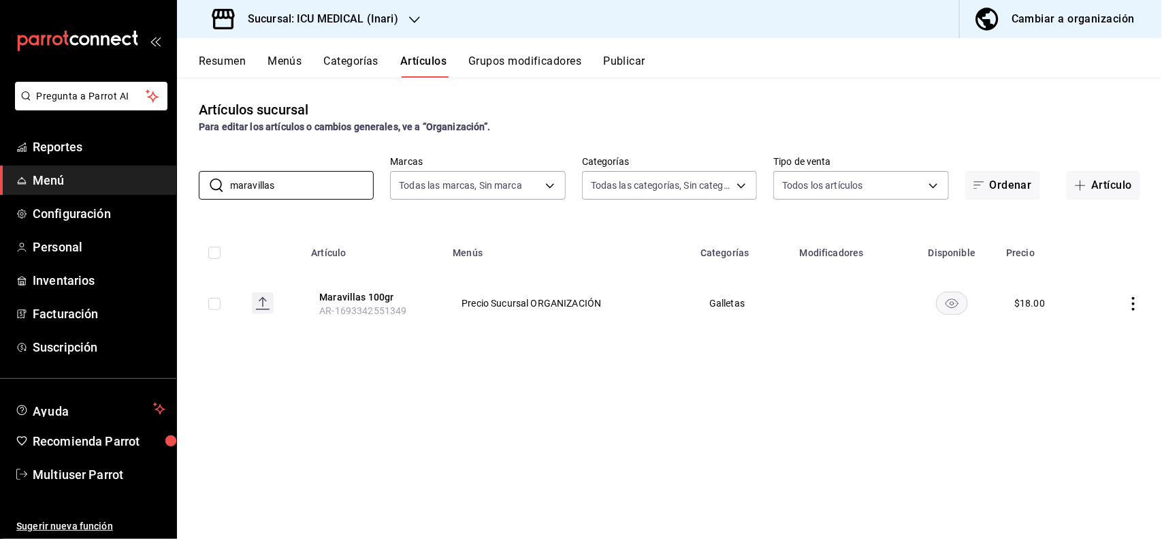
type input "maravillas"
click at [1128, 302] on icon "actions" at bounding box center [1134, 304] width 14 height 14
click at [1086, 345] on li "Editar" at bounding box center [1081, 335] width 82 height 28
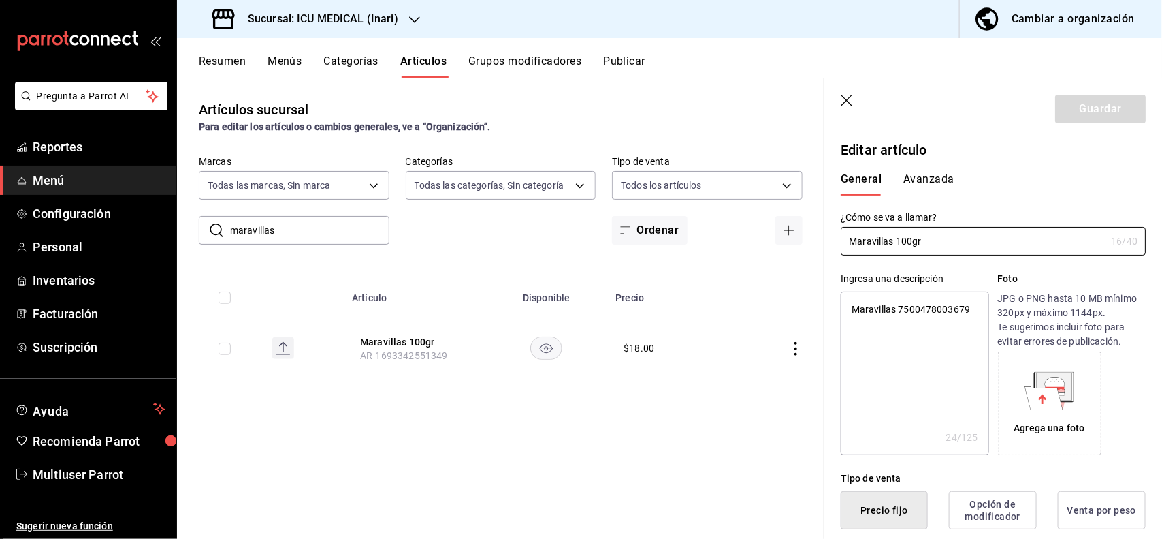
type textarea "x"
type input "$18.00"
type textarea "x"
type button "1"
type button "0"
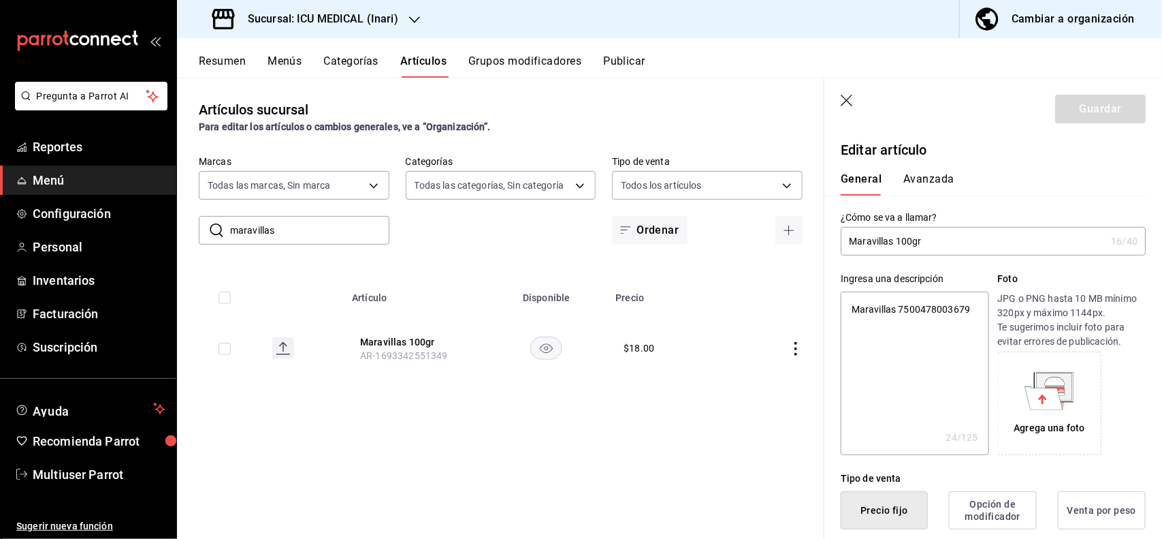
type button "2"
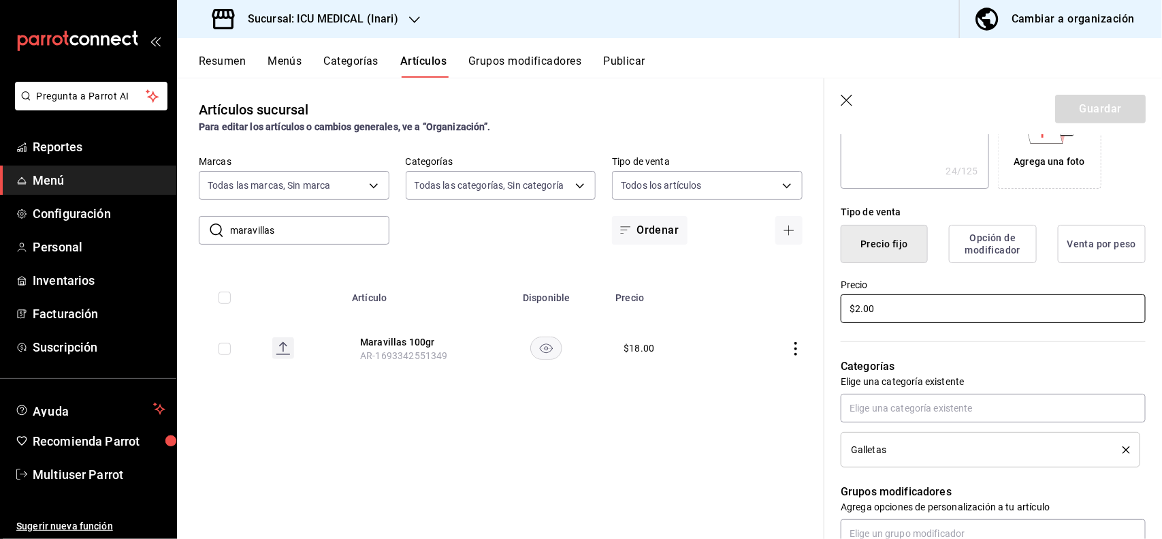
type input "$24.00"
type textarea "x"
type input "$24.00"
click at [1096, 112] on button "Guardar" at bounding box center [1100, 109] width 91 height 29
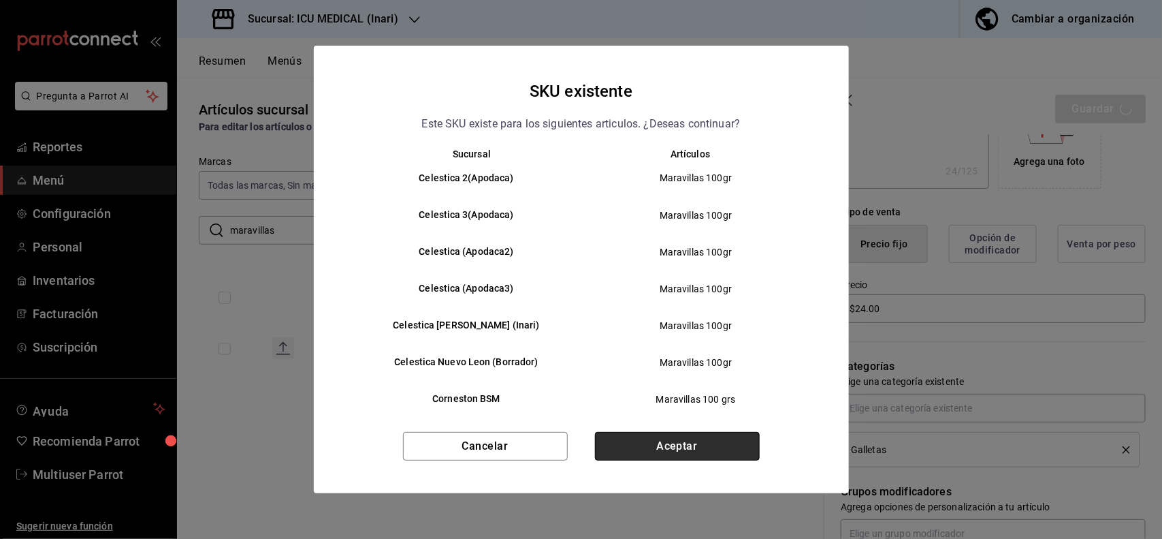
click at [733, 447] on button "Aceptar" at bounding box center [677, 446] width 165 height 29
type textarea "x"
type input "AR-1755531209767"
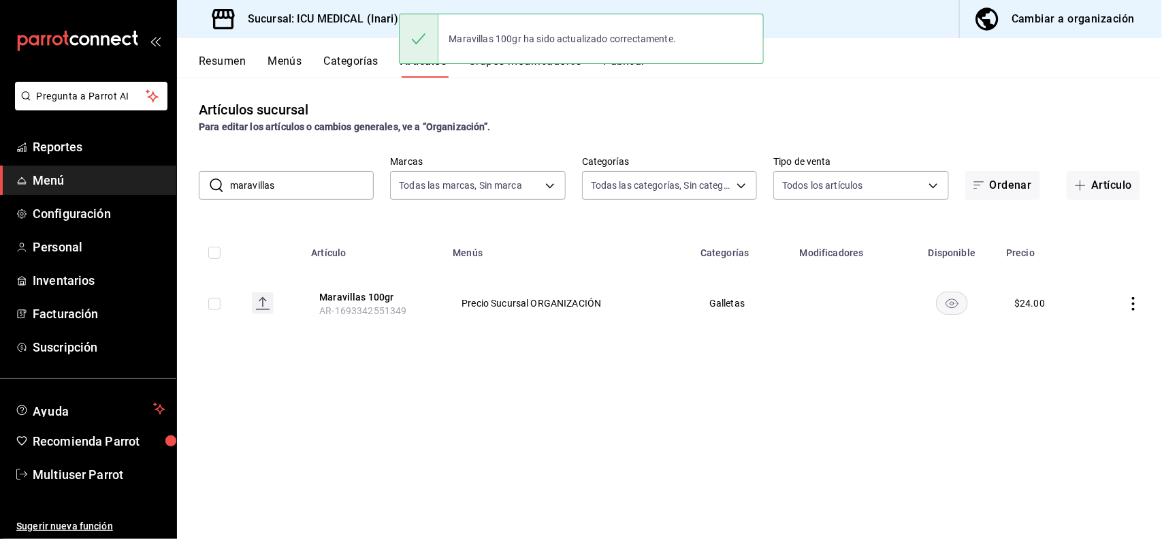
click at [297, 174] on input "maravillas" at bounding box center [302, 185] width 144 height 27
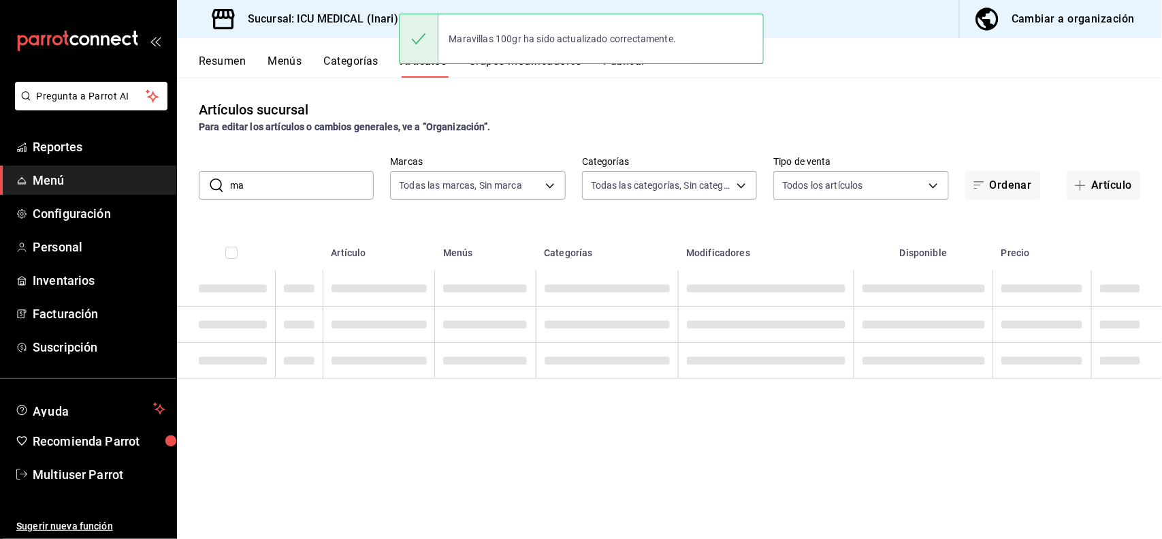
type input "m"
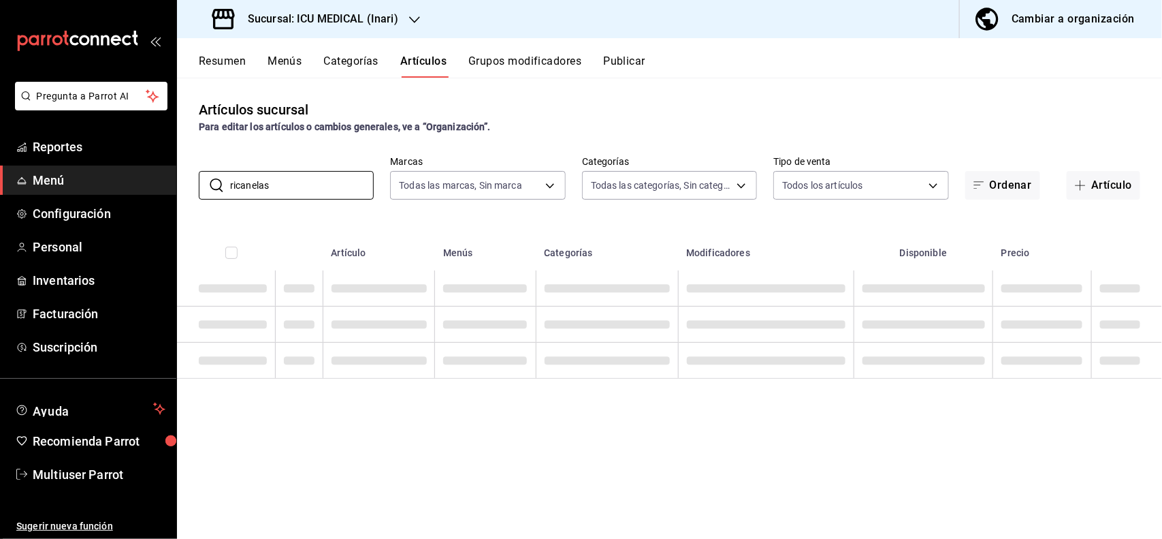
type input "ricanelas"
click at [589, 126] on div "Para editar los artículos o cambios generales, ve a “Organización”." at bounding box center [670, 127] width 942 height 14
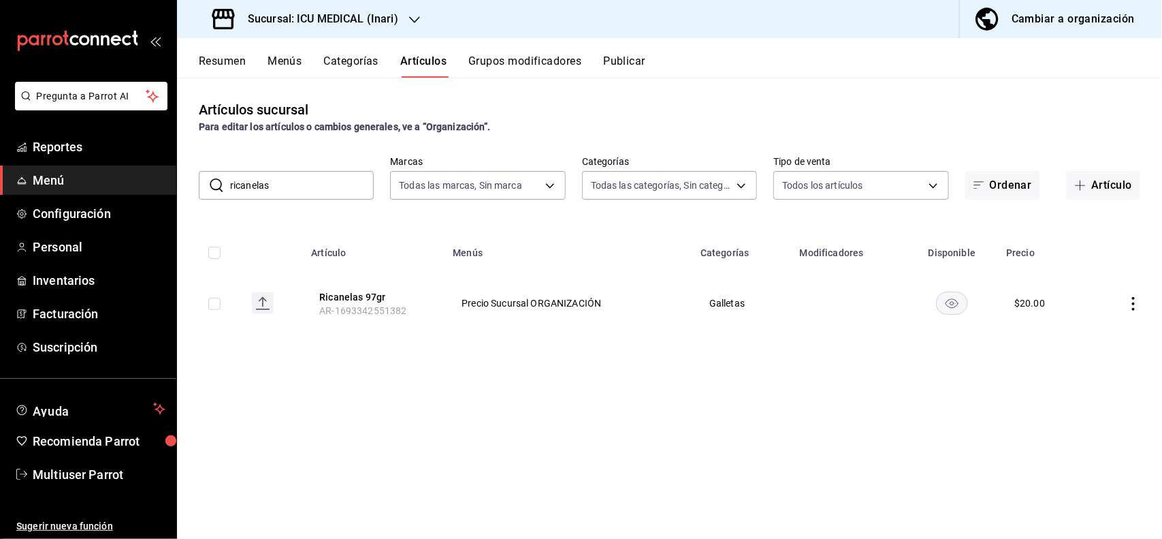
click at [1139, 300] on icon "actions" at bounding box center [1134, 304] width 14 height 14
click at [1087, 339] on span "Editar" at bounding box center [1093, 335] width 35 height 14
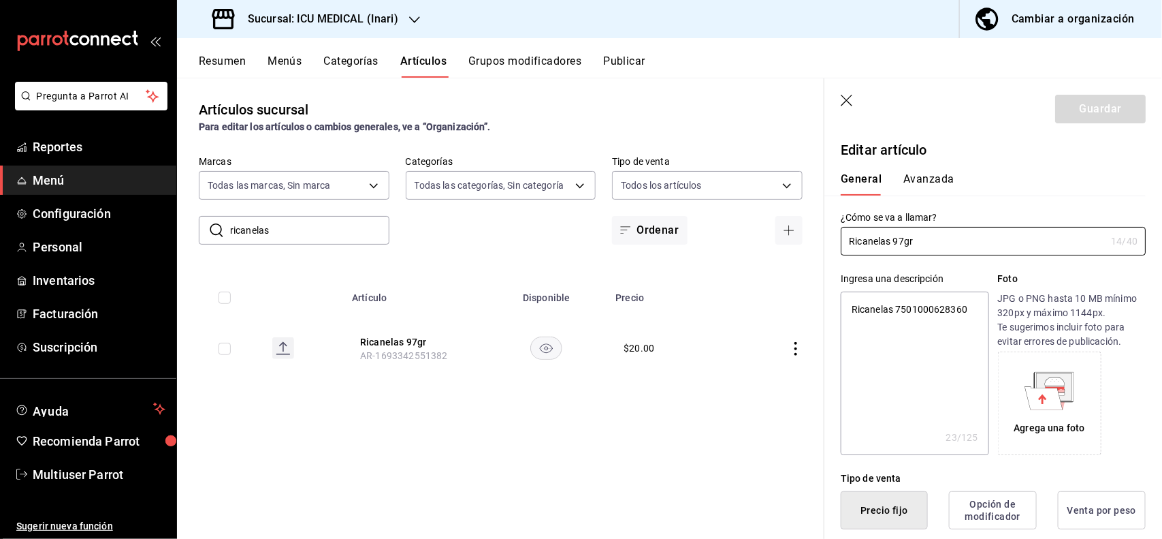
type textarea "x"
type input "$20.00"
type textarea "x"
type button "1"
type button "0"
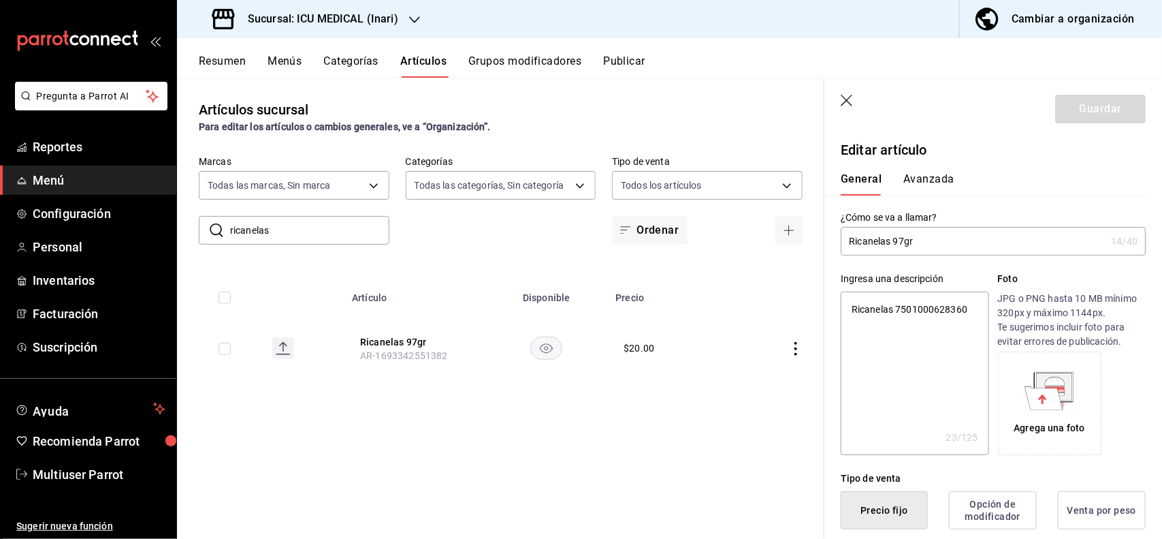
type button "2"
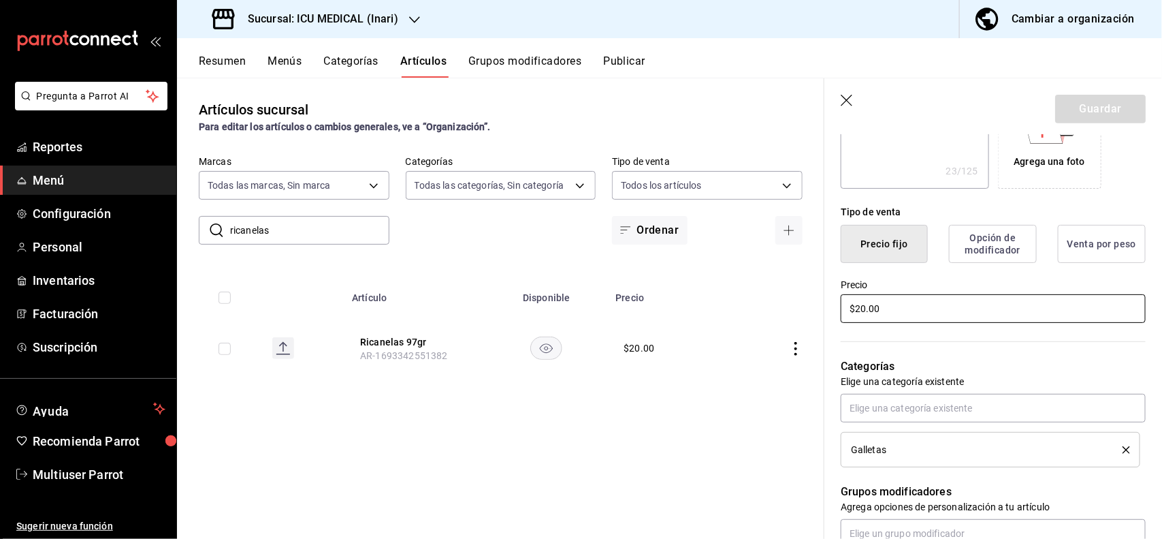
type textarea "x"
type input "$24.00"
type textarea "x"
type input "$24.00"
click at [1061, 113] on button "Guardar" at bounding box center [1100, 109] width 91 height 29
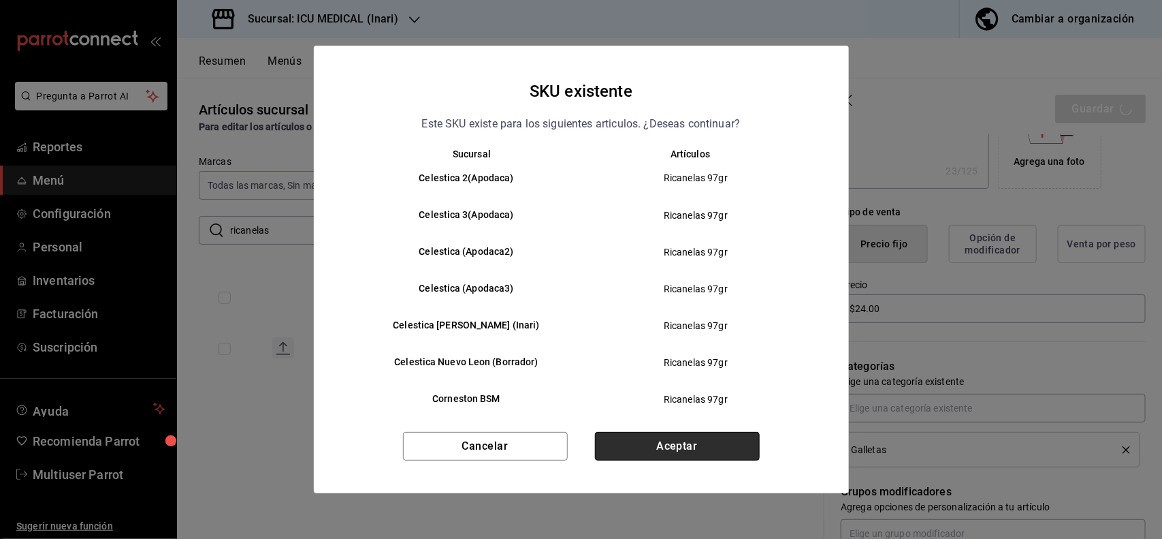
click at [652, 453] on button "Aceptar" at bounding box center [677, 446] width 165 height 29
type textarea "x"
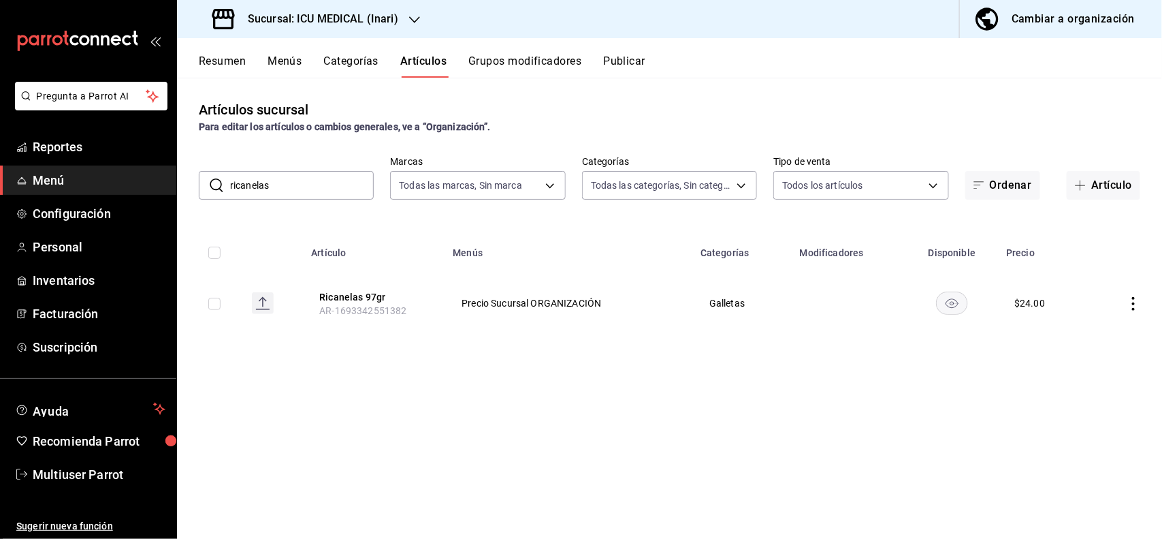
click at [351, 194] on input "ricanelas" at bounding box center [302, 185] width 144 height 27
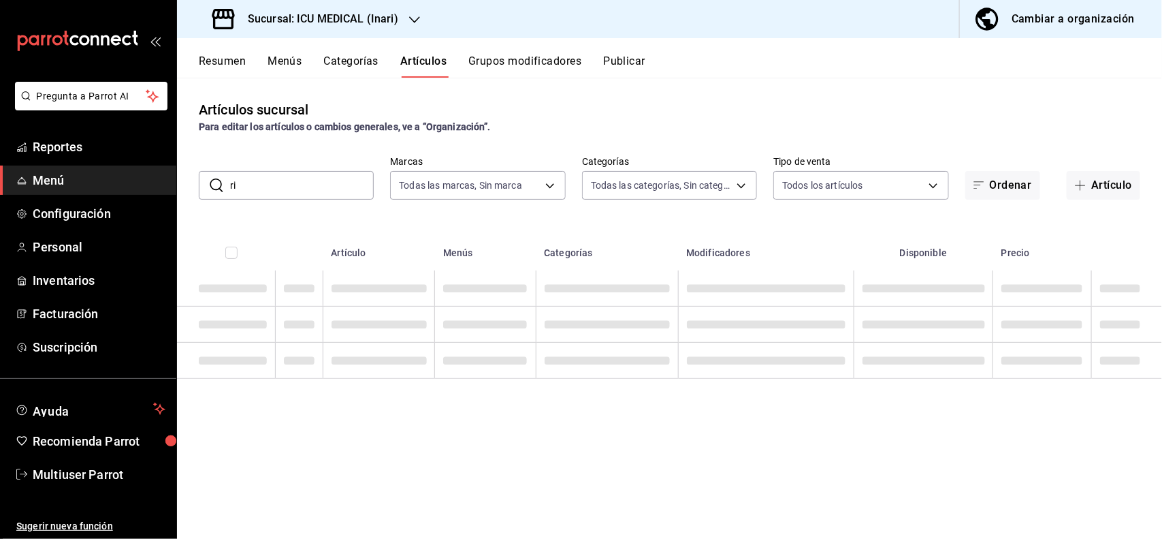
type input "r"
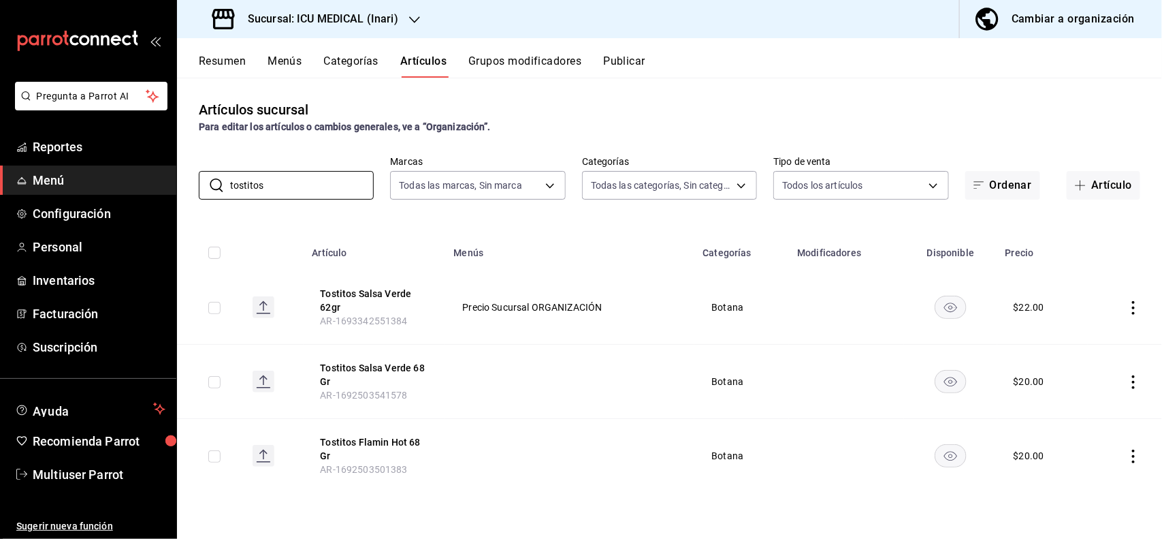
type input "tostitos"
click at [649, 109] on div "Artículos sucursal Para editar los artículos o cambios generales, ve a “Organiz…" at bounding box center [669, 116] width 985 height 35
click at [1131, 301] on icon "actions" at bounding box center [1134, 308] width 14 height 14
click at [1093, 334] on span "Editar" at bounding box center [1093, 339] width 35 height 14
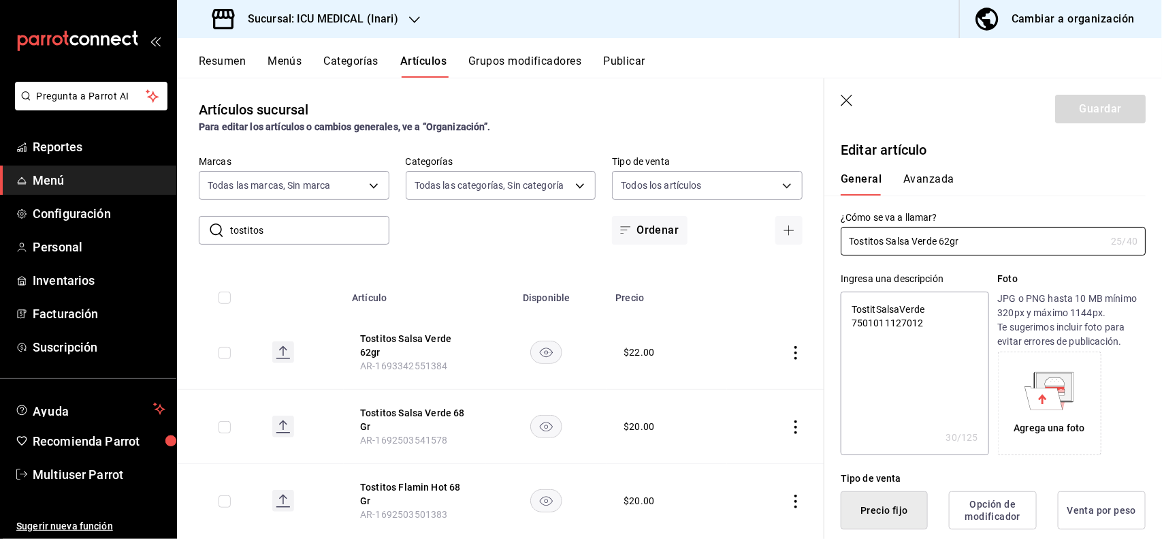
type textarea "x"
type button "1"
type button "0"
type button "2"
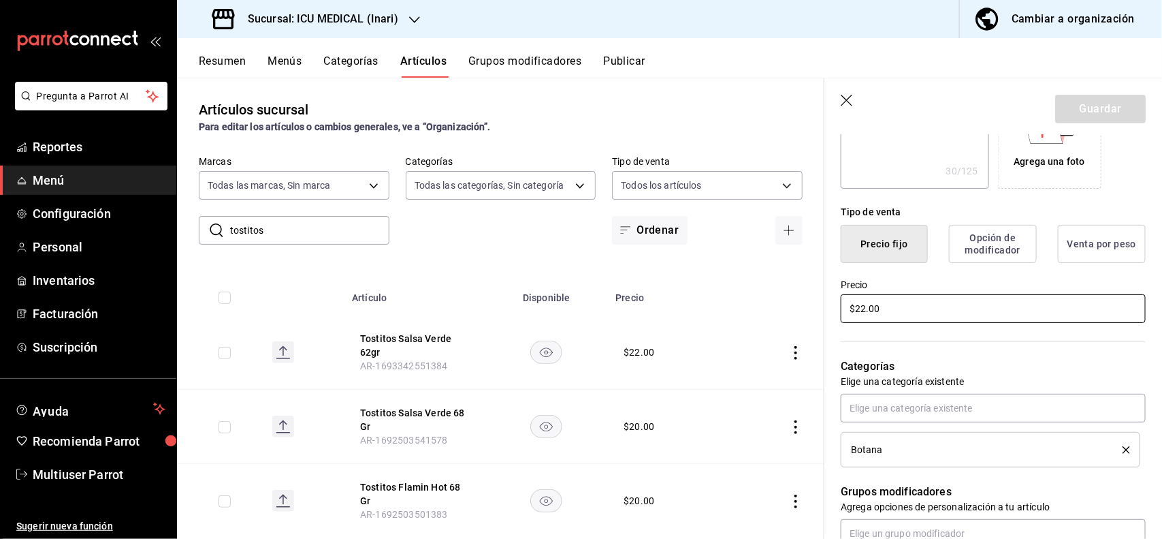
type input "$2.00"
type textarea "x"
type input "$24.00"
type textarea "x"
type input "$24.00"
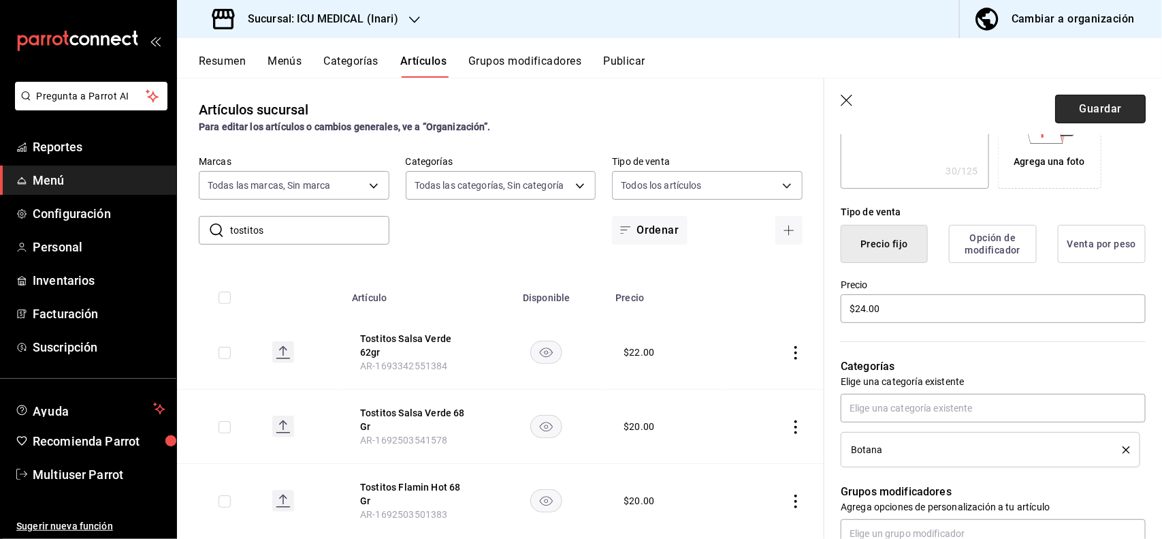
click at [1081, 101] on button "Guardar" at bounding box center [1100, 109] width 91 height 29
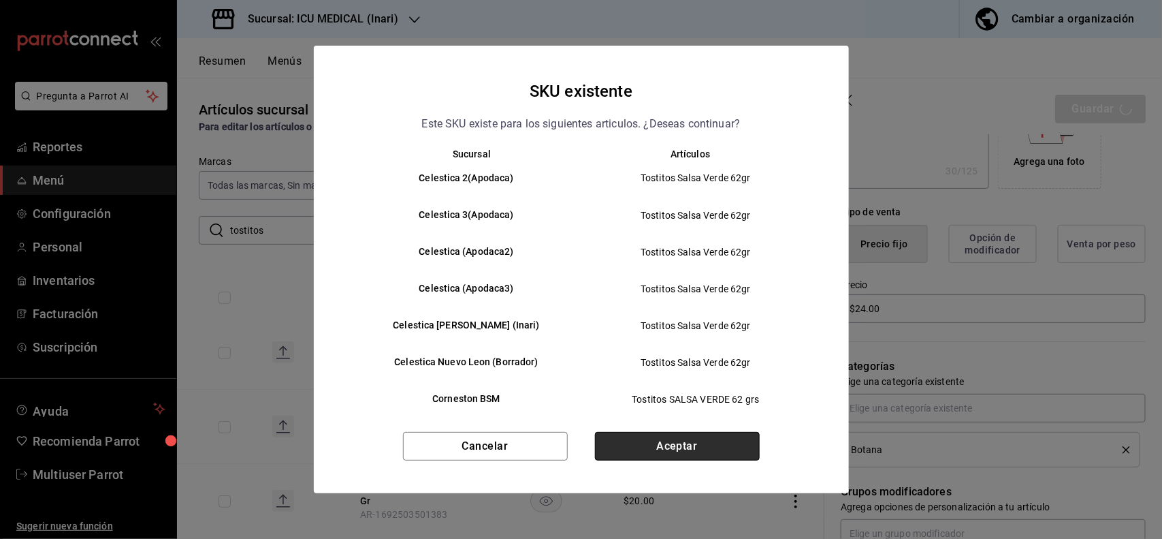
click at [703, 444] on button "Aceptar" at bounding box center [677, 446] width 165 height 29
type textarea "x"
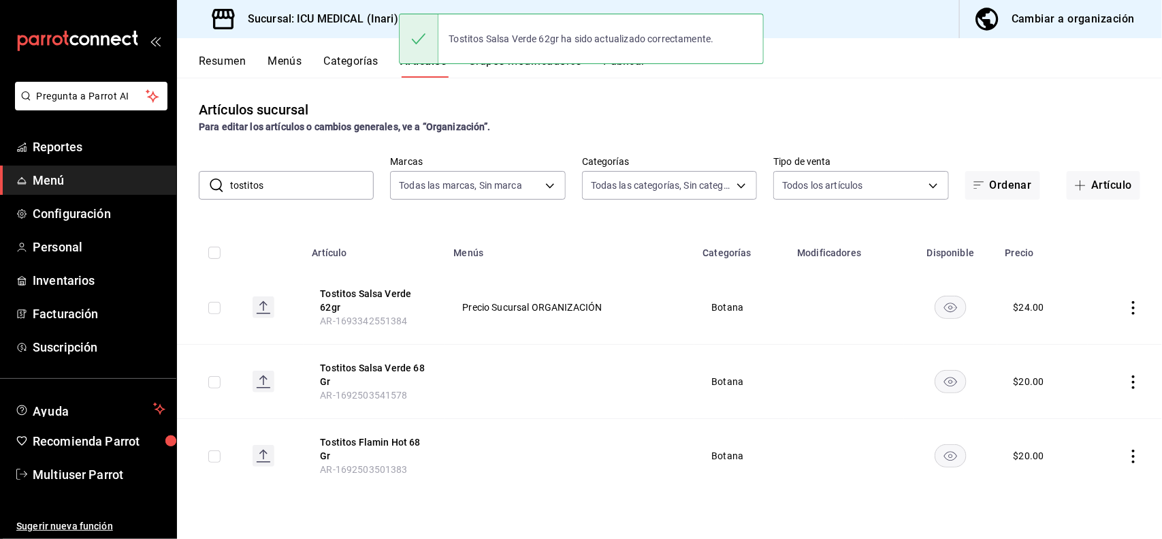
click at [320, 177] on input "tostitos" at bounding box center [302, 185] width 144 height 27
type input "t"
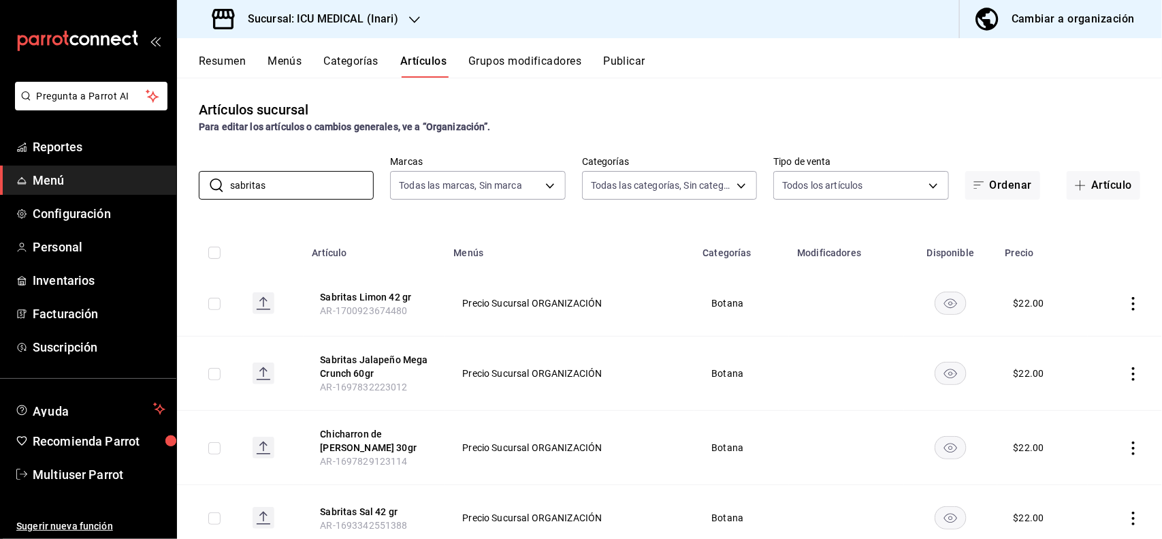
type input "sabritas"
click at [594, 129] on div "Para editar los artículos o cambios generales, ve a “Organización”." at bounding box center [670, 127] width 942 height 14
click at [1127, 305] on icon "actions" at bounding box center [1134, 304] width 14 height 14
click at [1094, 338] on span "Editar" at bounding box center [1080, 335] width 35 height 14
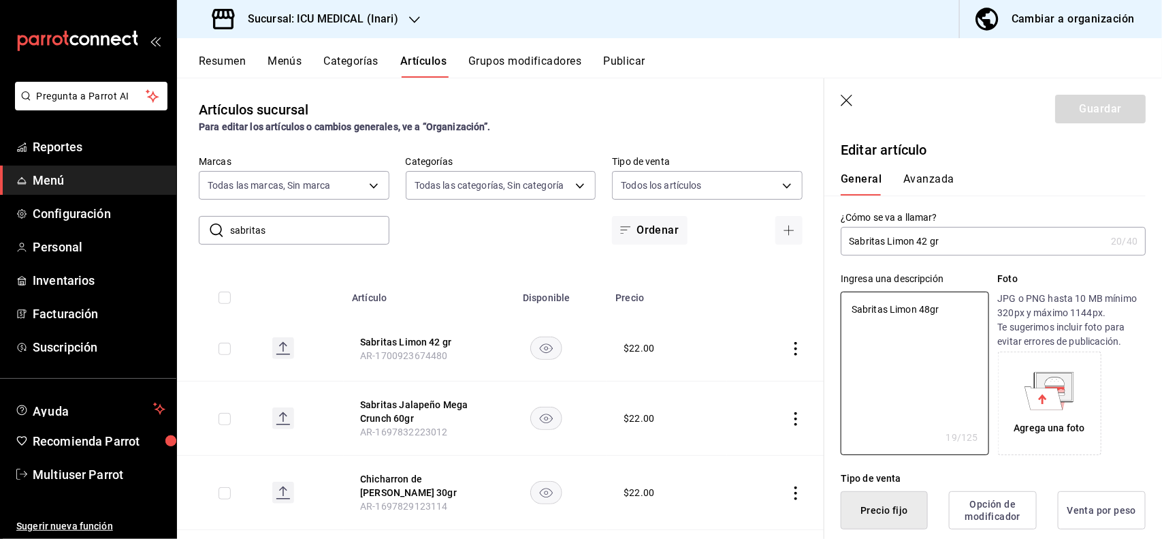
type textarea "x"
type button "1"
type button "0"
type button "2"
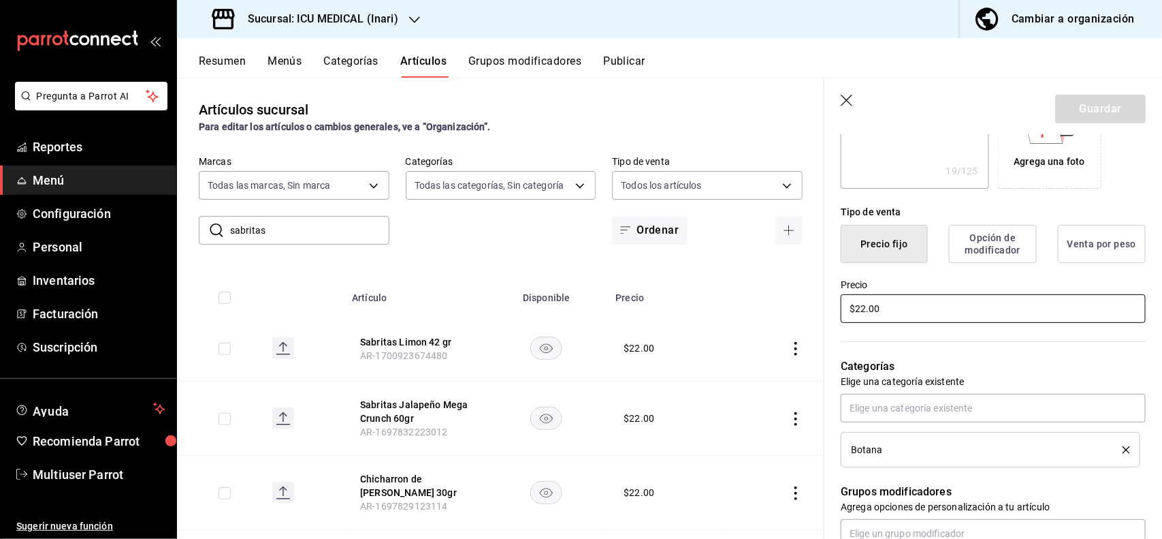
type textarea "x"
type input "$2.00"
type textarea "x"
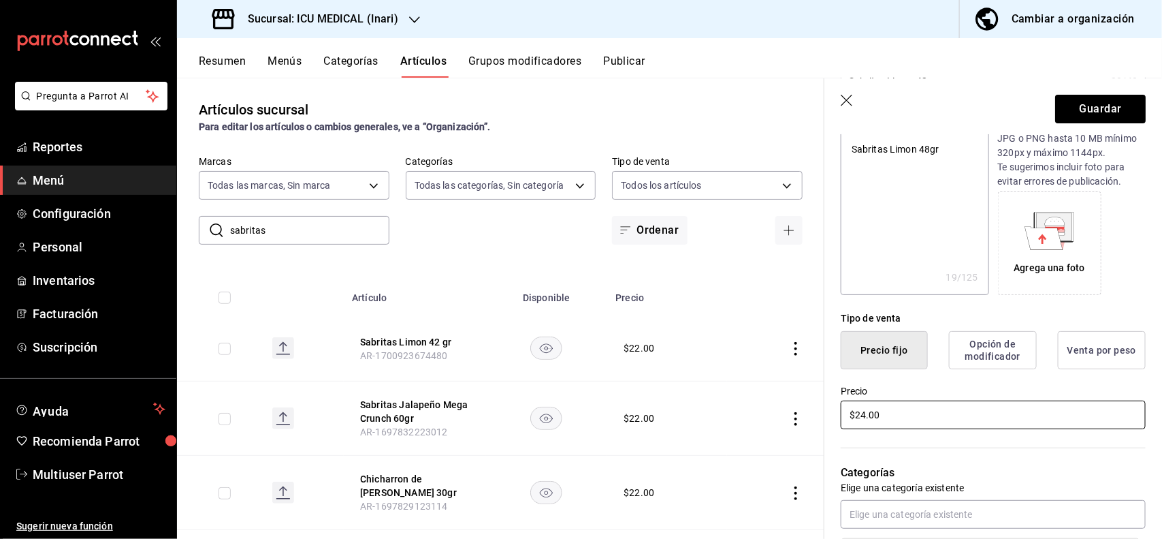
scroll to position [89, 0]
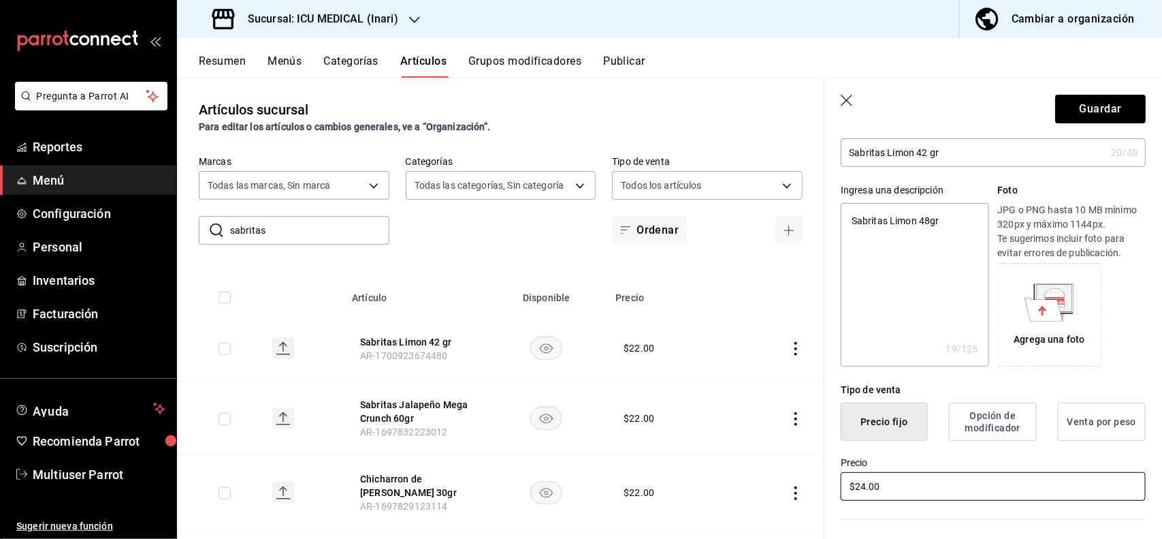
type input "$24.00"
type textarea "x"
click at [957, 225] on textarea "Sabritas Limon 48gr" at bounding box center [915, 284] width 148 height 163
type textarea "Sabritas Limon 48"
type textarea "x"
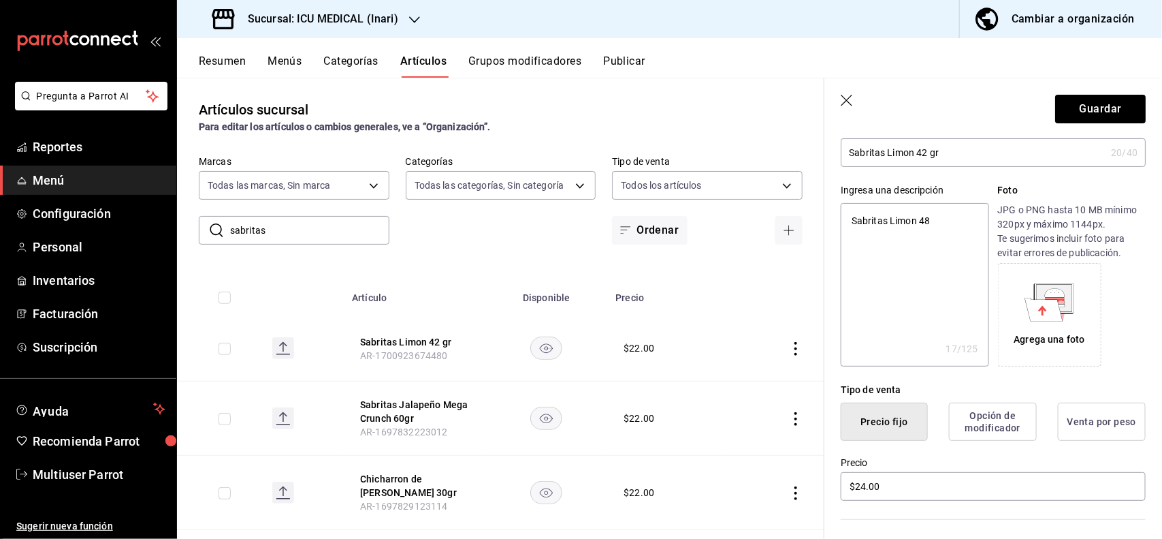
type textarea "Sabritas Limon 4"
type textarea "x"
type textarea "[PERSON_NAME]"
type textarea "x"
type textarea "Sabritas Limon 42"
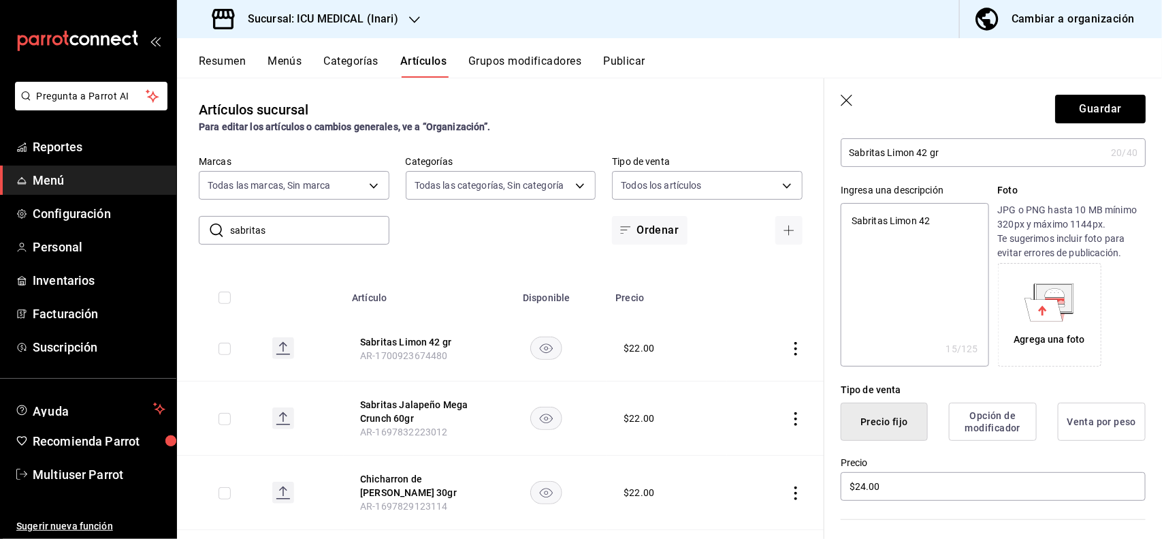
type textarea "x"
type textarea "Sabritas Limon 42 gr"
type textarea "x"
type textarea "Sabritas Limon 42 gr"
click at [1066, 120] on button "Guardar" at bounding box center [1100, 109] width 91 height 29
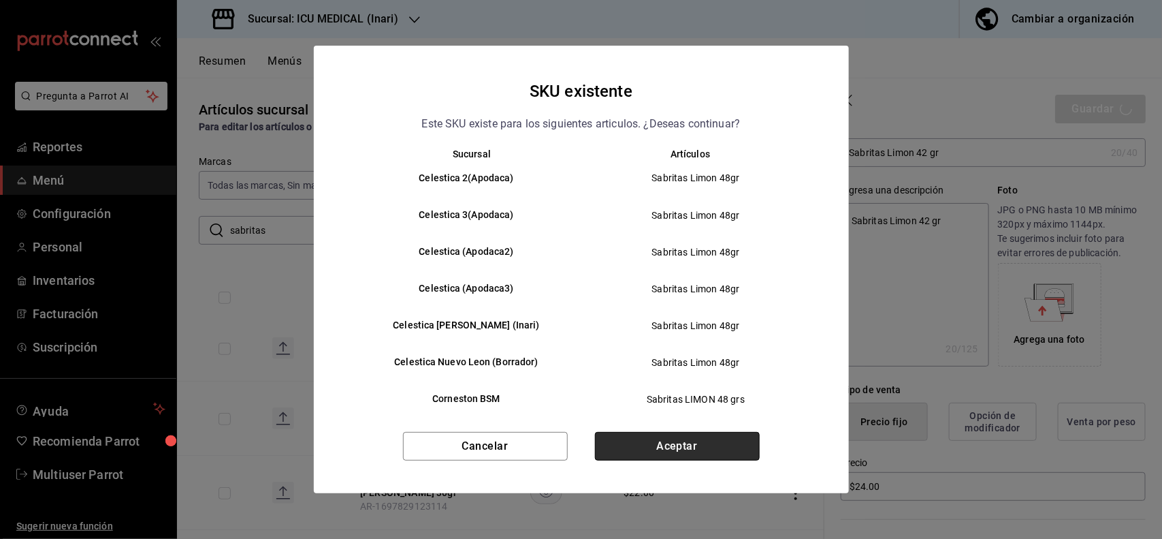
click at [727, 449] on button "Aceptar" at bounding box center [677, 446] width 165 height 29
type textarea "x"
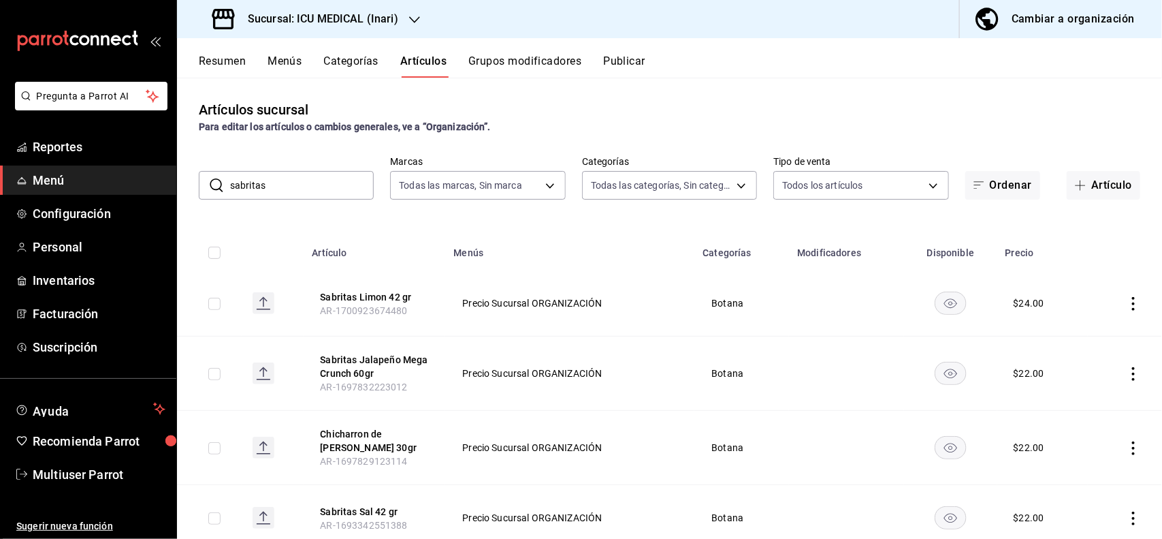
click at [1127, 369] on icon "actions" at bounding box center [1134, 374] width 14 height 14
click at [1066, 410] on span "Editar" at bounding box center [1080, 405] width 35 height 14
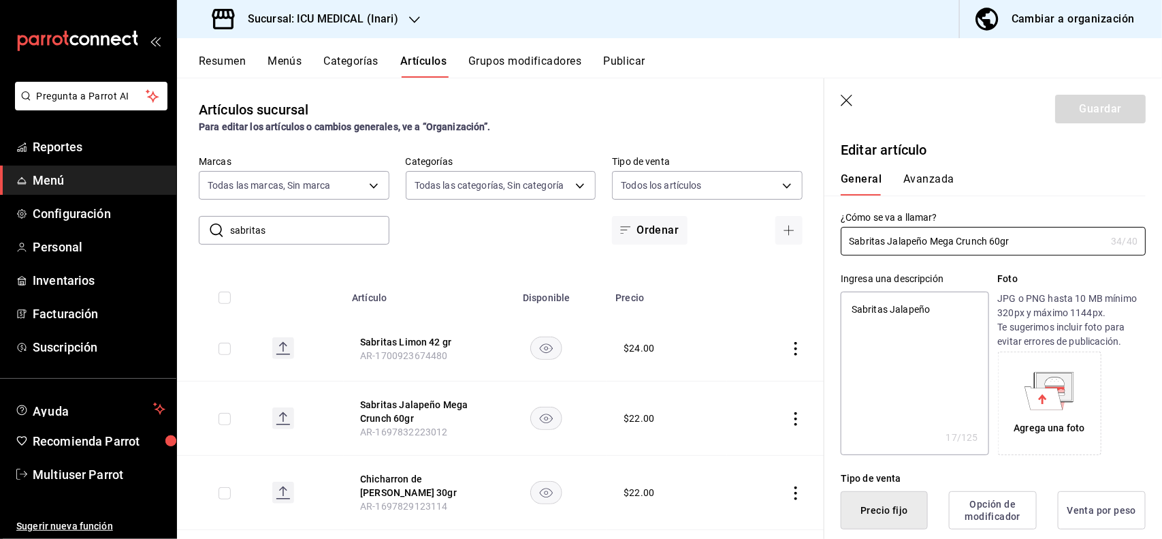
type textarea "x"
type input "$22.00"
type textarea "x"
type button "1"
type button "0"
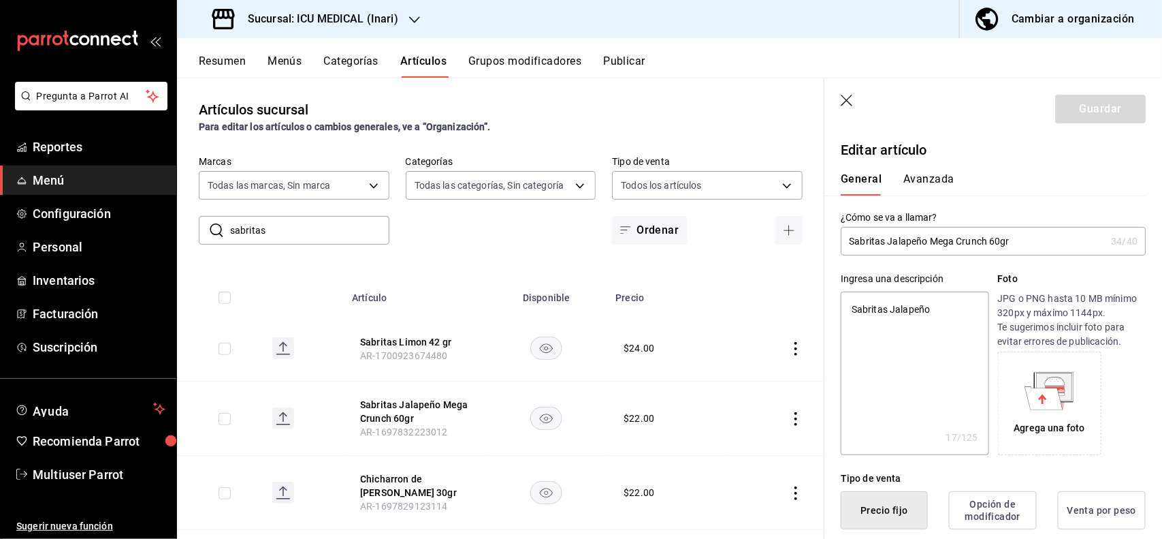
type button "2"
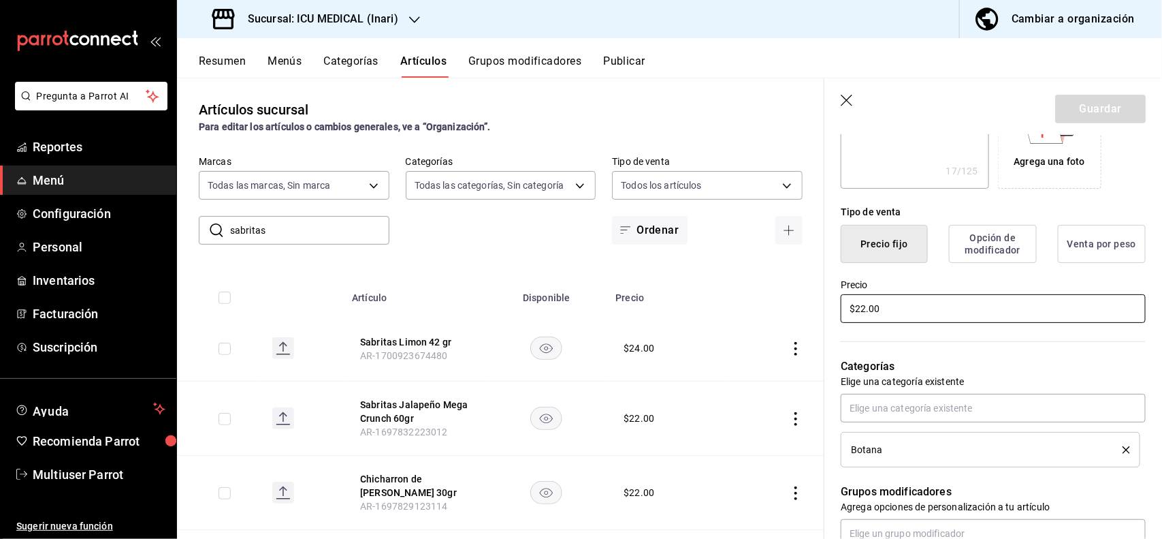
type textarea "x"
type input "$24.00"
type textarea "x"
type input "$24.00"
click at [1104, 104] on button "Guardar" at bounding box center [1100, 109] width 91 height 29
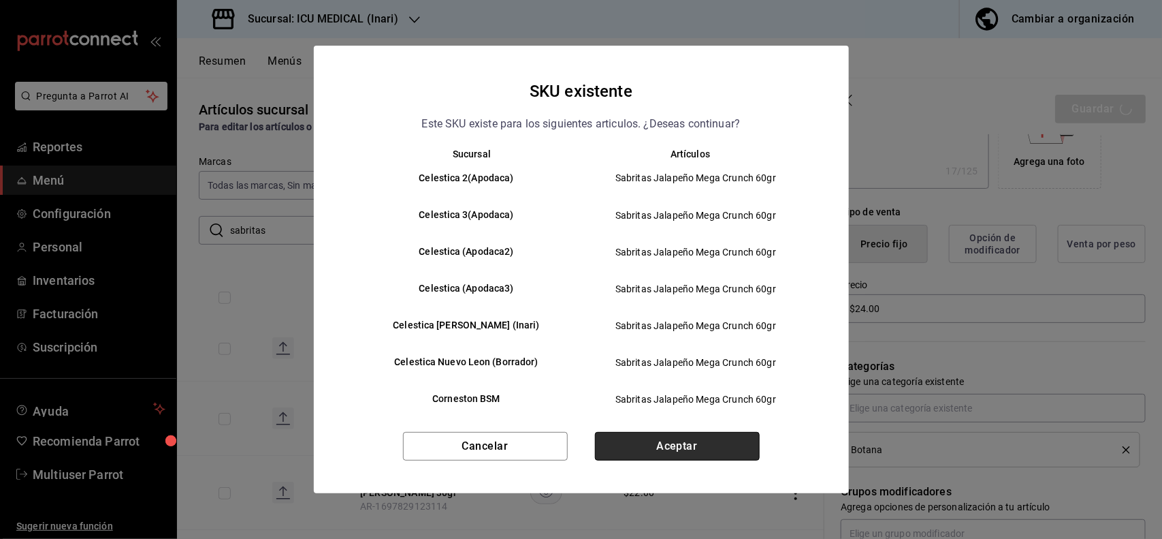
click at [729, 453] on button "Aceptar" at bounding box center [677, 446] width 165 height 29
type textarea "x"
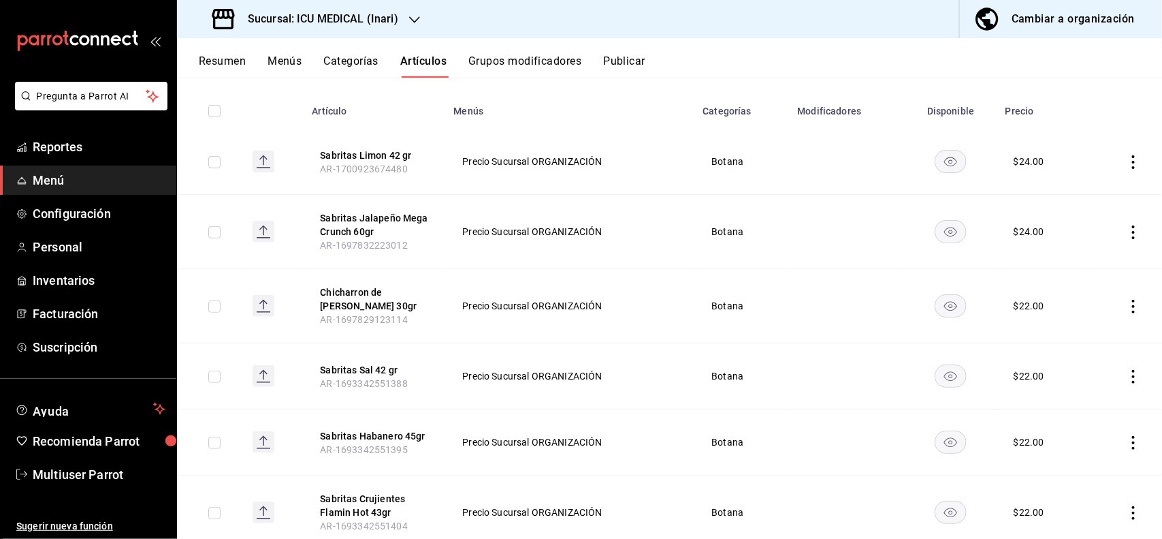
scroll to position [168, 0]
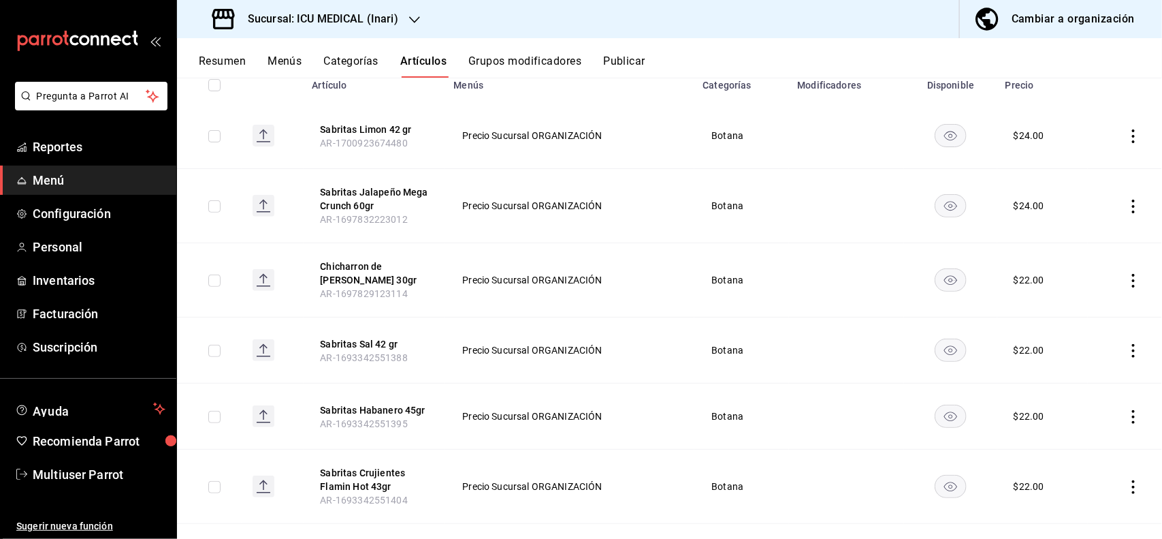
click at [1127, 274] on icon "actions" at bounding box center [1134, 281] width 14 height 14
click at [1080, 308] on span "Editar" at bounding box center [1080, 312] width 35 height 14
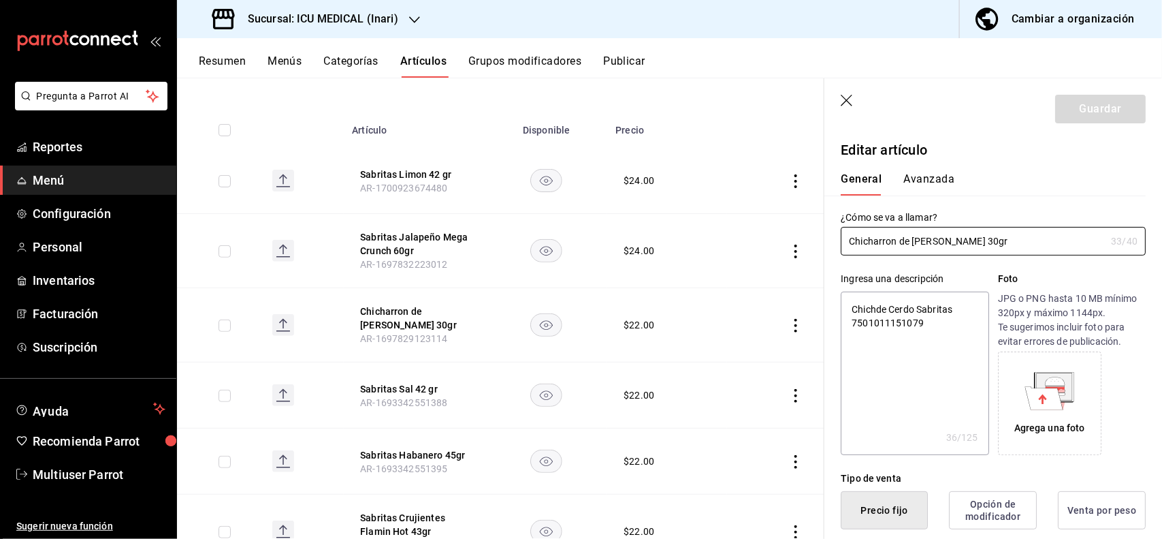
type textarea "x"
type input "$22.00"
click at [850, 104] on icon "button" at bounding box center [848, 102] width 14 height 14
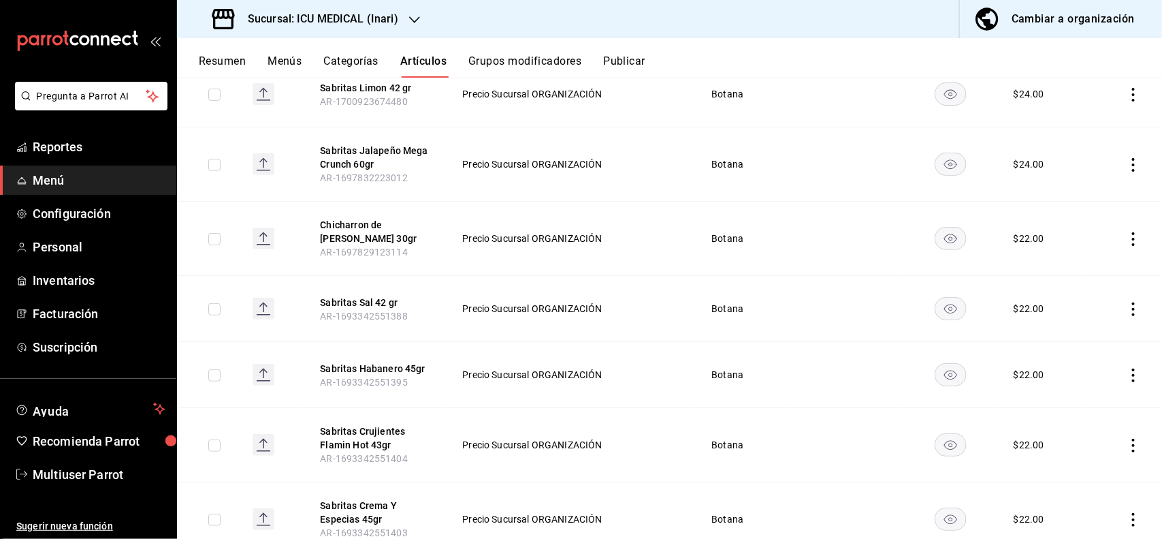
scroll to position [215, 0]
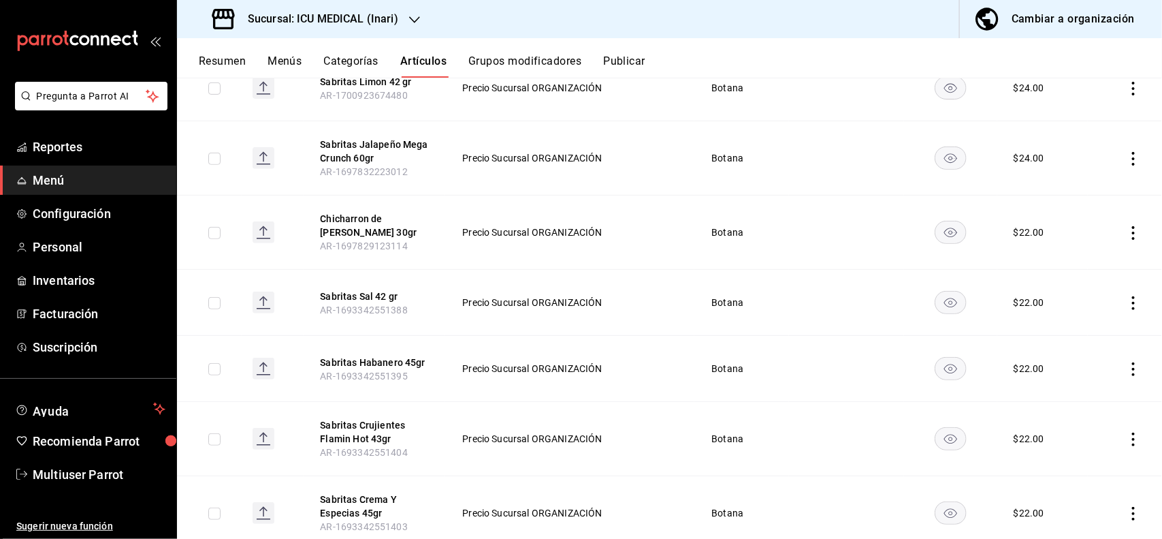
click at [1127, 302] on icon "actions" at bounding box center [1134, 303] width 14 height 14
click at [1071, 338] on span "Editar" at bounding box center [1080, 335] width 35 height 14
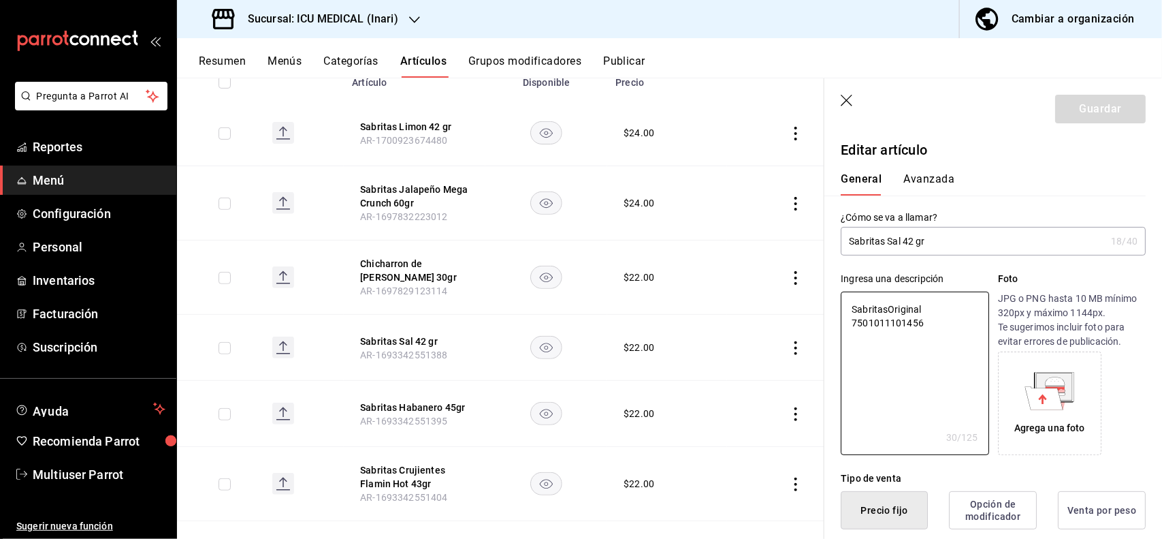
type textarea "x"
type input "$22.00"
type button "1"
type button "0"
type button "2"
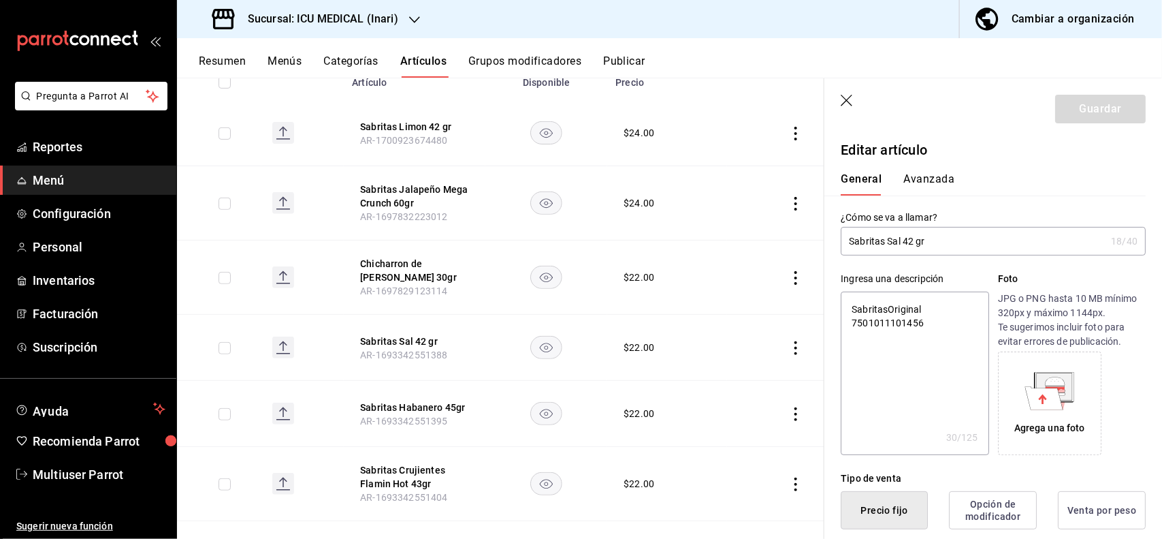
scroll to position [266, 0]
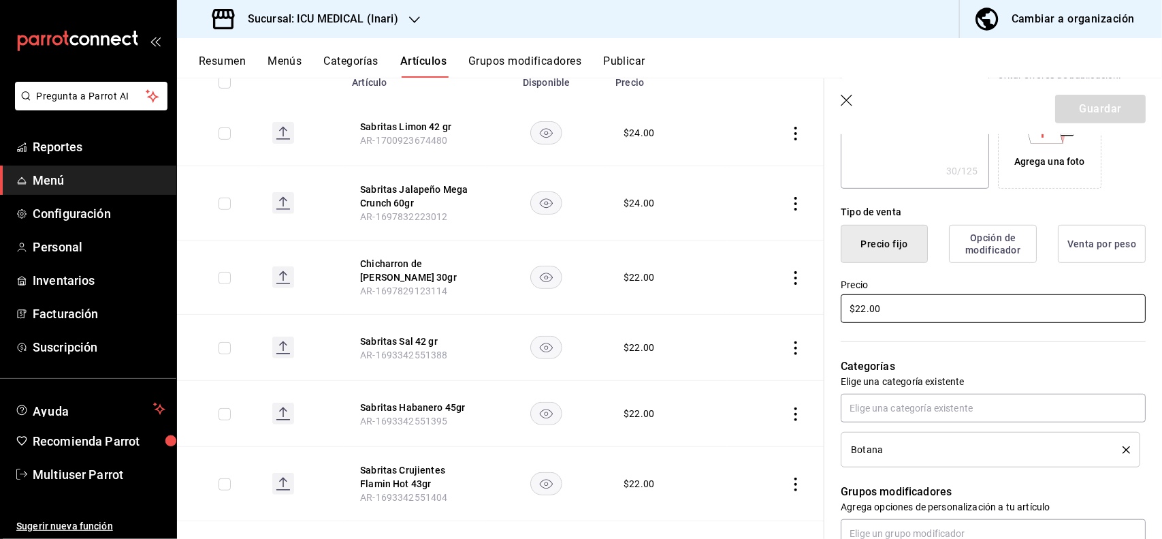
type textarea "x"
type input "$24.00"
type textarea "x"
type input "$24.00"
click at [1107, 100] on button "Guardar" at bounding box center [1100, 109] width 91 height 29
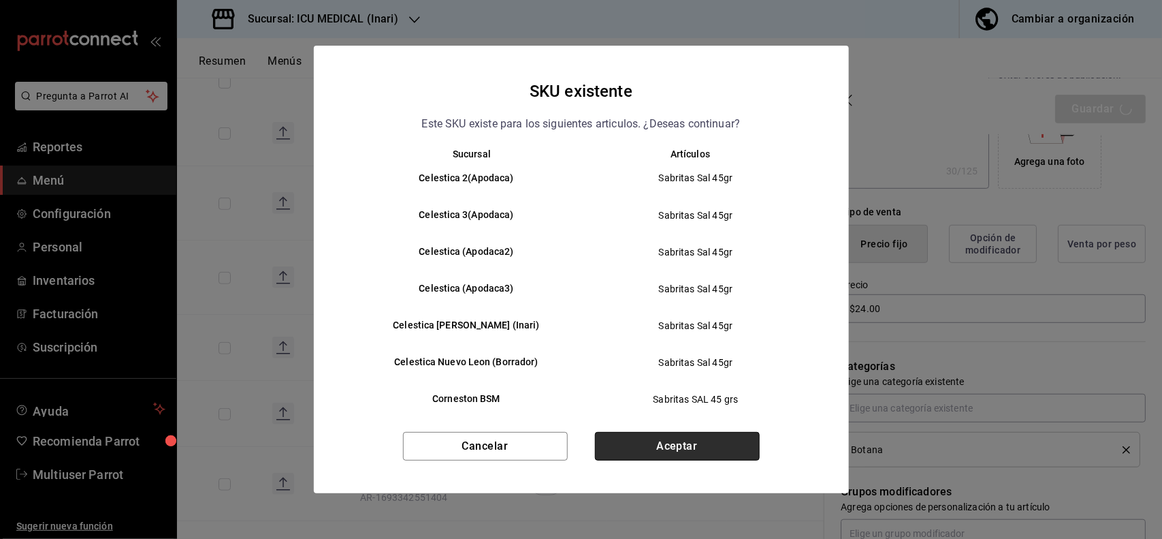
click at [752, 447] on button "Aceptar" at bounding box center [677, 446] width 165 height 29
type textarea "x"
type input "AR-1755531333599"
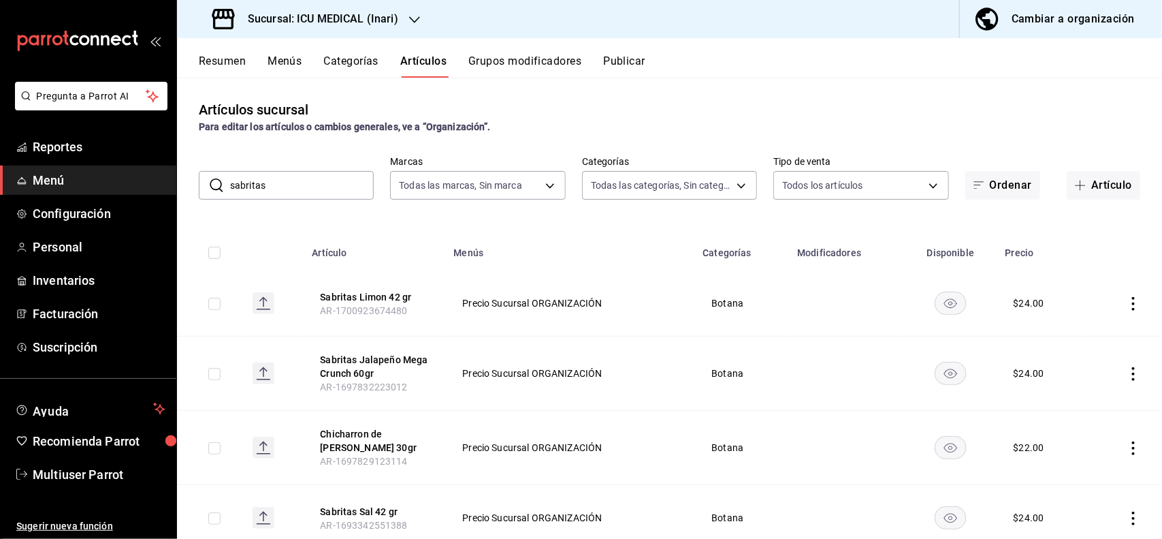
click at [1127, 453] on icon "actions" at bounding box center [1134, 448] width 14 height 14
click at [1076, 447] on span "Editar" at bounding box center [1080, 447] width 35 height 14
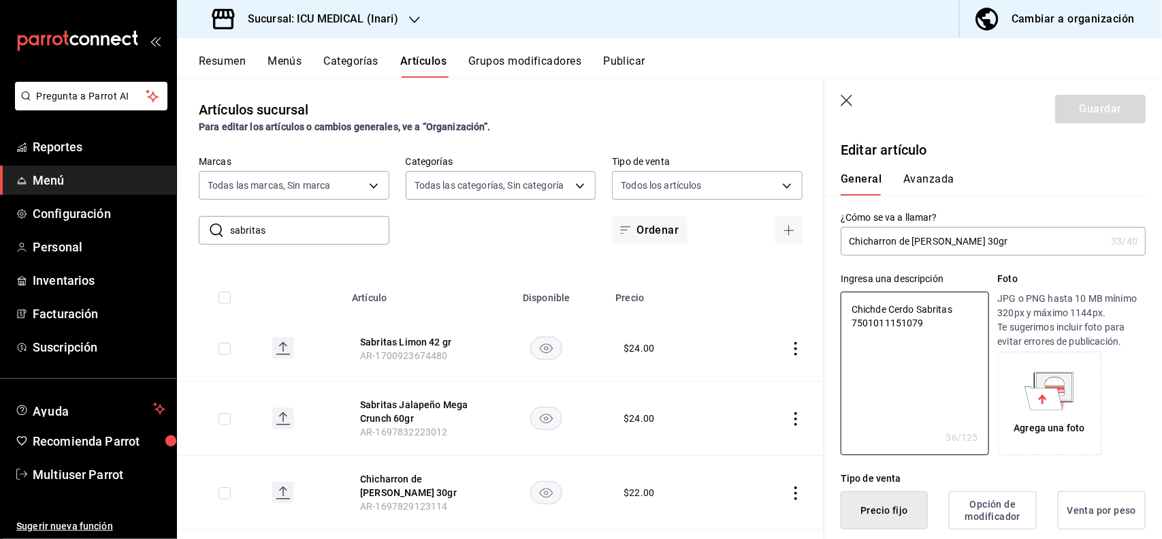
type textarea "x"
type button "1"
type button "0"
type button "2"
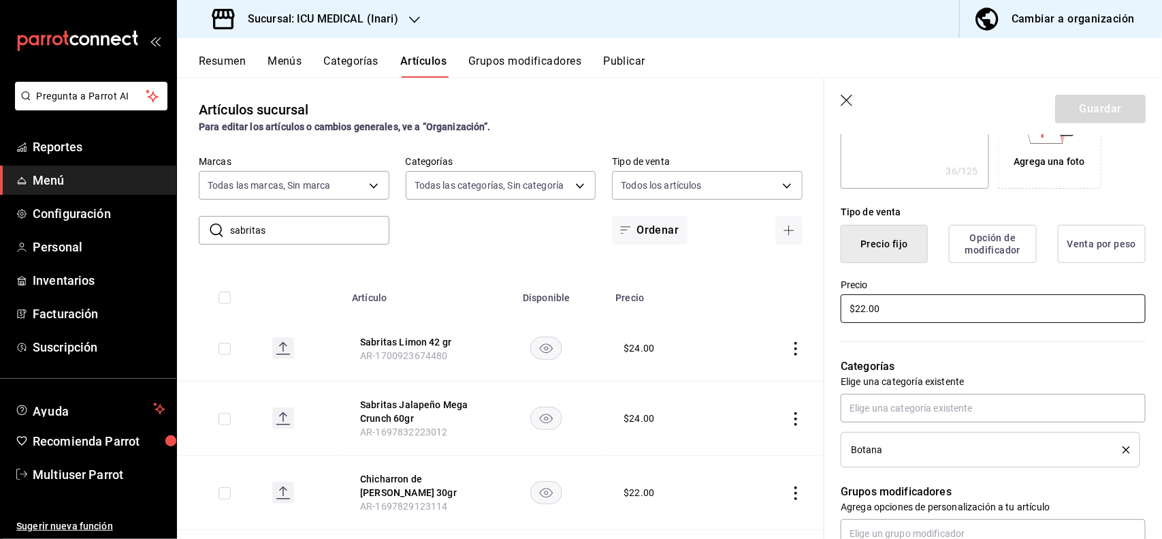
type textarea "x"
type input "$24.00"
type textarea "x"
type input "$24.00"
click at [1095, 118] on button "Guardar" at bounding box center [1100, 109] width 91 height 29
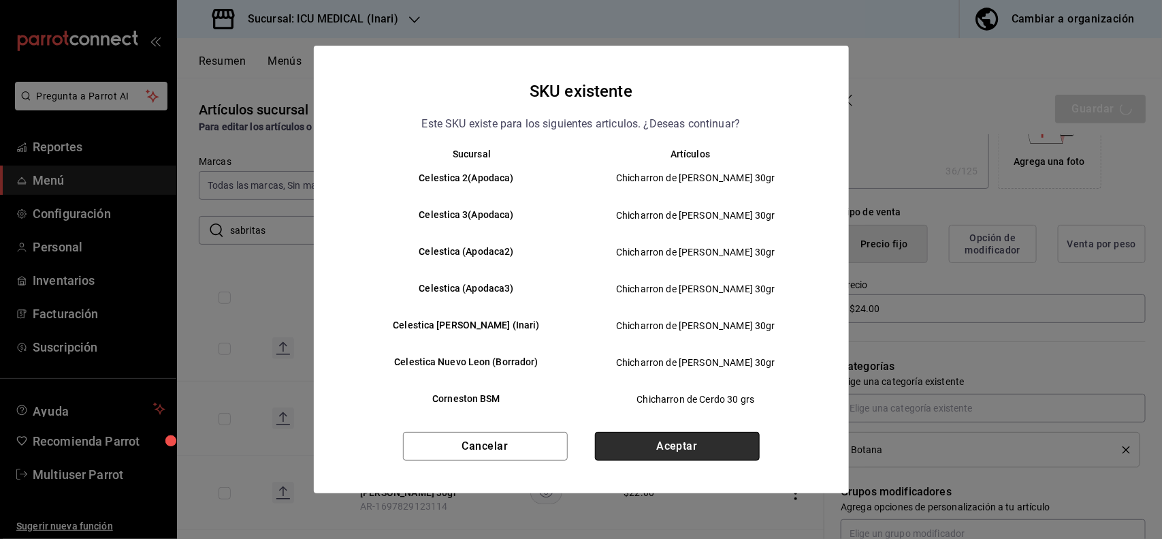
click at [717, 444] on button "Aceptar" at bounding box center [677, 446] width 165 height 29
type textarea "x"
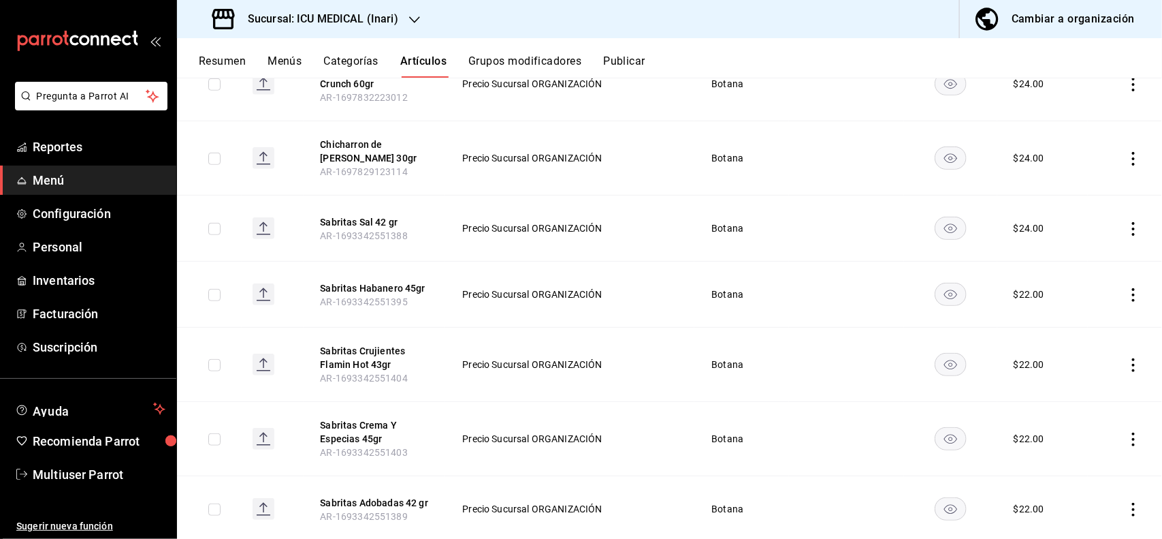
scroll to position [293, 0]
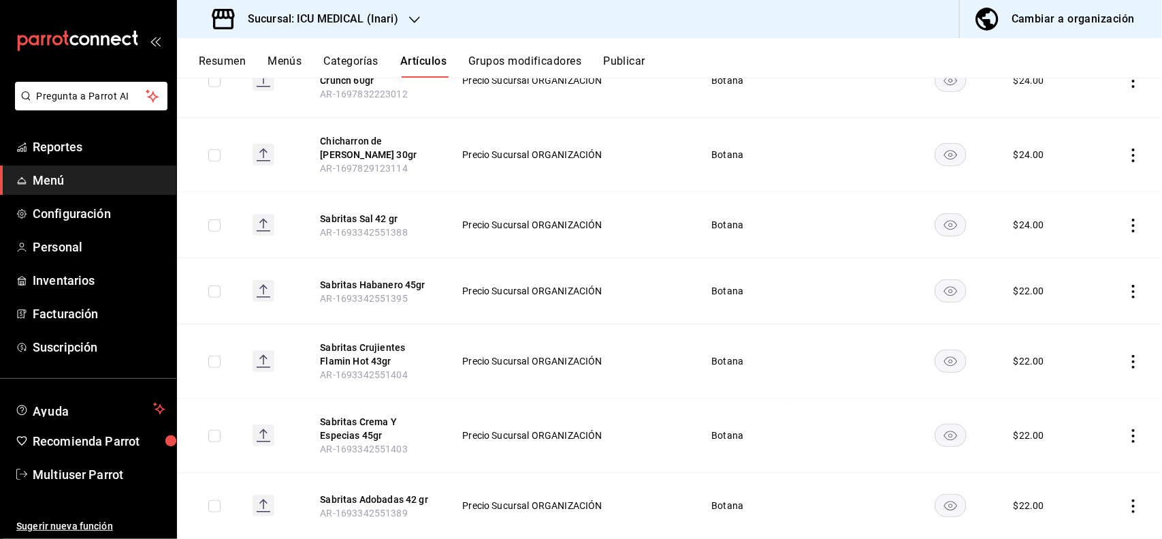
click at [1127, 293] on icon "actions" at bounding box center [1134, 292] width 14 height 14
click at [1072, 330] on span "Editar" at bounding box center [1080, 324] width 35 height 14
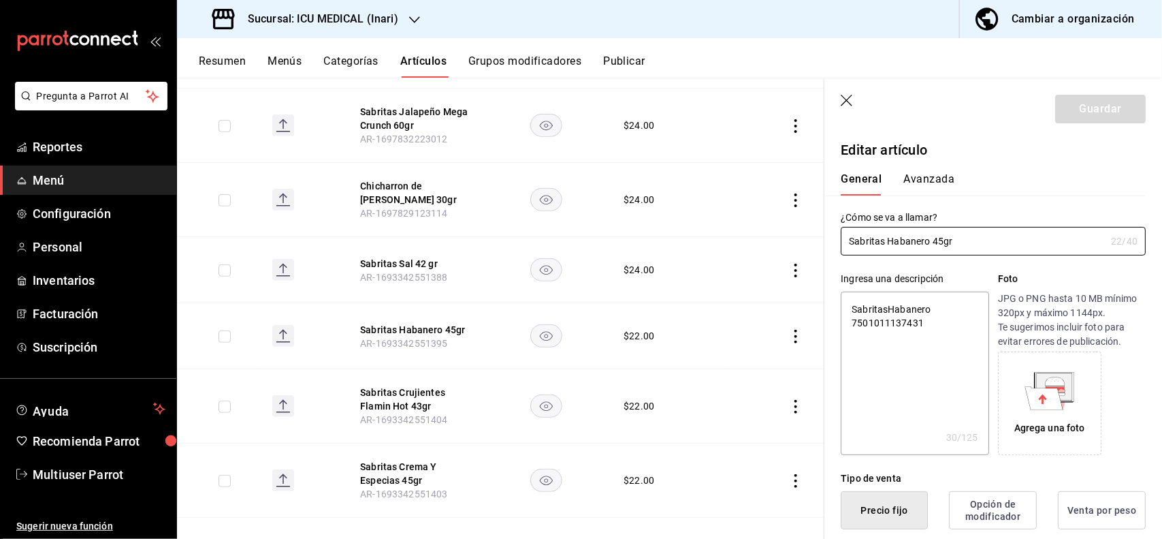
type textarea "x"
type input "$22.00"
type textarea "x"
type button "1"
type button "0"
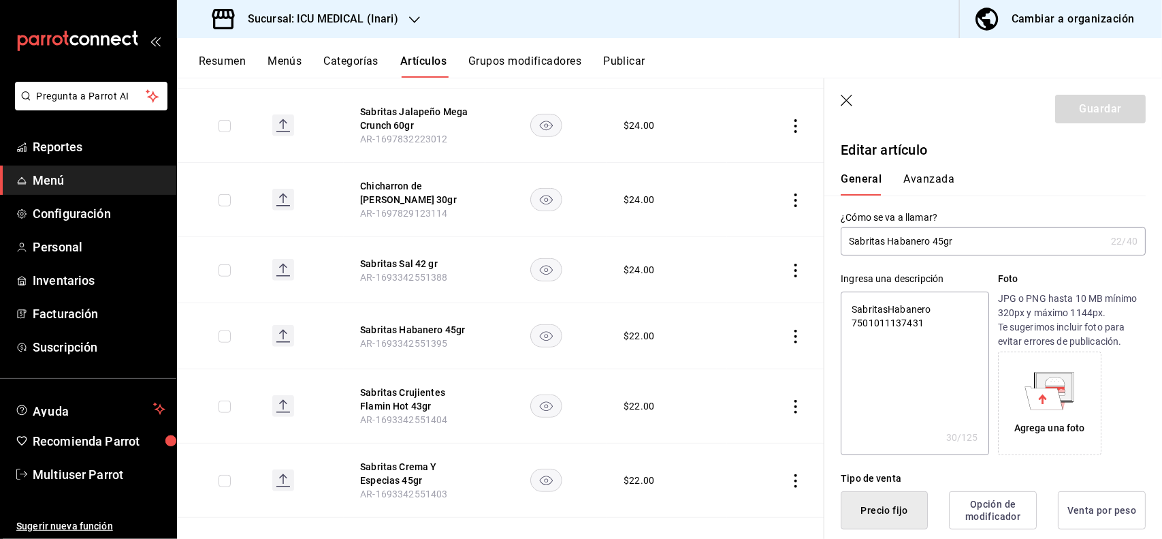
type button "2"
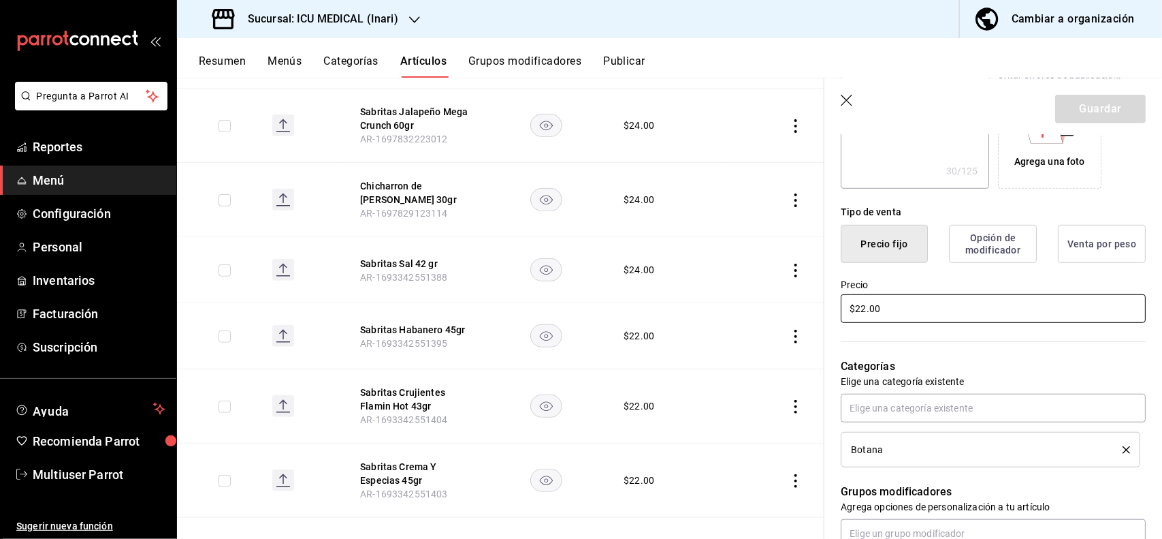
type textarea "x"
type input "$24.00"
type textarea "x"
type input "$24.00"
click at [1100, 108] on button "Guardar" at bounding box center [1100, 109] width 91 height 29
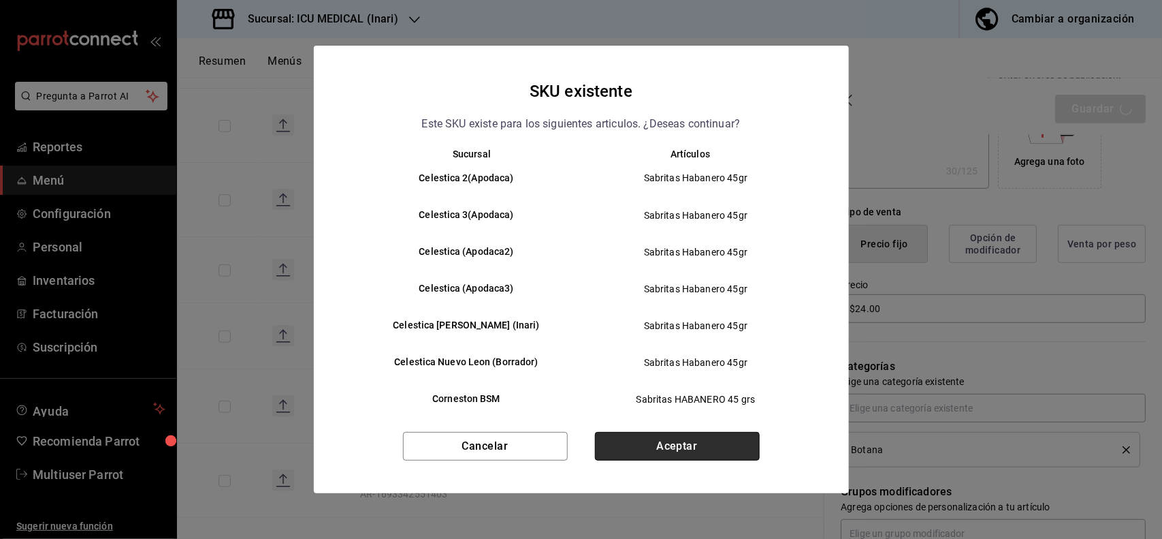
click at [718, 436] on button "Aceptar" at bounding box center [677, 446] width 165 height 29
type textarea "x"
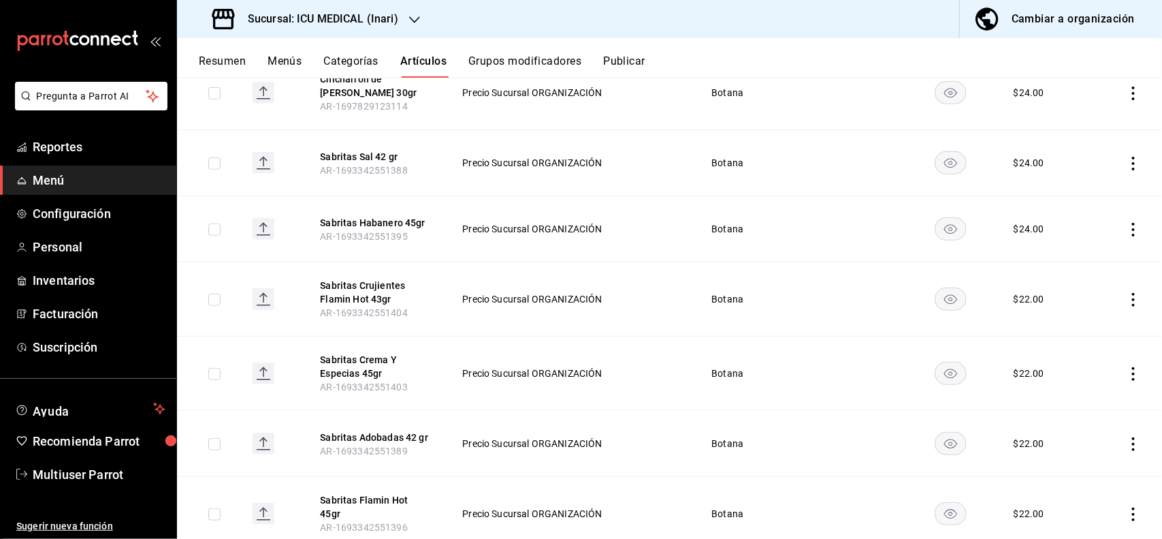
scroll to position [356, 0]
click at [1127, 293] on icon "actions" at bounding box center [1134, 298] width 14 height 14
click at [1077, 330] on span "Editar" at bounding box center [1080, 330] width 35 height 14
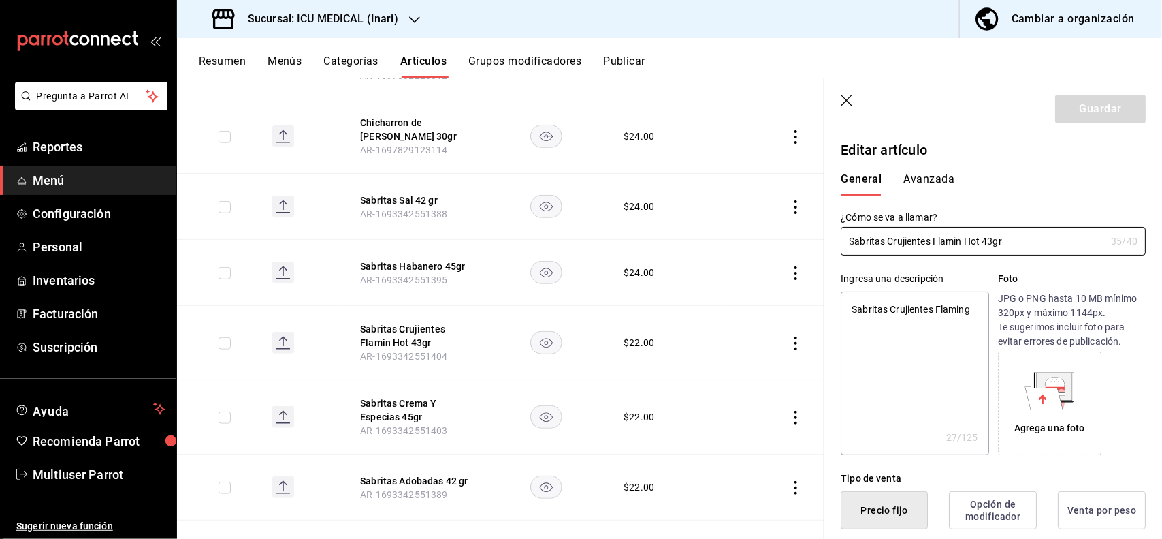
type textarea "x"
type input "$22.00"
type textarea "x"
type button "1"
type button "0"
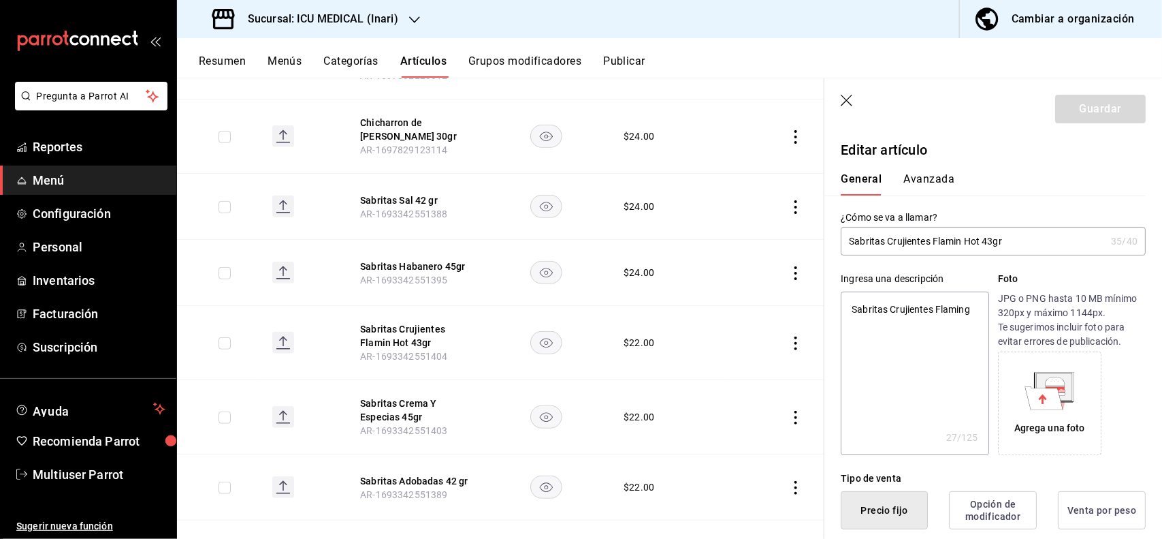
type button "2"
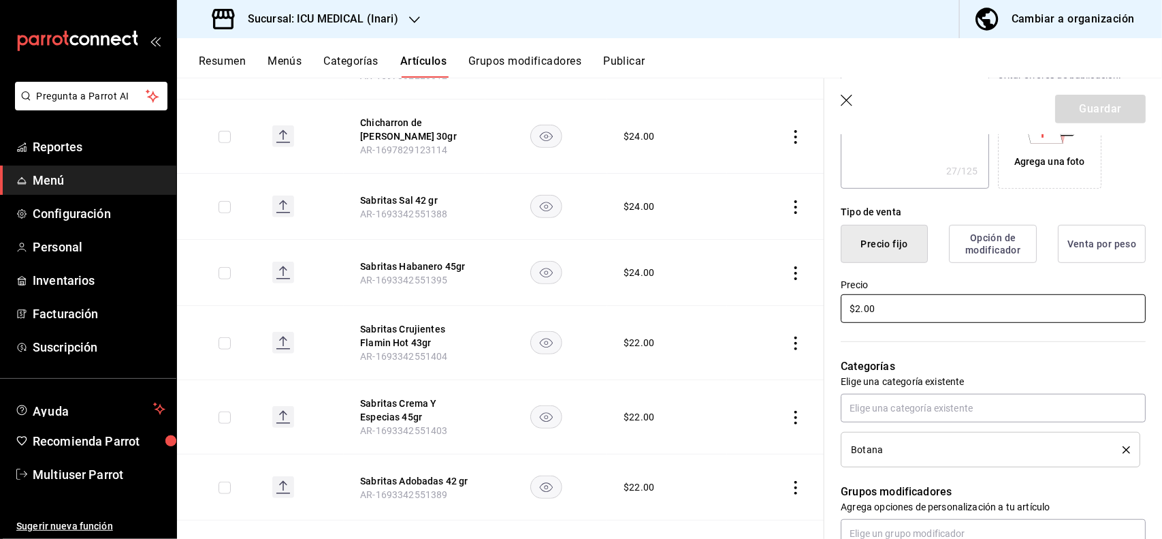
type input "$24.00"
type textarea "x"
type input "$24.00"
click at [1096, 110] on button "Guardar" at bounding box center [1100, 109] width 91 height 29
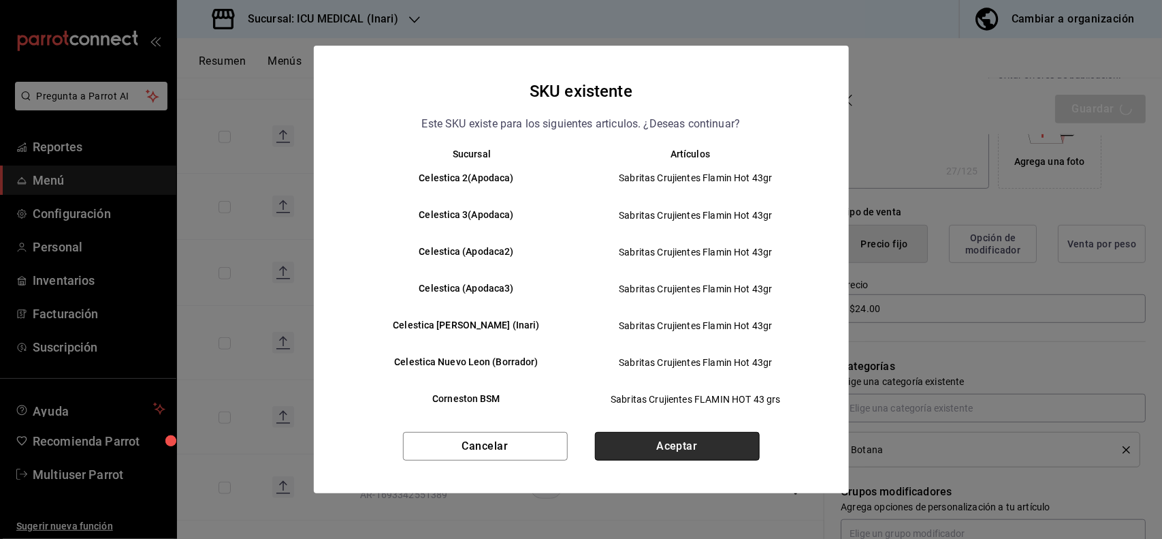
click at [719, 448] on button "Aceptar" at bounding box center [677, 446] width 165 height 29
type textarea "x"
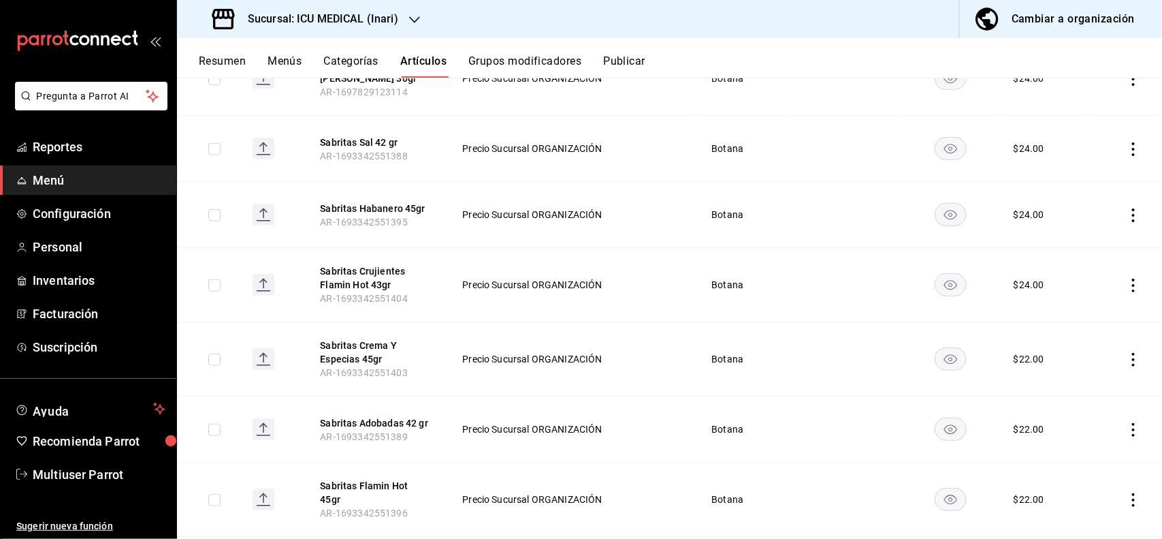
scroll to position [385, 0]
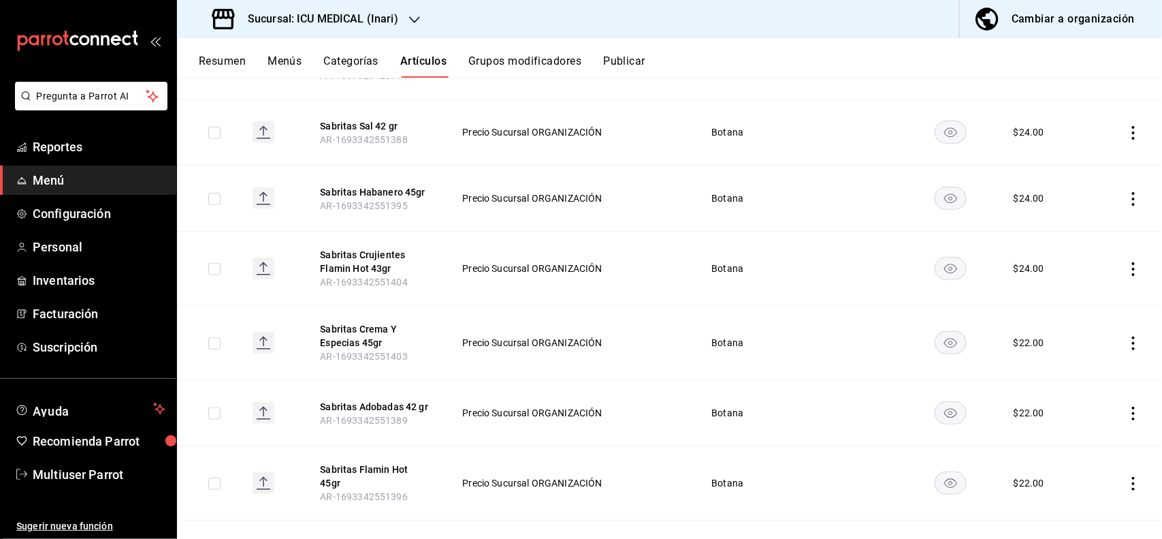
click at [1127, 345] on icon "actions" at bounding box center [1134, 343] width 14 height 14
click at [1081, 369] on span "Editar" at bounding box center [1080, 375] width 35 height 14
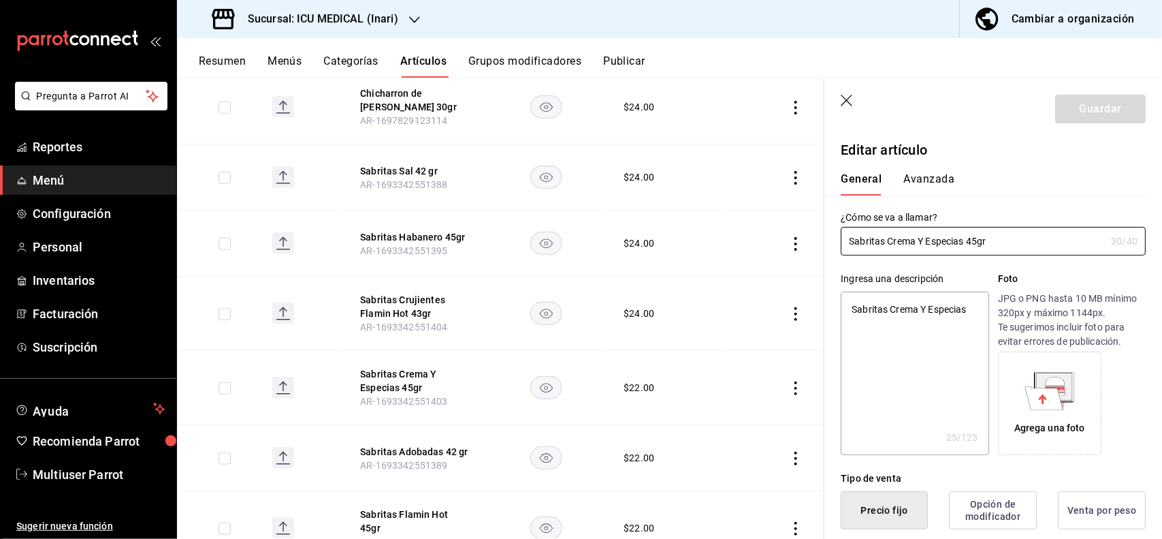
type textarea "x"
type input "$22.00"
type textarea "x"
type button "1"
type button "0"
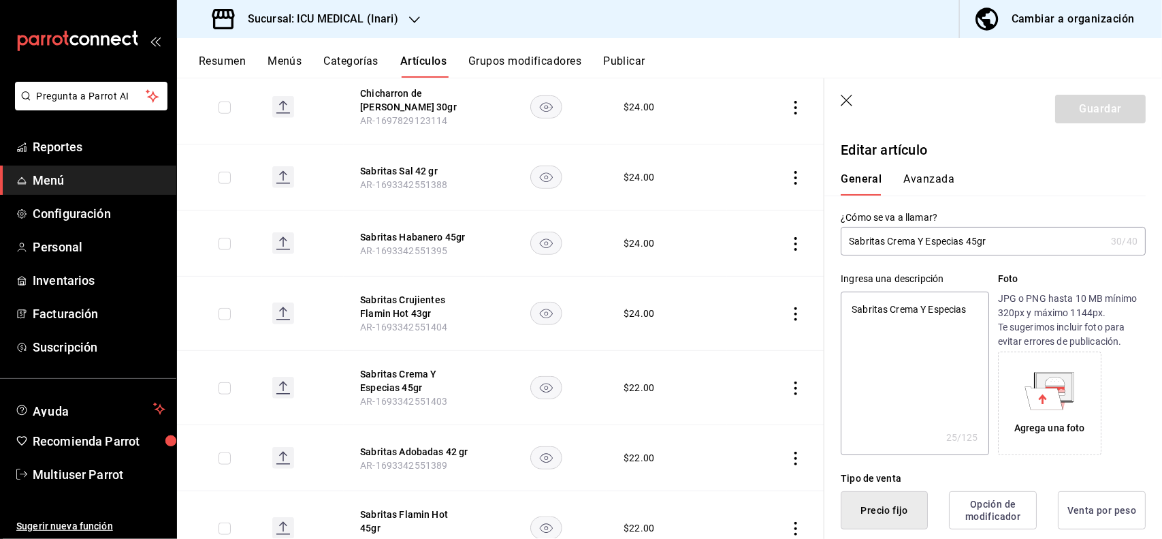
type button "2"
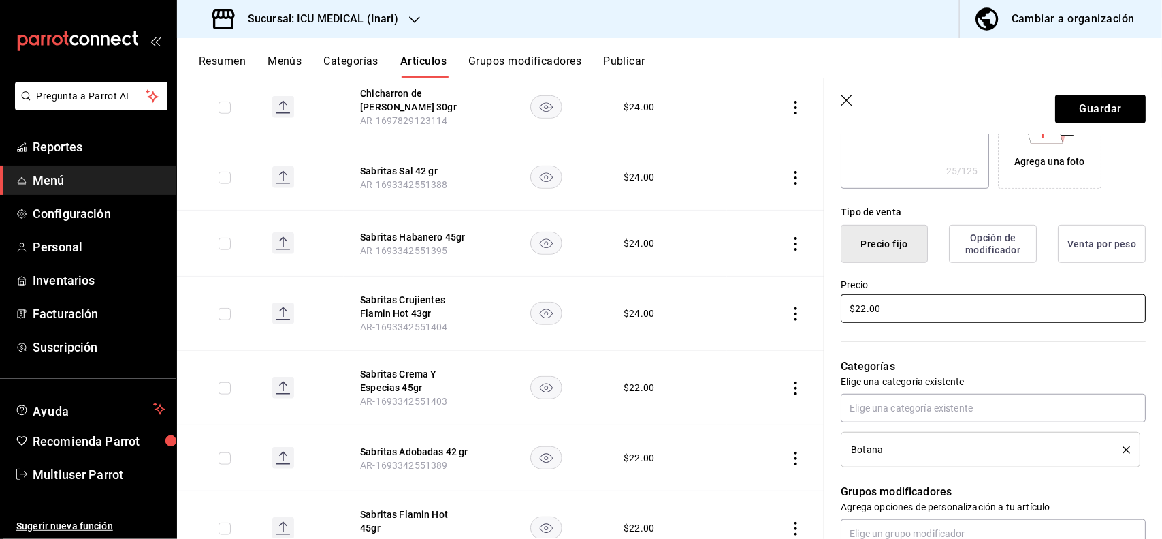
type textarea "x"
type input "$2.00"
type textarea "x"
type input "$24.00"
click at [1122, 120] on button "Guardar" at bounding box center [1100, 109] width 91 height 29
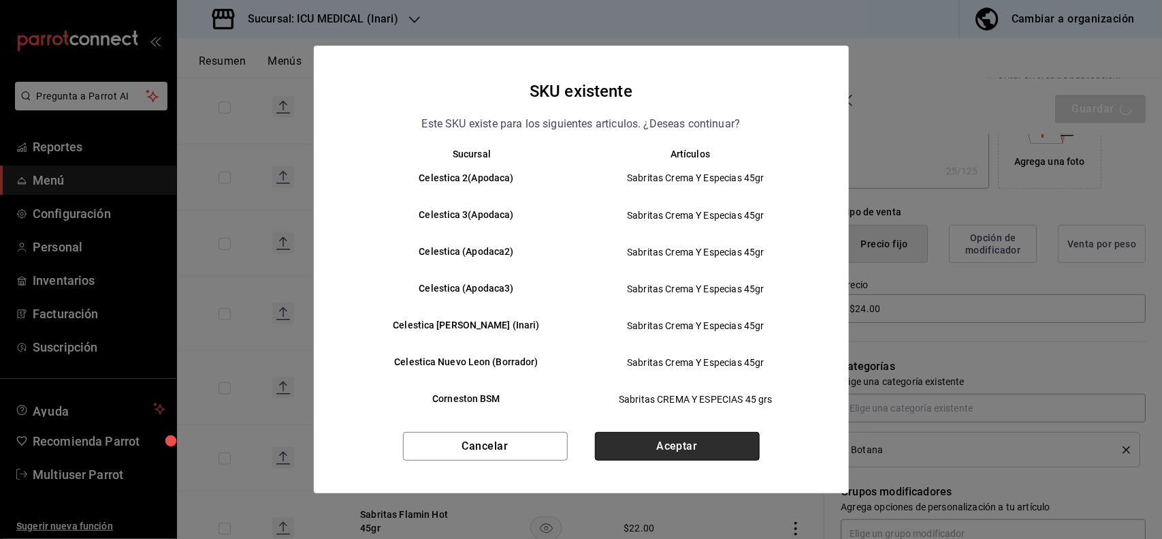
click at [706, 456] on button "Aceptar" at bounding box center [677, 446] width 165 height 29
type textarea "x"
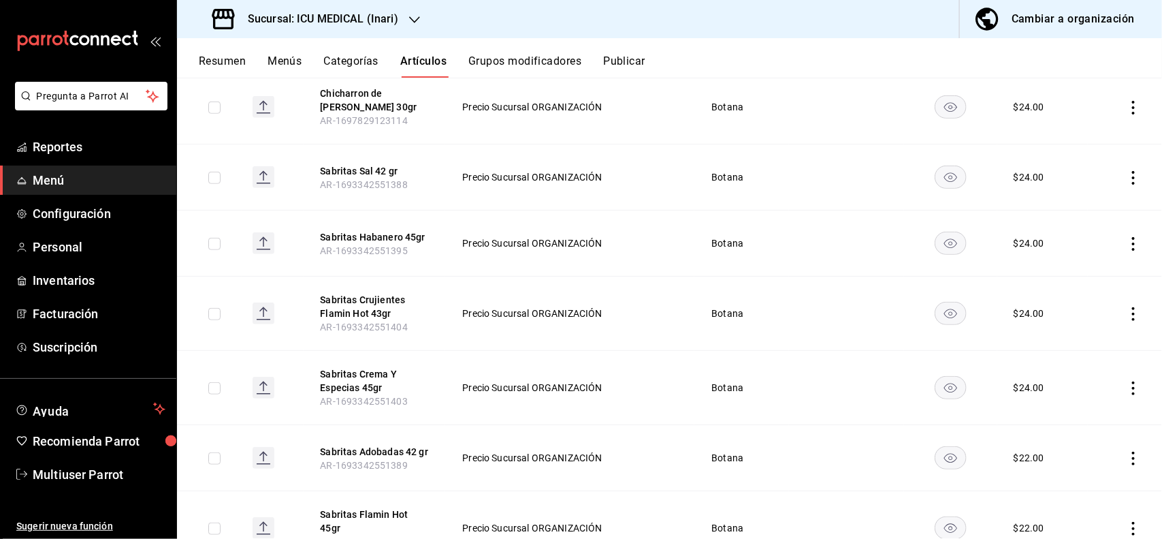
scroll to position [458, 0]
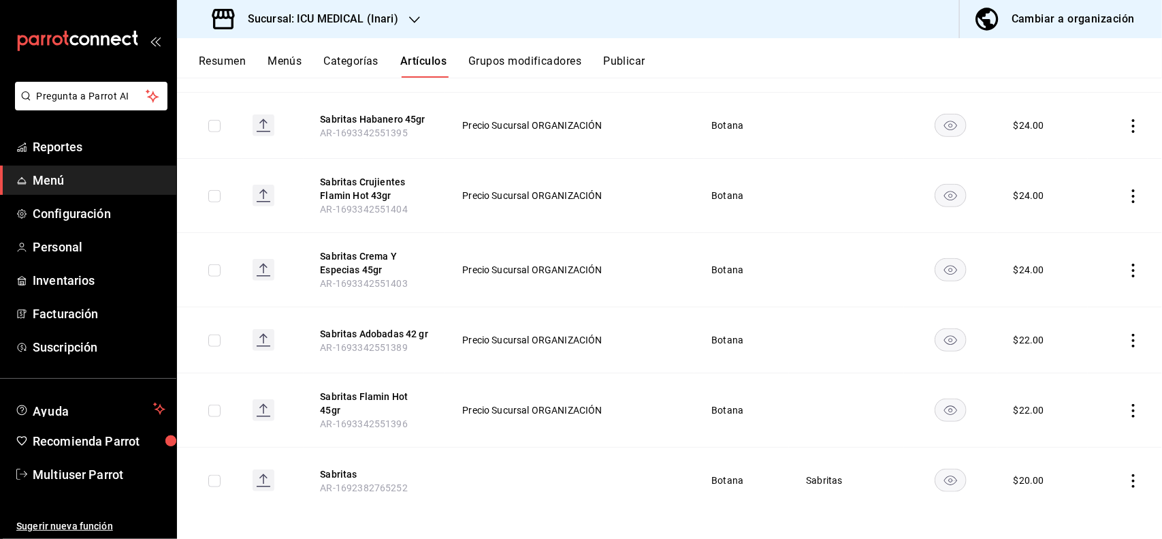
click at [1127, 338] on icon "actions" at bounding box center [1134, 341] width 14 height 14
click at [1081, 372] on span "Editar" at bounding box center [1080, 373] width 35 height 14
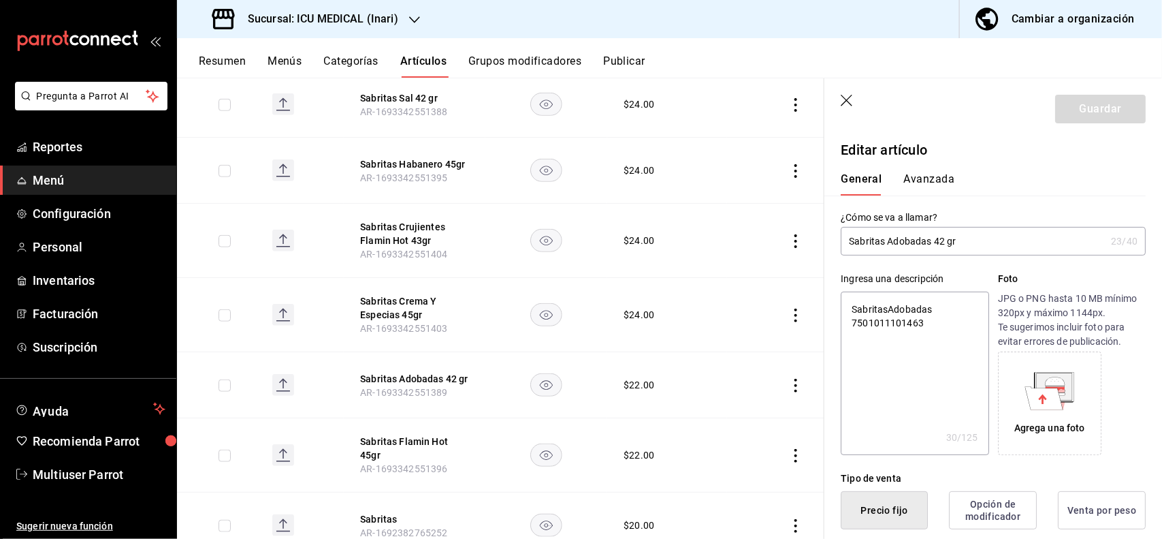
scroll to position [266, 0]
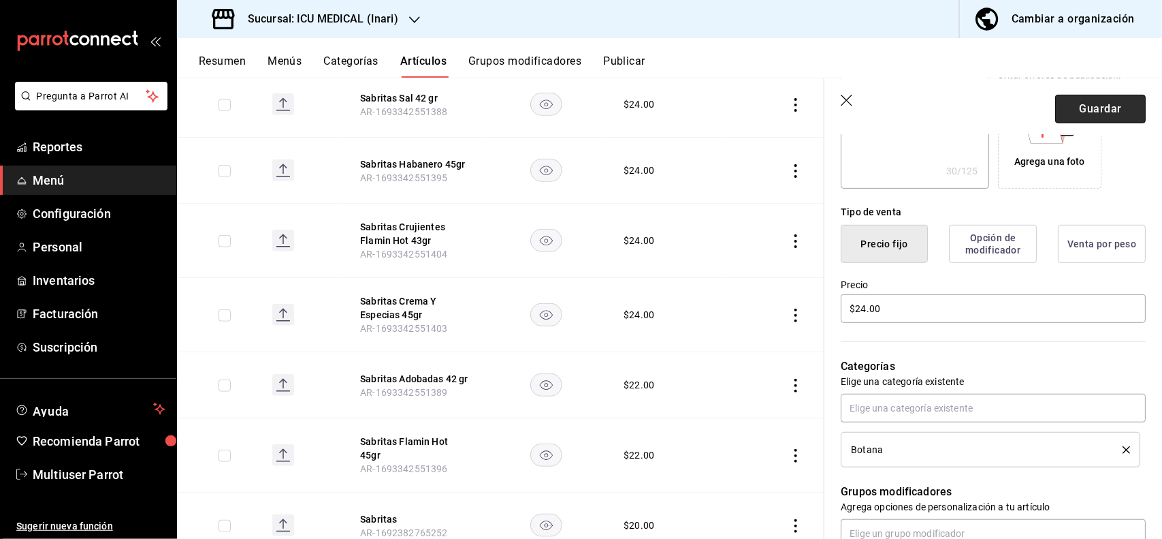
click at [1104, 109] on button "Guardar" at bounding box center [1100, 109] width 91 height 29
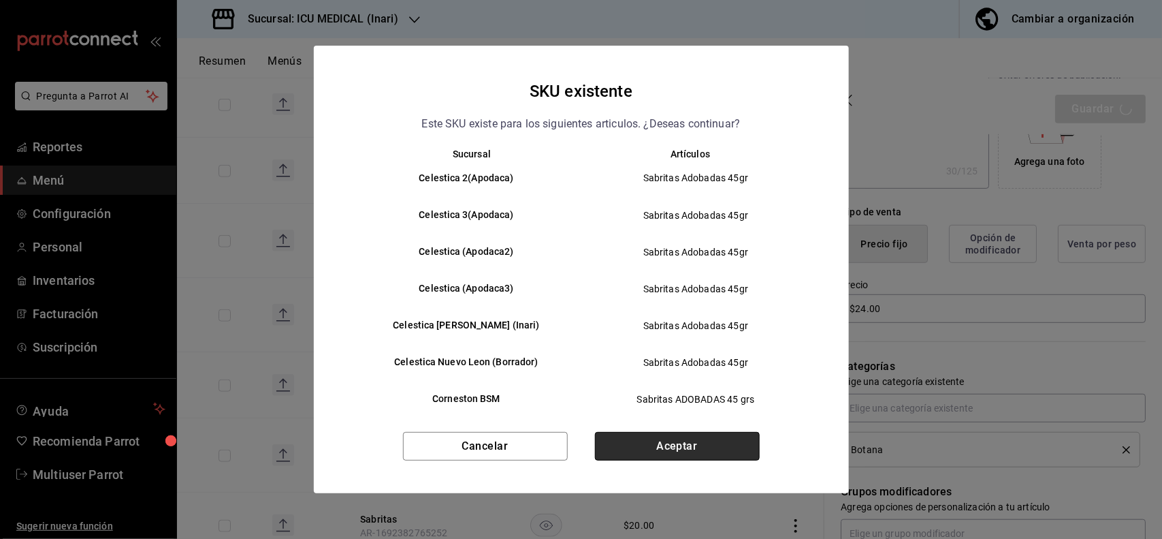
click at [676, 443] on button "Aceptar" at bounding box center [677, 446] width 165 height 29
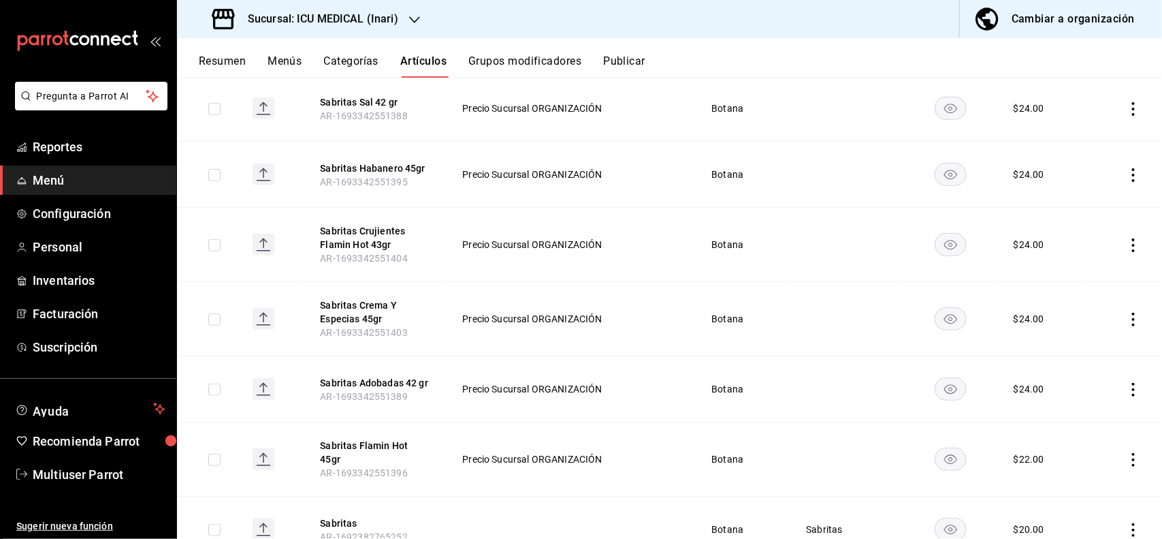
scroll to position [458, 0]
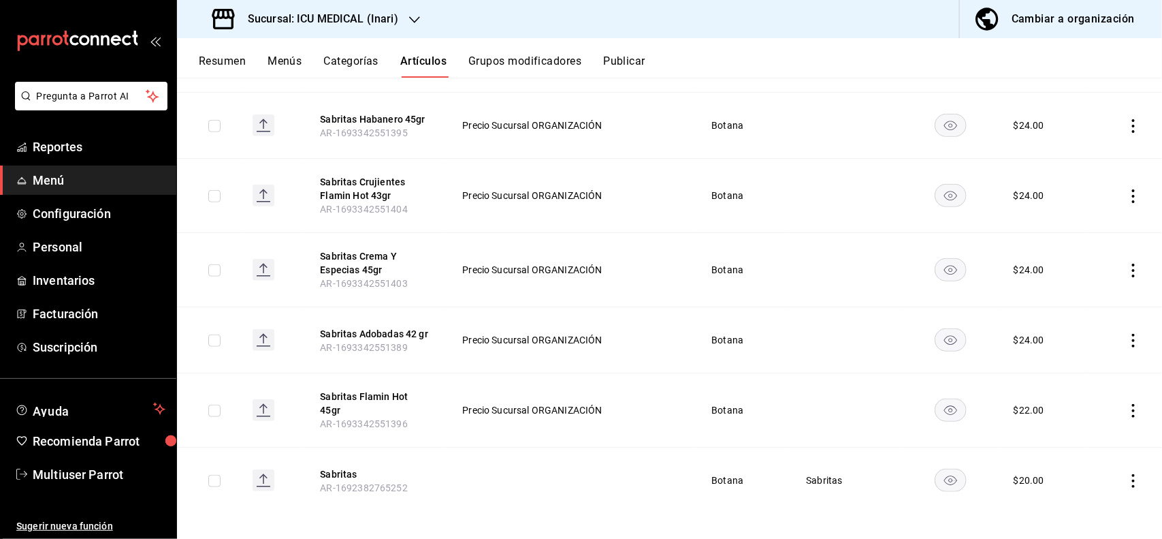
click at [1127, 407] on icon "actions" at bounding box center [1134, 411] width 14 height 14
click at [1060, 431] on div at bounding box center [1050, 439] width 25 height 16
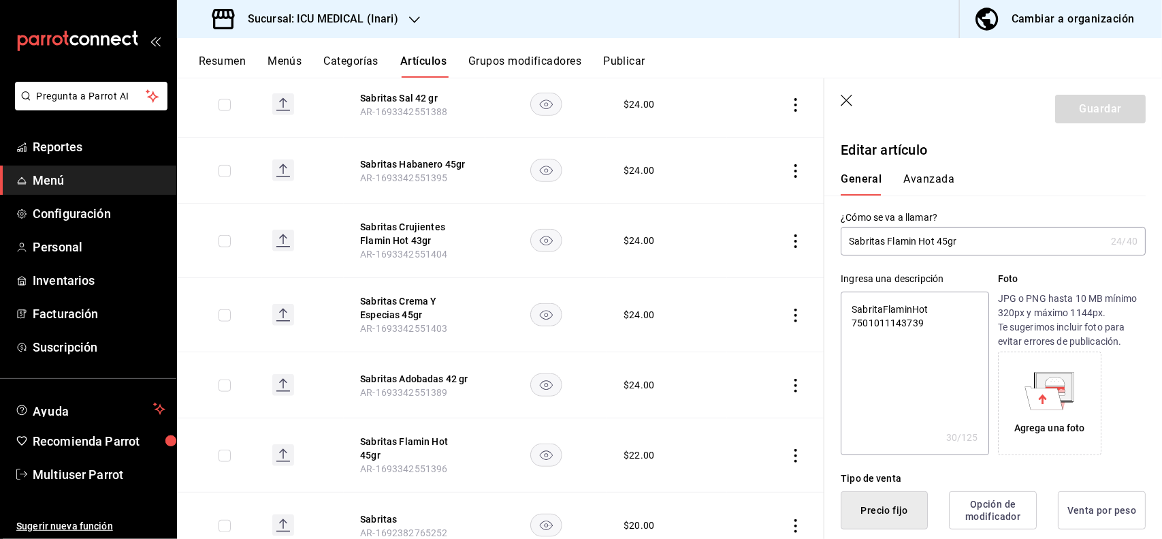
scroll to position [266, 0]
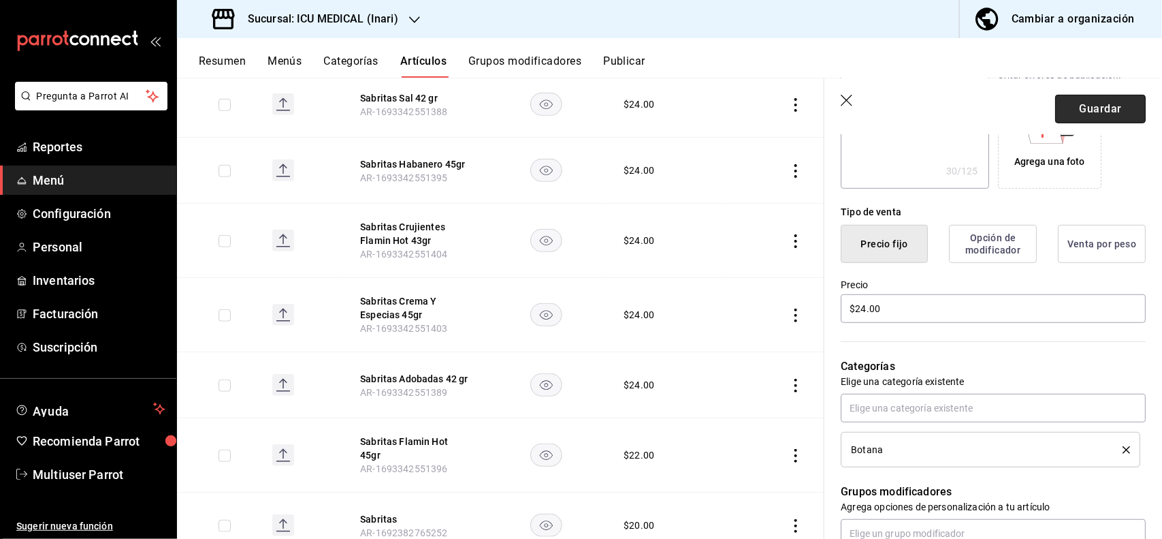
click at [1094, 106] on button "Guardar" at bounding box center [1100, 109] width 91 height 29
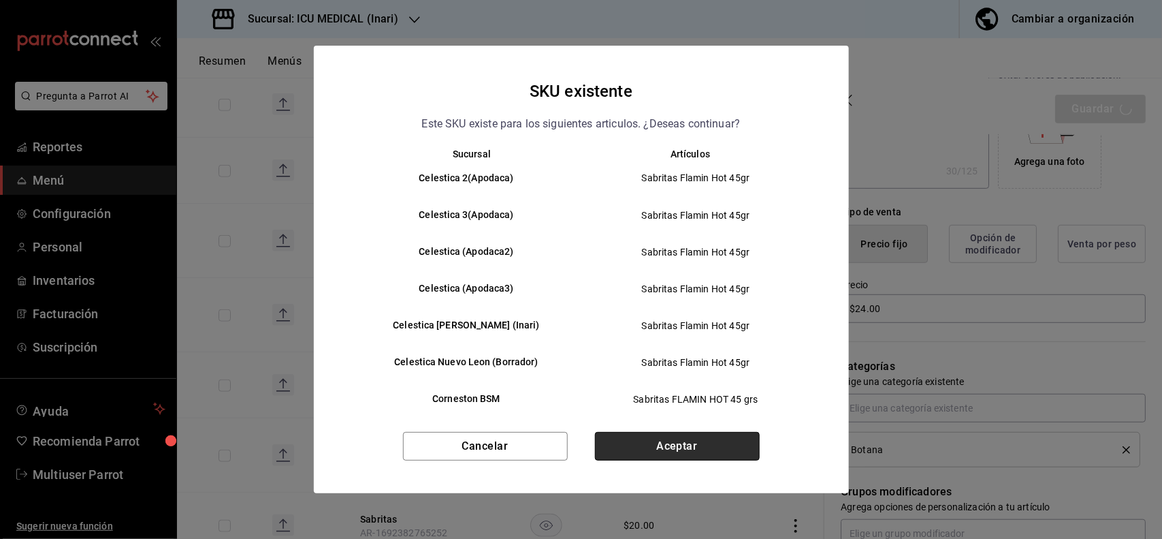
click at [707, 456] on button "Aceptar" at bounding box center [677, 446] width 165 height 29
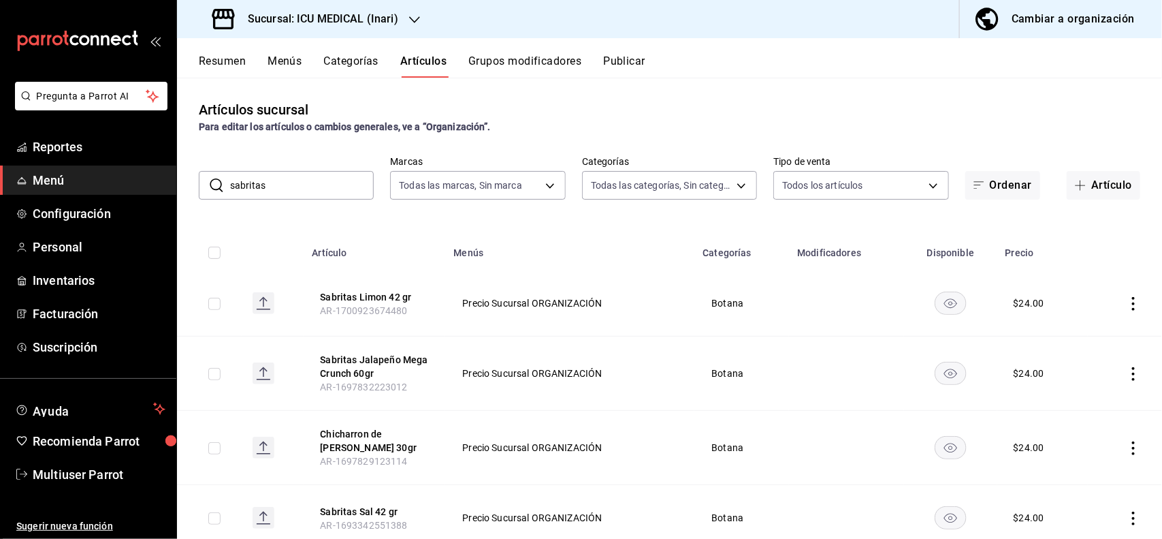
click at [354, 193] on input "sabritas" at bounding box center [302, 185] width 144 height 27
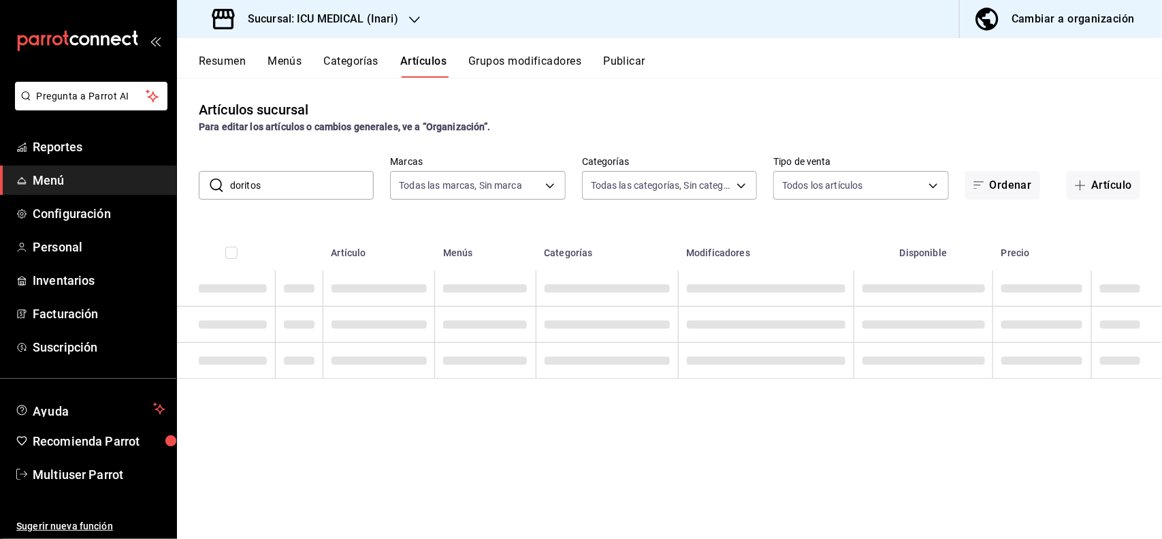
click at [579, 93] on div "Artículos sucursal Para editar los artículos o cambios generales, ve a “Organiz…" at bounding box center [669, 308] width 985 height 460
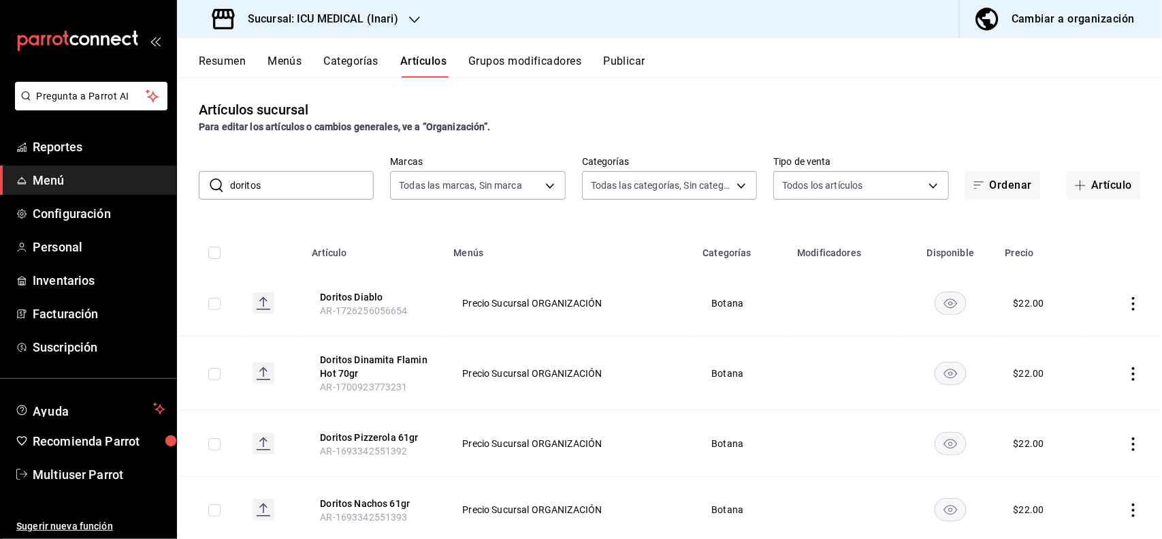
click at [1127, 310] on icon "actions" at bounding box center [1134, 304] width 14 height 14
click at [1089, 334] on span "Editar" at bounding box center [1080, 335] width 35 height 14
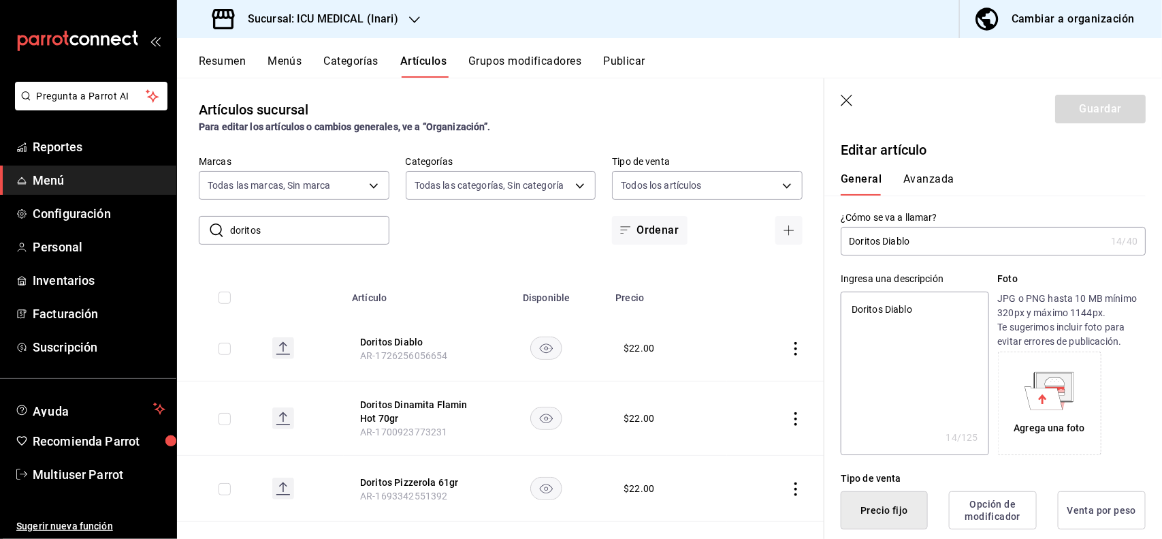
scroll to position [266, 0]
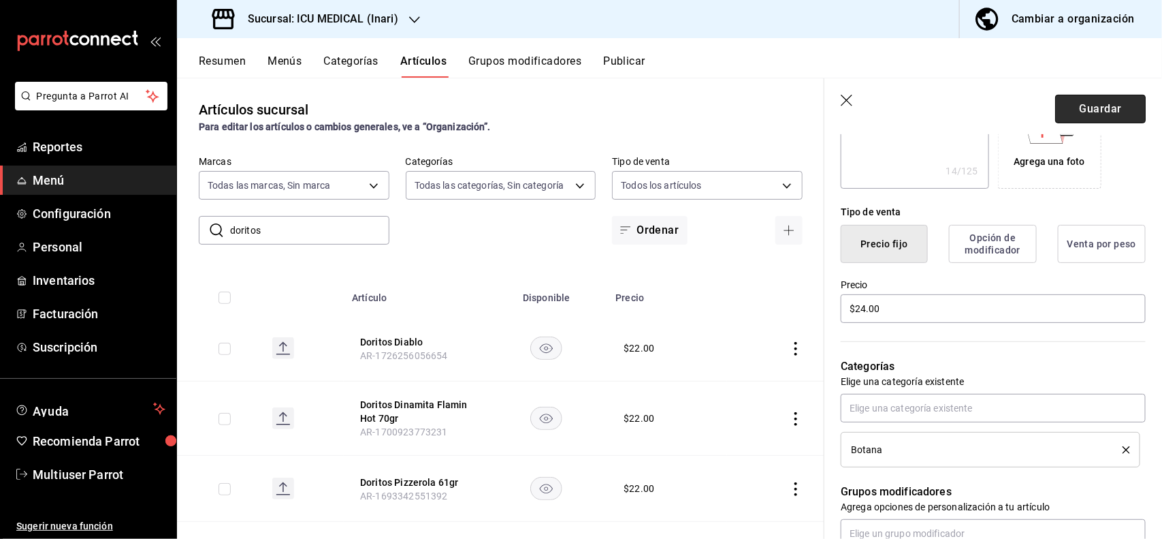
click at [1088, 111] on button "Guardar" at bounding box center [1100, 109] width 91 height 29
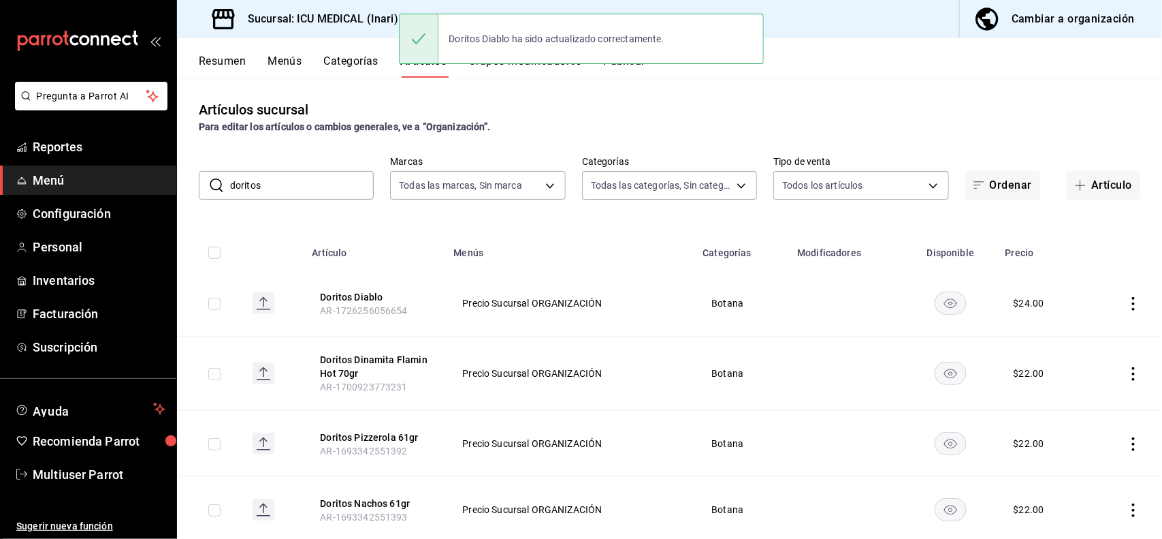
click at [1132, 375] on icon "actions" at bounding box center [1133, 374] width 3 height 14
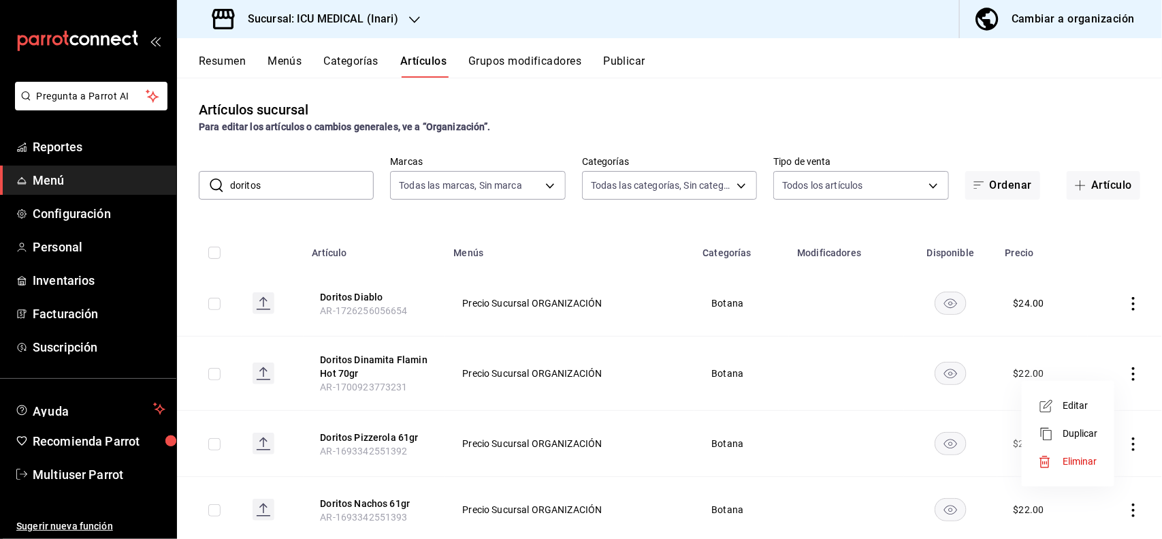
click at [1074, 402] on span "Editar" at bounding box center [1080, 405] width 35 height 14
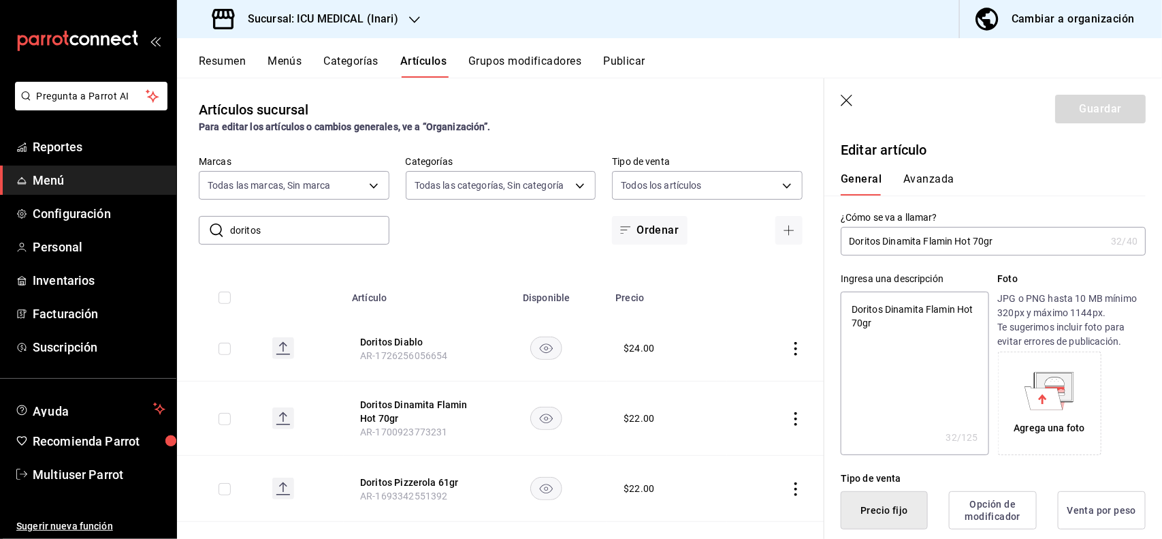
scroll to position [266, 0]
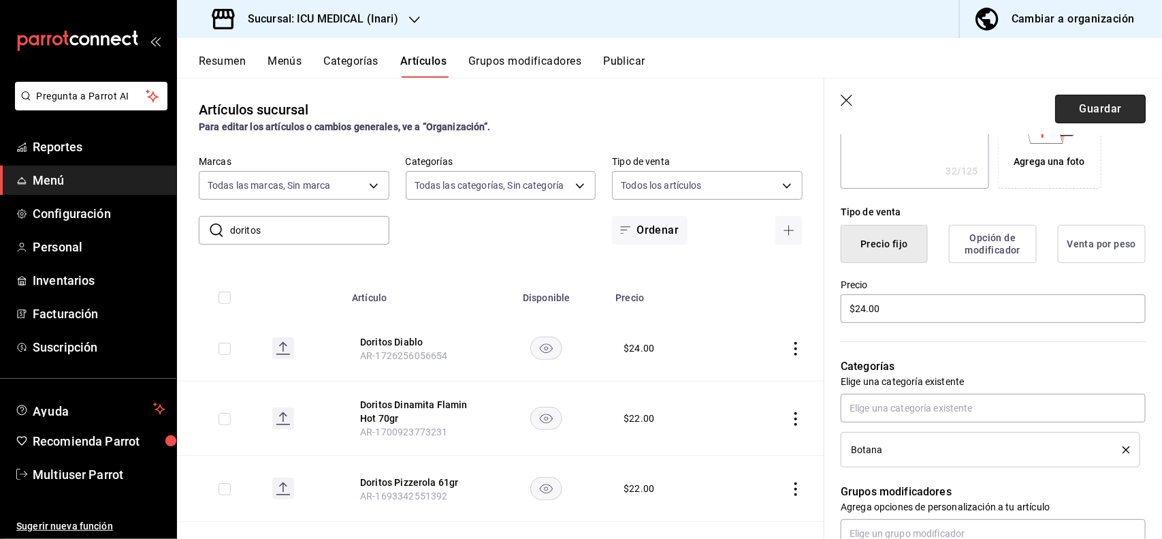
click at [1072, 102] on button "Guardar" at bounding box center [1100, 109] width 91 height 29
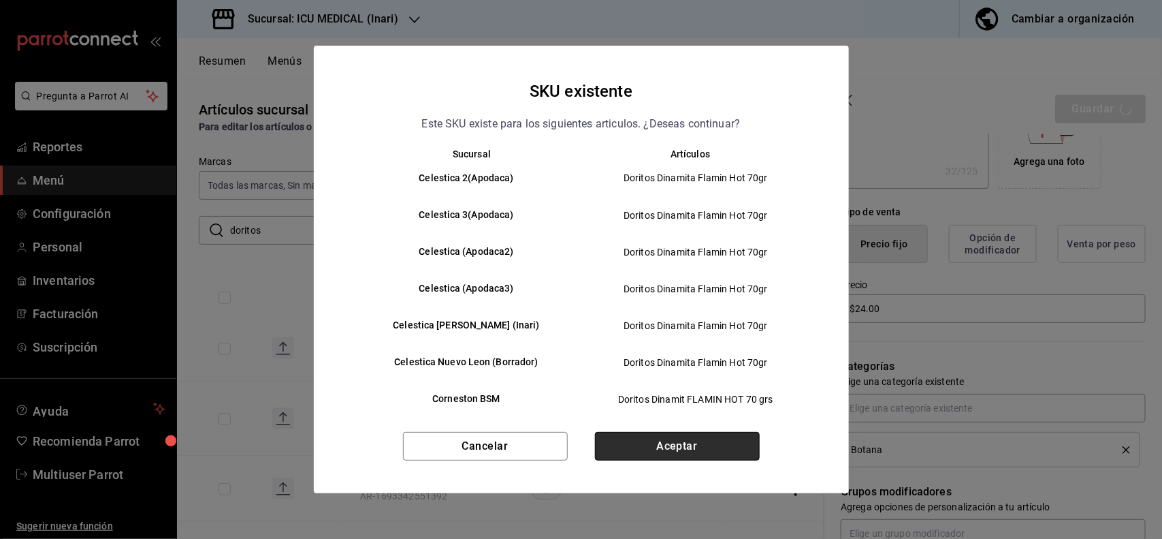
click at [727, 443] on button "Aceptar" at bounding box center [677, 446] width 165 height 29
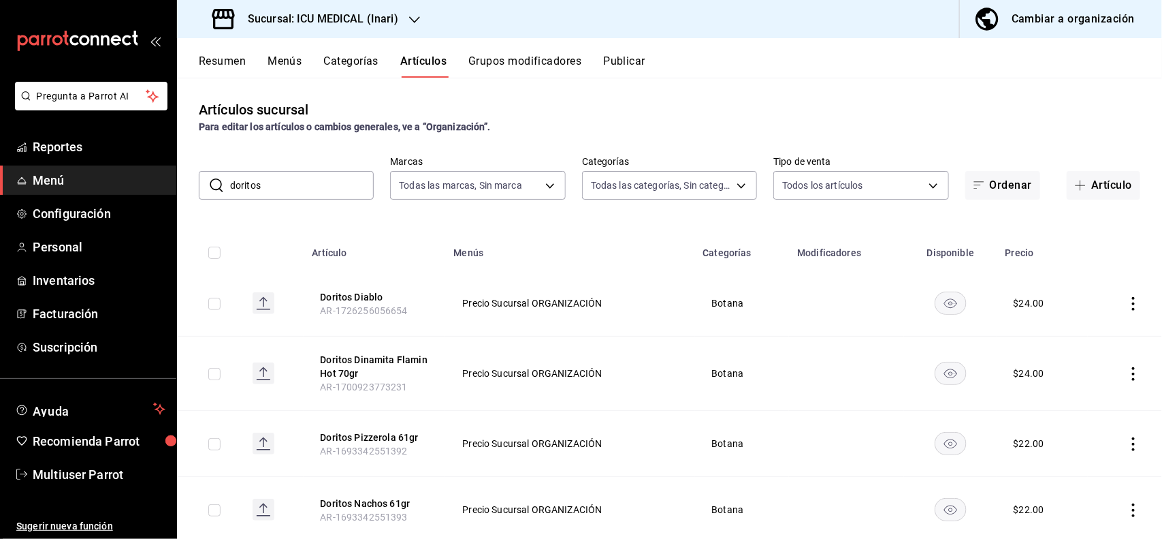
click at [1127, 441] on icon "actions" at bounding box center [1134, 444] width 14 height 14
click at [1092, 441] on span "Editar" at bounding box center [1080, 447] width 35 height 14
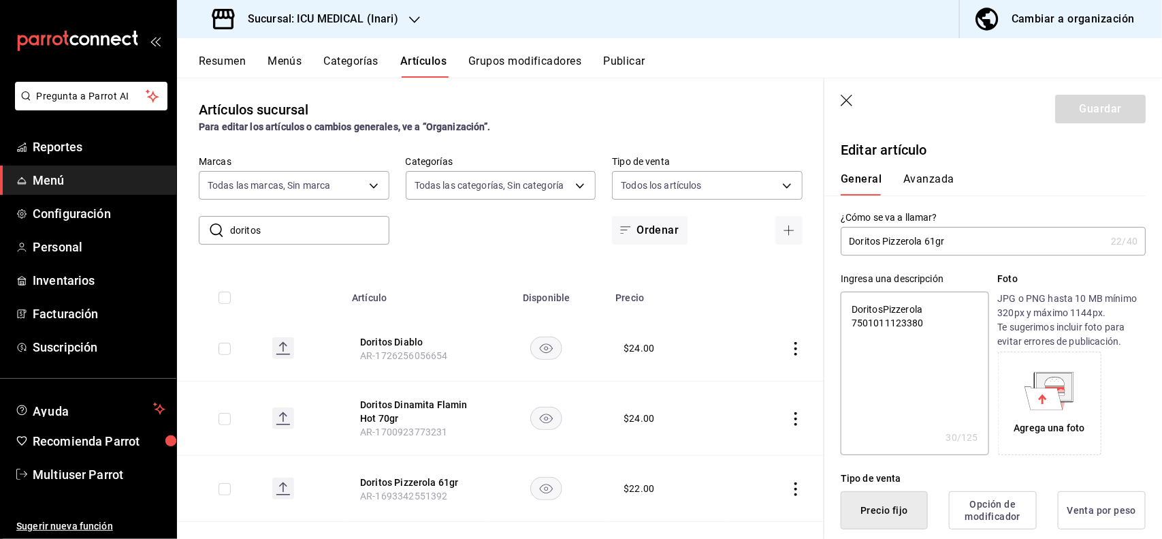
scroll to position [266, 0]
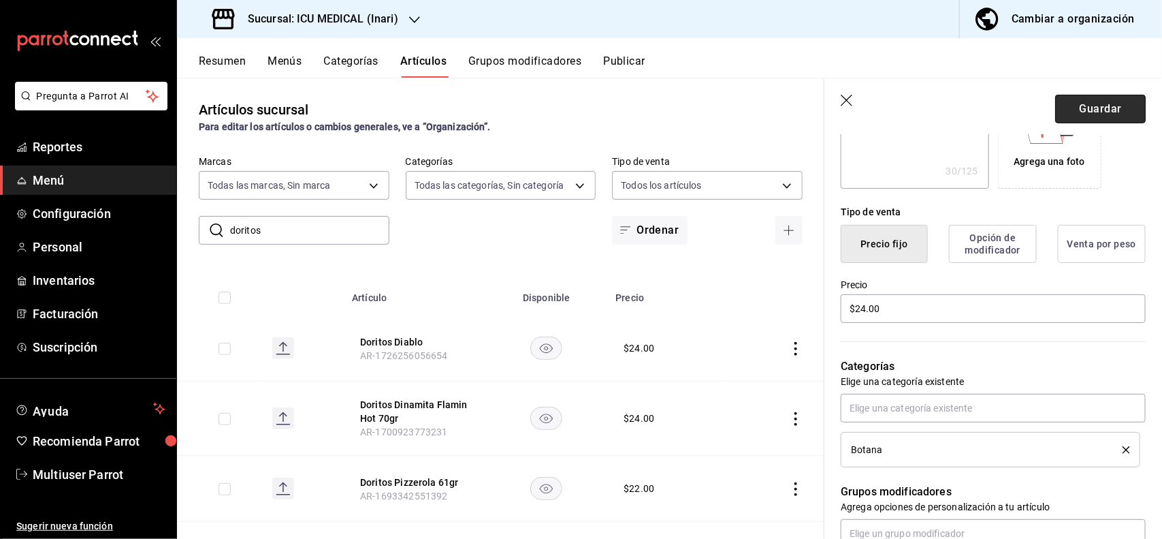
click at [1100, 120] on button "Guardar" at bounding box center [1100, 109] width 91 height 29
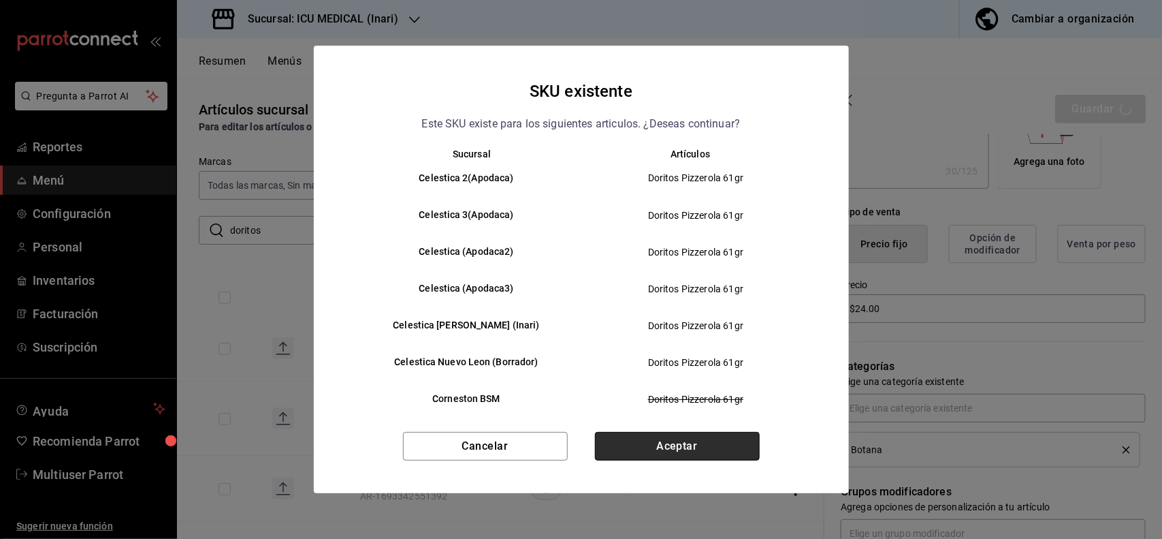
click at [683, 443] on button "Aceptar" at bounding box center [677, 446] width 165 height 29
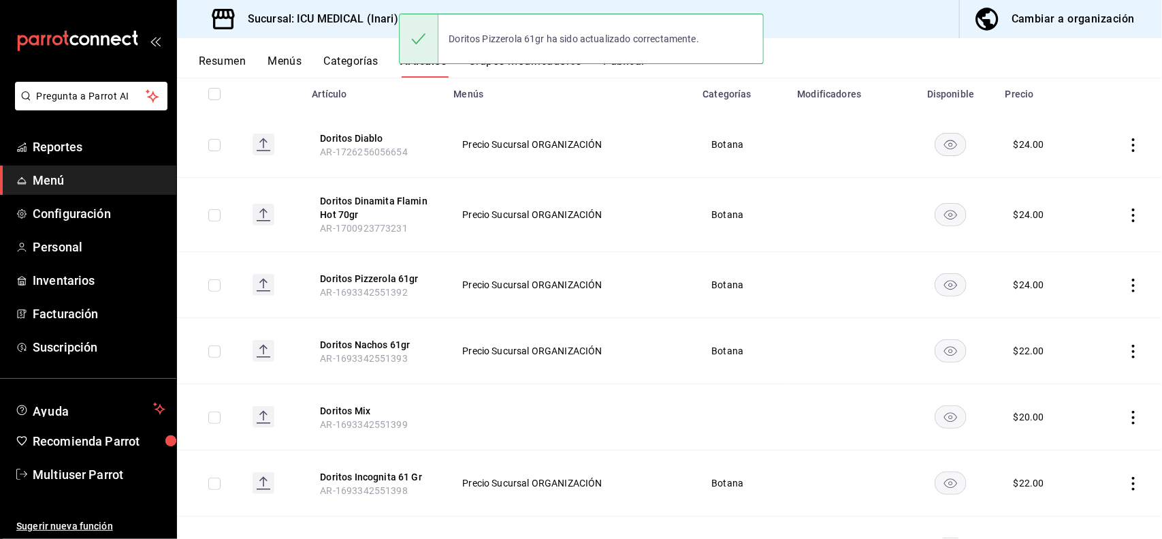
scroll to position [240, 0]
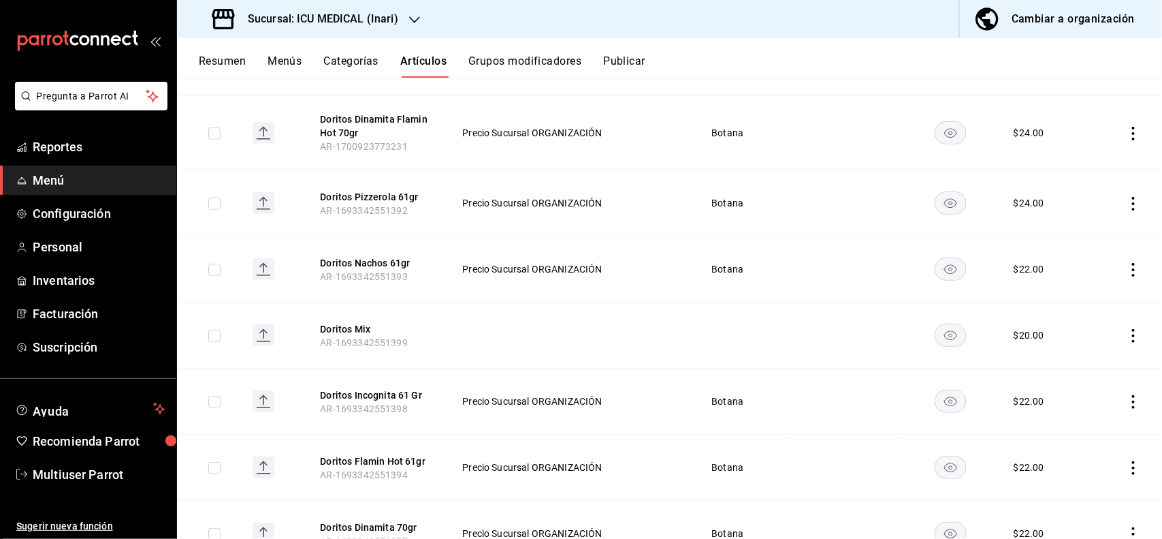
click at [1127, 266] on icon "actions" at bounding box center [1134, 270] width 14 height 14
click at [1077, 293] on li "Editar" at bounding box center [1069, 301] width 82 height 28
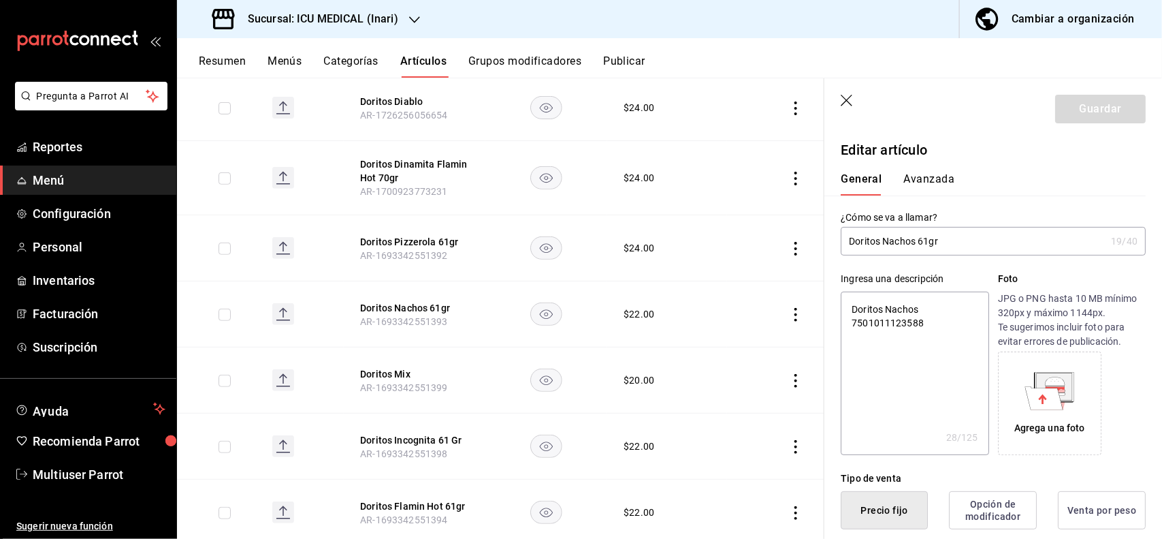
scroll to position [266, 0]
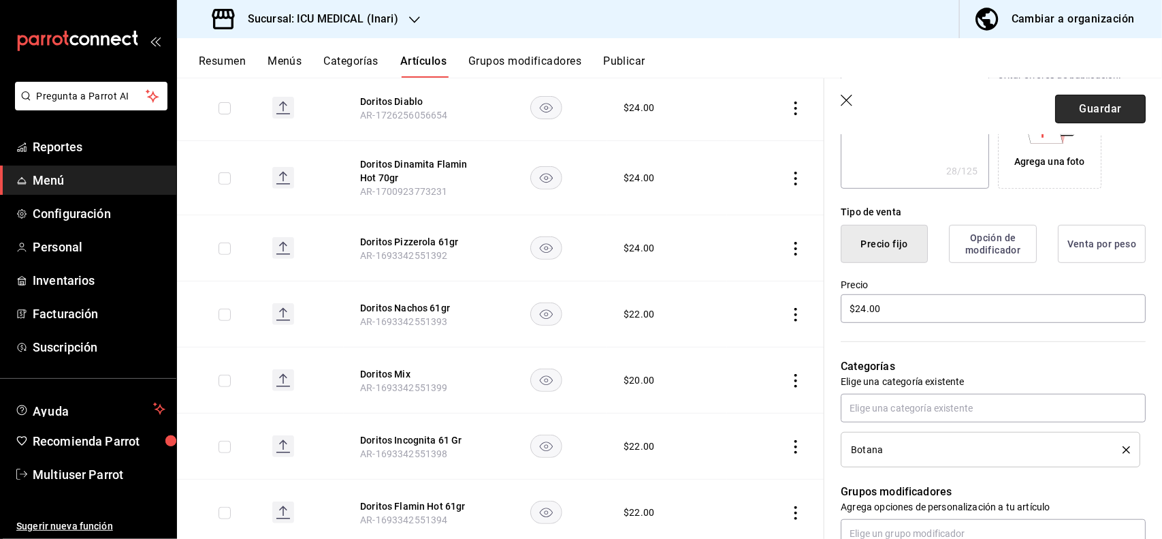
click at [1100, 104] on button "Guardar" at bounding box center [1100, 109] width 91 height 29
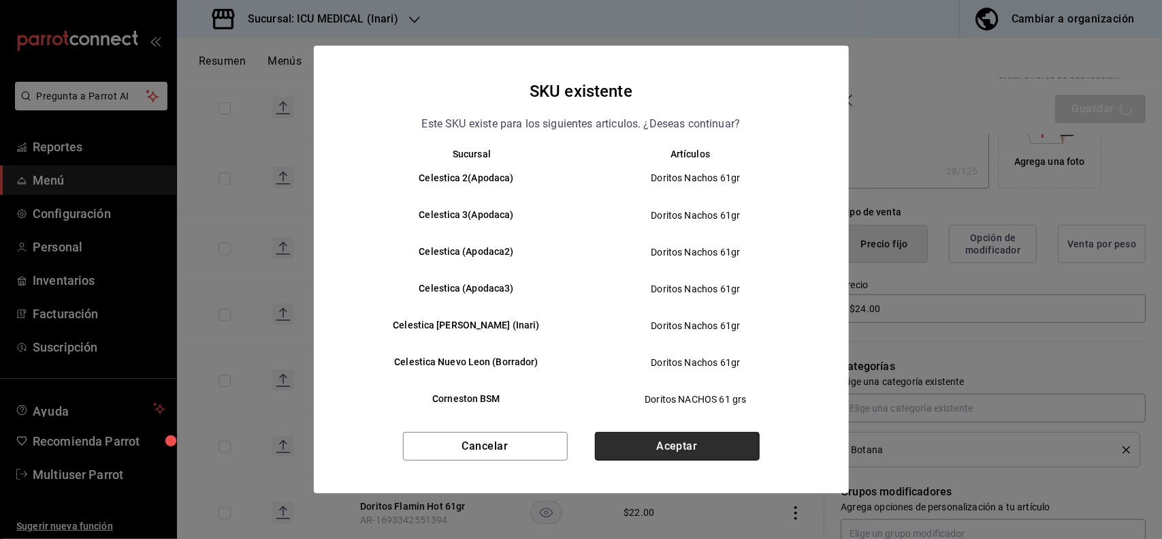
click at [743, 438] on button "Aceptar" at bounding box center [677, 446] width 165 height 29
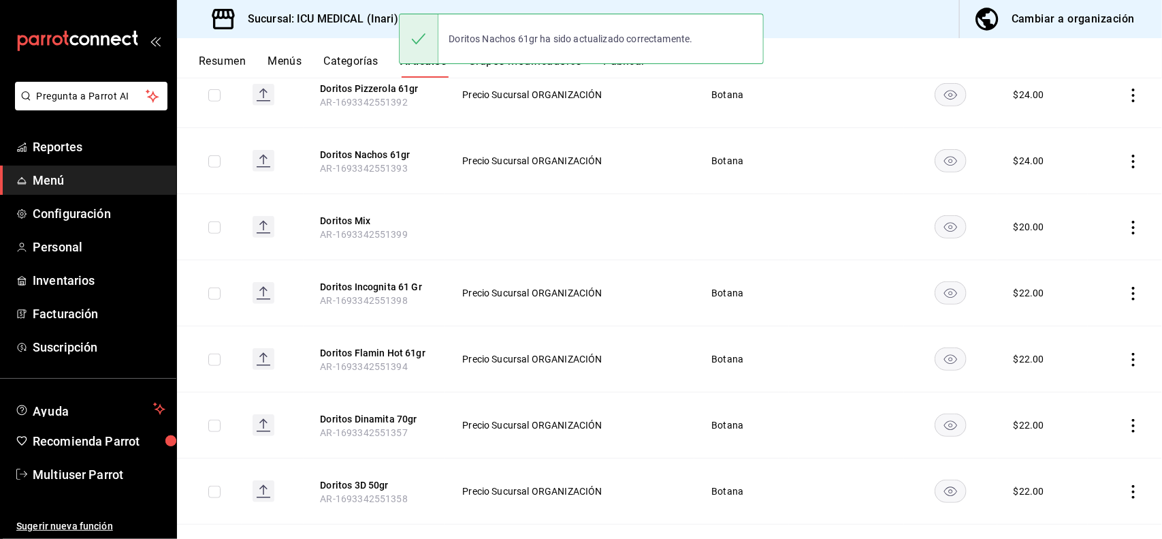
scroll to position [368, 0]
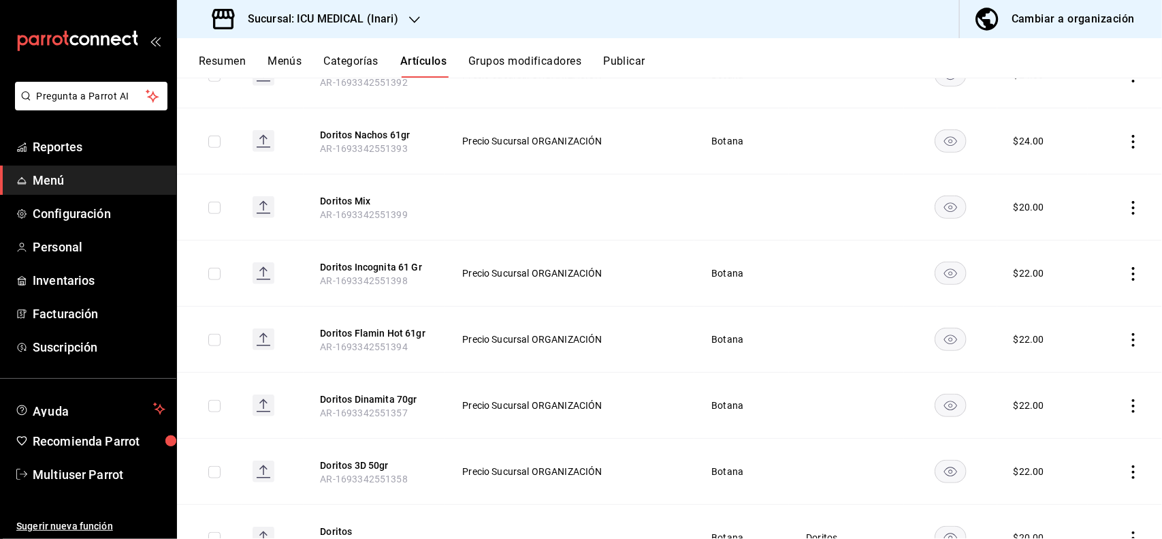
click at [1127, 276] on icon "actions" at bounding box center [1134, 274] width 14 height 14
click at [1079, 310] on span "Editar" at bounding box center [1080, 305] width 35 height 14
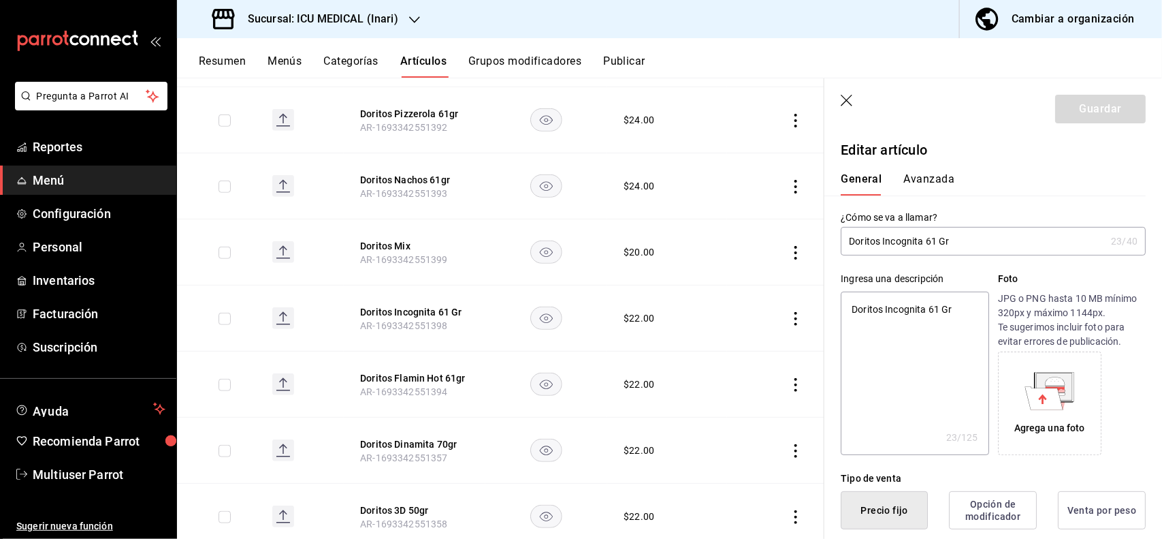
scroll to position [266, 0]
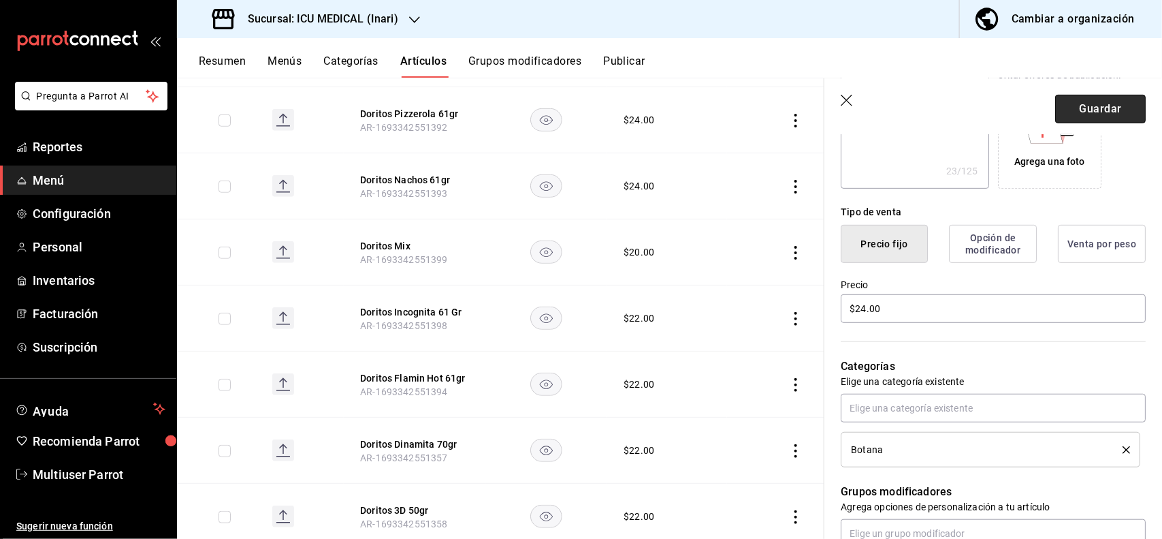
click at [1105, 114] on button "Guardar" at bounding box center [1100, 109] width 91 height 29
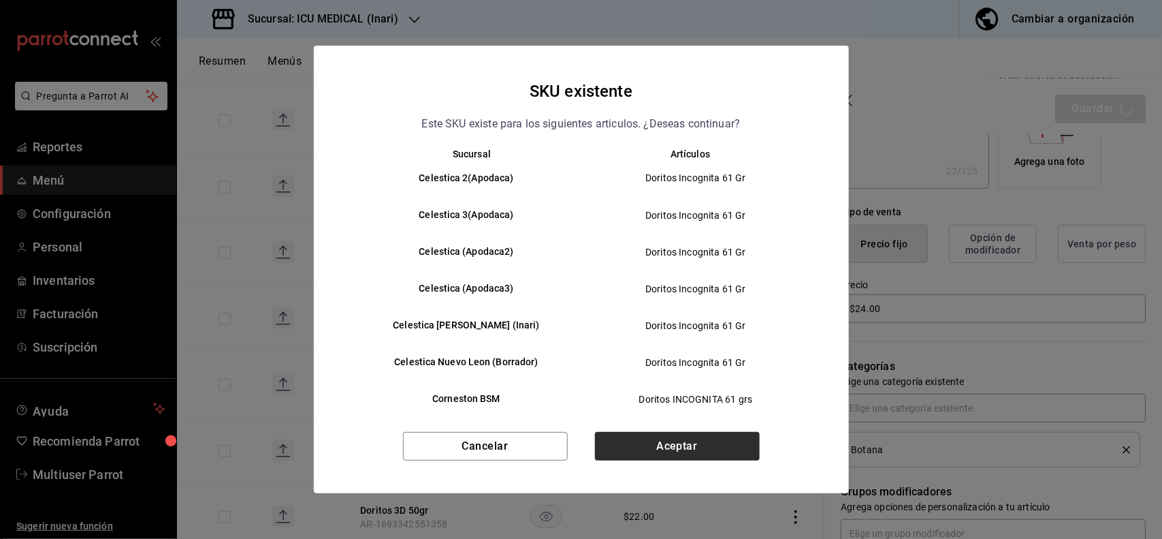
drag, startPoint x: 712, startPoint y: 462, endPoint x: 714, endPoint y: 447, distance: 15.1
click at [714, 447] on div "Cancelar Aceptar" at bounding box center [581, 462] width 535 height 61
click at [714, 447] on button "Aceptar" at bounding box center [677, 446] width 165 height 29
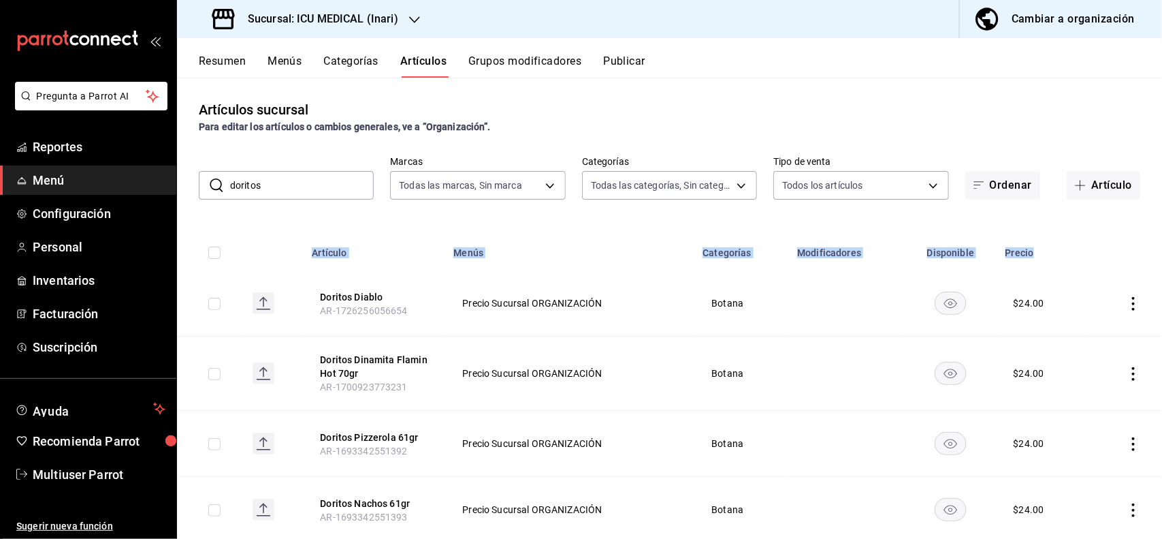
drag, startPoint x: 1149, startPoint y: 268, endPoint x: 1156, endPoint y: 266, distance: 7.1
click at [1156, 266] on div "Artículos sucursal Para editar los artículos o cambios generales, ve a “Organiz…" at bounding box center [669, 308] width 985 height 460
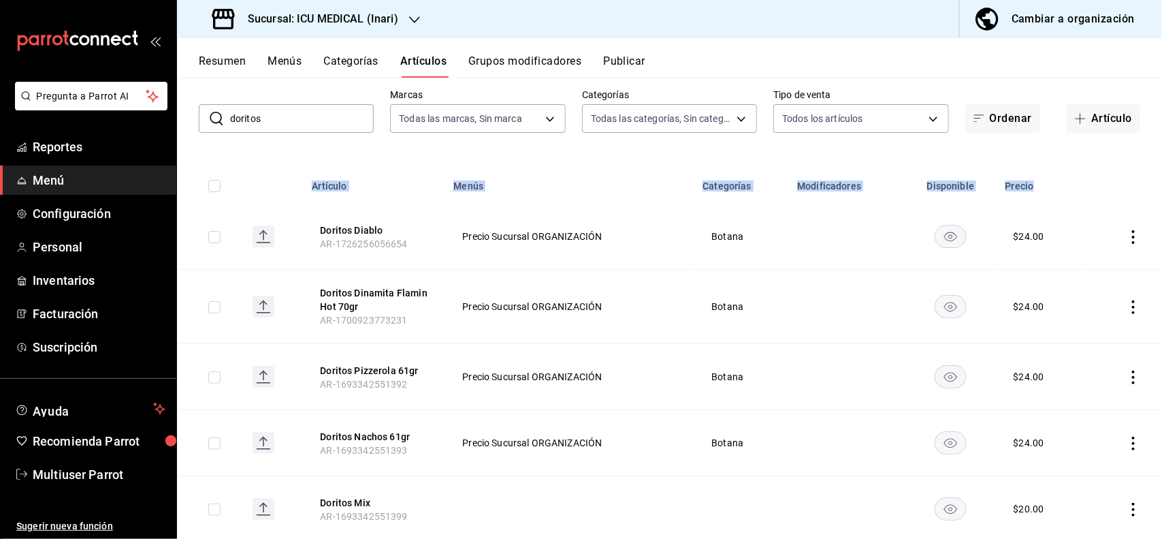
click at [1088, 185] on th at bounding box center [1125, 182] width 74 height 44
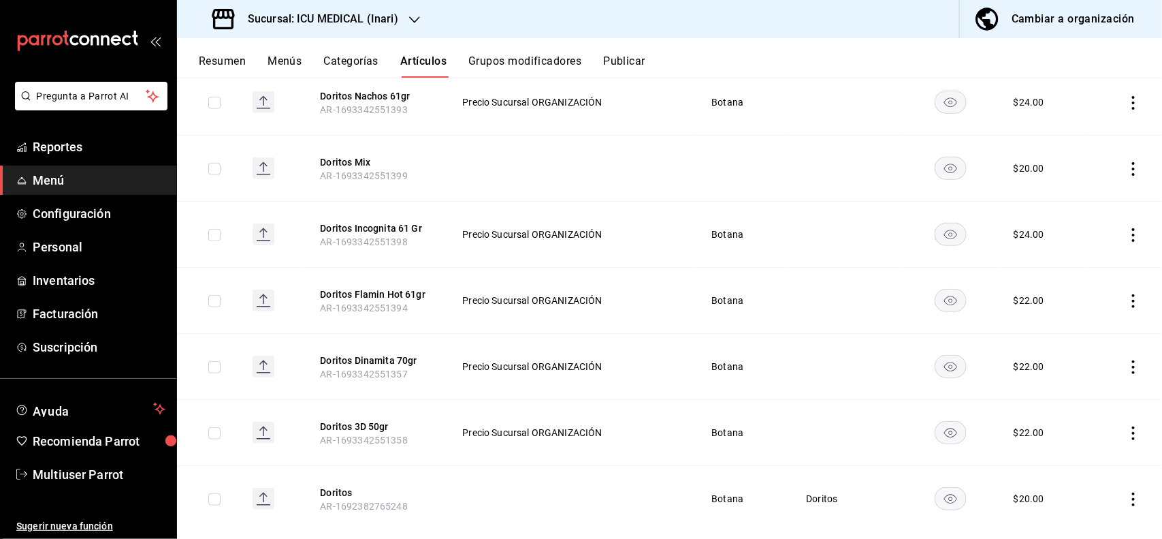
scroll to position [434, 0]
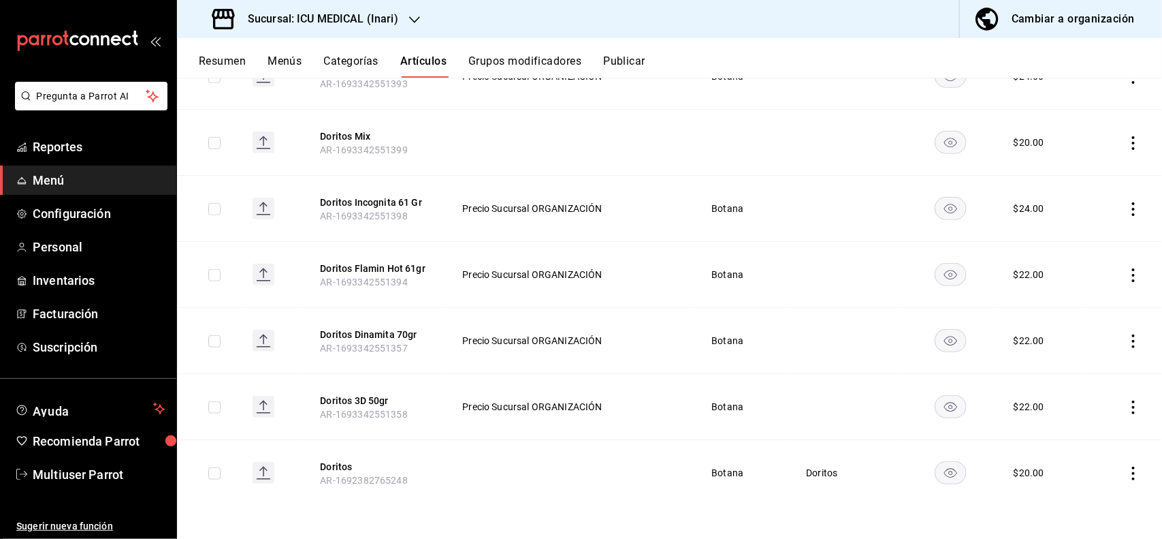
click at [1127, 272] on icon "actions" at bounding box center [1134, 275] width 14 height 14
click at [1098, 308] on span "Editar" at bounding box center [1080, 306] width 35 height 14
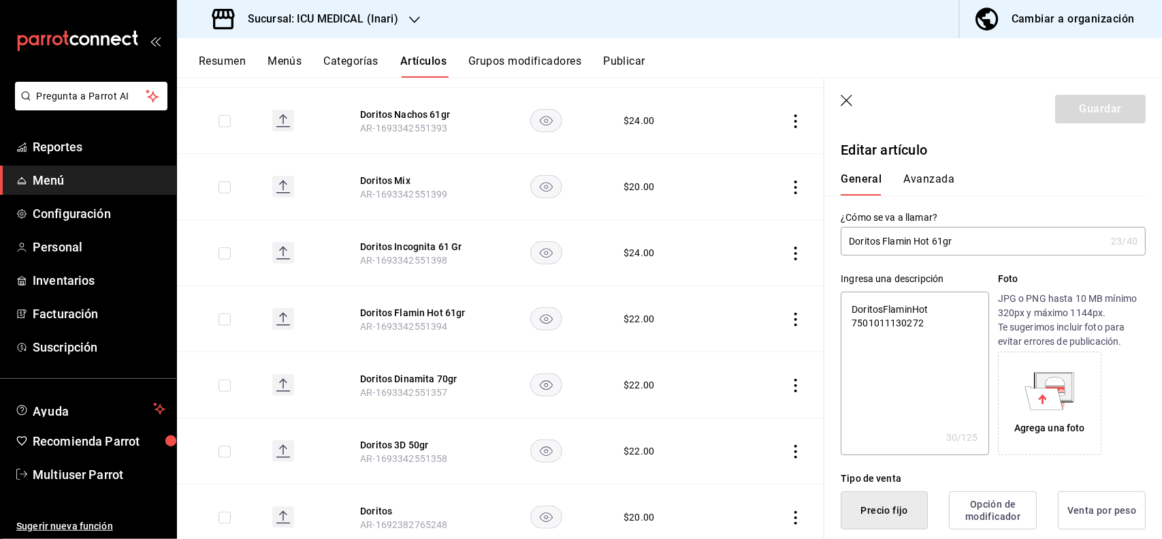
scroll to position [266, 0]
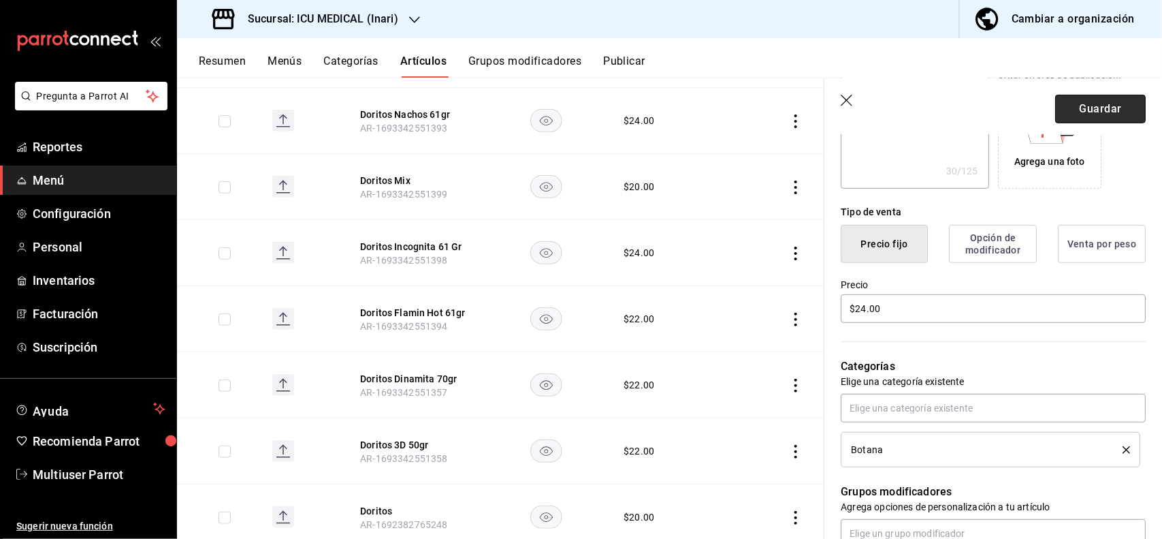
click at [1086, 114] on button "Guardar" at bounding box center [1100, 109] width 91 height 29
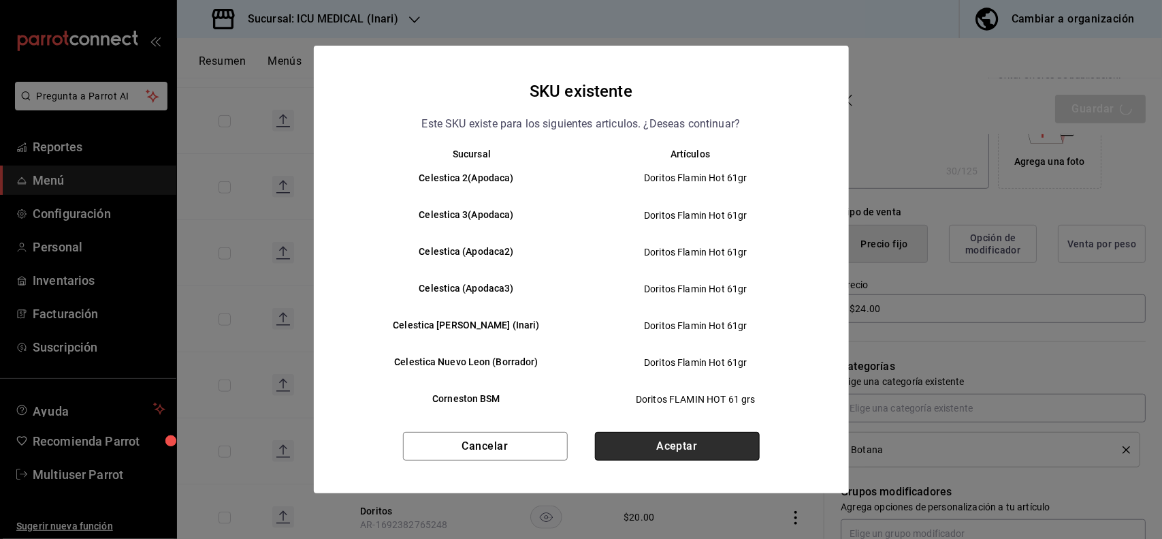
click at [749, 437] on button "Aceptar" at bounding box center [677, 446] width 165 height 29
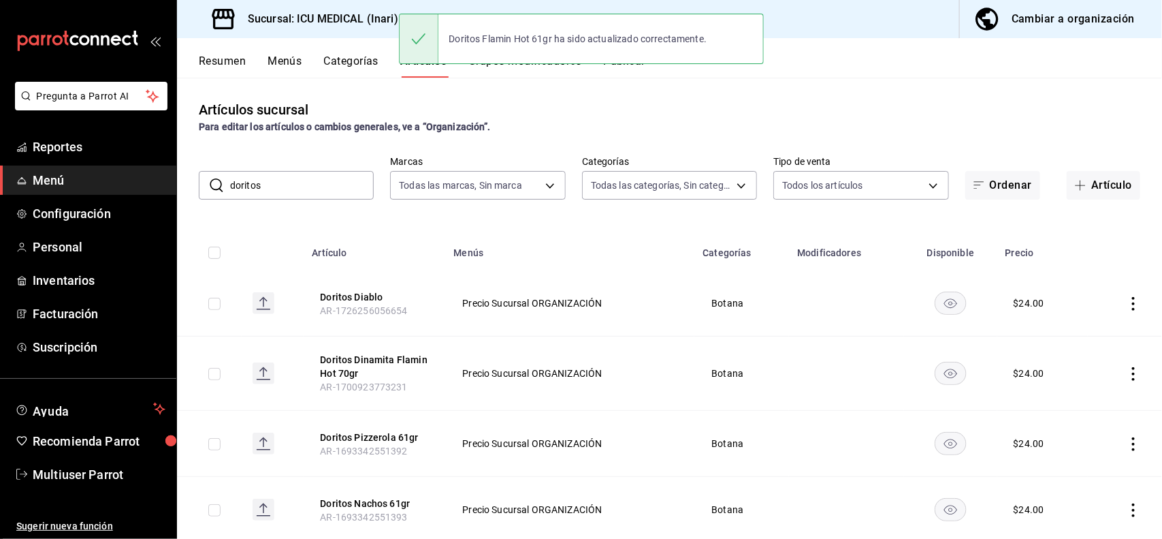
scroll to position [434, 0]
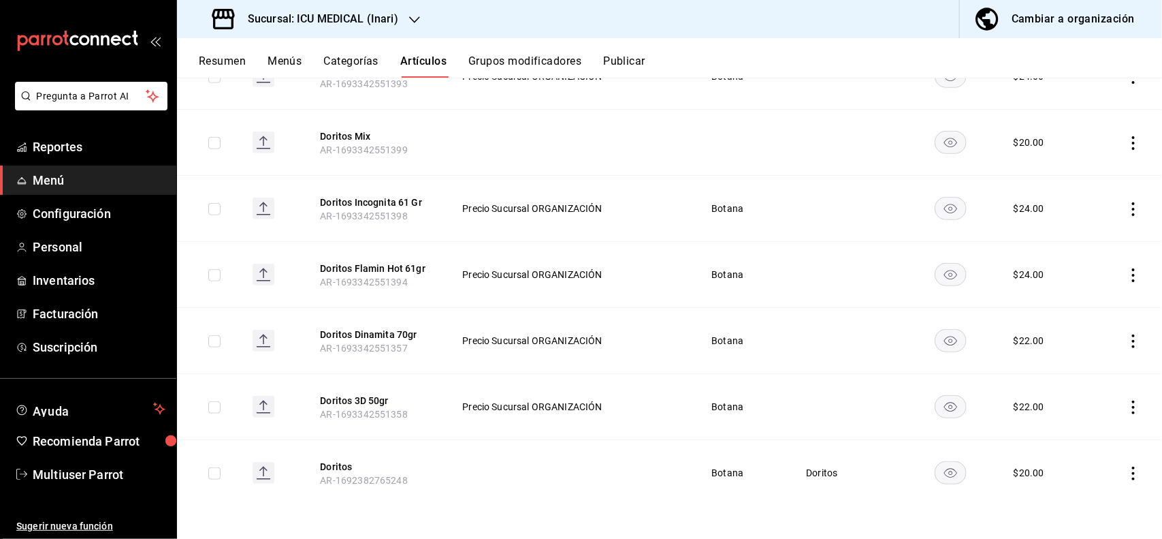
click at [1127, 345] on icon "actions" at bounding box center [1134, 341] width 14 height 14
click at [1089, 375] on span "Editar" at bounding box center [1080, 373] width 35 height 14
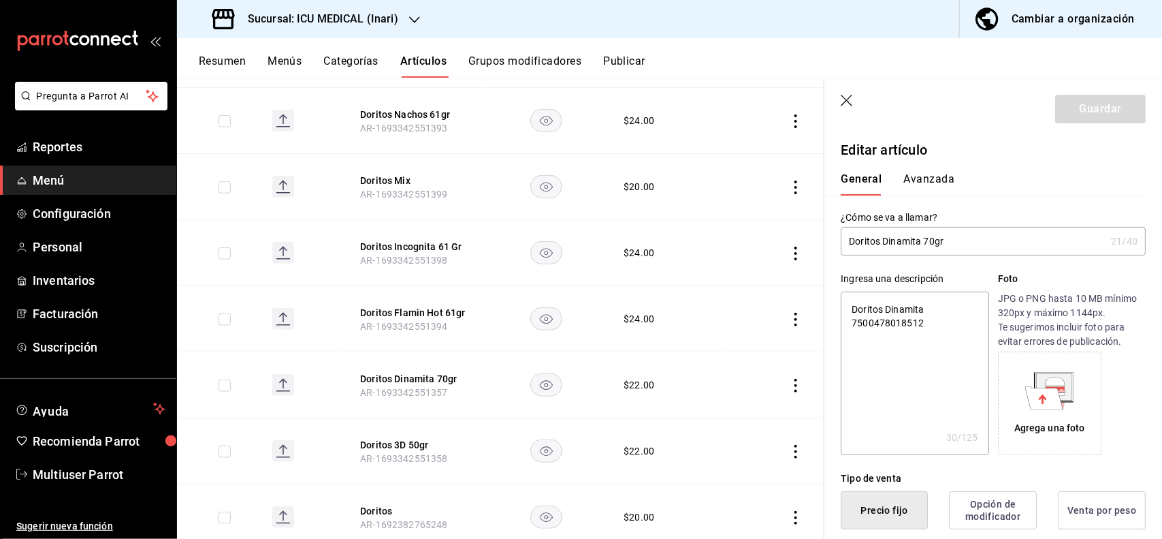
scroll to position [266, 0]
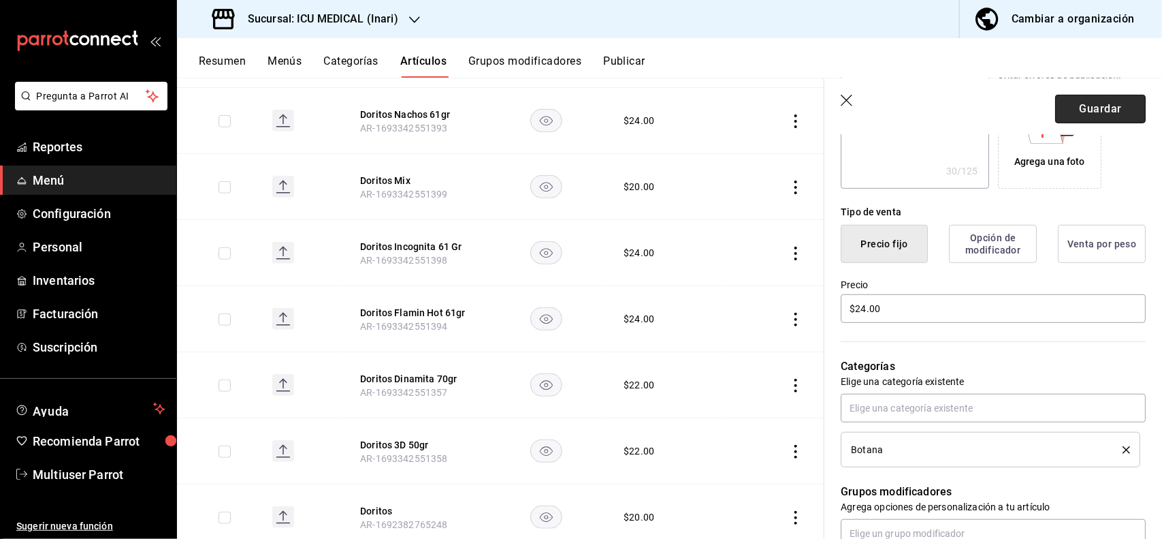
click at [1092, 108] on button "Guardar" at bounding box center [1100, 109] width 91 height 29
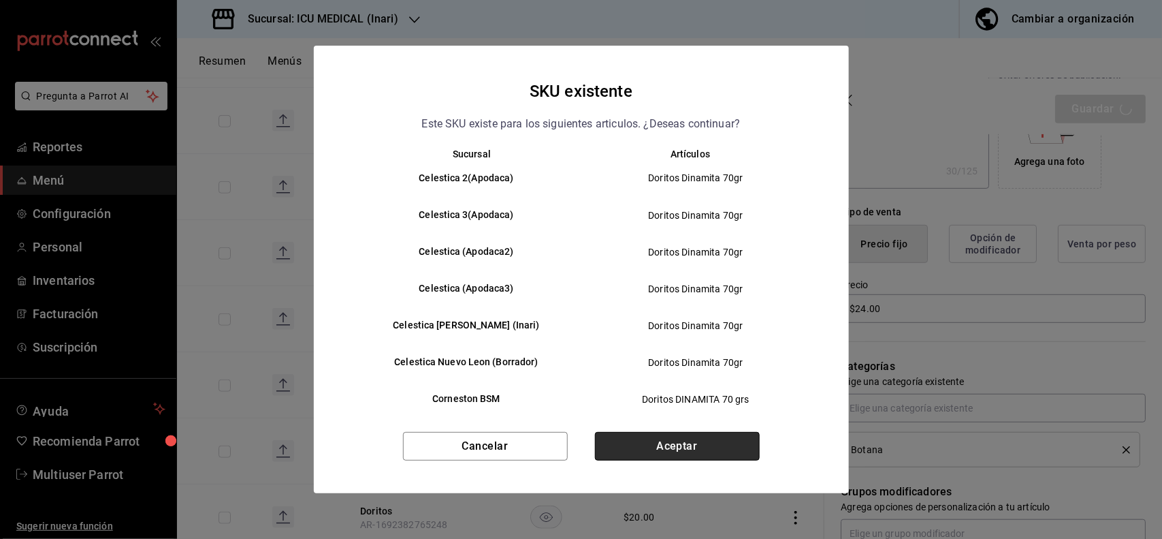
click at [726, 458] on button "Aceptar" at bounding box center [677, 446] width 165 height 29
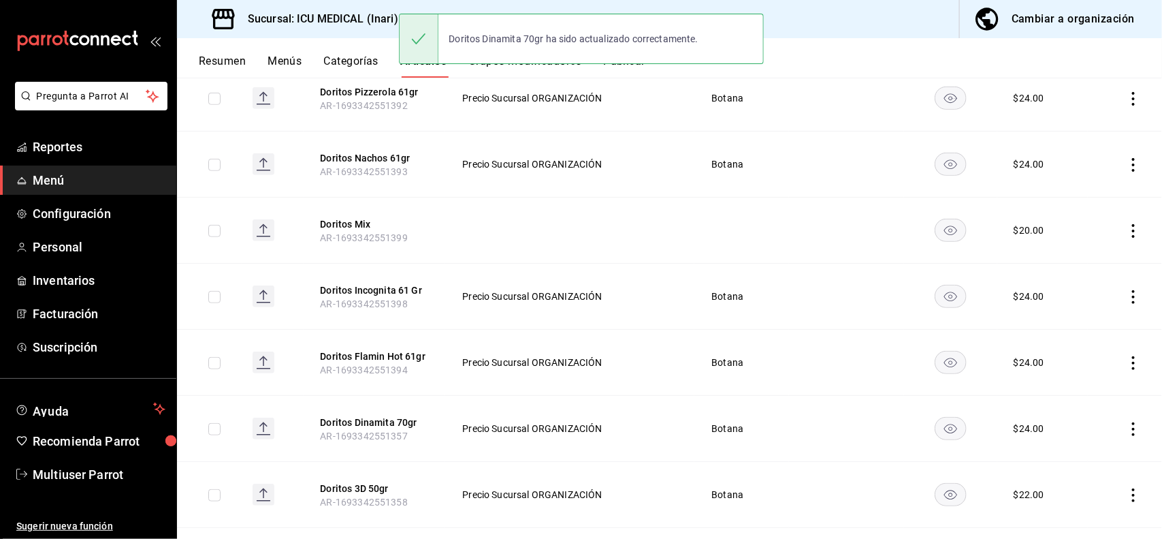
scroll to position [434, 0]
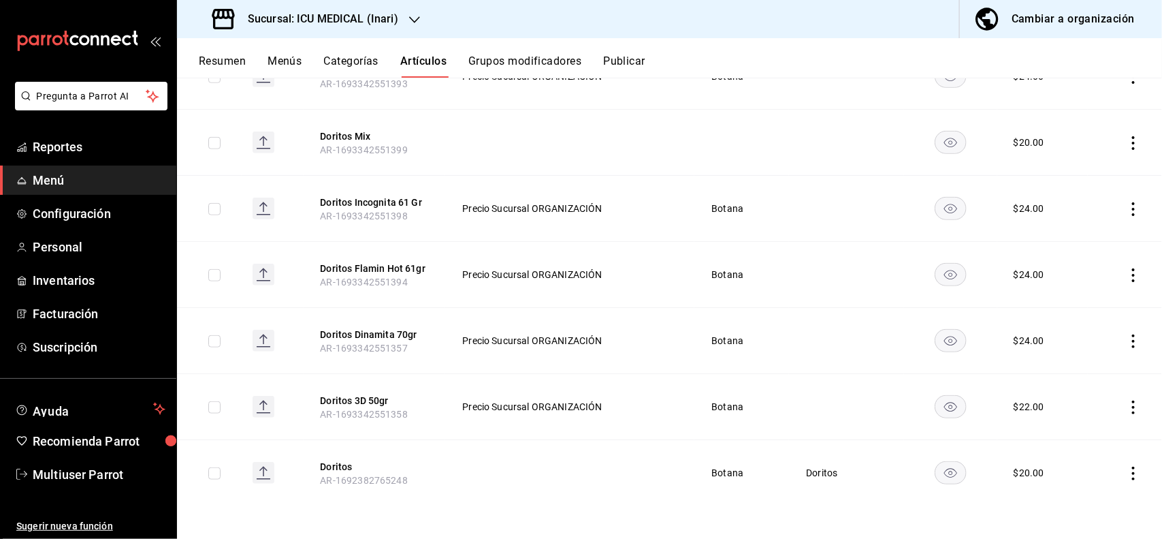
click at [1127, 407] on icon "actions" at bounding box center [1134, 407] width 14 height 14
click at [1077, 432] on span "Editar" at bounding box center [1080, 439] width 35 height 14
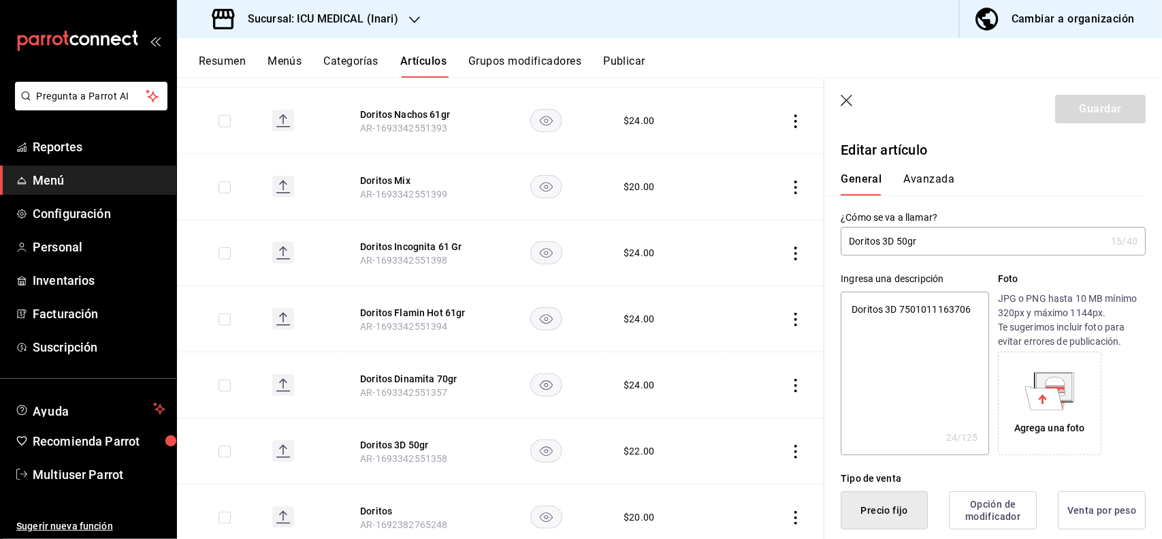
scroll to position [266, 0]
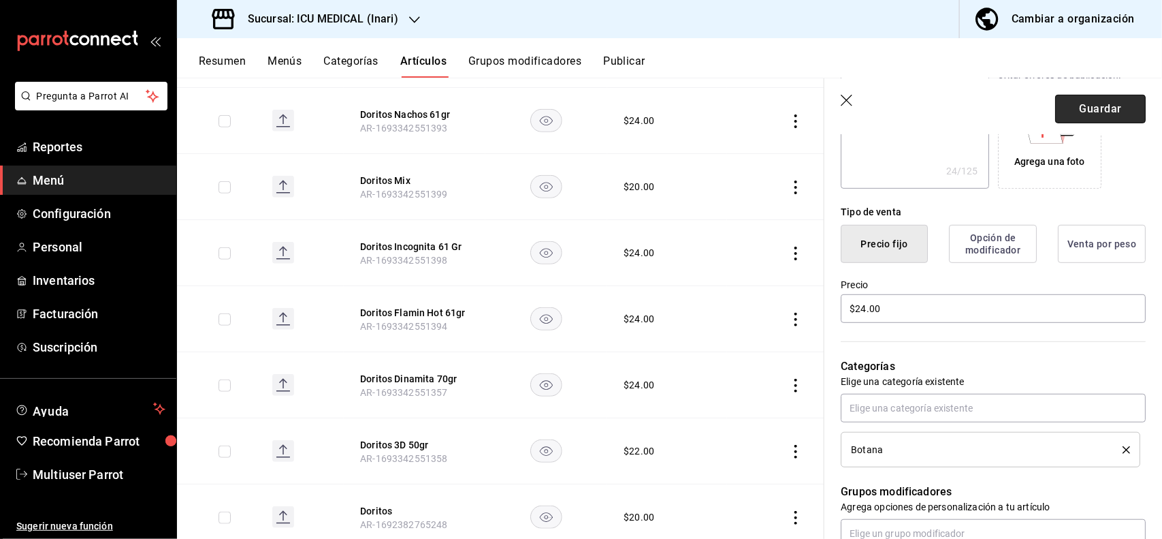
click at [1086, 97] on button "Guardar" at bounding box center [1100, 109] width 91 height 29
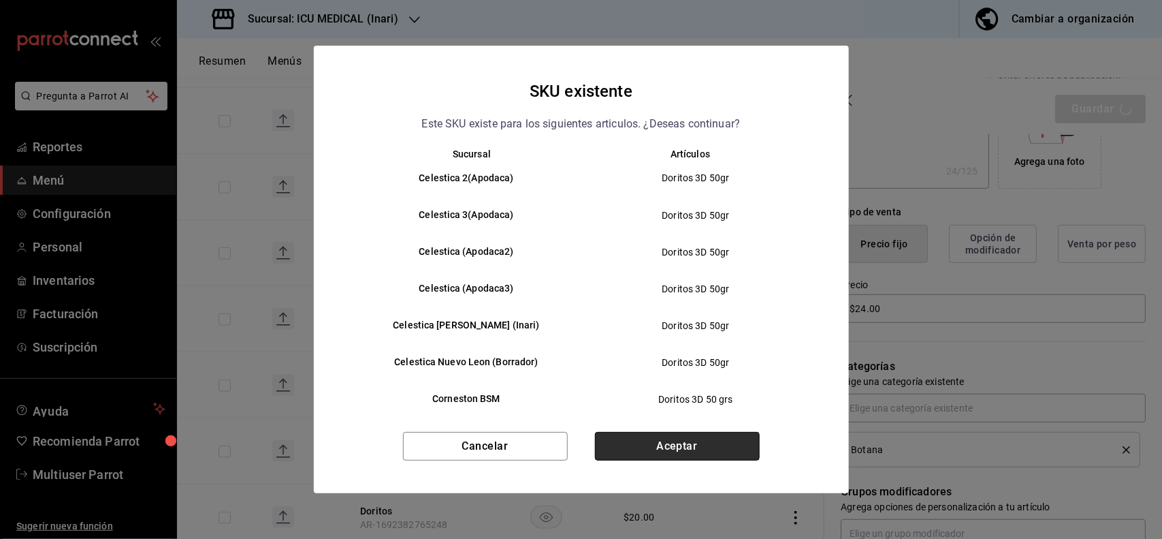
click at [709, 436] on button "Aceptar" at bounding box center [677, 446] width 165 height 29
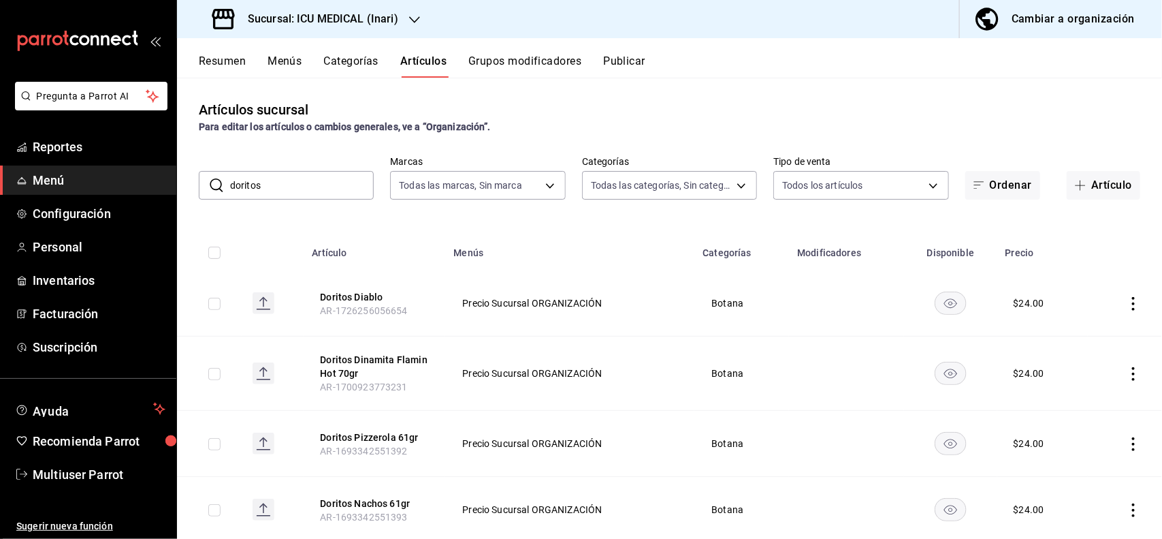
click at [348, 178] on input "doritos" at bounding box center [302, 185] width 144 height 27
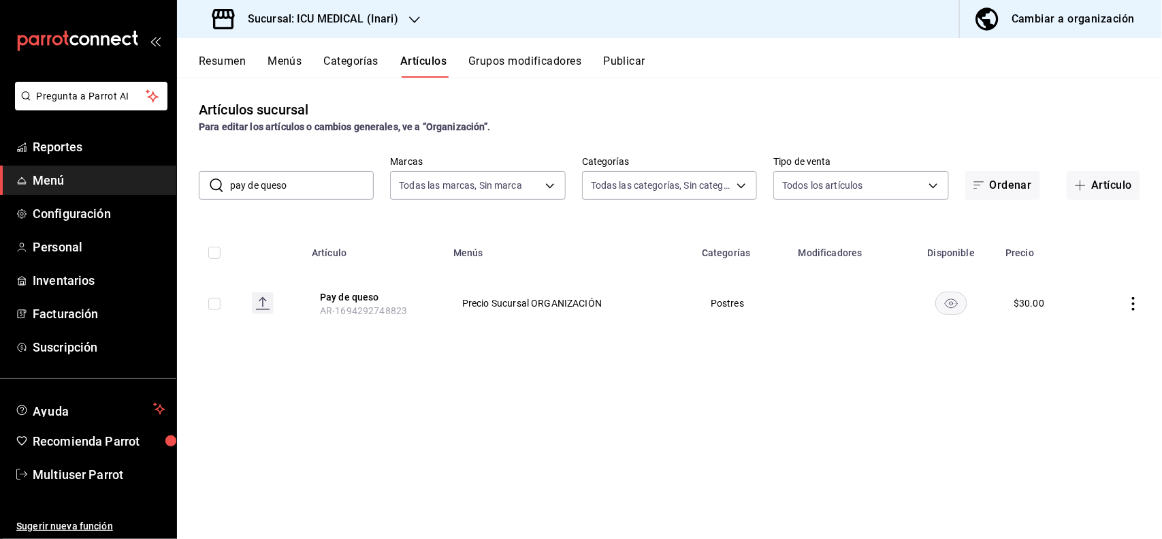
click at [1131, 304] on icon "actions" at bounding box center [1134, 304] width 14 height 14
click at [1101, 340] on span "Editar" at bounding box center [1093, 335] width 35 height 14
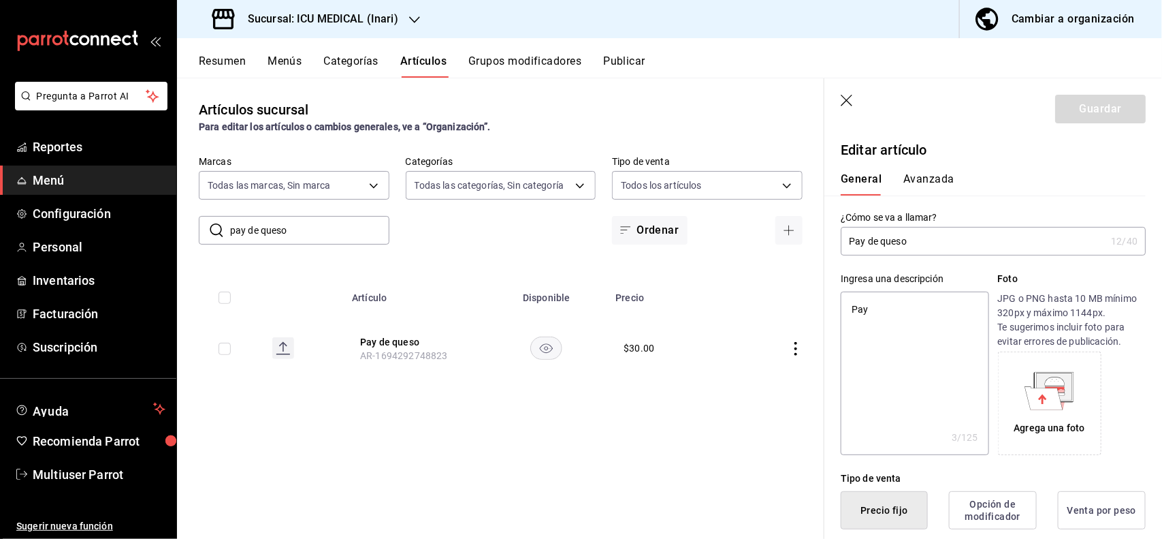
scroll to position [266, 0]
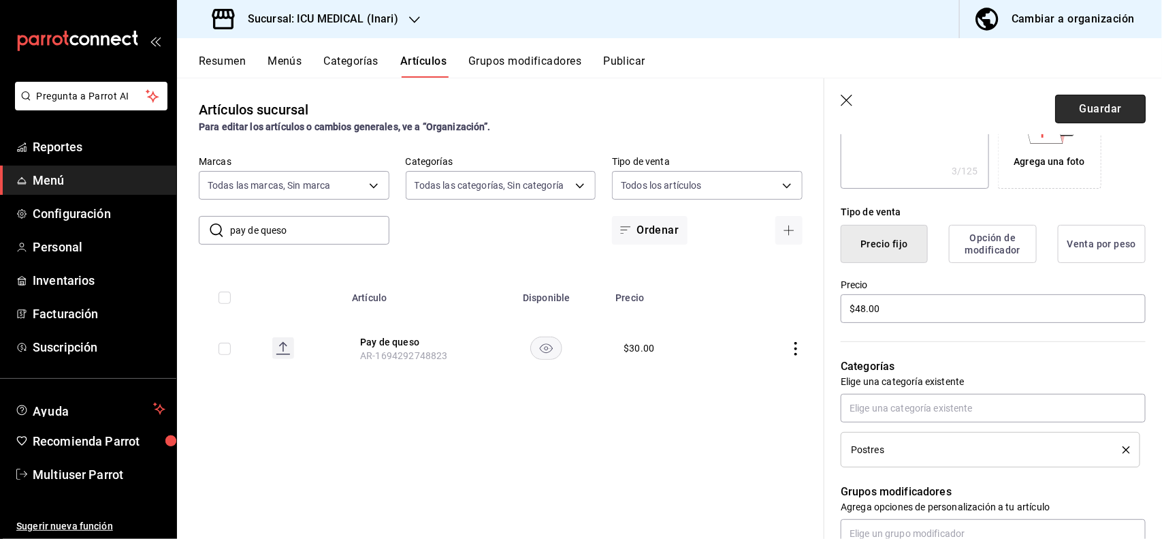
click at [1098, 112] on button "Guardar" at bounding box center [1100, 109] width 91 height 29
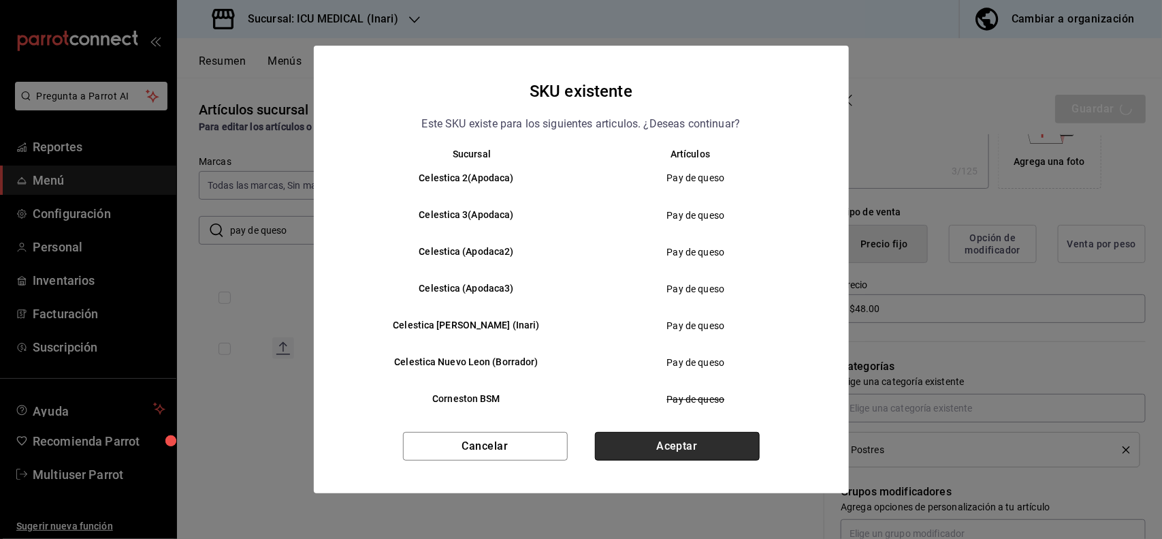
click at [717, 447] on button "Aceptar" at bounding box center [677, 446] width 165 height 29
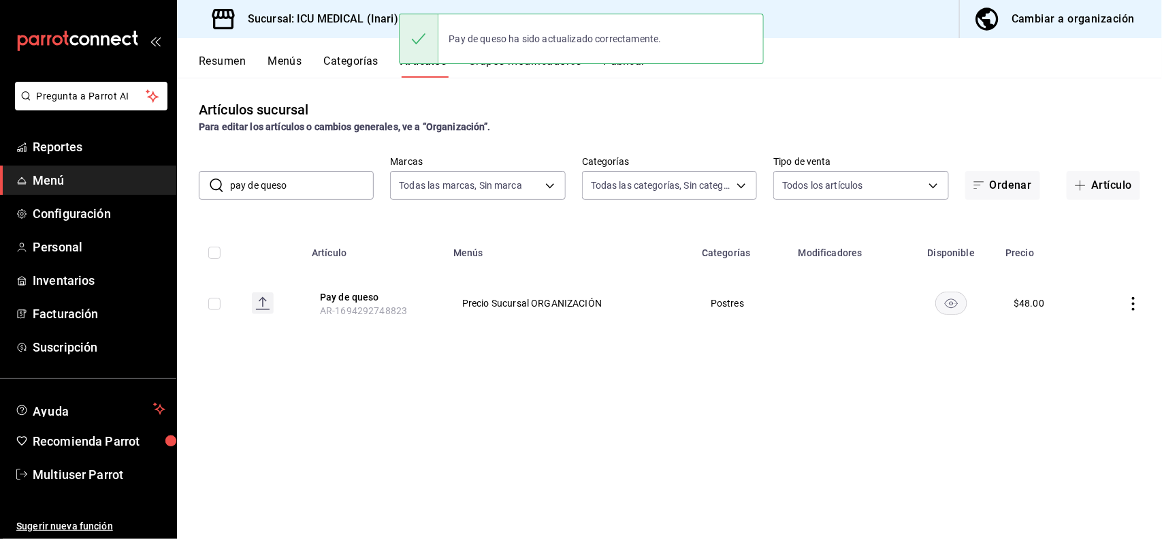
click at [345, 185] on input "pay de queso" at bounding box center [302, 185] width 144 height 27
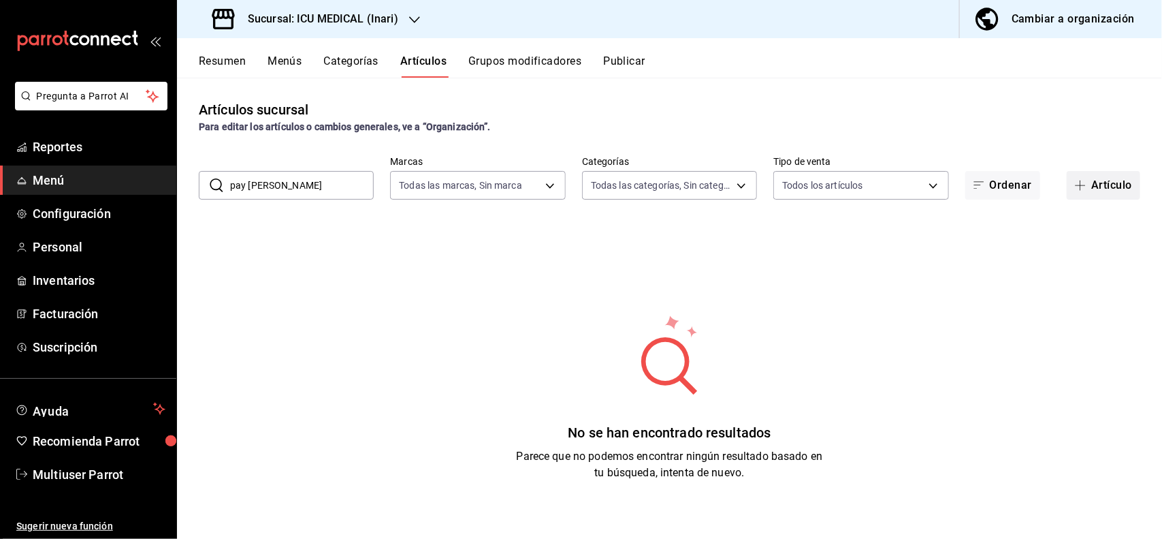
click at [1081, 182] on icon "button" at bounding box center [1081, 185] width 1 height 10
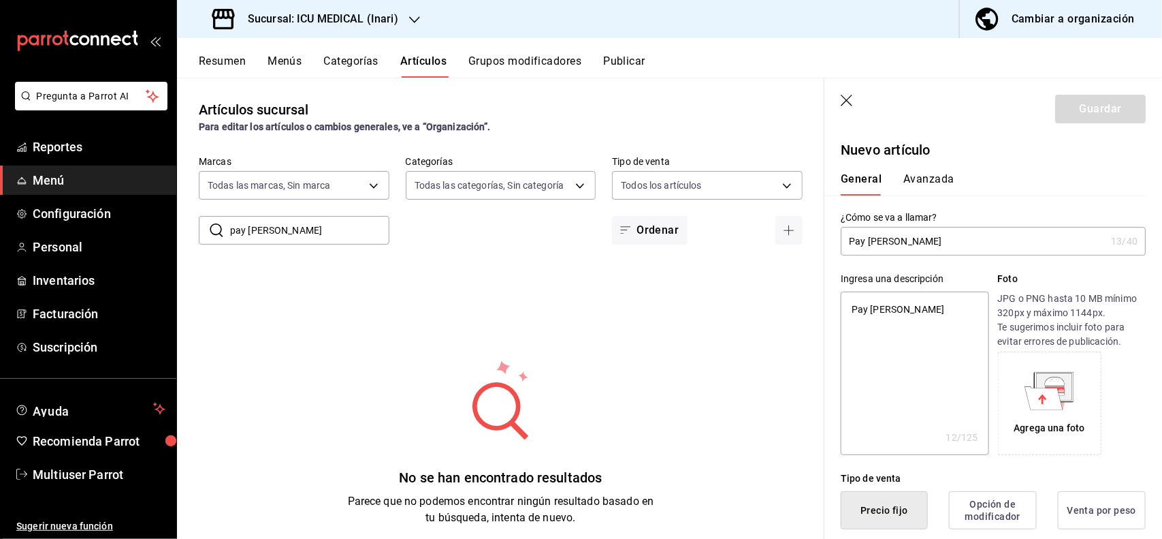
scroll to position [266, 0]
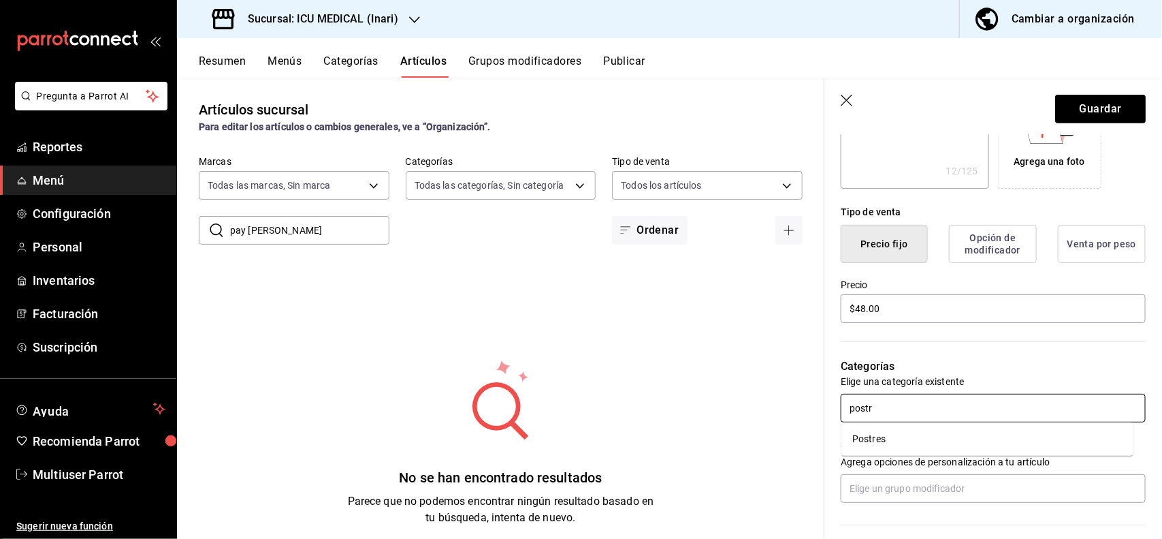
click at [910, 436] on li "Postres" at bounding box center [988, 439] width 292 height 22
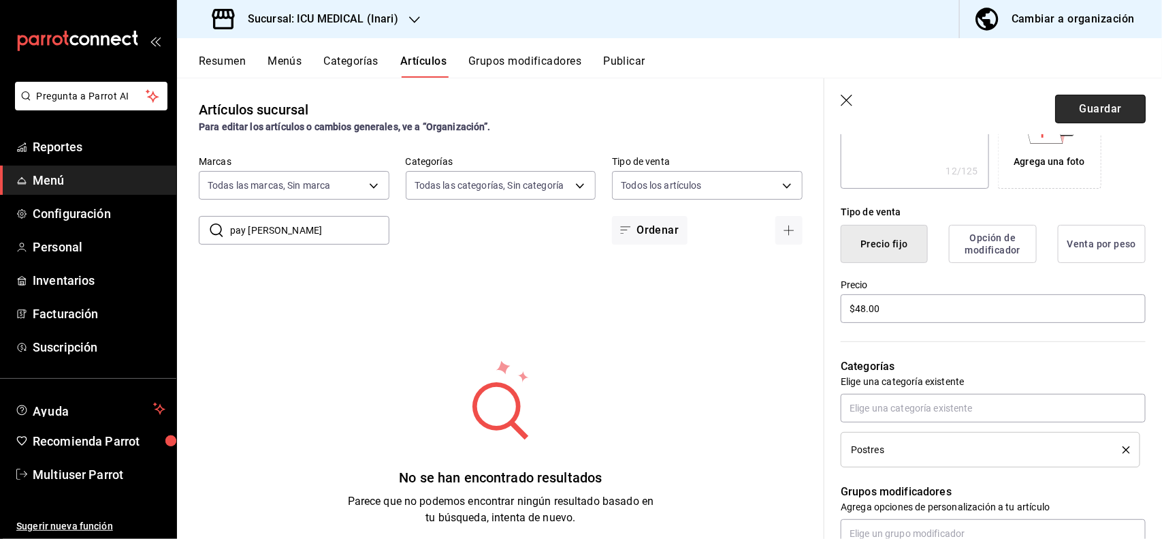
click at [1107, 111] on button "Guardar" at bounding box center [1100, 109] width 91 height 29
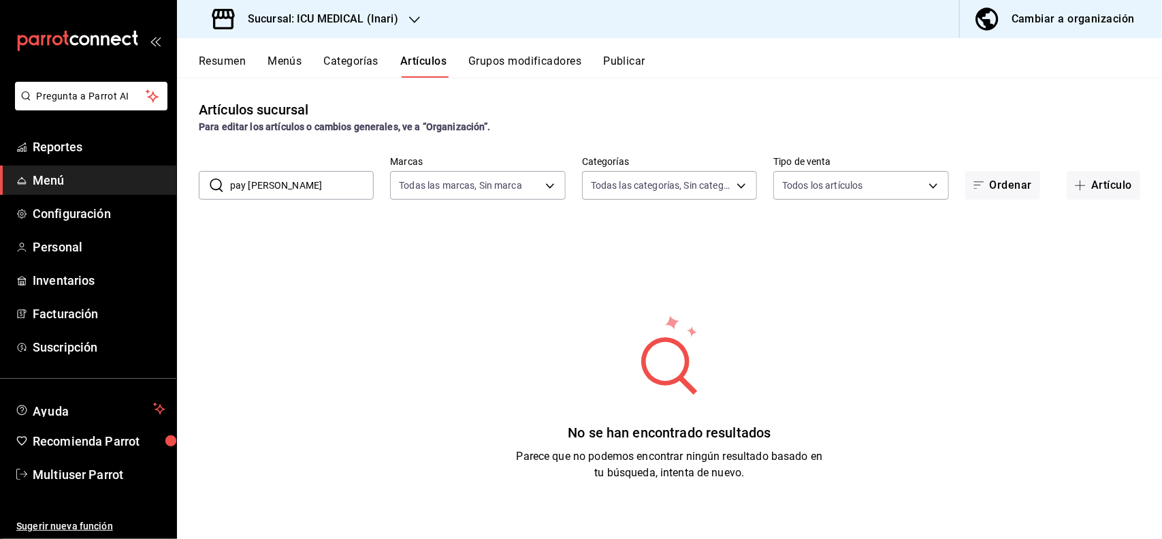
click at [328, 182] on input "pay [PERSON_NAME]" at bounding box center [302, 185] width 144 height 27
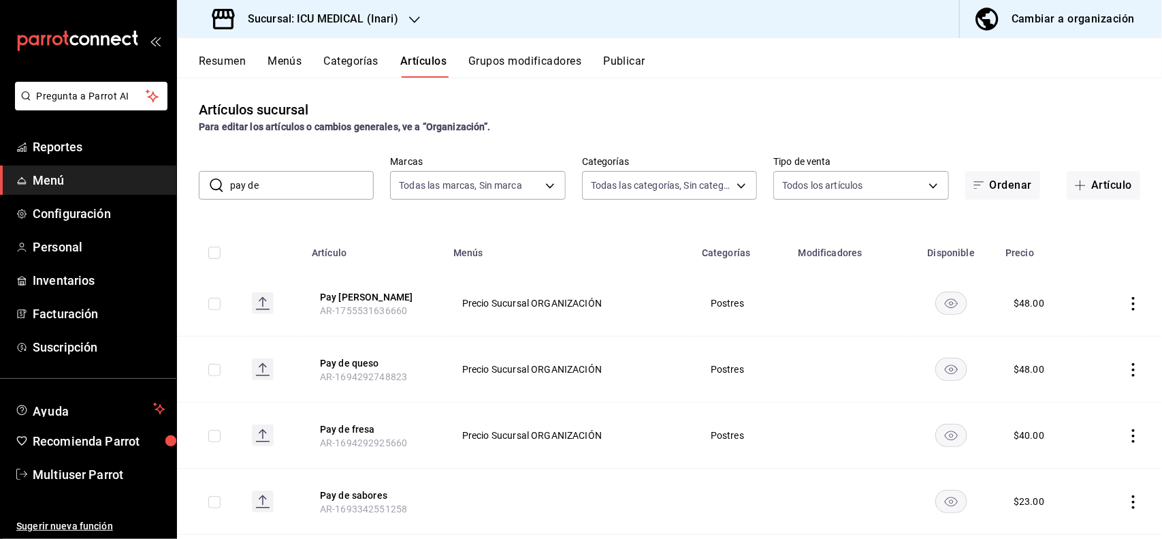
click at [637, 91] on div "Artículos sucursal Para editar los artículos o cambios generales, ve a “Organiz…" at bounding box center [669, 308] width 985 height 460
click at [1127, 429] on icon "actions" at bounding box center [1134, 436] width 14 height 14
click at [1066, 449] on span "Editar" at bounding box center [1080, 447] width 35 height 14
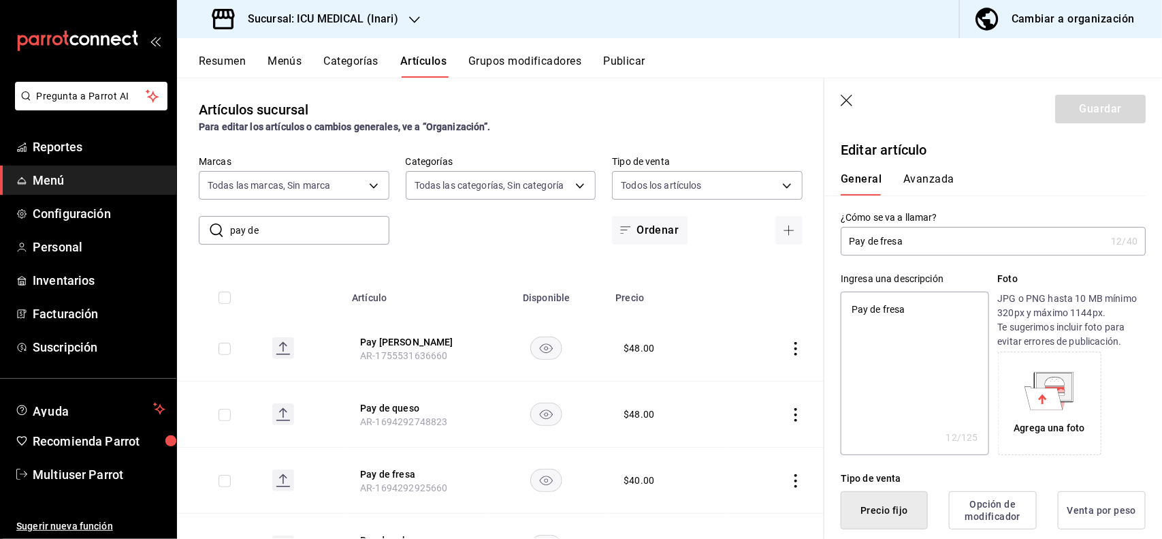
scroll to position [266, 0]
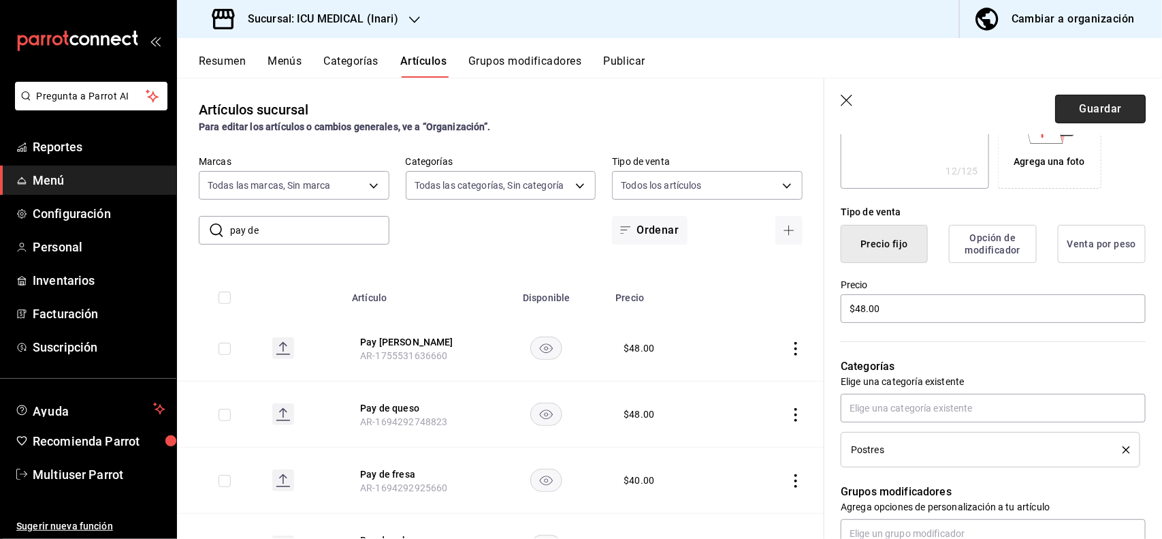
click at [1084, 114] on button "Guardar" at bounding box center [1100, 109] width 91 height 29
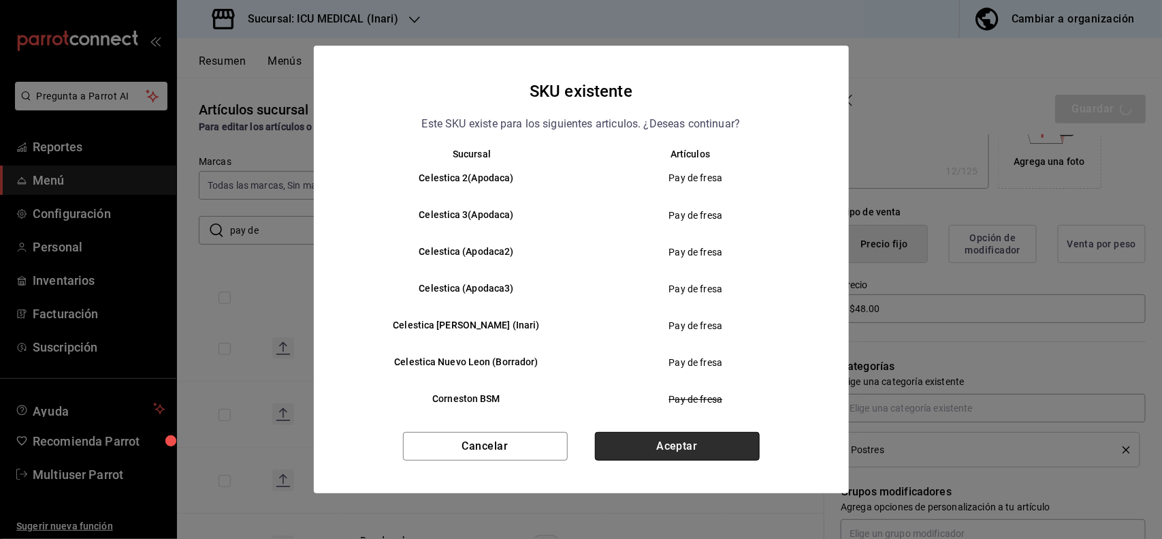
click at [731, 440] on button "Aceptar" at bounding box center [677, 446] width 165 height 29
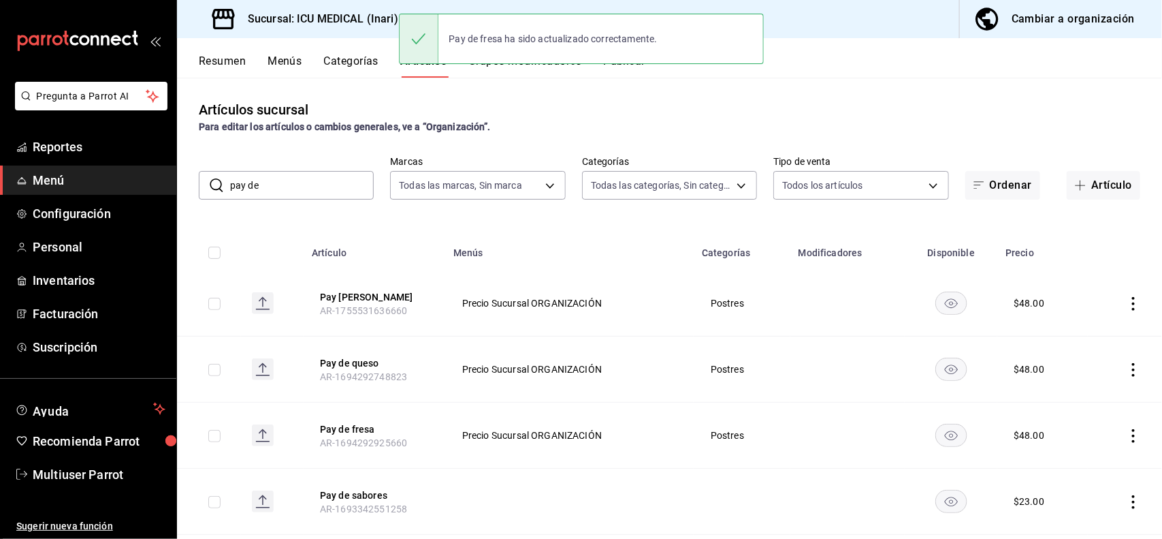
click at [327, 177] on input "pay de" at bounding box center [302, 185] width 144 height 27
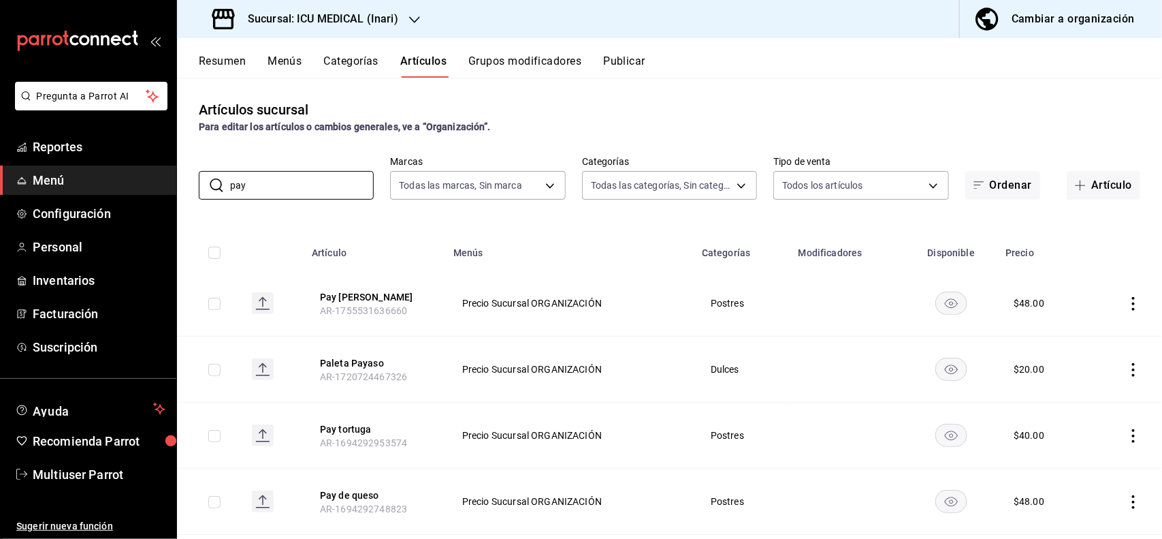
click at [708, 85] on div "Artículos sucursal Para editar los artículos o cambios generales, ve a “Organiz…" at bounding box center [669, 308] width 985 height 460
click at [1127, 437] on icon "actions" at bounding box center [1134, 436] width 14 height 14
click at [1090, 444] on span "Editar" at bounding box center [1080, 447] width 35 height 14
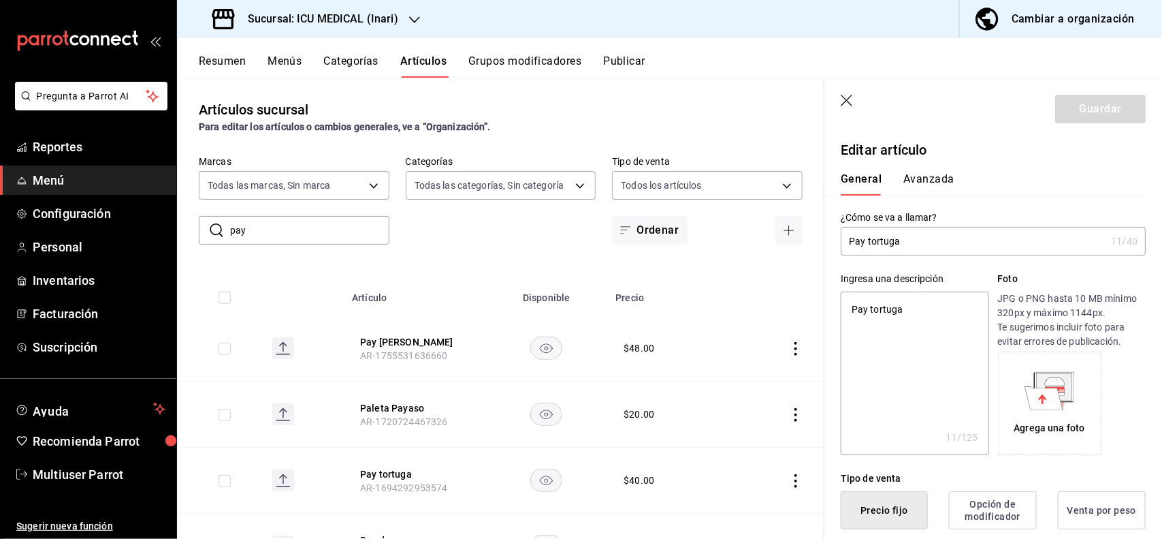
scroll to position [266, 0]
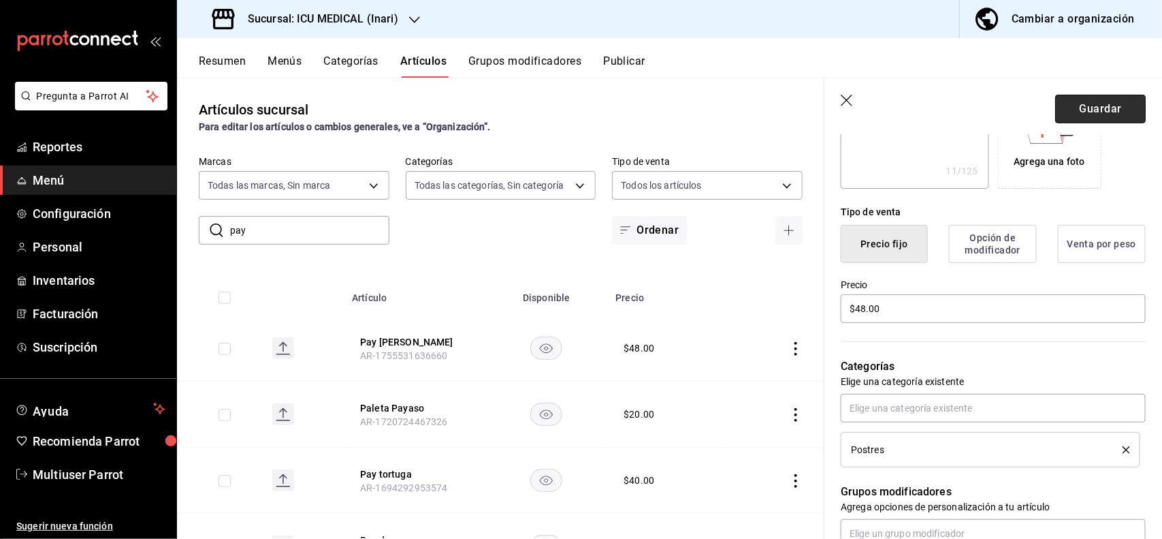
click at [1103, 104] on button "Guardar" at bounding box center [1100, 109] width 91 height 29
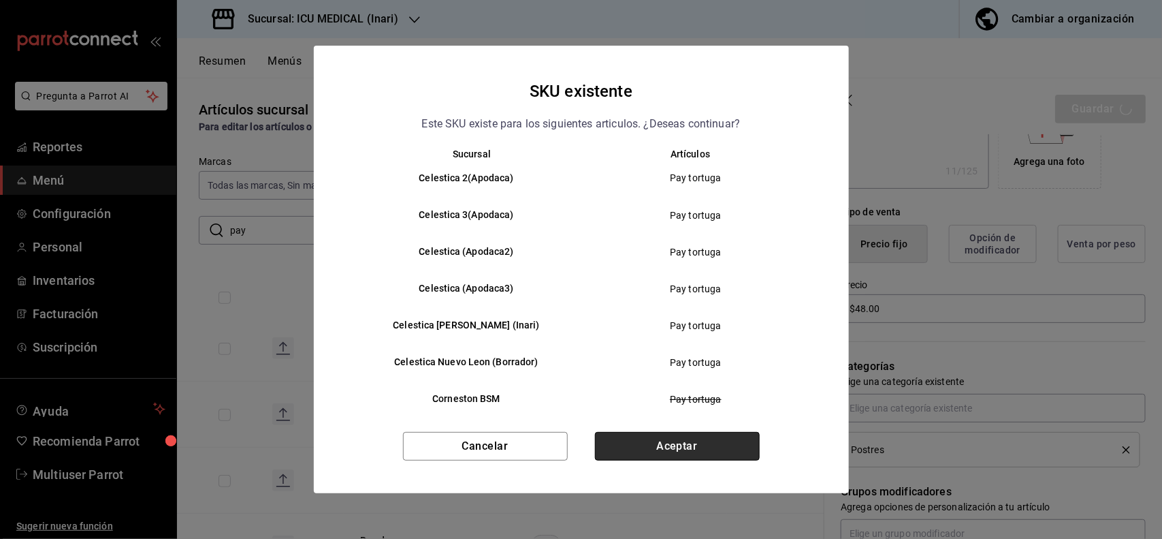
click at [744, 447] on button "Aceptar" at bounding box center [677, 446] width 165 height 29
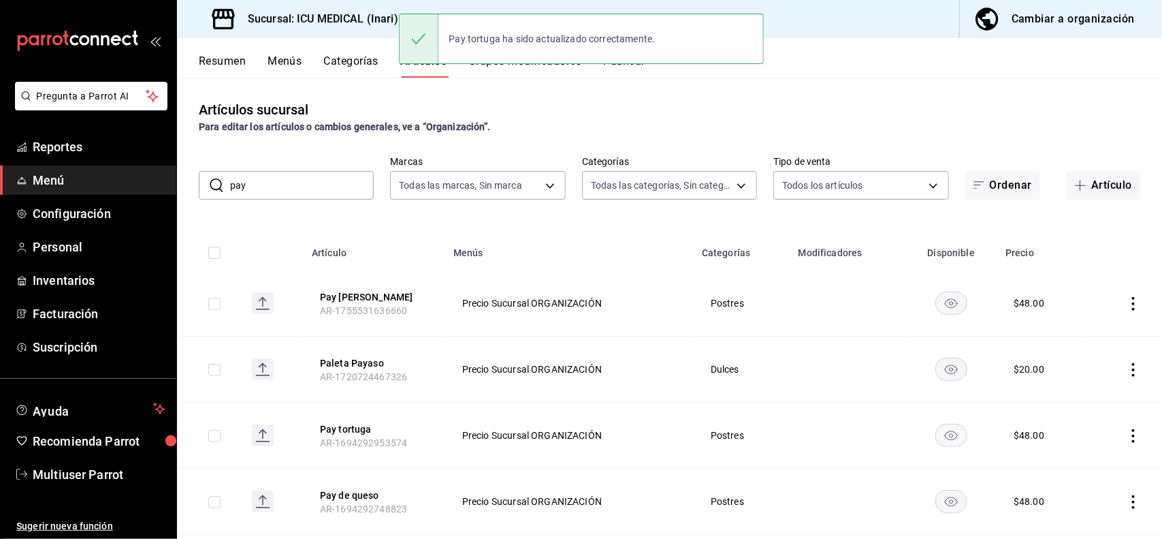
click at [295, 188] on input "pay" at bounding box center [302, 185] width 144 height 27
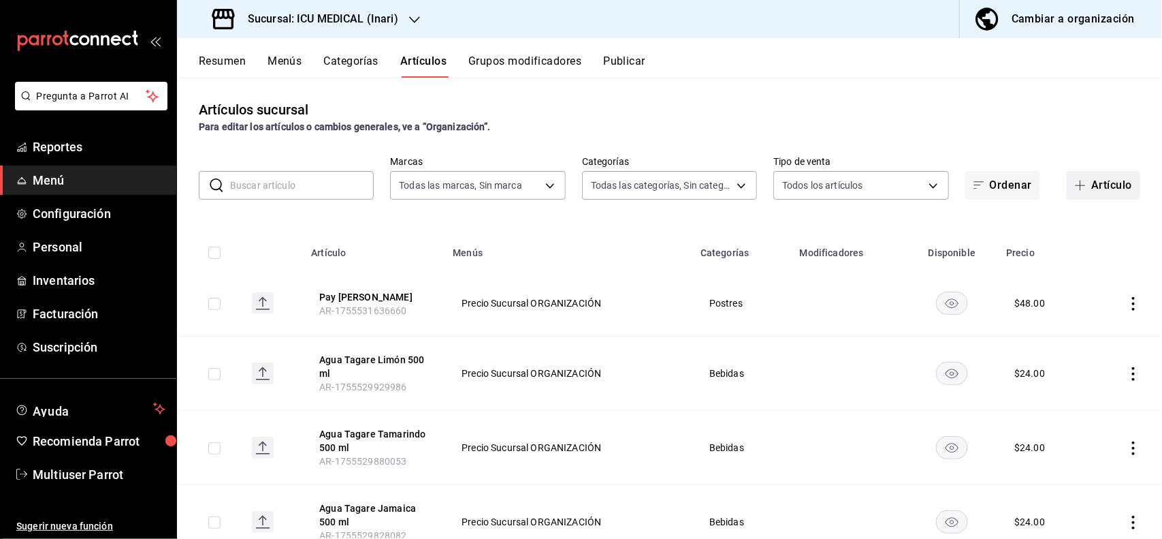
click at [1077, 191] on button "Artículo" at bounding box center [1104, 185] width 74 height 29
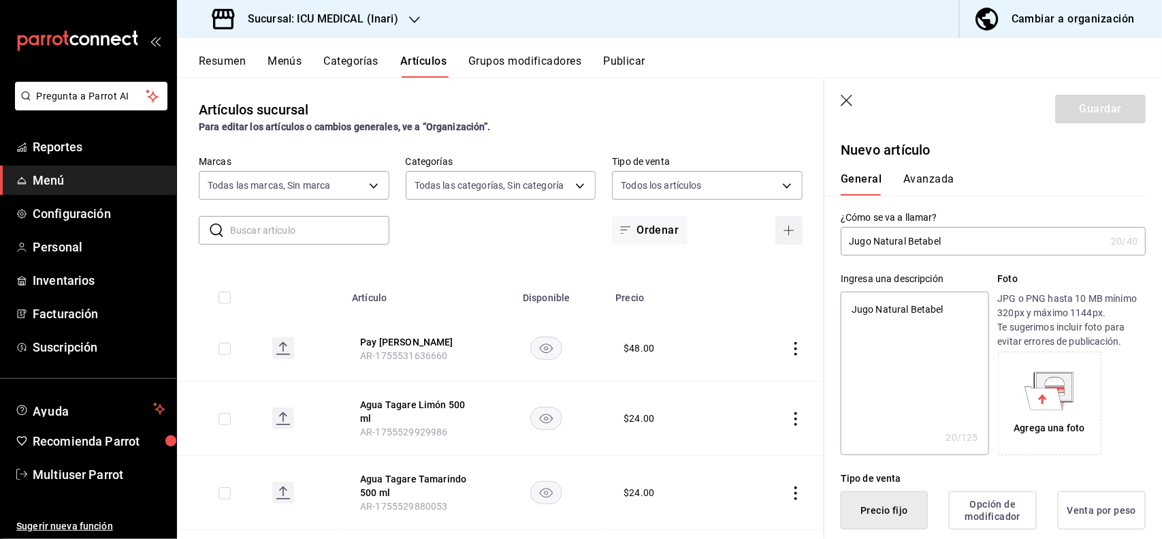
scroll to position [266, 0]
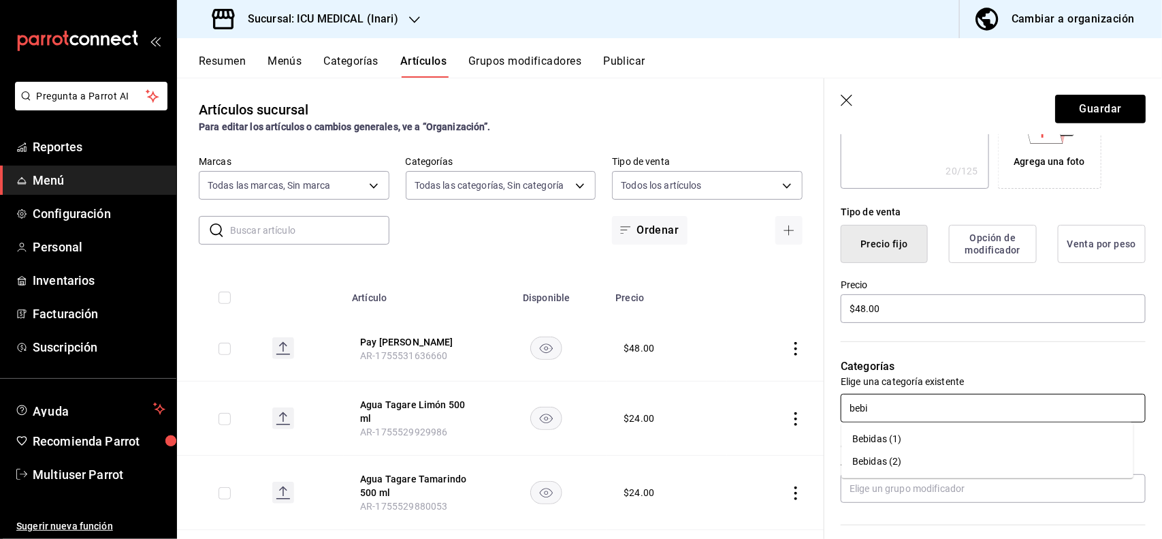
click at [879, 437] on li "Bebidas (1)" at bounding box center [988, 439] width 292 height 22
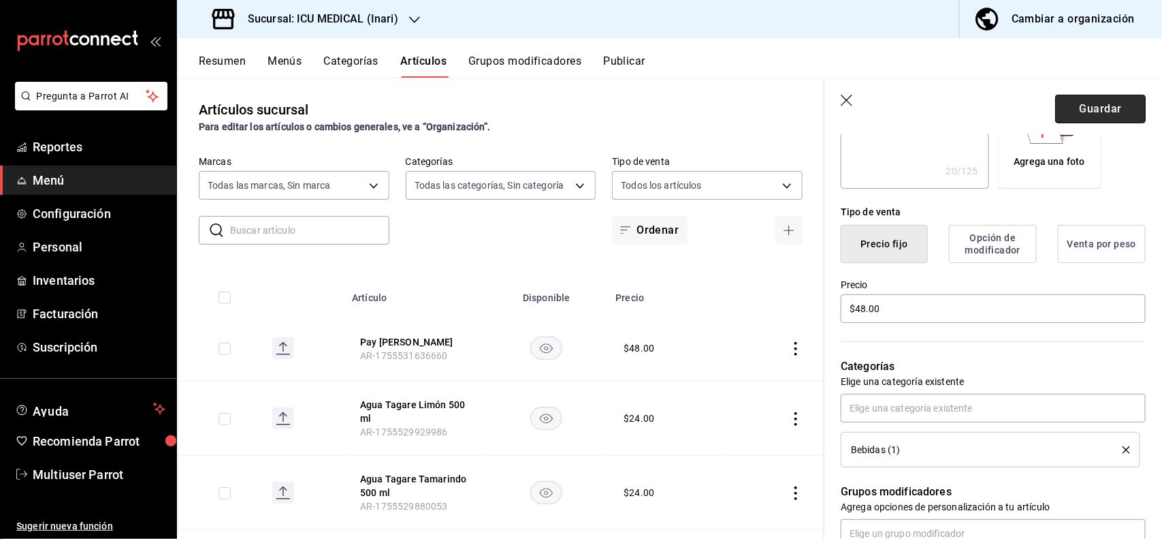
click at [1103, 114] on button "Guardar" at bounding box center [1100, 109] width 91 height 29
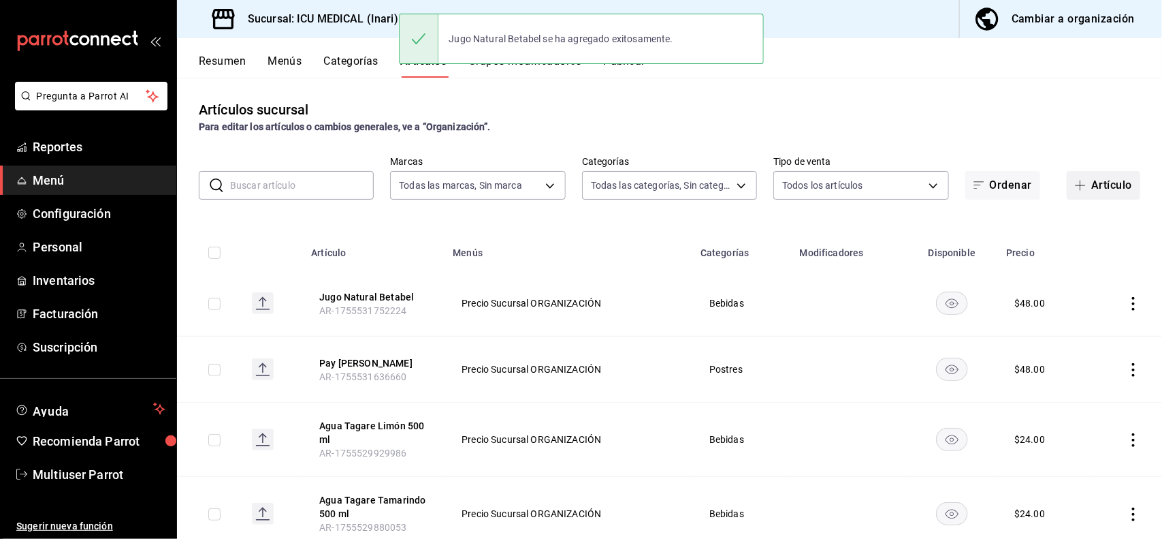
click at [1081, 177] on button "Artículo" at bounding box center [1104, 185] width 74 height 29
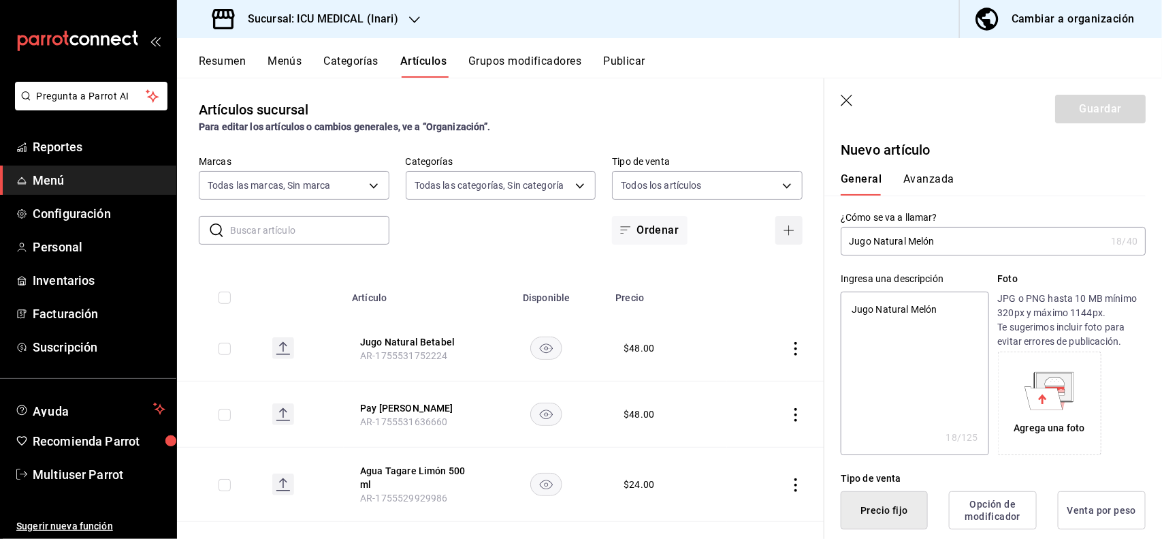
scroll to position [266, 0]
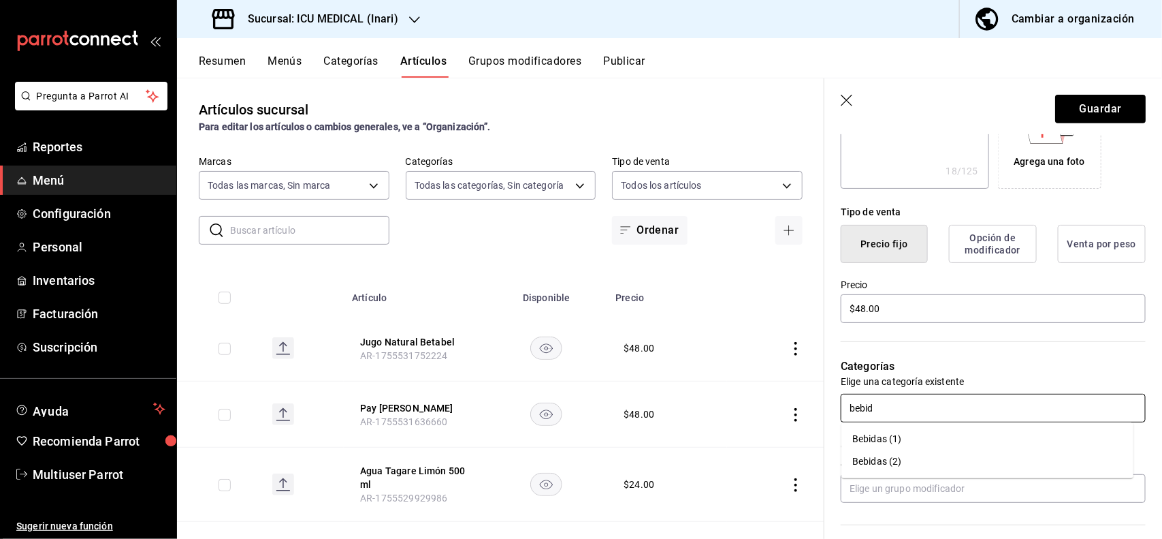
click at [865, 438] on li "Bebidas (1)" at bounding box center [988, 439] width 292 height 22
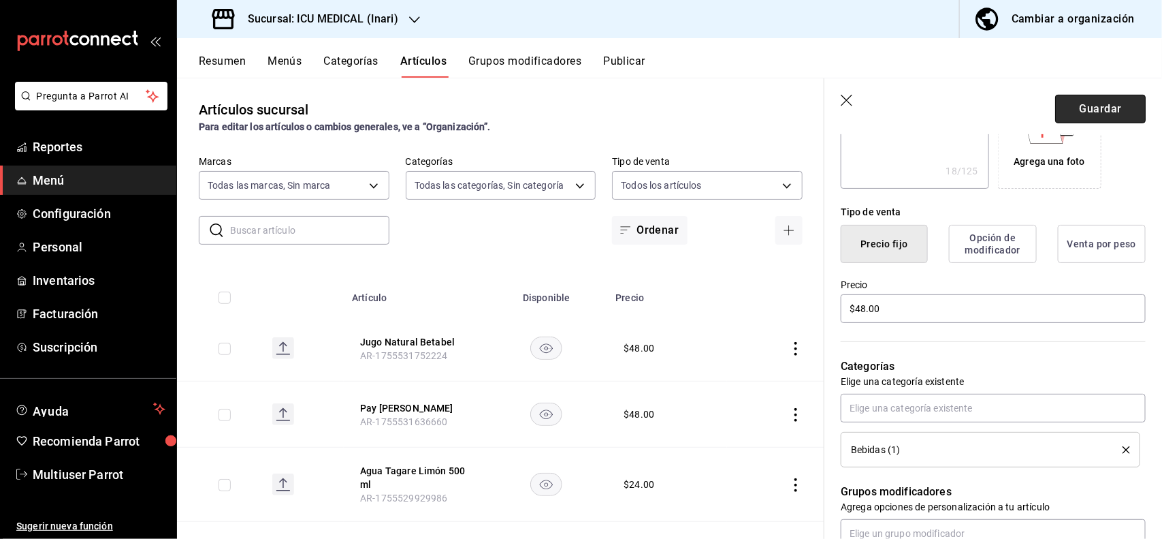
click at [1081, 121] on button "Guardar" at bounding box center [1100, 109] width 91 height 29
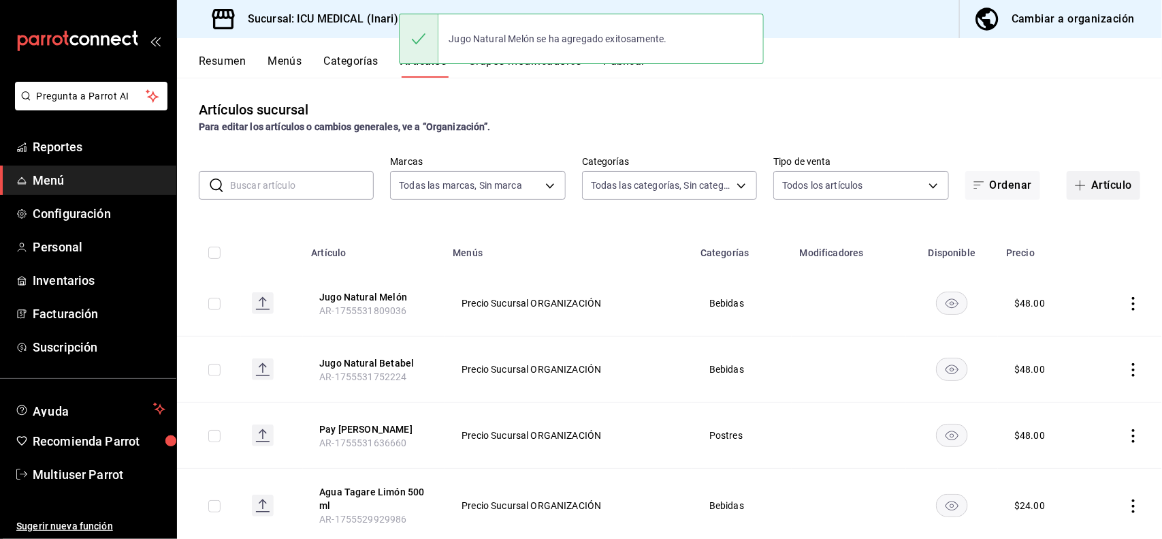
click at [1101, 185] on button "Artículo" at bounding box center [1104, 185] width 74 height 29
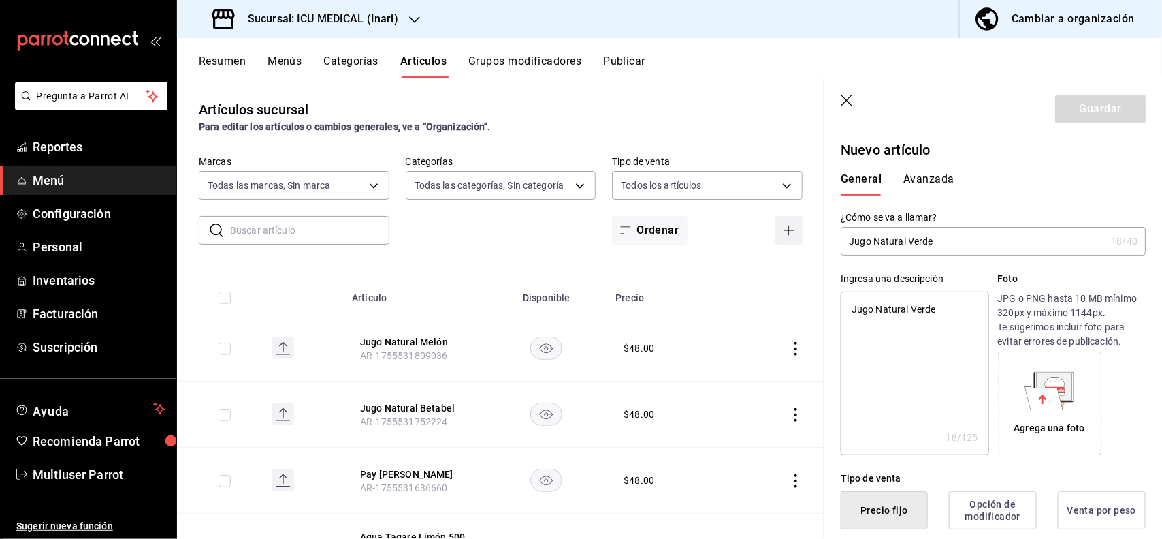
scroll to position [266, 0]
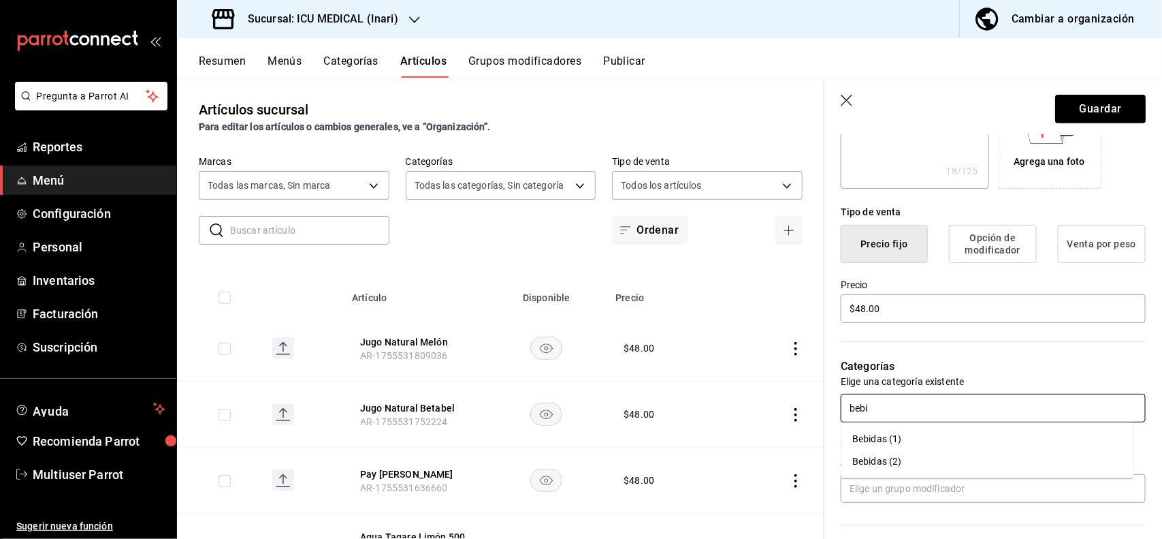
click at [890, 436] on li "Bebidas (1)" at bounding box center [988, 439] width 292 height 22
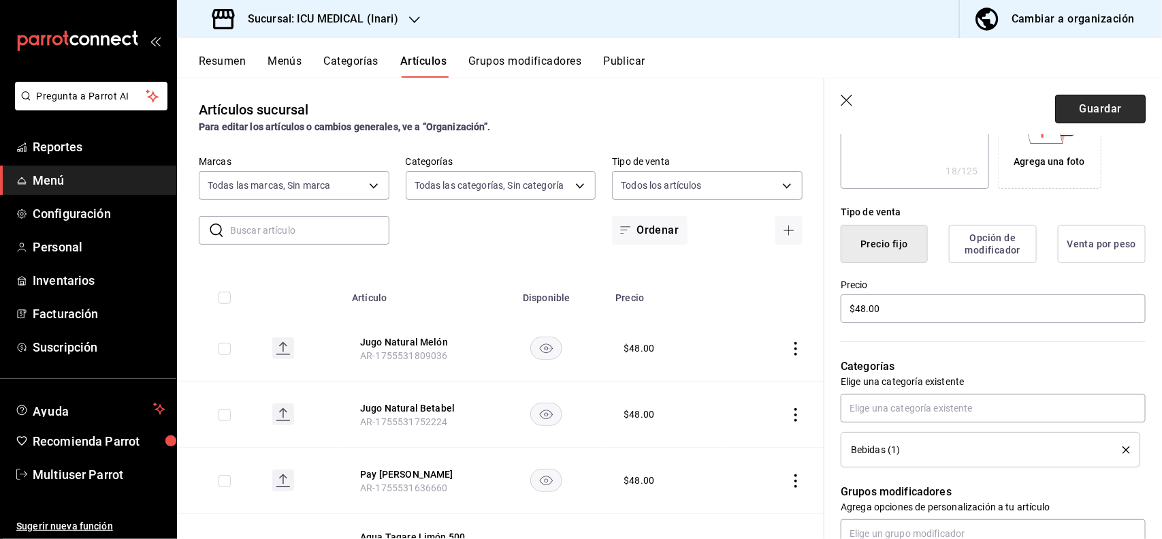
click at [1104, 113] on button "Guardar" at bounding box center [1100, 109] width 91 height 29
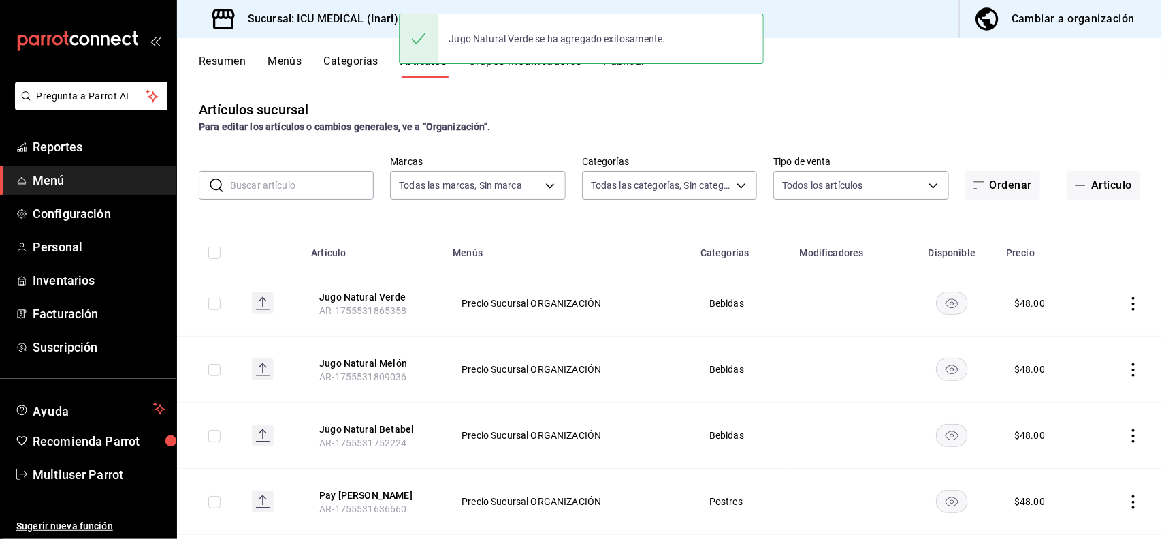
click at [343, 195] on input "text" at bounding box center [302, 185] width 144 height 27
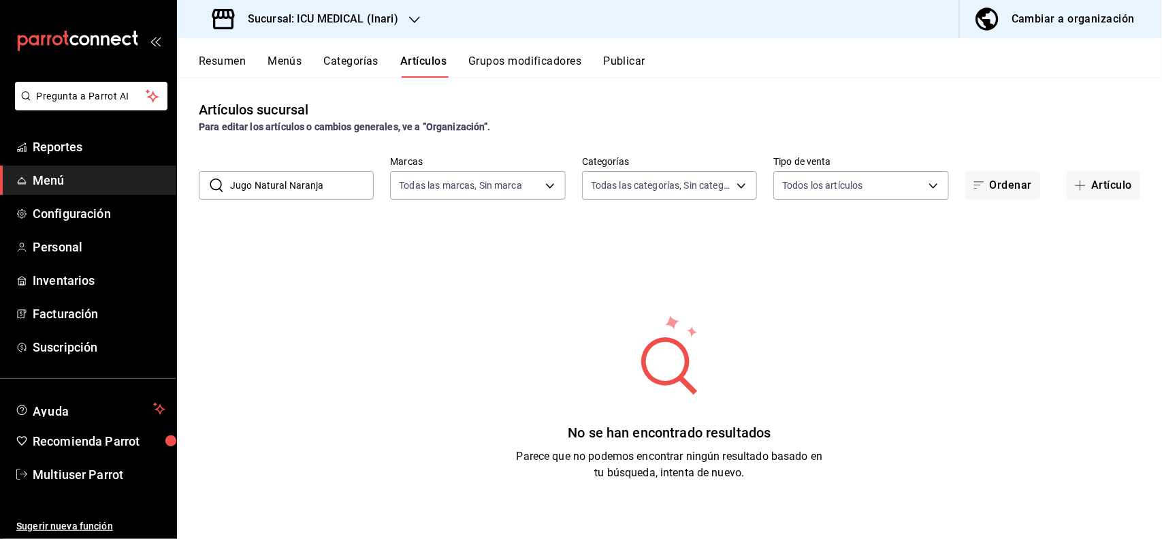
click at [343, 195] on input "Jugo Natural Naranja" at bounding box center [302, 185] width 144 height 27
click at [1075, 185] on span "button" at bounding box center [1083, 185] width 16 height 11
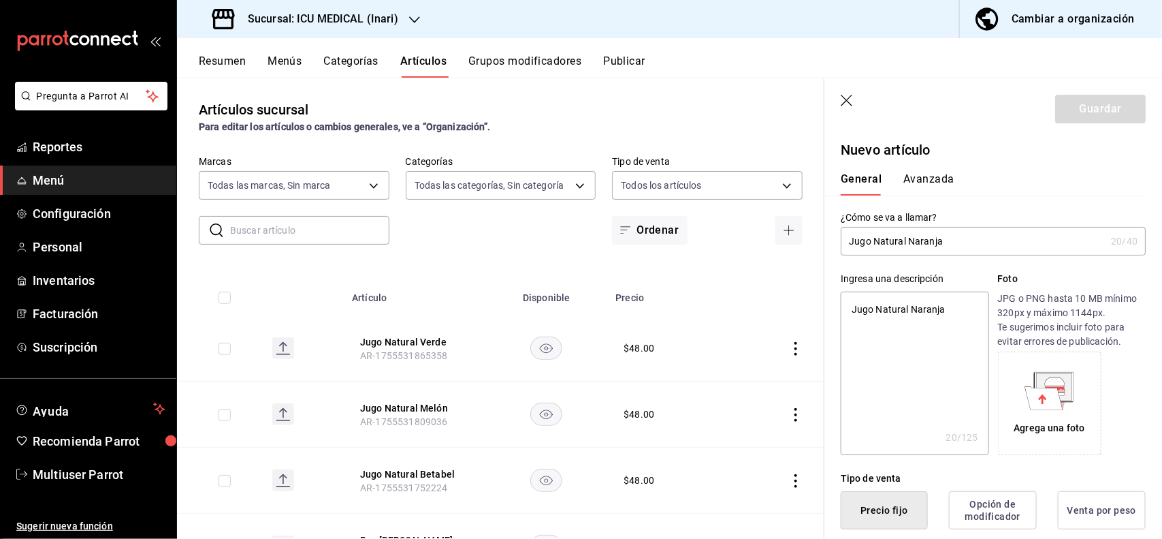
scroll to position [266, 0]
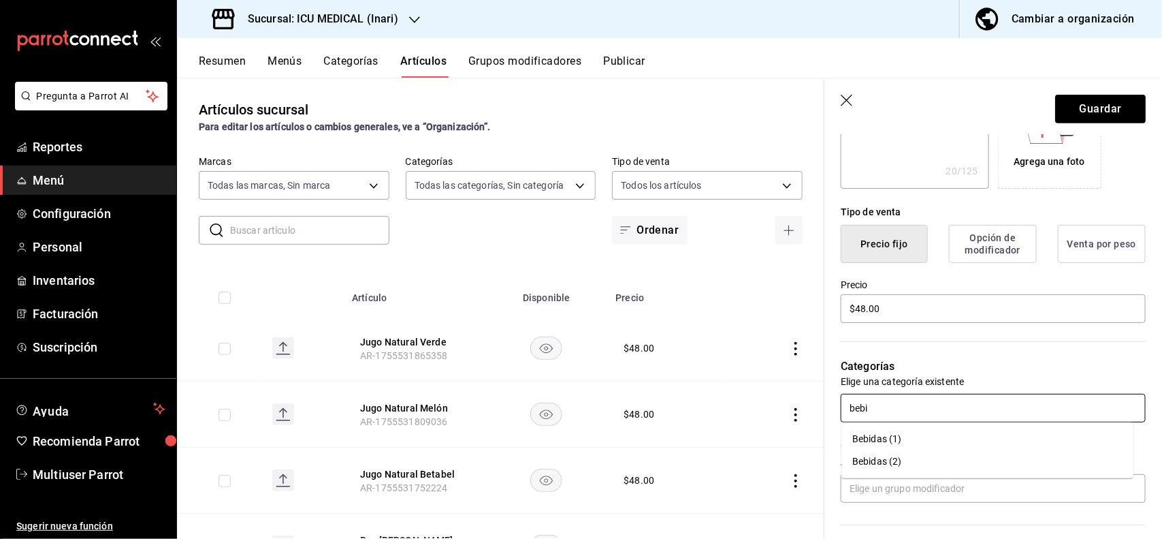
click at [877, 434] on li "Bebidas (1)" at bounding box center [988, 439] width 292 height 22
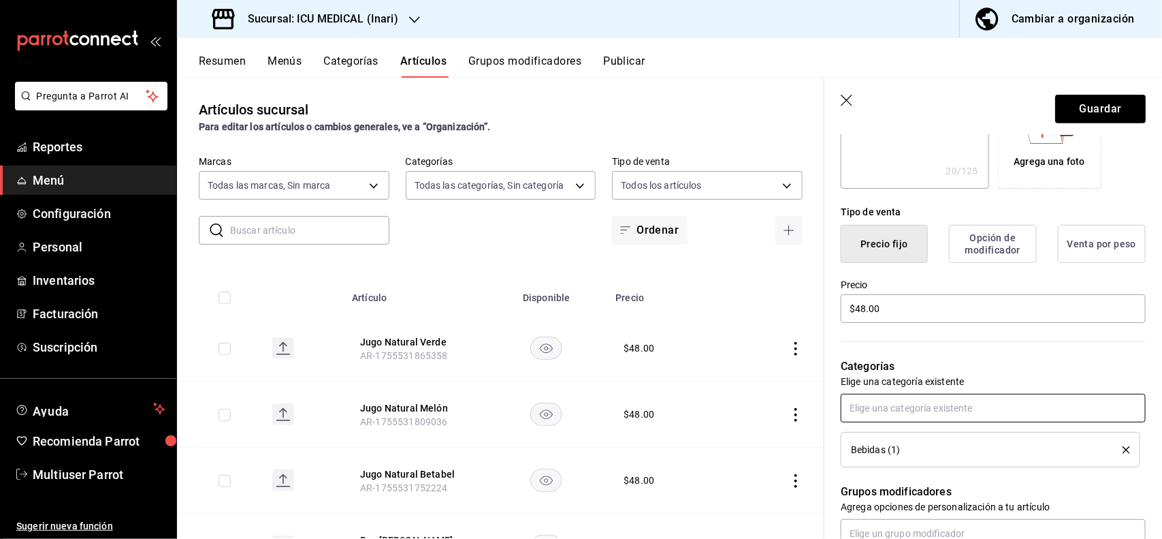
scroll to position [0, 0]
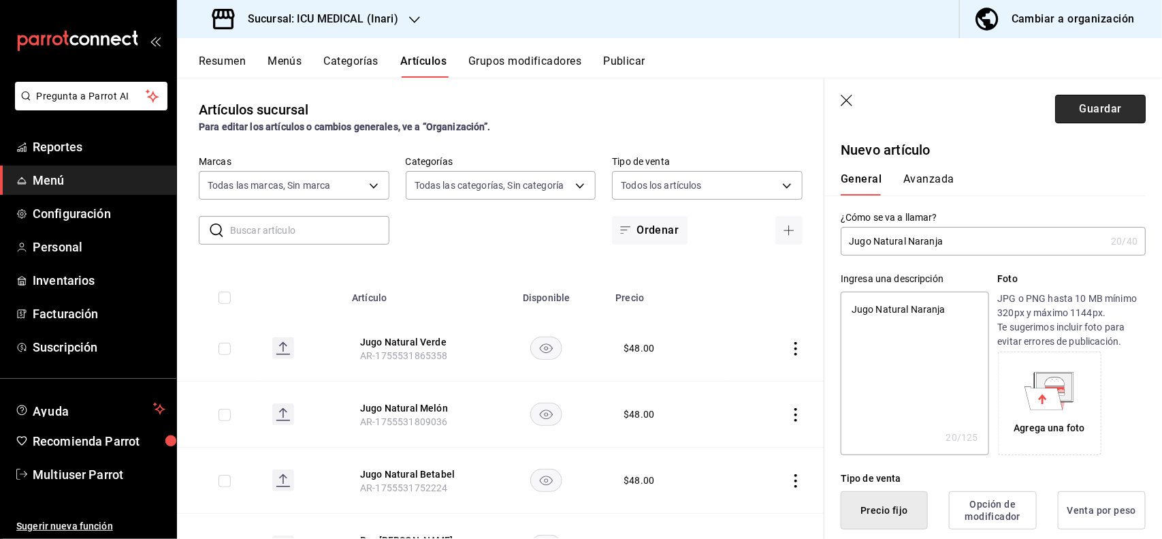
click at [1086, 110] on button "Guardar" at bounding box center [1100, 109] width 91 height 29
